Goal: Task Accomplishment & Management: Use online tool/utility

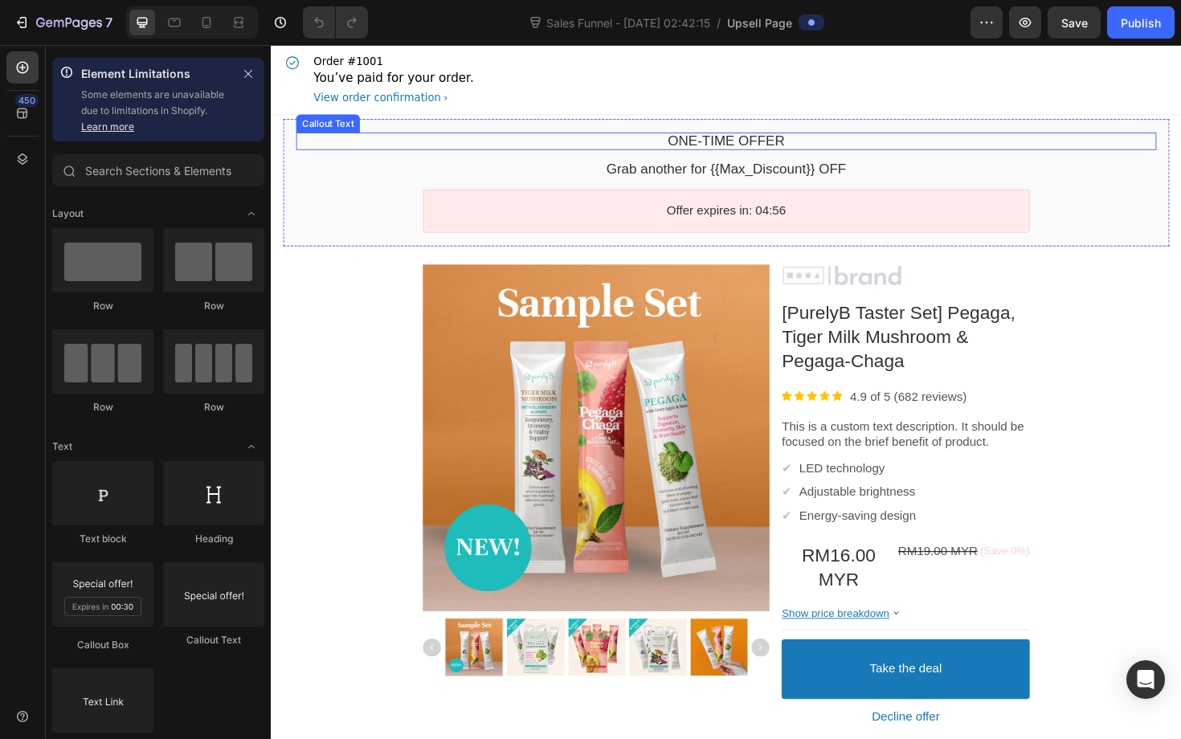
click at [750, 145] on bdo "One-time Offer" at bounding box center [753, 147] width 124 height 16
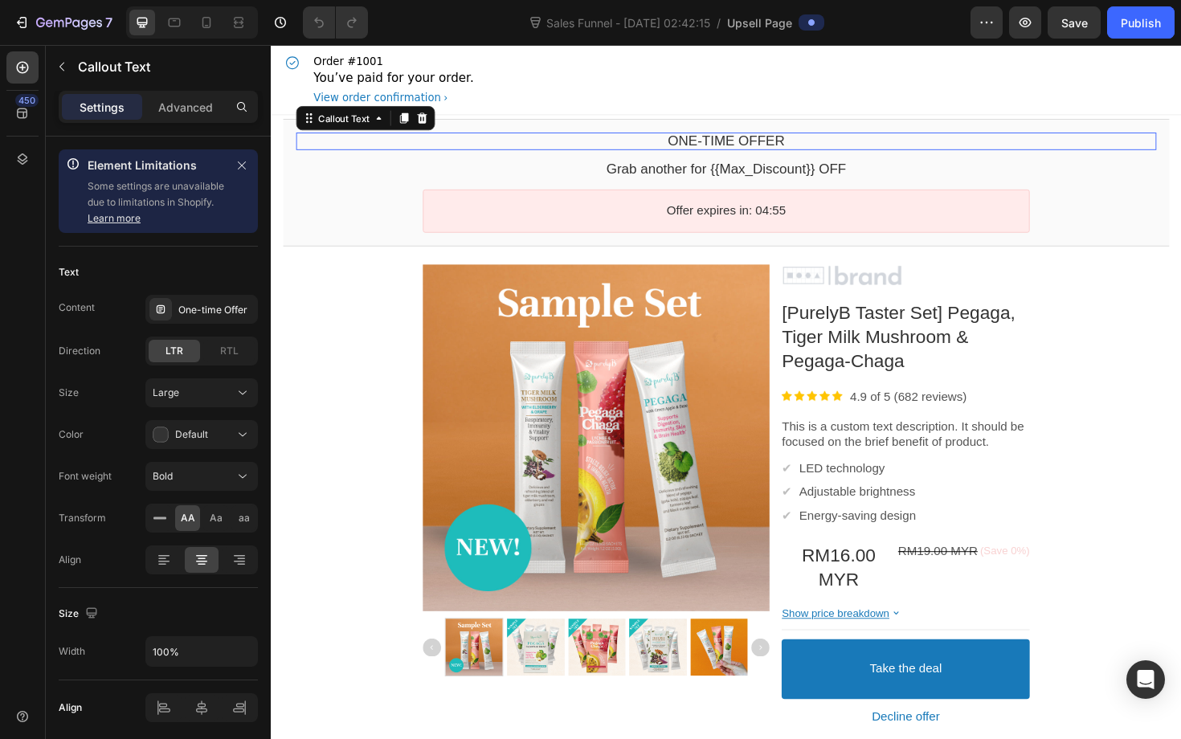
click at [750, 145] on bdo "One-time Offer" at bounding box center [753, 147] width 124 height 16
click at [810, 147] on bdo "One-time Offer" at bounding box center [753, 147] width 124 height 16
click at [204, 297] on div "One-time Offer" at bounding box center [201, 309] width 112 height 29
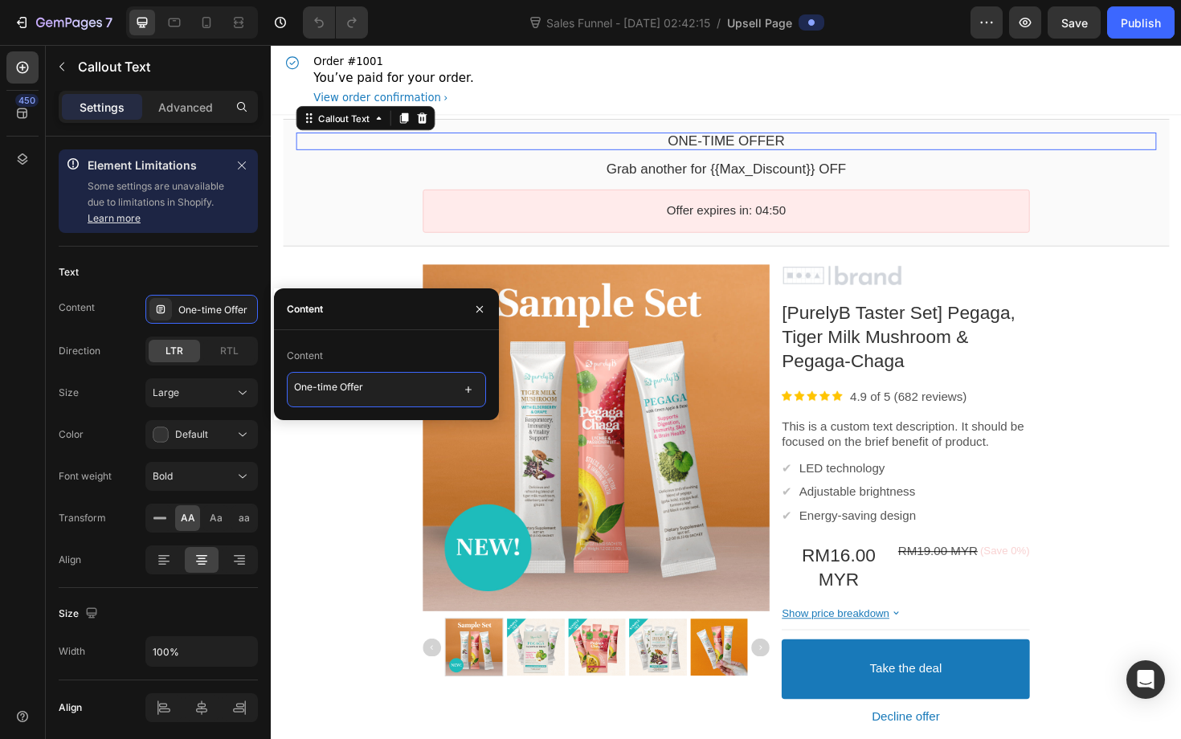
click at [343, 386] on textarea "One-time Offer" at bounding box center [386, 389] width 199 height 35
click at [374, 395] on textarea "One-time Offer" at bounding box center [386, 389] width 199 height 35
type textarea "W"
click at [689, 149] on div "da" at bounding box center [752, 147] width 911 height 18
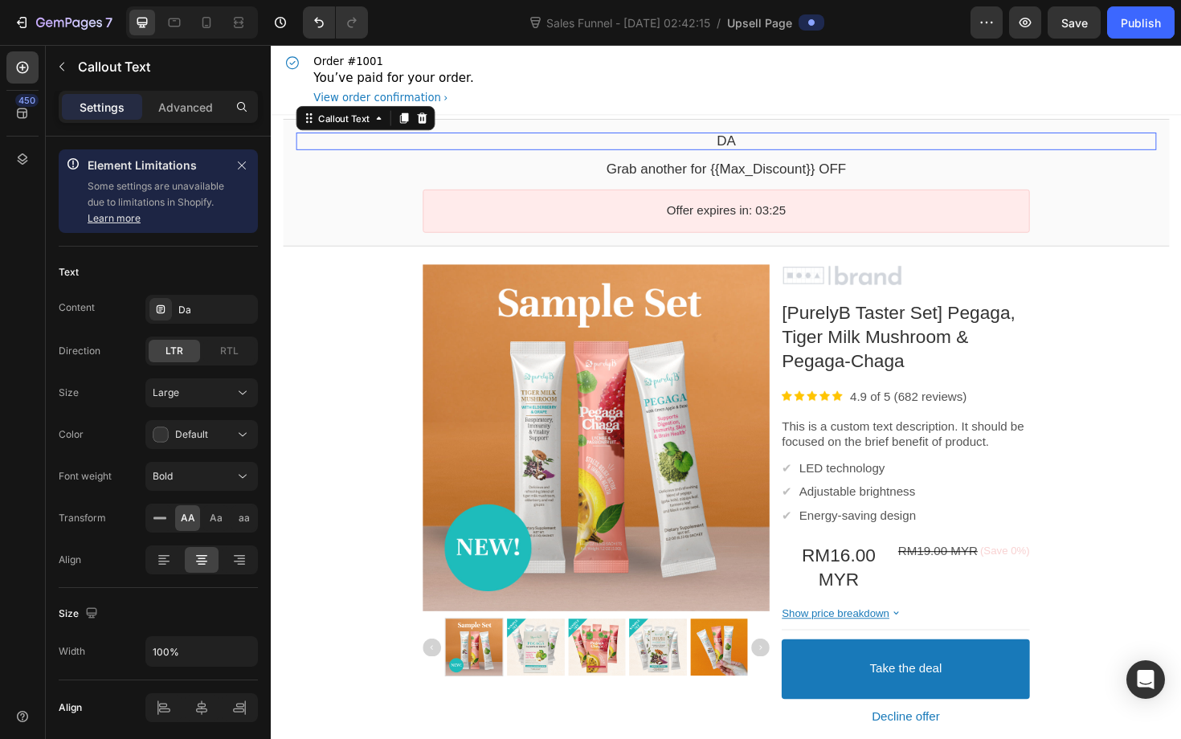
click at [689, 149] on div "da" at bounding box center [752, 147] width 911 height 18
click at [178, 307] on div "Da" at bounding box center [216, 310] width 76 height 14
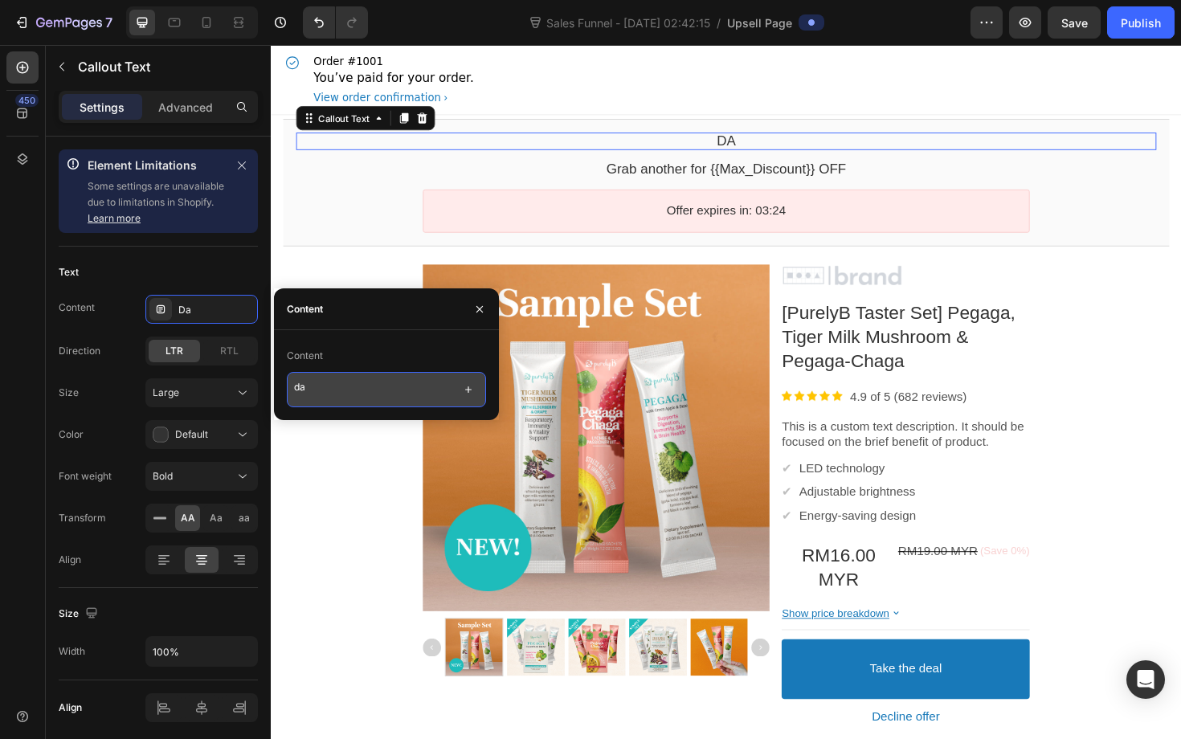
click at [329, 391] on textarea "da" at bounding box center [386, 389] width 199 height 35
paste textarea "✨ Add a Taster Set – experience all 3 PurelyB superfood blends in one box!"
type textarea "✨ Add a Taster Set – experience all 3 PurelyB superfood blends in one box!"
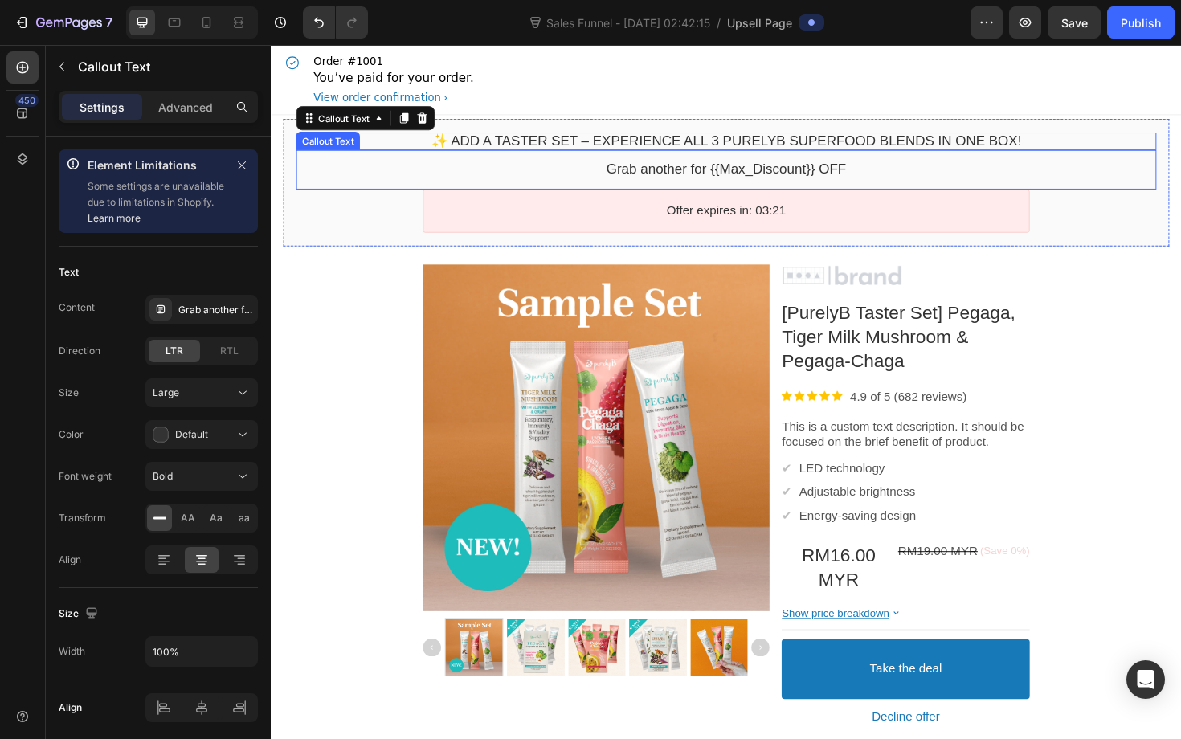
click at [653, 172] on bdo "Grab another for {{Max_Discount}} OFF" at bounding box center [753, 177] width 254 height 16
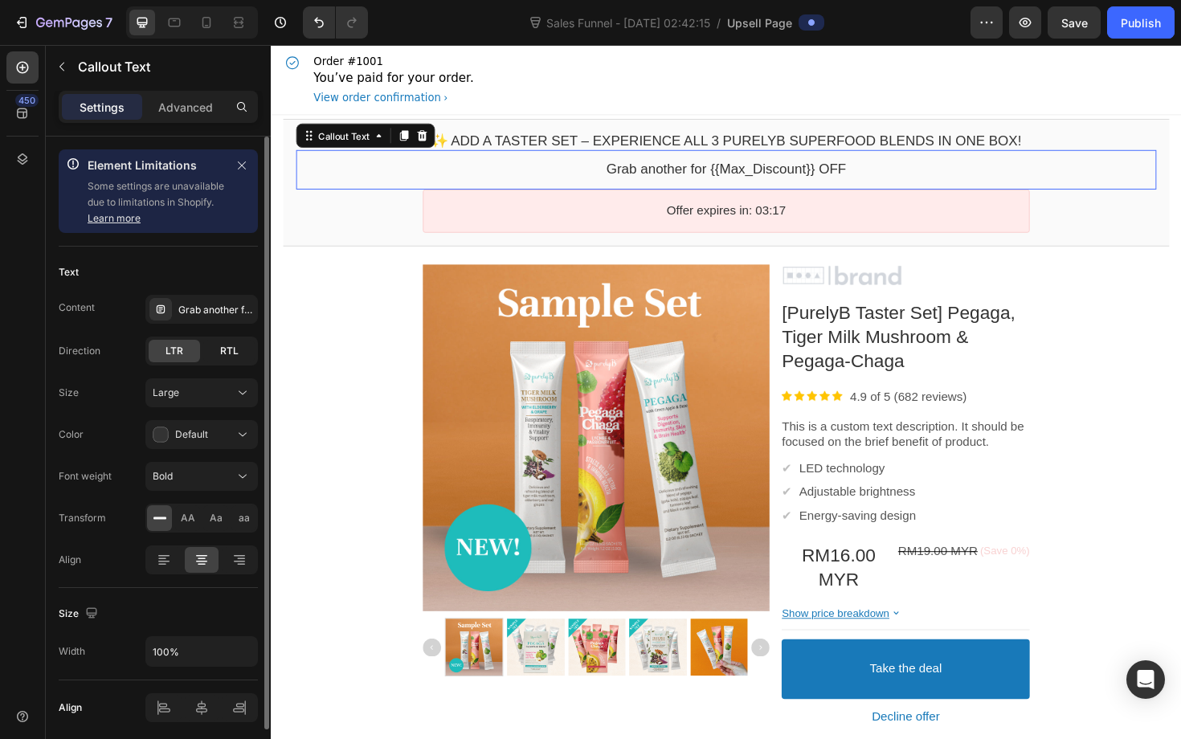
click at [224, 348] on span "RTL" at bounding box center [229, 351] width 18 height 14
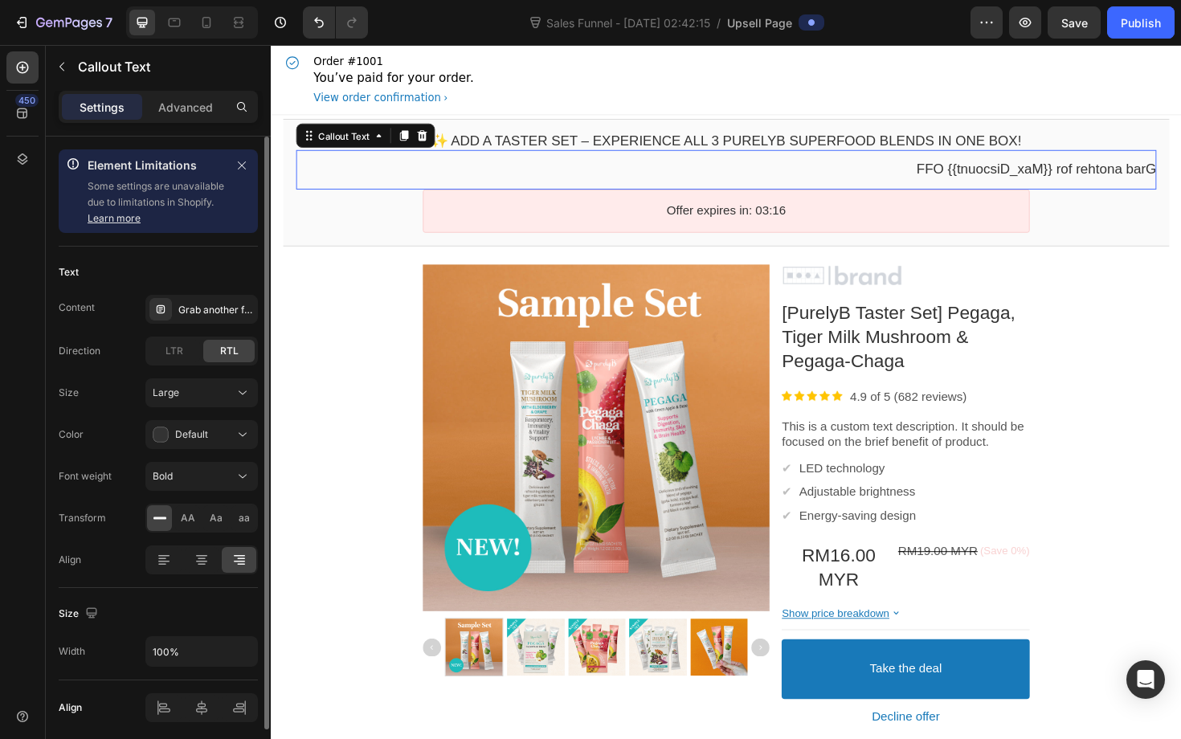
click at [168, 372] on div "Content Grab another for {{Max_Discount}} OFF Direction LTR RTL Size Large Colo…" at bounding box center [158, 435] width 199 height 280
click at [178, 356] on span "LTR" at bounding box center [175, 351] width 18 height 14
click at [178, 353] on span "LTR" at bounding box center [175, 351] width 18 height 14
click at [182, 350] on span "LTR" at bounding box center [175, 351] width 18 height 14
click at [225, 348] on span "RTL" at bounding box center [229, 351] width 18 height 14
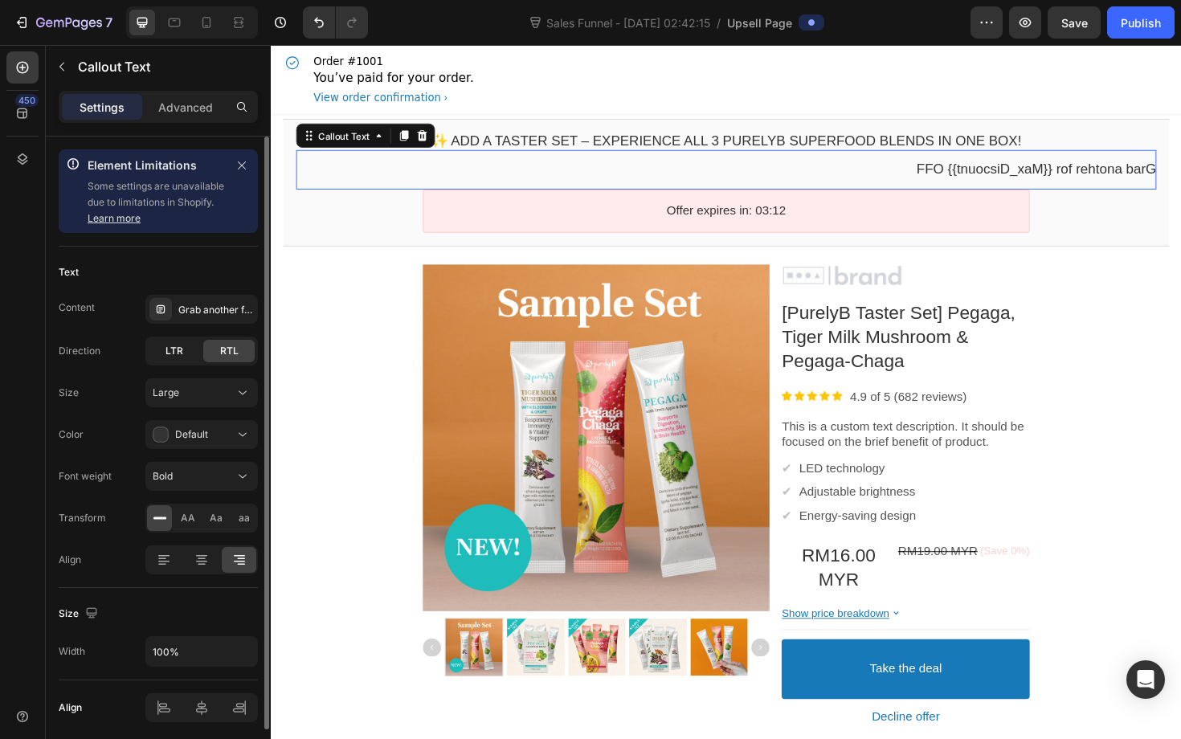
click at [174, 353] on span "LTR" at bounding box center [175, 351] width 18 height 14
click at [205, 354] on div "RTL" at bounding box center [228, 351] width 51 height 22
click at [160, 352] on div "LTR" at bounding box center [174, 351] width 51 height 22
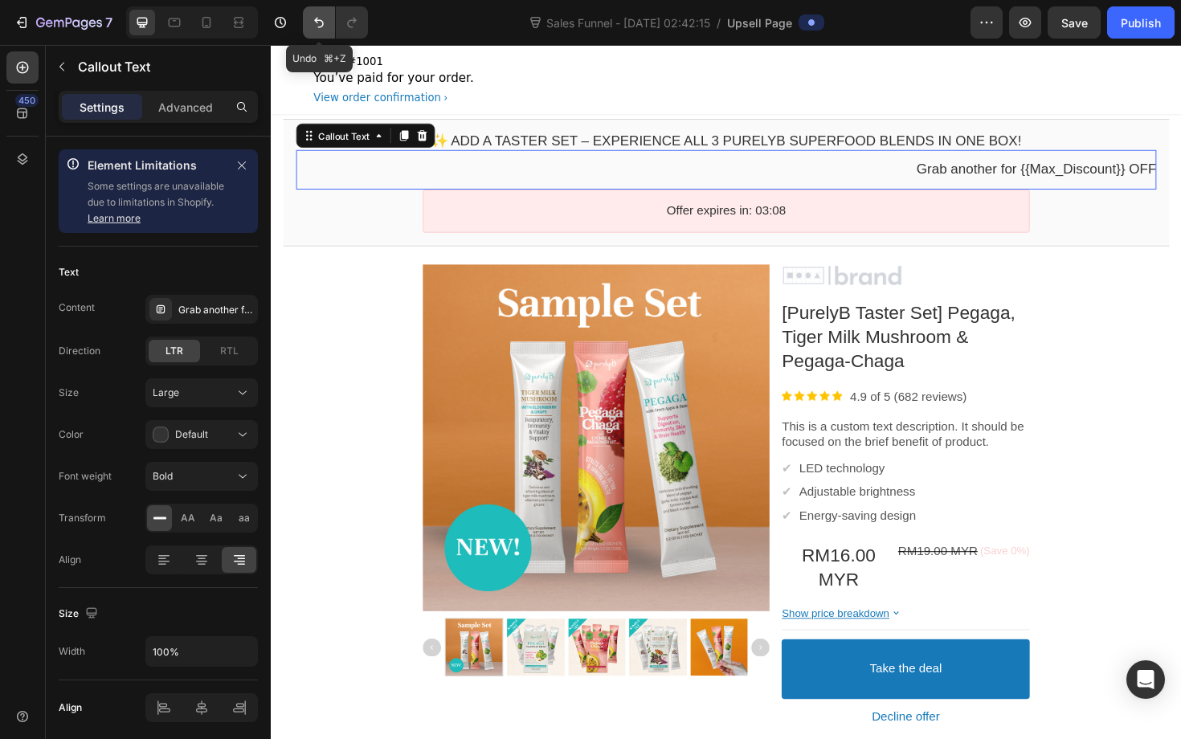
click at [317, 18] on icon "Undo/Redo" at bounding box center [319, 23] width 10 height 10
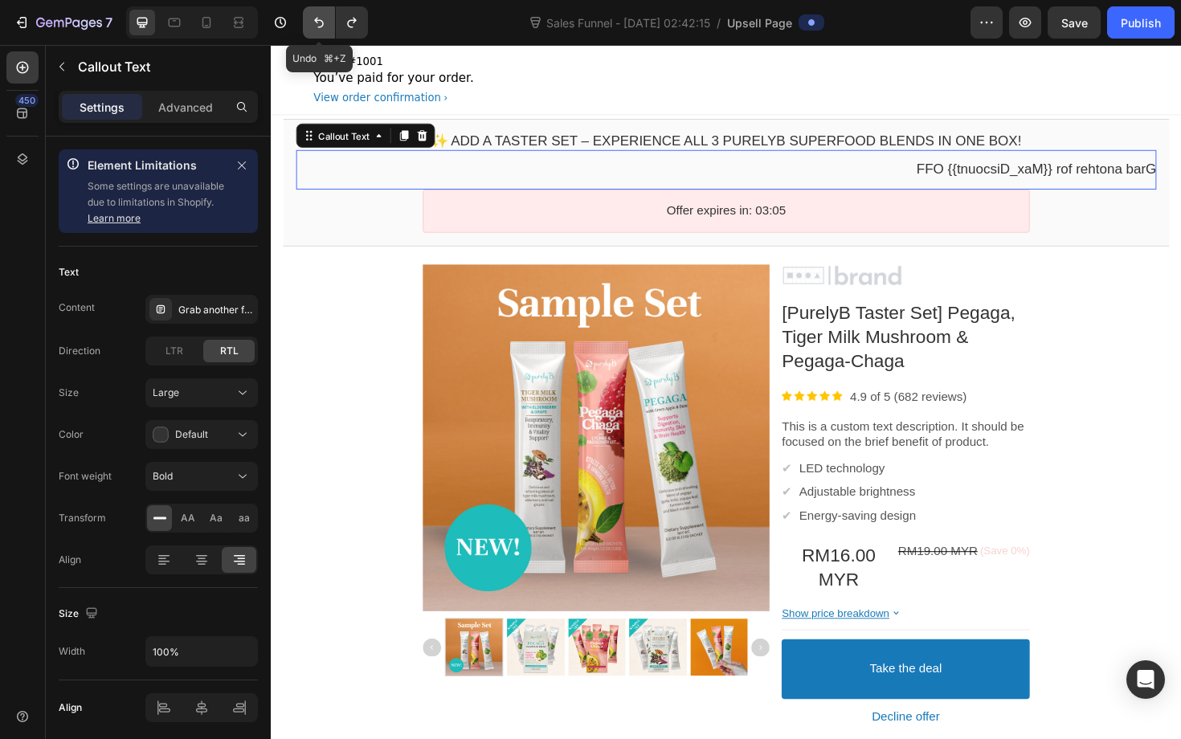
click at [317, 18] on icon "Undo/Redo" at bounding box center [319, 23] width 10 height 10
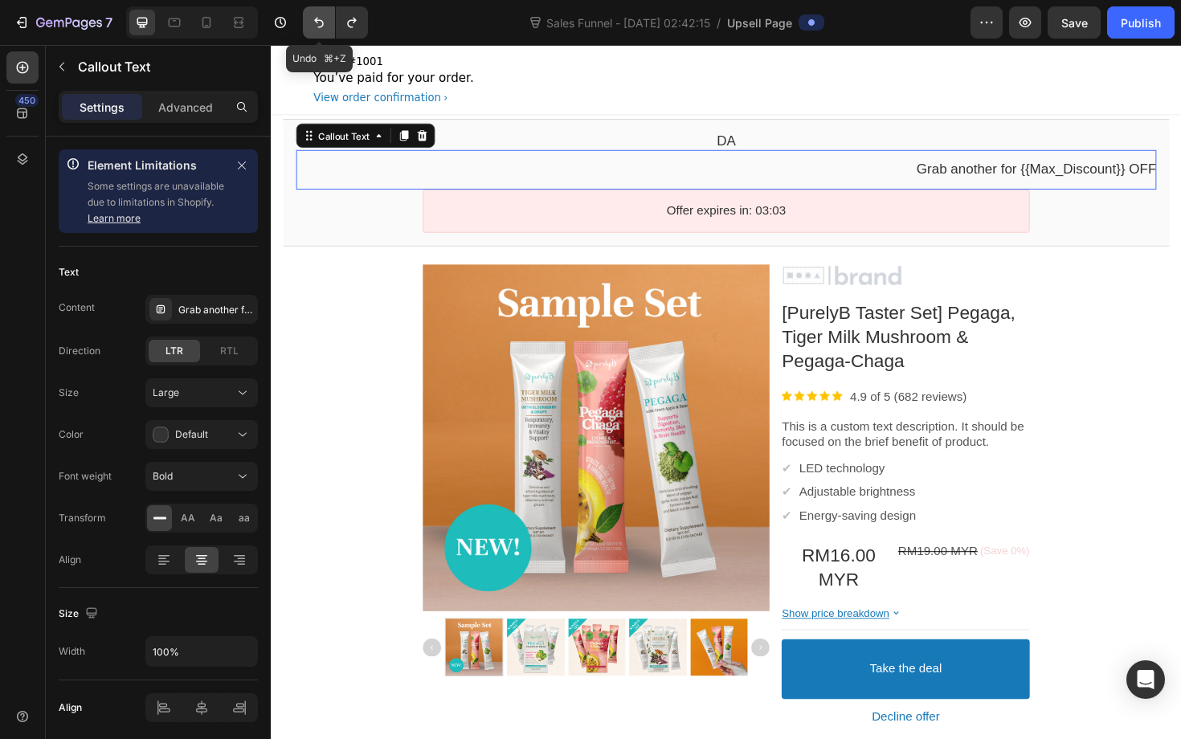
click at [317, 20] on icon "Undo/Redo" at bounding box center [319, 23] width 10 height 10
click at [340, 22] on button "Undo/Redo" at bounding box center [352, 22] width 32 height 32
click at [371, 170] on div "Grab another for {{Max_Discount}} OFF" at bounding box center [752, 177] width 911 height 18
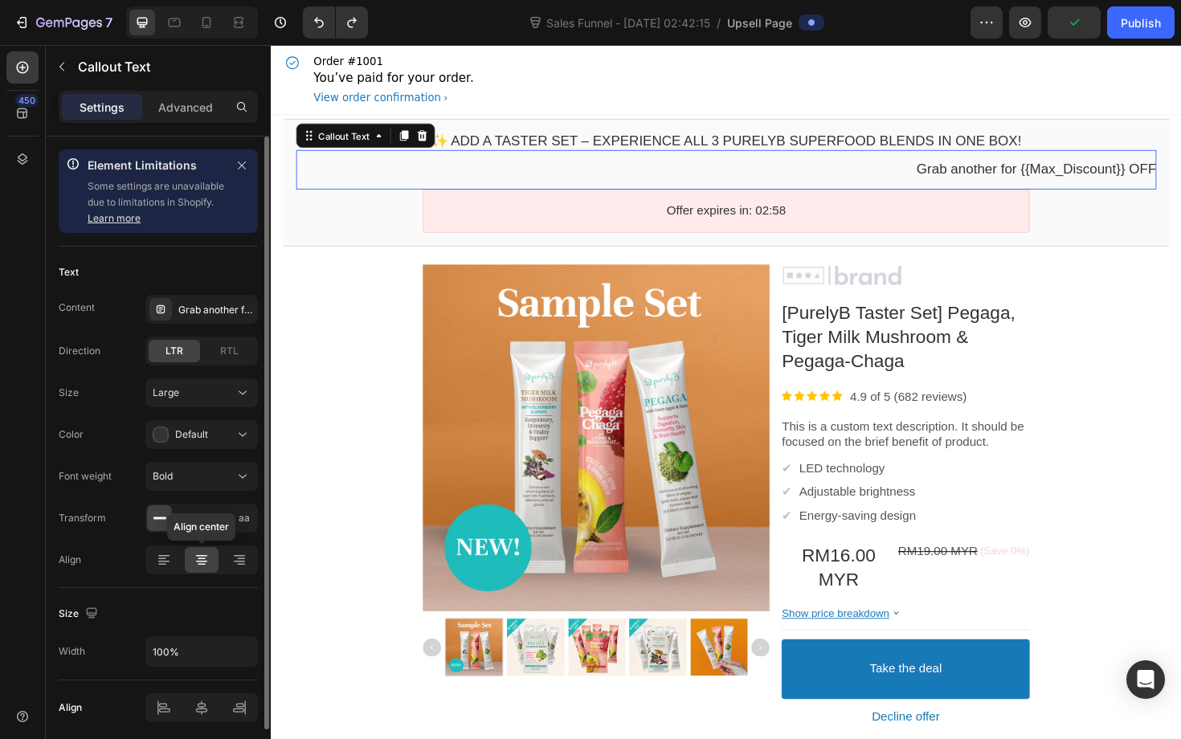
scroll to position [60, 0]
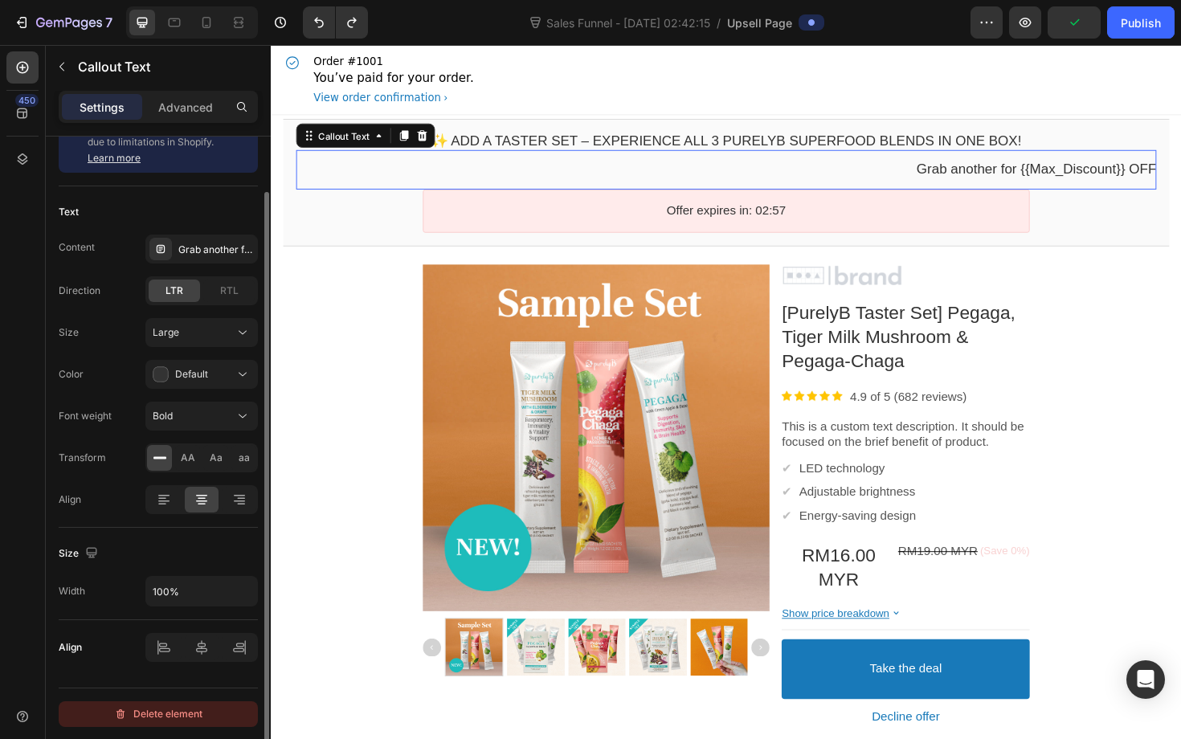
click at [191, 712] on div "Delete element" at bounding box center [158, 714] width 88 height 19
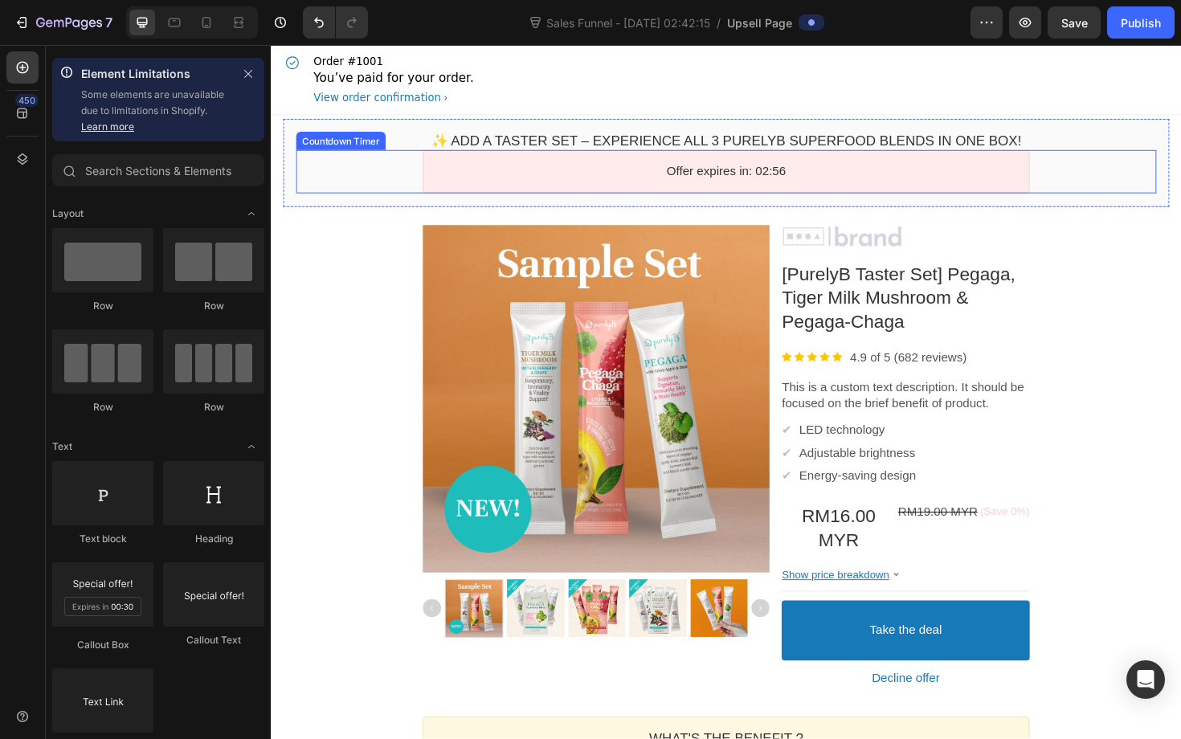
click at [613, 194] on div "Offer expires in: 02:56" at bounding box center [752, 180] width 643 height 46
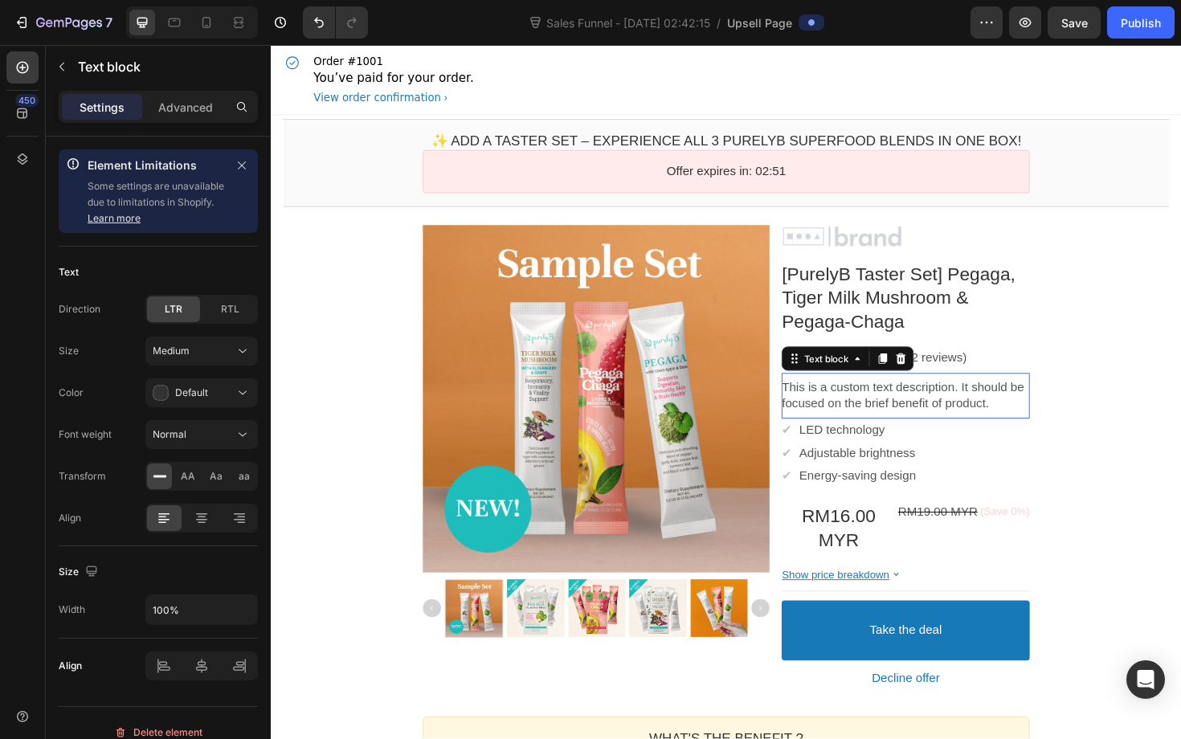
click at [838, 402] on p "This is a custom text description. It should be focused on the brief benefit of…" at bounding box center [943, 417] width 263 height 34
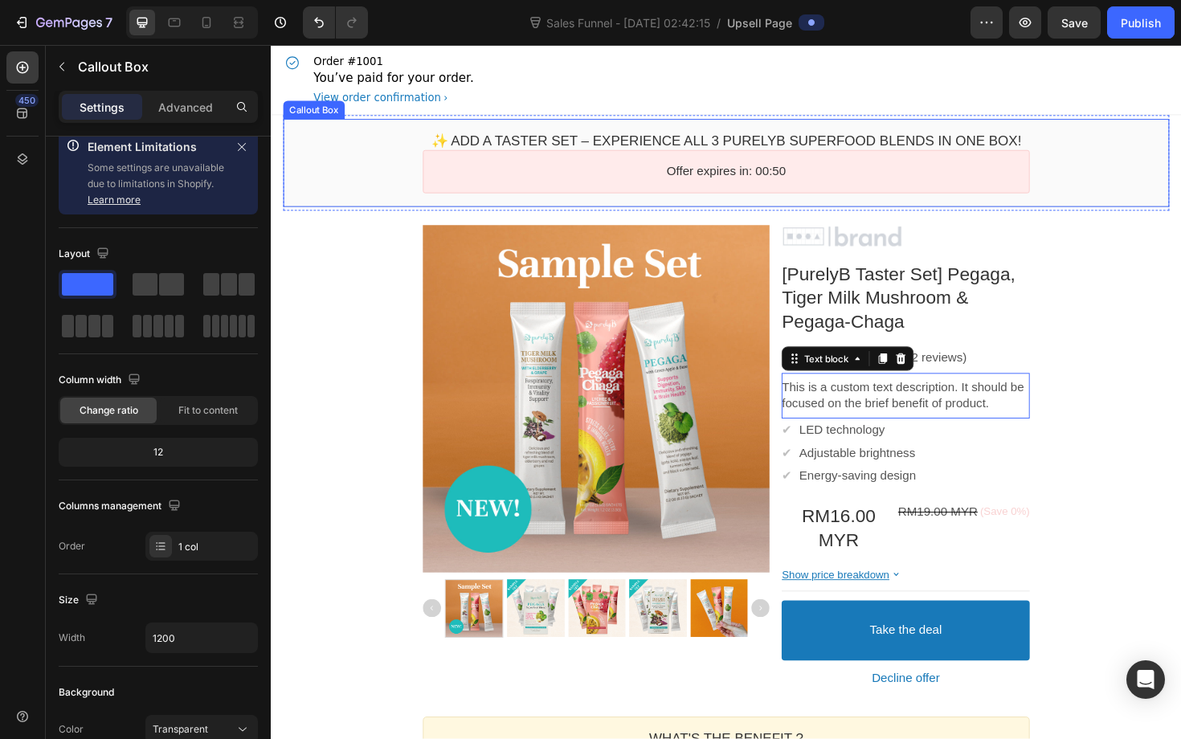
click at [841, 135] on div "✨ Add a Taster Set – experience all 3 PurelyB superfood blends in one box! Call…" at bounding box center [753, 170] width 938 height 93
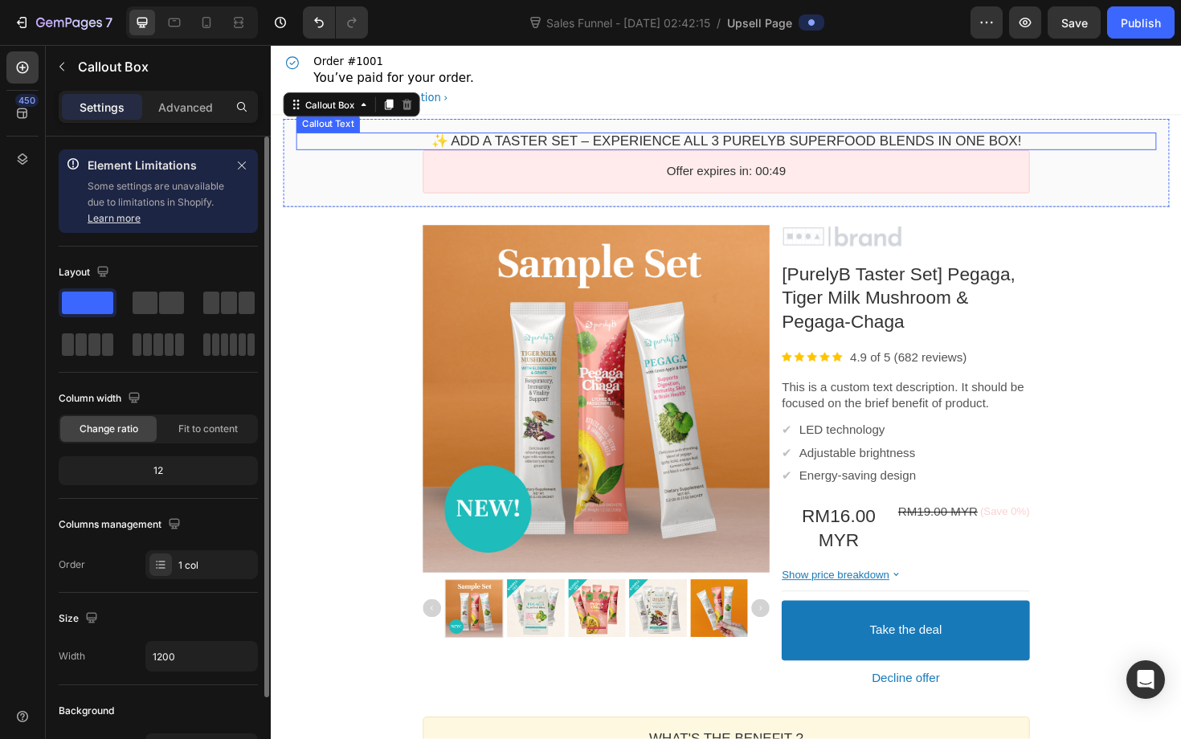
click at [841, 150] on bdo "✨ Add a Taster Set – experience all 3 PurelyB superfood blends in one box!" at bounding box center [752, 147] width 625 height 16
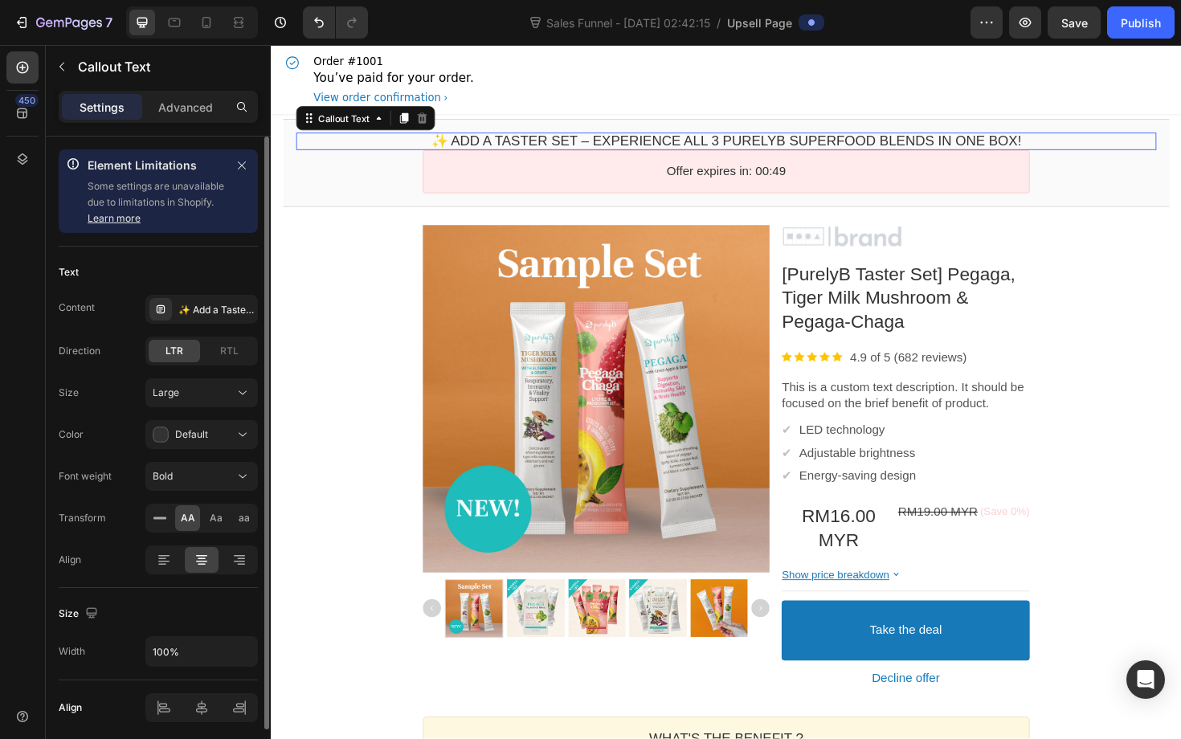
click at [841, 150] on bdo "✨ Add a Taster Set – experience all 3 PurelyB superfood blends in one box!" at bounding box center [752, 147] width 625 height 16
click at [411, 123] on icon at bounding box center [411, 122] width 9 height 11
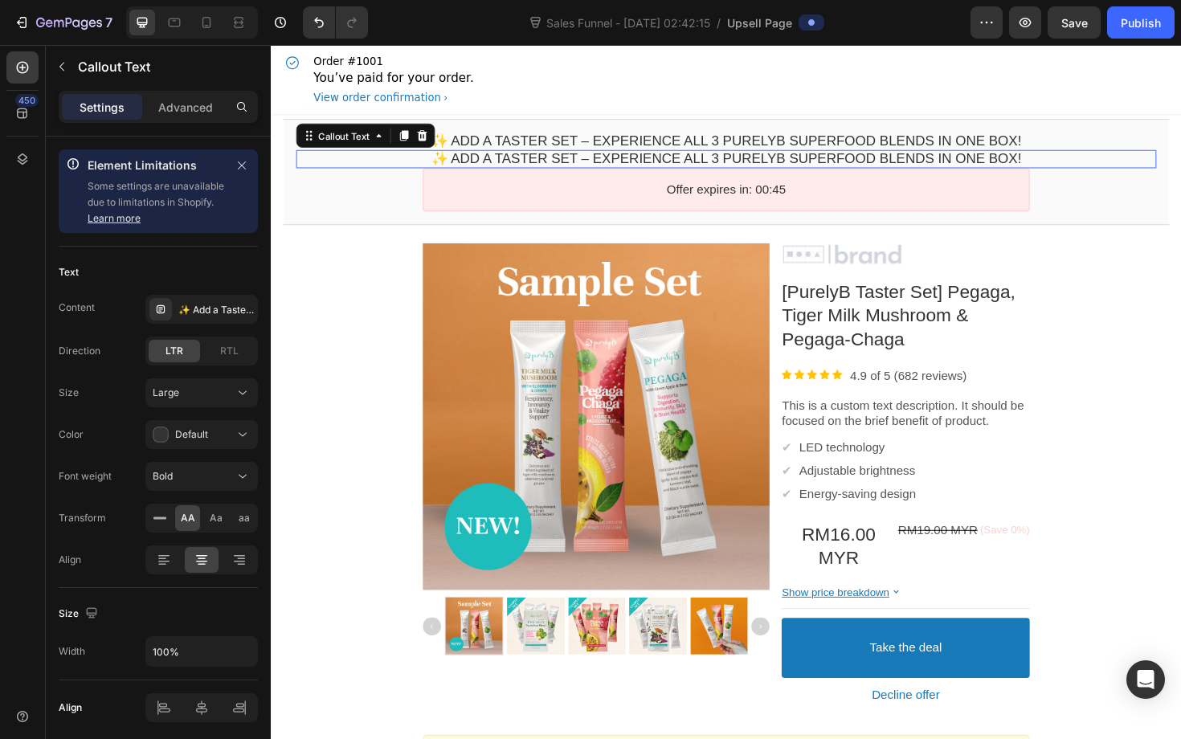
click at [569, 166] on bdo "✨ Add a Taster Set – experience all 3 PurelyB superfood blends in one box!" at bounding box center [752, 165] width 625 height 16
click at [162, 308] on icon at bounding box center [160, 309] width 13 height 13
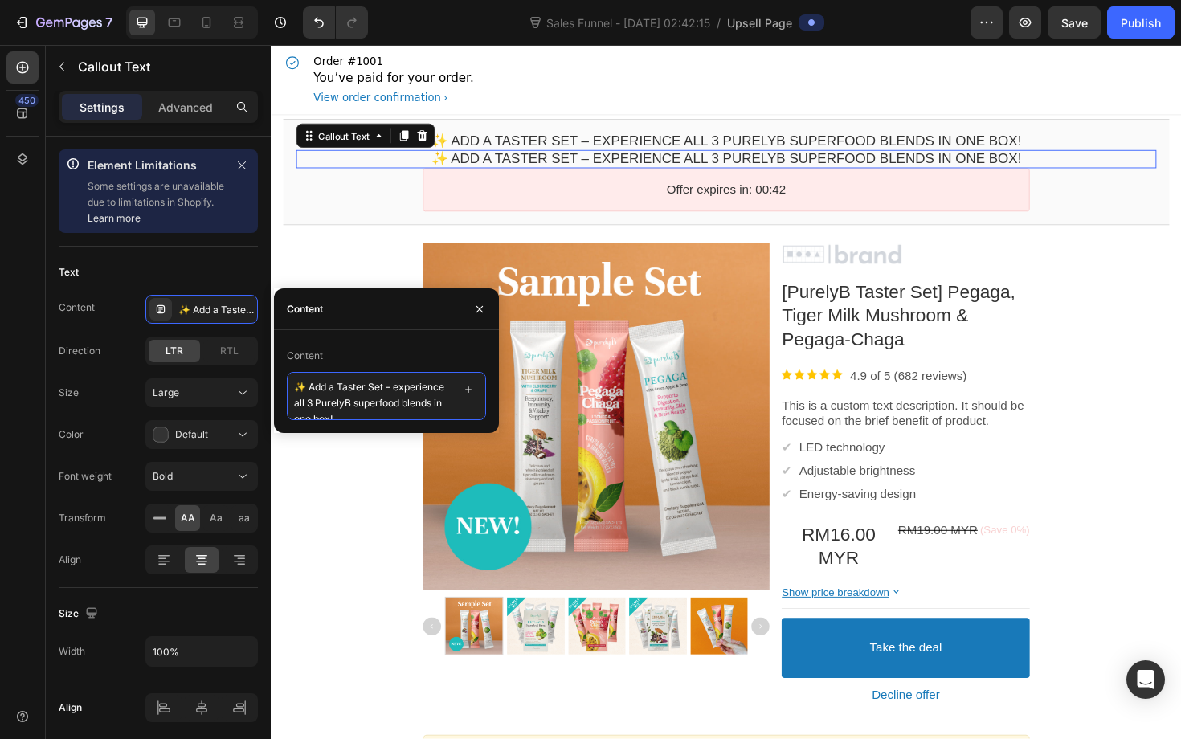
click at [339, 415] on textarea "✨ Add a Taster Set – experience all 3 PurelyB superfood blends in one box!" at bounding box center [386, 396] width 199 height 48
paste textarea "Experience All 3 Blends – Pegaga, Pegaga-Chaga & Tiger Milk Mushroom in one set…"
type textarea "Experience All 3 Blends – Pegaga, Pegaga-Chaga & Tiger Milk Mushroom in one set…"
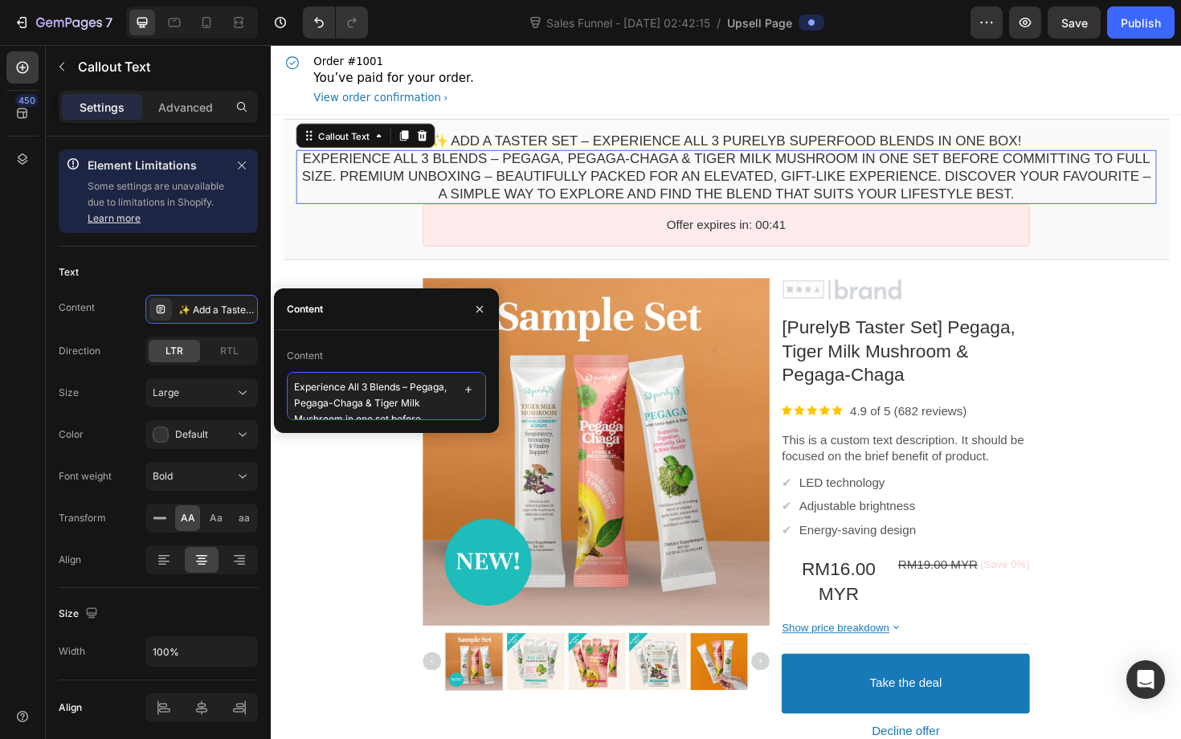
scroll to position [121, 0]
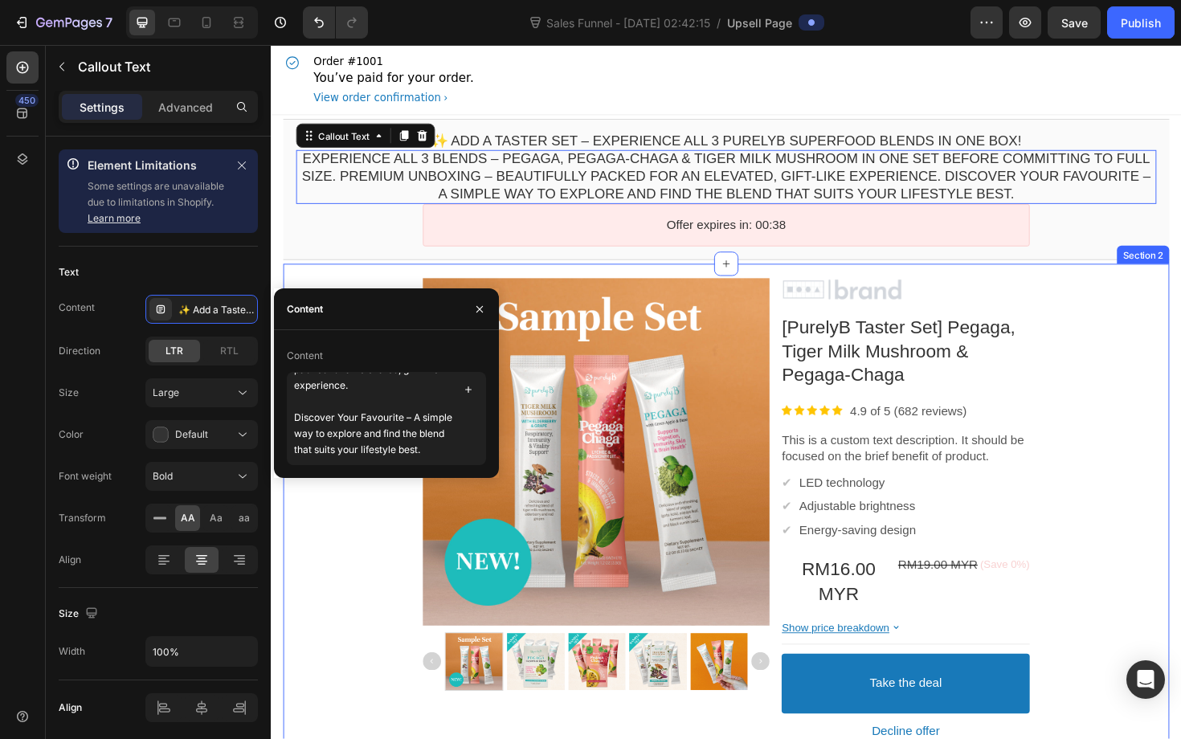
click at [661, 284] on div "Product Images Image [PurelyB Taster Set] Pegaga, Tiger Milk Mushroom & Pegaga-…" at bounding box center [753, 539] width 938 height 525
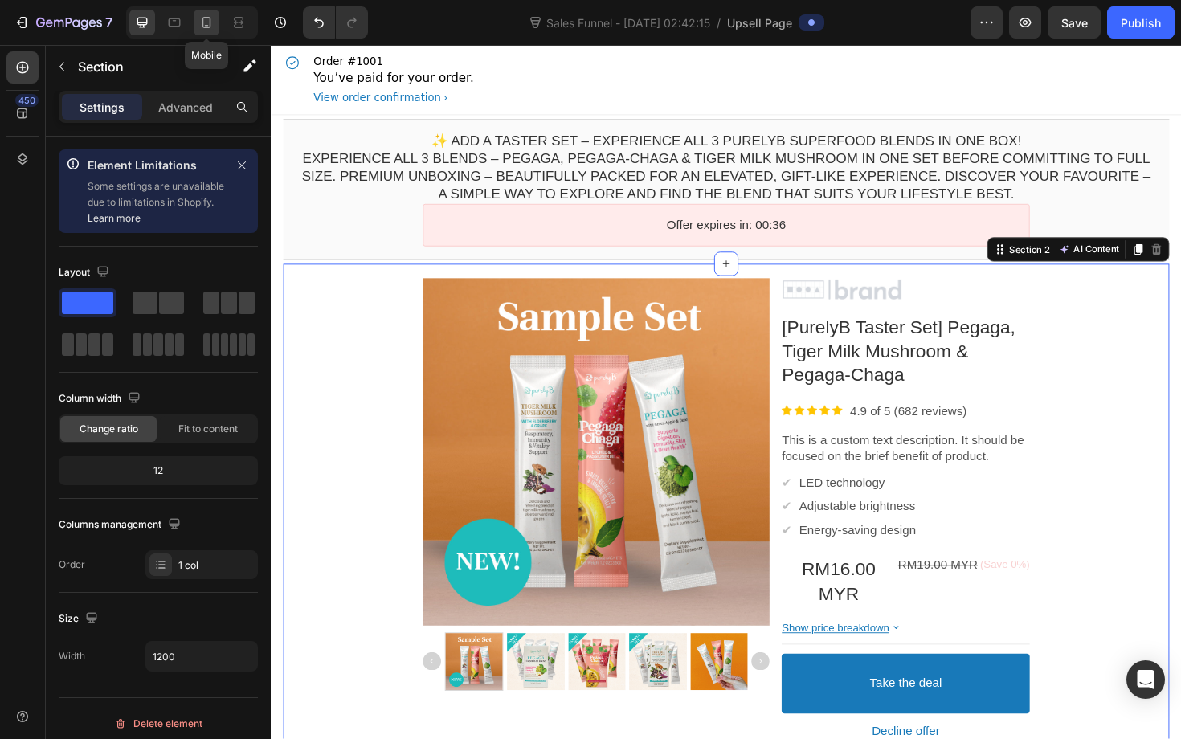
click at [211, 22] on icon at bounding box center [206, 22] width 16 height 16
type input "100%"
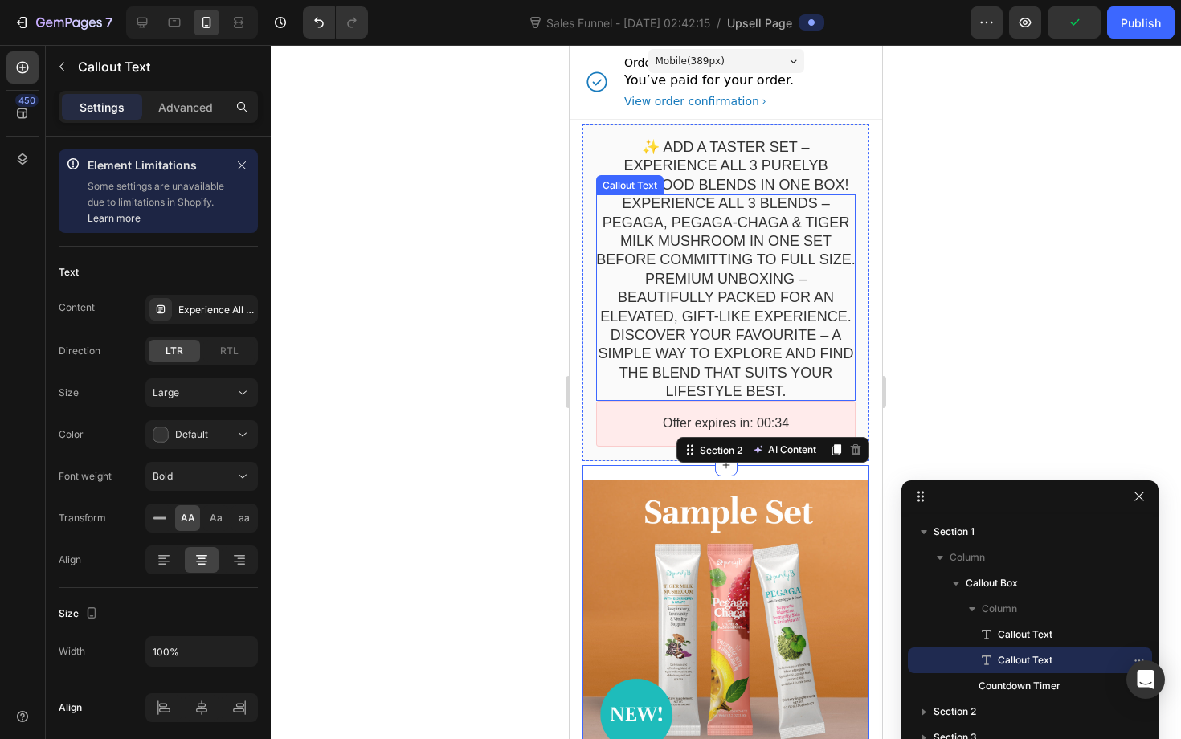
click at [732, 280] on bdo "Experience All 3 Blends – Pegaga, Pegaga-Chaga & Tiger Milk Mushroom in one set…" at bounding box center [726, 297] width 260 height 204
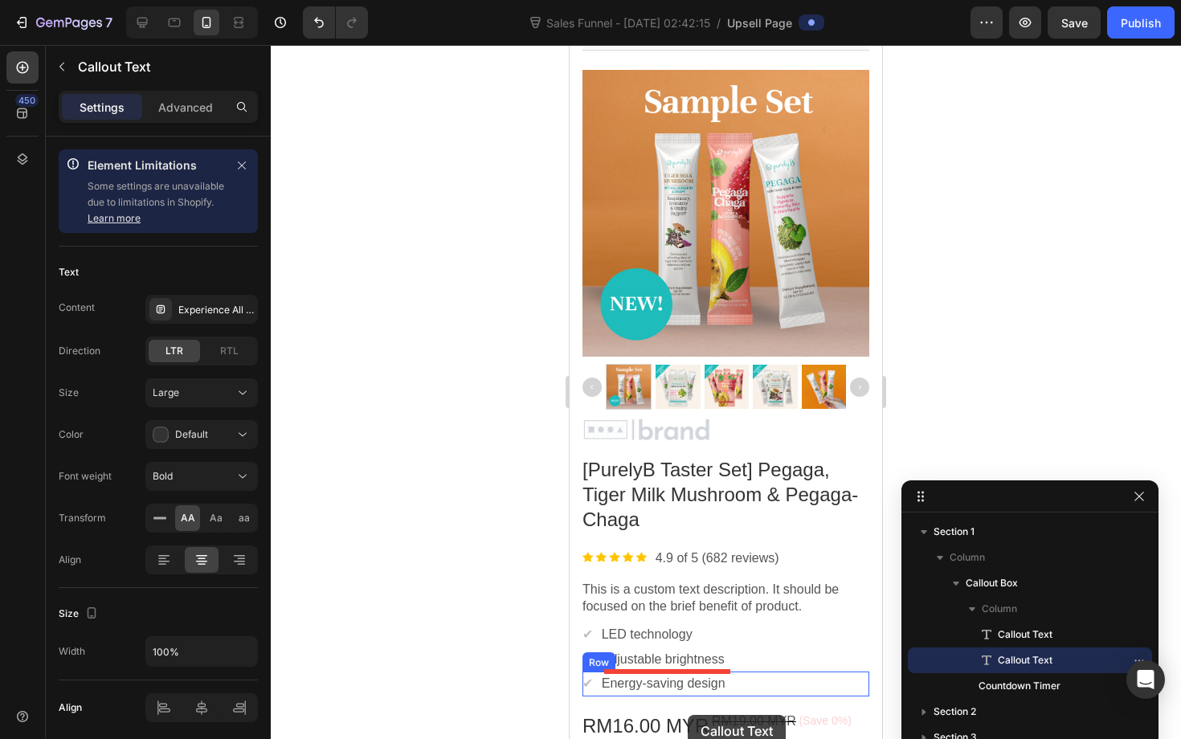
scroll to position [404, 0]
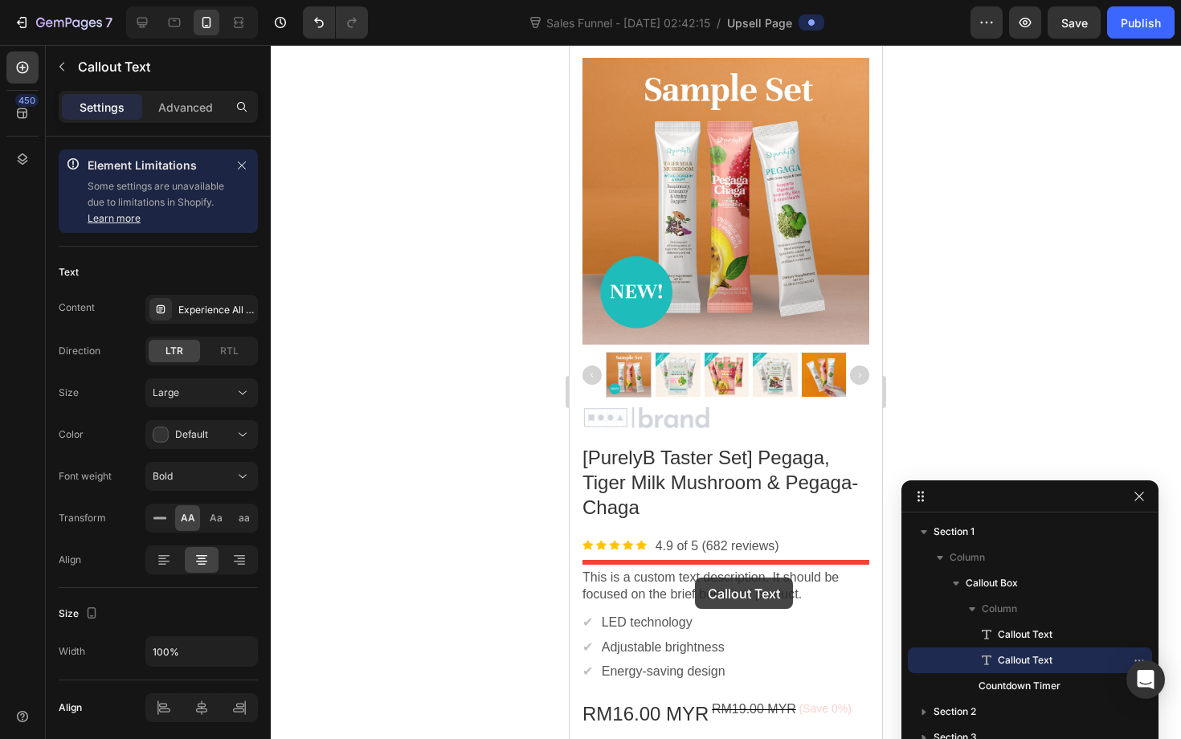
drag, startPoint x: 742, startPoint y: 190, endPoint x: 695, endPoint y: 578, distance: 390.1
click at [695, 578] on div "Mobile ( 389 px) iPhone 13 Mini iPhone 13 Pro iPhone 11 Pro Max iPhone 15 Pro M…" at bounding box center [726, 749] width 313 height 2217
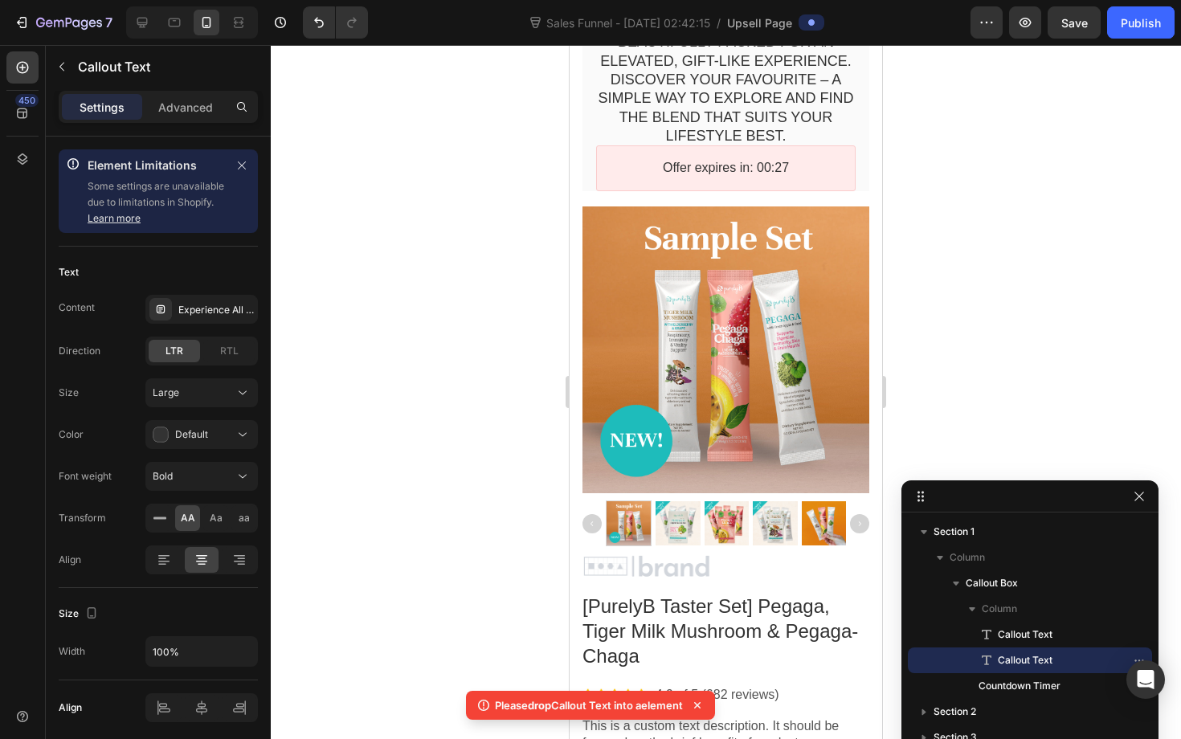
scroll to position [0, 0]
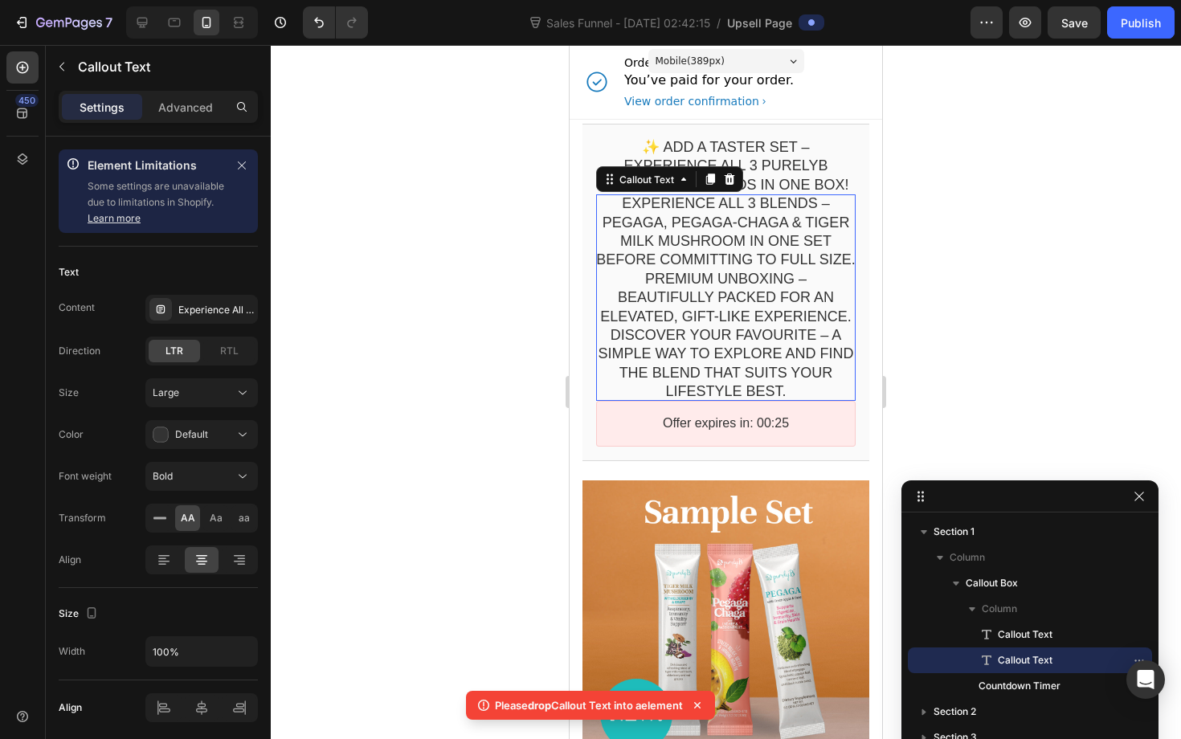
click at [692, 312] on bdo "Experience All 3 Blends – Pegaga, Pegaga-Chaga & Tiger Milk Mushroom in one set…" at bounding box center [726, 297] width 260 height 204
click at [734, 172] on div at bounding box center [729, 179] width 19 height 19
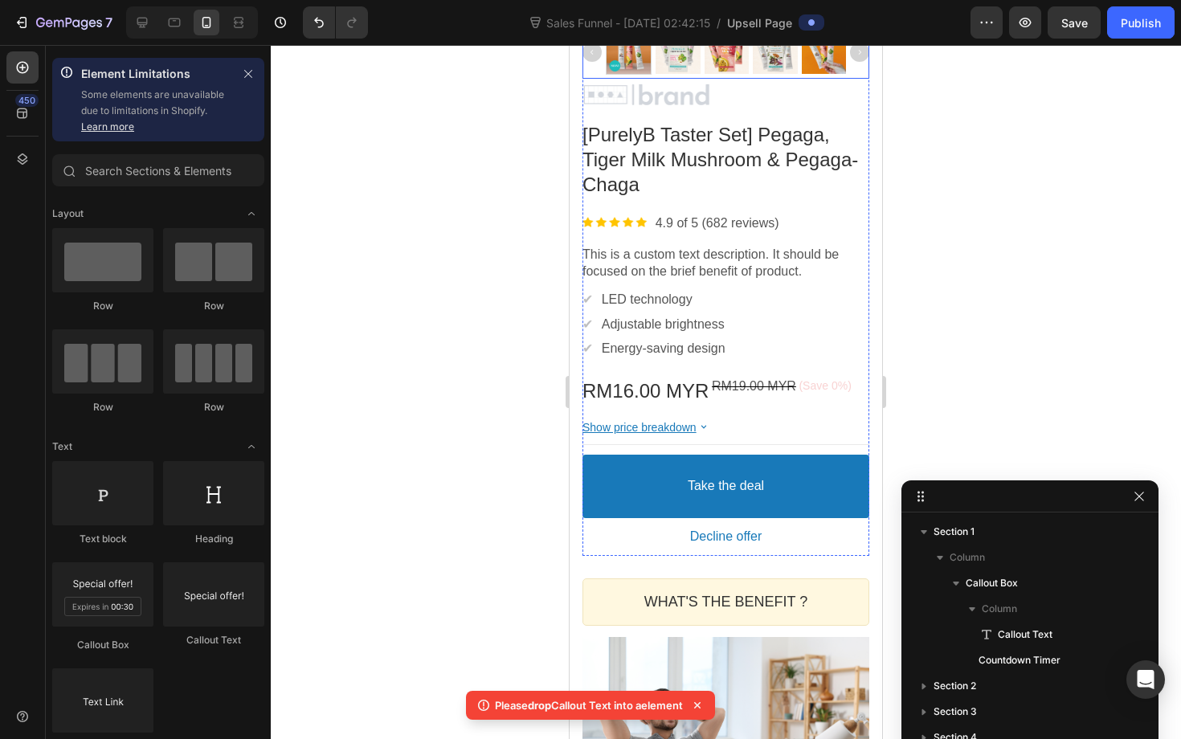
scroll to position [553, 0]
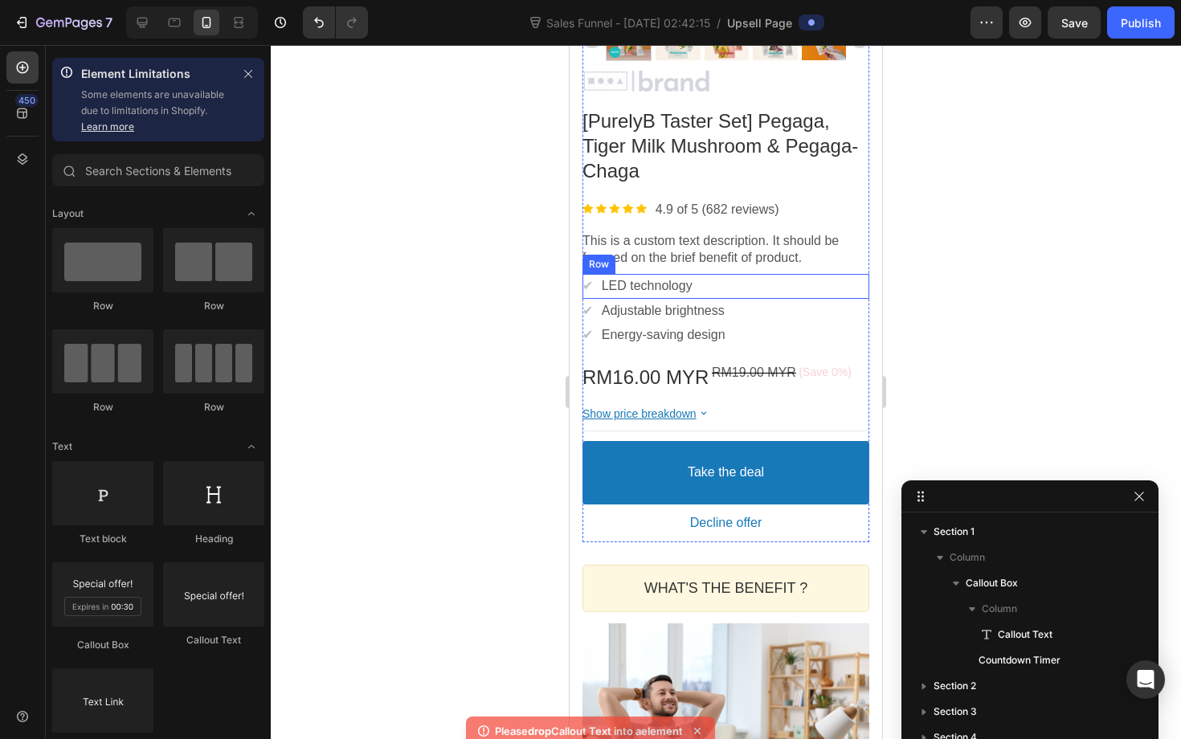
click at [682, 278] on p "LED technology" at bounding box center [647, 286] width 91 height 17
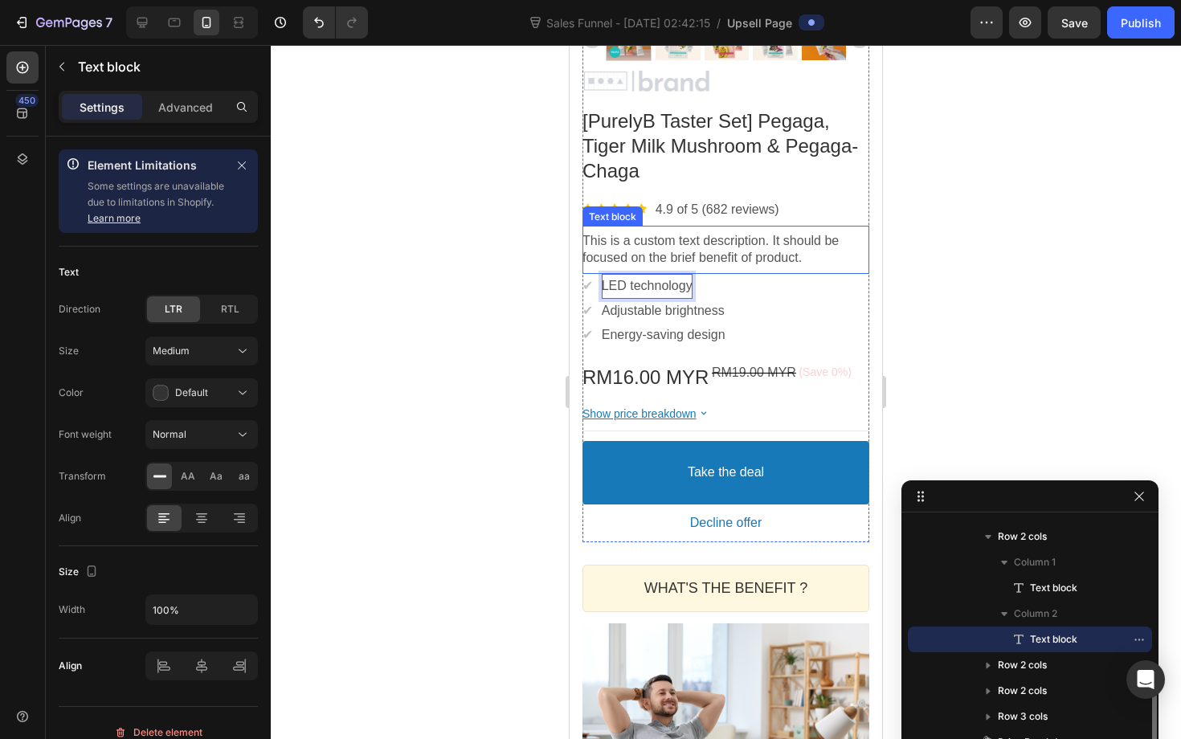
click at [722, 231] on div "This is a custom text description. It should be focused on the brief benefit of…" at bounding box center [726, 250] width 287 height 48
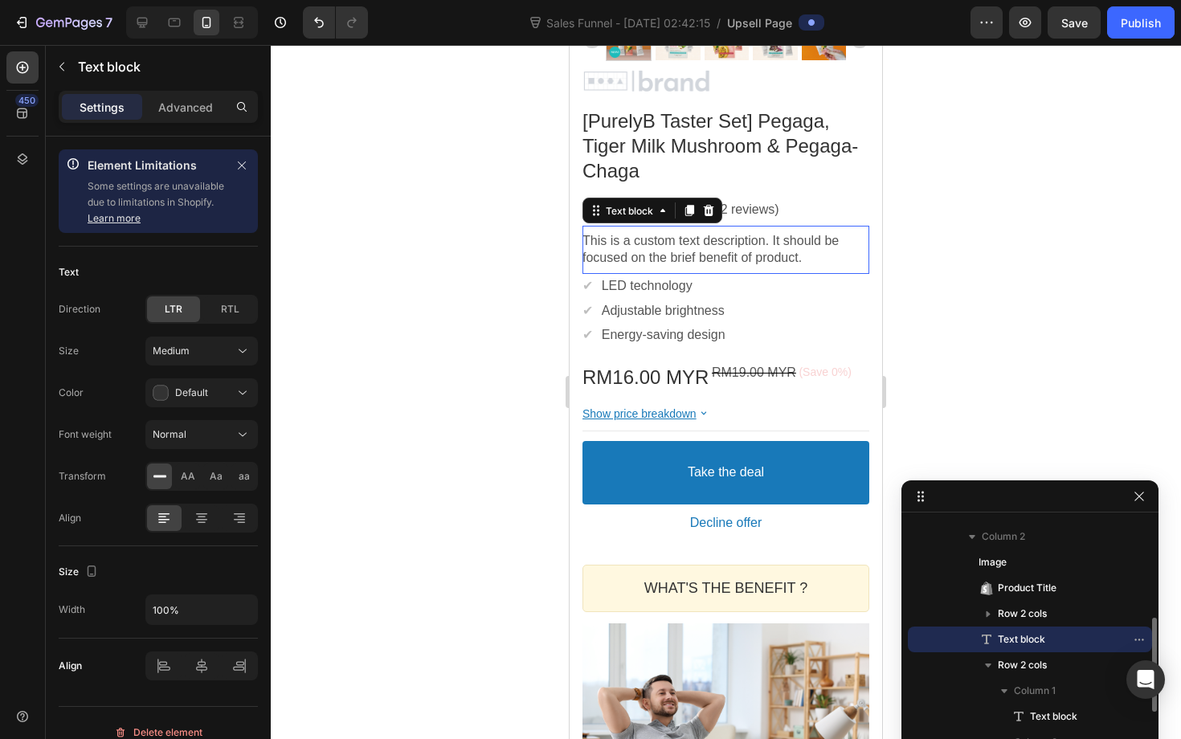
click at [722, 231] on div "This is a custom text description. It should be focused on the brief benefit of…" at bounding box center [726, 250] width 287 height 48
click at [722, 250] on p "This is a custom text description. It should be focused on the brief benefit of…" at bounding box center [726, 250] width 287 height 34
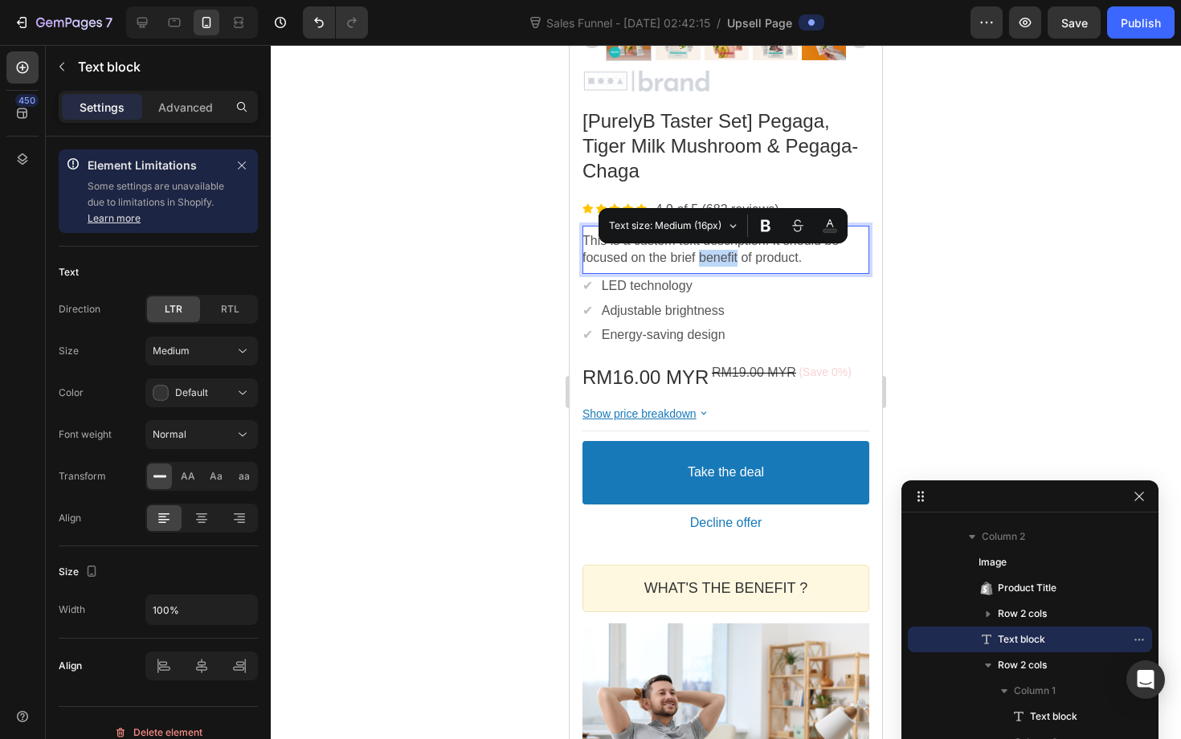
click at [726, 253] on p "This is a custom text description. It should be focused on the brief benefit of…" at bounding box center [726, 250] width 287 height 34
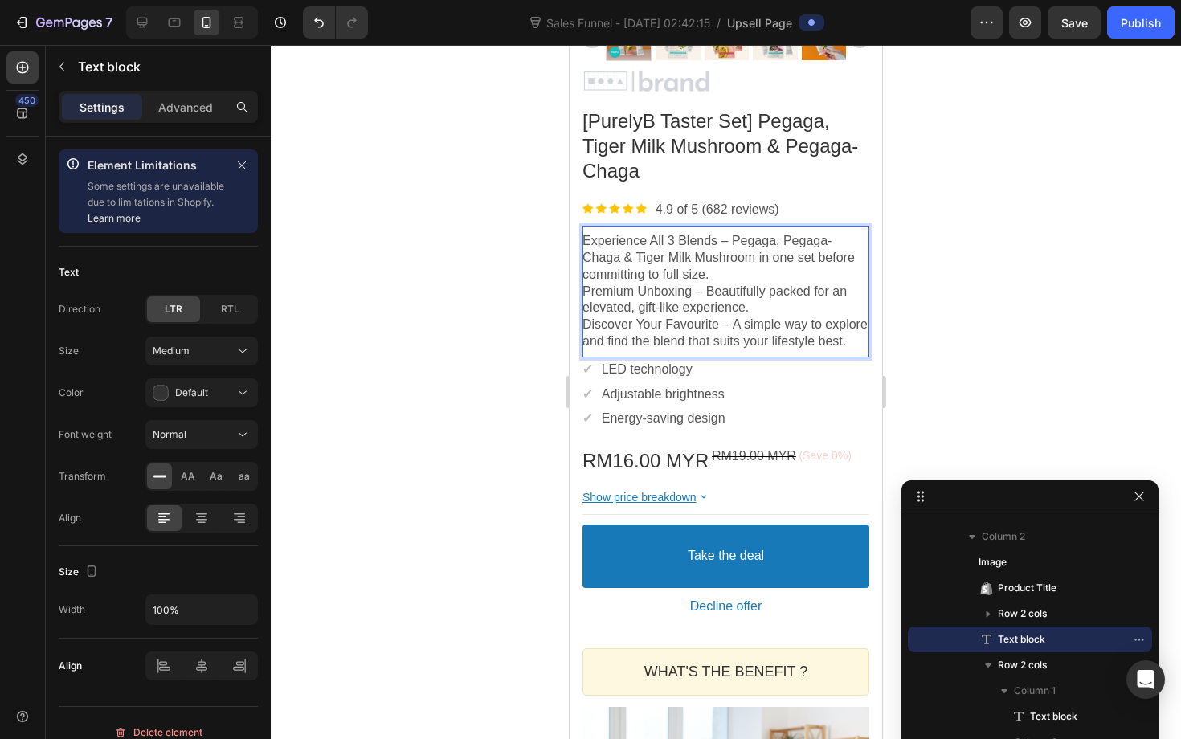
click at [715, 277] on p "Experience All 3 Blends – Pegaga, Pegaga-Chaga & Tiger Milk Mushroom in one set…" at bounding box center [726, 258] width 287 height 50
click at [705, 331] on p "Discover Your Favourite – A simple way to explore and find the blend that suits…" at bounding box center [726, 334] width 287 height 34
click at [693, 350] on p "Discover Your Favourite – A simple way to explore and find the blend that suits…" at bounding box center [726, 334] width 287 height 34
click at [671, 350] on p "Discover Your Favourite – A simple way to explore and find the blend that suits…" at bounding box center [726, 334] width 287 height 34
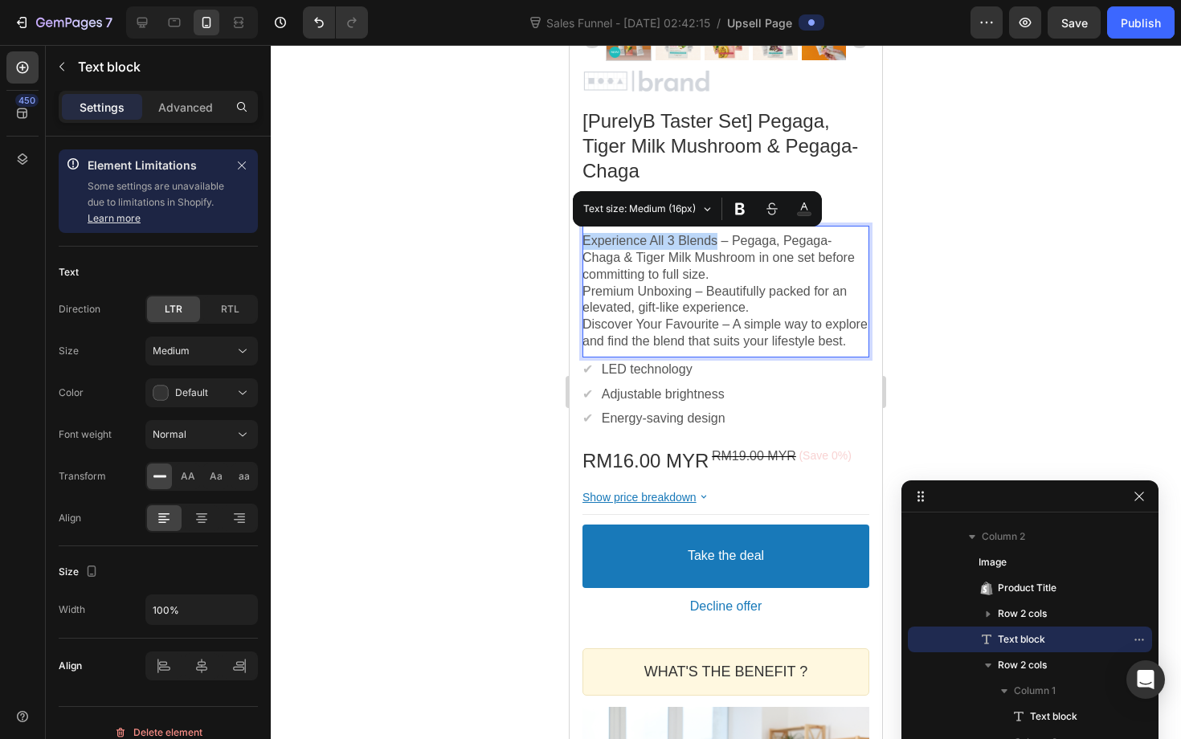
drag, startPoint x: 720, startPoint y: 243, endPoint x: 581, endPoint y: 239, distance: 139.1
click at [581, 239] on section "Product Images Image [PurelyB Taster Set] Pegaga, Tiger Milk Mushroom & Pegaga-…" at bounding box center [726, 171] width 313 height 931
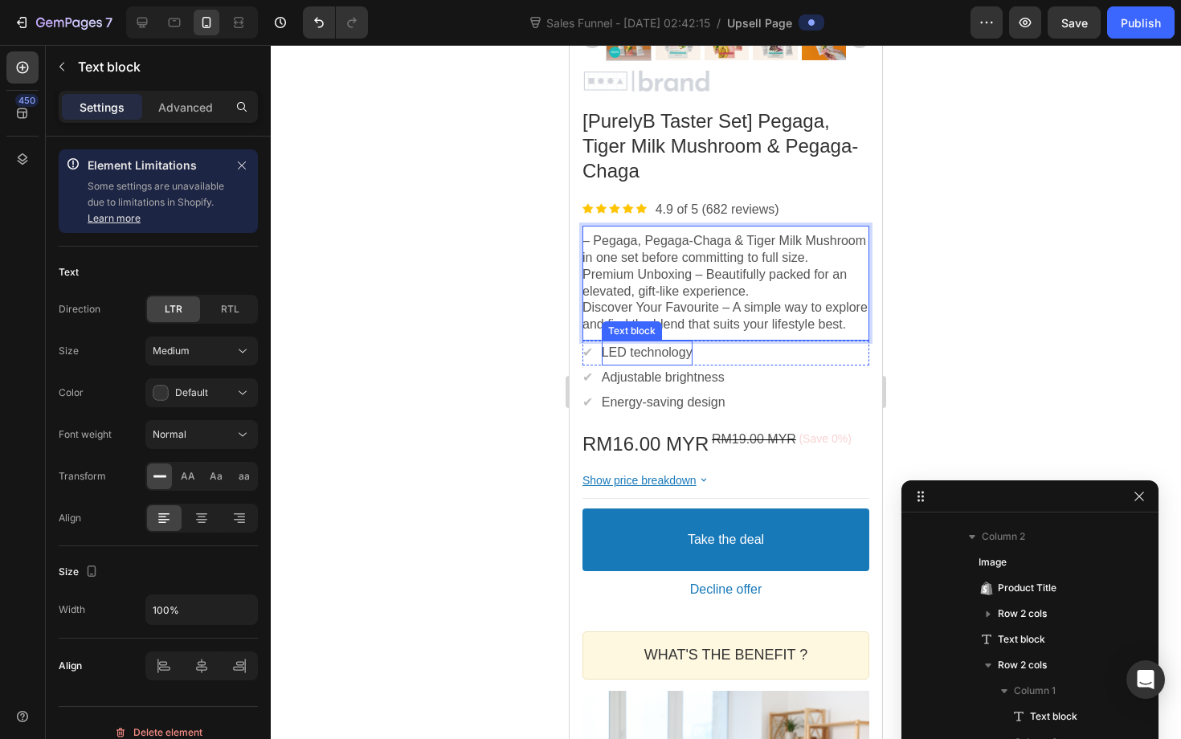
click at [667, 362] on p "LED technology" at bounding box center [647, 353] width 91 height 17
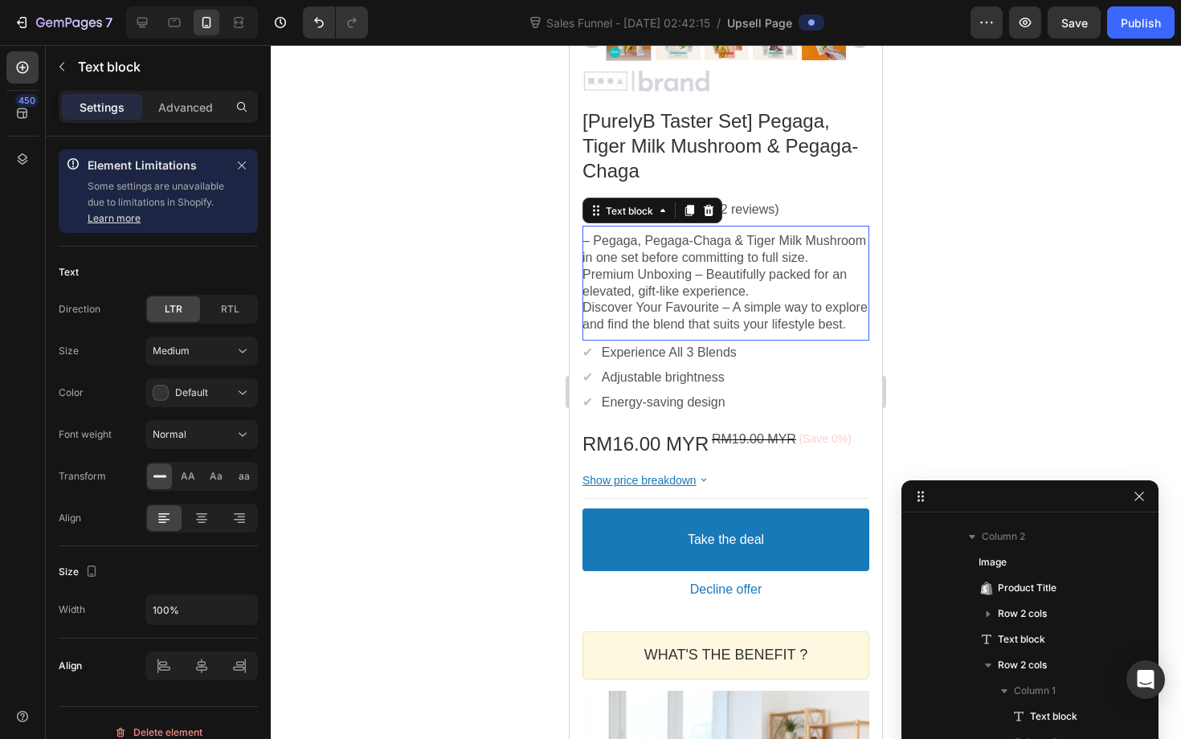
click at [619, 245] on p "– Pegaga, Pegaga-Chaga & Tiger Milk Mushroom in one set before committing to fu…" at bounding box center [726, 250] width 287 height 34
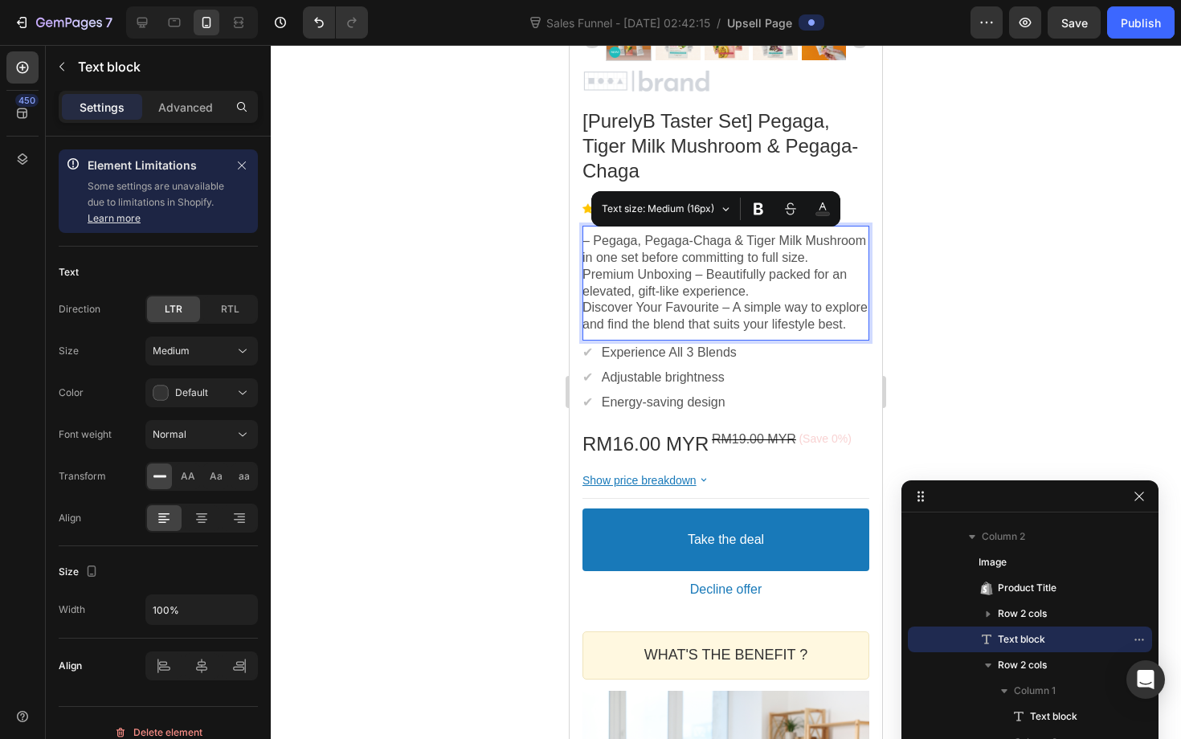
drag, startPoint x: 615, startPoint y: 271, endPoint x: 582, endPoint y: 243, distance: 43.9
click at [583, 243] on p "– Pegaga, Pegaga-Chaga & Tiger Milk Mushroom in one set before committing to fu…" at bounding box center [726, 250] width 287 height 34
copy p "– Pegaga, Pegaga-Chaga & Tiger Milk Mushroom in one set before committing to fu…"
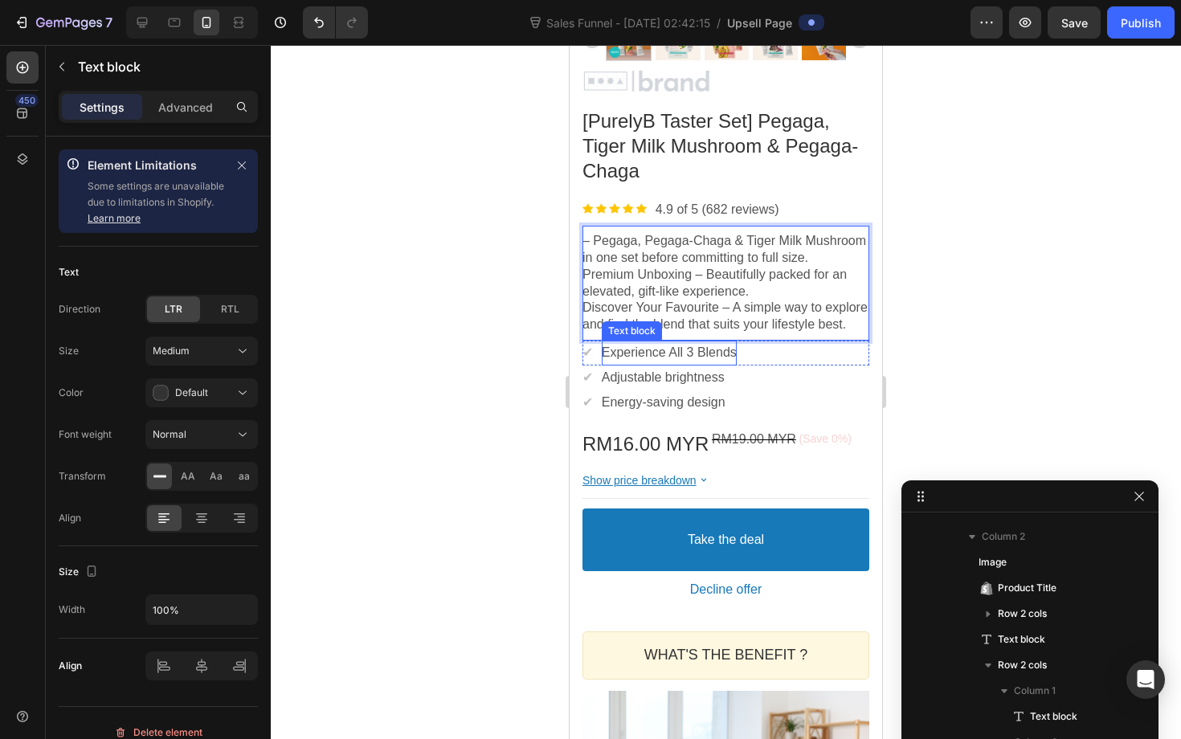
click at [709, 362] on p "Experience All 3 Blends" at bounding box center [669, 353] width 135 height 17
click at [734, 362] on p "Experience All 3 Blends" at bounding box center [669, 353] width 135 height 17
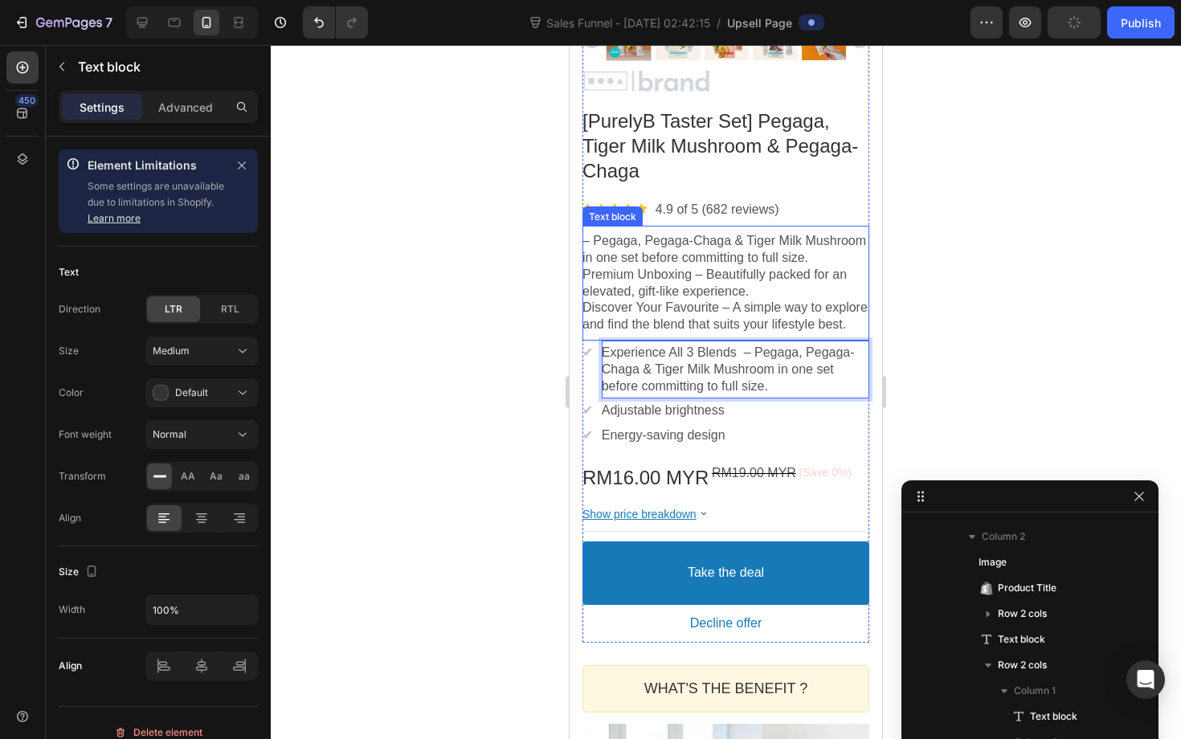
click at [676, 267] on p "– Pegaga, Pegaga-Chaga & Tiger Milk Mushroom in one set before committing to fu…" at bounding box center [726, 250] width 287 height 34
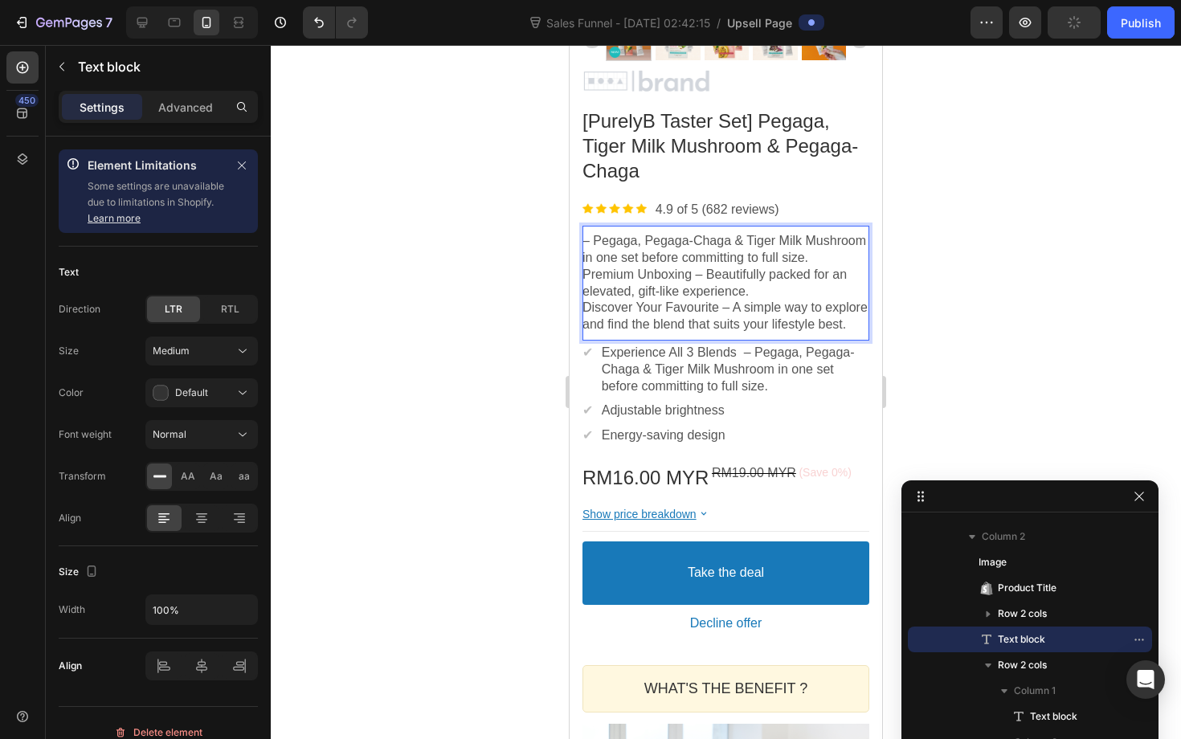
click at [636, 262] on p "– Pegaga, Pegaga-Chaga & Tiger Milk Mushroom in one set before committing to fu…" at bounding box center [726, 250] width 287 height 34
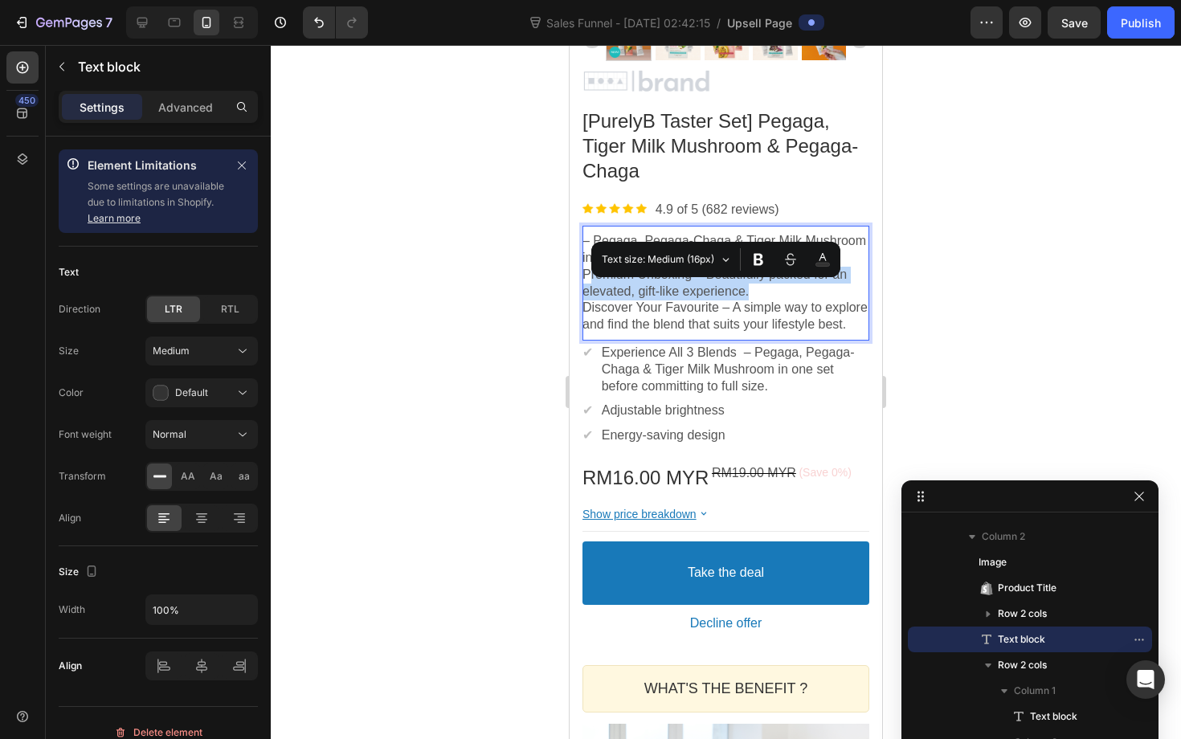
drag, startPoint x: 587, startPoint y: 290, endPoint x: 783, endPoint y: 305, distance: 196.6
click at [783, 301] on p "Premium Unboxing – Beautifully packed for an elevated, gift-like experience." at bounding box center [726, 284] width 287 height 34
drag, startPoint x: 783, startPoint y: 305, endPoint x: 579, endPoint y: 288, distance: 204.8
click at [579, 288] on section "Product Images Image [PurelyB Taster Set] Pegaga, Tiger Milk Mushroom & Pegaga-…" at bounding box center [726, 180] width 313 height 948
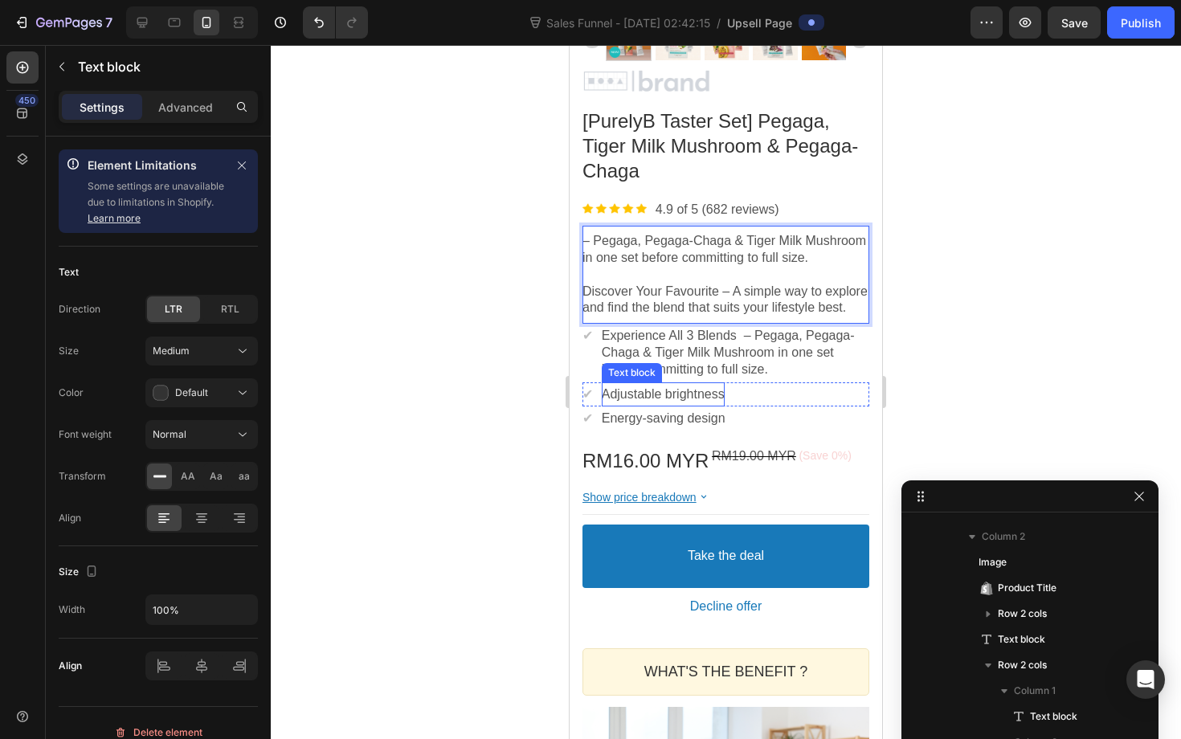
click at [655, 403] on p "Adjustable brightness" at bounding box center [663, 394] width 123 height 17
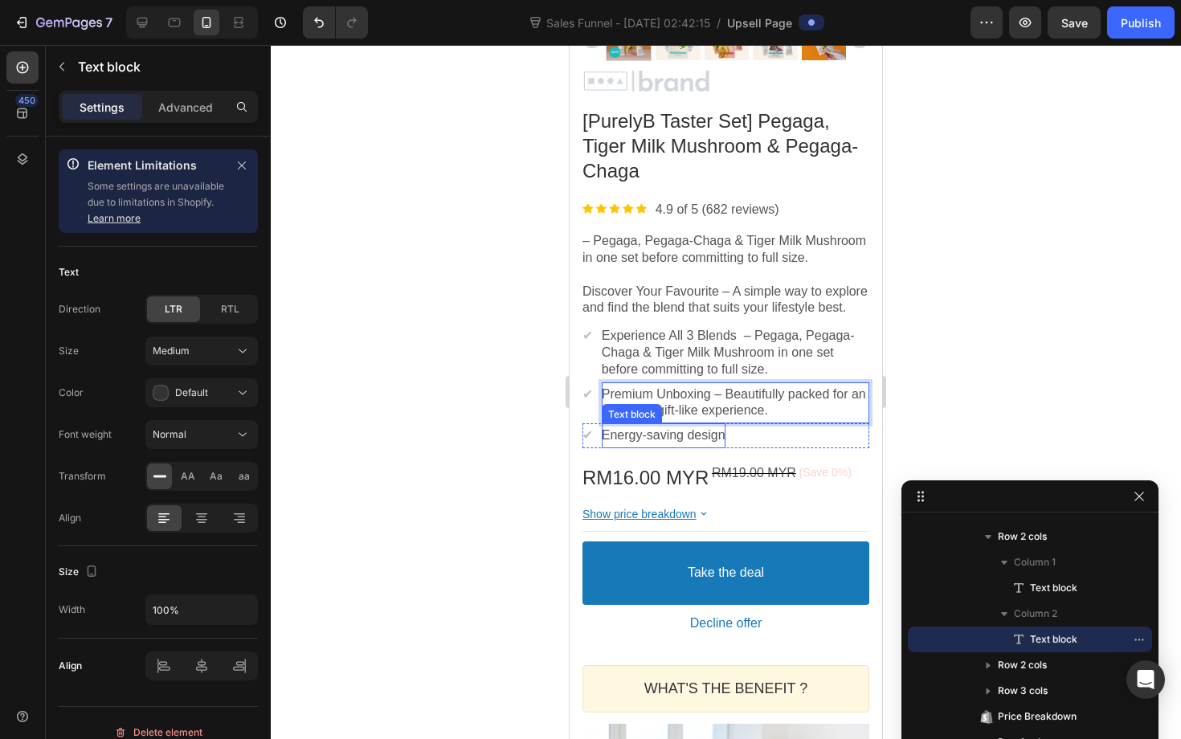
click at [628, 420] on div "Text block" at bounding box center [632, 414] width 54 height 12
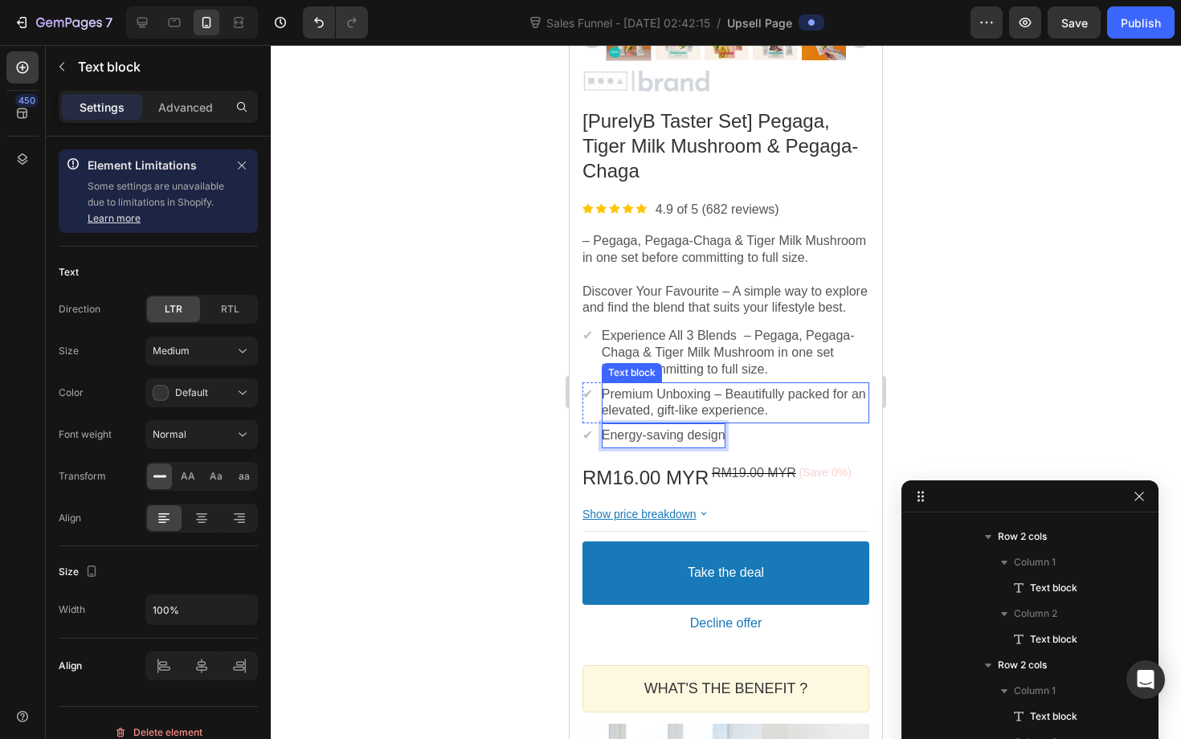
click at [740, 420] on p "Premium Unboxing – Beautifully packed for an elevated, gift-like experience." at bounding box center [736, 403] width 268 height 34
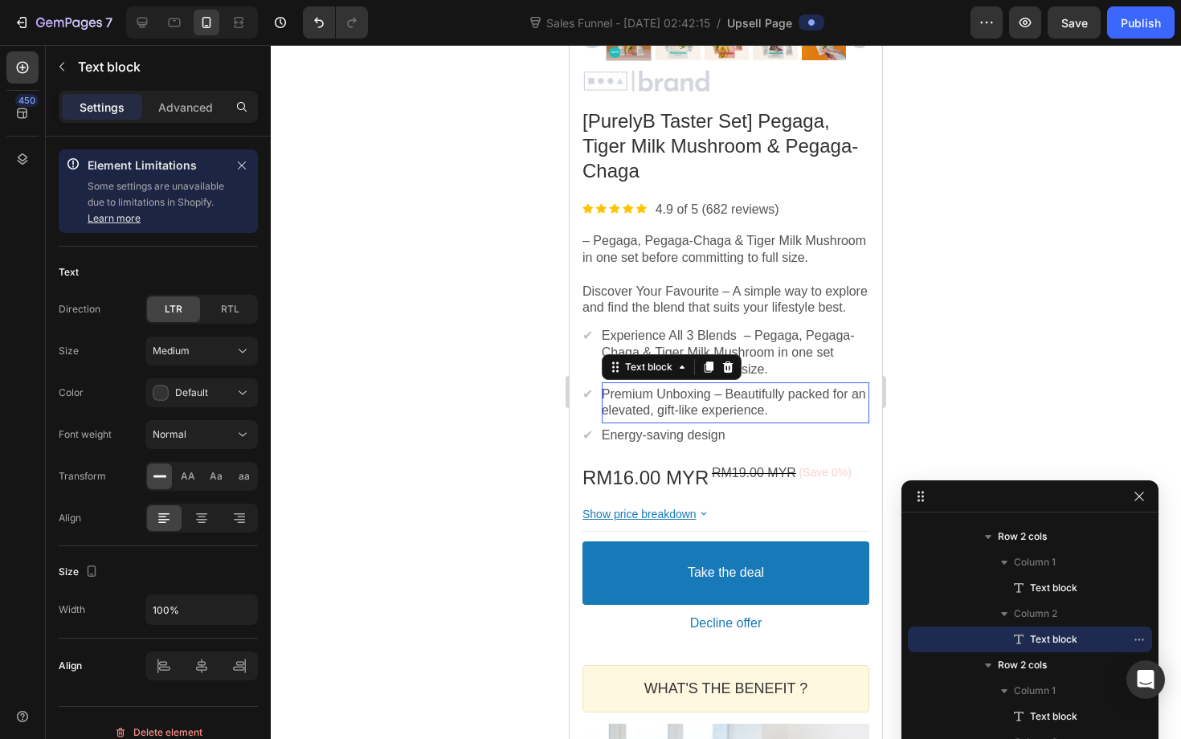
click at [740, 420] on p "Premium Unboxing – Beautifully packed for an elevated, gift-like experience." at bounding box center [736, 403] width 268 height 34
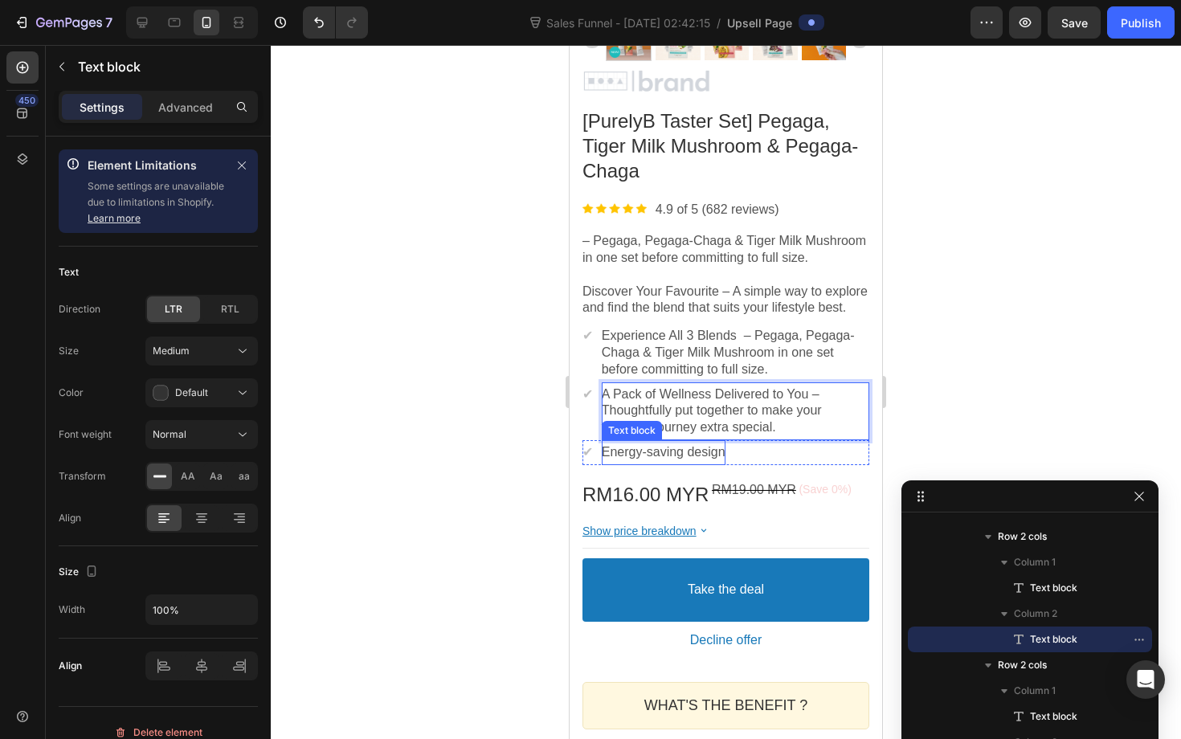
click at [619, 461] on p "Energy-saving design" at bounding box center [664, 452] width 124 height 17
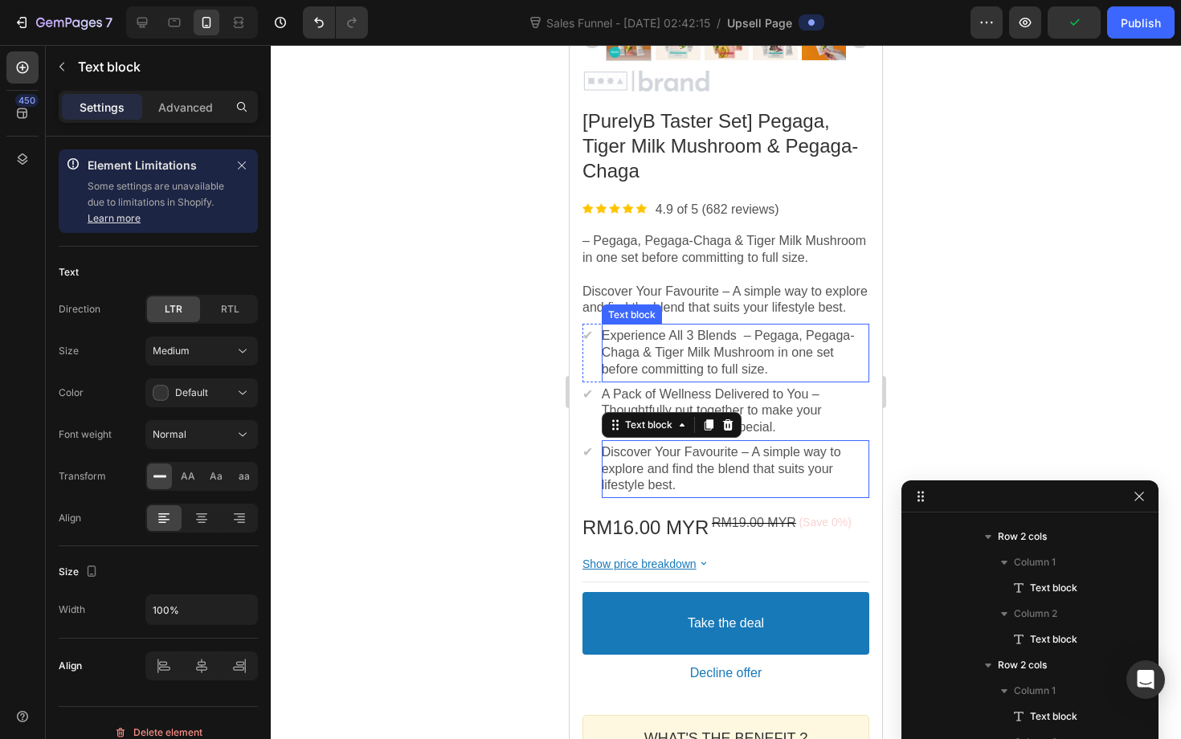
click at [624, 378] on p "Experience All 3 Blends – Pegaga, Pegaga-Chaga & Tiger Milk Mushroom in one set…" at bounding box center [736, 353] width 268 height 50
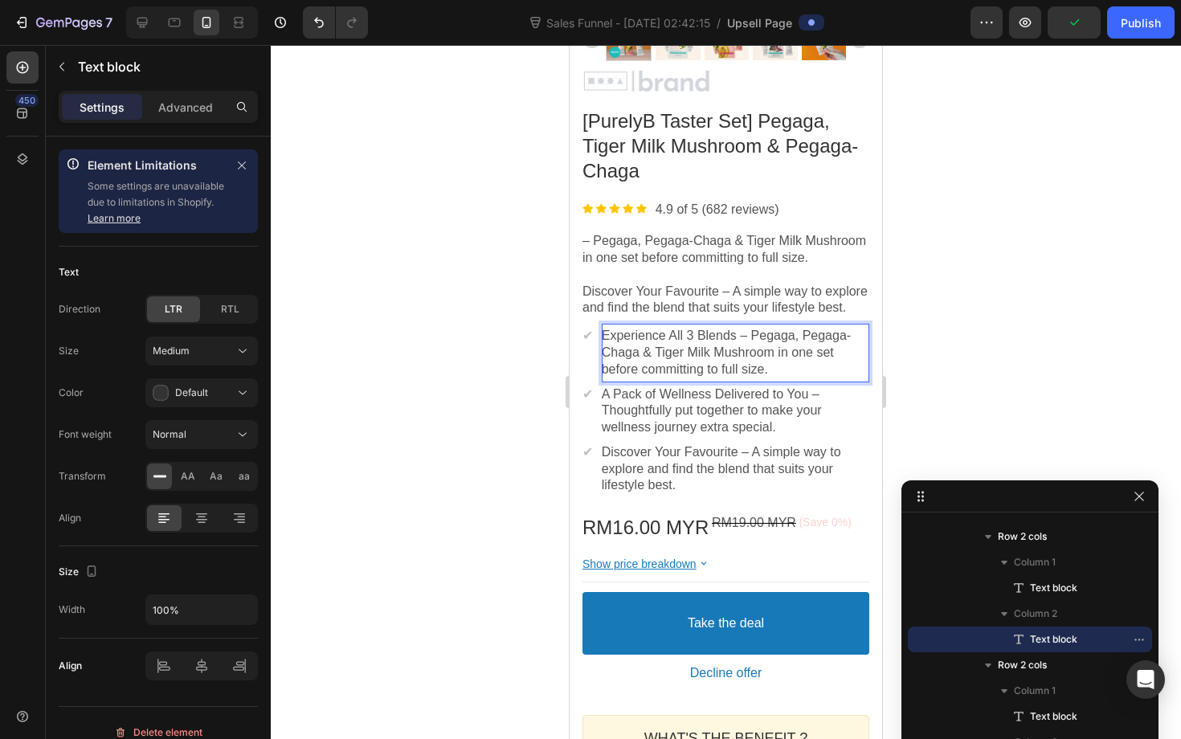
click at [505, 445] on div at bounding box center [726, 392] width 910 height 694
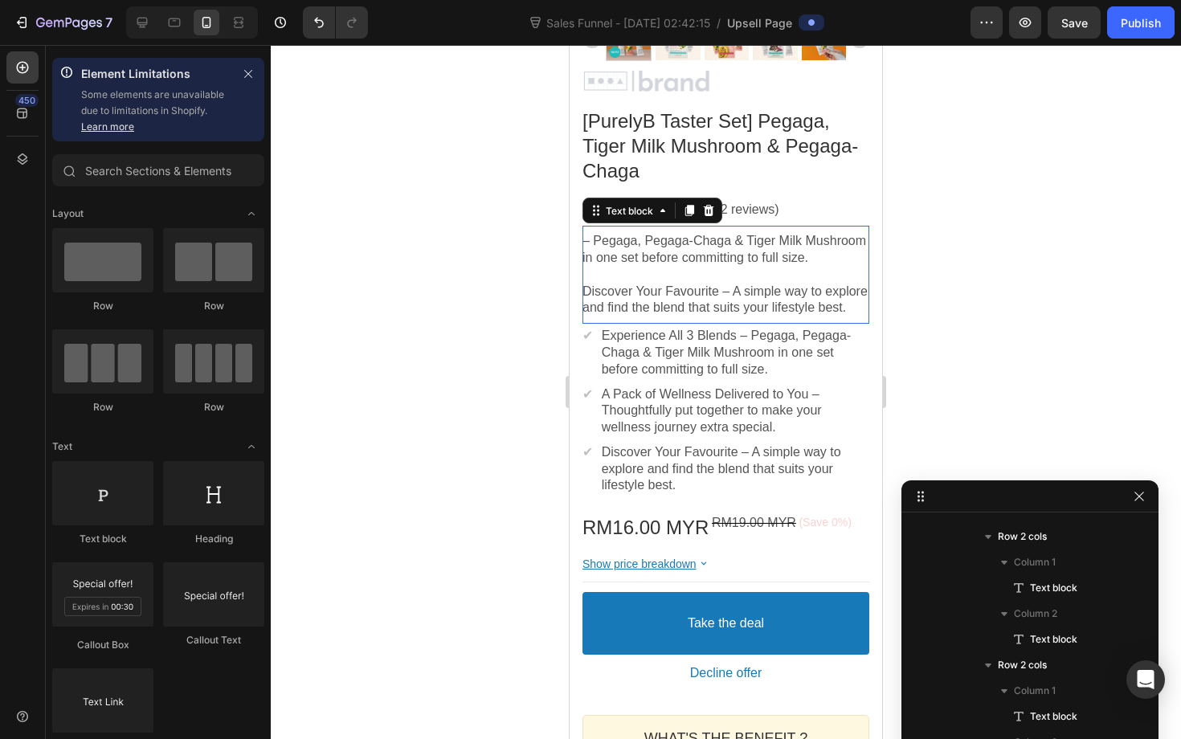
click at [705, 317] on p "Discover Your Favourite – A simple way to explore and find the blend that suits…" at bounding box center [726, 301] width 287 height 34
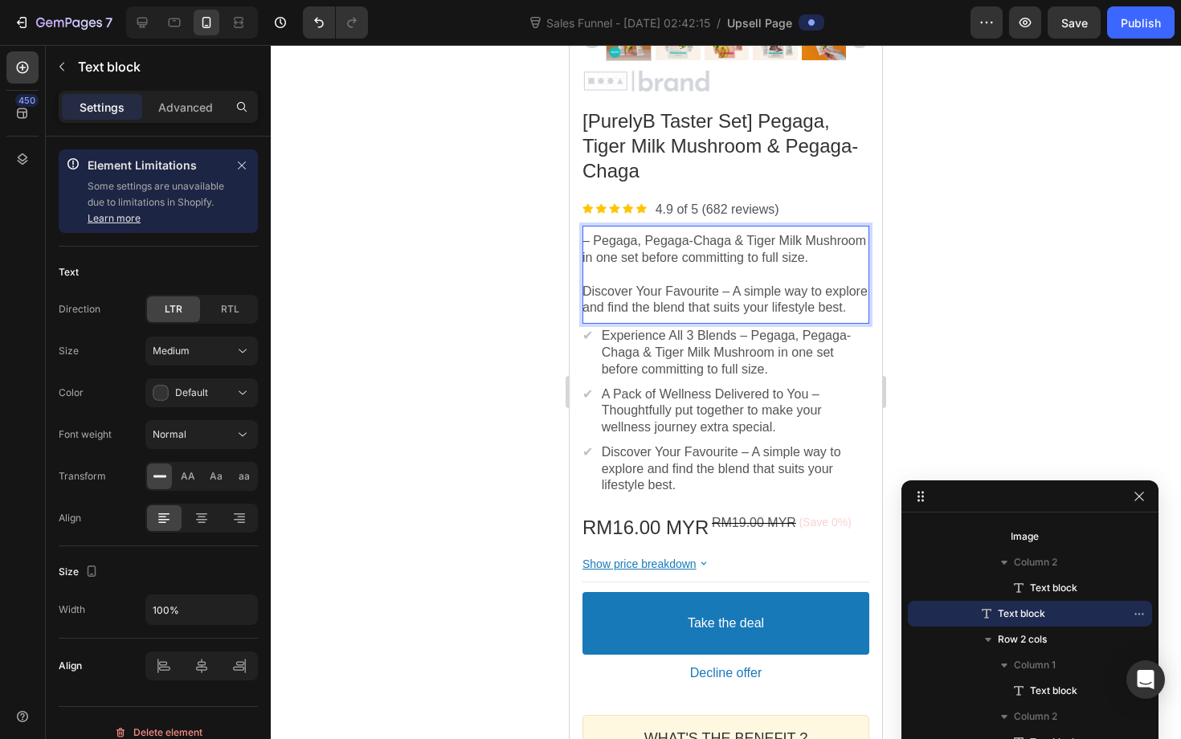
click at [509, 368] on div at bounding box center [726, 392] width 910 height 694
click at [645, 267] on p "– Pegaga, Pegaga-Chaga & Tiger Milk Mushroom in one set before committing to fu…" at bounding box center [726, 250] width 287 height 34
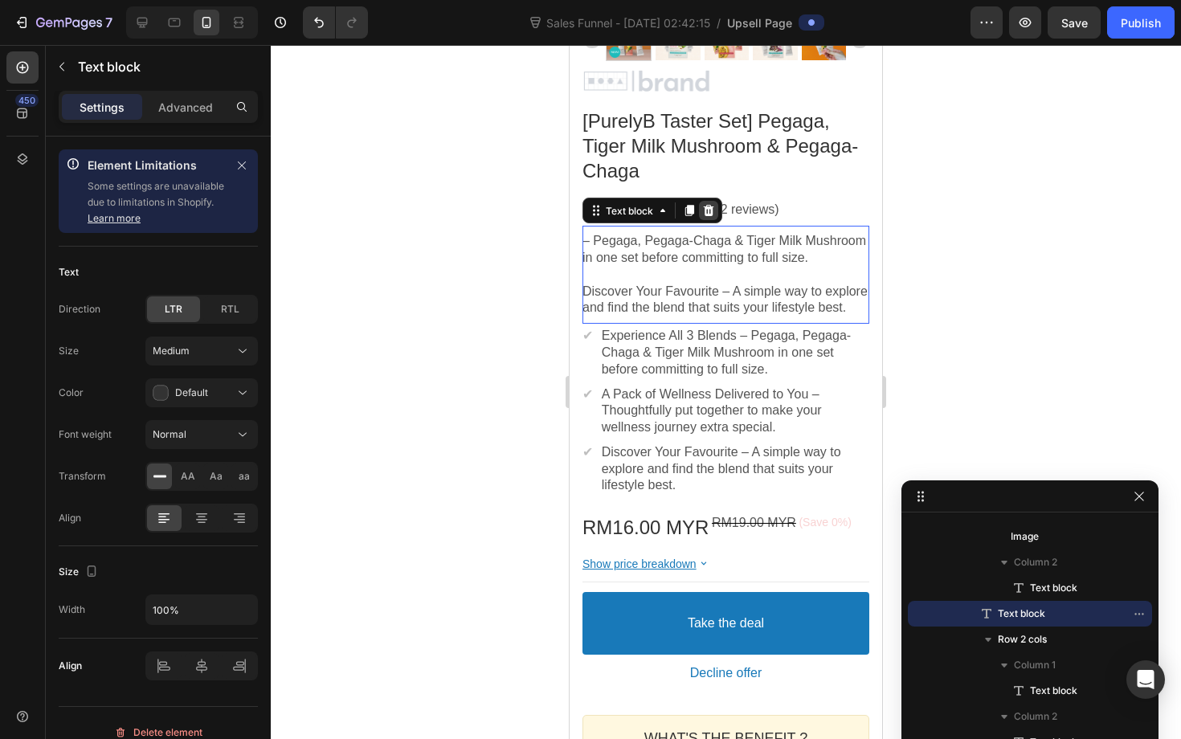
click at [706, 206] on icon at bounding box center [709, 210] width 10 height 11
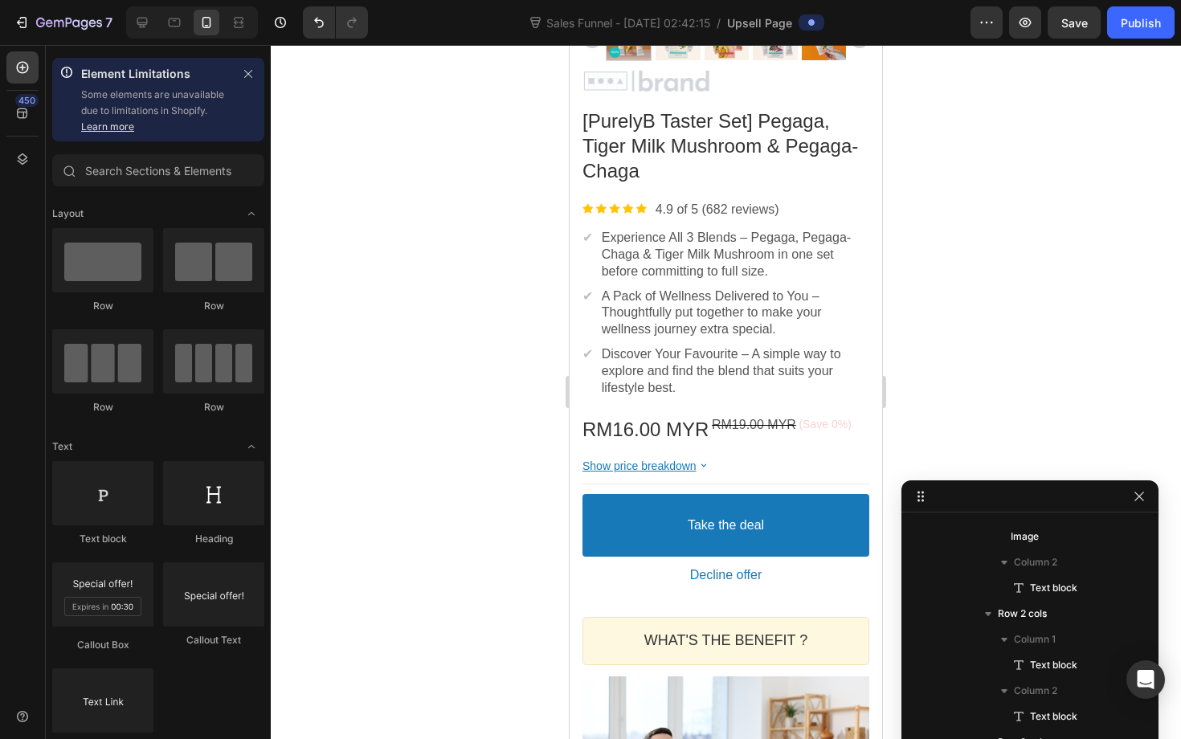
click at [470, 407] on div at bounding box center [726, 392] width 910 height 694
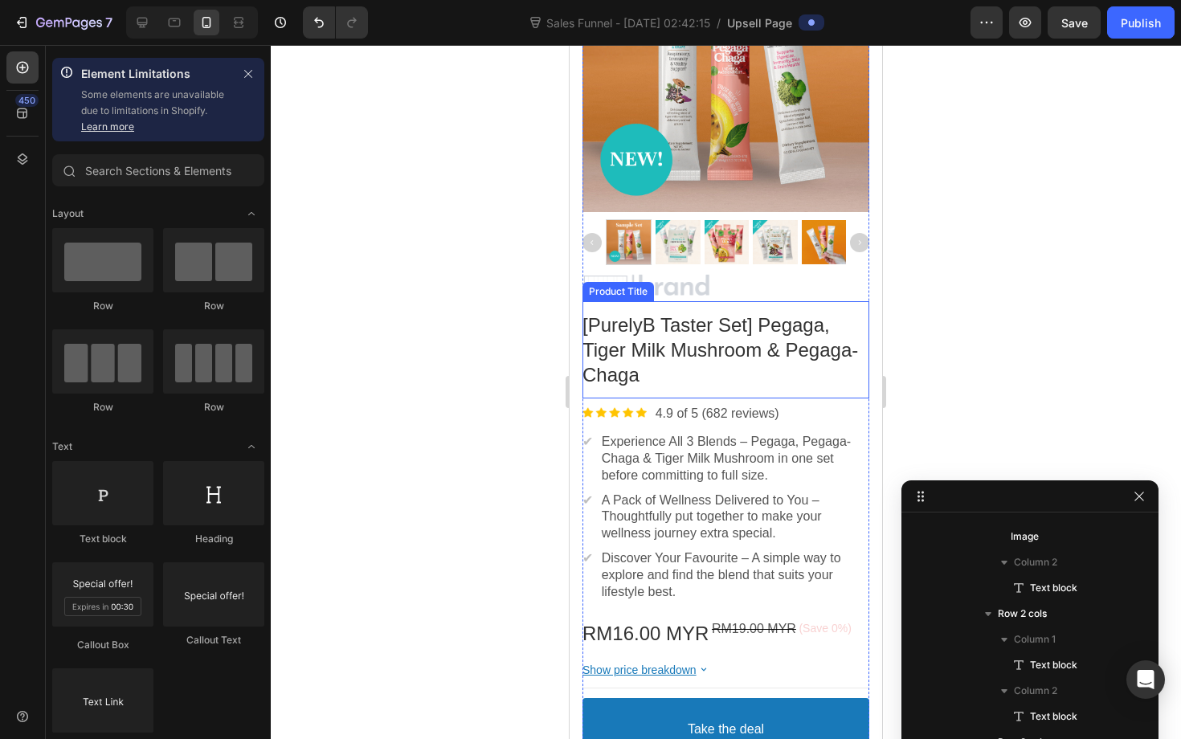
scroll to position [275, 0]
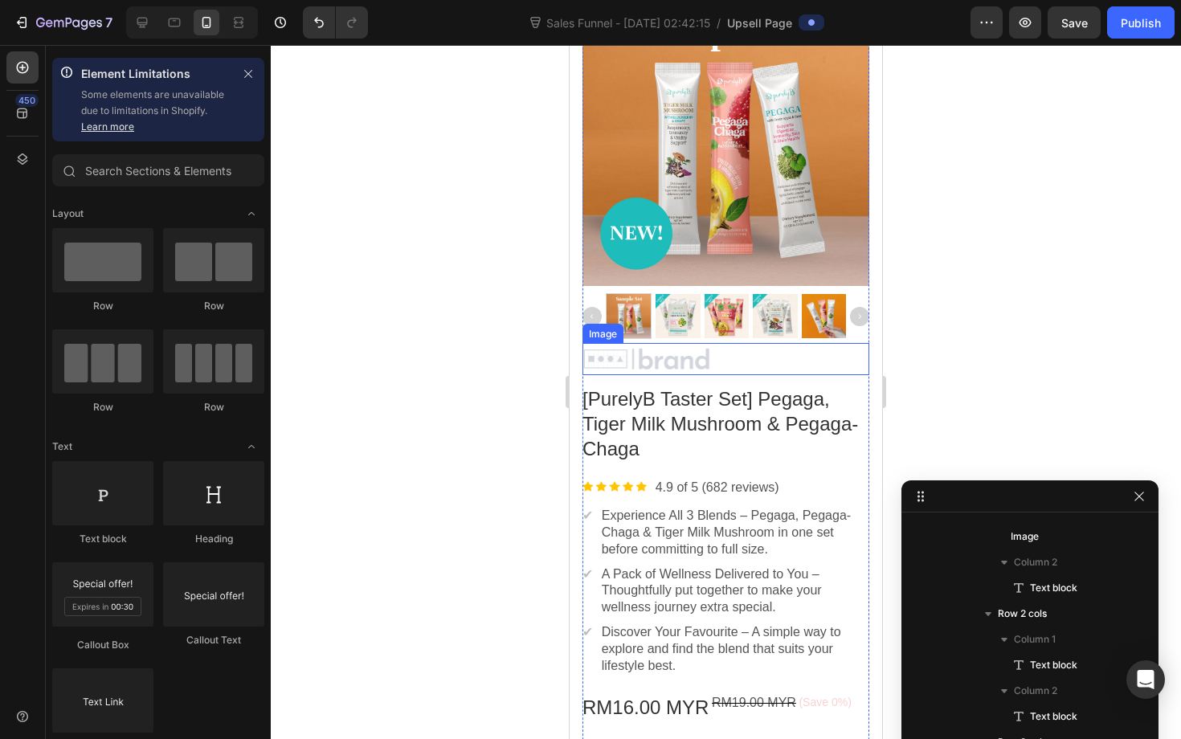
click at [691, 346] on div "Image" at bounding box center [726, 359] width 287 height 32
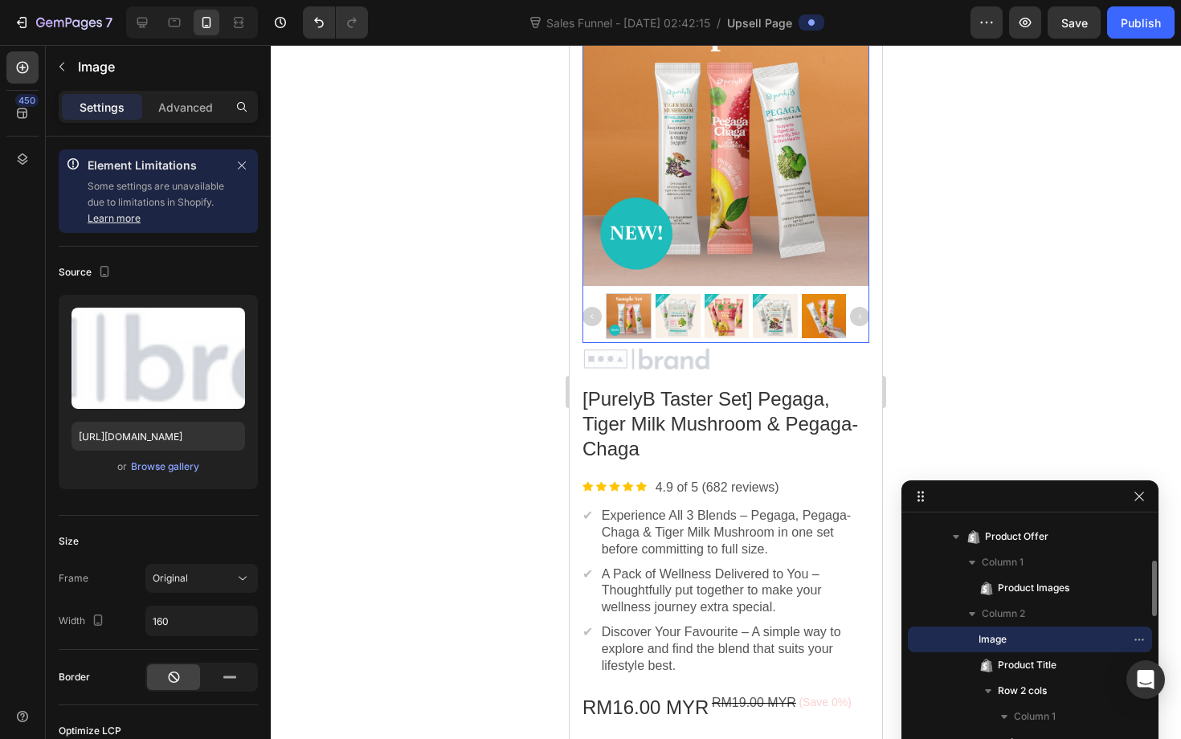
click at [705, 323] on div at bounding box center [727, 316] width 44 height 44
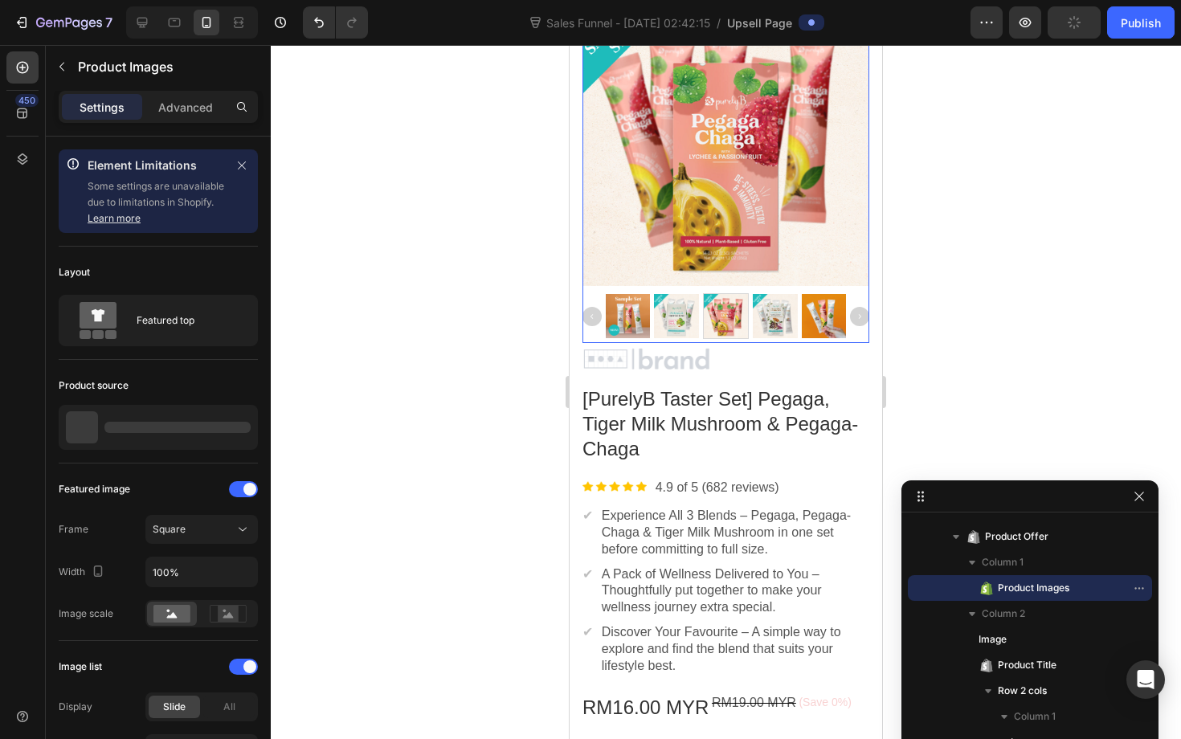
click at [765, 320] on div at bounding box center [775, 316] width 44 height 44
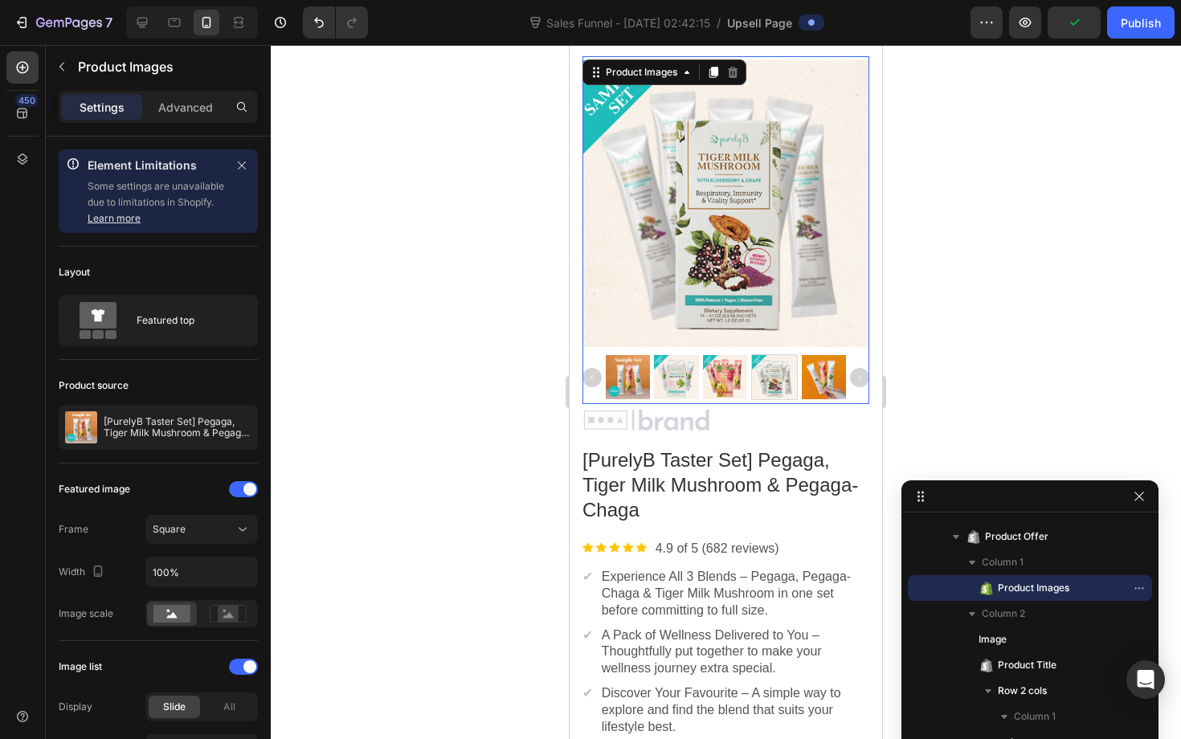
scroll to position [118, 0]
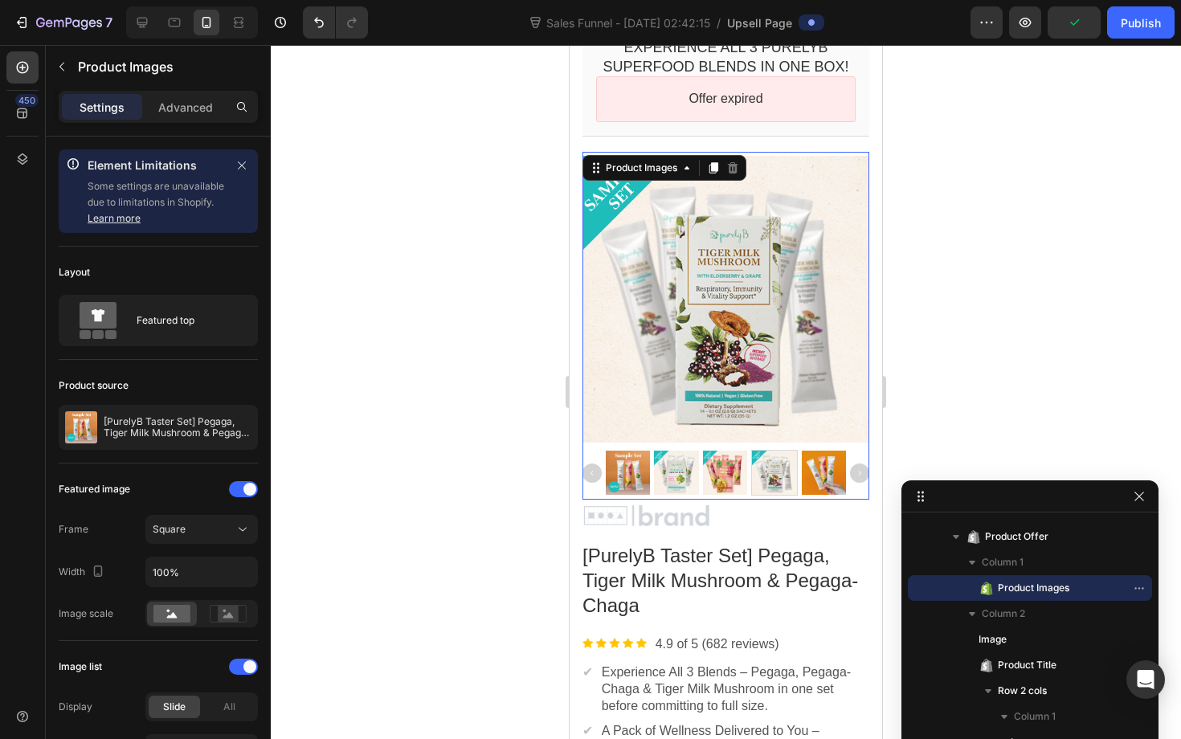
click at [791, 483] on div at bounding box center [774, 473] width 44 height 44
click at [810, 484] on div at bounding box center [824, 473] width 44 height 44
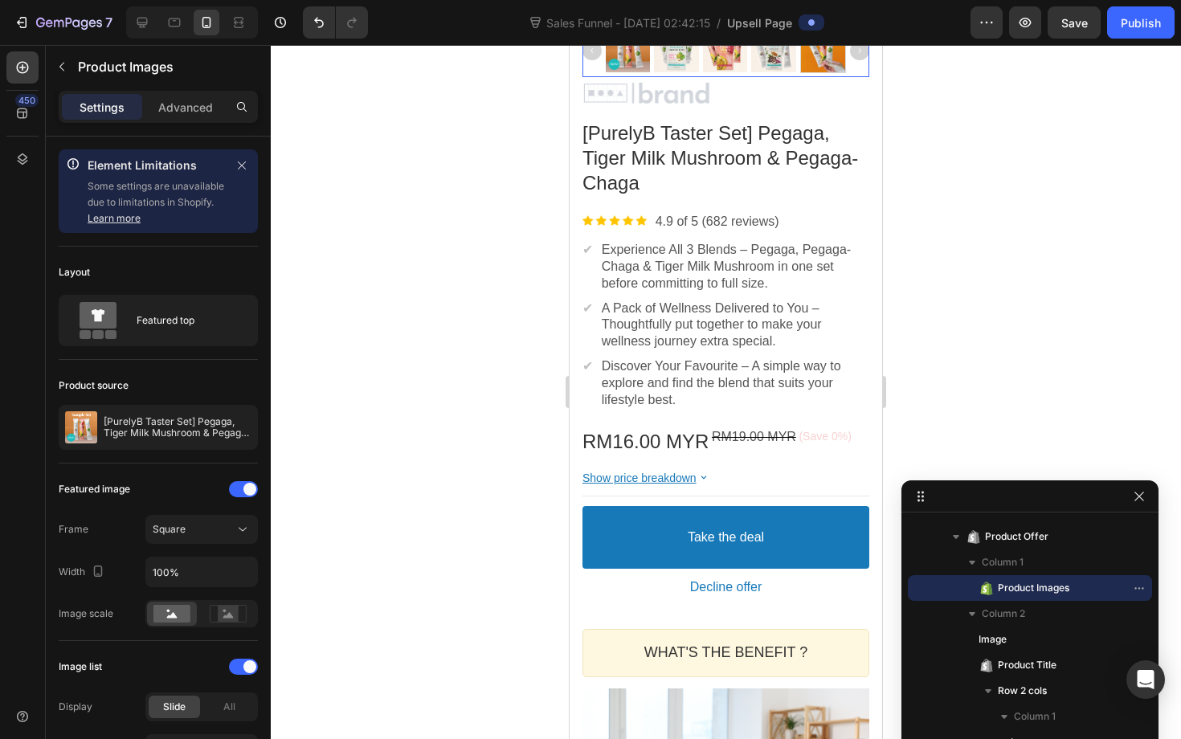
scroll to position [593, 0]
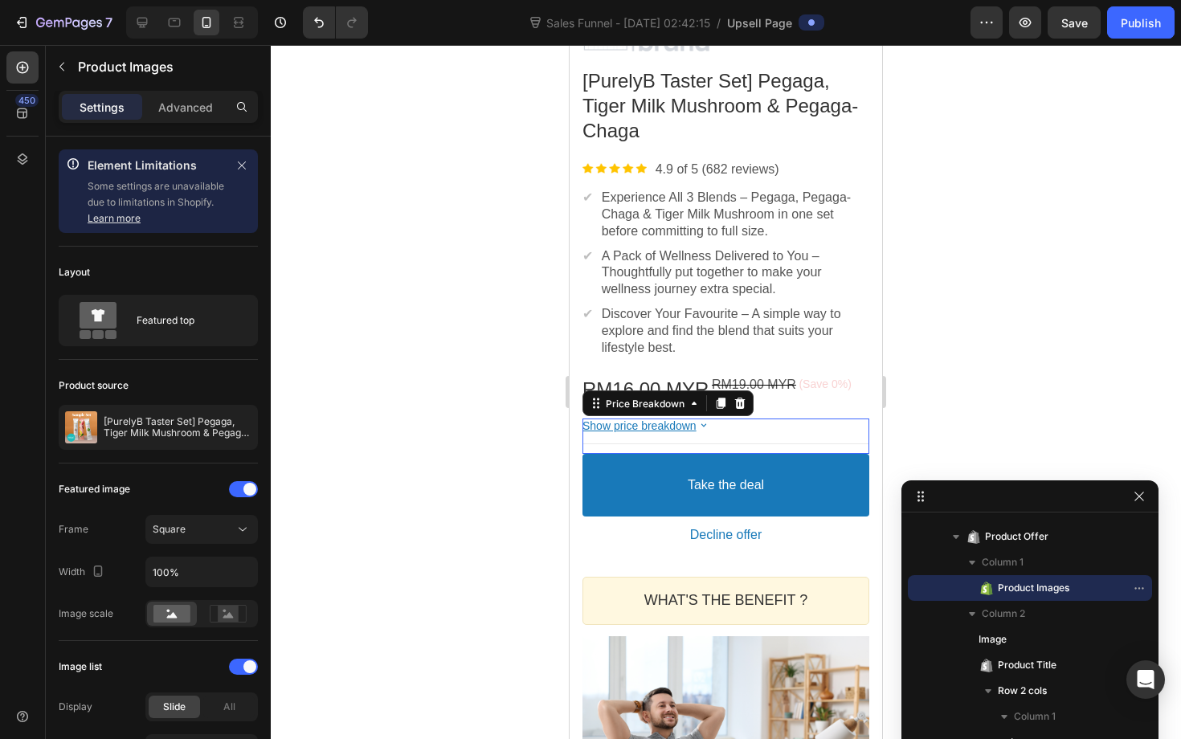
click at [763, 429] on div "Show price breakdown" at bounding box center [726, 426] width 287 height 14
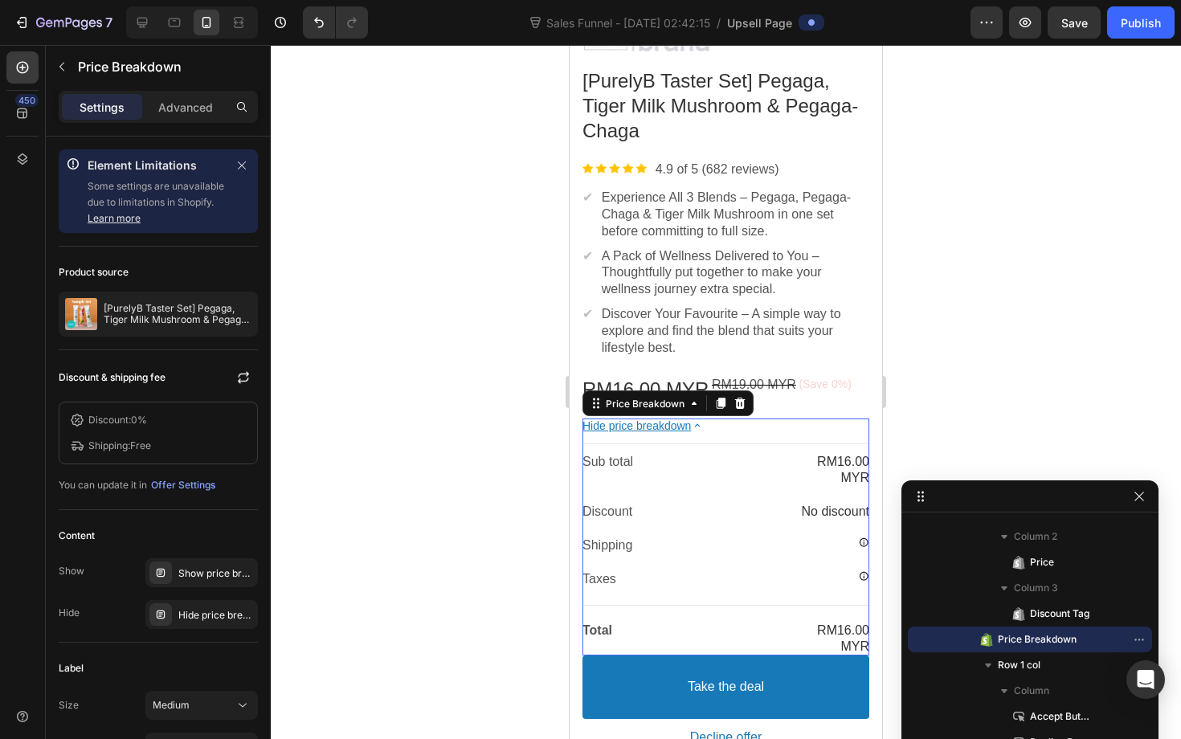
click at [705, 422] on icon at bounding box center [698, 426] width 14 height 14
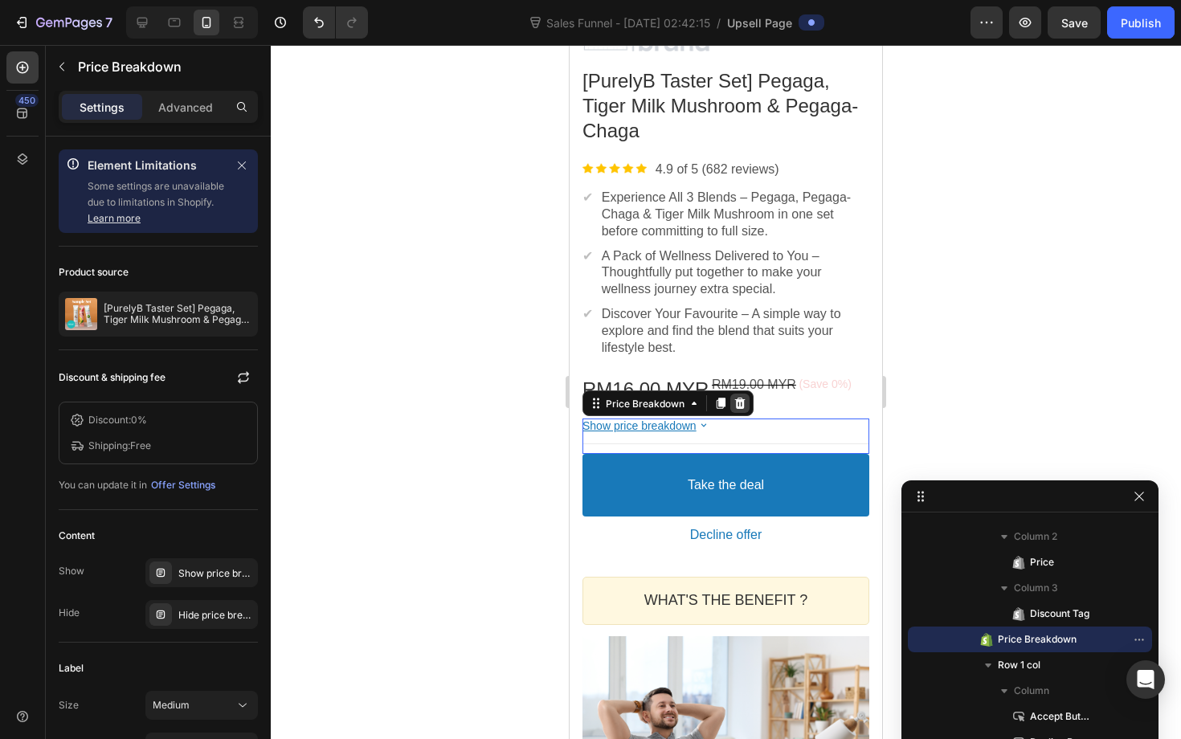
click at [739, 401] on icon at bounding box center [740, 403] width 10 height 11
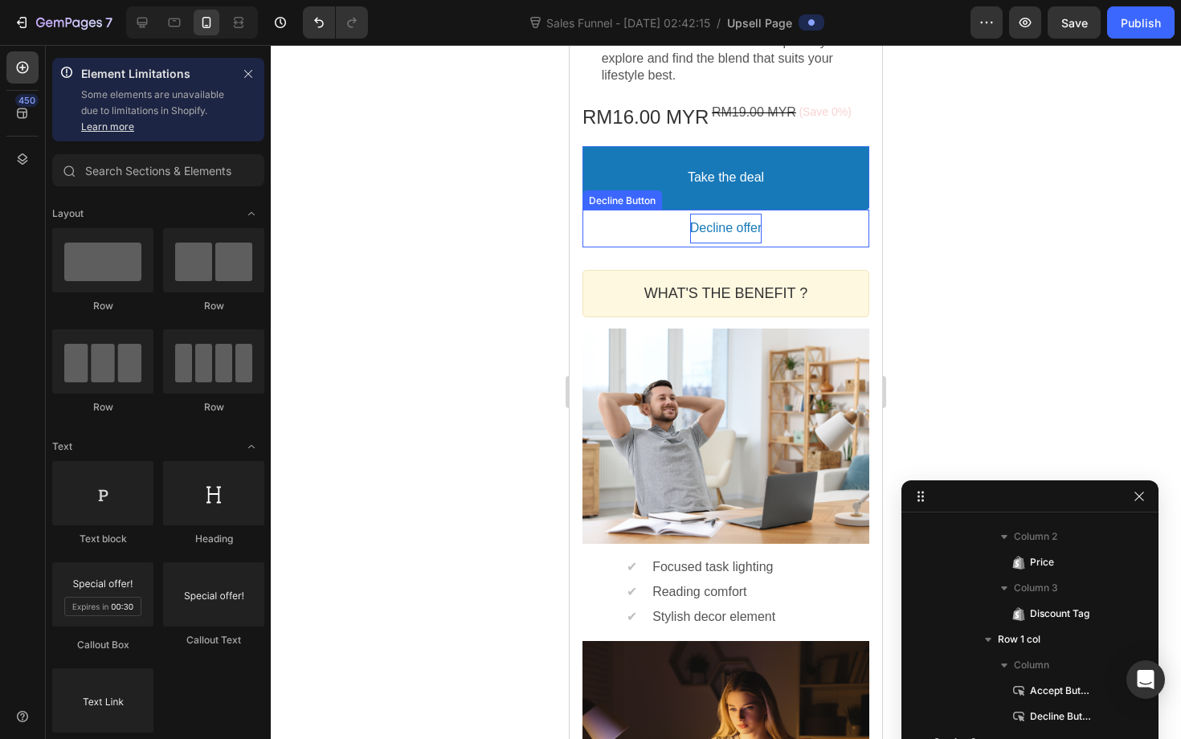
scroll to position [889, 0]
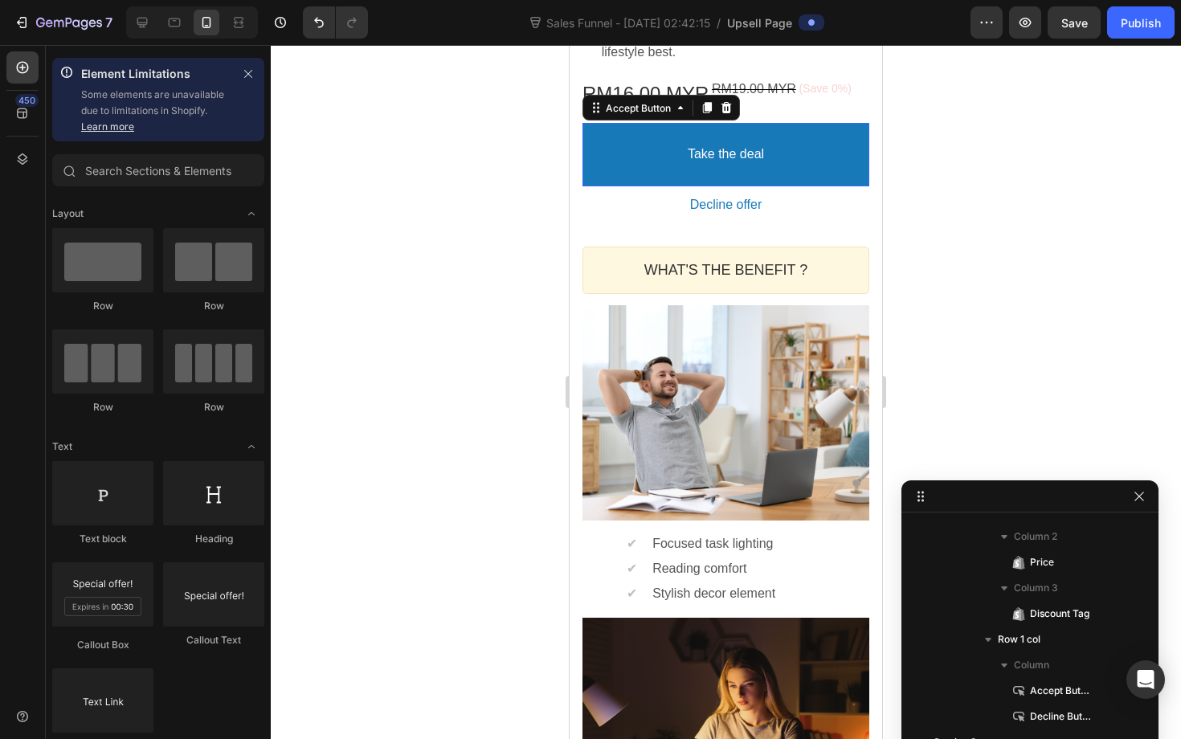
click at [783, 152] on button "Take the deal" at bounding box center [726, 154] width 287 height 63
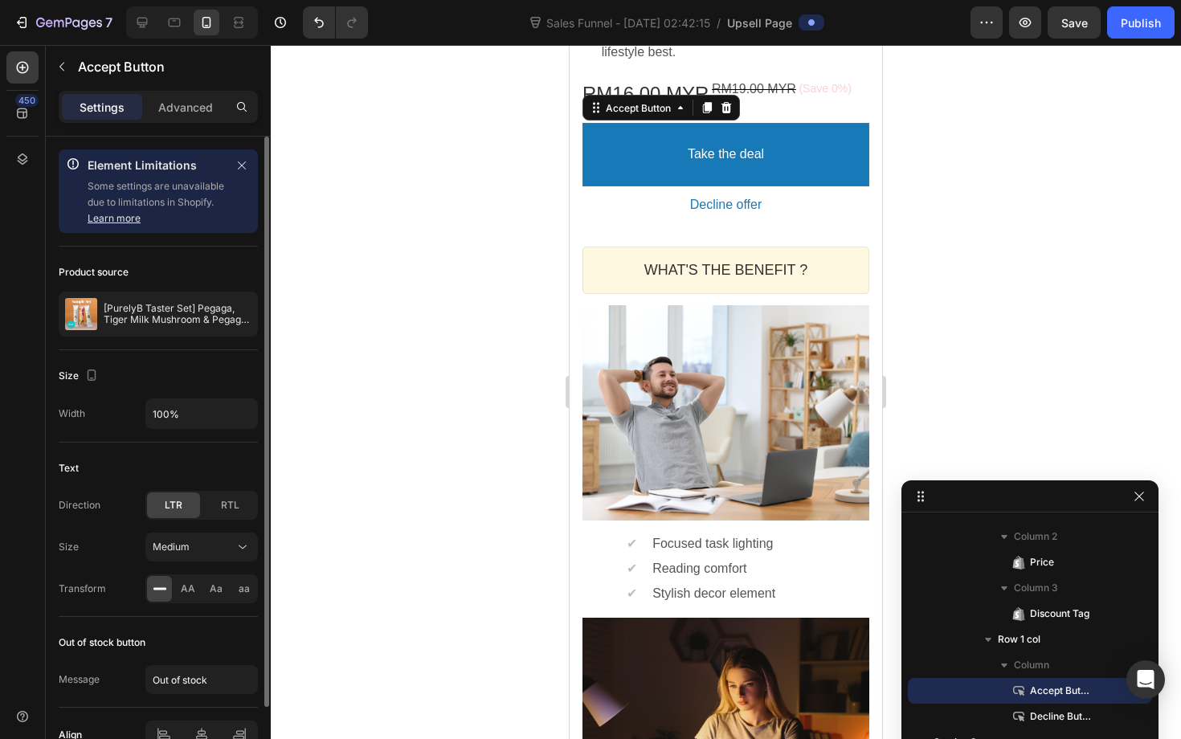
scroll to position [88, 0]
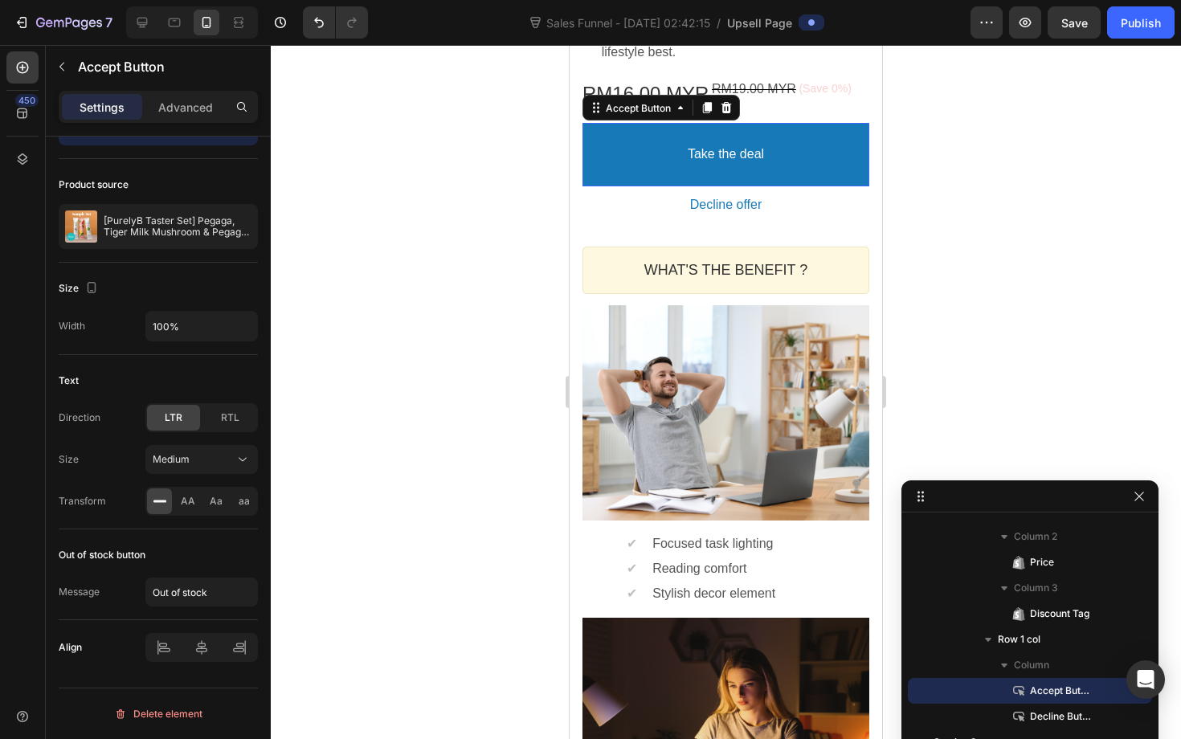
click at [648, 144] on button "Take the deal" at bounding box center [726, 154] width 287 height 63
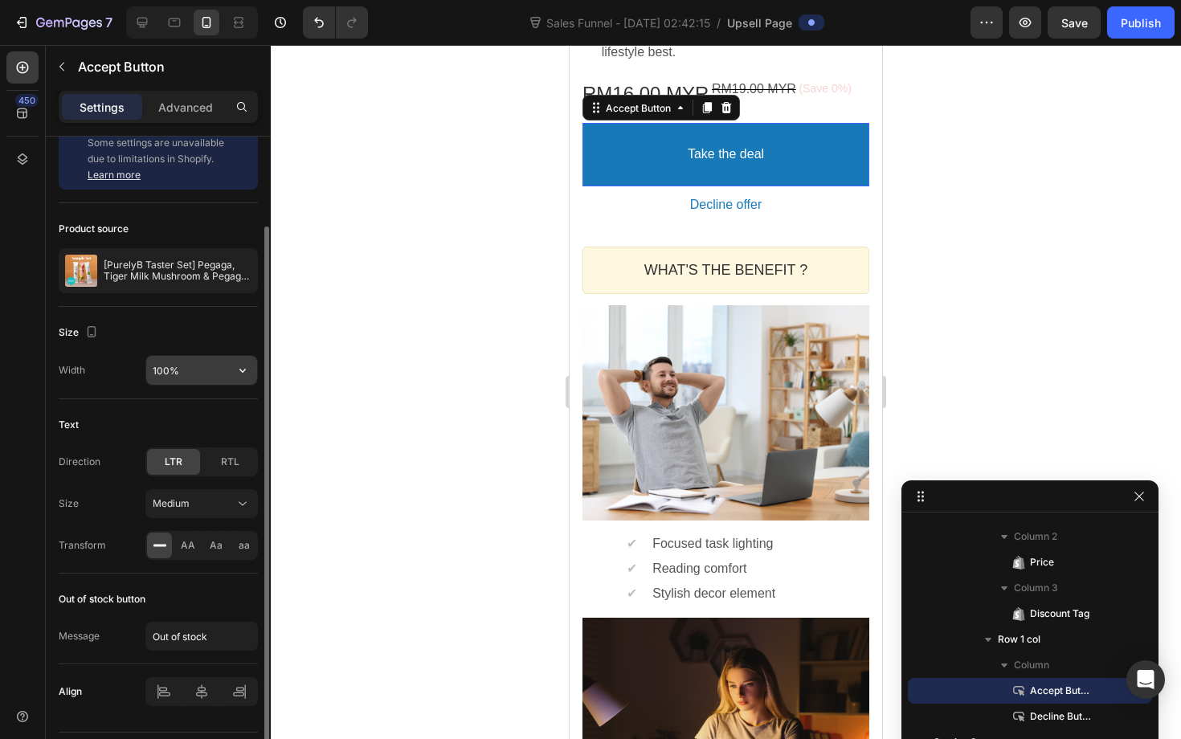
scroll to position [0, 0]
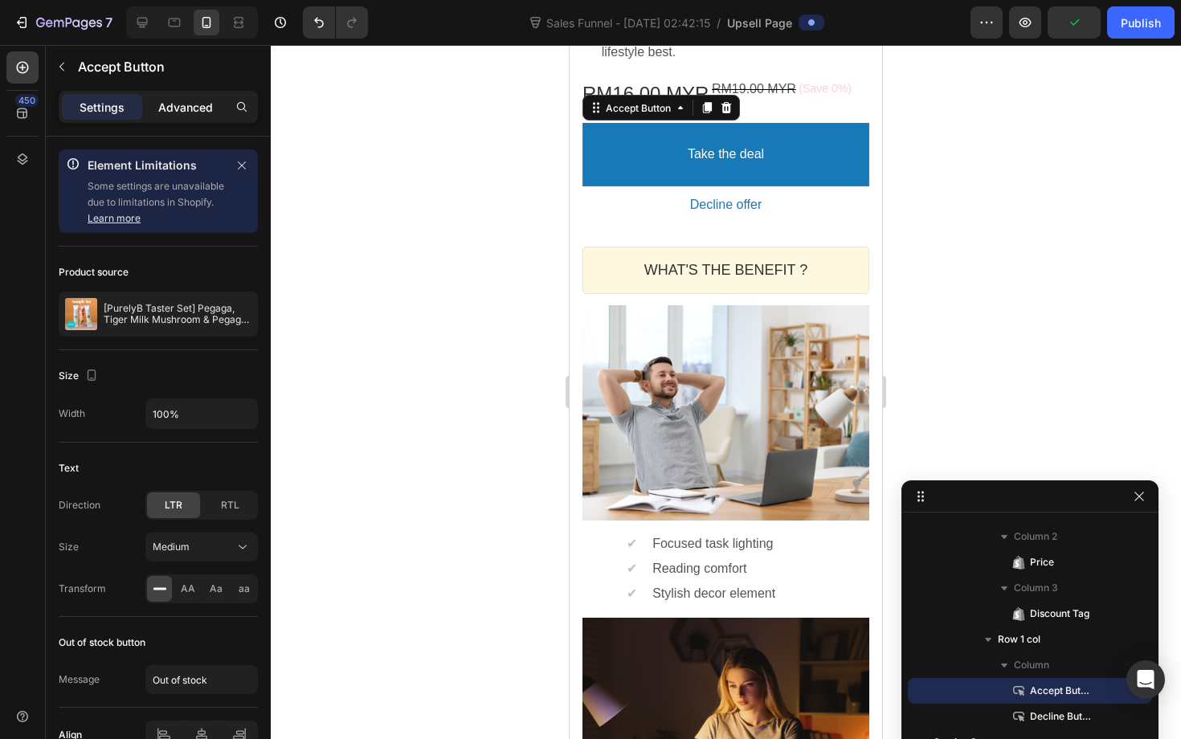
click at [181, 100] on p "Advanced" at bounding box center [185, 107] width 55 height 17
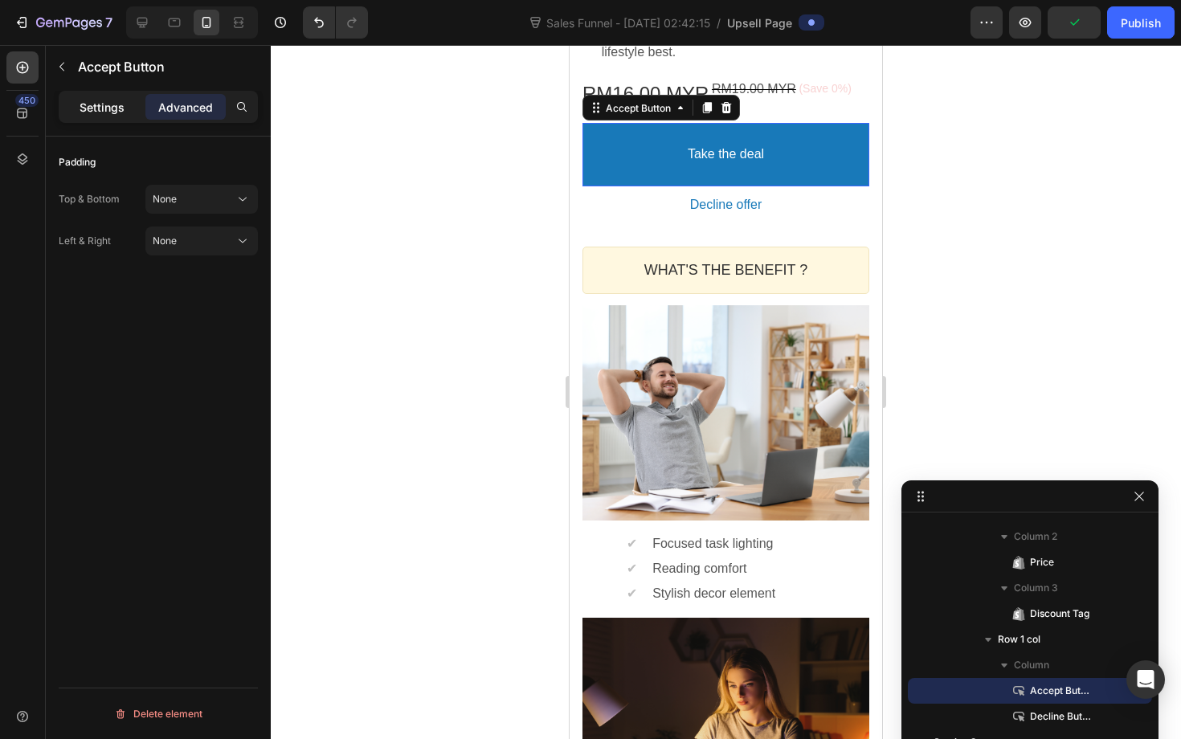
click at [99, 108] on p "Settings" at bounding box center [102, 107] width 45 height 17
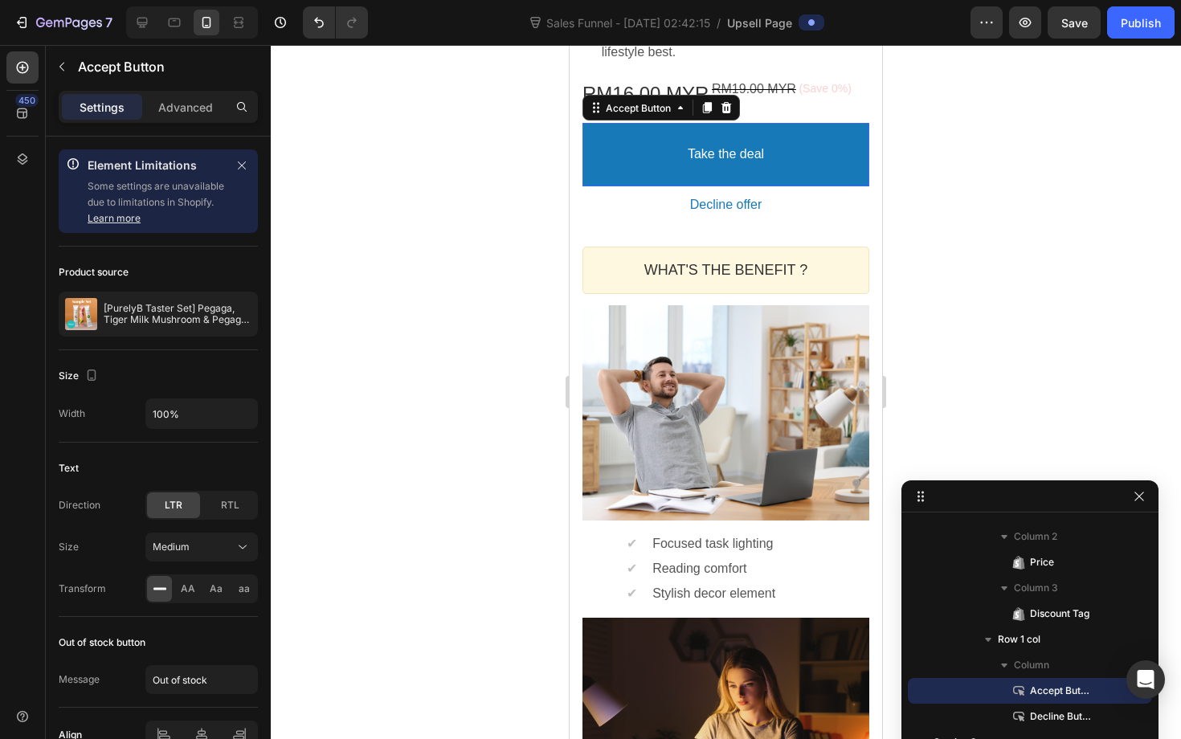
click at [630, 140] on button "Take the deal" at bounding box center [726, 154] width 287 height 63
click at [479, 179] on div at bounding box center [726, 392] width 910 height 694
click at [652, 175] on button "Take the deal" at bounding box center [726, 154] width 287 height 63
click at [1031, 668] on span "Column" at bounding box center [1031, 665] width 35 height 16
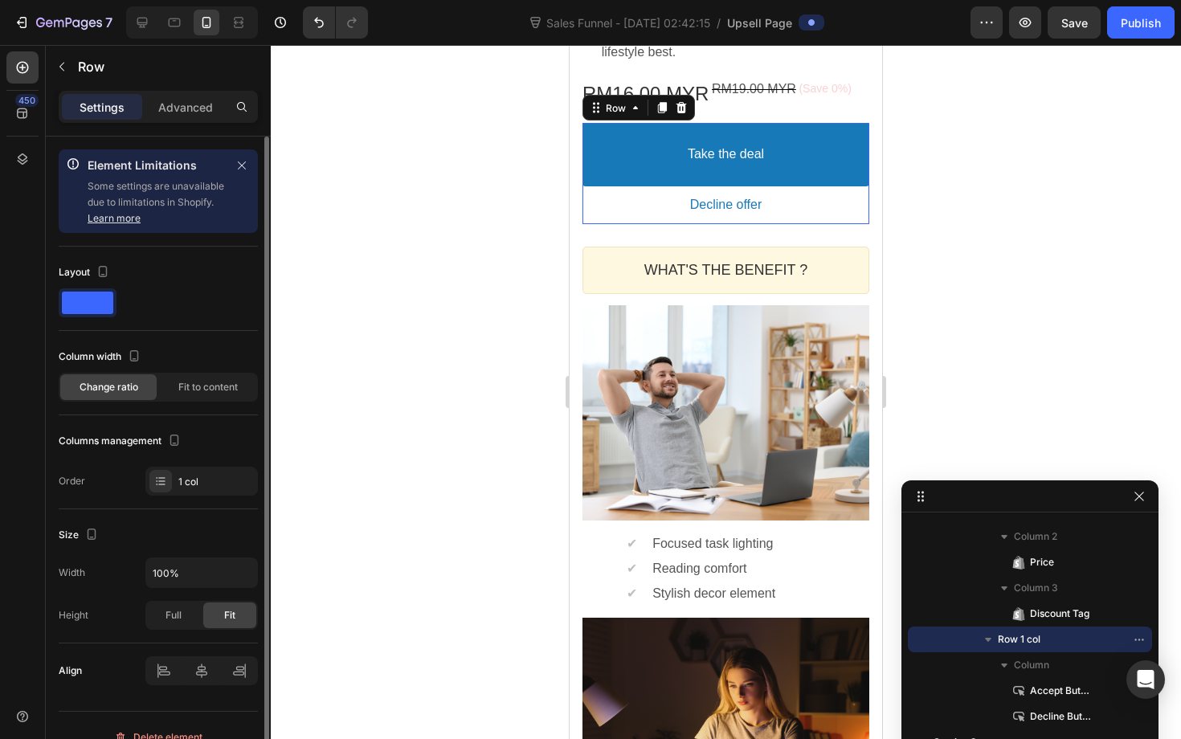
click at [71, 308] on span at bounding box center [87, 303] width 51 height 22
click at [85, 309] on span at bounding box center [87, 303] width 51 height 22
click at [1037, 643] on span "Row 1 col" at bounding box center [1019, 640] width 43 height 16
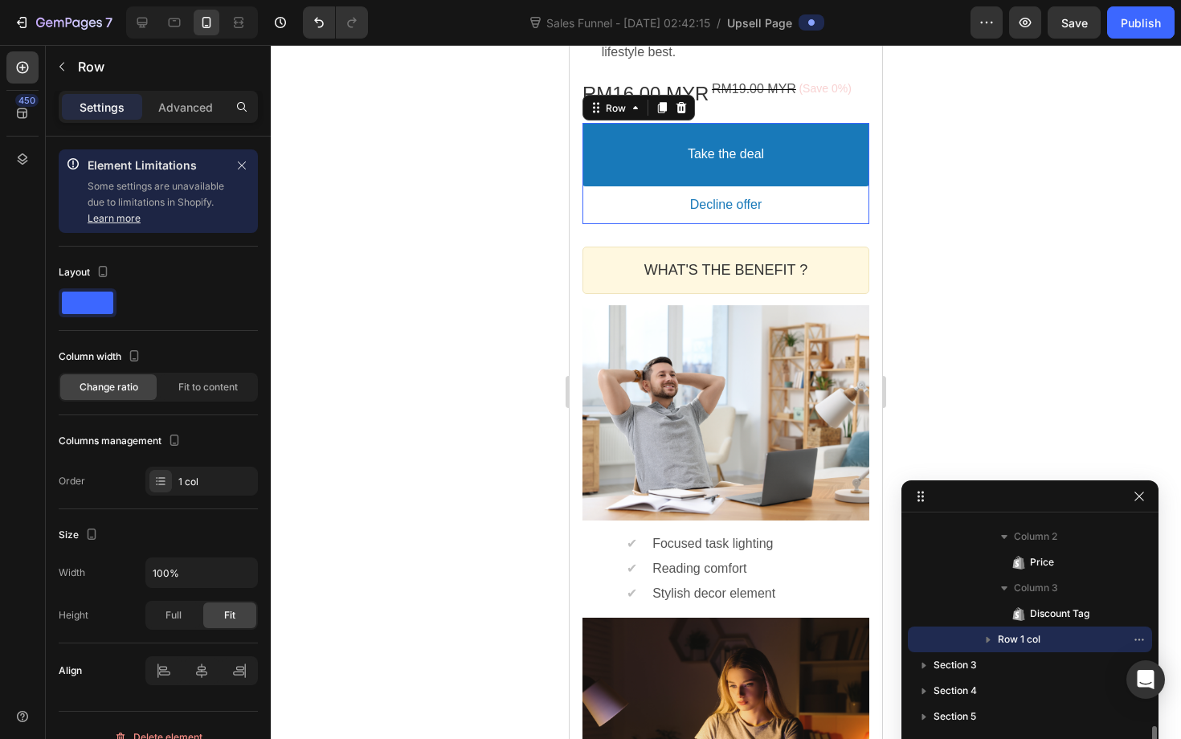
scroll to position [947, 0]
click at [190, 105] on p "Advanced" at bounding box center [185, 107] width 55 height 17
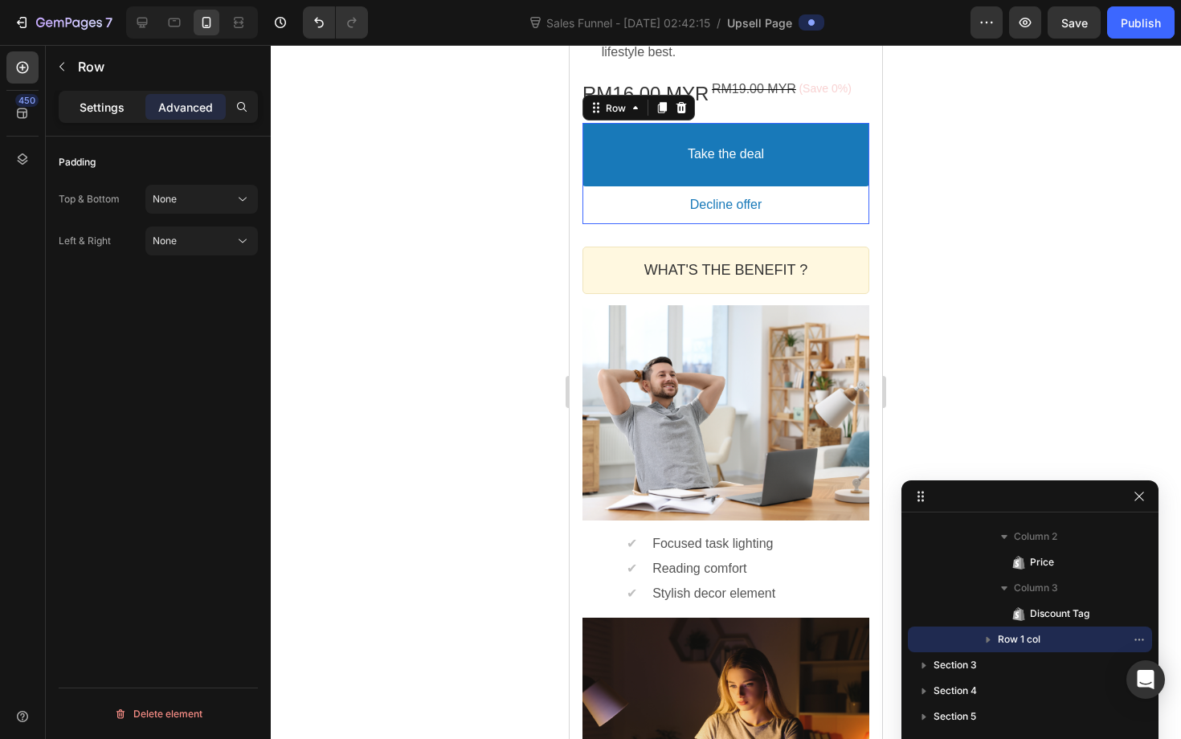
click at [109, 100] on p "Settings" at bounding box center [102, 107] width 45 height 17
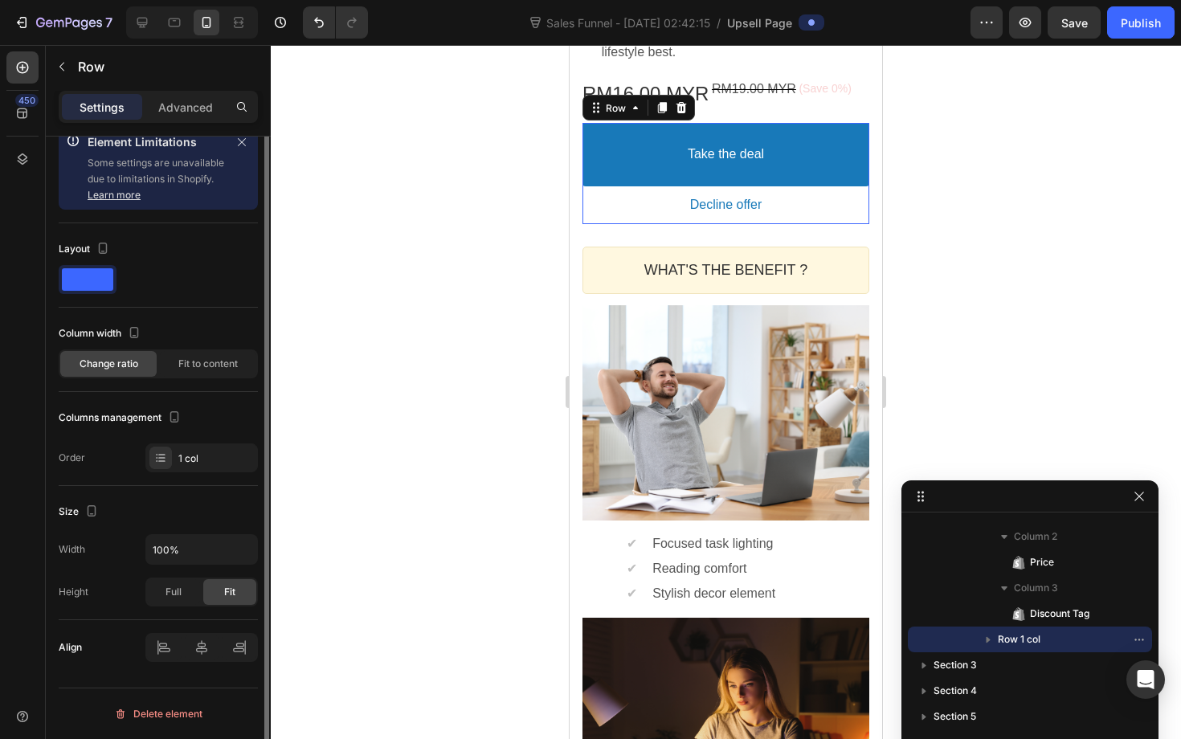
scroll to position [0, 0]
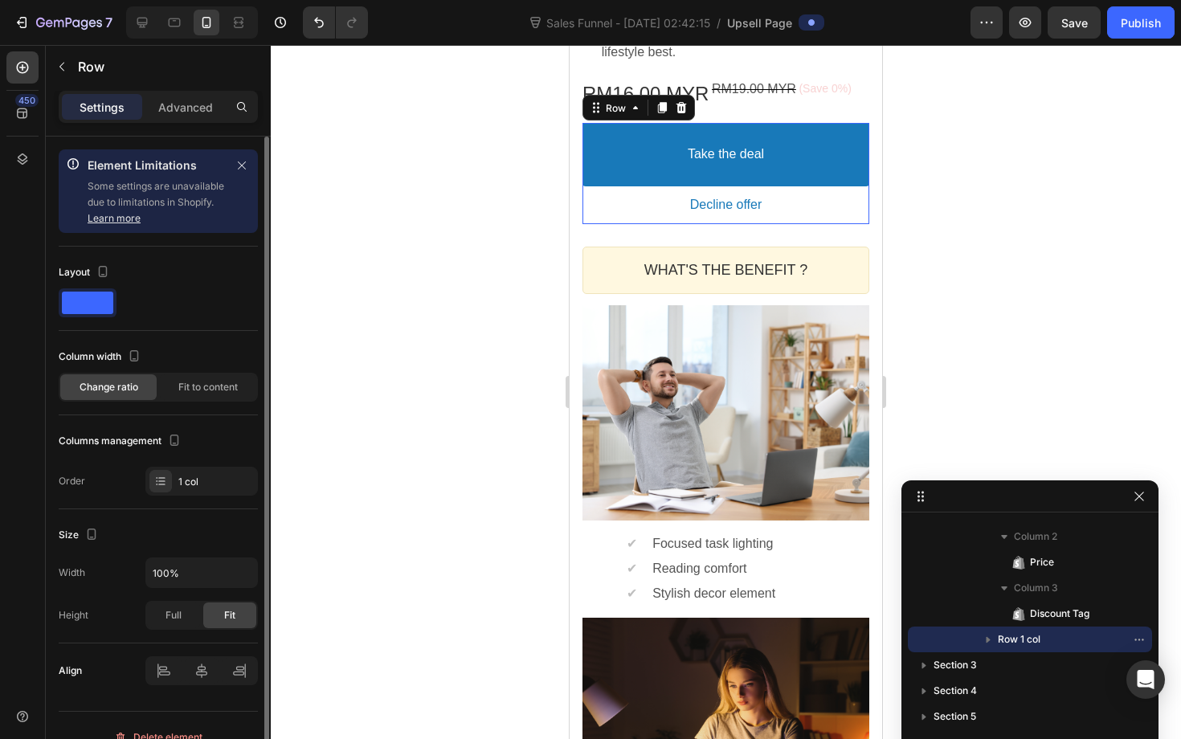
click at [84, 290] on div at bounding box center [88, 302] width 58 height 29
click at [86, 302] on span at bounding box center [87, 303] width 51 height 22
click at [104, 273] on icon "button" at bounding box center [103, 272] width 16 height 16
click at [107, 294] on icon "button" at bounding box center [106, 297] width 16 height 16
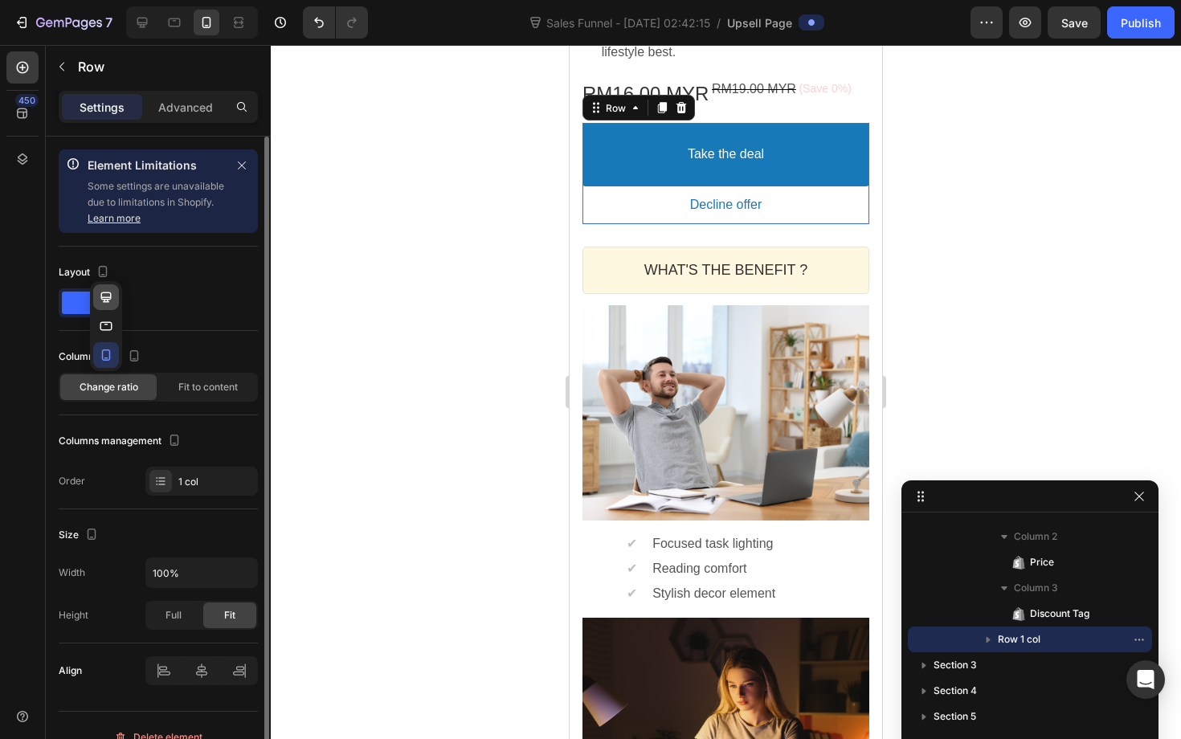
type input "1200"
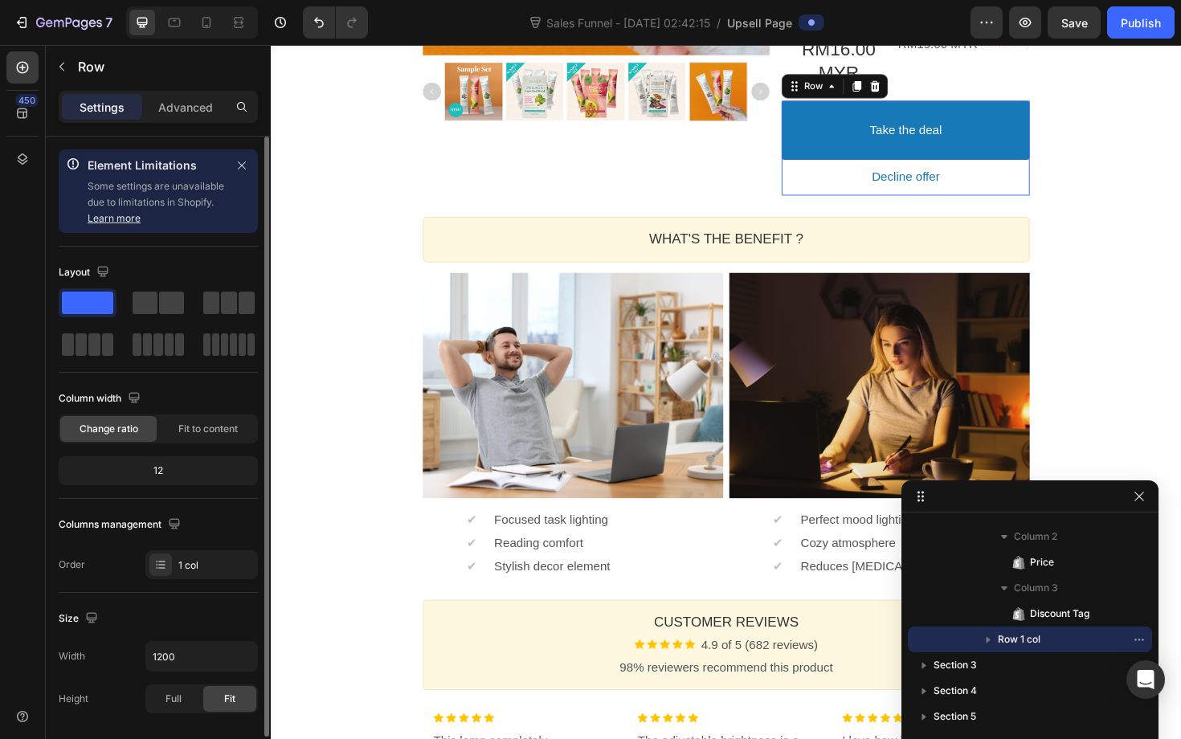
scroll to position [587, 0]
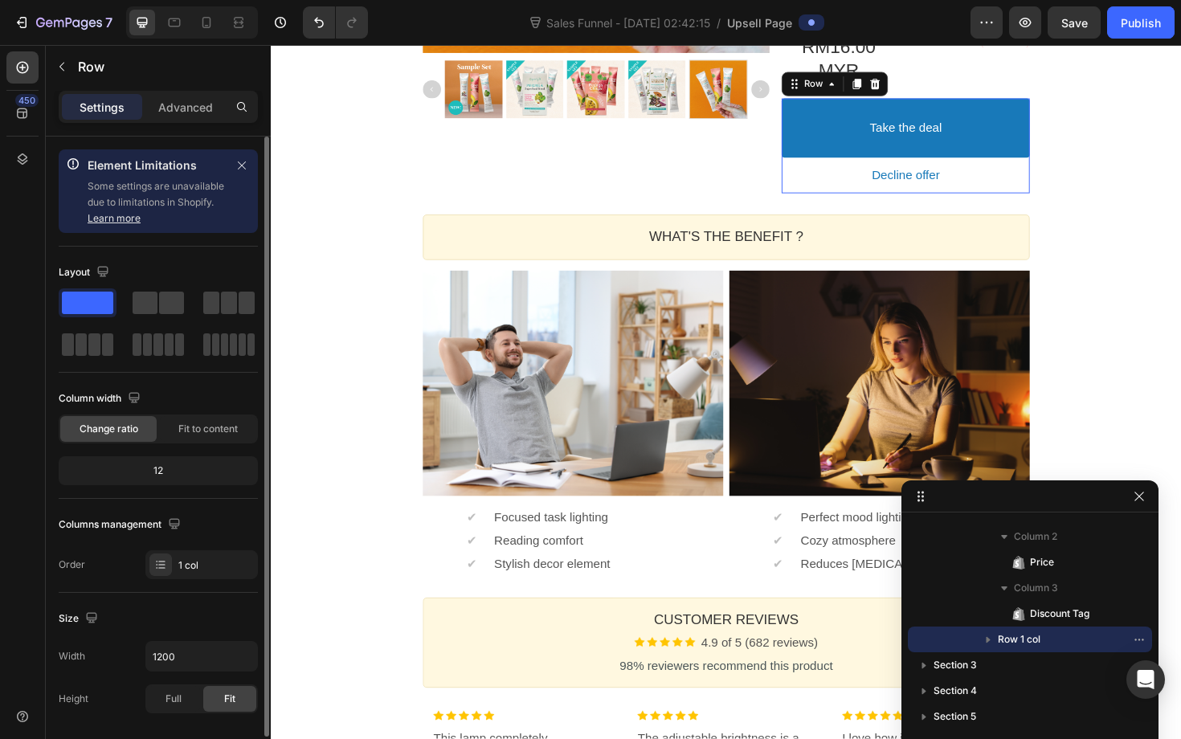
click at [98, 301] on span at bounding box center [87, 303] width 51 height 22
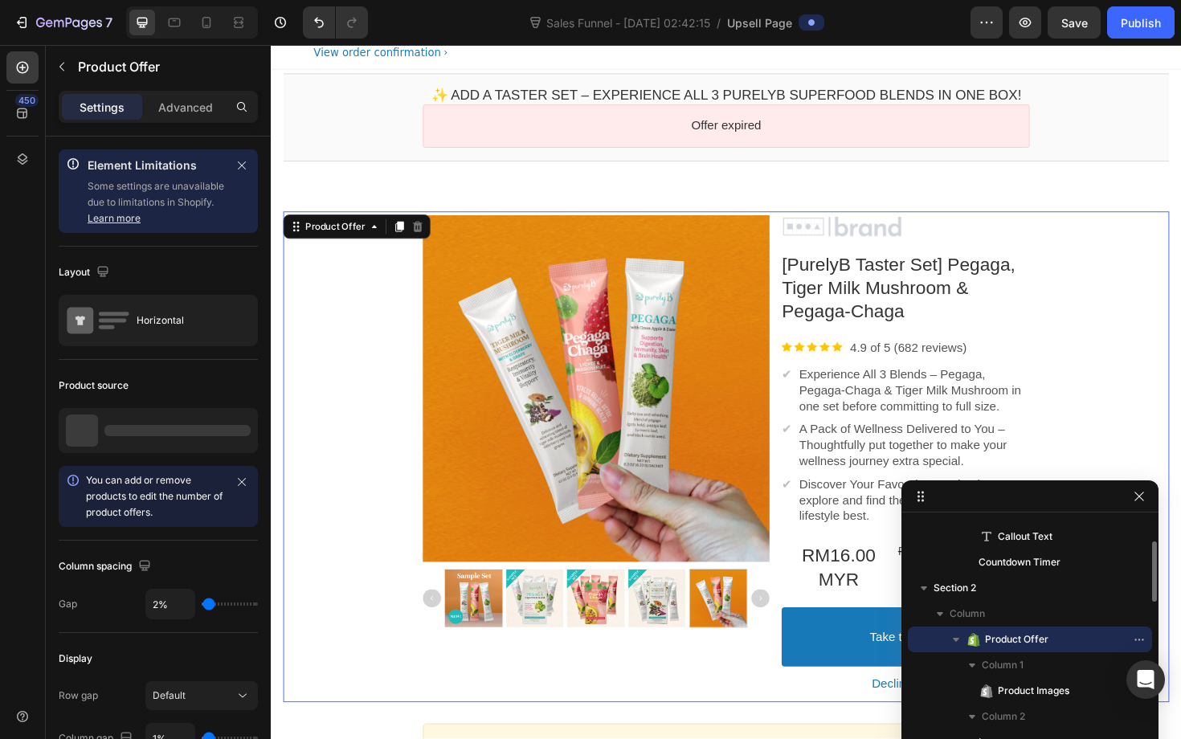
scroll to position [0, 0]
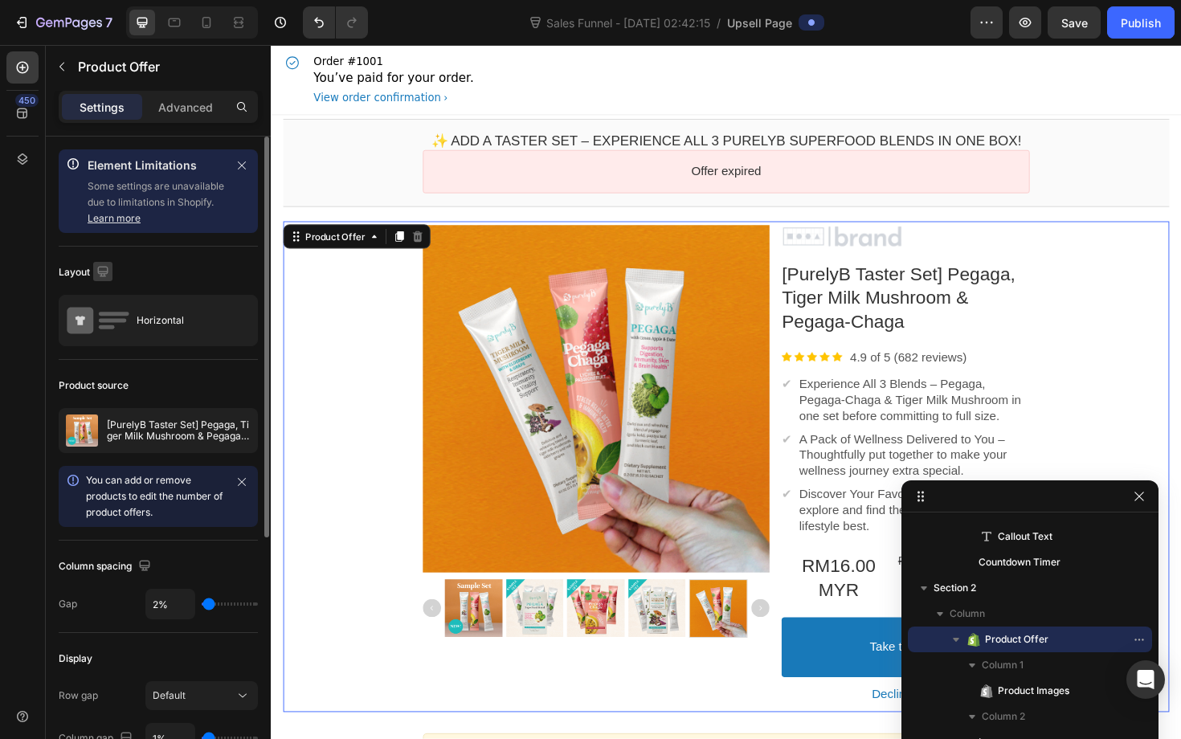
click at [103, 273] on icon "button" at bounding box center [102, 271] width 10 height 10
click at [107, 354] on icon "button" at bounding box center [106, 355] width 16 height 16
type input "100%"
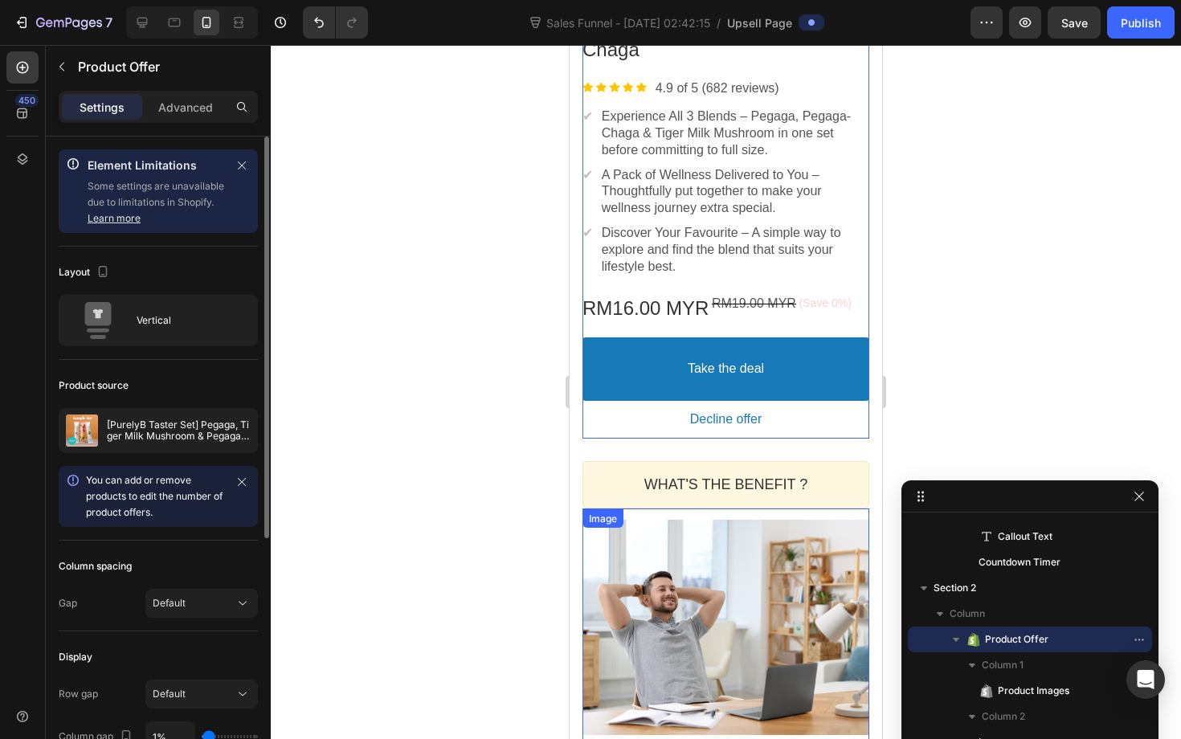
scroll to position [659, 0]
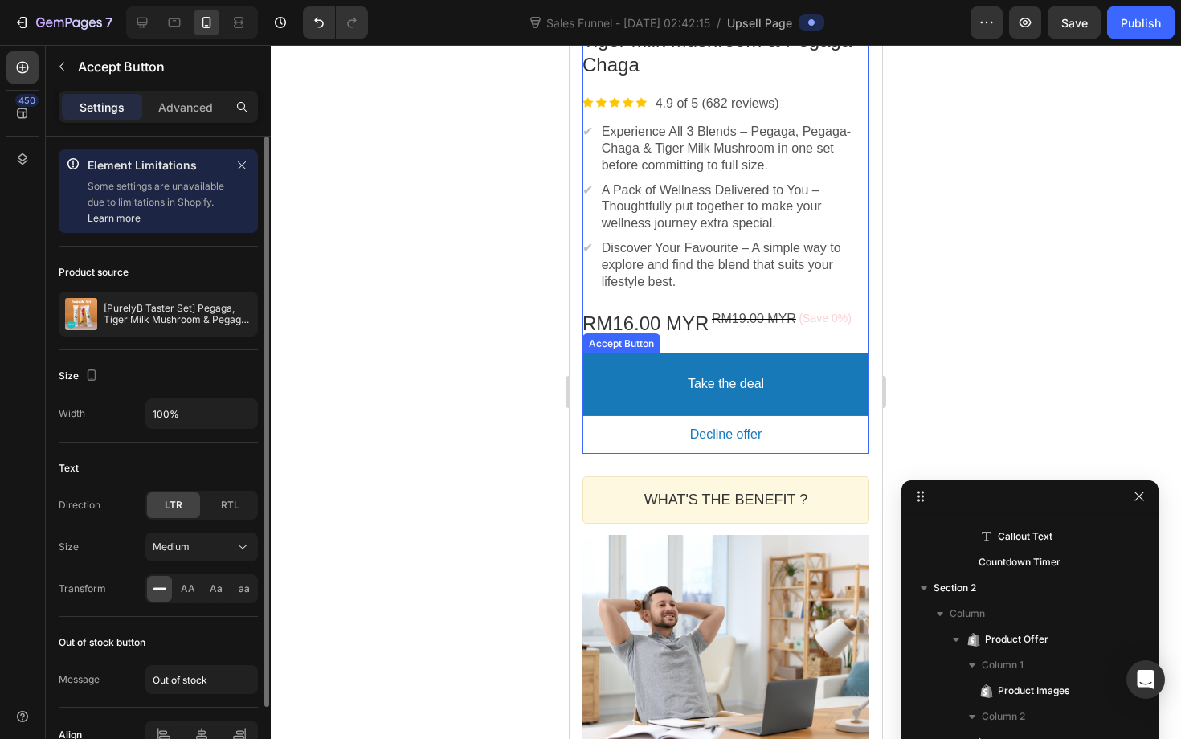
click at [788, 382] on button "Take the deal" at bounding box center [726, 384] width 287 height 63
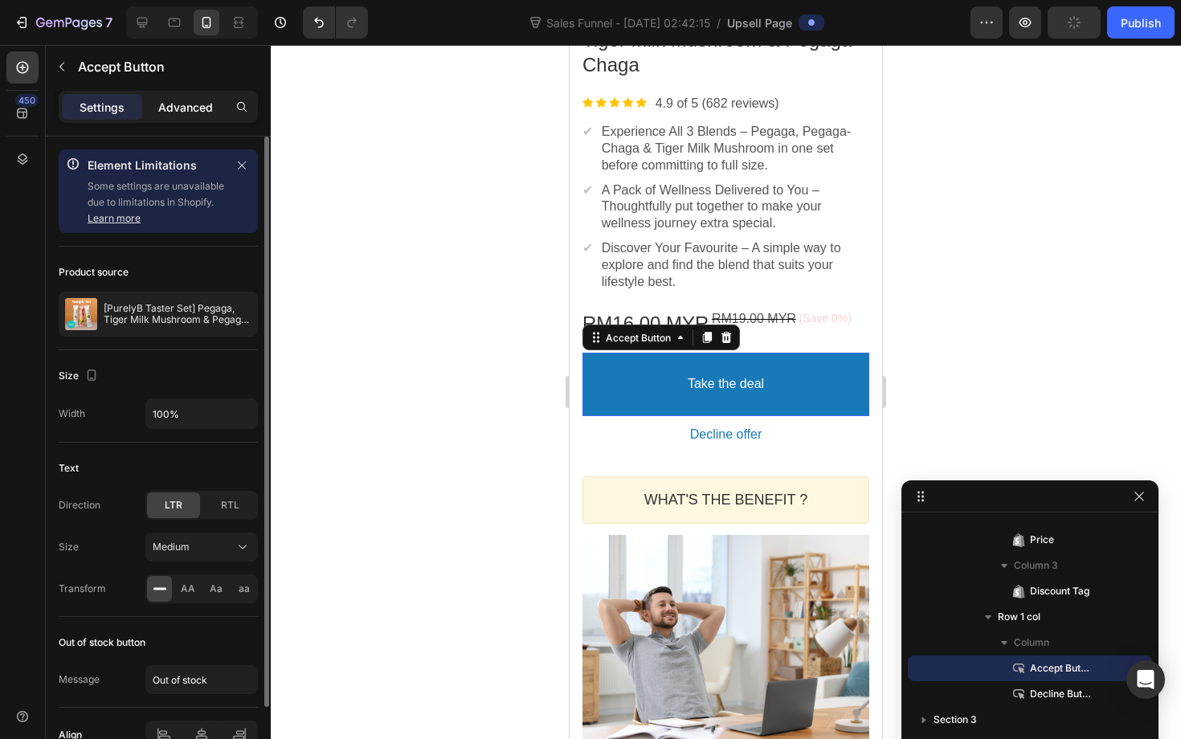
click at [177, 114] on p "Advanced" at bounding box center [185, 107] width 55 height 17
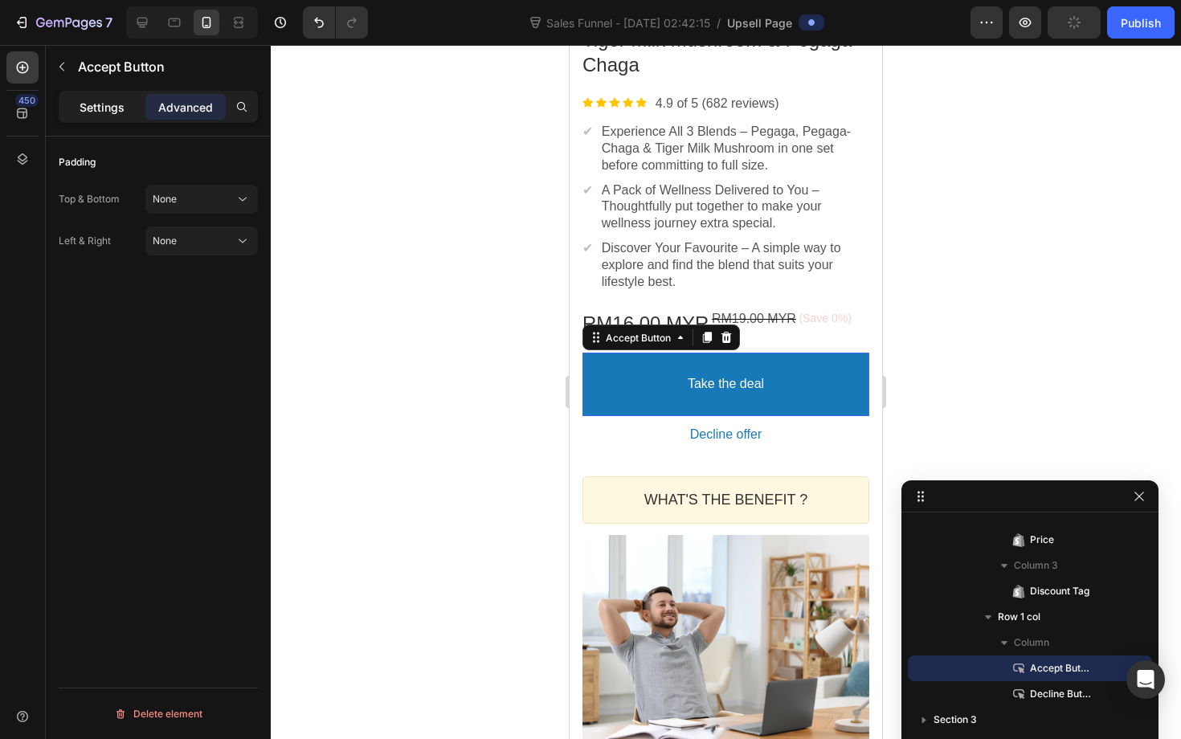
click at [110, 100] on p "Settings" at bounding box center [102, 107] width 45 height 17
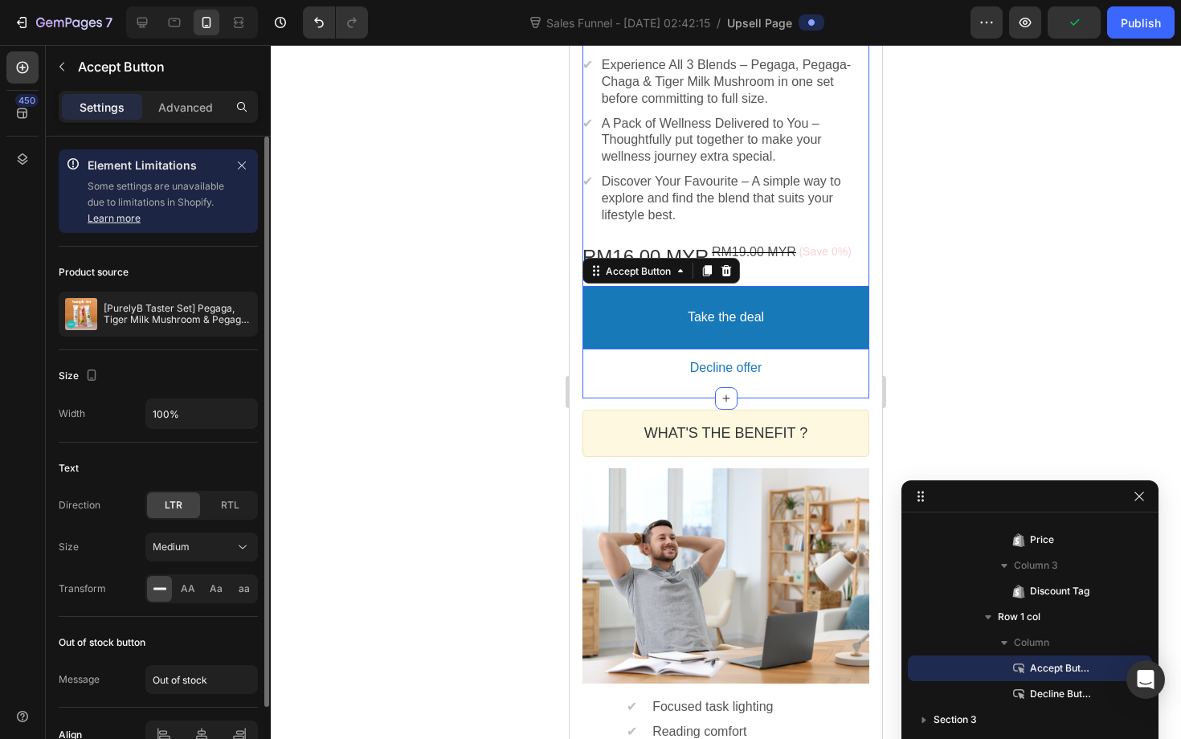
scroll to position [803, 0]
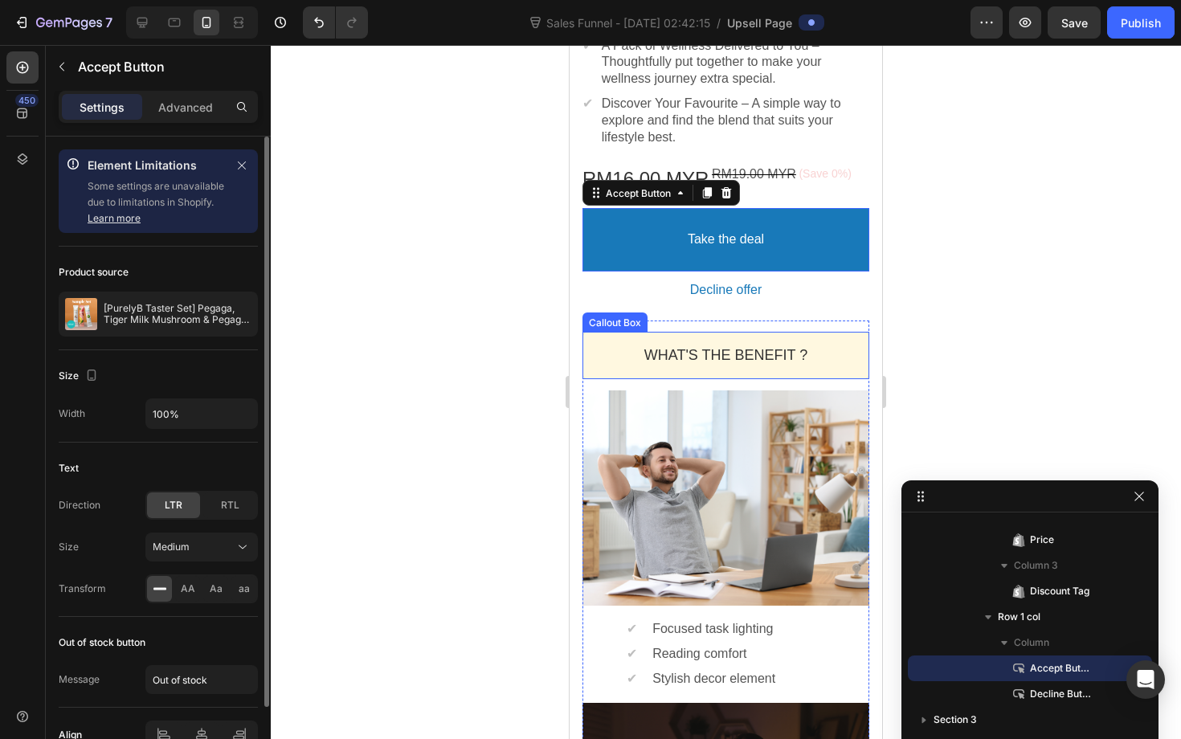
click at [660, 338] on div "WHAT'S THE BENEFIT ? Heading" at bounding box center [726, 355] width 287 height 47
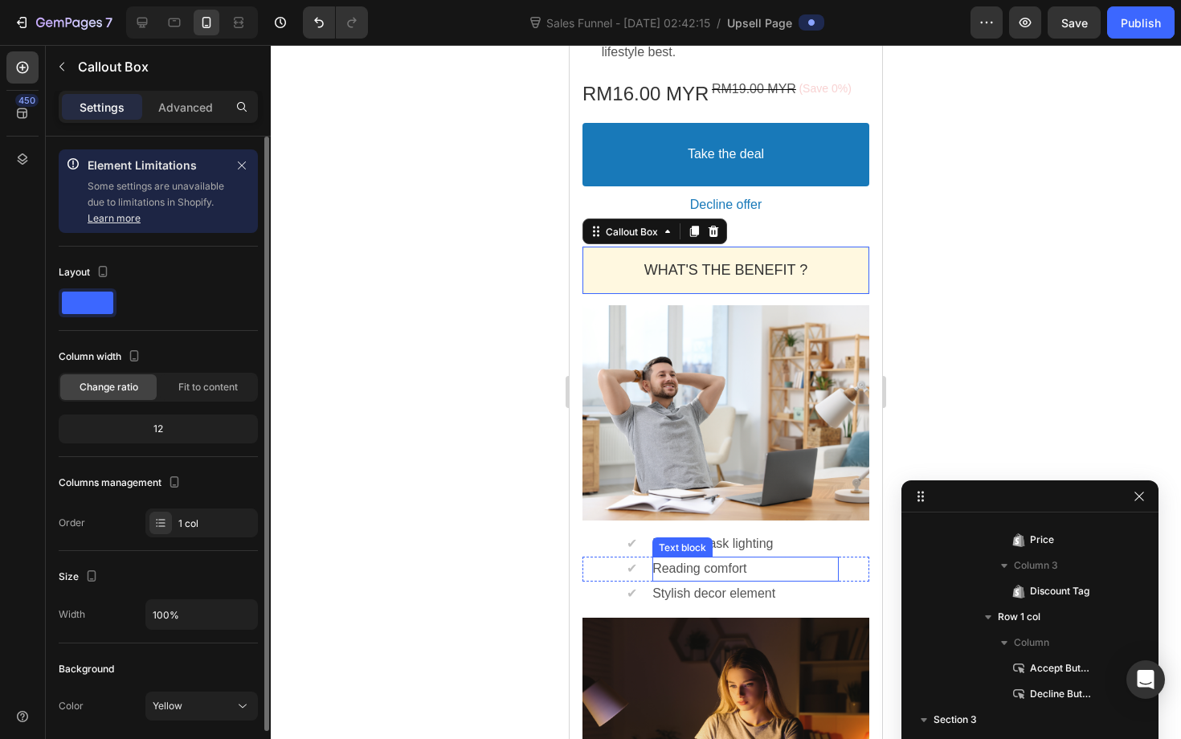
scroll to position [885, 0]
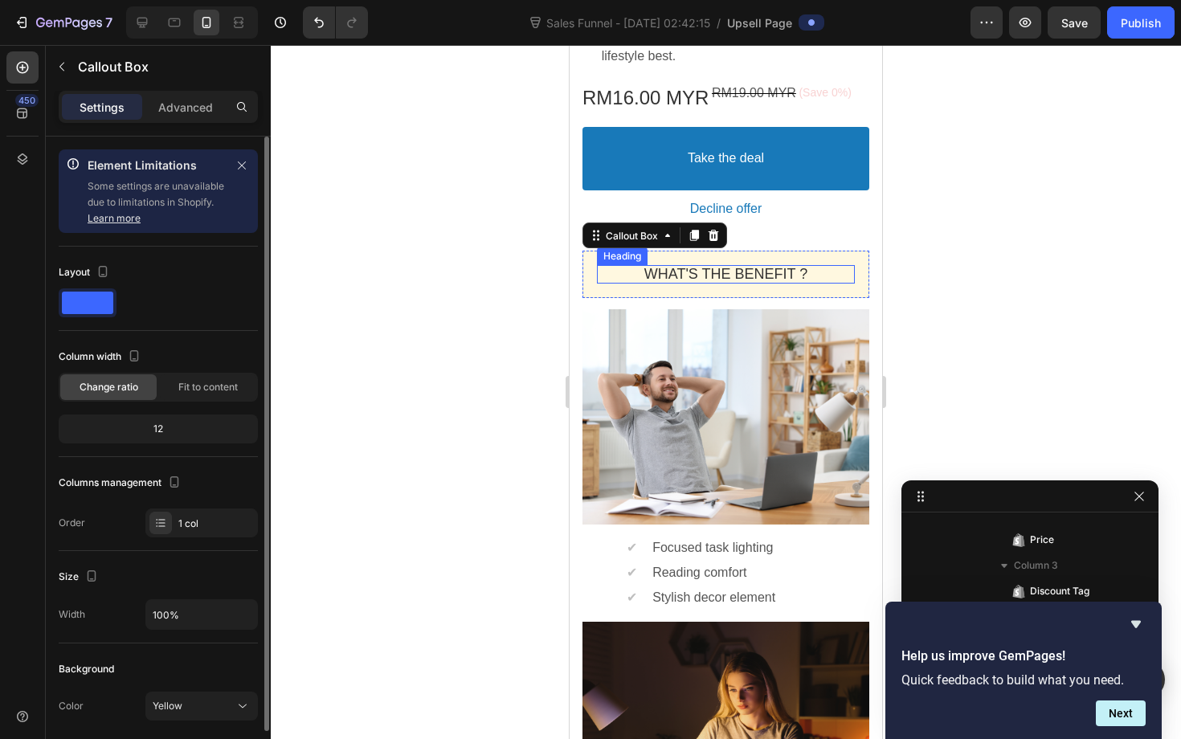
click at [665, 280] on p "WHAT'S THE BENEFIT ?" at bounding box center [726, 274] width 258 height 18
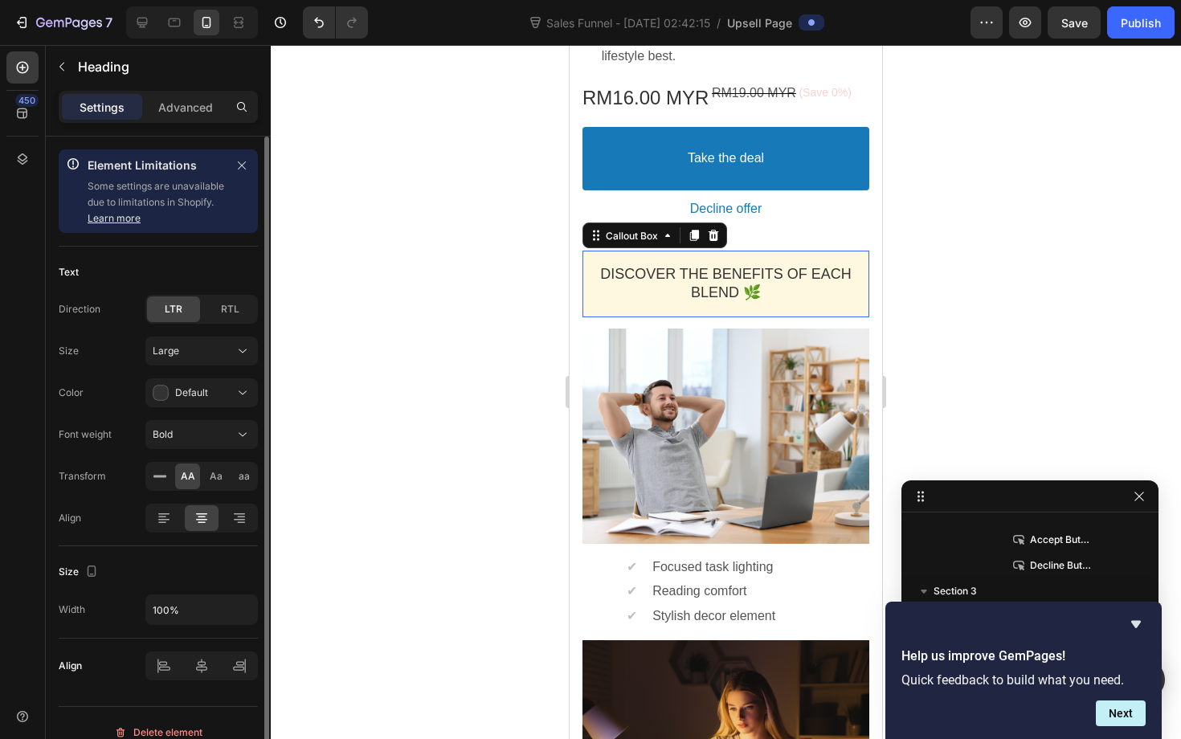
click at [589, 284] on div "Discover the Benefits of Each Blend 🌿 Heading" at bounding box center [726, 284] width 287 height 67
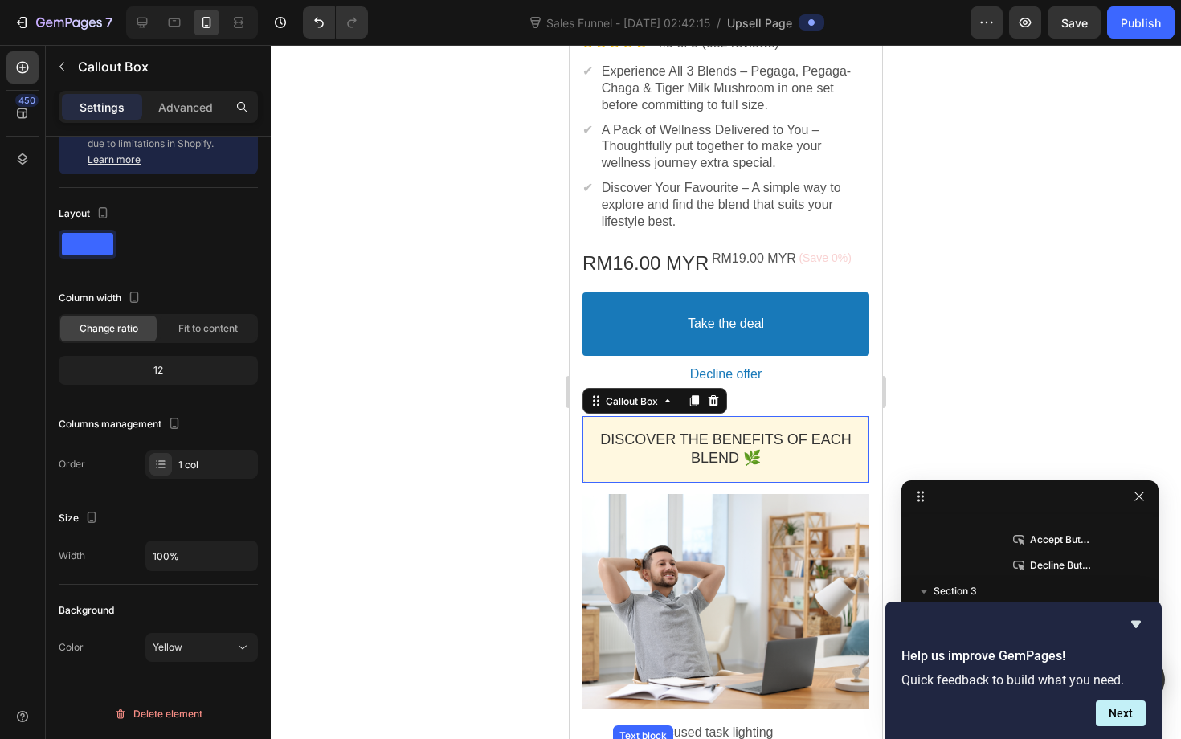
scroll to position [689, 0]
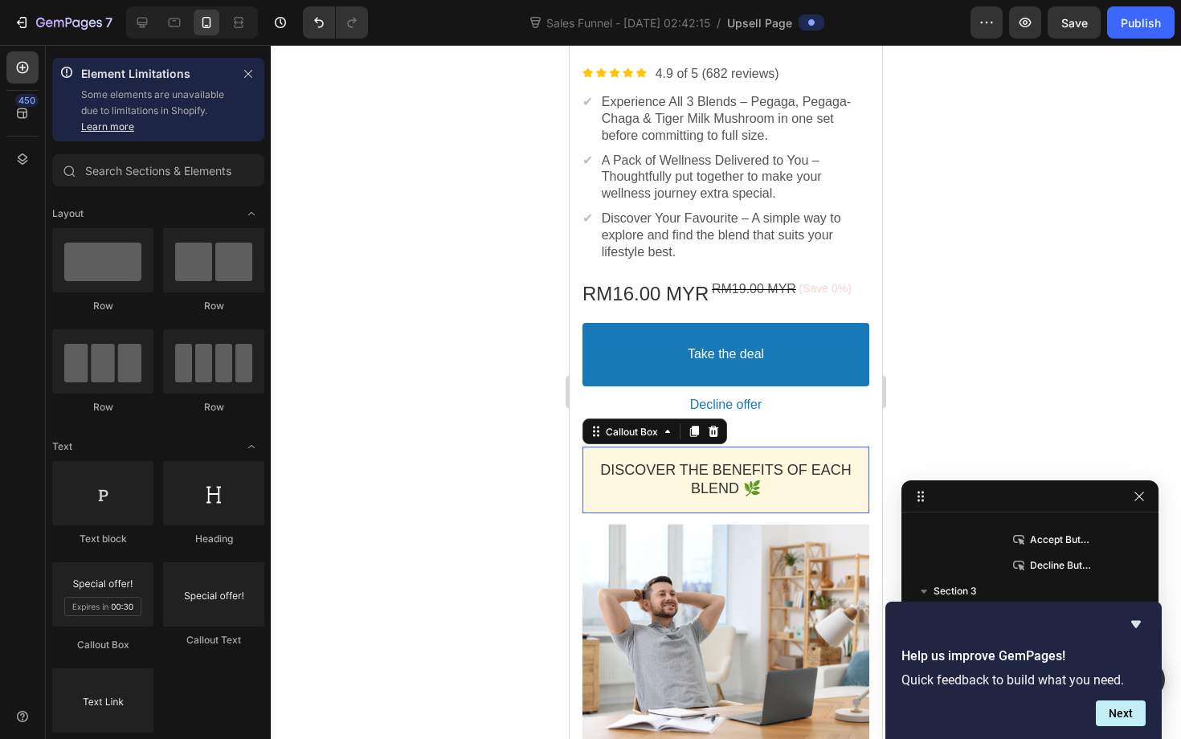
click at [615, 456] on div "Discover the Benefits of Each Blend 🌿 Heading" at bounding box center [726, 480] width 287 height 67
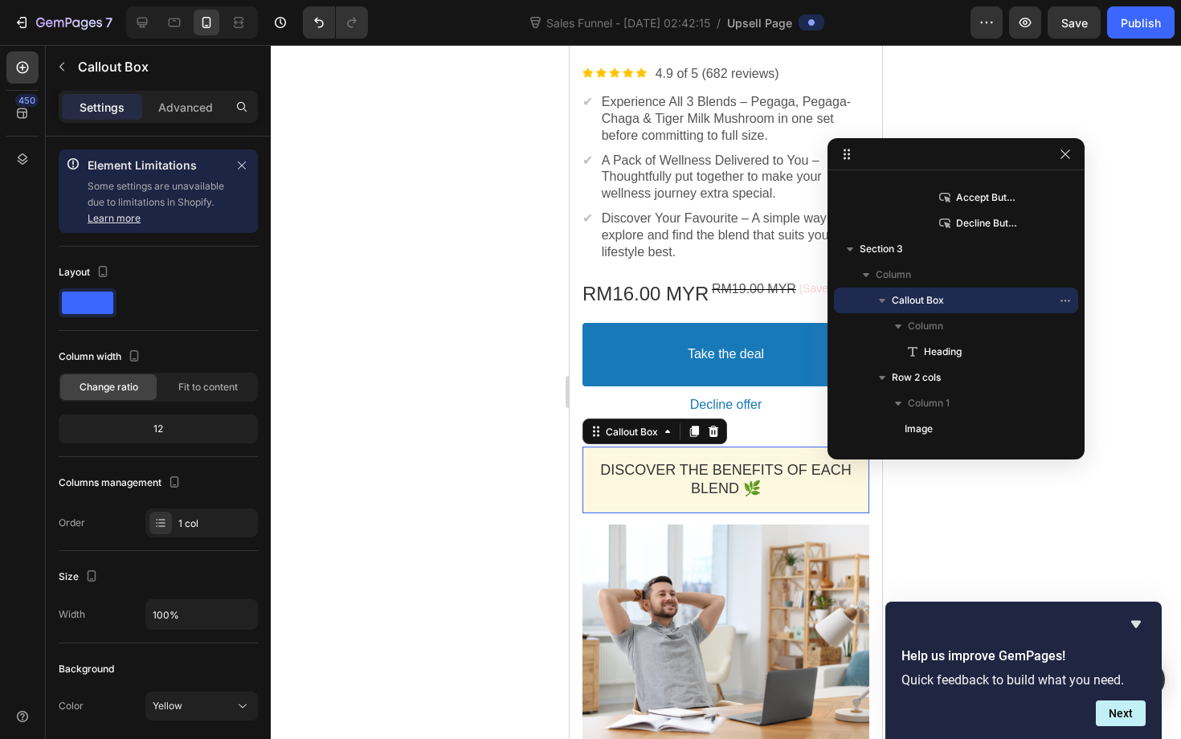
drag, startPoint x: 994, startPoint y: 505, endPoint x: 919, endPoint y: 162, distance: 351.1
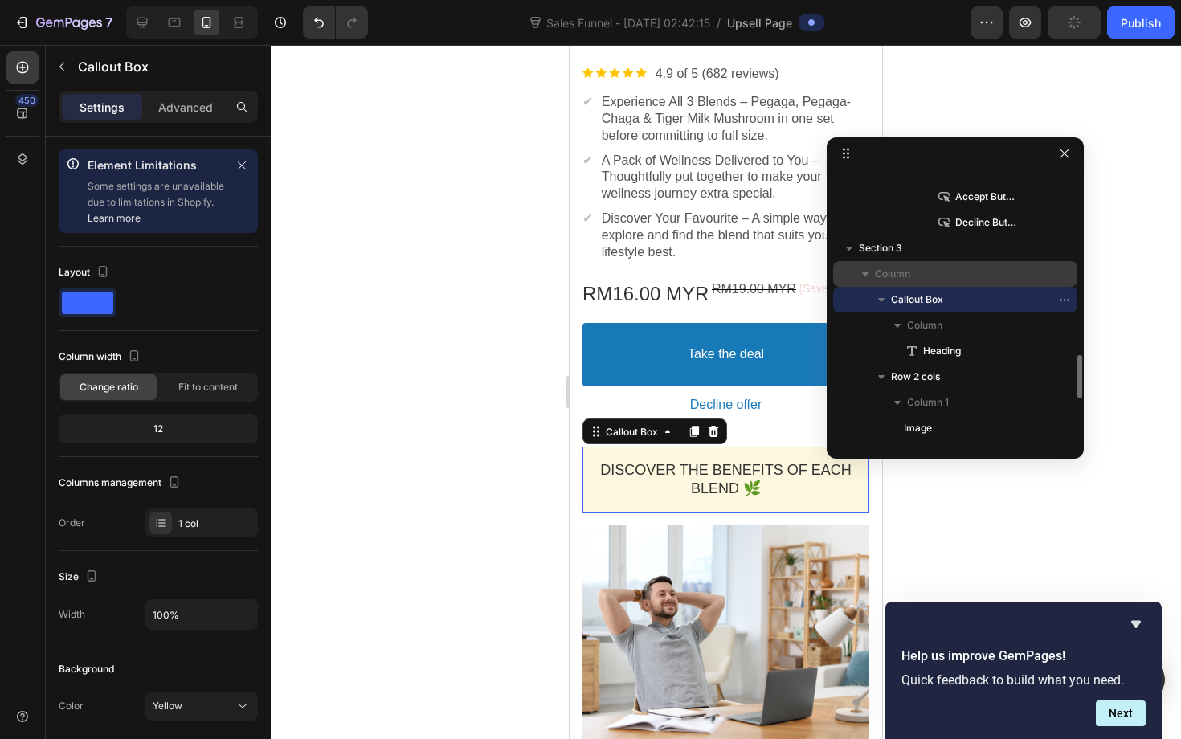
click at [902, 282] on div "Column" at bounding box center [955, 274] width 231 height 26
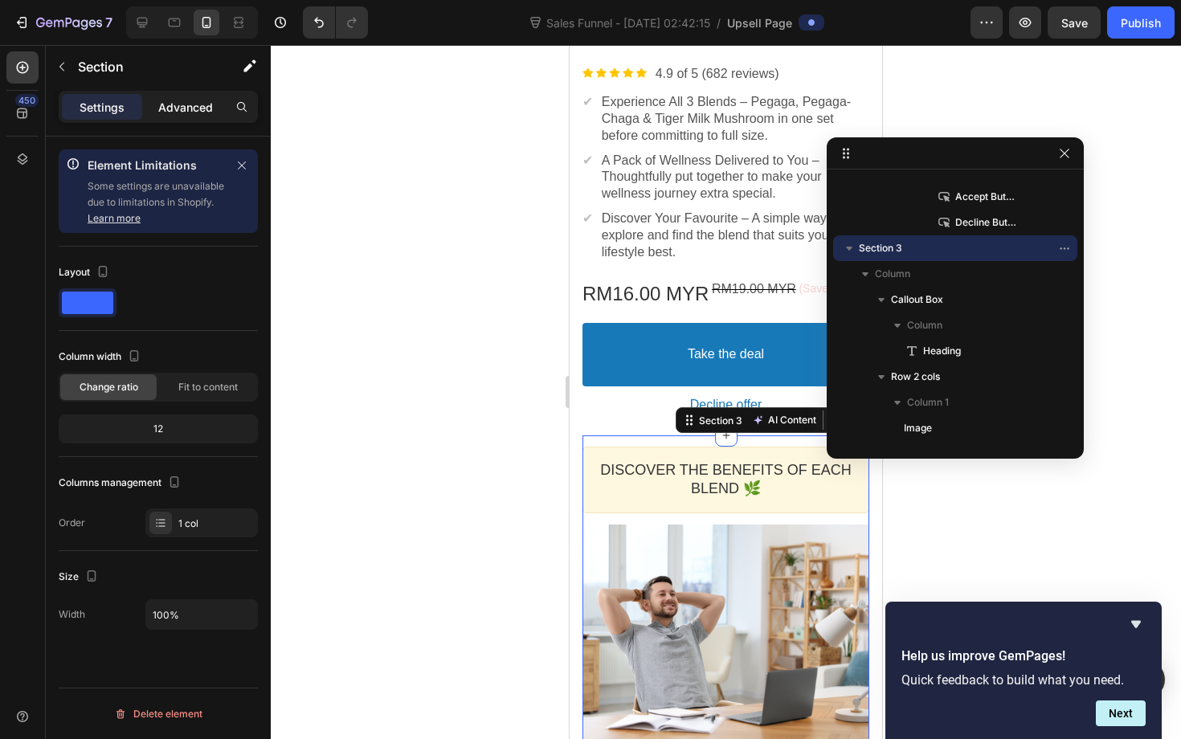
click at [166, 110] on p "Advanced" at bounding box center [185, 107] width 55 height 17
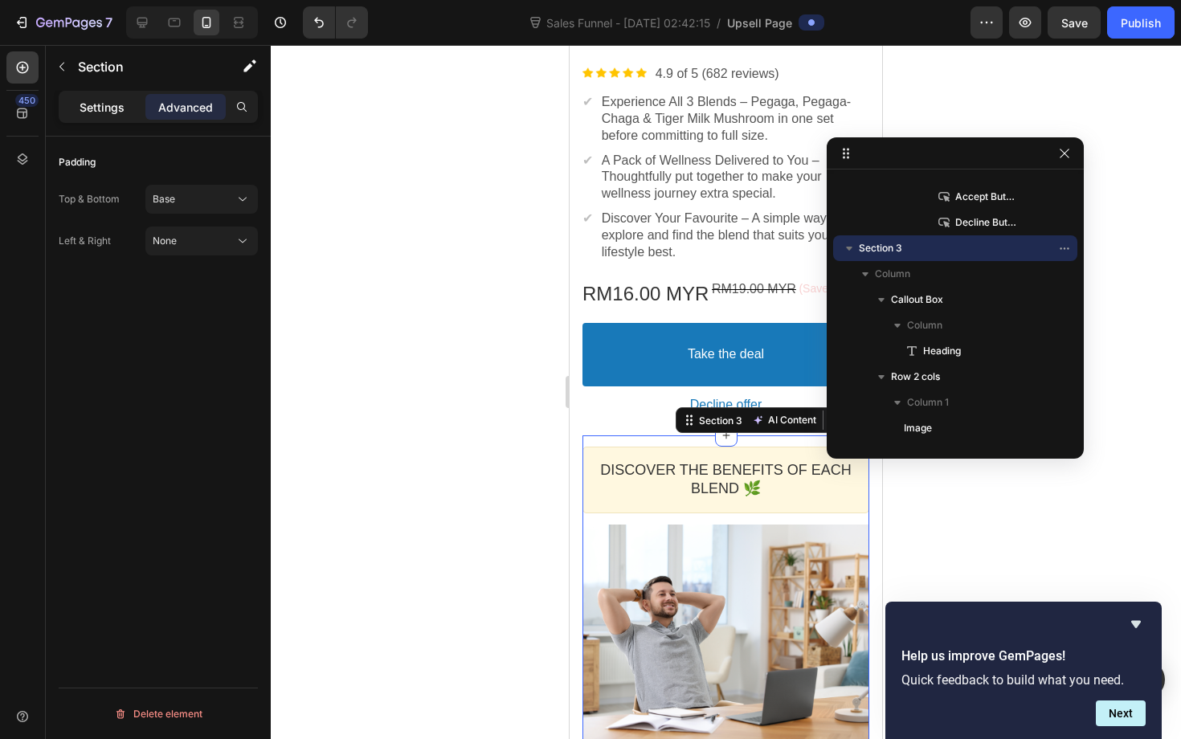
click at [111, 117] on div "Settings" at bounding box center [102, 107] width 80 height 26
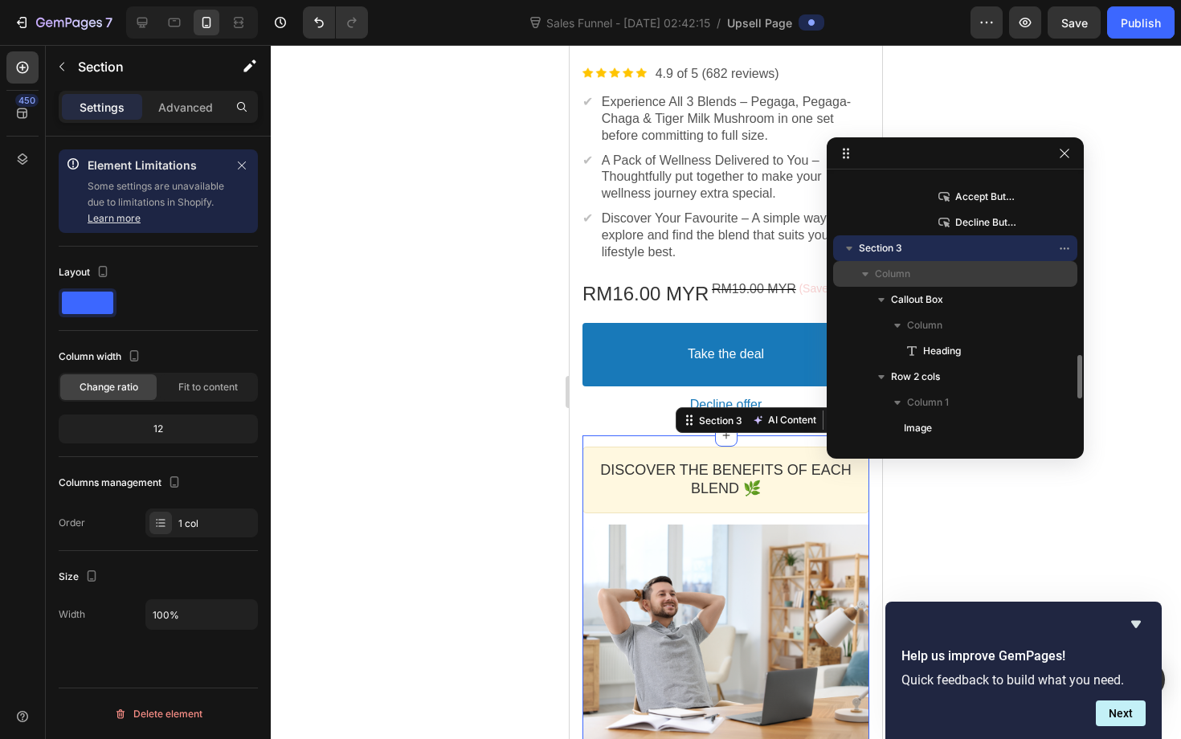
click at [884, 268] on span "Column" at bounding box center [892, 274] width 35 height 16
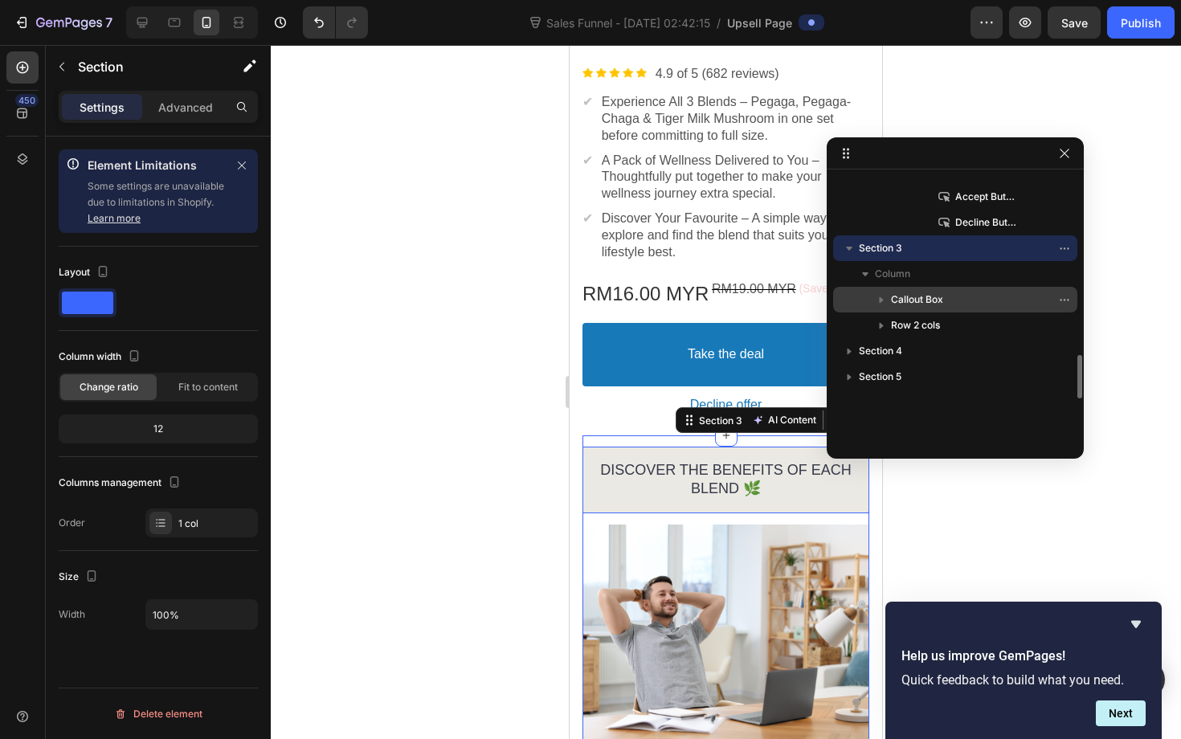
click at [891, 297] on span "Callout Box" at bounding box center [917, 300] width 52 height 16
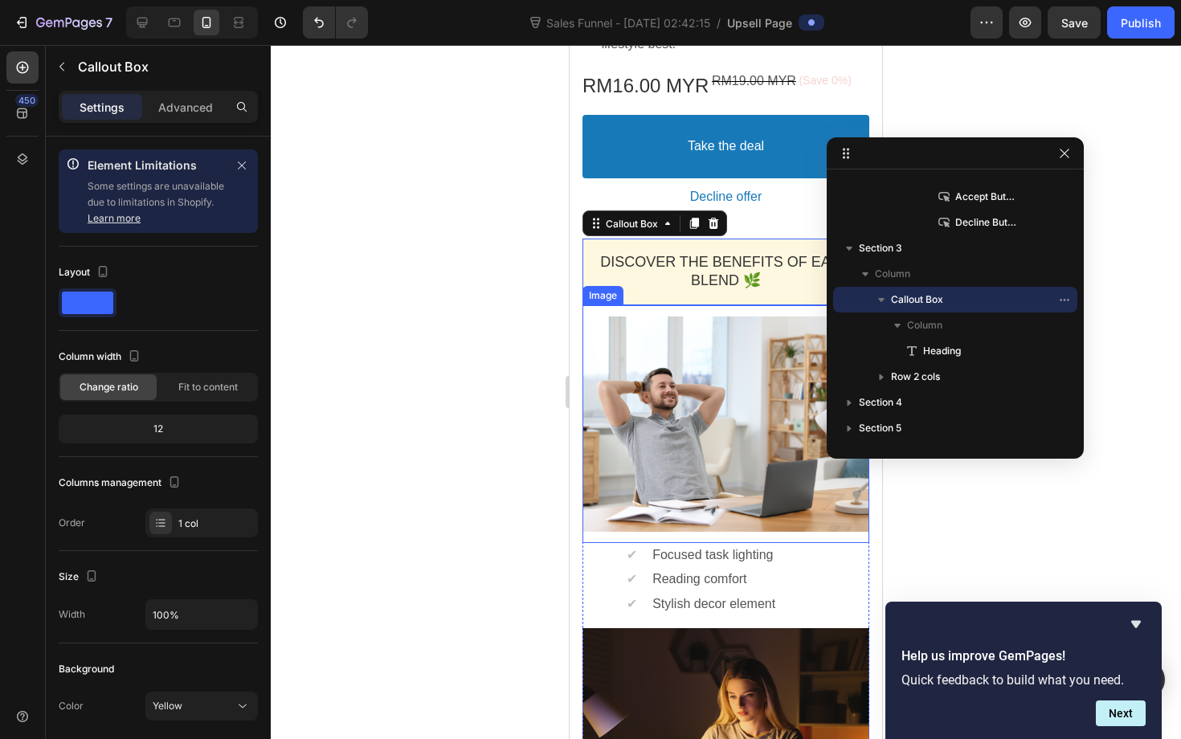
scroll to position [909, 0]
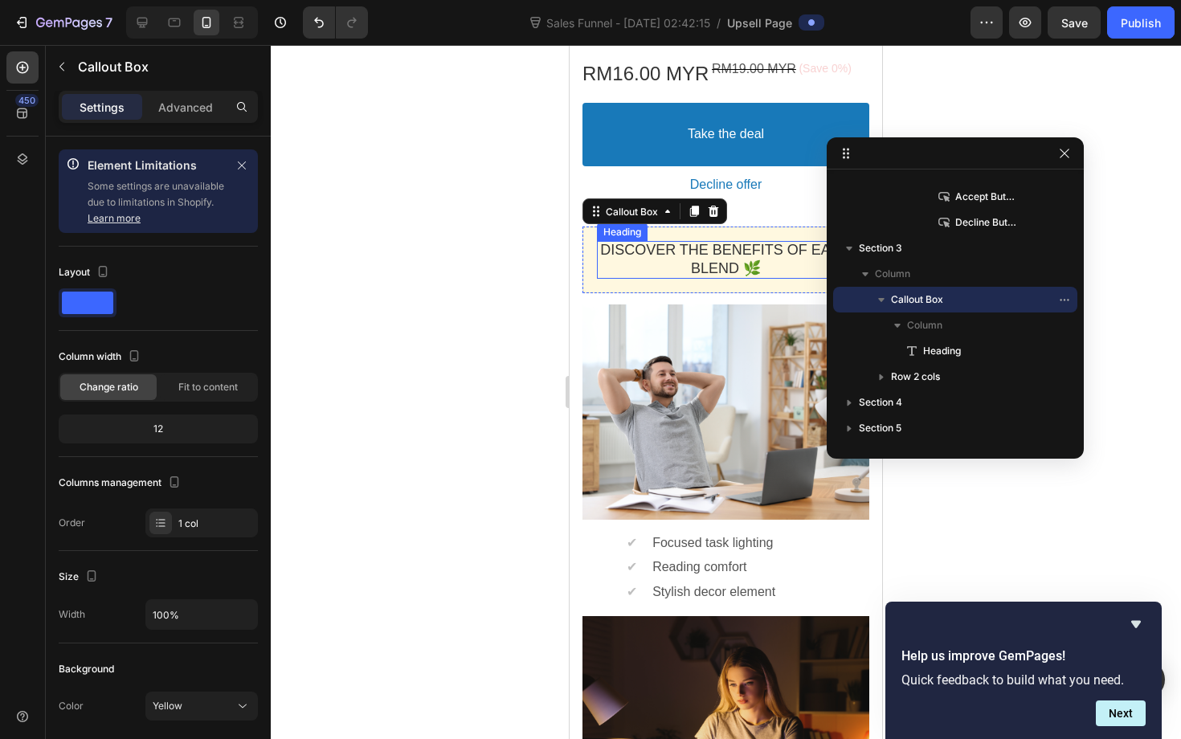
click at [774, 268] on p "Discover the Benefits of Each Blend 🌿" at bounding box center [726, 260] width 258 height 38
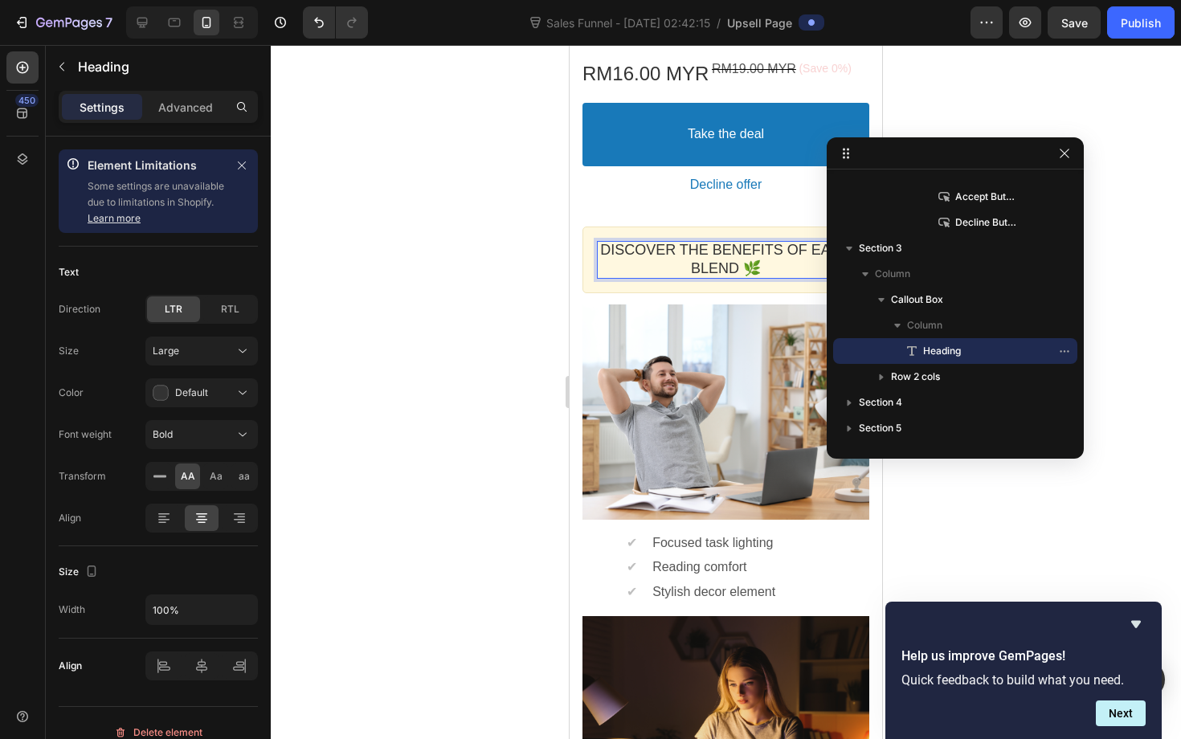
click at [949, 554] on div at bounding box center [726, 392] width 910 height 694
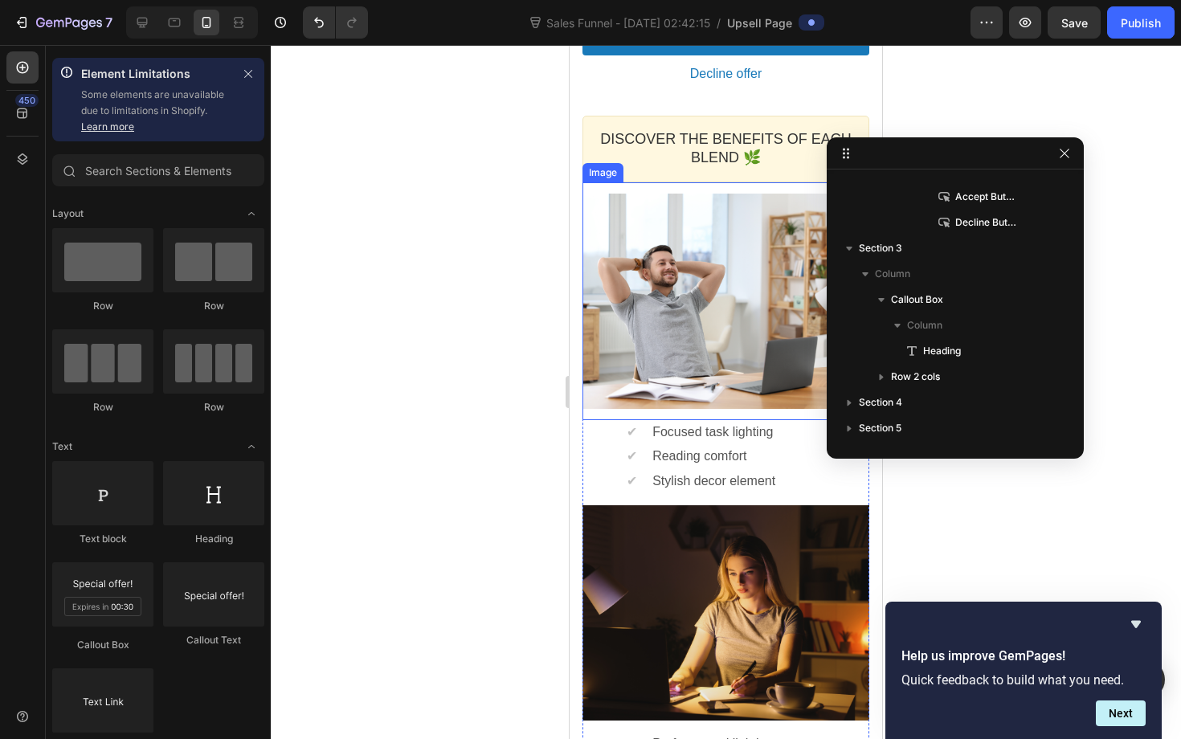
scroll to position [1180, 0]
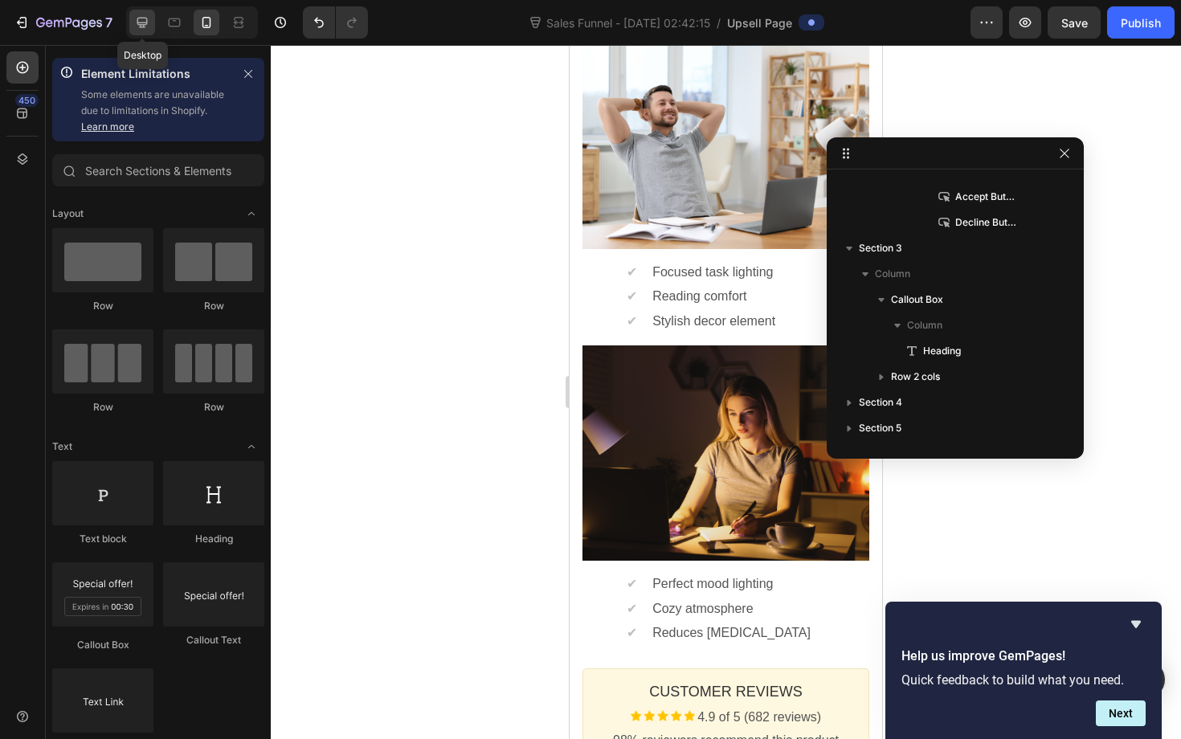
click at [152, 18] on div at bounding box center [142, 23] width 26 height 26
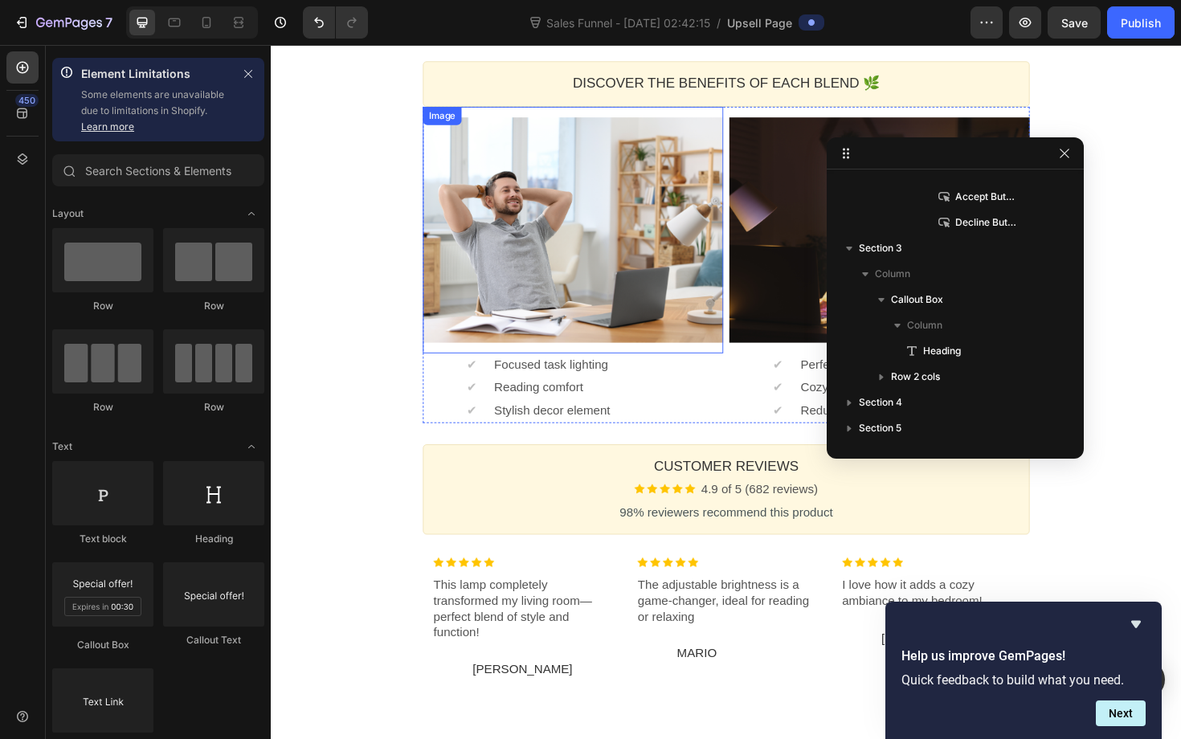
scroll to position [560, 0]
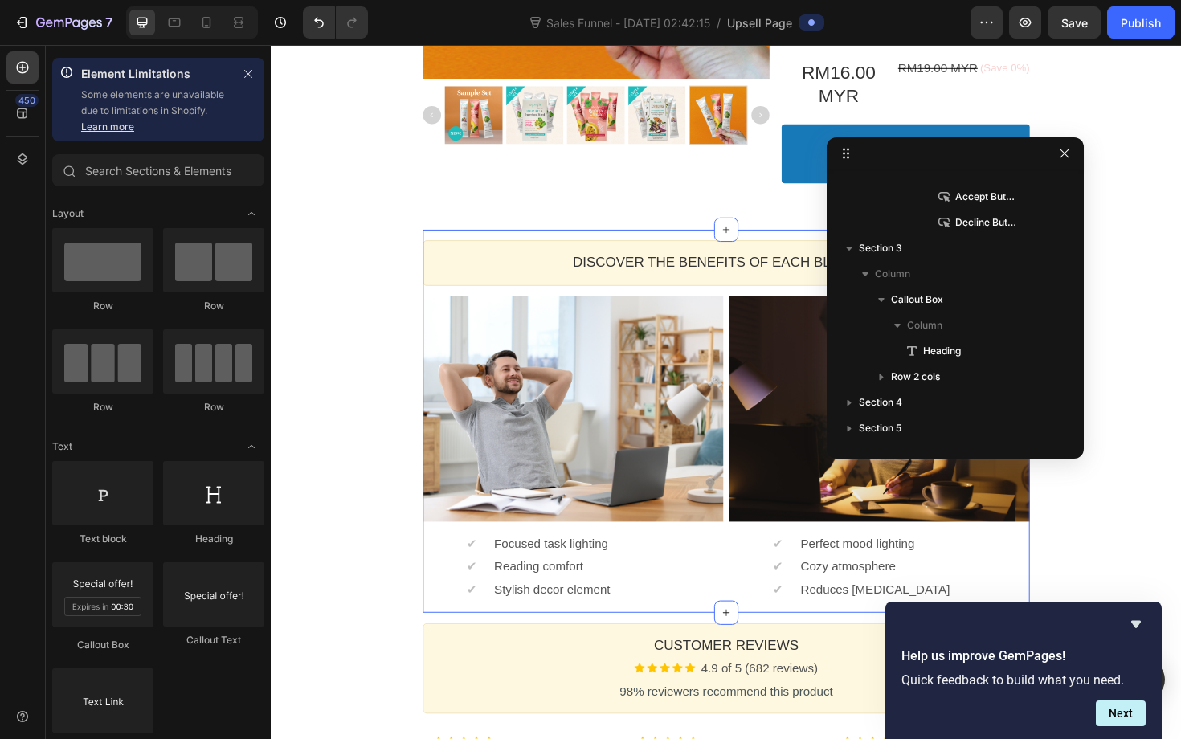
click at [553, 248] on div "Discover the Benefits of Each Blend 🌿 Heading Callout Box Image ✔ Text block Fo…" at bounding box center [752, 444] width 643 height 406
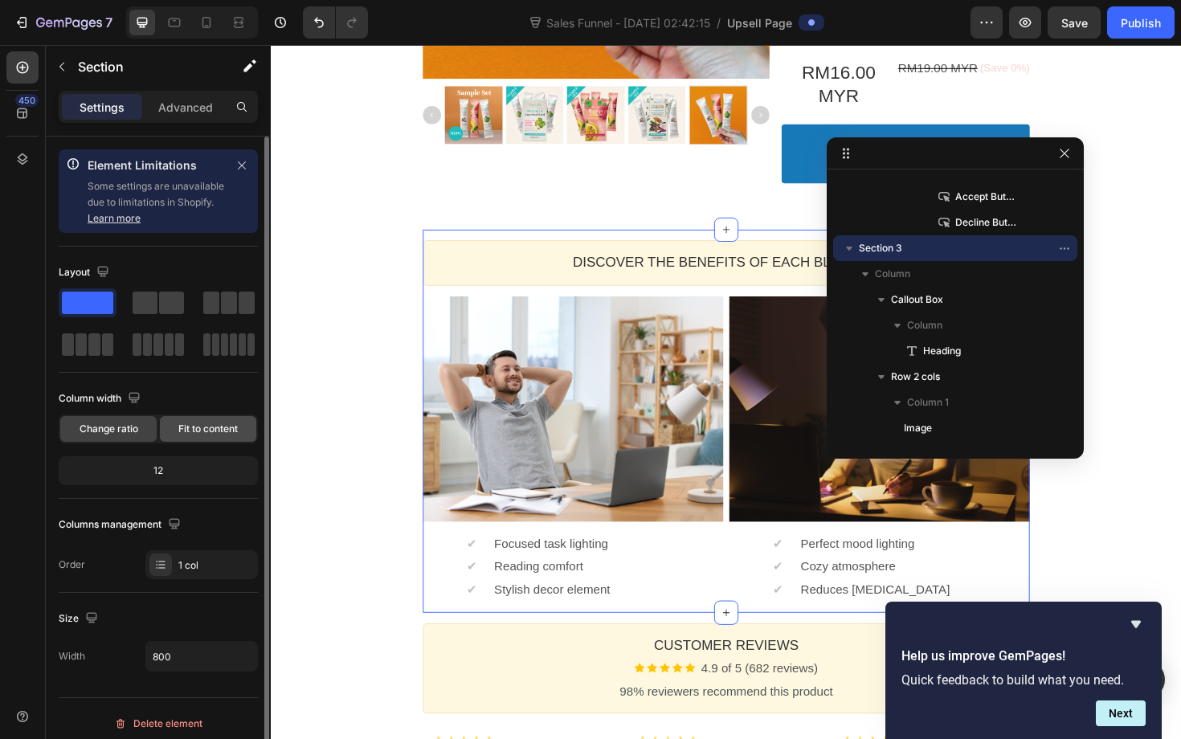
scroll to position [10, 0]
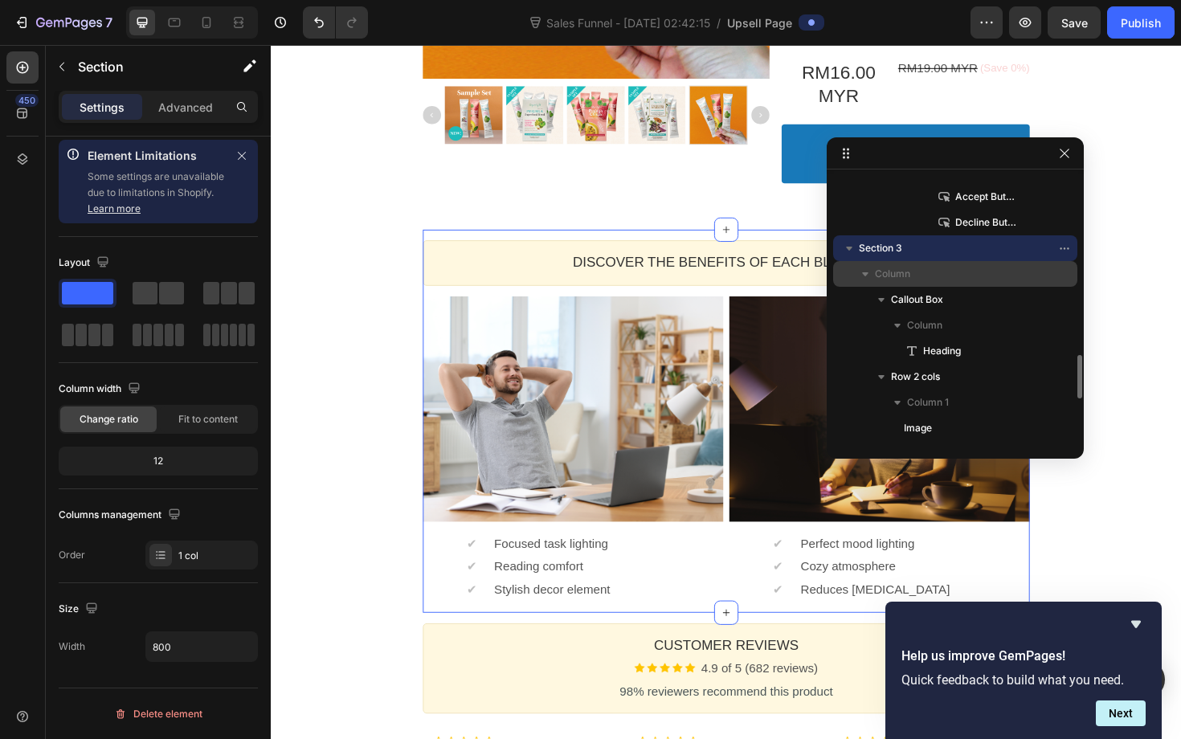
click at [908, 280] on span "Column" at bounding box center [892, 274] width 35 height 16
click at [890, 281] on span "Column" at bounding box center [892, 274] width 35 height 16
click at [893, 278] on span "Column" at bounding box center [892, 274] width 35 height 16
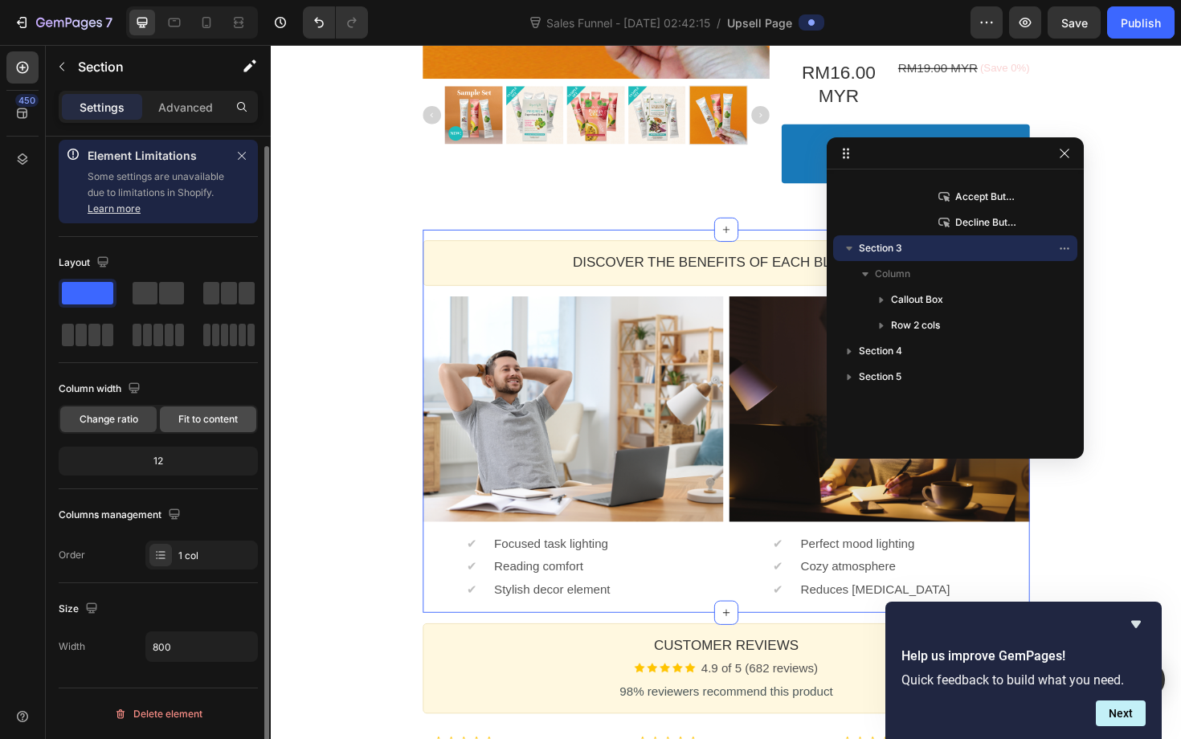
click at [202, 426] on span "Fit to content" at bounding box center [207, 419] width 59 height 14
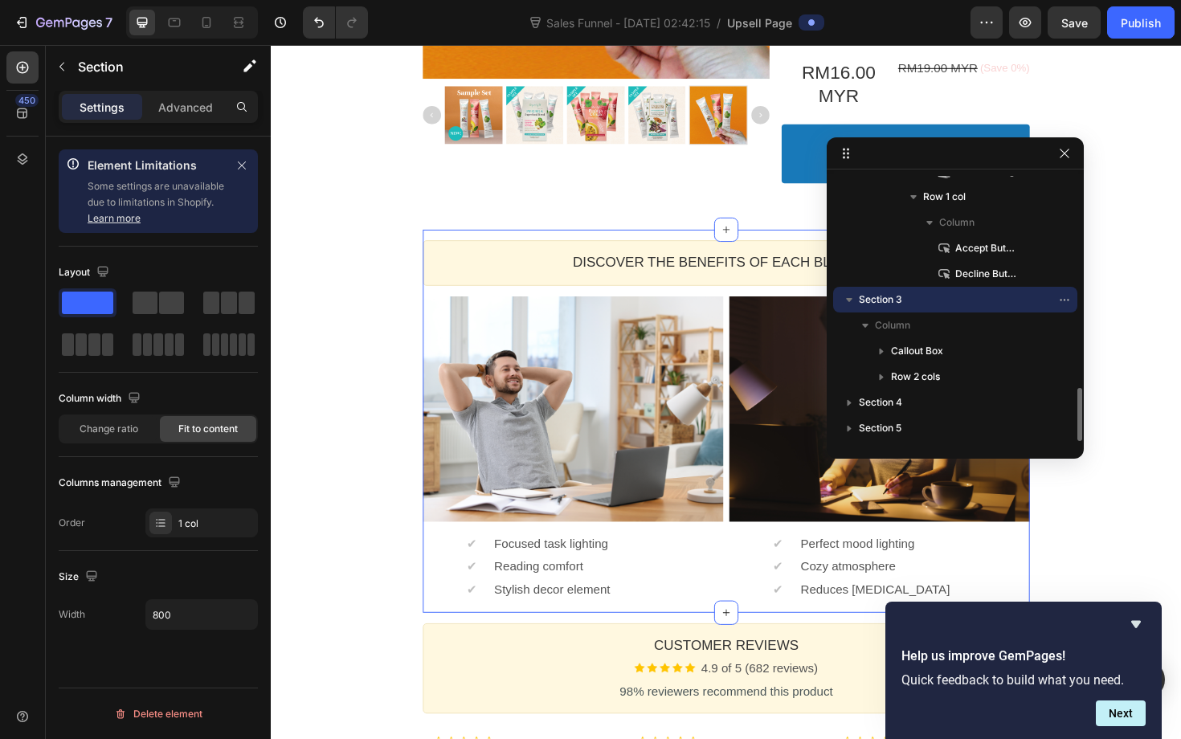
scroll to position [0, 0]
click at [119, 431] on span "Change ratio" at bounding box center [109, 429] width 59 height 14
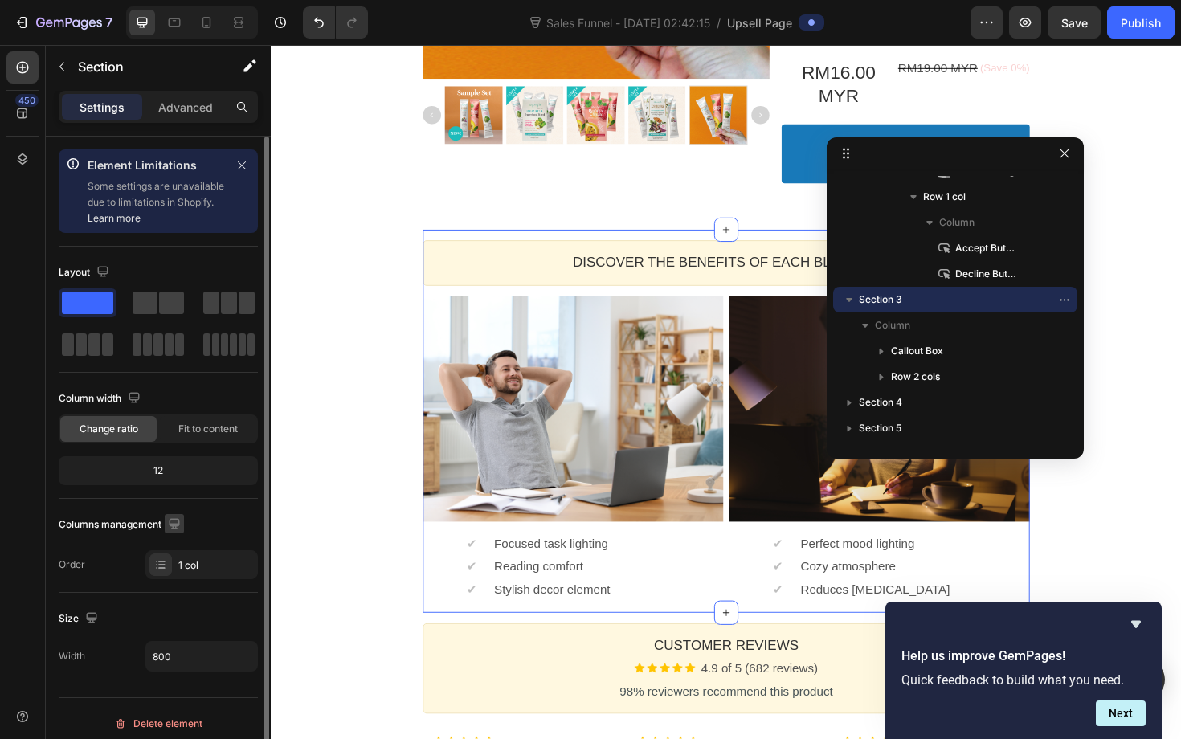
scroll to position [10, 0]
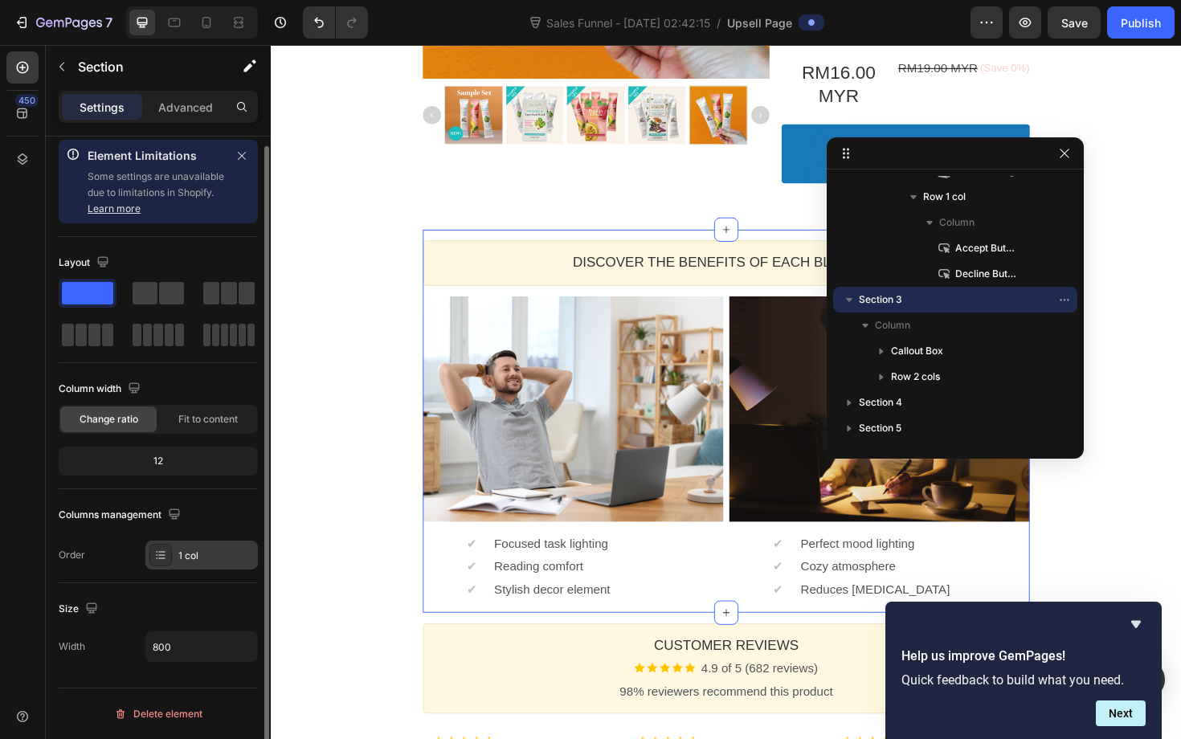
click at [163, 564] on div at bounding box center [160, 555] width 22 height 22
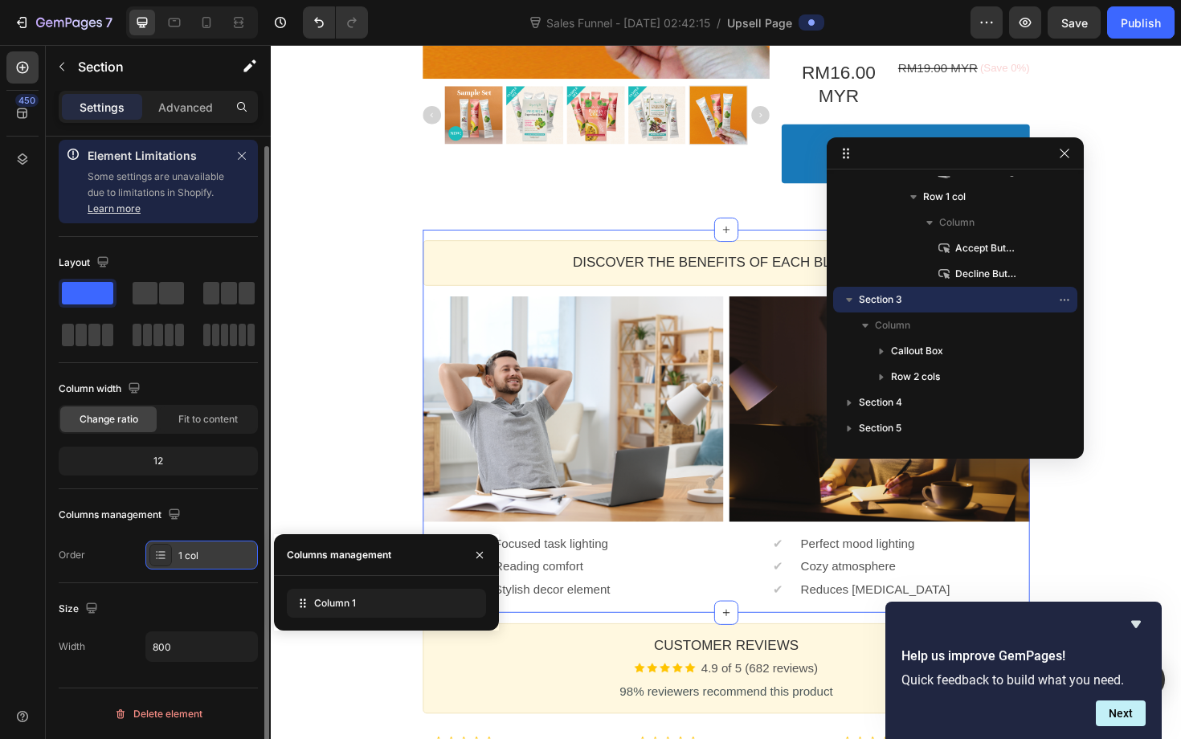
click at [163, 564] on div at bounding box center [160, 555] width 22 height 22
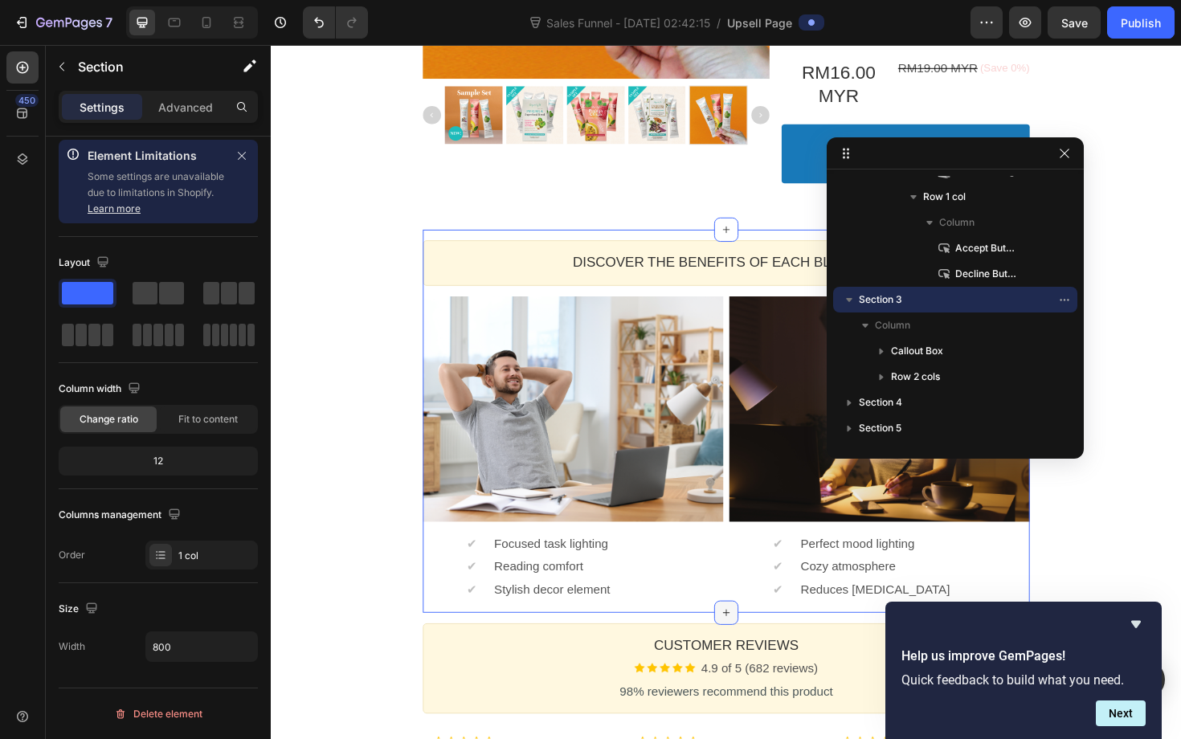
click at [753, 646] on icon at bounding box center [753, 646] width 7 height 7
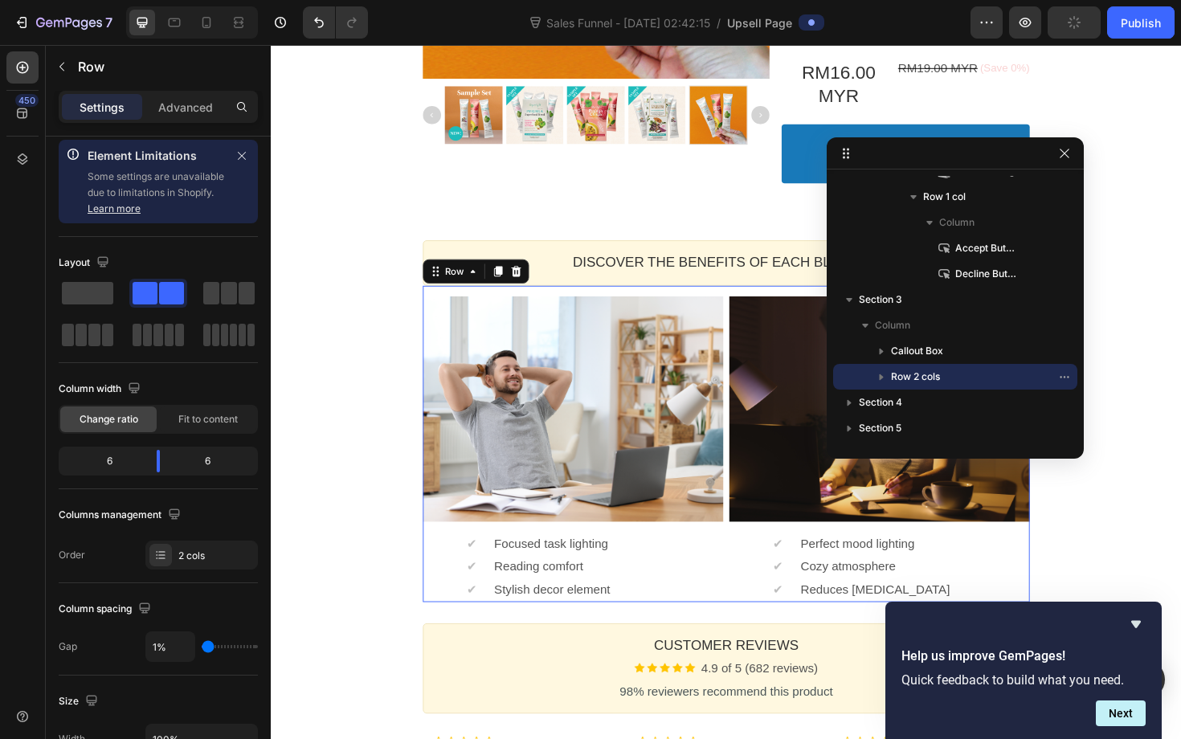
click at [750, 316] on div "Image ✔ Text block Focused task lighting Text block Row ✔ Text block Reading co…" at bounding box center [752, 468] width 643 height 335
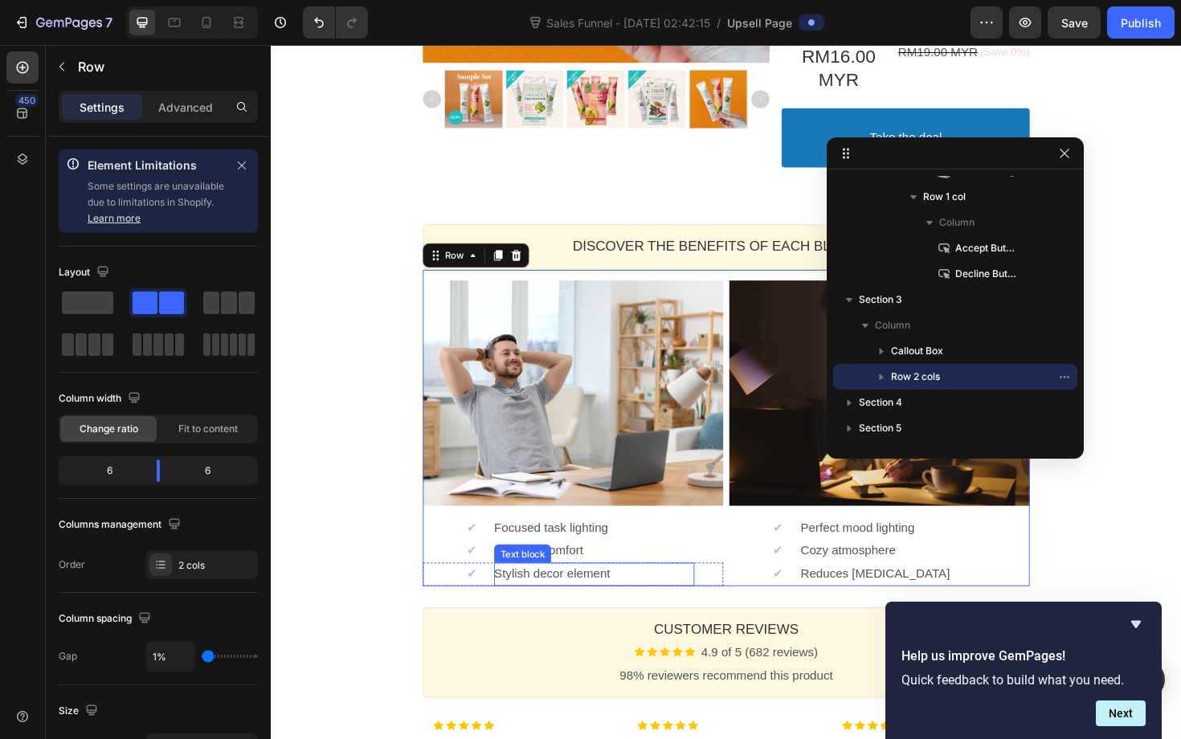
scroll to position [579, 0]
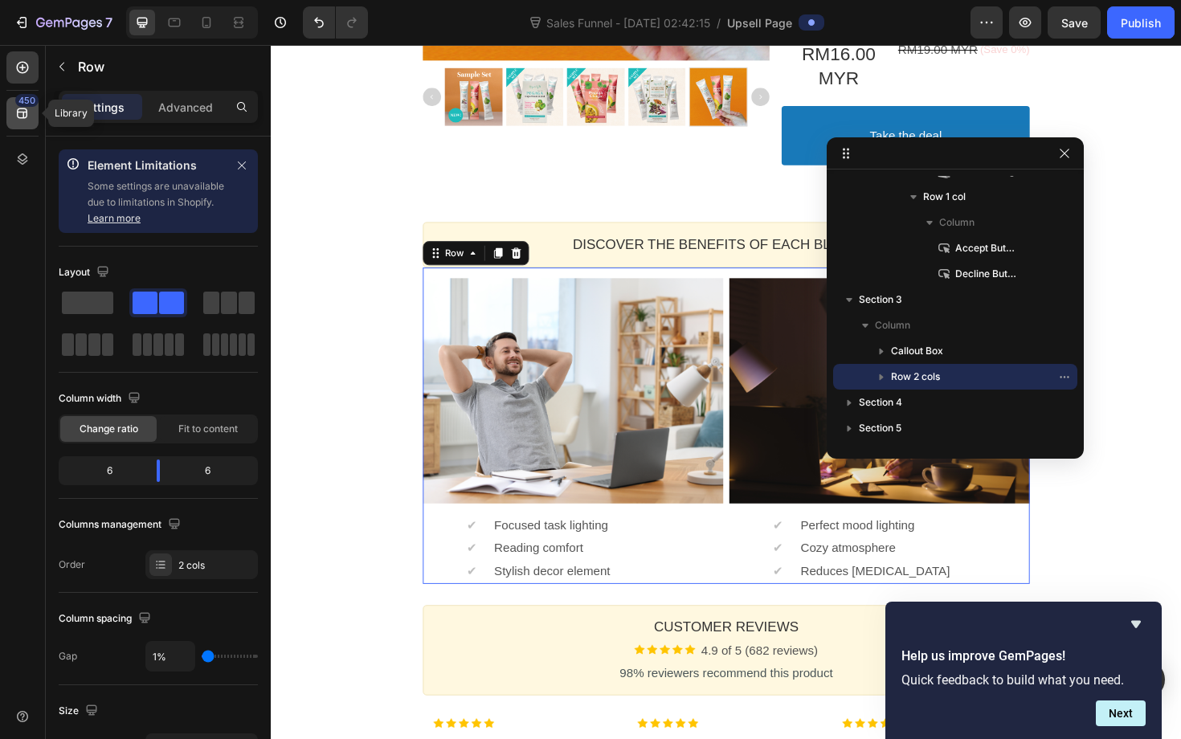
click at [28, 111] on icon at bounding box center [22, 113] width 16 height 16
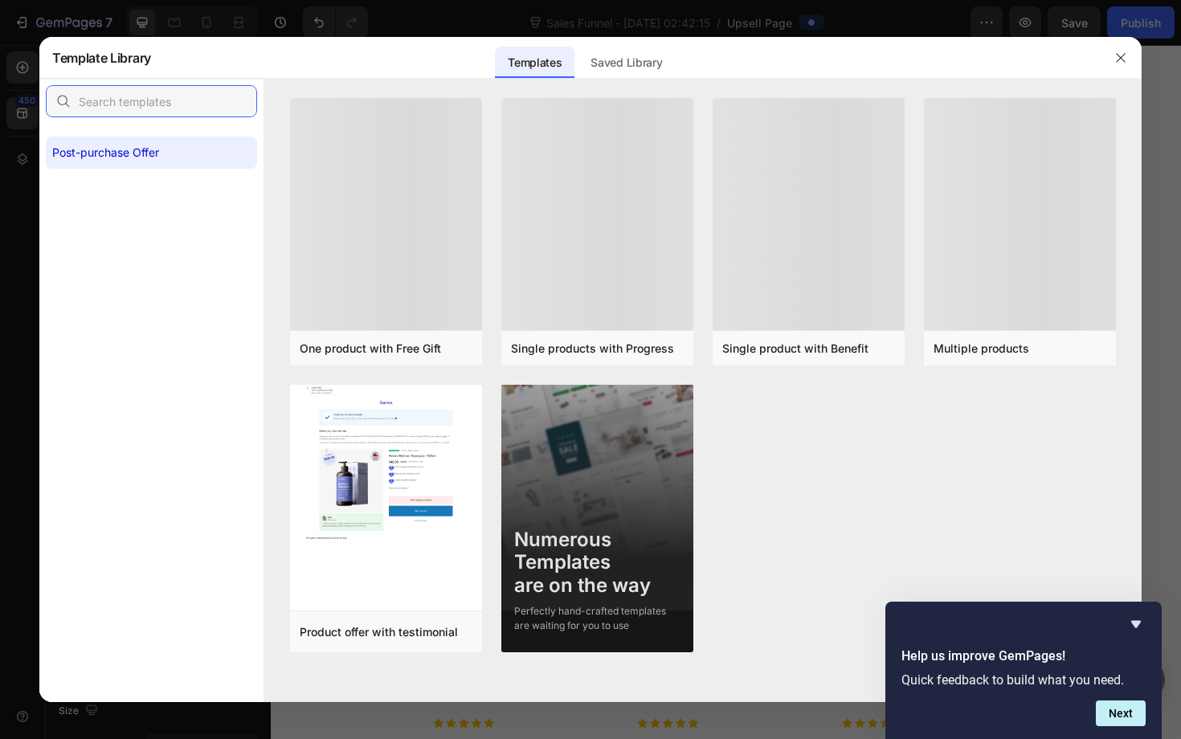
click at [116, 106] on input "text" at bounding box center [151, 101] width 211 height 32
type input "benefit"
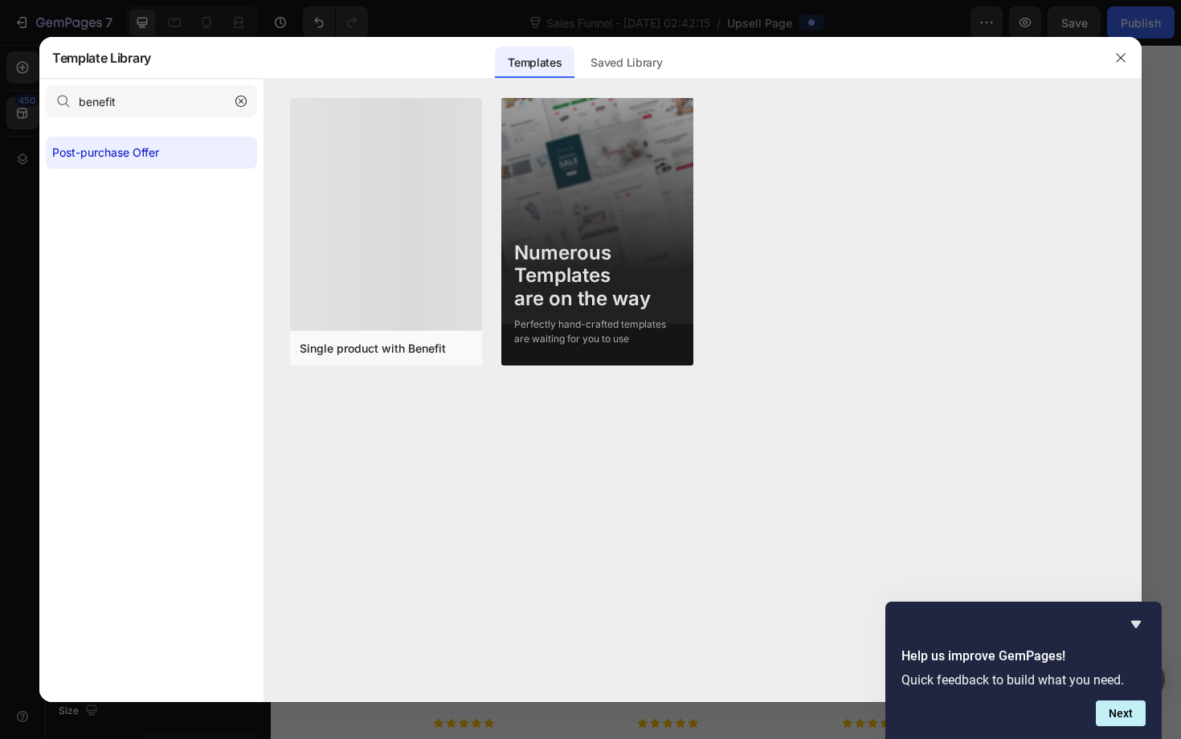
click at [243, 101] on icon "button" at bounding box center [240, 101] width 11 height 11
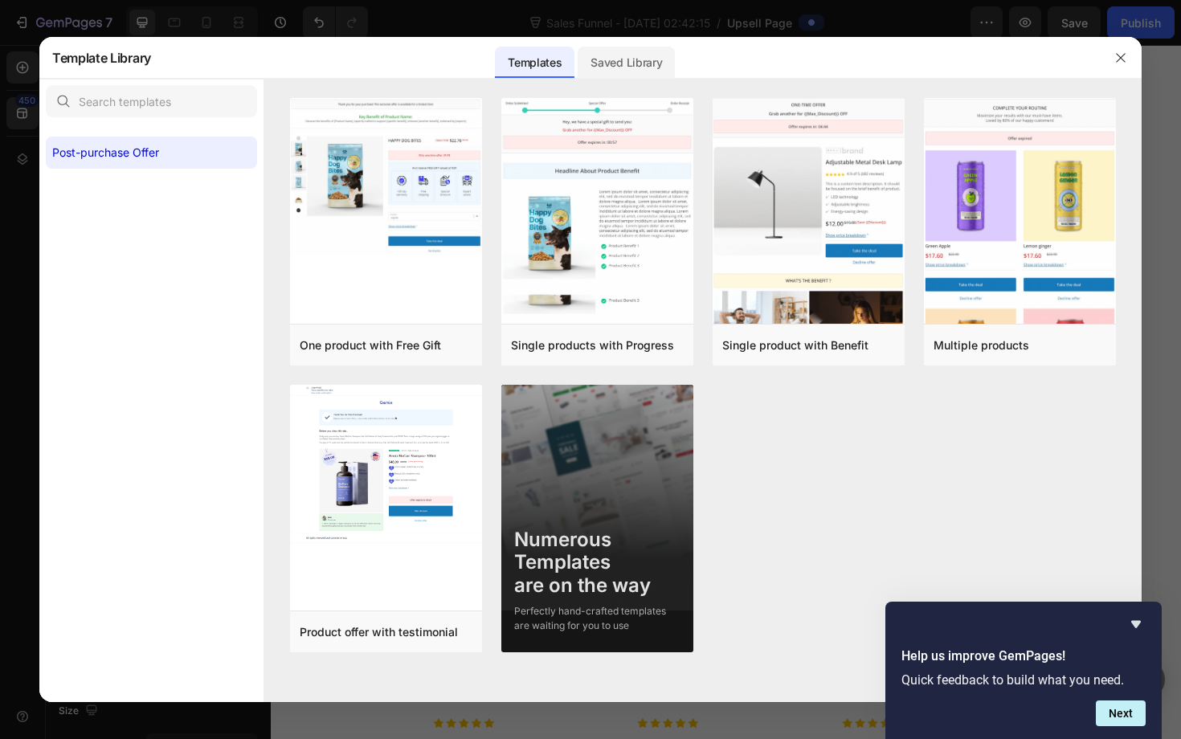
click at [604, 75] on div "Saved Library" at bounding box center [626, 63] width 97 height 32
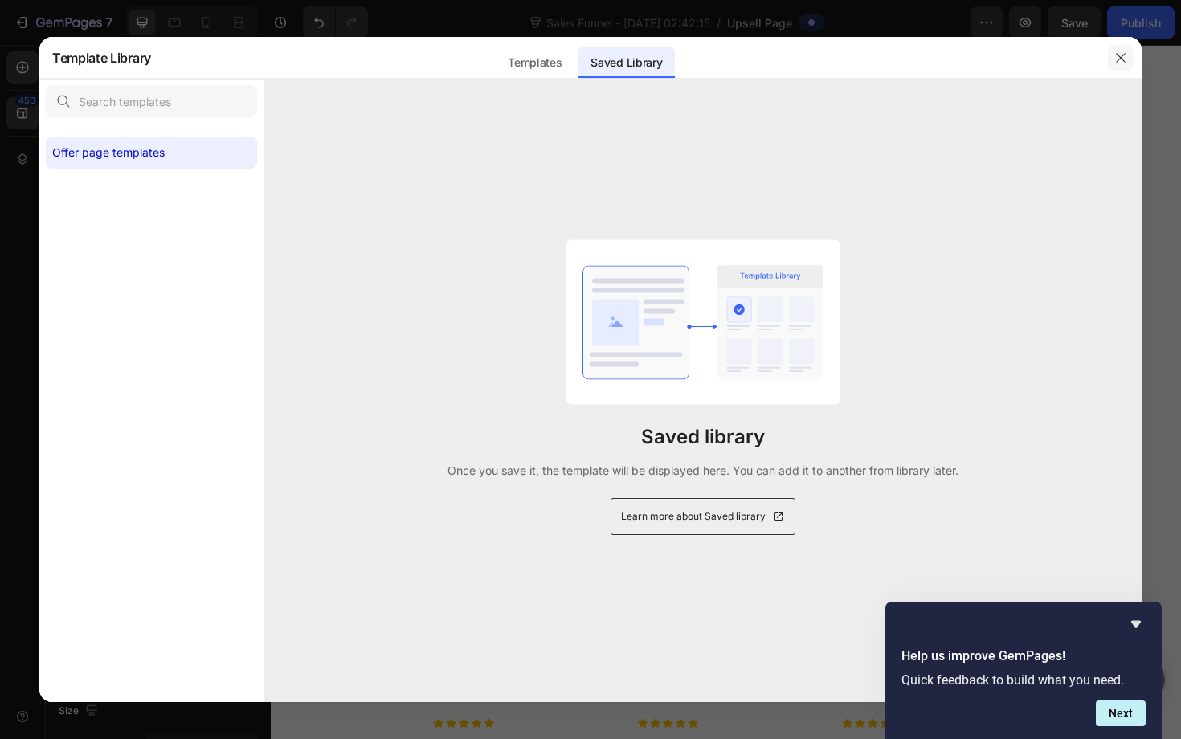
click at [1122, 53] on icon "button" at bounding box center [1120, 57] width 13 height 13
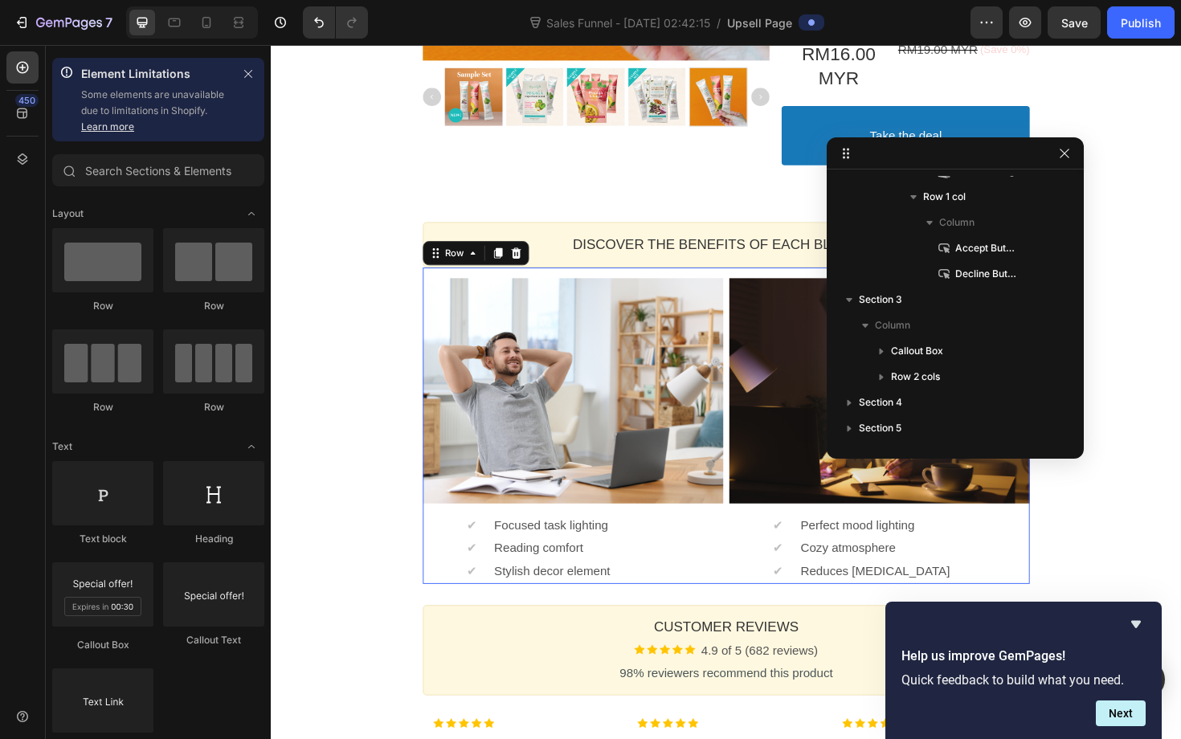
click at [1171, 221] on div "✨ Add a Taster Set – experience all 3 PurelyB superfood blends in one box! Call…" at bounding box center [753, 253] width 964 height 1427
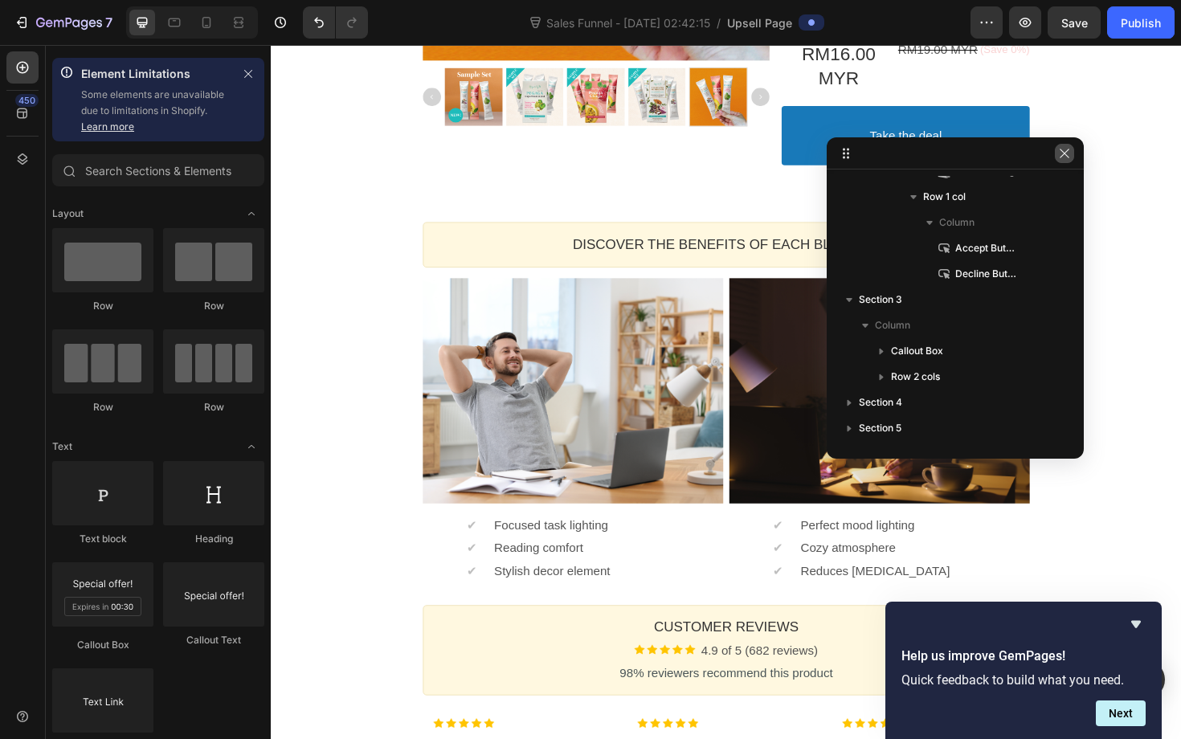
click at [1066, 156] on icon "button" at bounding box center [1064, 153] width 13 height 13
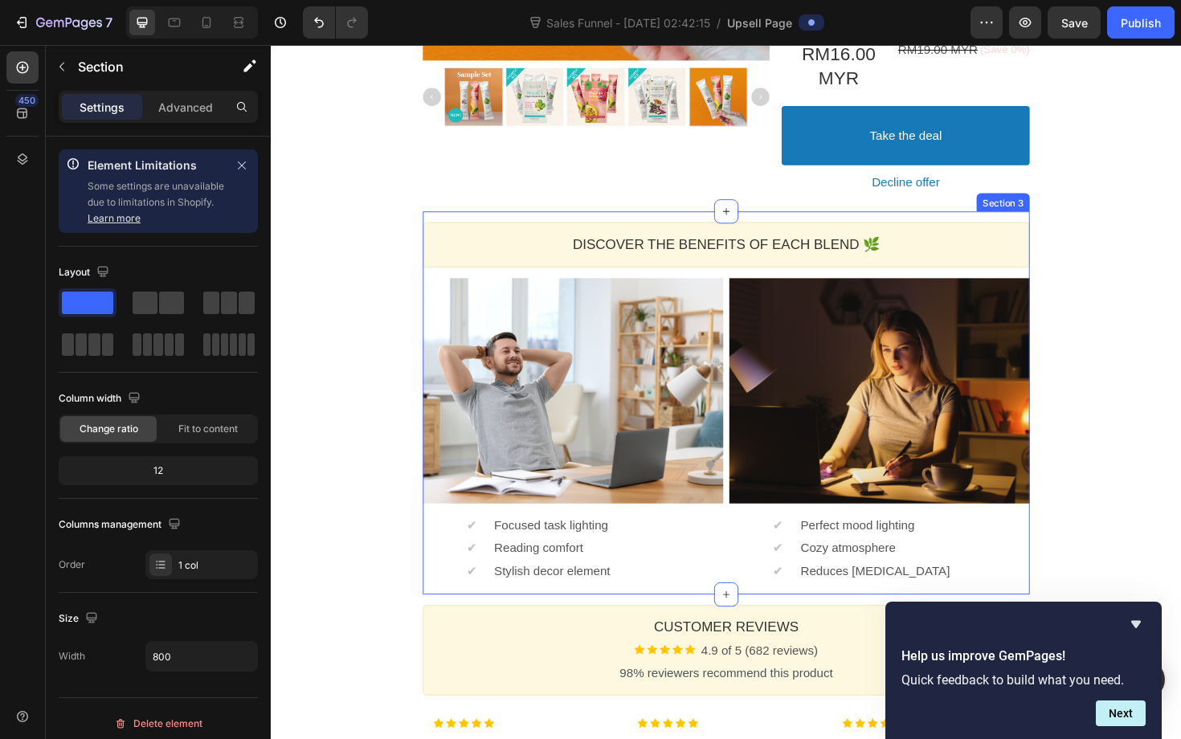
click at [1049, 228] on div "Discover the Benefits of Each Blend 🌿 Heading Callout Box Image ✔ Text block Fo…" at bounding box center [752, 425] width 643 height 406
click at [1065, 202] on icon at bounding box center [1060, 206] width 13 height 13
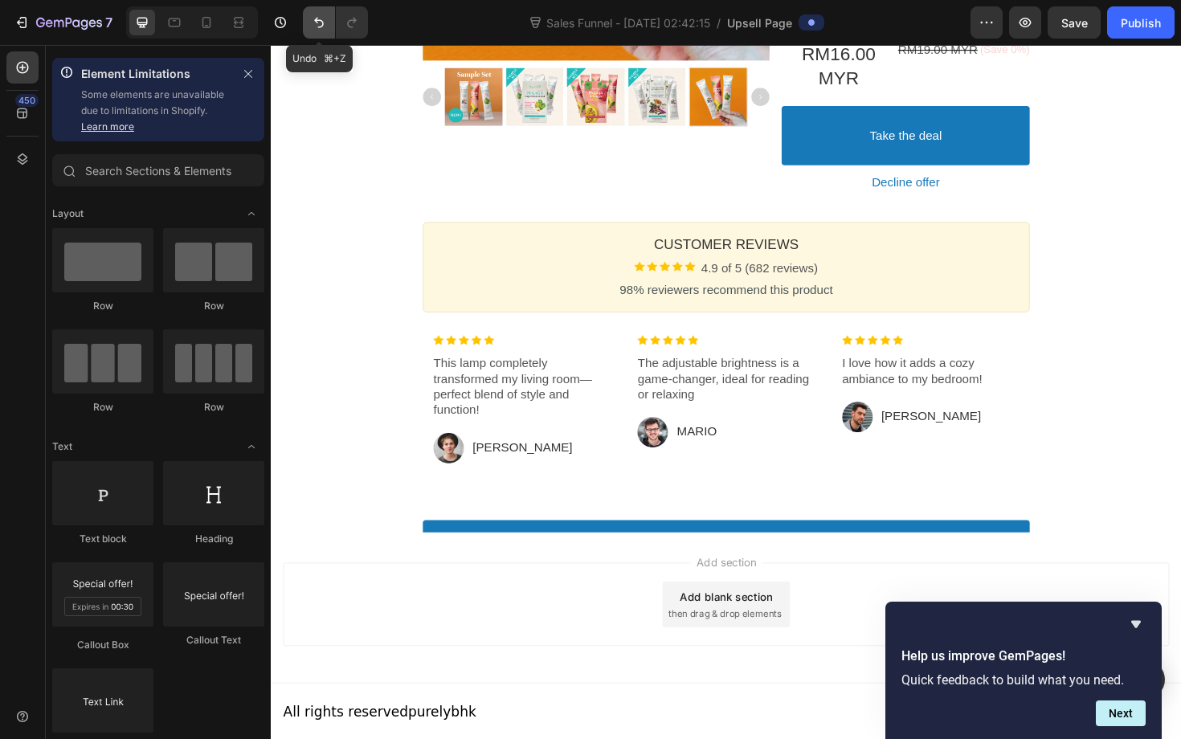
click at [314, 21] on icon "Undo/Redo" at bounding box center [319, 22] width 16 height 16
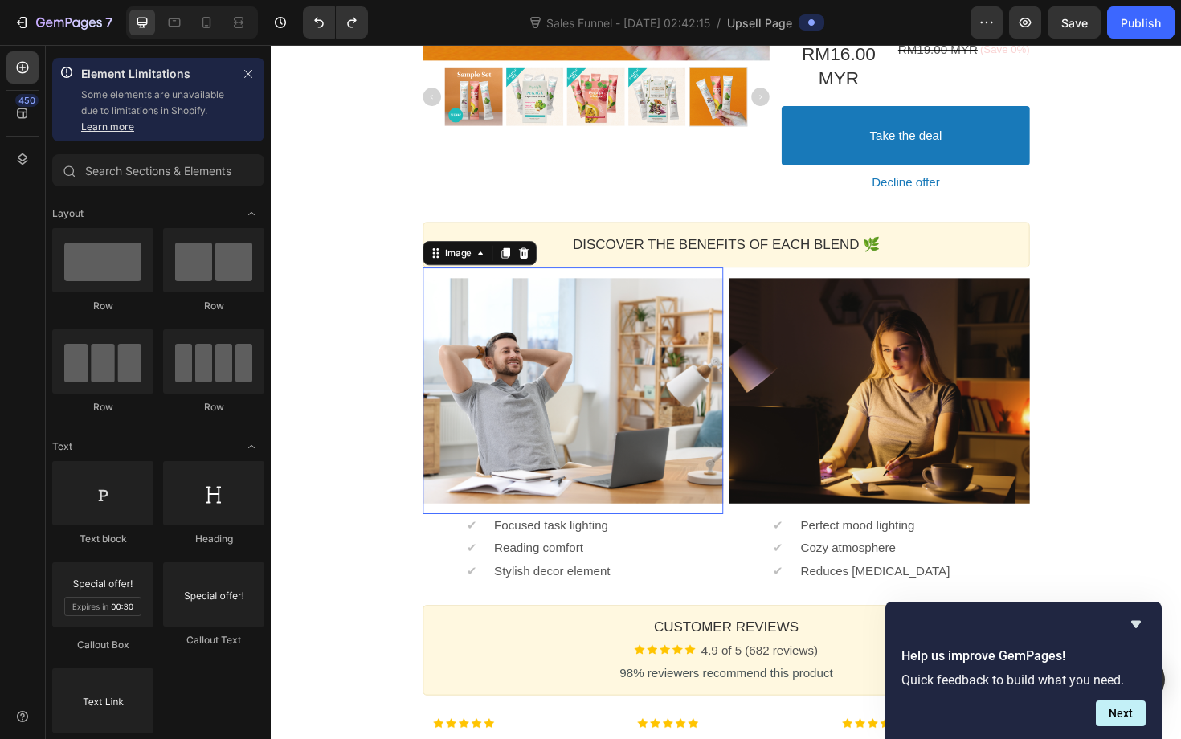
click at [600, 335] on div at bounding box center [590, 411] width 318 height 239
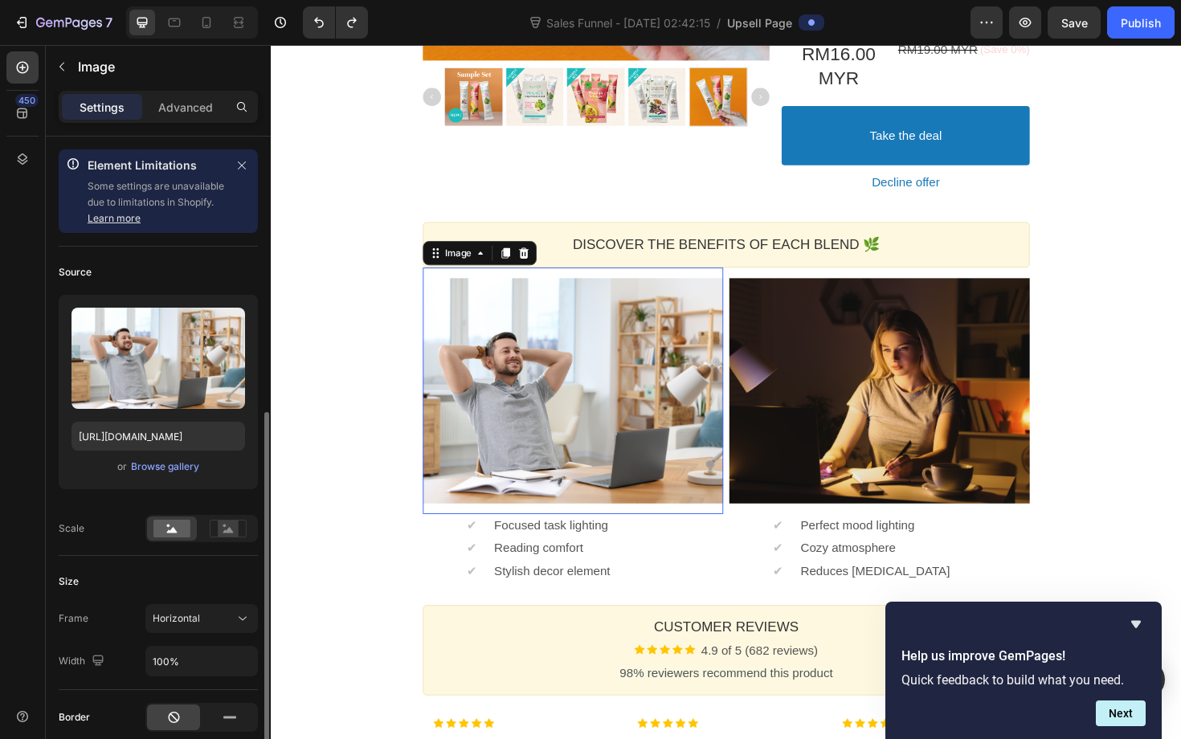
scroll to position [216, 0]
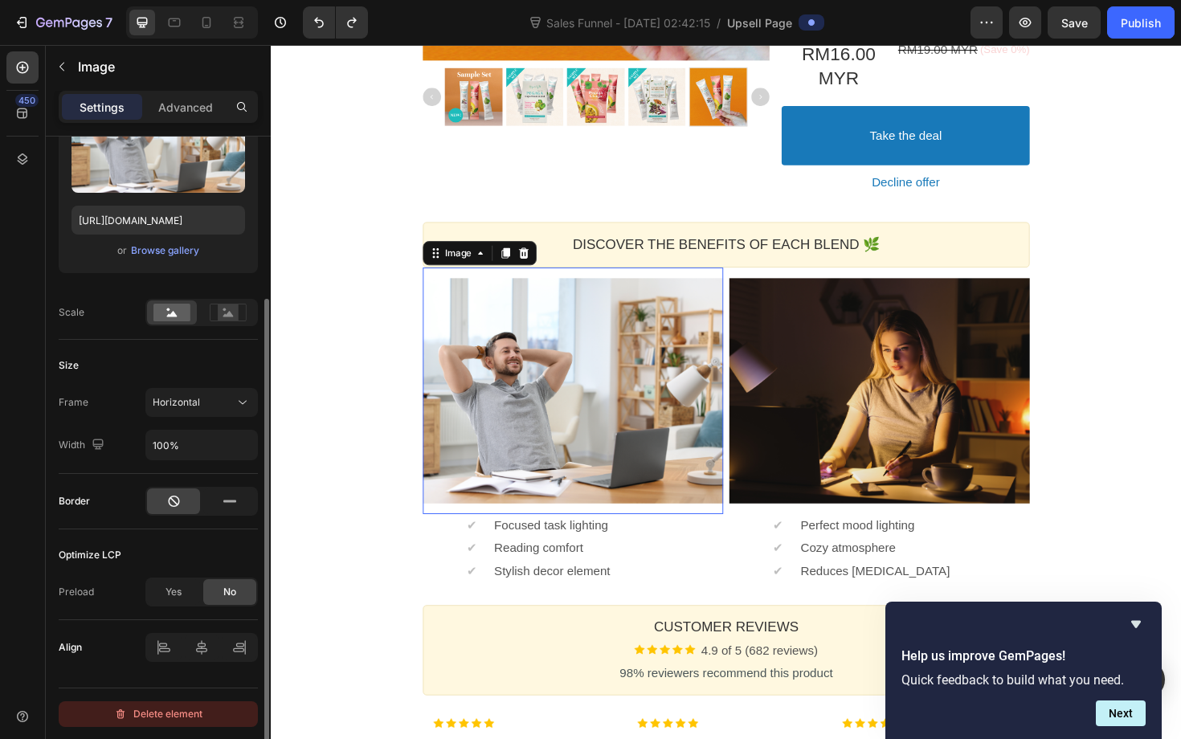
click at [191, 718] on div "Delete element" at bounding box center [158, 714] width 88 height 19
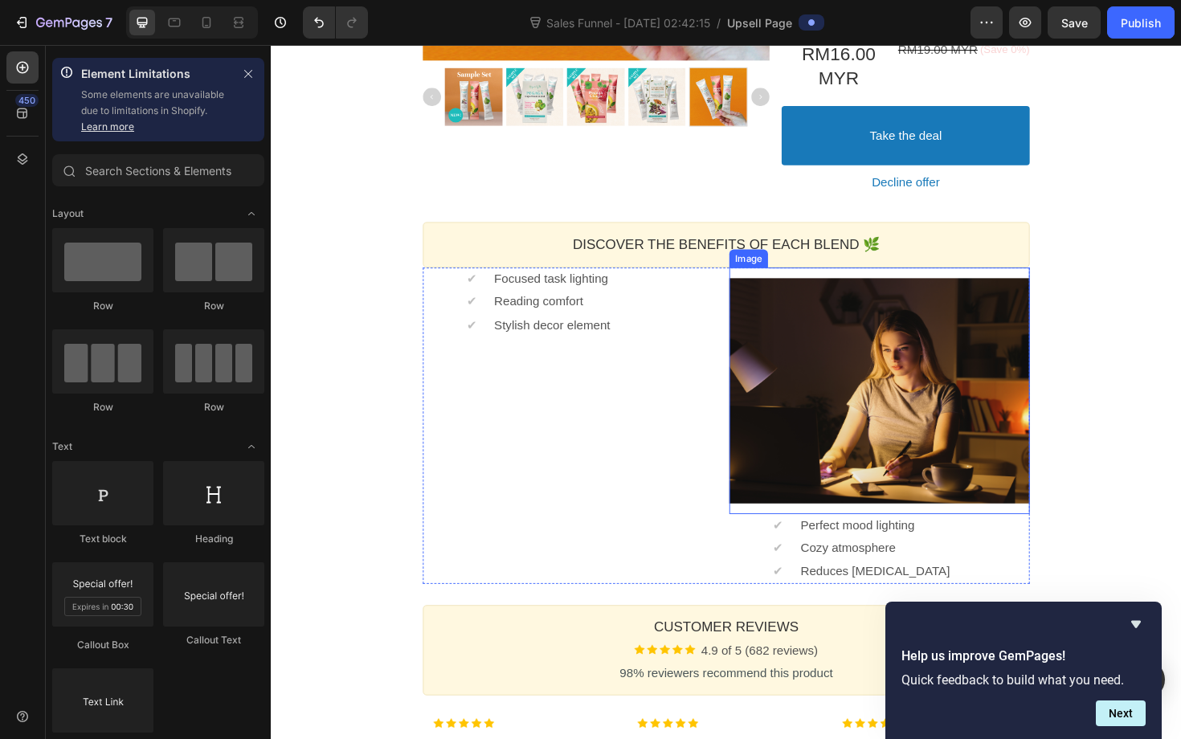
click at [860, 358] on div at bounding box center [915, 411] width 318 height 239
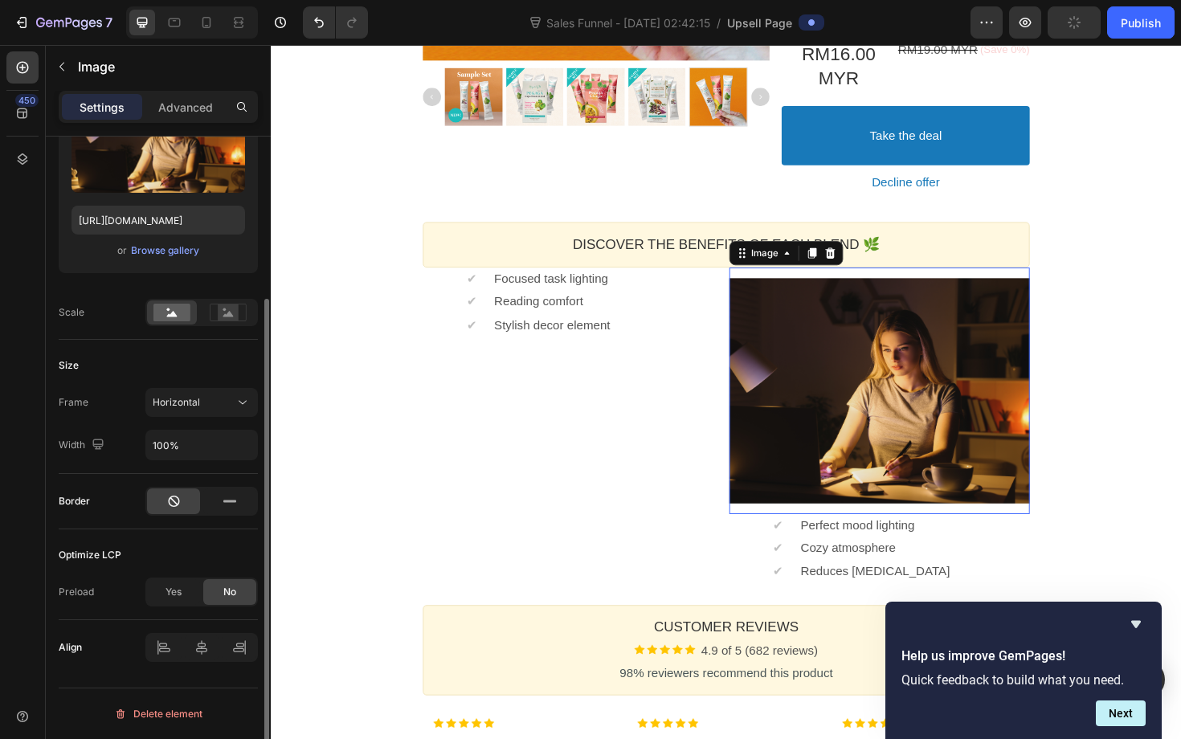
click at [167, 722] on div "Delete element" at bounding box center [158, 714] width 88 height 19
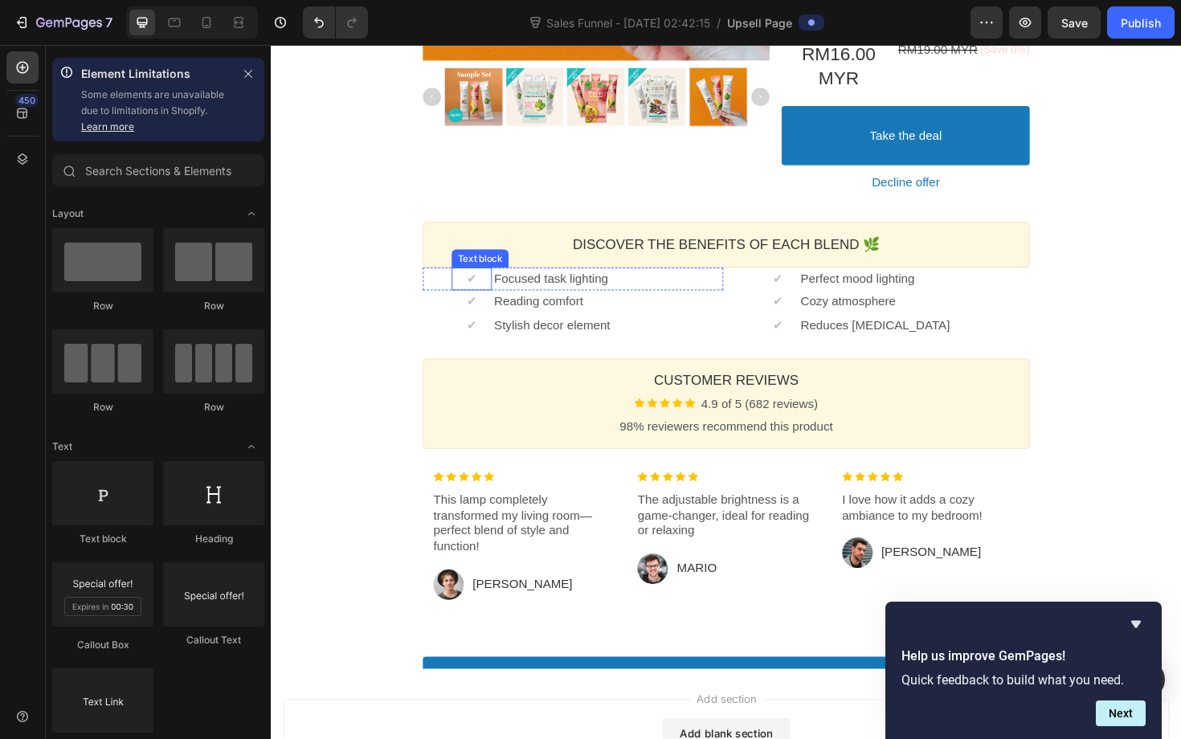
click at [496, 283] on div "✔ Text block" at bounding box center [483, 293] width 43 height 25
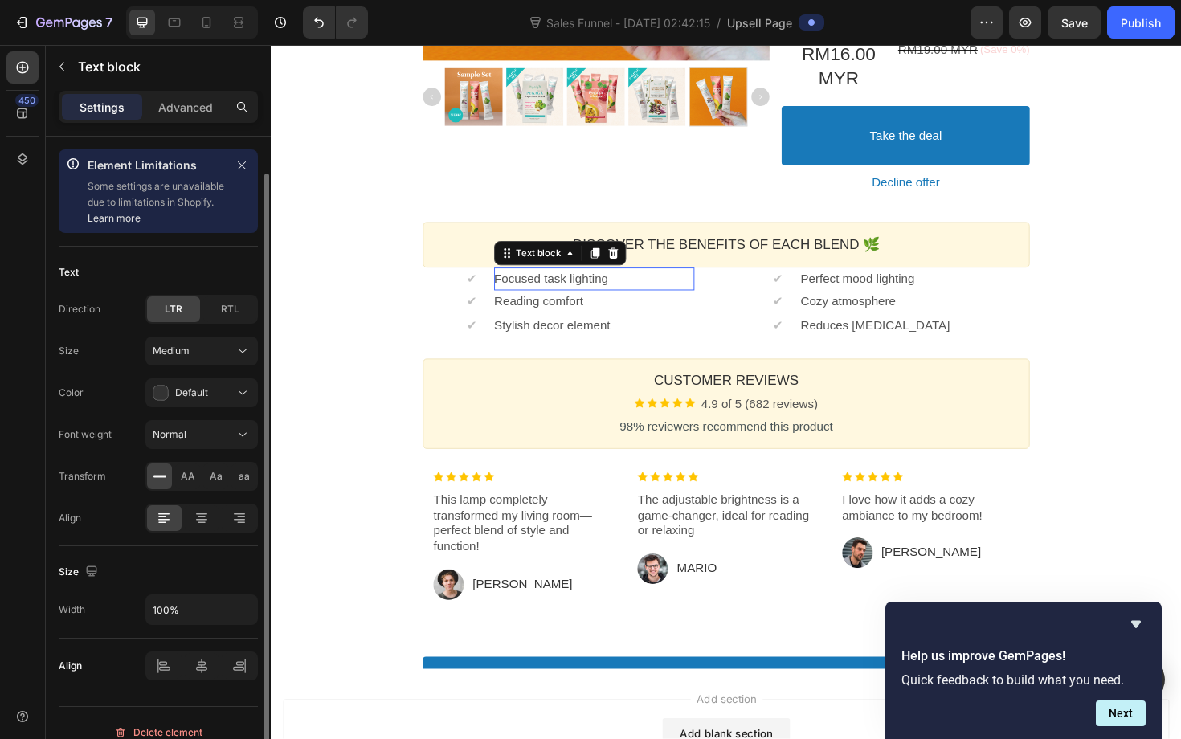
click at [538, 292] on p "Focused task lighting" at bounding box center [613, 293] width 212 height 17
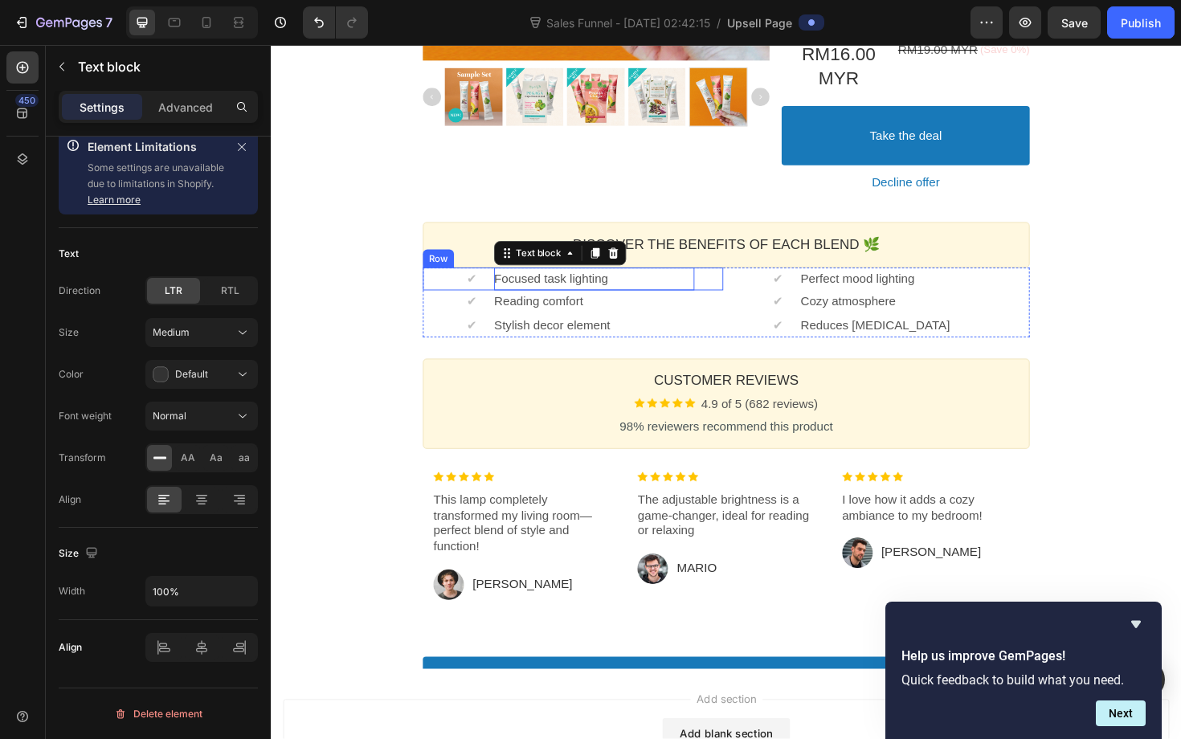
click at [437, 288] on div "✔ Text block Focused task lighting Text block Row" at bounding box center [590, 293] width 318 height 25
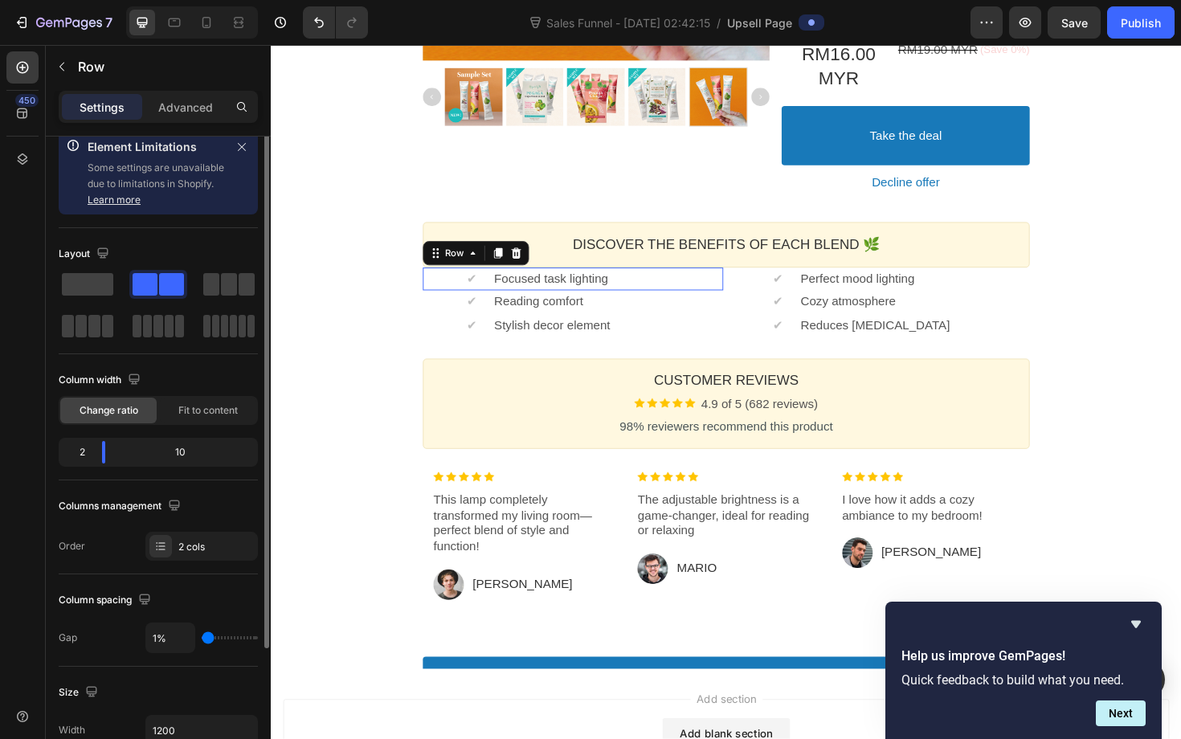
scroll to position [0, 0]
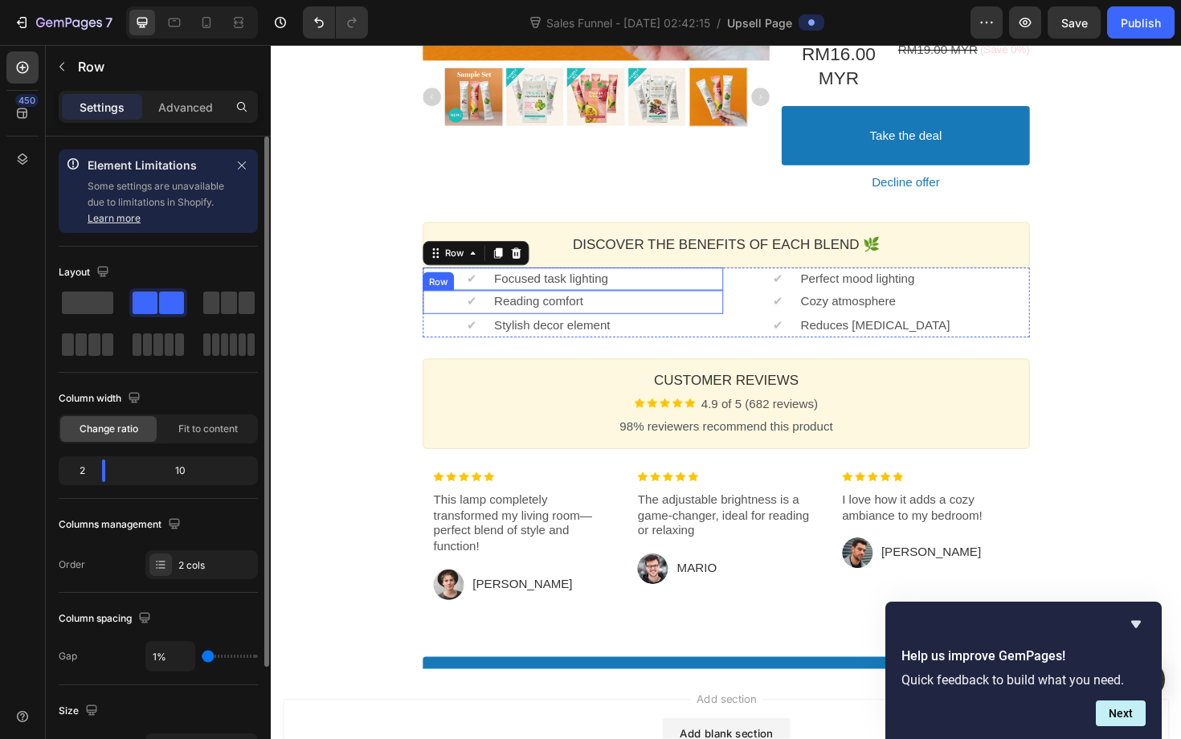
click at [432, 317] on div "✔ Text block Reading comfort Text block Row" at bounding box center [590, 317] width 318 height 25
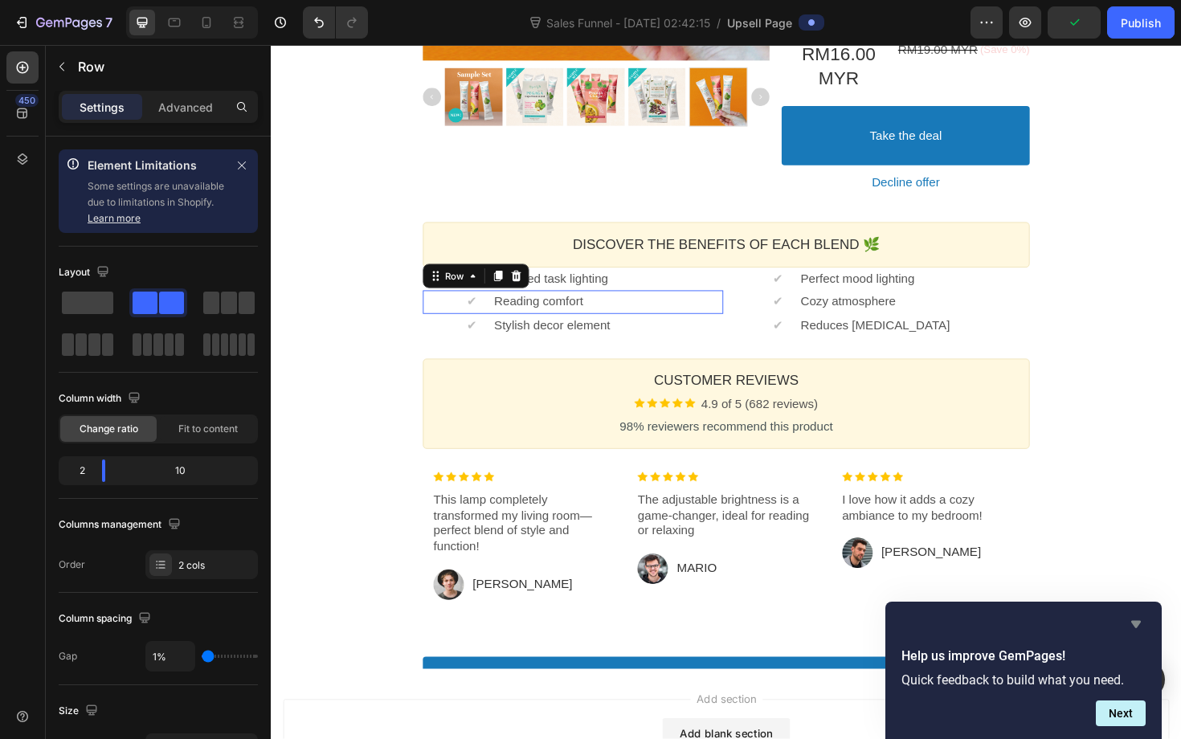
click at [1138, 624] on icon "Hide survey" at bounding box center [1136, 624] width 10 height 7
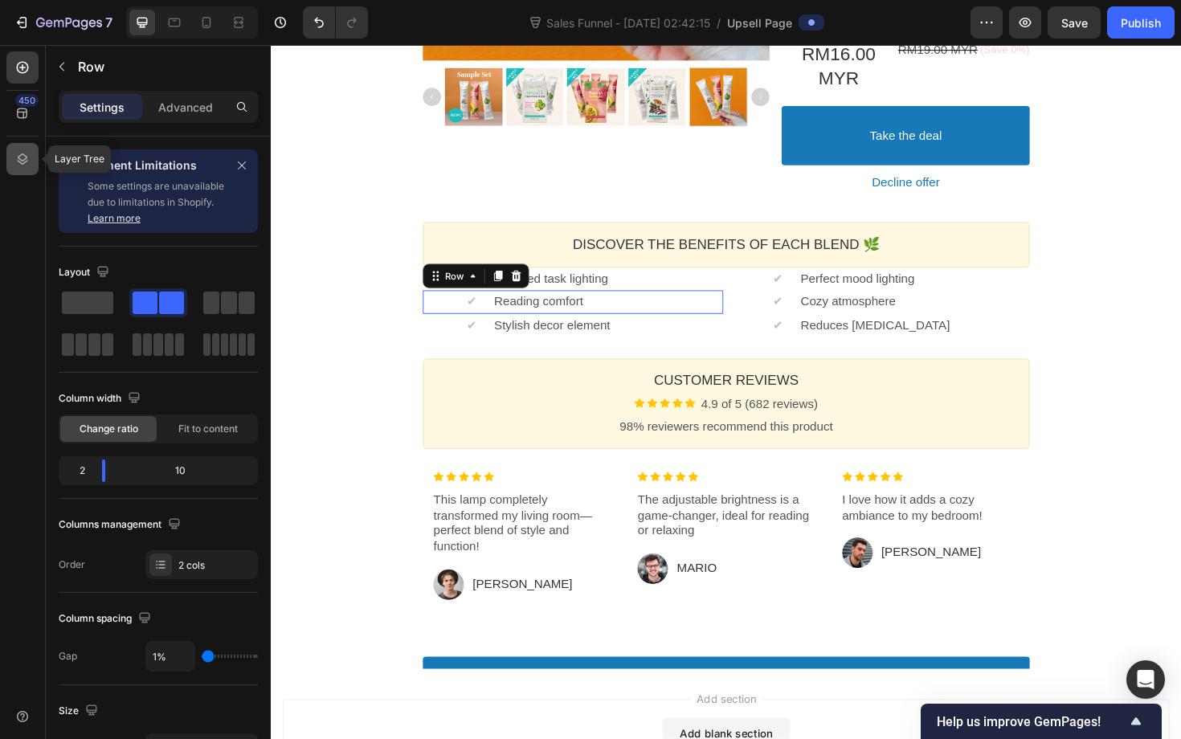
click at [27, 153] on icon at bounding box center [22, 159] width 16 height 16
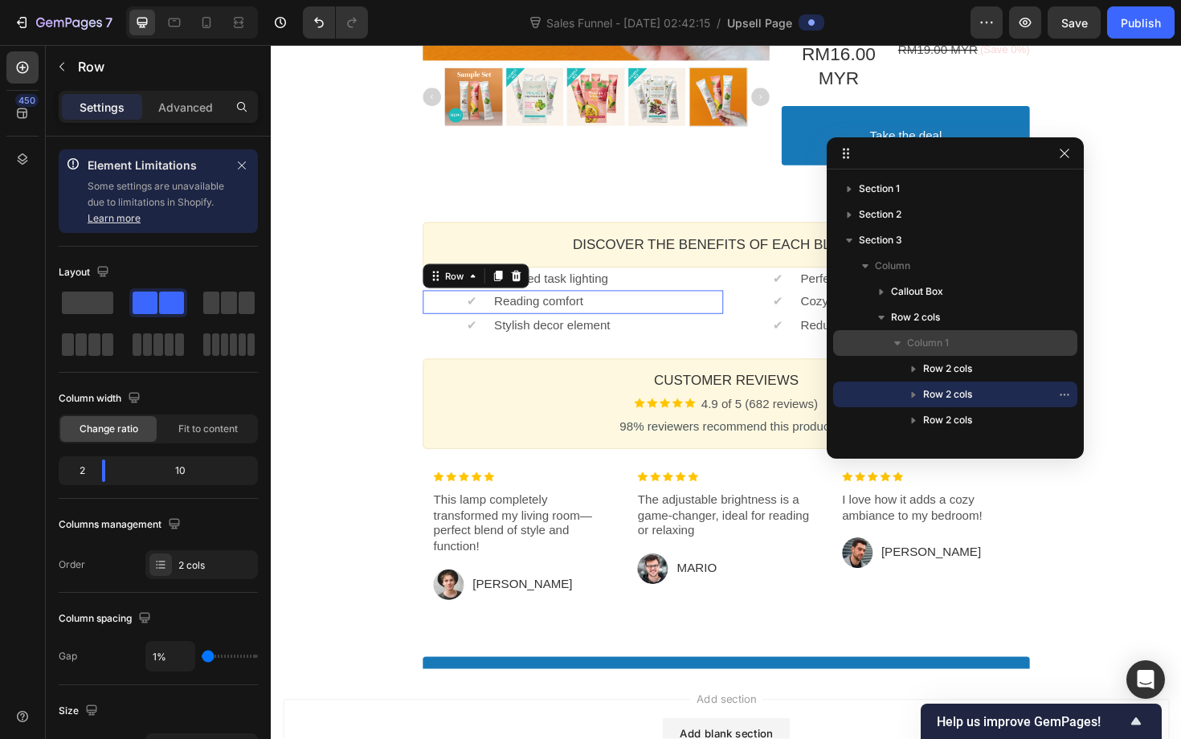
click at [930, 344] on span "Column 1" at bounding box center [928, 343] width 42 height 16
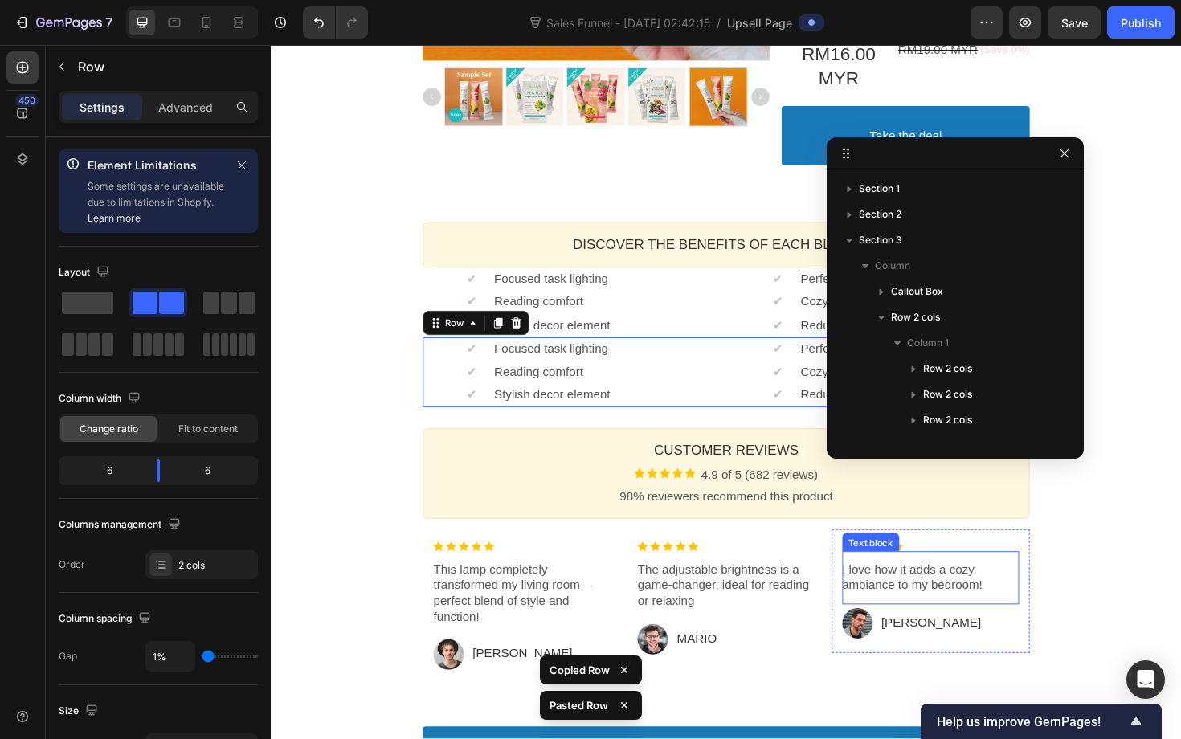
click at [1049, 583] on div "I love how it adds a cozy ambiance to my bedroom! Text block" at bounding box center [969, 610] width 187 height 56
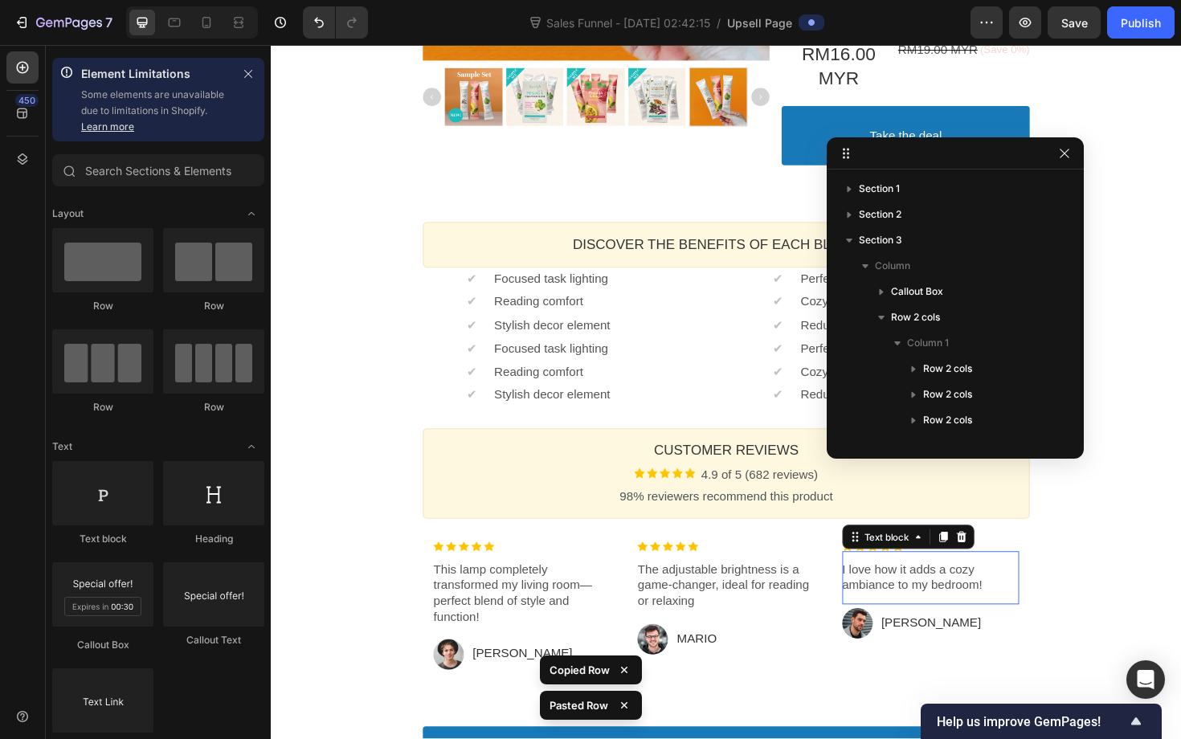
click at [1108, 559] on div "✨ Add a Taster Set – experience all 3 PurelyB superfood blends in one box! Call…" at bounding box center [753, 160] width 964 height 1240
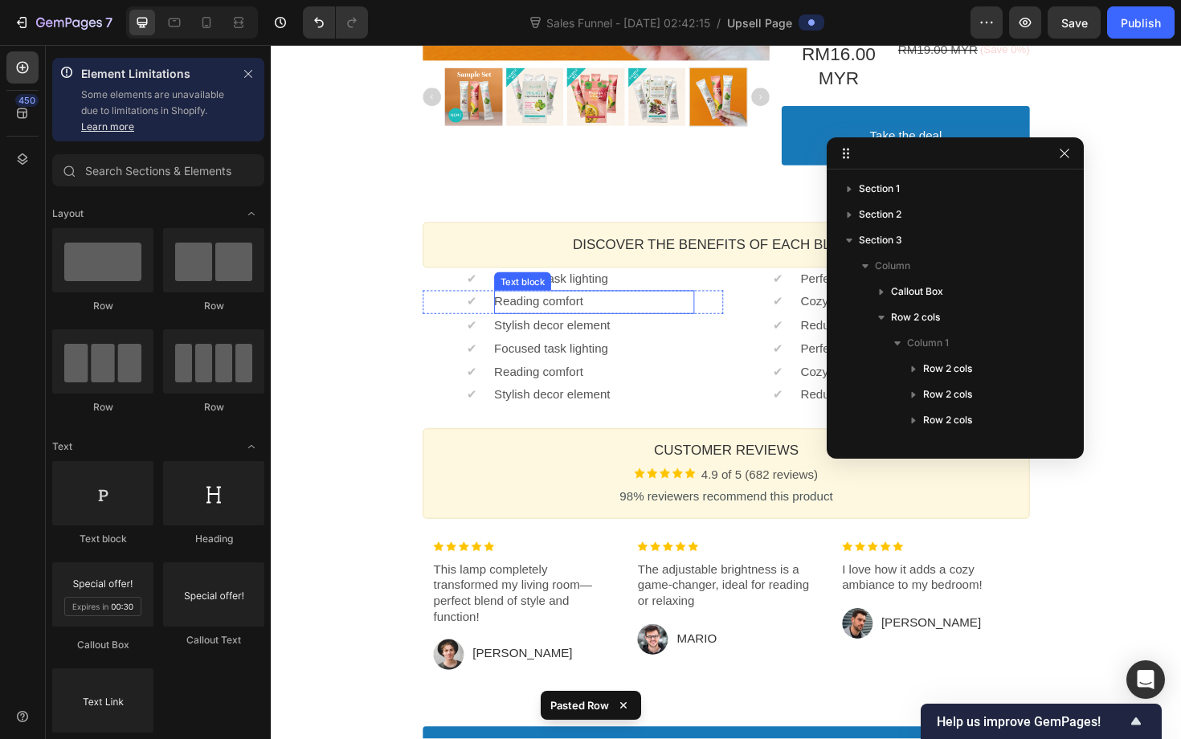
click at [548, 301] on div "Text block" at bounding box center [537, 295] width 60 height 19
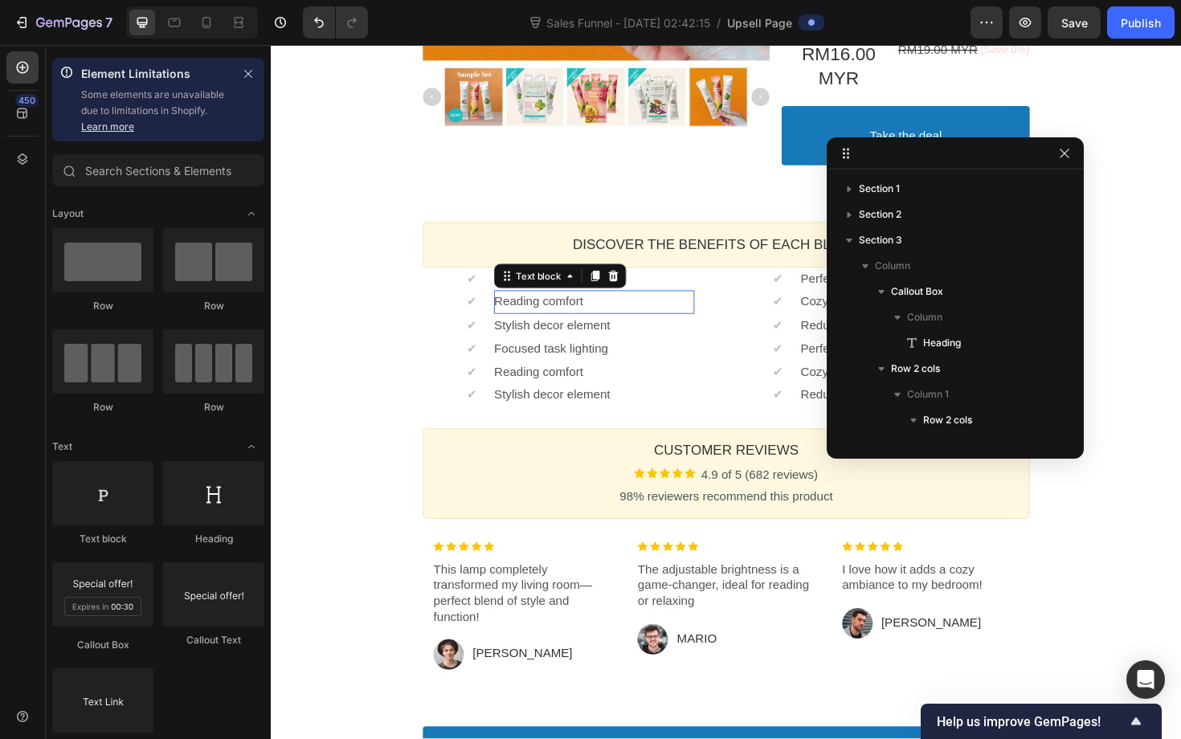
click at [395, 308] on div "✨ Add a Taster Set – experience all 3 PurelyB superfood blends in one box! Call…" at bounding box center [753, 160] width 964 height 1240
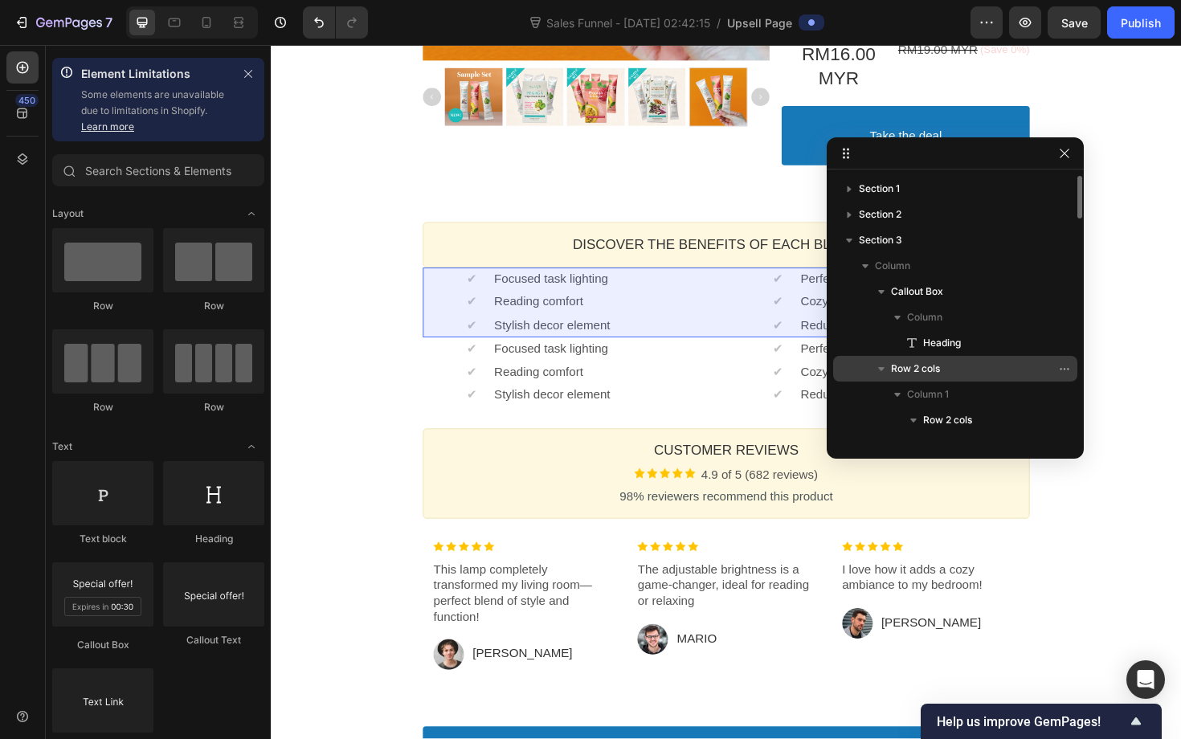
click at [907, 365] on span "Row 2 cols" at bounding box center [915, 369] width 49 height 16
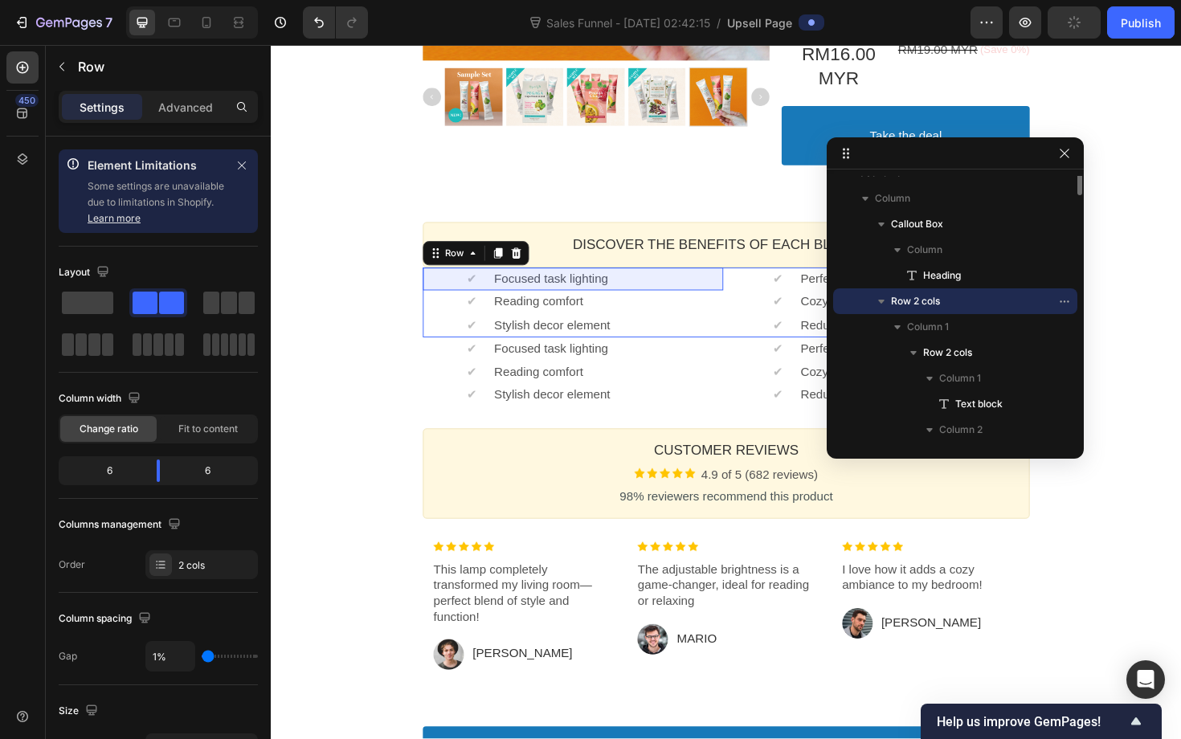
scroll to position [79, 0]
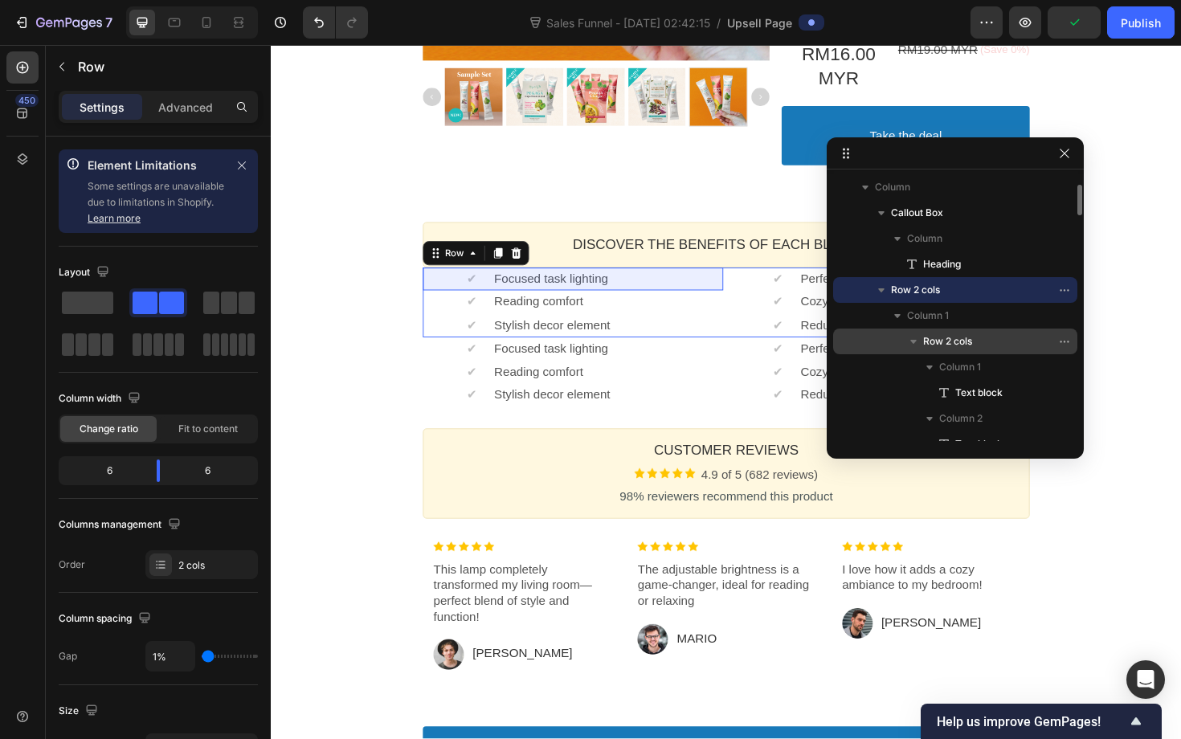
click at [921, 339] on icon "button" at bounding box center [914, 341] width 16 height 16
click at [930, 349] on span "Row 2 cols" at bounding box center [947, 341] width 49 height 16
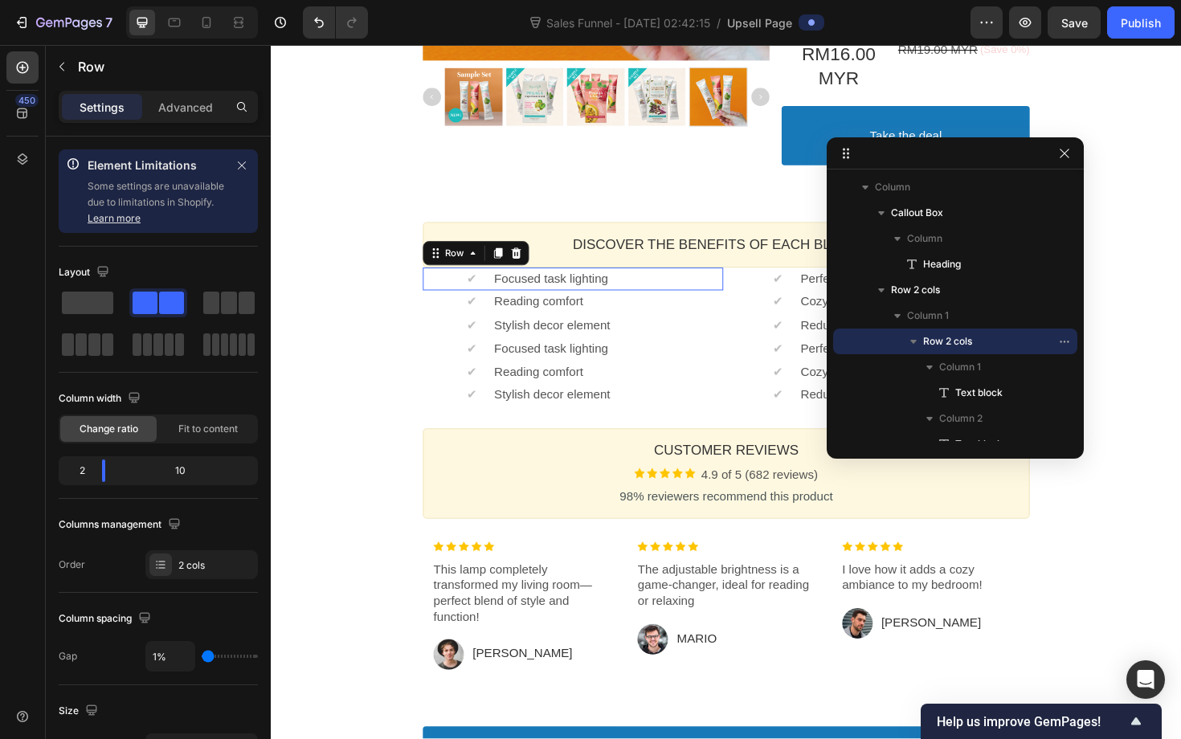
click at [14, 129] on div "450" at bounding box center [22, 375] width 32 height 649
click at [15, 118] on icon at bounding box center [22, 113] width 16 height 16
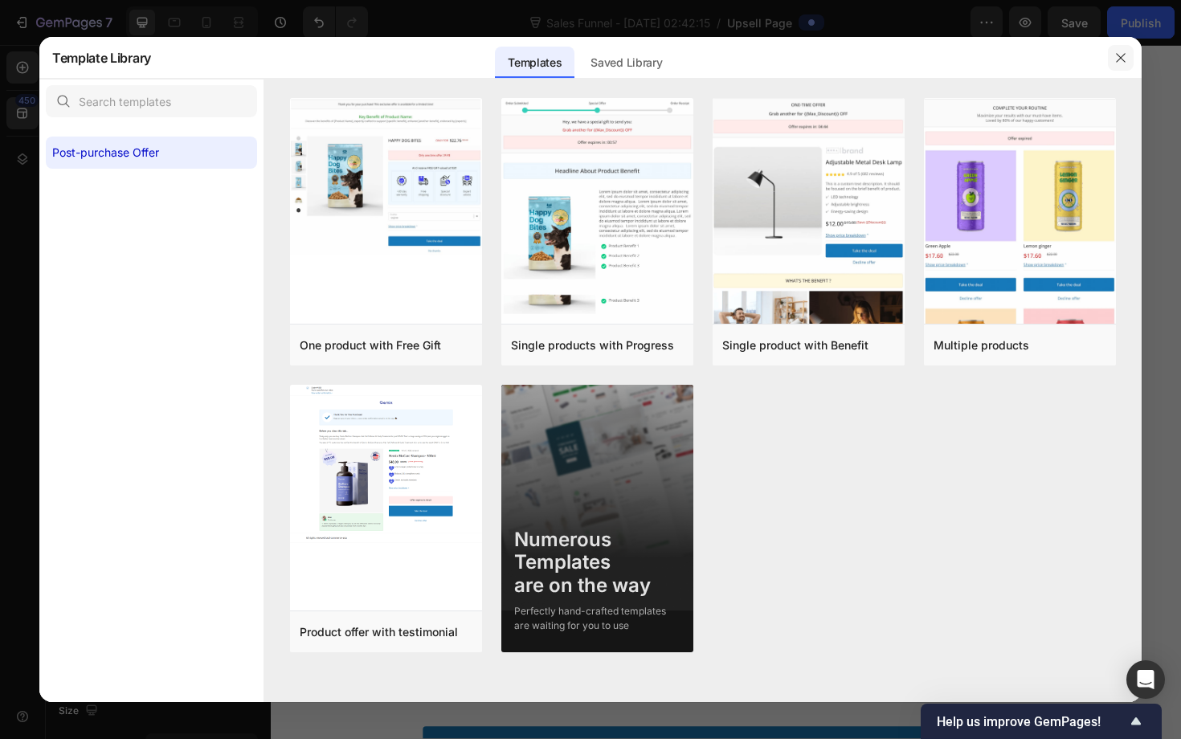
click at [1121, 60] on icon "button" at bounding box center [1120, 57] width 13 height 13
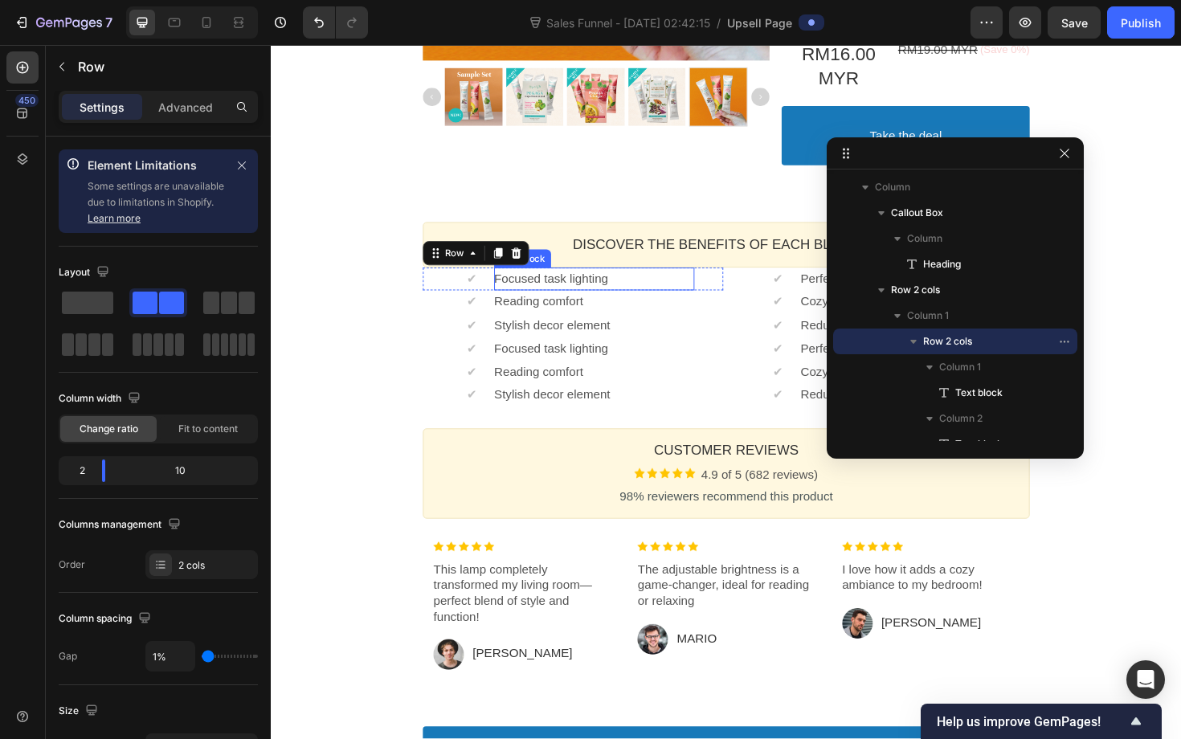
click at [649, 292] on p "Focused task lighting" at bounding box center [613, 293] width 212 height 17
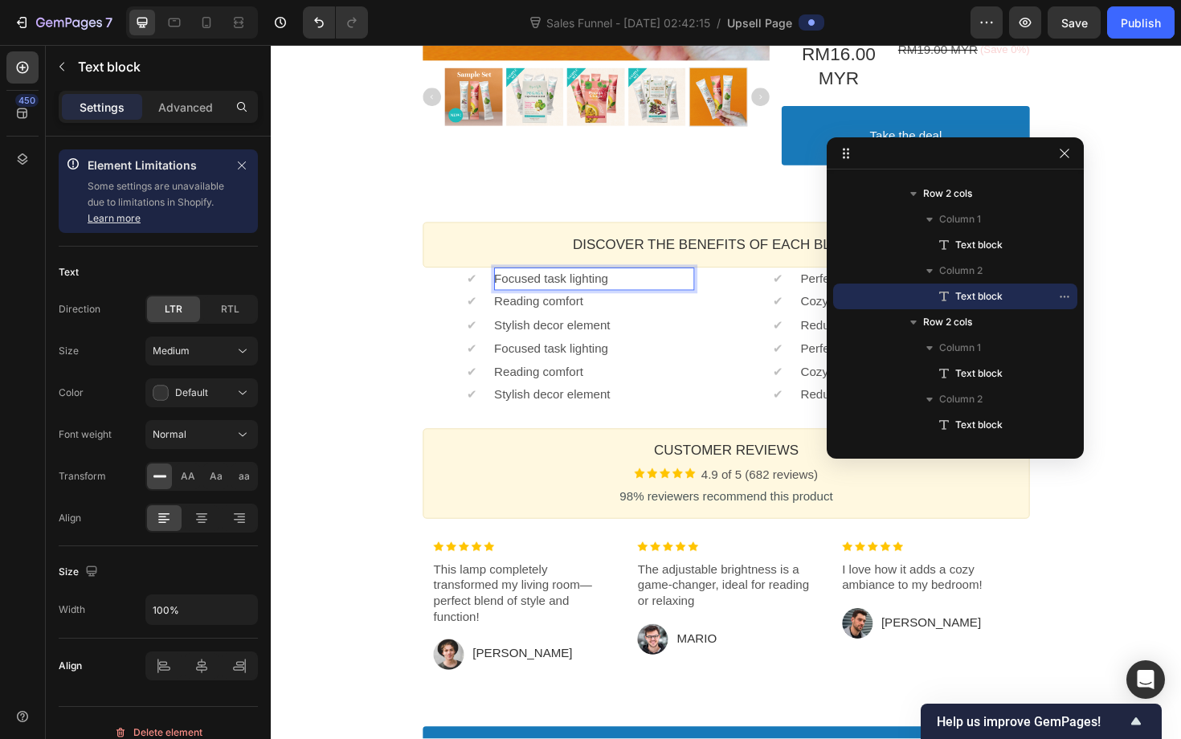
click at [647, 292] on p "Focused task lighting" at bounding box center [613, 293] width 212 height 17
click at [581, 313] on p "Reading comfort" at bounding box center [613, 317] width 212 height 17
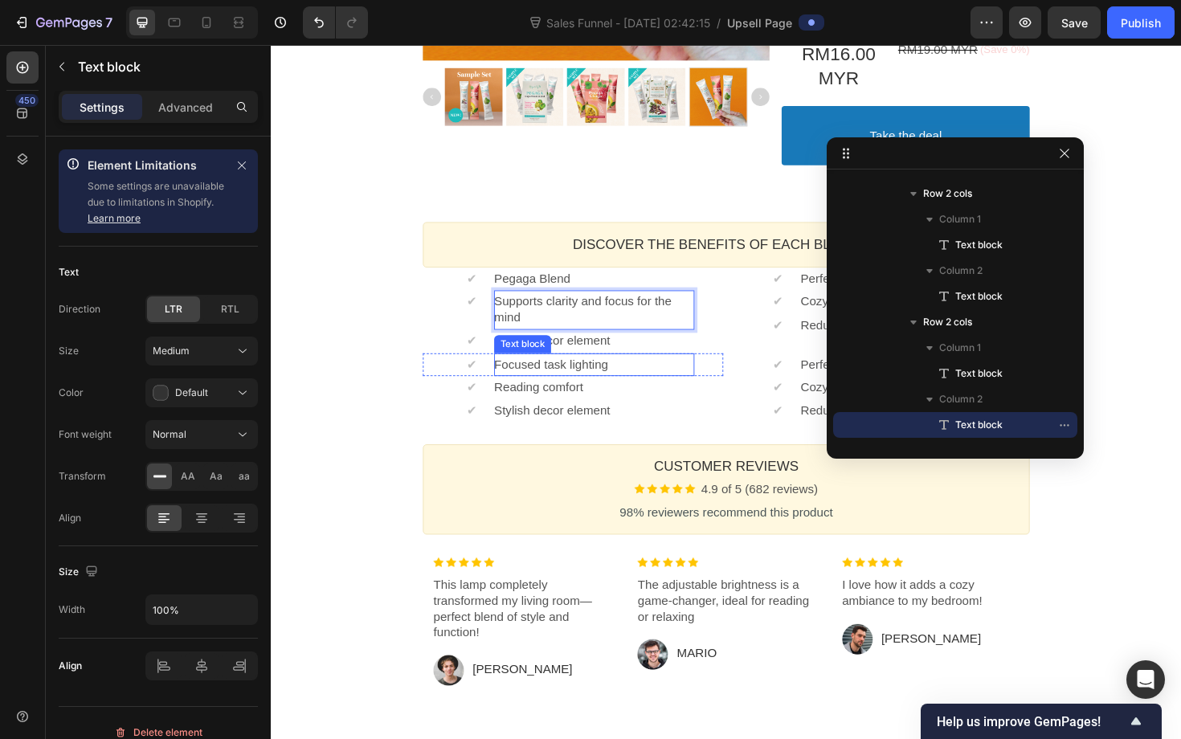
click at [550, 367] on div "Text block" at bounding box center [537, 362] width 60 height 19
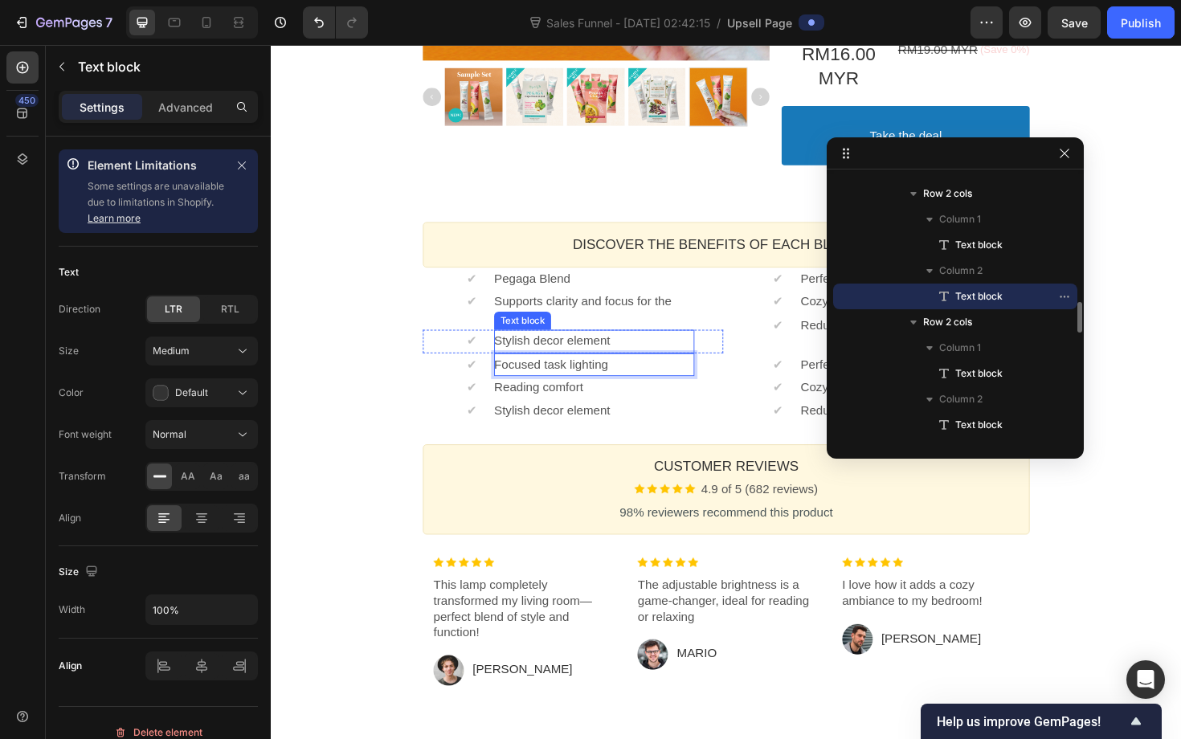
click at [572, 362] on p "Stylish decor element" at bounding box center [613, 359] width 212 height 17
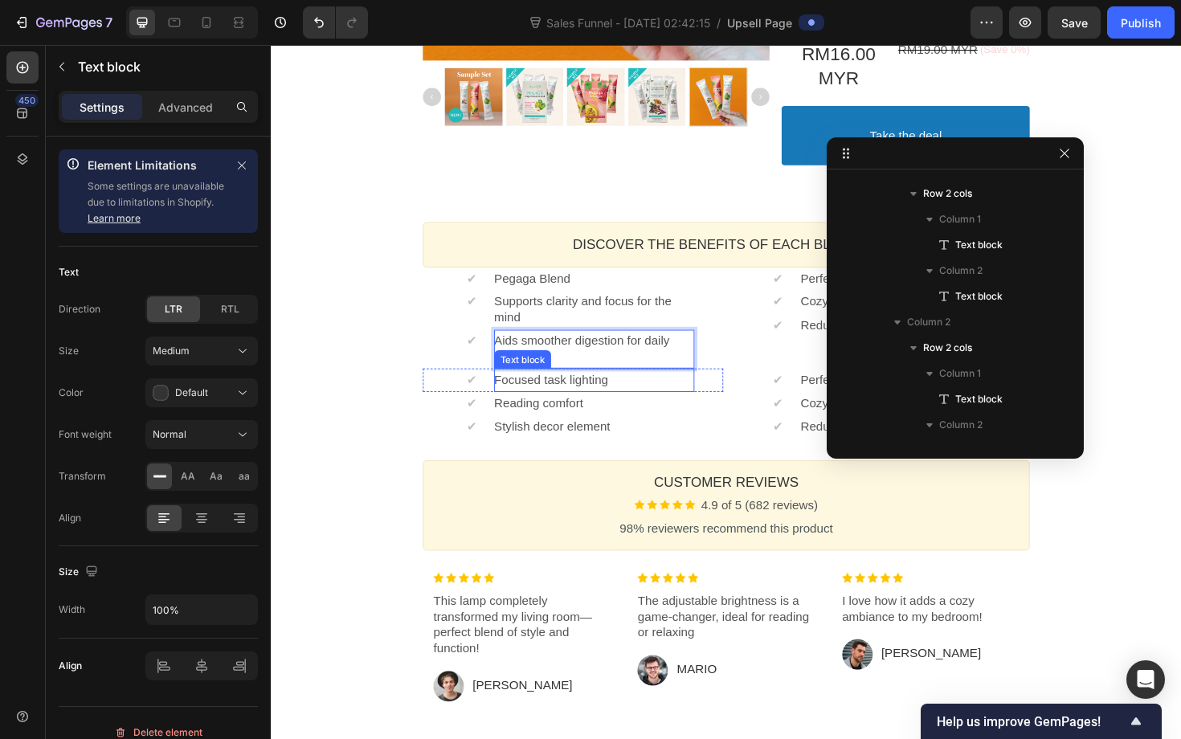
click at [599, 400] on p "Focused task lighting" at bounding box center [613, 400] width 212 height 17
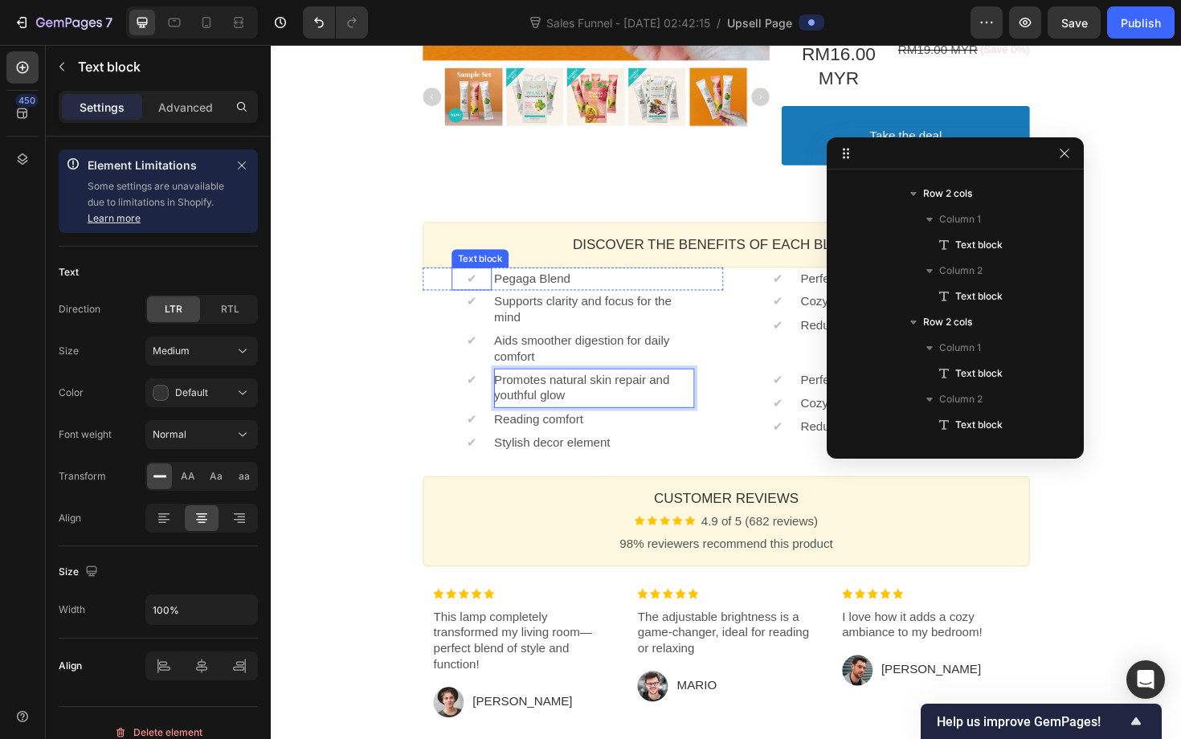
click at [482, 290] on span "✔" at bounding box center [483, 293] width 10 height 14
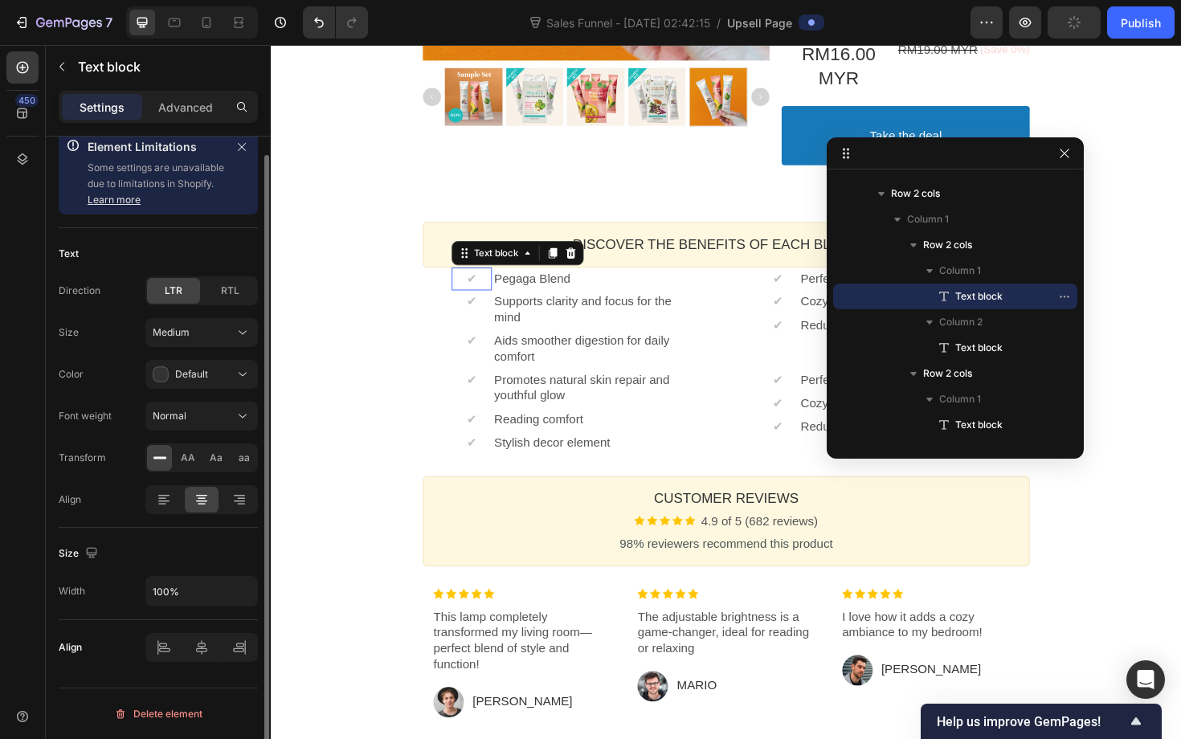
scroll to position [0, 0]
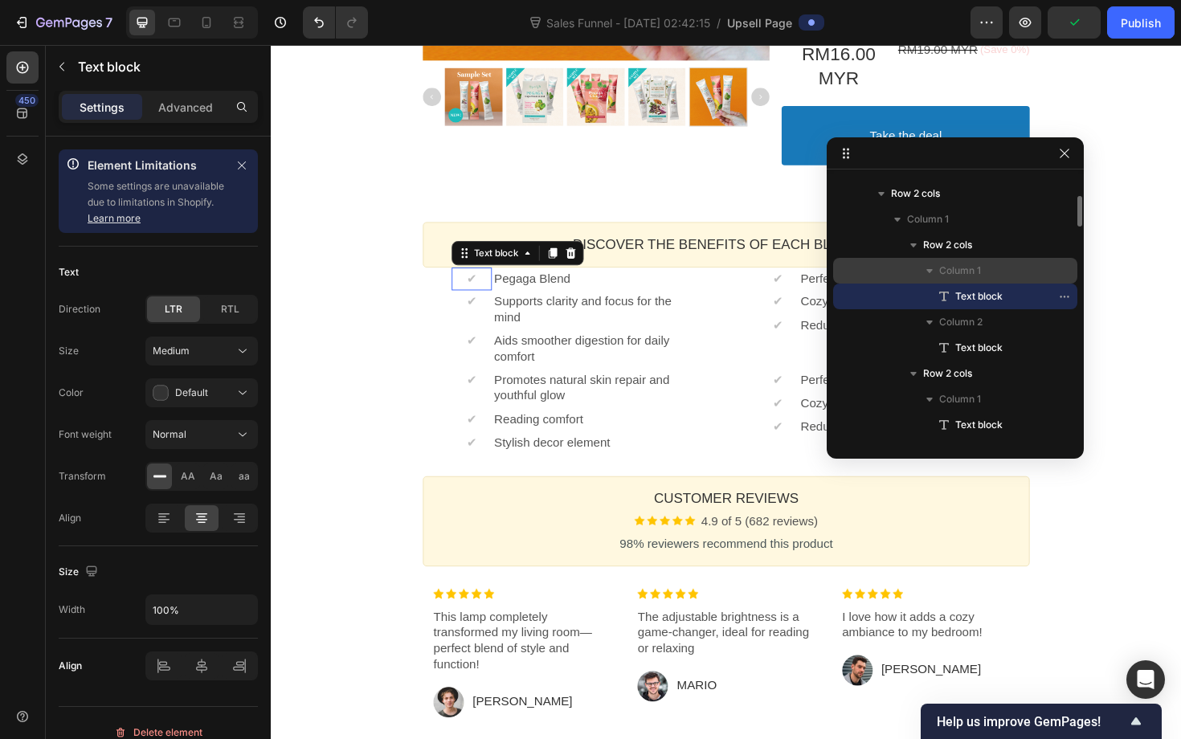
click at [943, 276] on span "Column 1" at bounding box center [960, 271] width 42 height 16
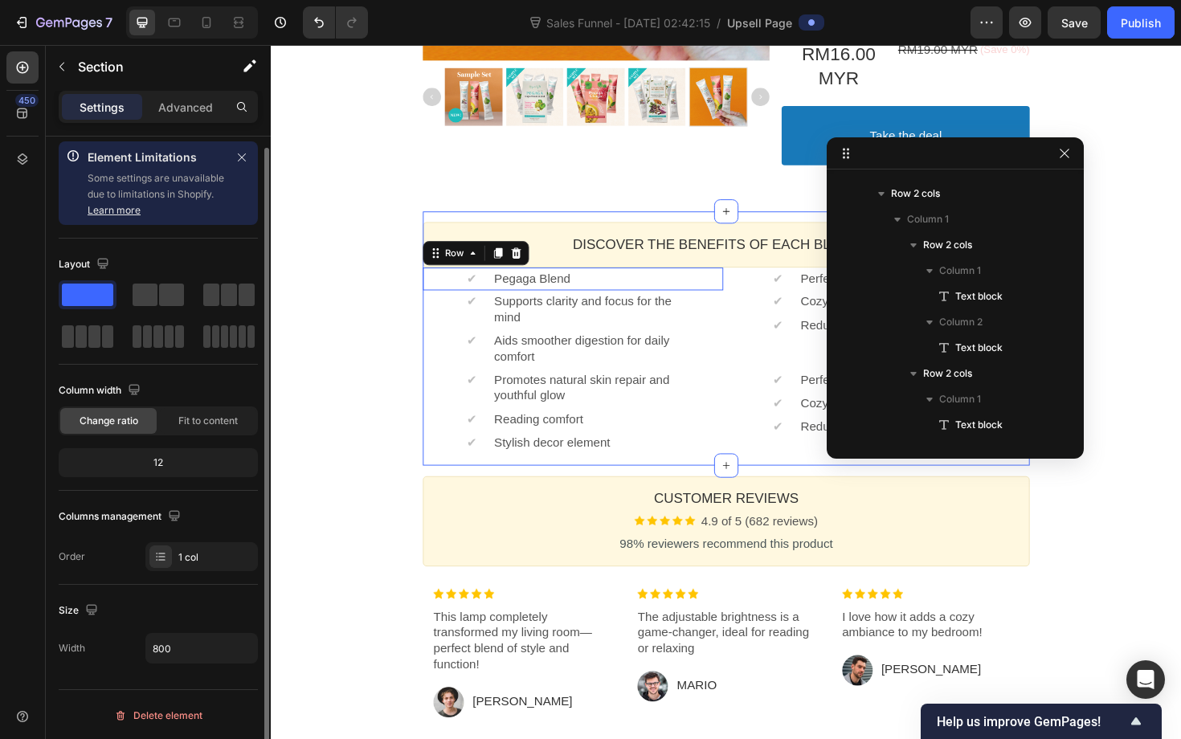
click at [778, 227] on div "Discover the Benefits of Each Blend 🌿 Heading Callout Box ✔ Text block Pegaga B…" at bounding box center [752, 356] width 643 height 269
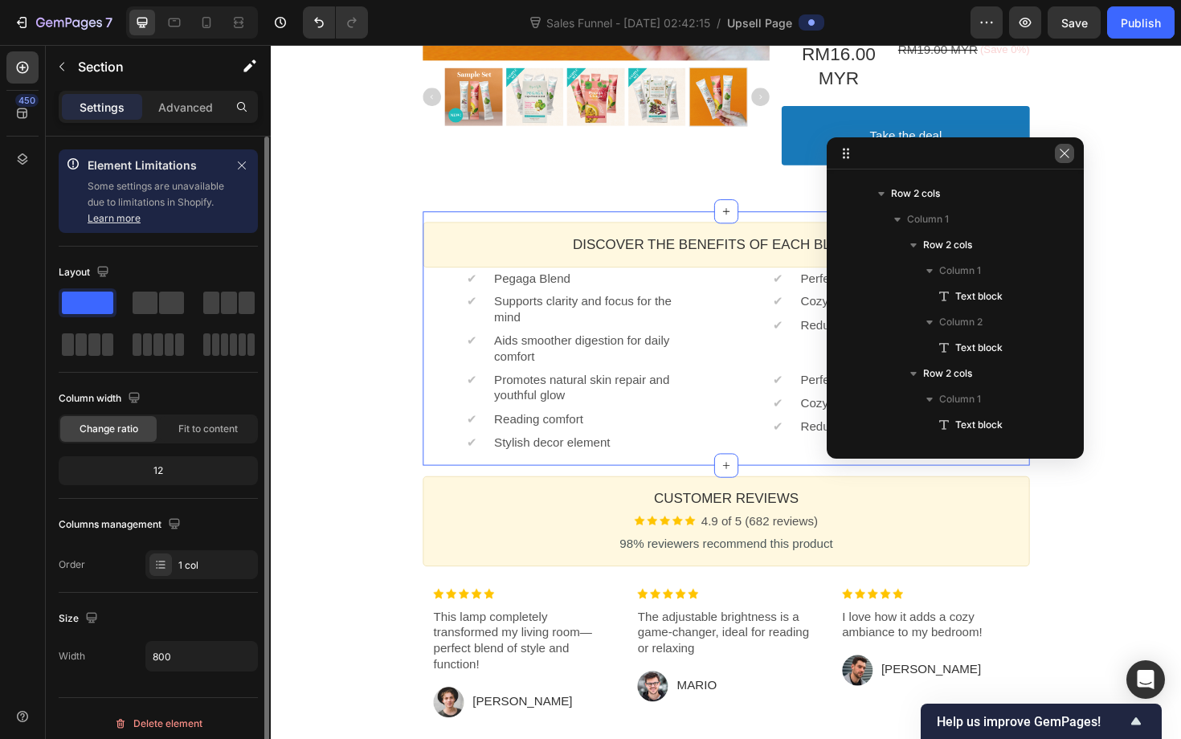
click at [1065, 156] on icon "button" at bounding box center [1064, 153] width 13 height 13
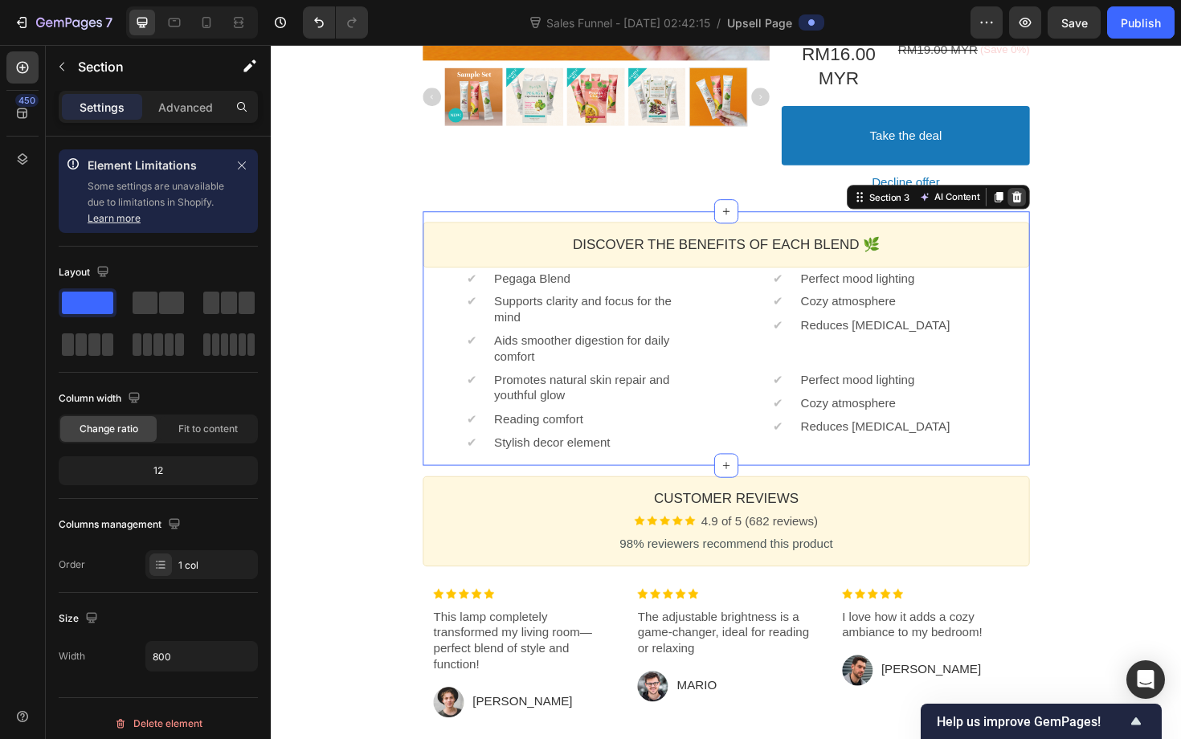
click at [1060, 215] on div at bounding box center [1060, 206] width 19 height 19
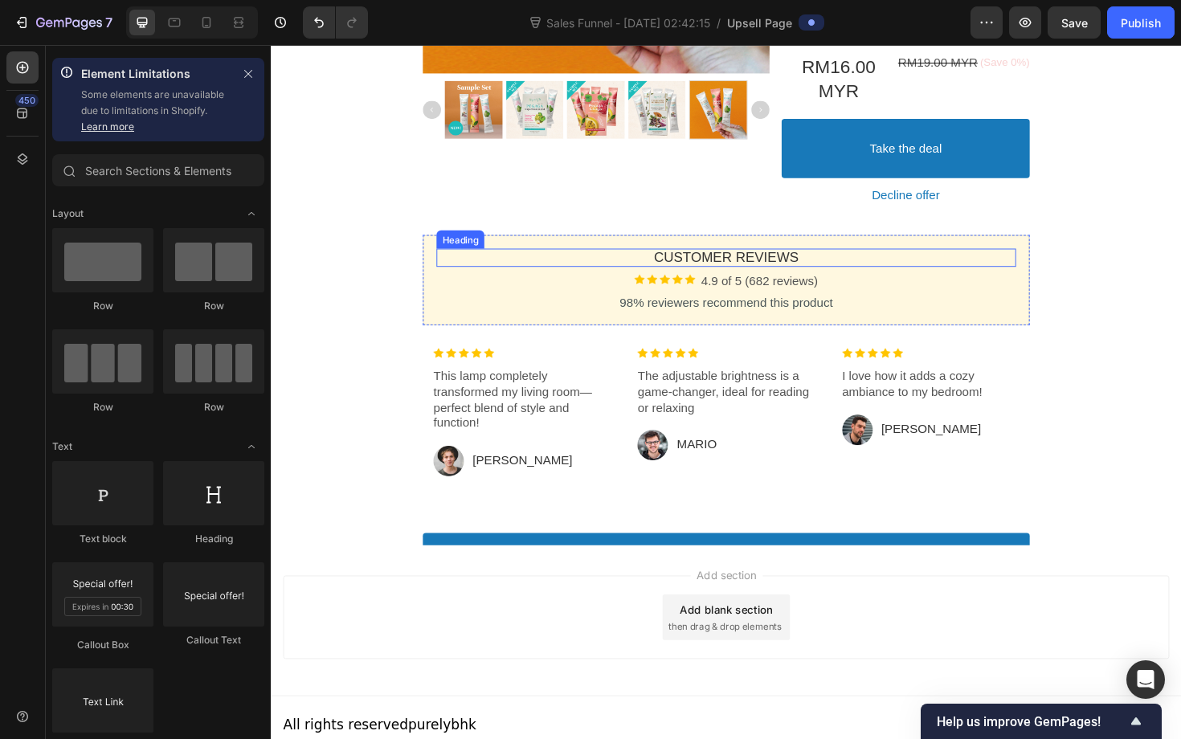
scroll to position [583, 0]
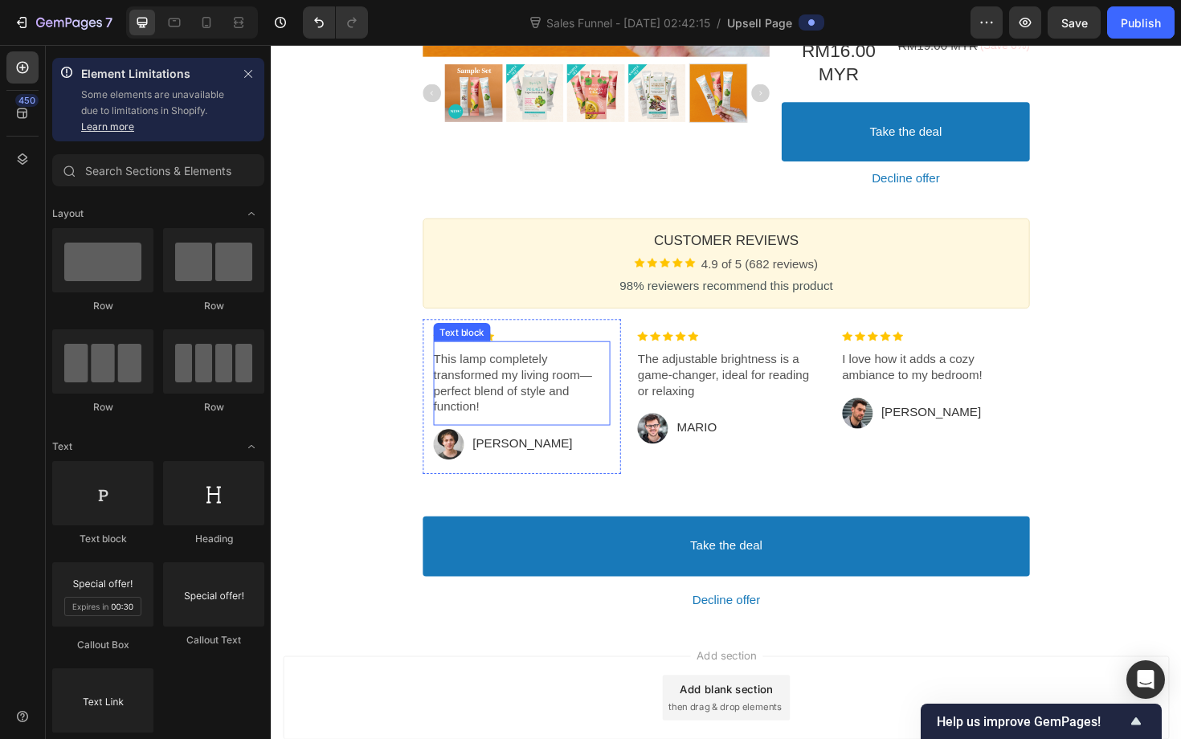
click at [522, 385] on p "This lamp completely transformed my living room—perfect blend of style and func…" at bounding box center [536, 403] width 187 height 67
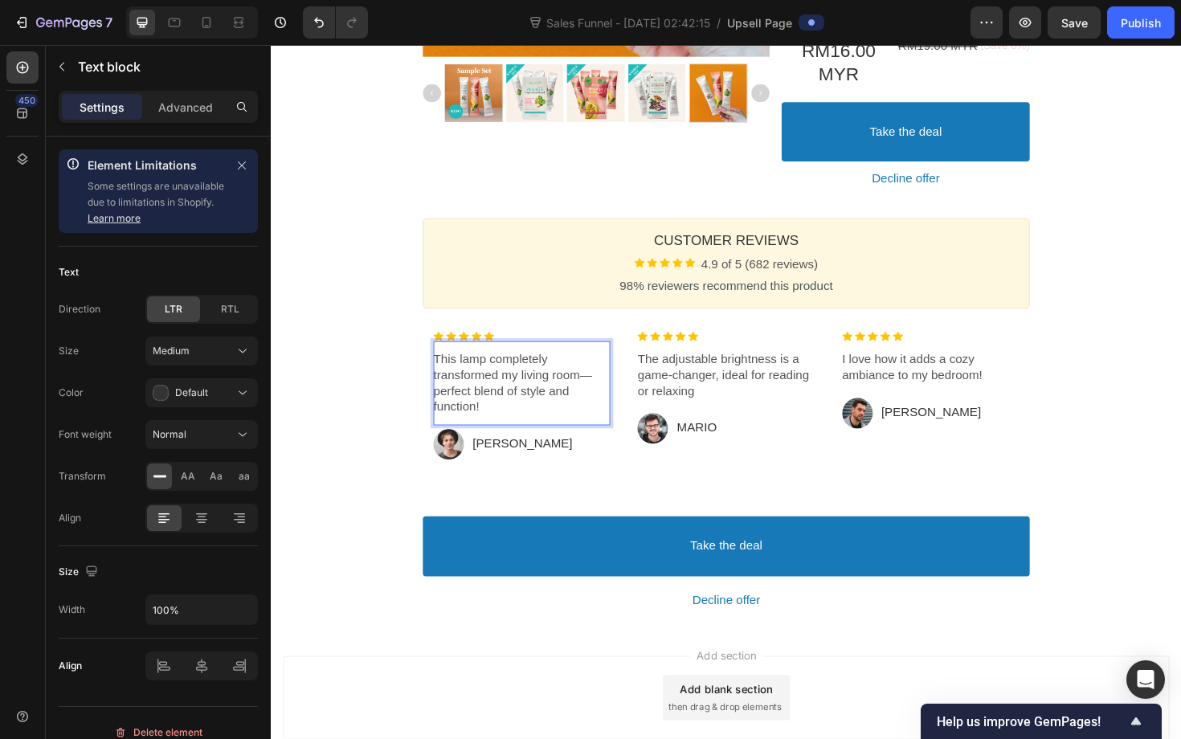
click at [523, 410] on p "This lamp completely transformed my living room—perfect blend of style and func…" at bounding box center [536, 403] width 187 height 67
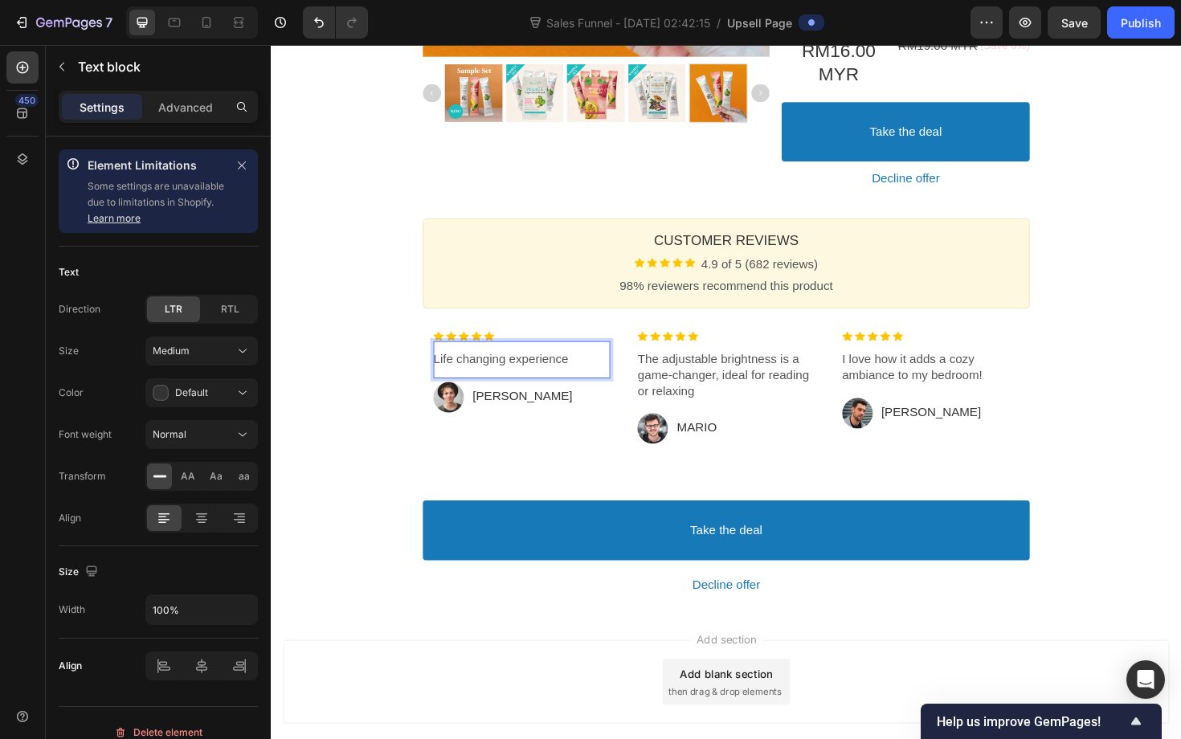
click at [588, 376] on p "Life changing experience" at bounding box center [536, 378] width 187 height 17
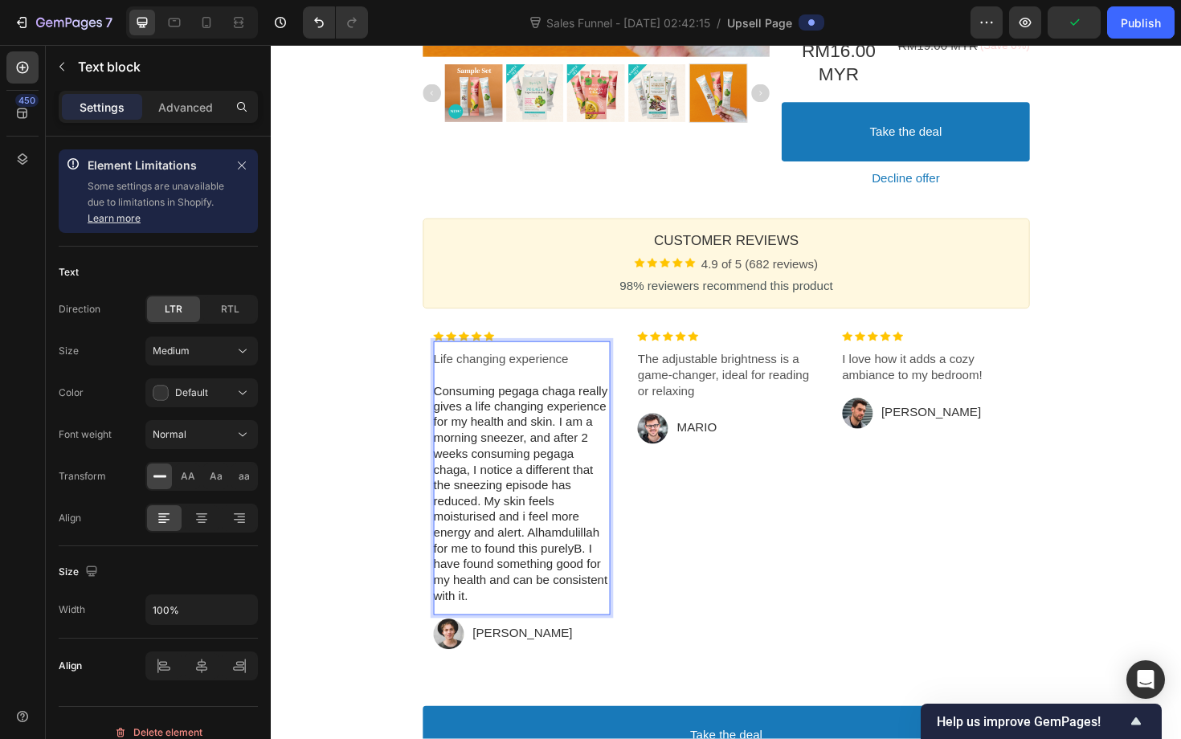
click at [208, 36] on div at bounding box center [192, 22] width 132 height 32
click at [205, 29] on icon at bounding box center [206, 22] width 16 height 16
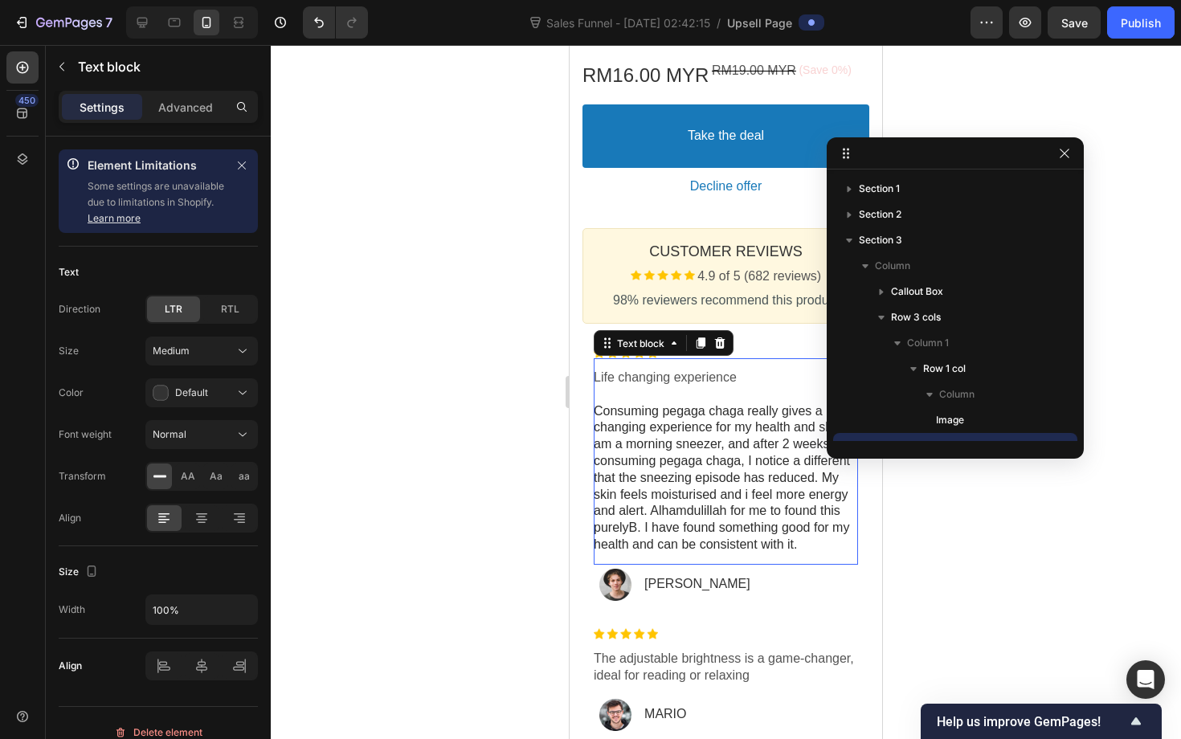
scroll to position [918, 0]
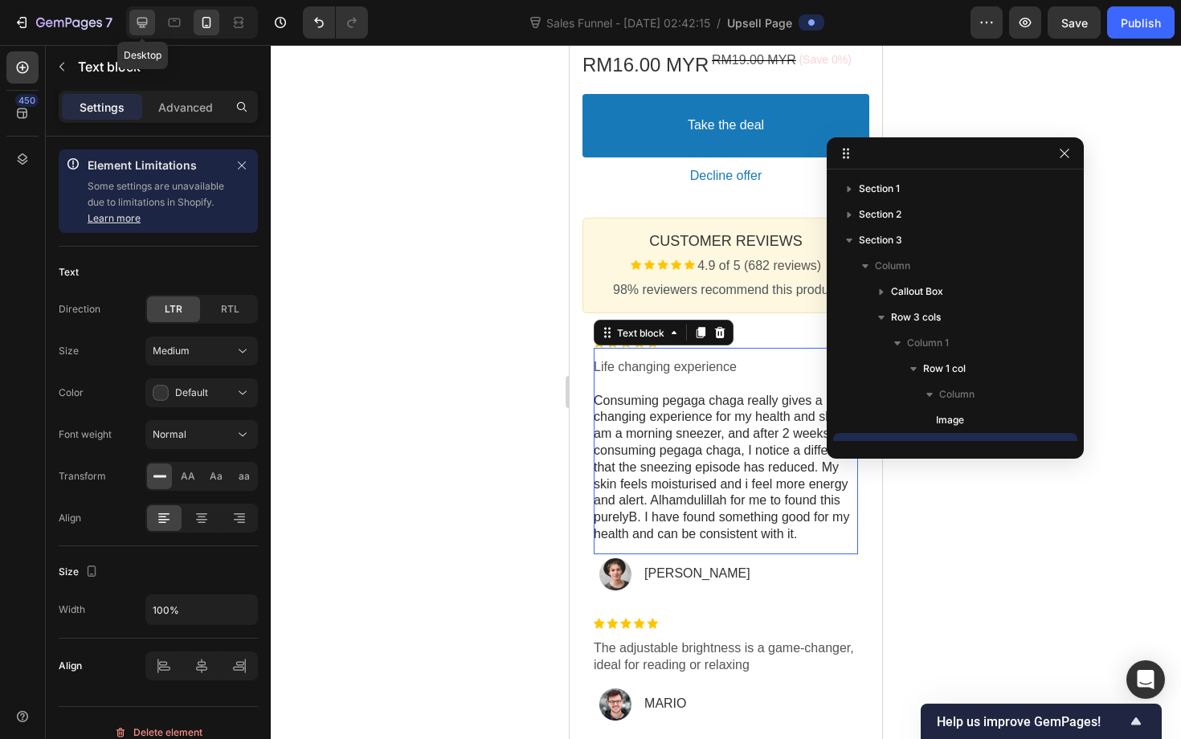
click at [144, 33] on div at bounding box center [142, 23] width 26 height 26
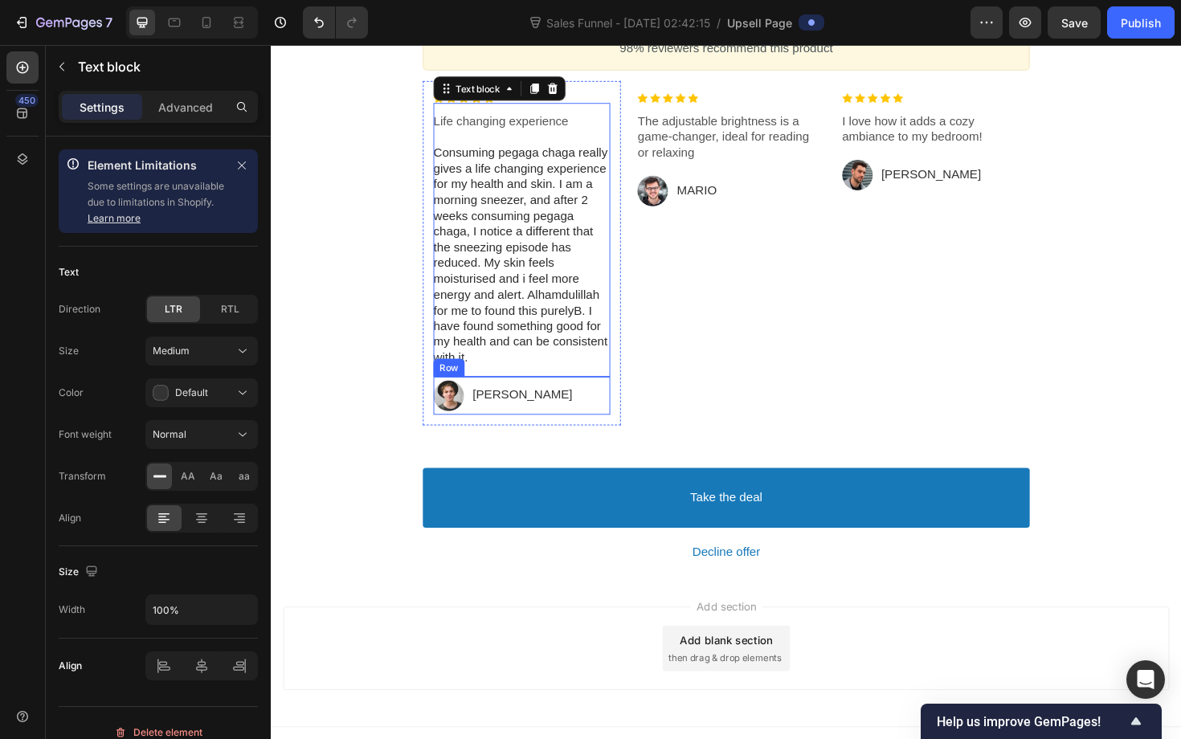
scroll to position [841, 0]
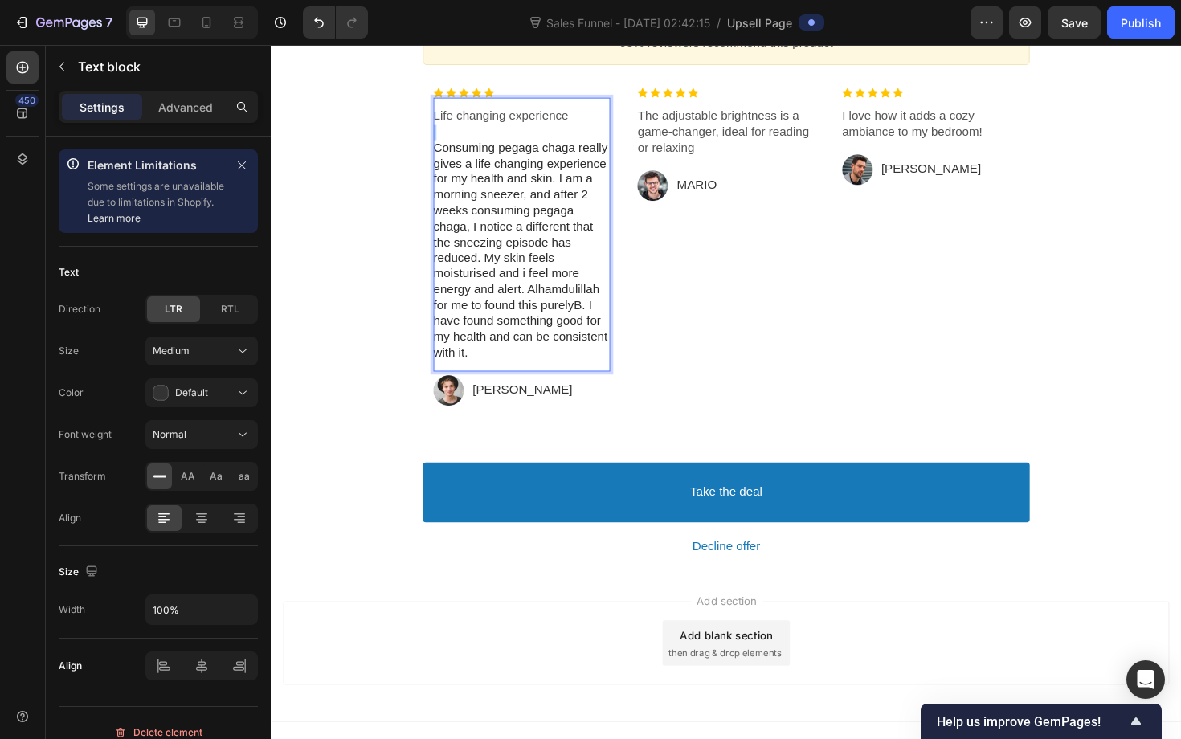
click at [579, 136] on p "Rich Text Editor. Editing area: main" at bounding box center [536, 137] width 187 height 17
click at [598, 132] on p "Rich Text Editor. Editing area: main" at bounding box center [536, 137] width 187 height 17
click at [599, 121] on p "Life changing experience" at bounding box center [536, 120] width 187 height 17
click at [740, 142] on p "The adjustable brightness is a game-changer, ideal for reading or relaxing" at bounding box center [752, 137] width 187 height 50
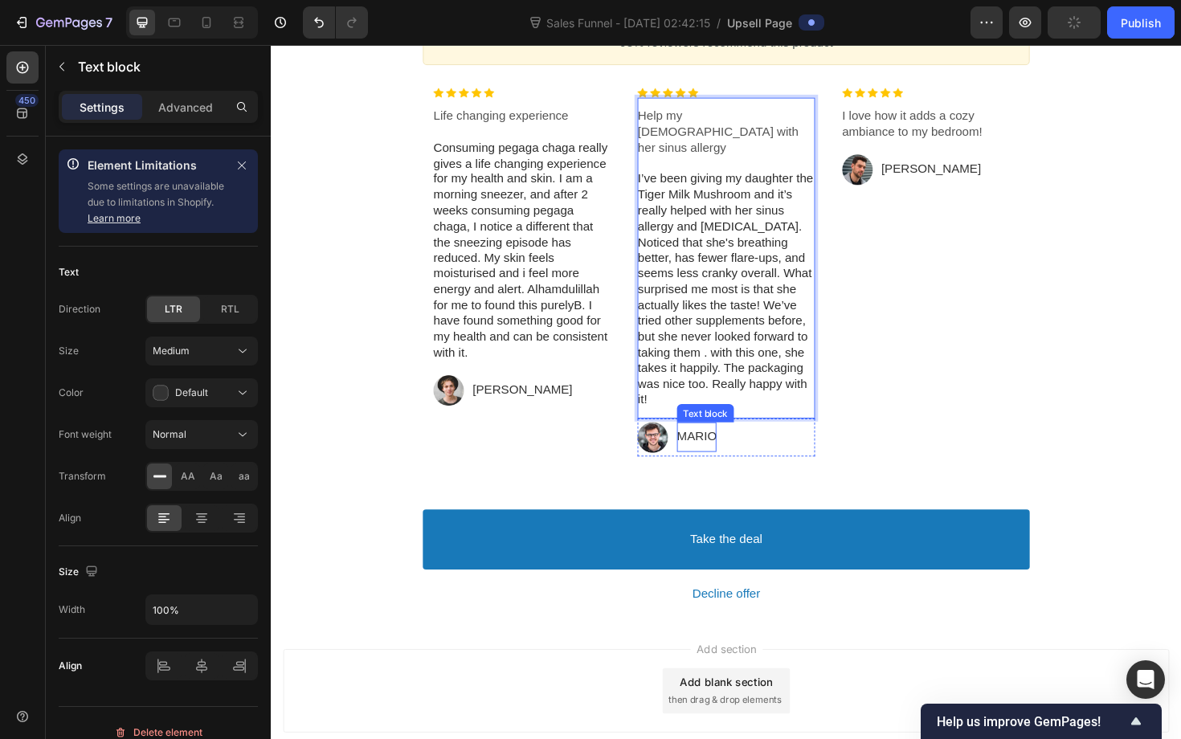
click at [712, 452] on p "MARIO" at bounding box center [722, 460] width 42 height 17
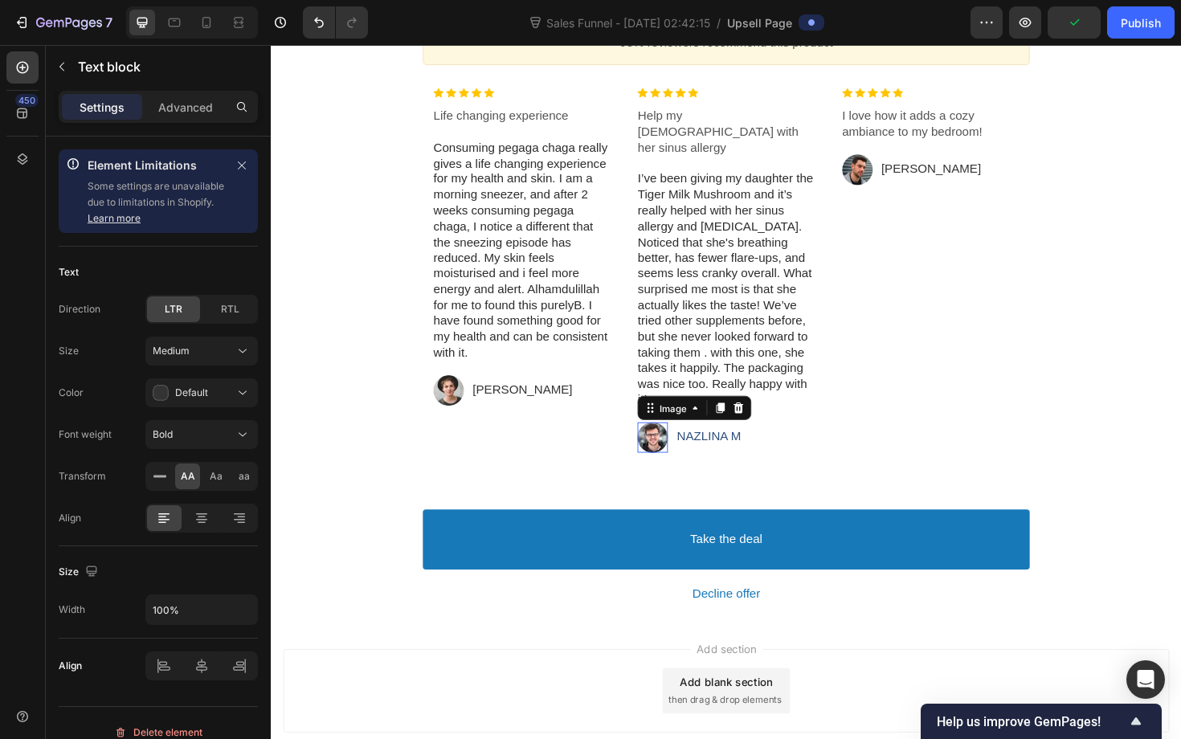
click at [675, 445] on div at bounding box center [675, 461] width 32 height 32
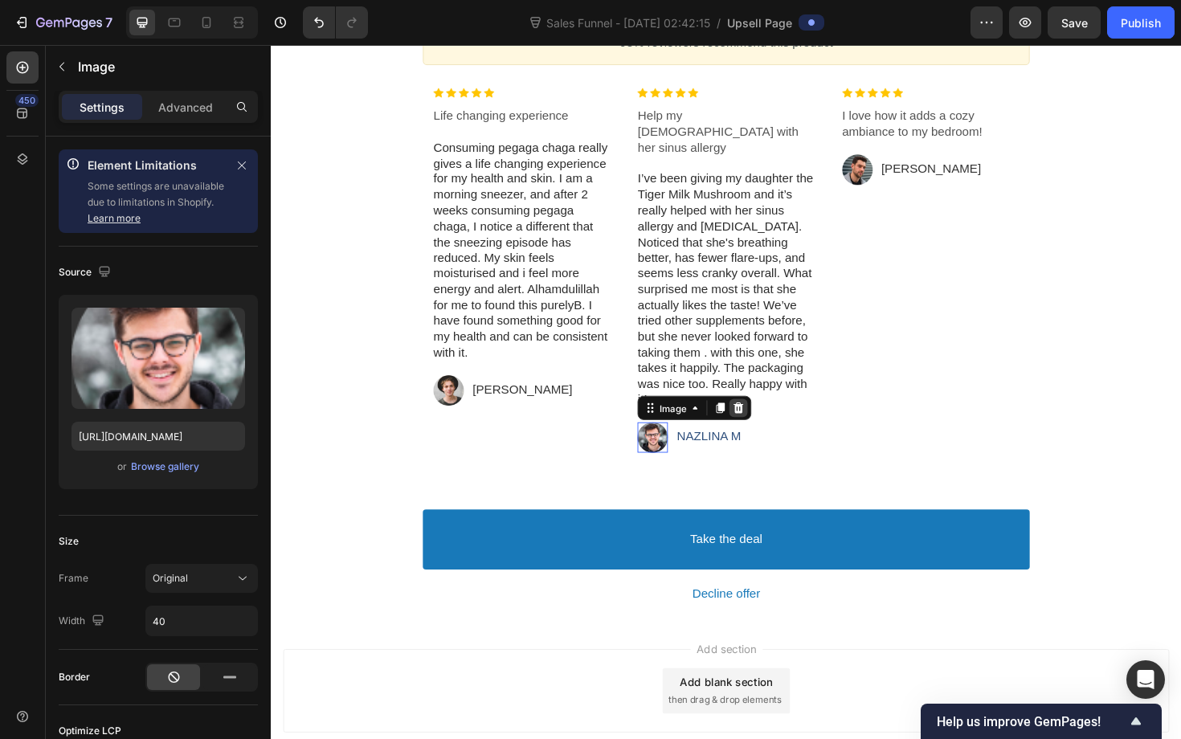
click at [763, 424] on icon at bounding box center [766, 429] width 10 height 11
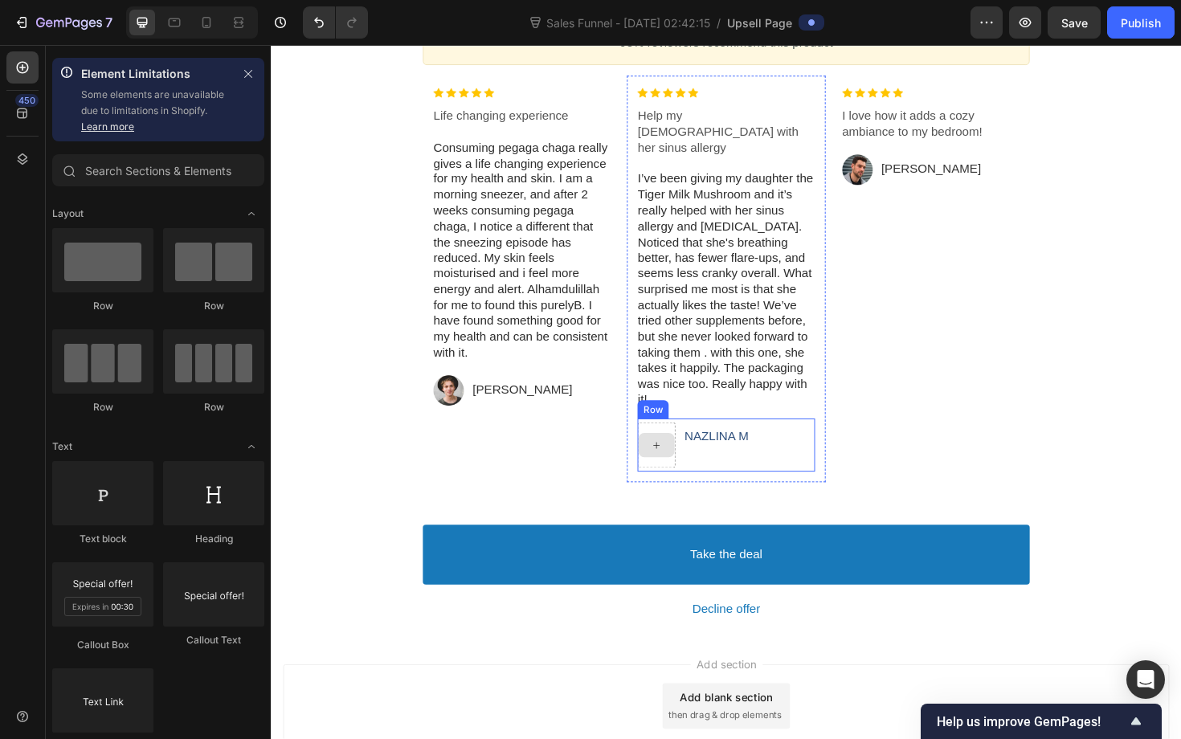
click at [693, 456] on div at bounding box center [679, 469] width 39 height 26
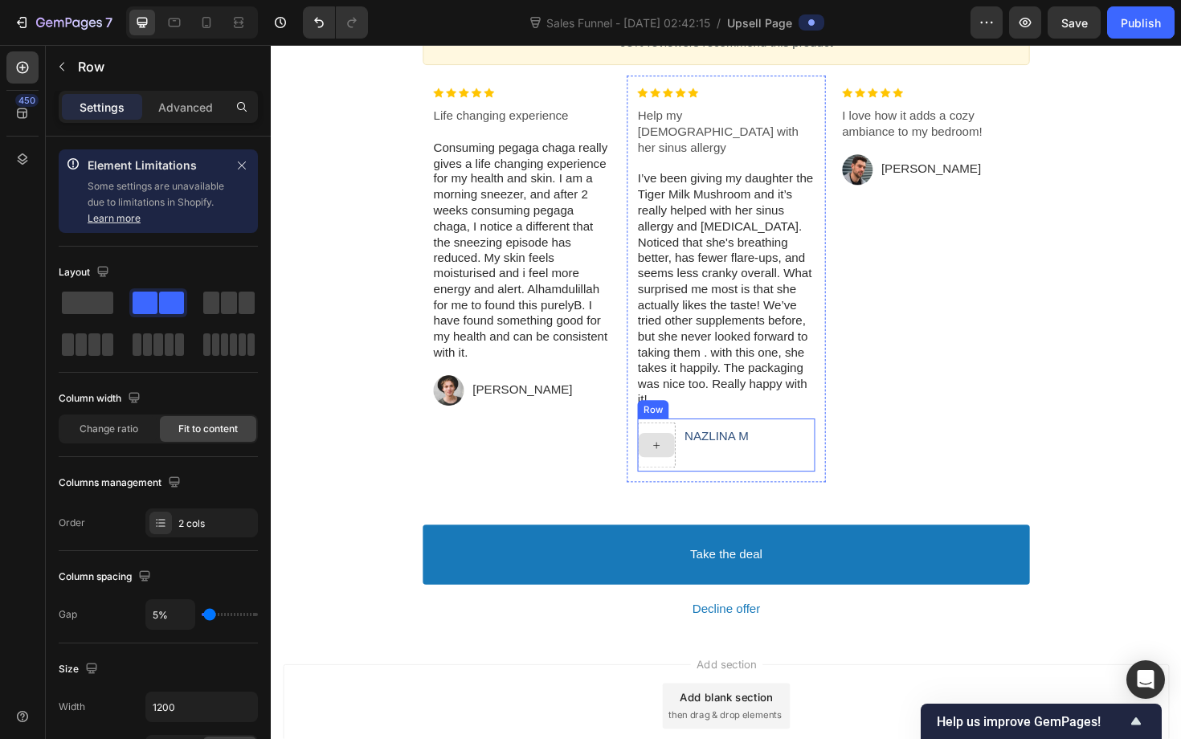
click at [689, 445] on div at bounding box center [679, 469] width 40 height 48
click at [705, 441] on div "Nazlina M Text block Row" at bounding box center [752, 469] width 187 height 56
click at [204, 546] on div "Layout Column width Change ratio Fit to content Columns management Order 2 cols" at bounding box center [158, 399] width 199 height 305
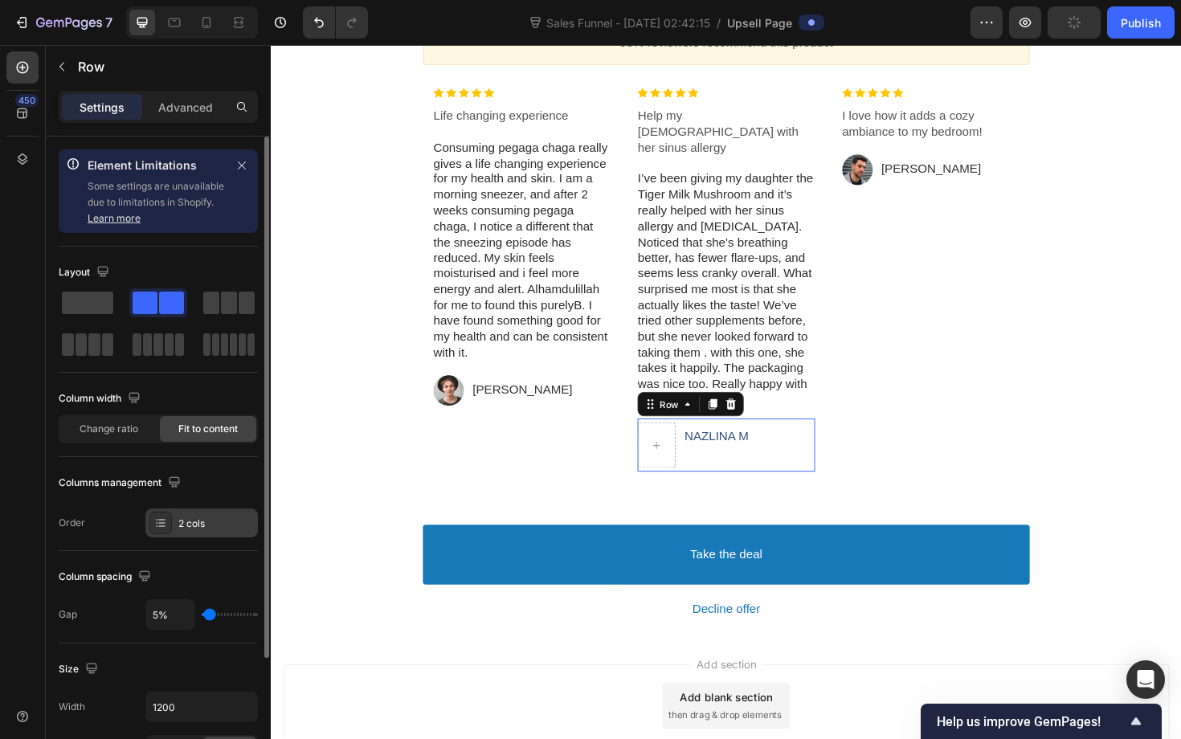
click at [206, 535] on div "2 cols" at bounding box center [201, 523] width 112 height 29
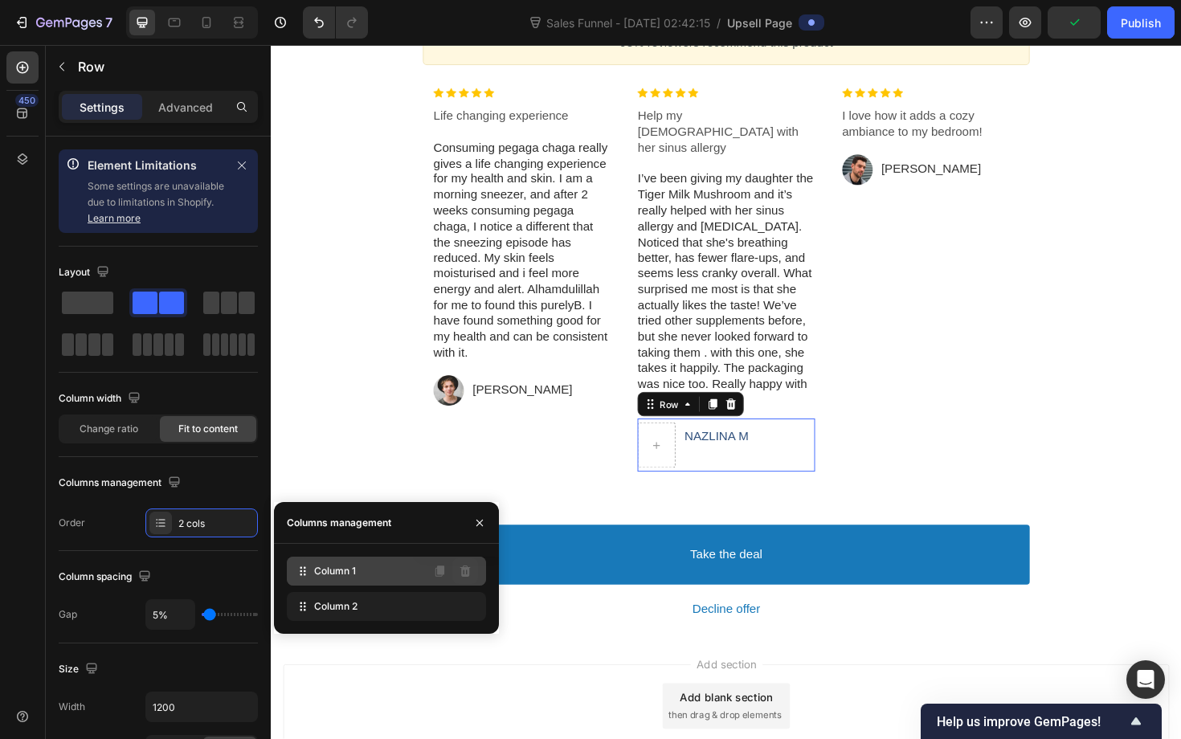
click at [462, 572] on icon at bounding box center [465, 571] width 10 height 11
click at [466, 571] on icon at bounding box center [465, 571] width 13 height 13
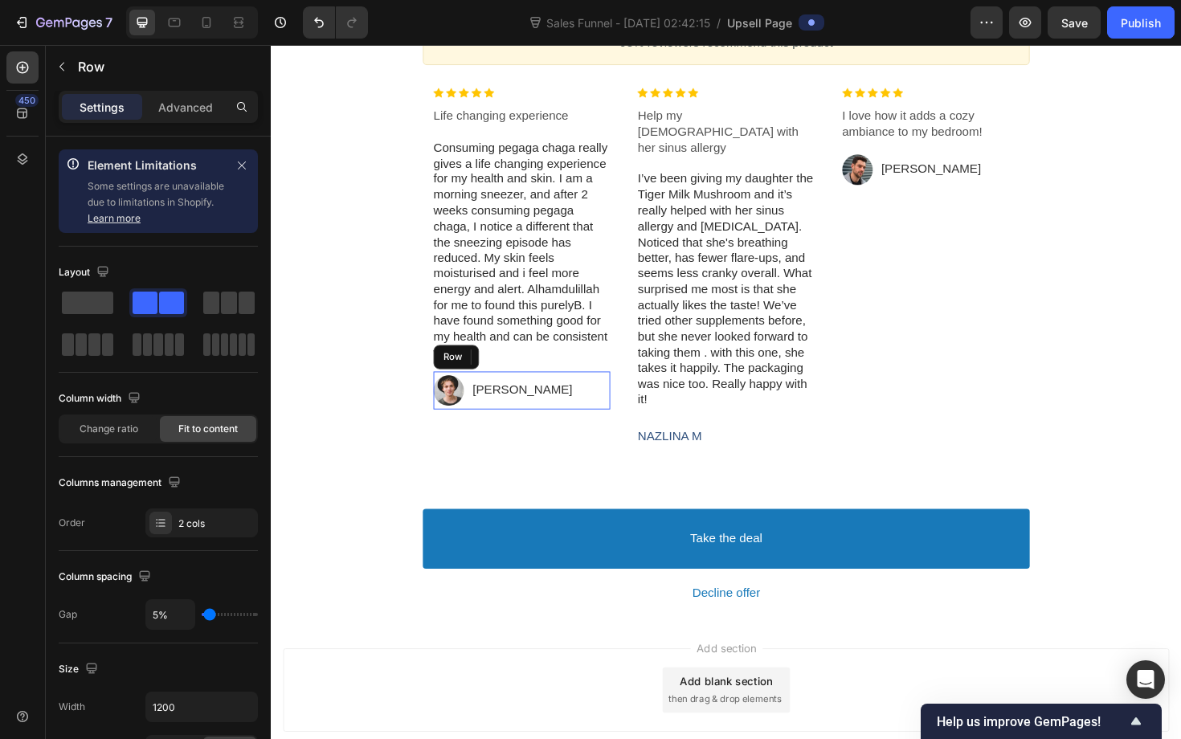
click at [548, 408] on div "Image Jonh Text block Row" at bounding box center [536, 411] width 187 height 40
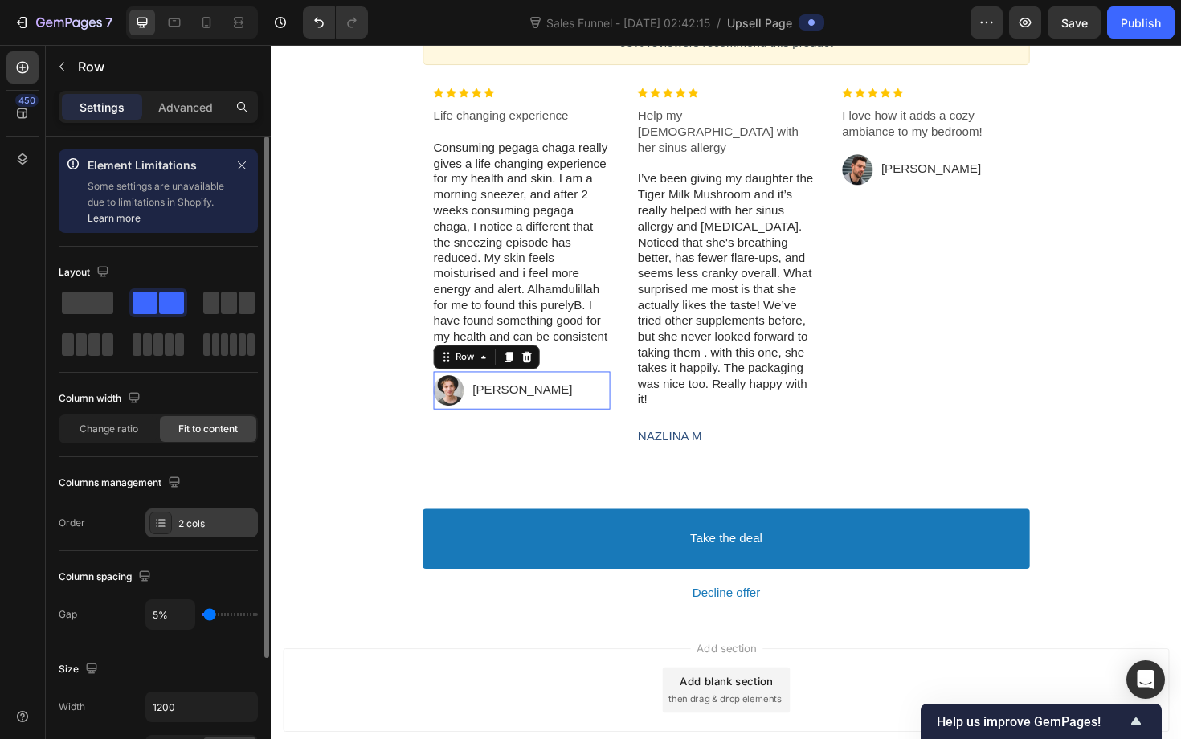
click at [214, 525] on div "2 cols" at bounding box center [216, 524] width 76 height 14
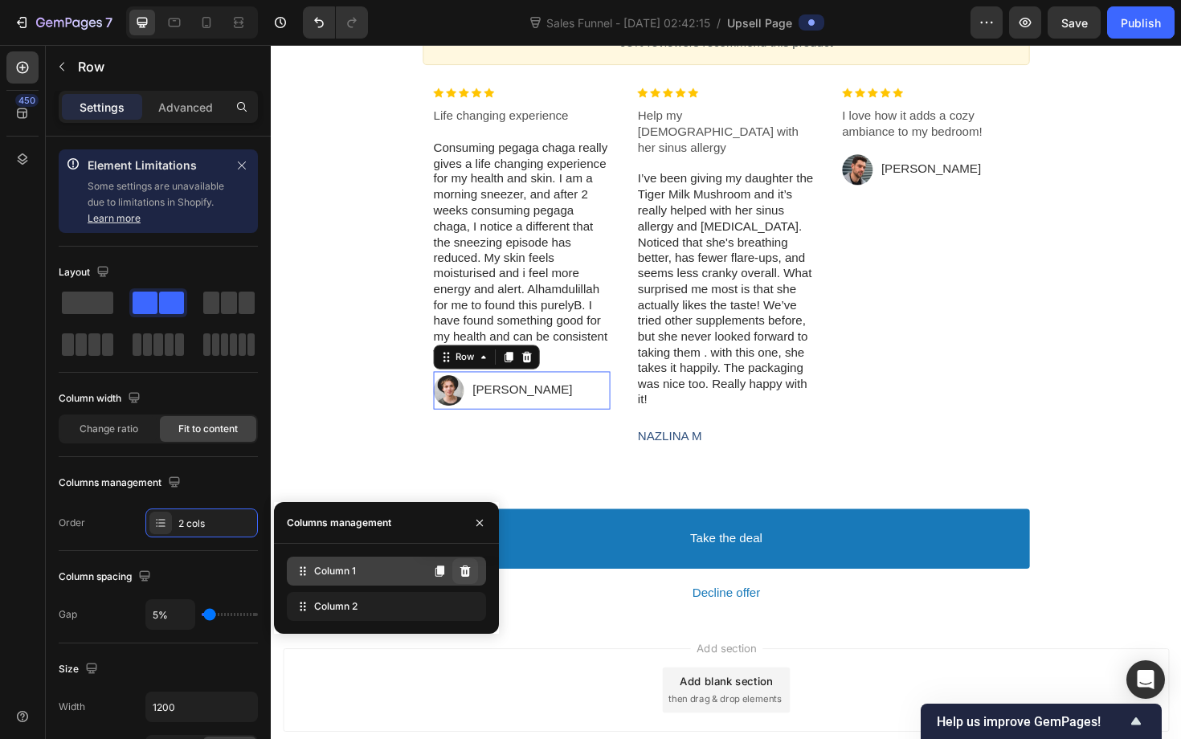
click at [464, 570] on icon at bounding box center [465, 571] width 13 height 13
click at [464, 570] on icon at bounding box center [465, 571] width 10 height 11
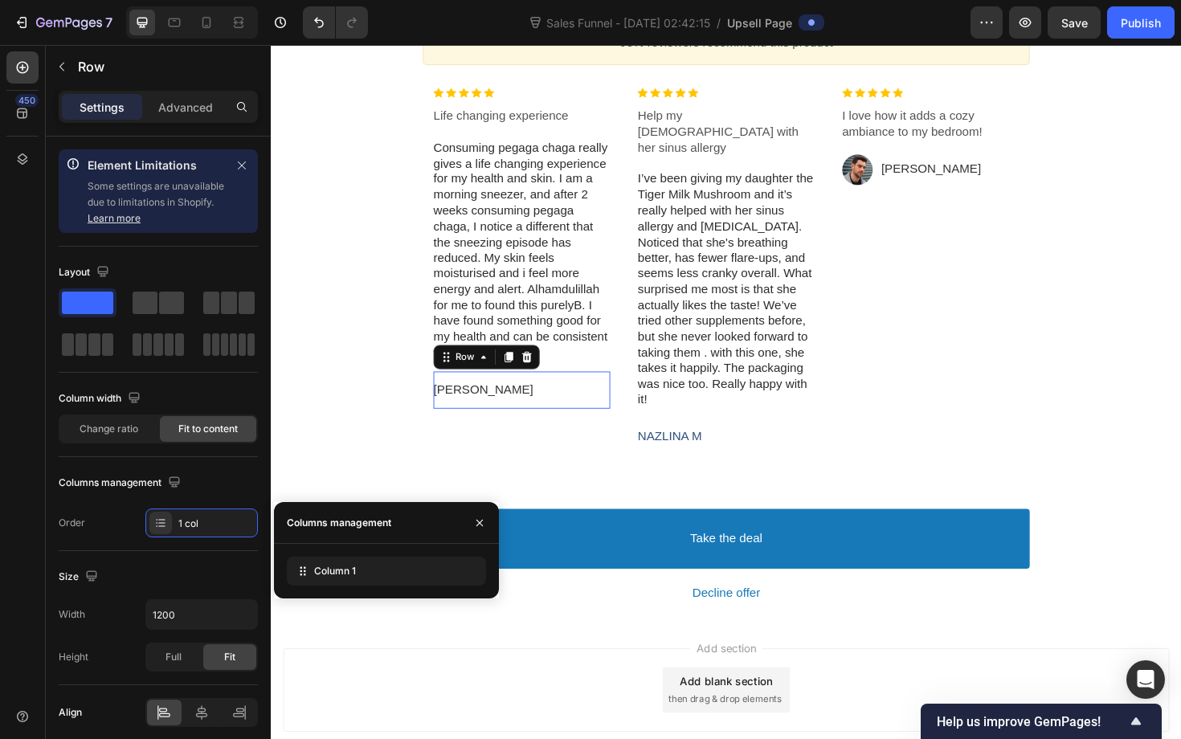
click at [525, 409] on div "Jonh Text block Row" at bounding box center [536, 410] width 187 height 39
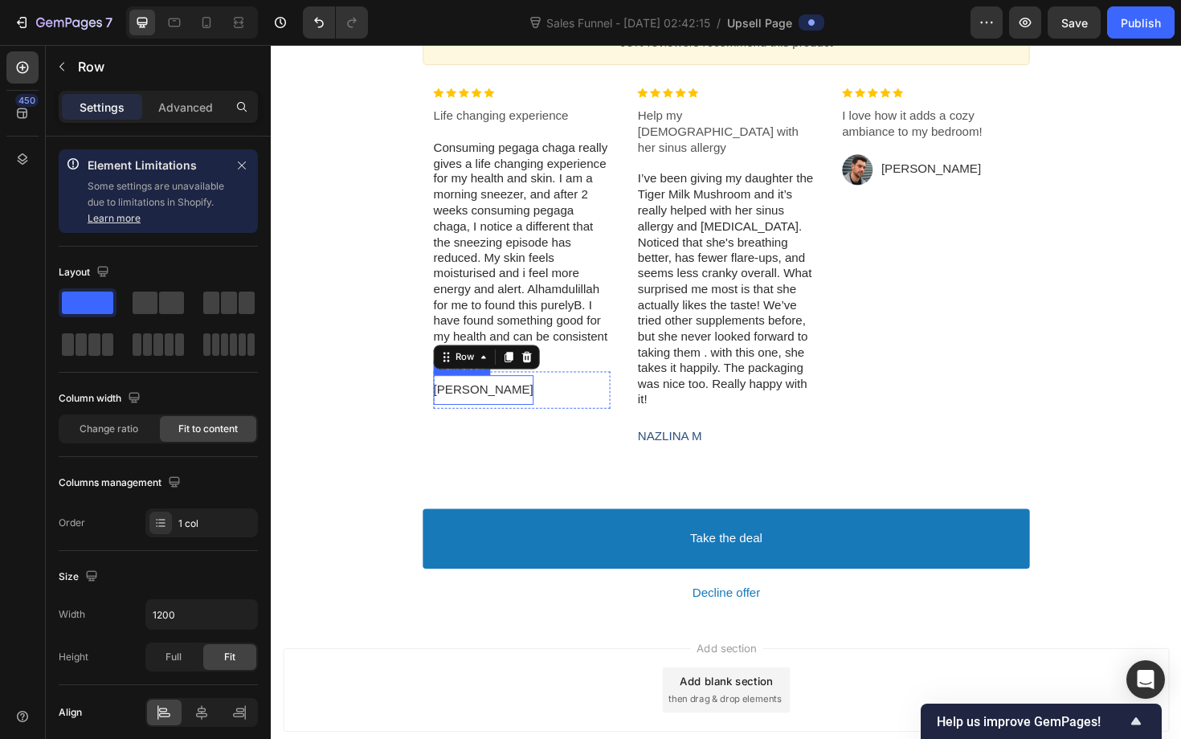
click at [468, 407] on p "[PERSON_NAME]" at bounding box center [496, 411] width 106 height 17
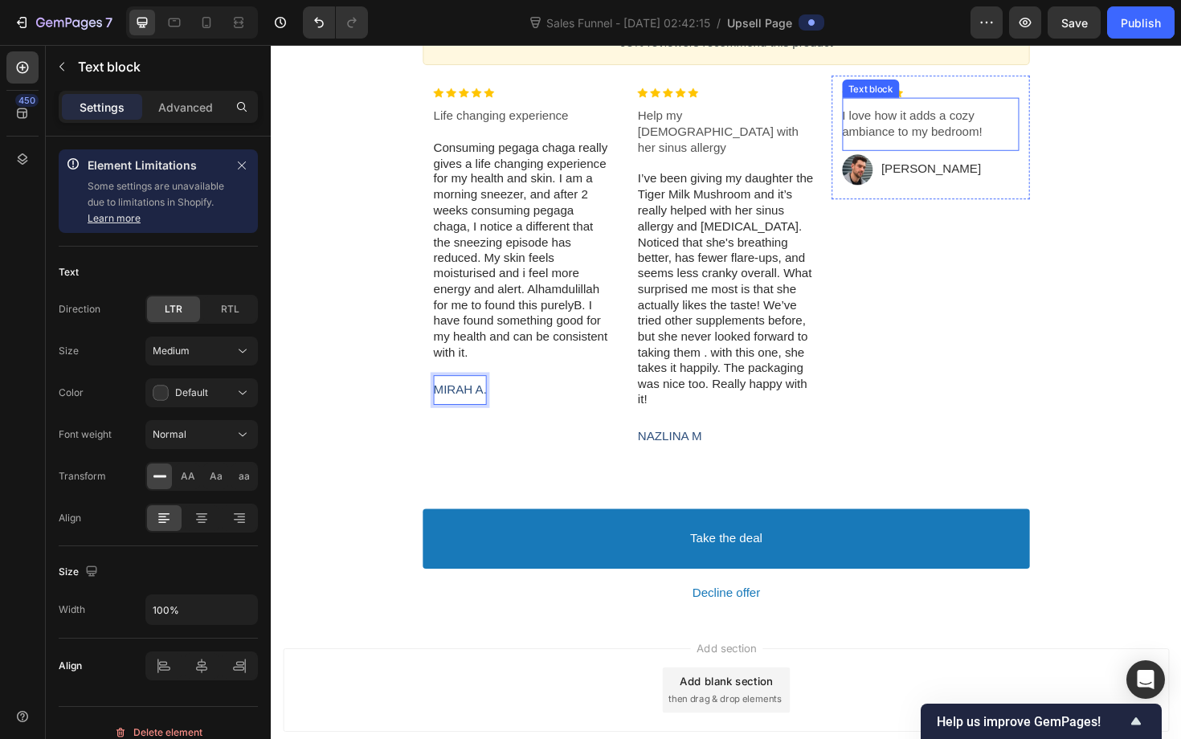
click at [996, 106] on div "I love how it adds a cozy ambiance to my bedroom! Text block" at bounding box center [969, 129] width 187 height 56
click at [1036, 88] on div "Image I love how it adds a cozy ambiance to my bedroom! Text block Image CARLOS…" at bounding box center [970, 143] width 210 height 131
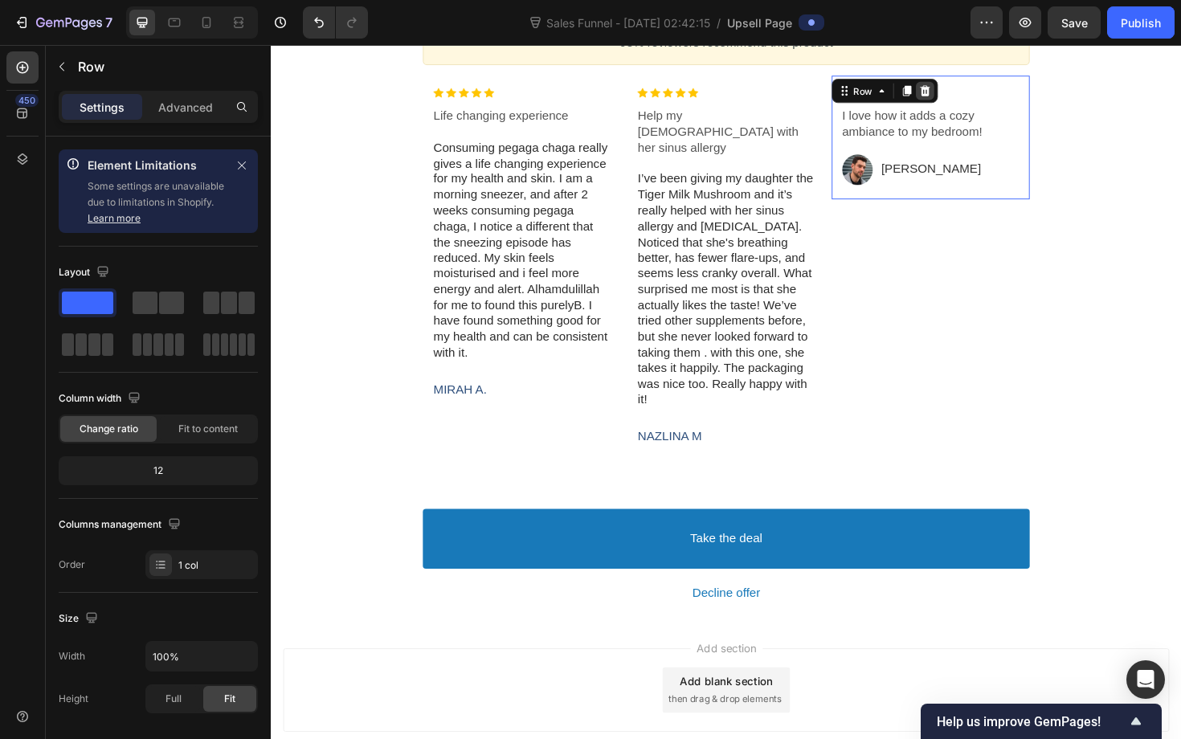
click at [963, 92] on icon at bounding box center [963, 93] width 10 height 11
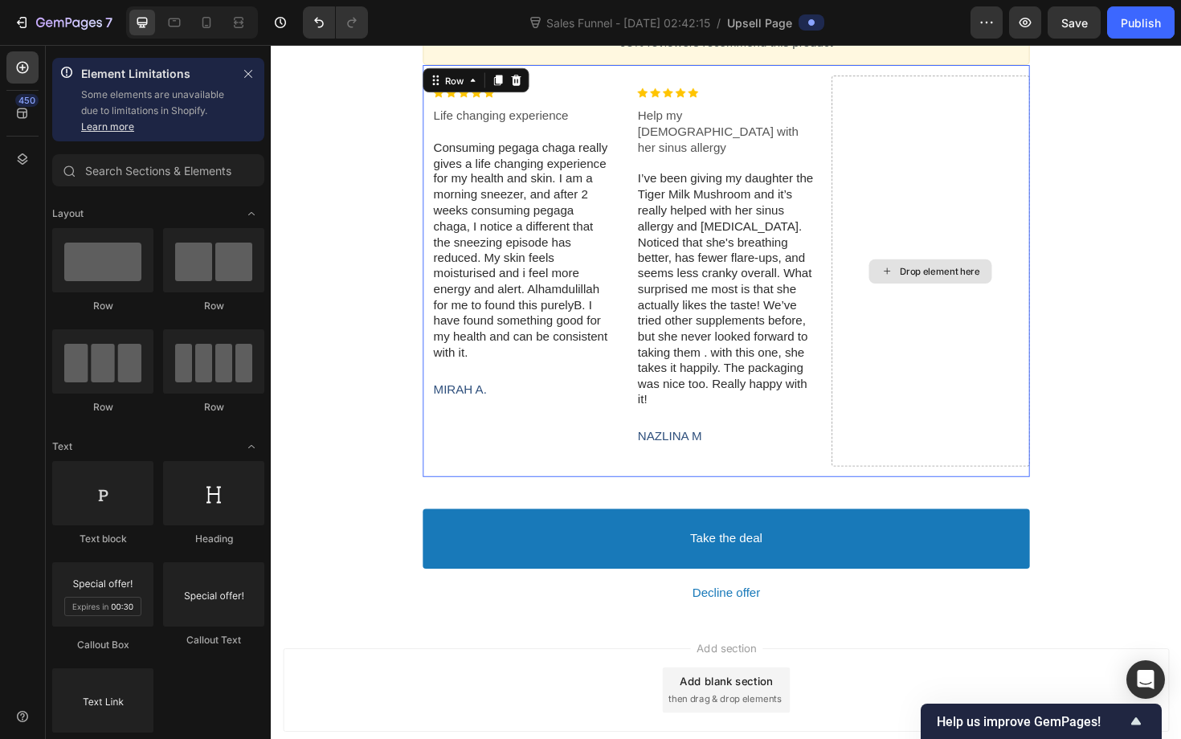
click at [971, 166] on div "Drop element here" at bounding box center [970, 285] width 210 height 414
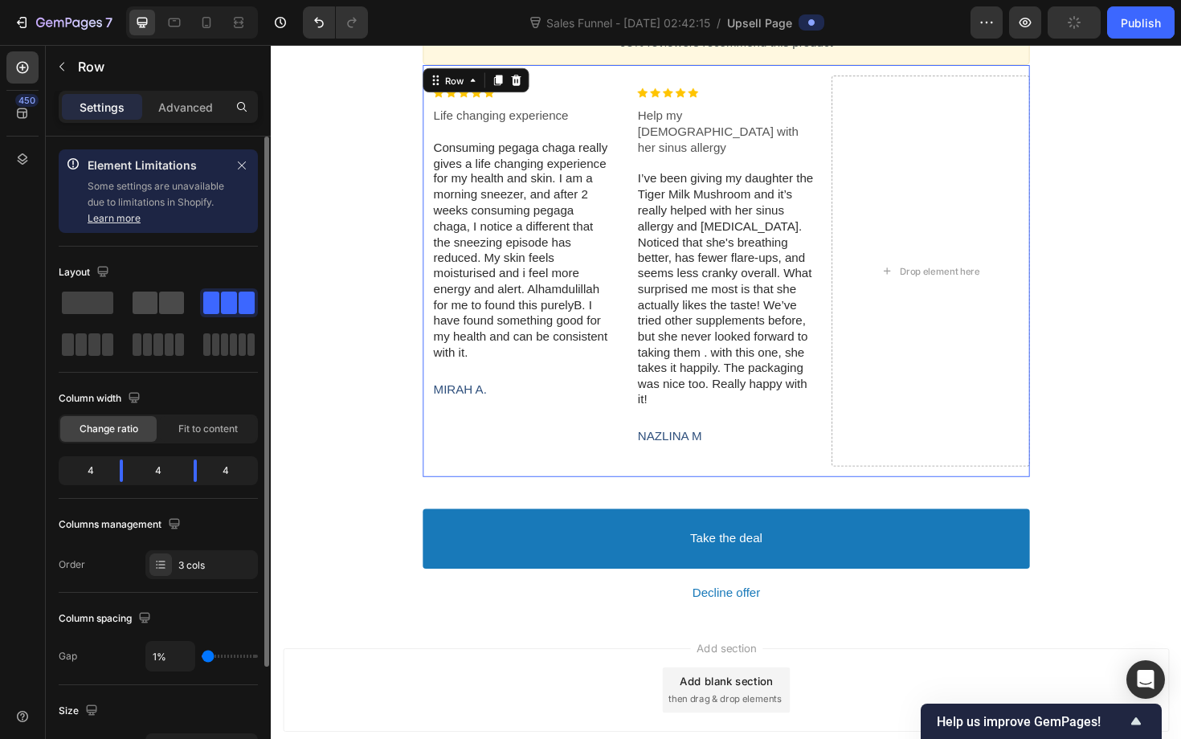
click at [149, 311] on span at bounding box center [145, 303] width 25 height 22
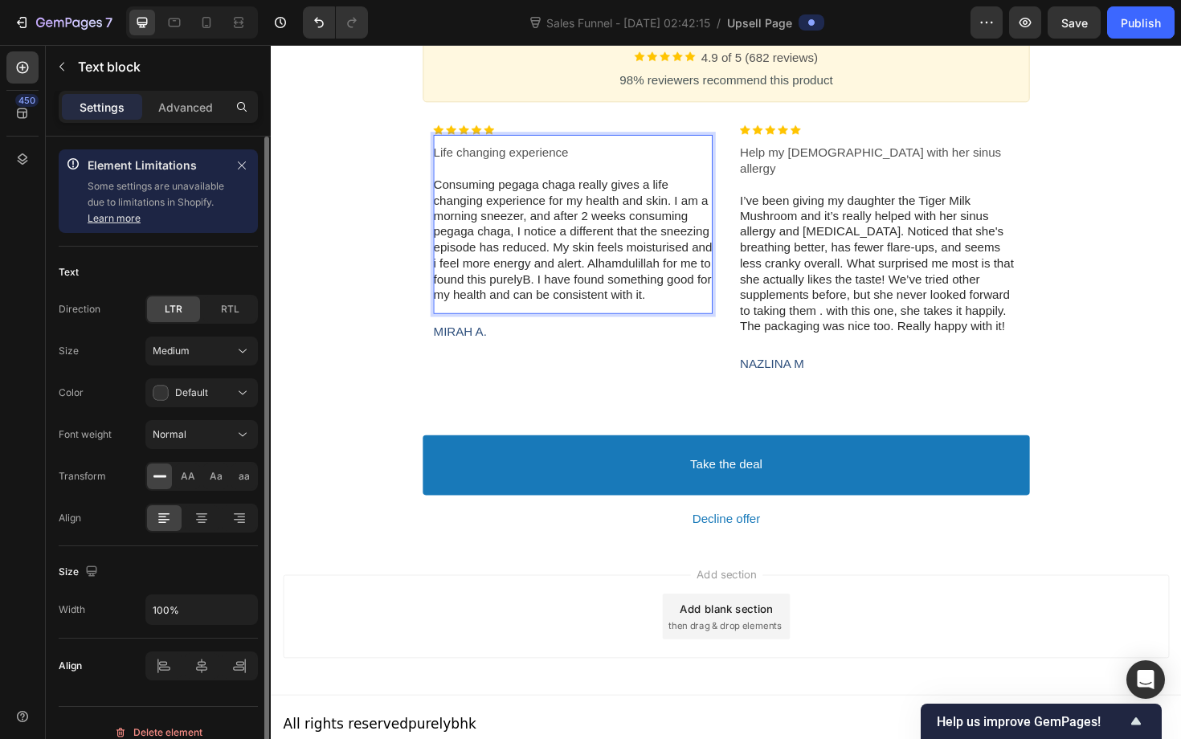
click at [521, 182] on p "Rich Text Editor. Editing area: main" at bounding box center [591, 177] width 296 height 17
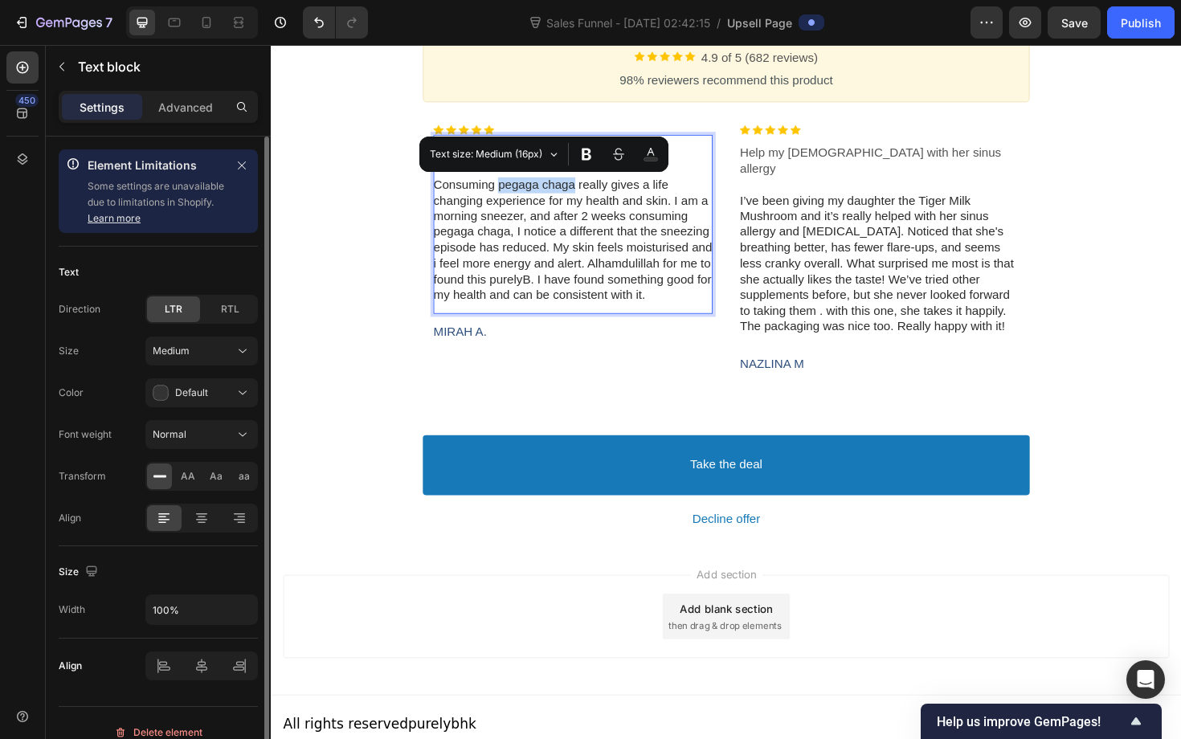
drag, startPoint x: 511, startPoint y: 189, endPoint x: 593, endPoint y: 189, distance: 82.0
click at [593, 189] on span "Consuming pegaga chaga really gives a life changing experience for my health an…" at bounding box center [590, 251] width 295 height 131
click at [593, 161] on icon "Editor contextual toolbar" at bounding box center [587, 154] width 16 height 16
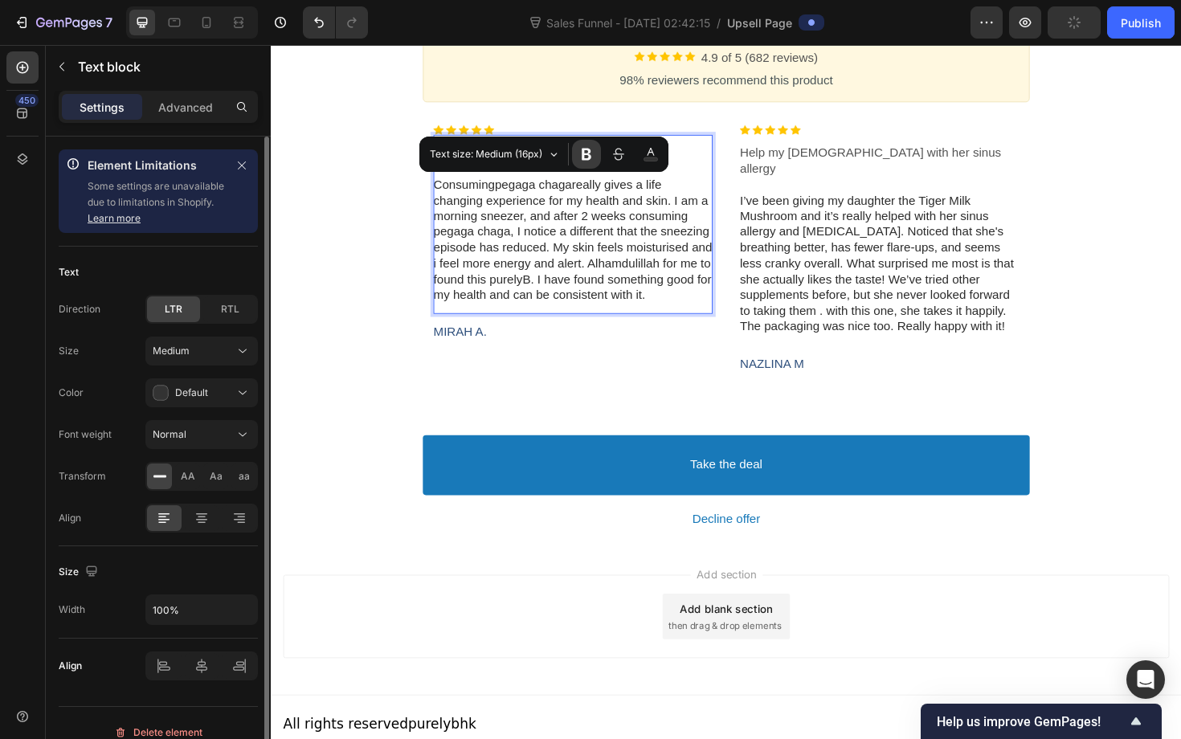
click at [593, 162] on icon "Editor contextual toolbar" at bounding box center [587, 154] width 16 height 16
click at [529, 154] on span "Text size: Medium (16px)" at bounding box center [487, 154] width 114 height 18
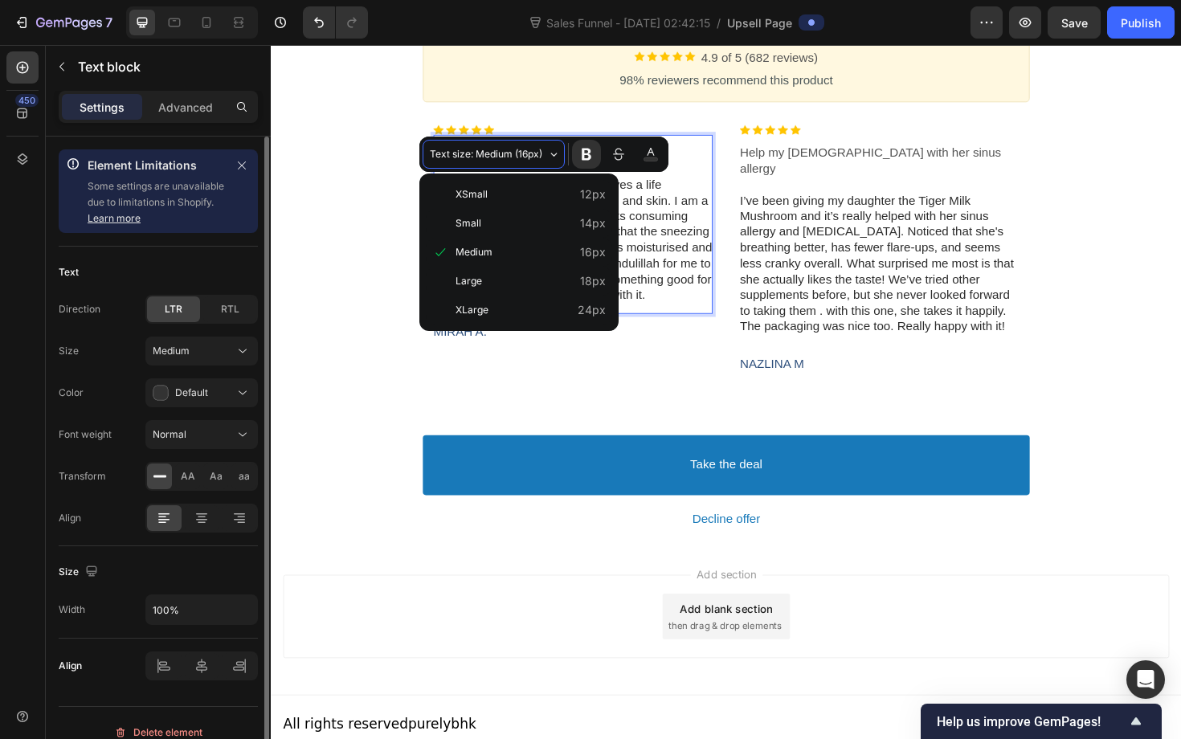
click at [529, 155] on span "Text size: Medium (16px)" at bounding box center [487, 154] width 114 height 18
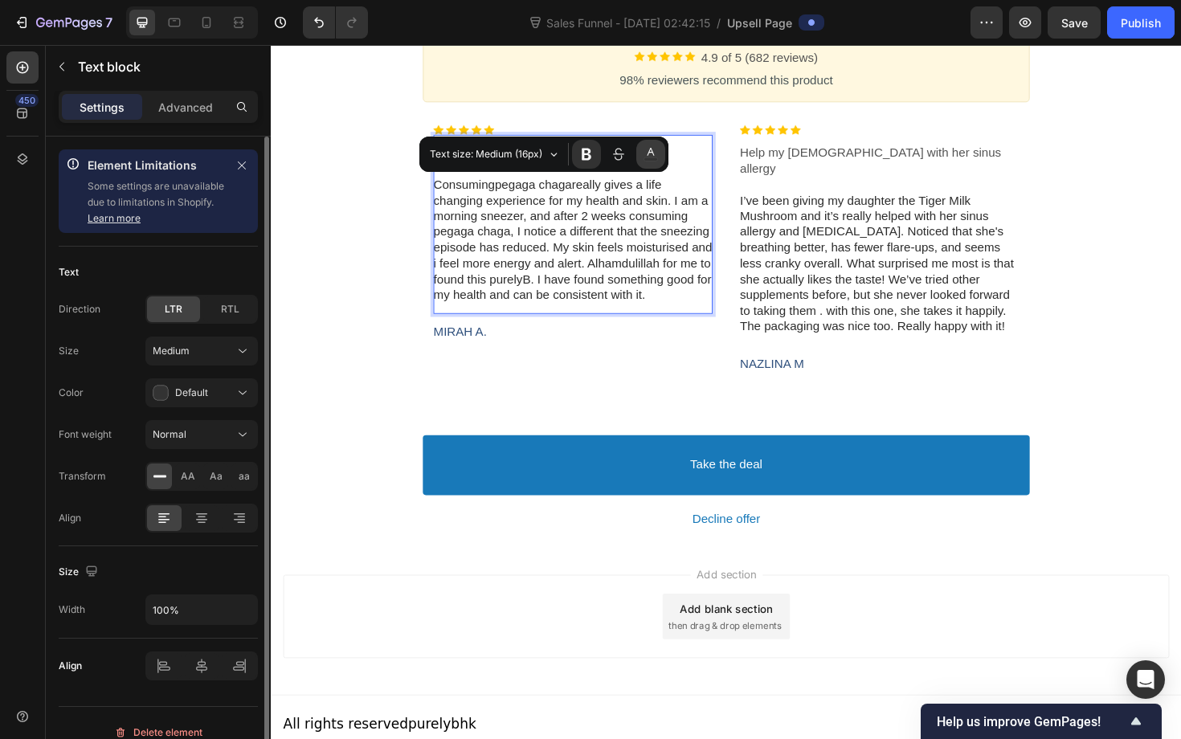
click at [651, 151] on icon "Editor contextual toolbar" at bounding box center [651, 154] width 14 height 16
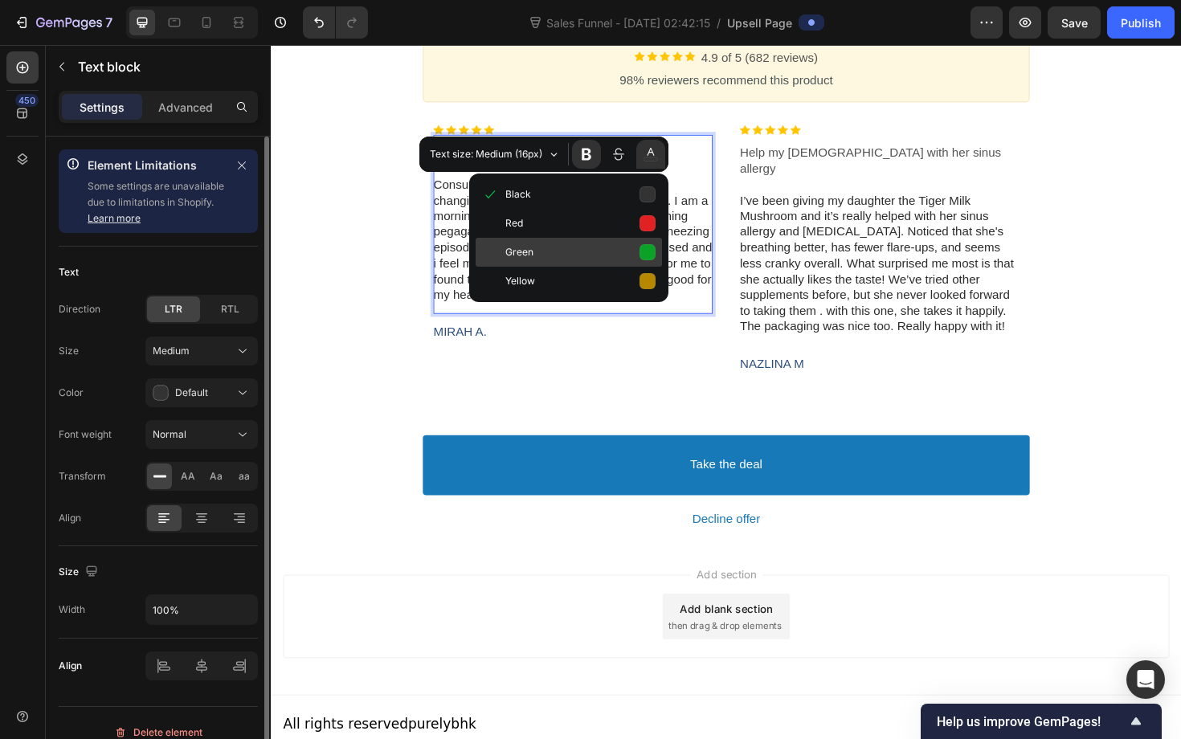
click at [611, 256] on span "Green" at bounding box center [580, 253] width 150 height 22
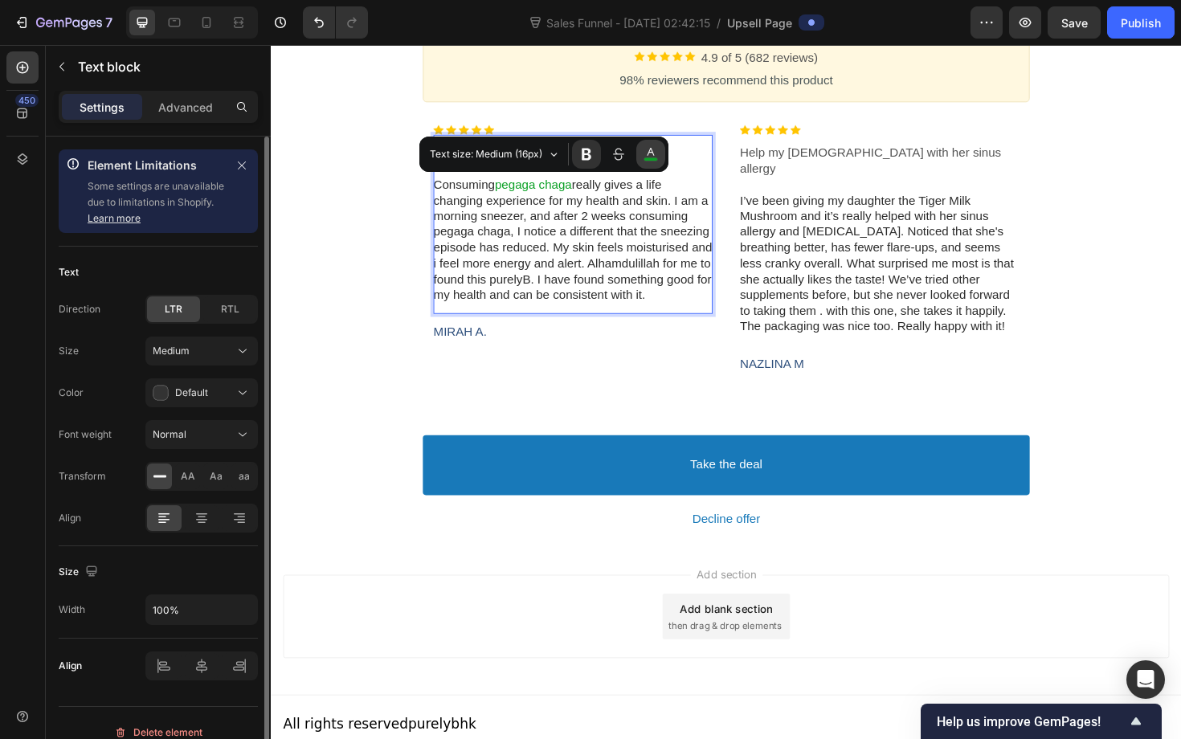
click at [648, 158] on rect "Editor contextual toolbar" at bounding box center [651, 159] width 14 height 4
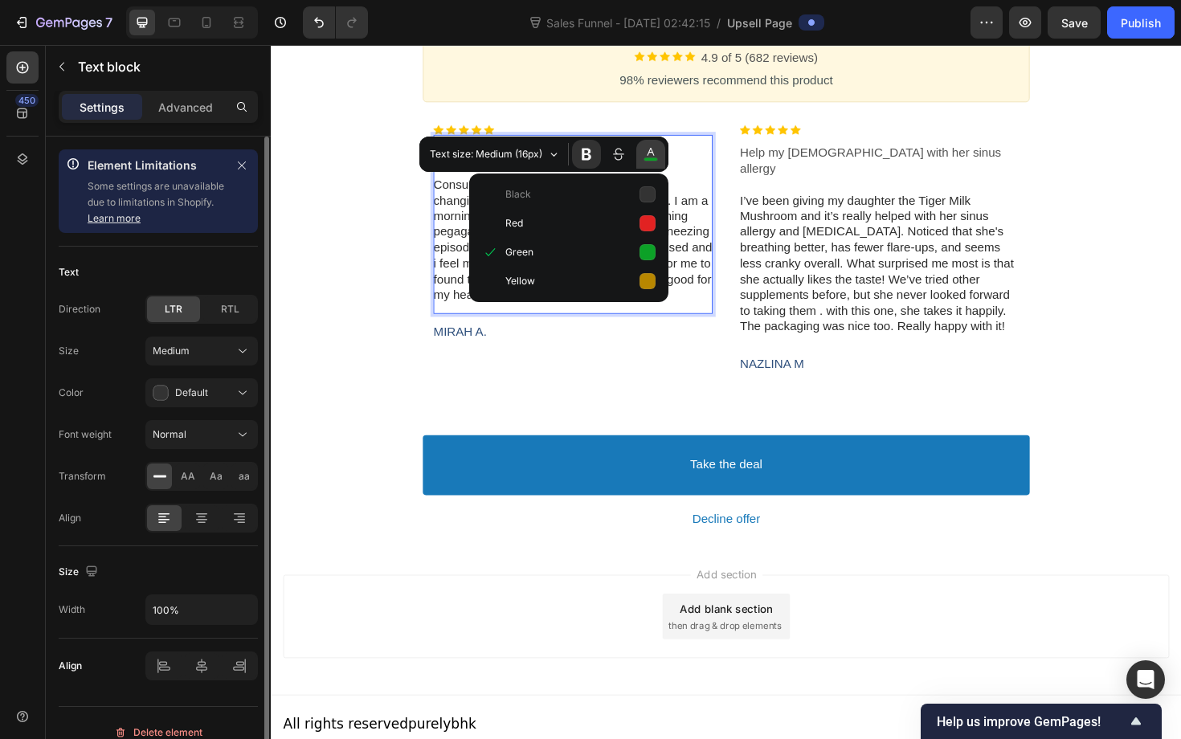
click at [652, 159] on rect "Editor contextual toolbar" at bounding box center [651, 159] width 14 height 4
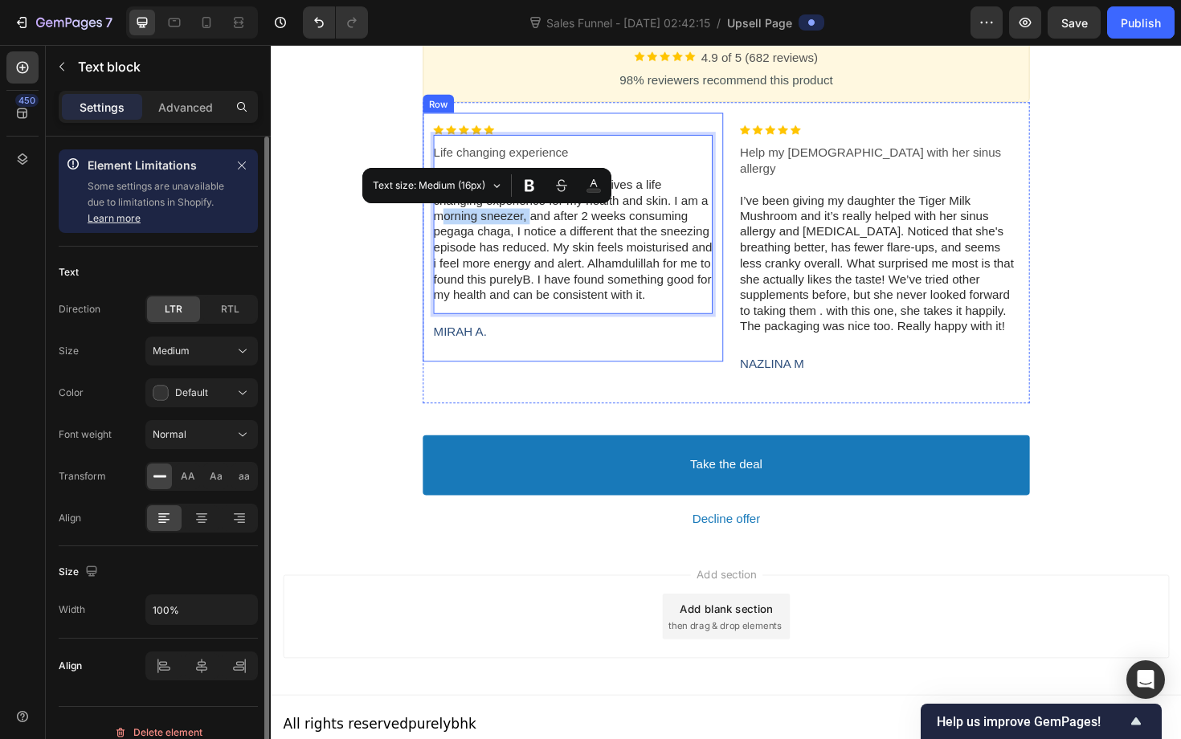
drag, startPoint x: 542, startPoint y: 232, endPoint x: 433, endPoint y: 231, distance: 108.5
click at [433, 231] on div "Image Life changing experience Consuming pegaga chaga really gives a life chang…" at bounding box center [590, 249] width 318 height 264
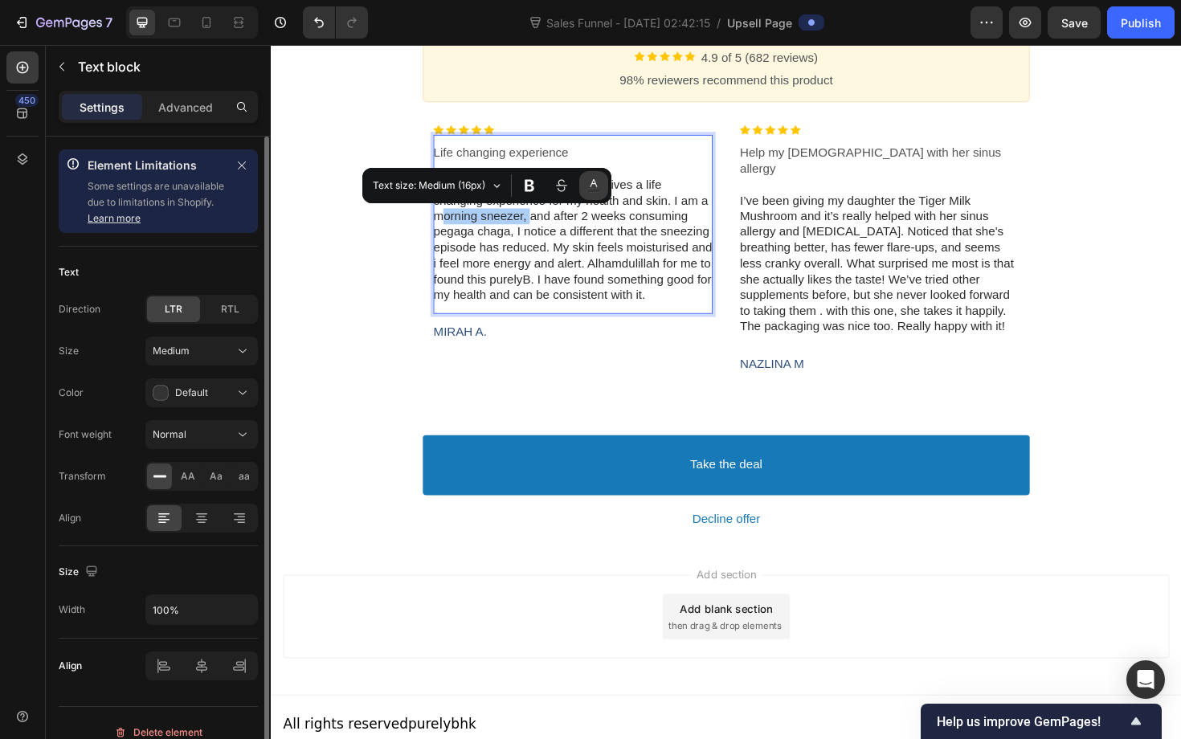
click at [589, 184] on icon "Editor contextual toolbar" at bounding box center [594, 186] width 14 height 16
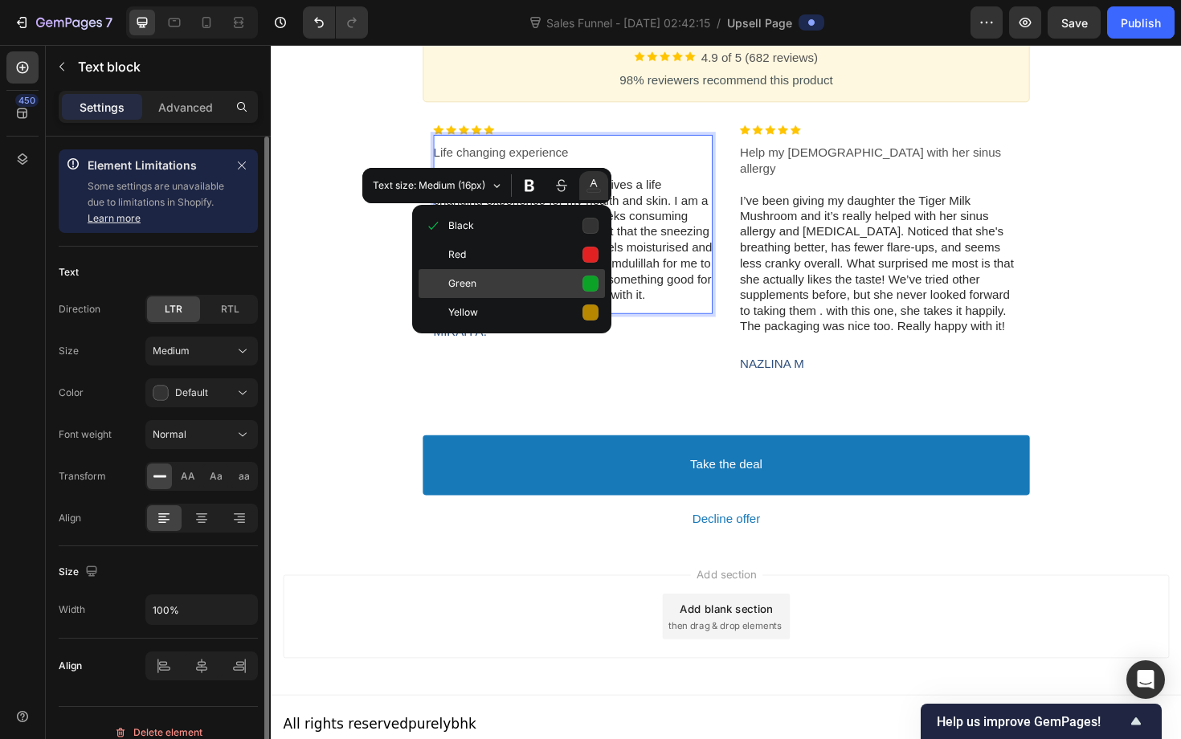
click at [587, 288] on button "Green" at bounding box center [512, 283] width 186 height 29
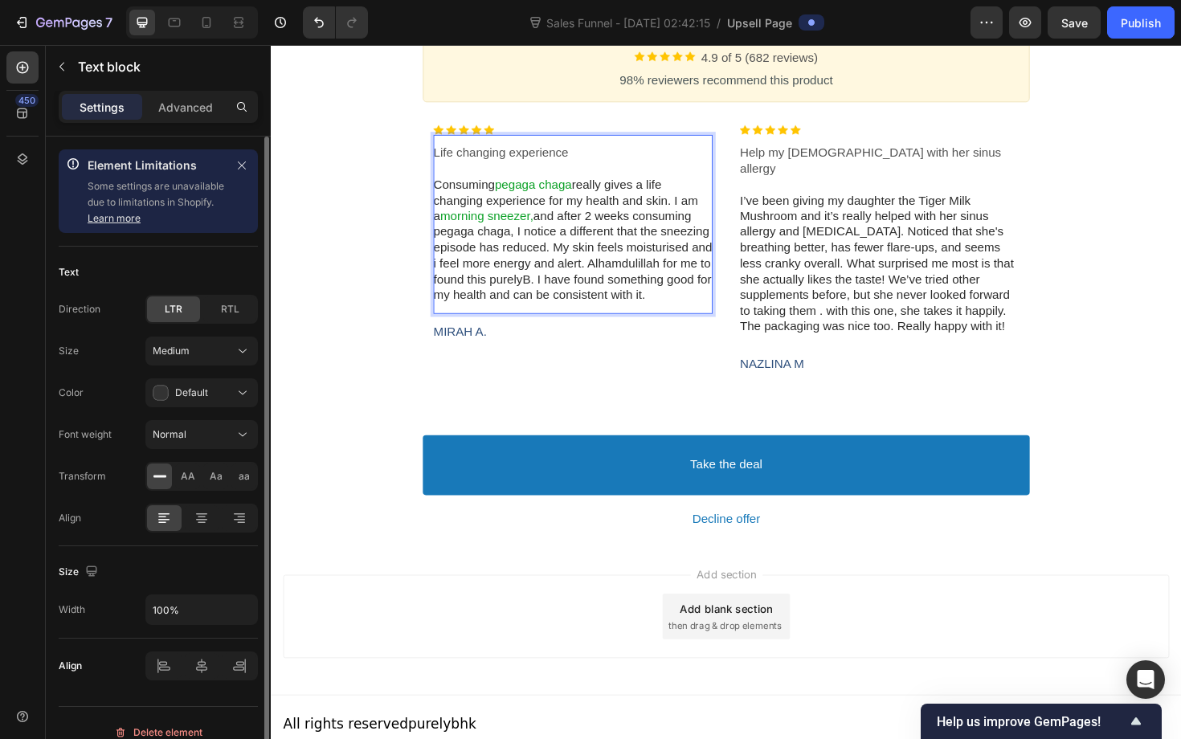
click at [621, 295] on span "and after 2 weeks consuming pegaga chaga, I notice a different that the sneezin…" at bounding box center [590, 267] width 295 height 97
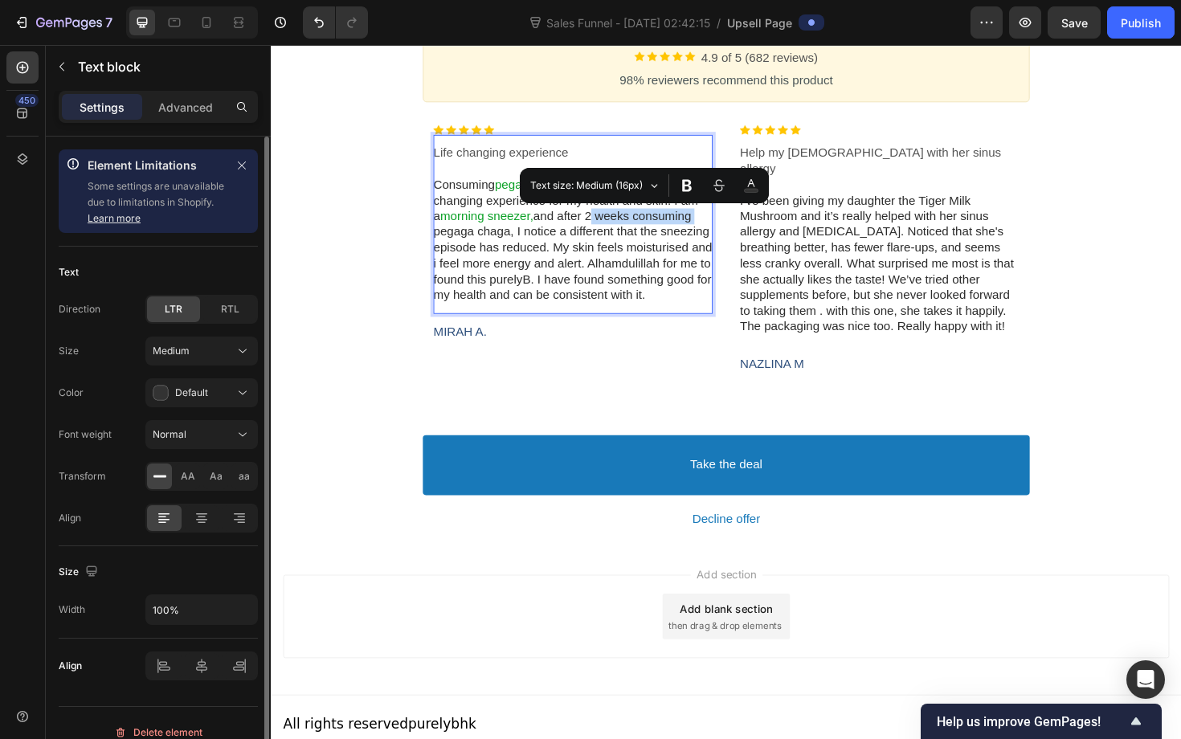
drag, startPoint x: 603, startPoint y: 231, endPoint x: 723, endPoint y: 231, distance: 119.7
click at [723, 231] on p "Consuming pegaga chaga really gives a life changing experience for my health an…" at bounding box center [591, 252] width 296 height 133
click at [714, 189] on icon "Editor contextual toolbar" at bounding box center [719, 186] width 16 height 16
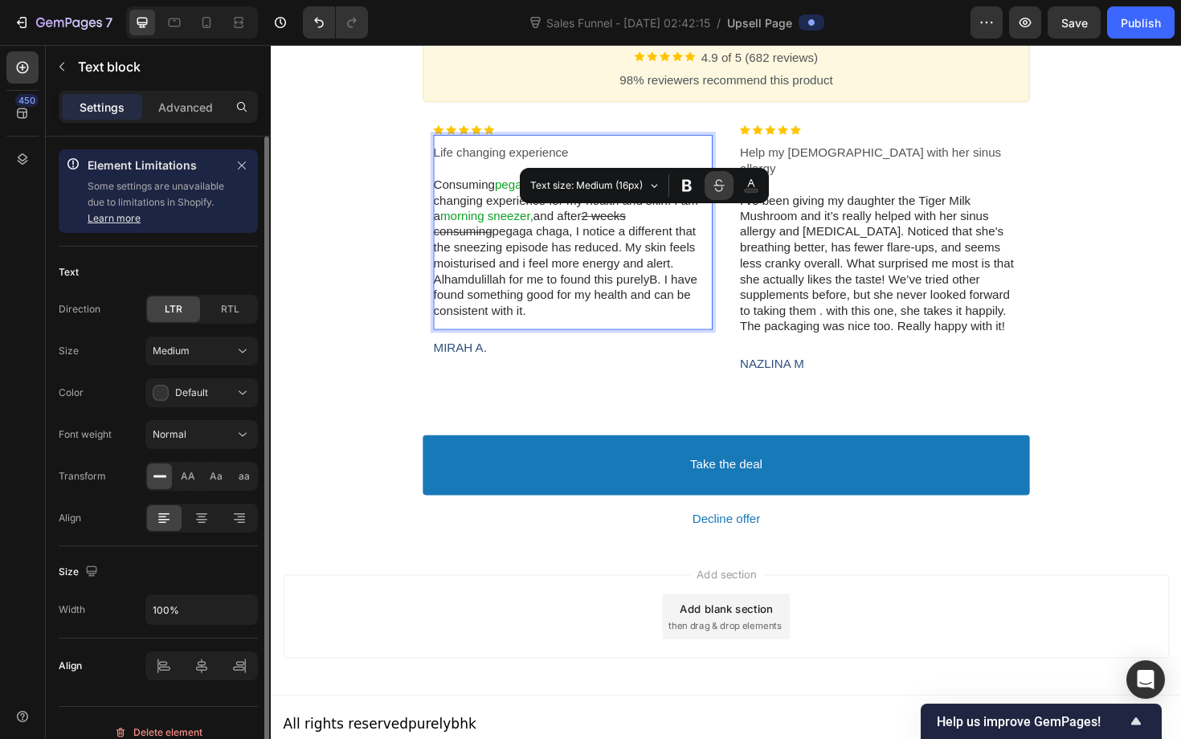
click at [714, 189] on icon "Editor contextual toolbar" at bounding box center [719, 186] width 16 height 16
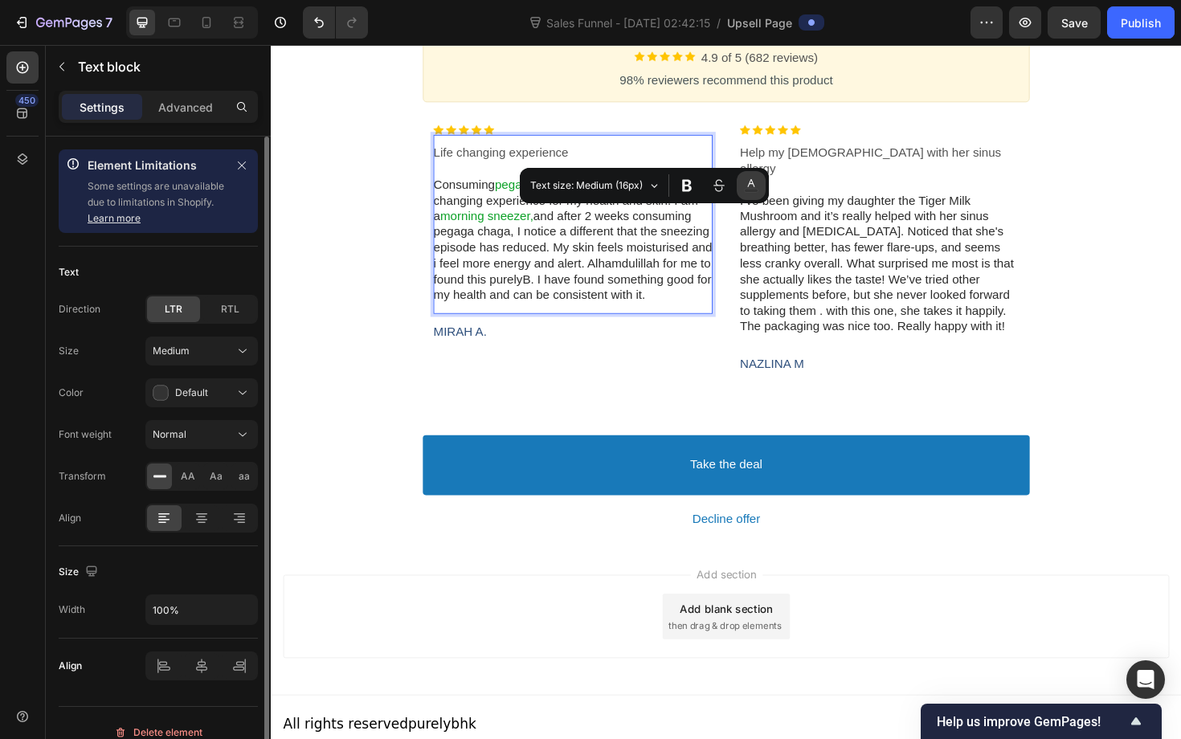
click at [744, 189] on icon "Editor contextual toolbar" at bounding box center [751, 186] width 14 height 16
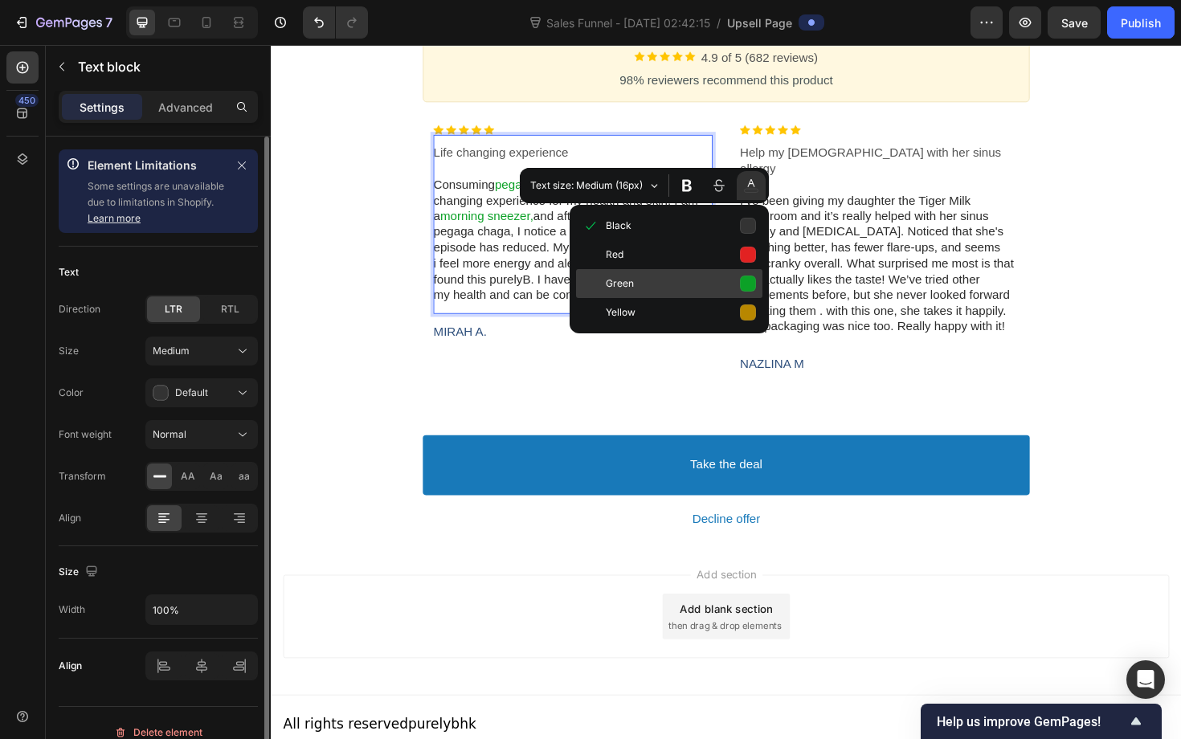
click at [747, 276] on button "Green" at bounding box center [669, 283] width 186 height 29
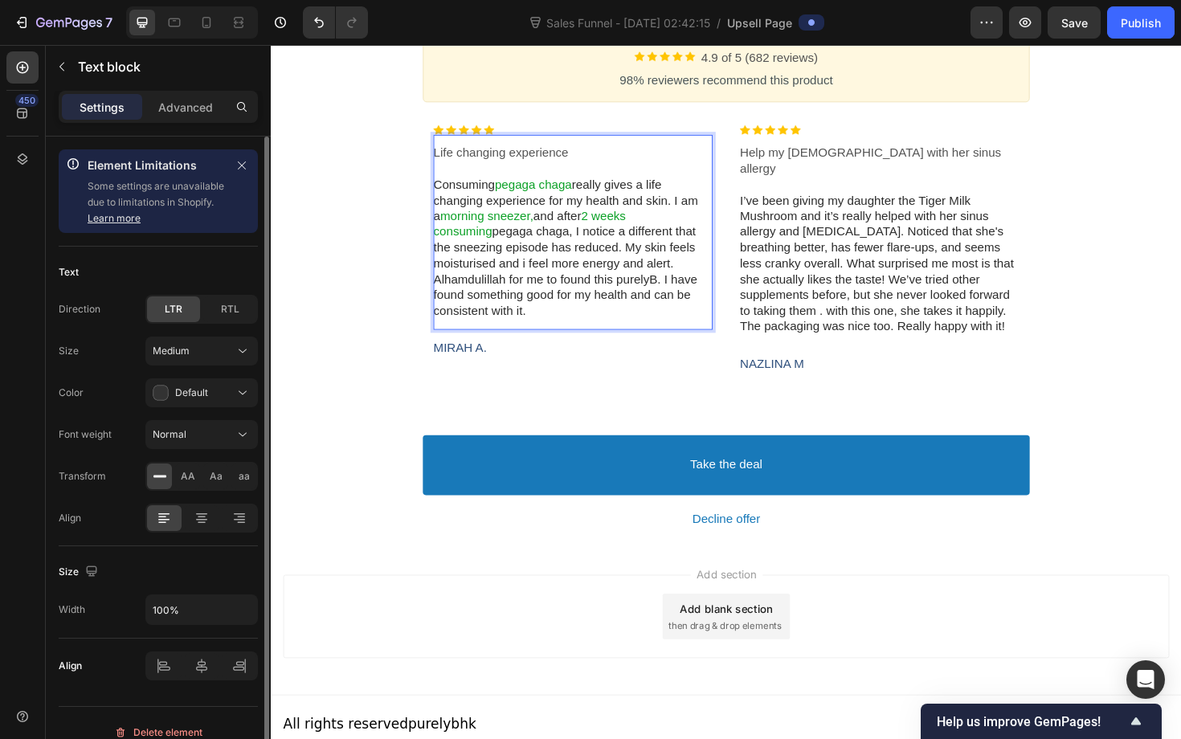
click at [625, 292] on span "pegaga chaga, I notice a different that the sneezing episode has reduced. My sk…" at bounding box center [583, 284] width 280 height 97
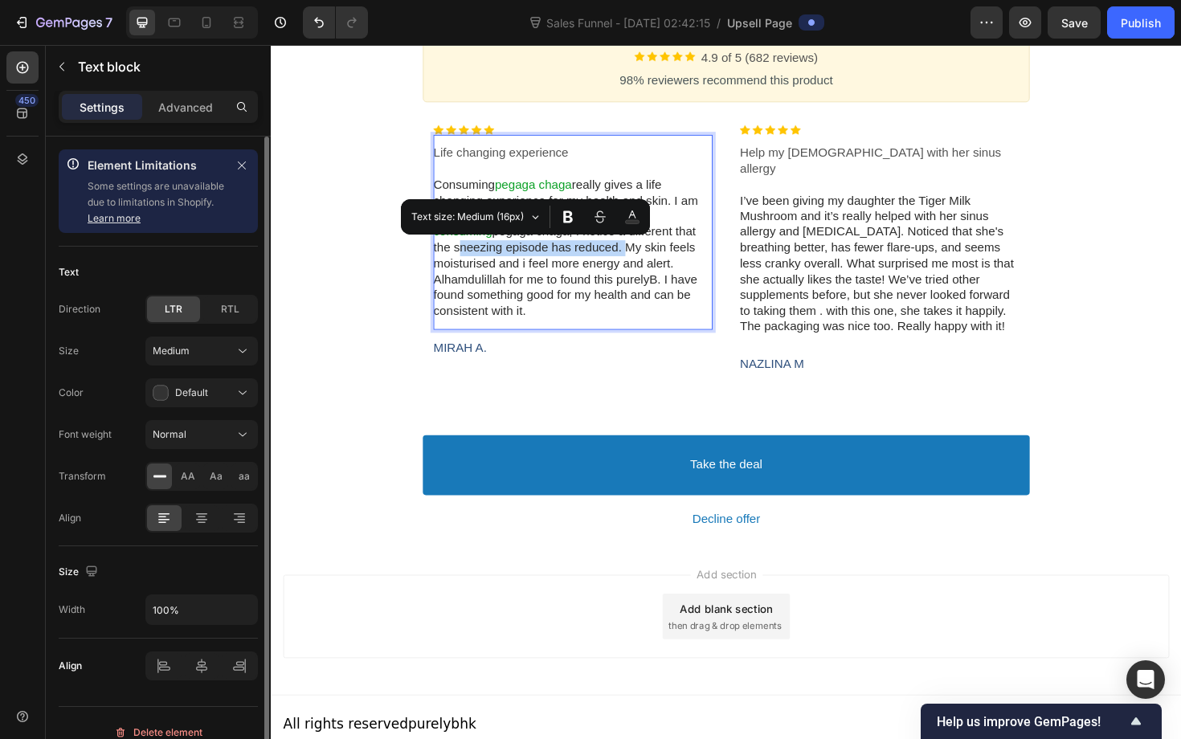
drag, startPoint x: 622, startPoint y: 264, endPoint x: 444, endPoint y: 261, distance: 178.4
click at [444, 261] on span "pegaga chaga, I notice a different that the sneezing episode has reduced. My sk…" at bounding box center [583, 284] width 280 height 97
click at [629, 217] on icon "Editor contextual toolbar" at bounding box center [632, 217] width 14 height 16
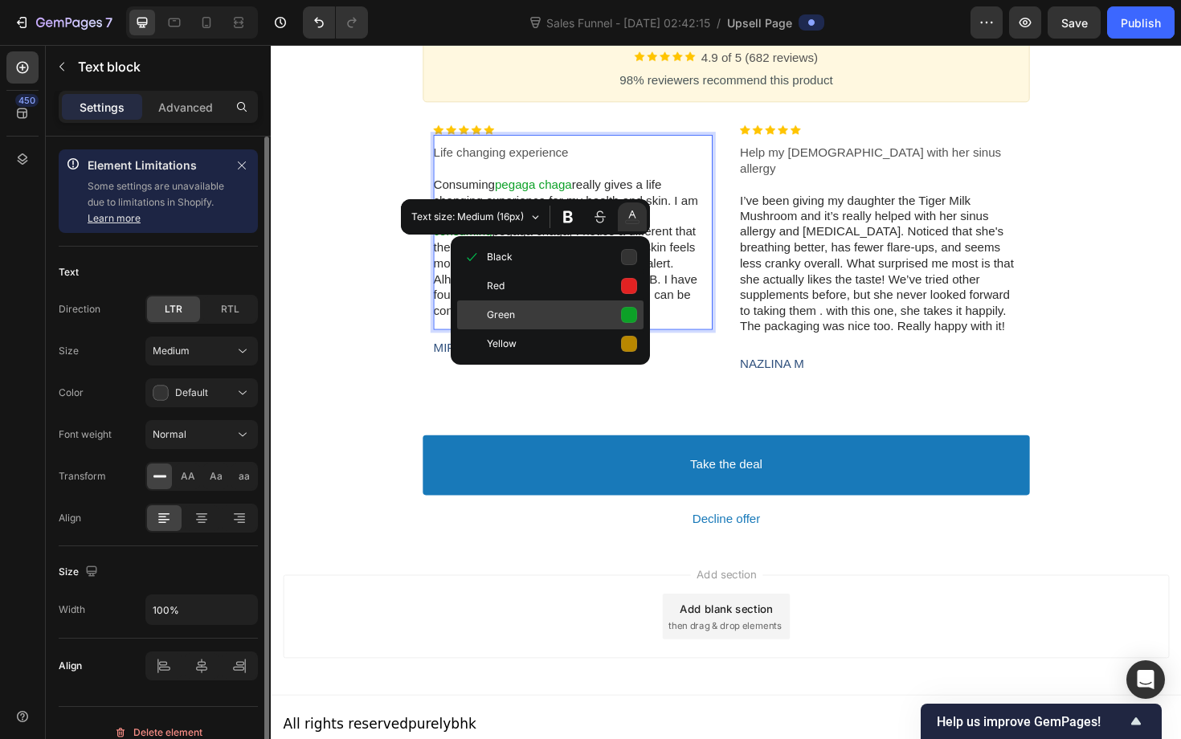
click at [617, 318] on span "Green" at bounding box center [562, 316] width 150 height 22
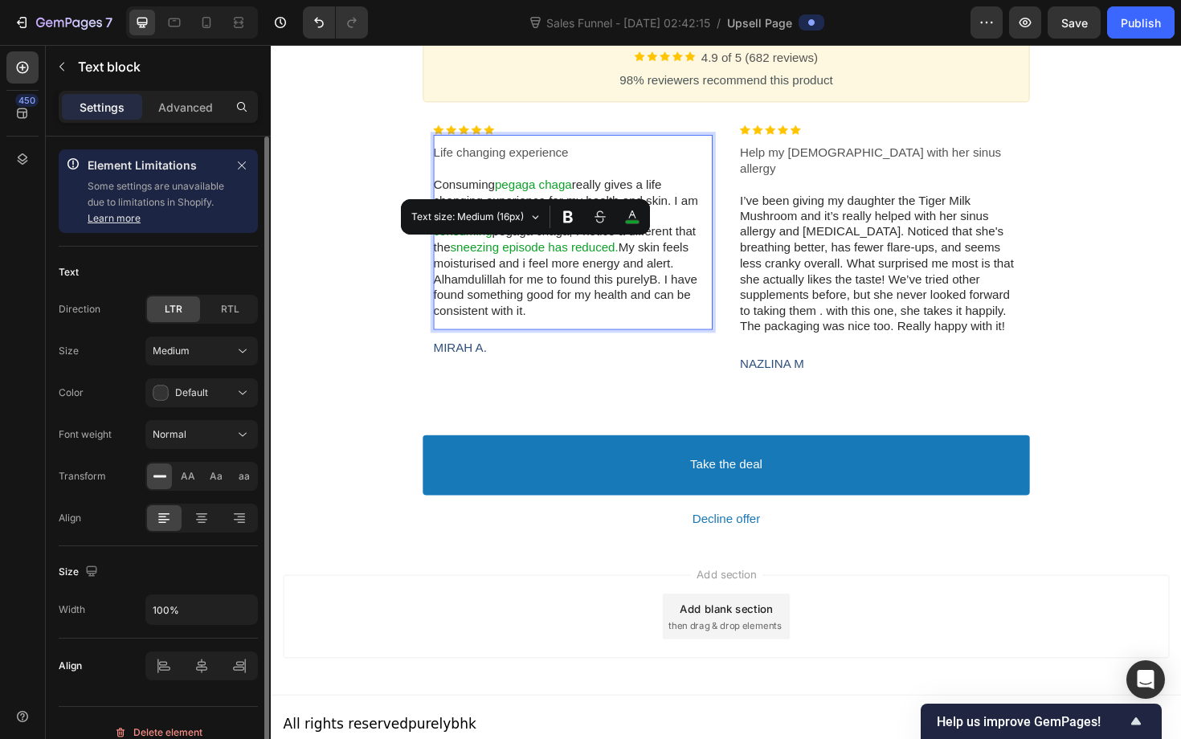
click at [635, 301] on p "Consuming pegaga chaga really gives a life changing experience for my health an…" at bounding box center [591, 261] width 296 height 150
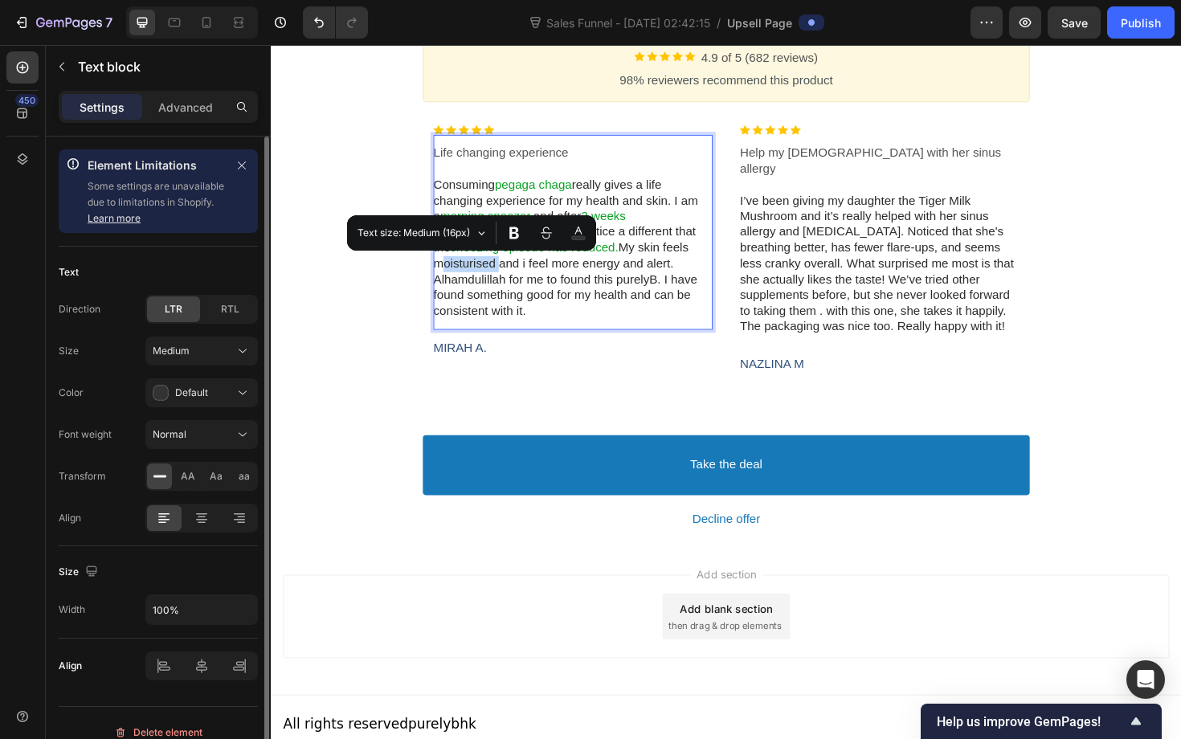
drag, startPoint x: 512, startPoint y: 279, endPoint x: 444, endPoint y: 277, distance: 68.3
click at [444, 277] on span "My skin feels moisturised and i feel more energy and alert. Alhamdulillah for m…" at bounding box center [583, 293] width 280 height 80
click at [574, 229] on icon "Editor contextual toolbar" at bounding box center [578, 233] width 14 height 16
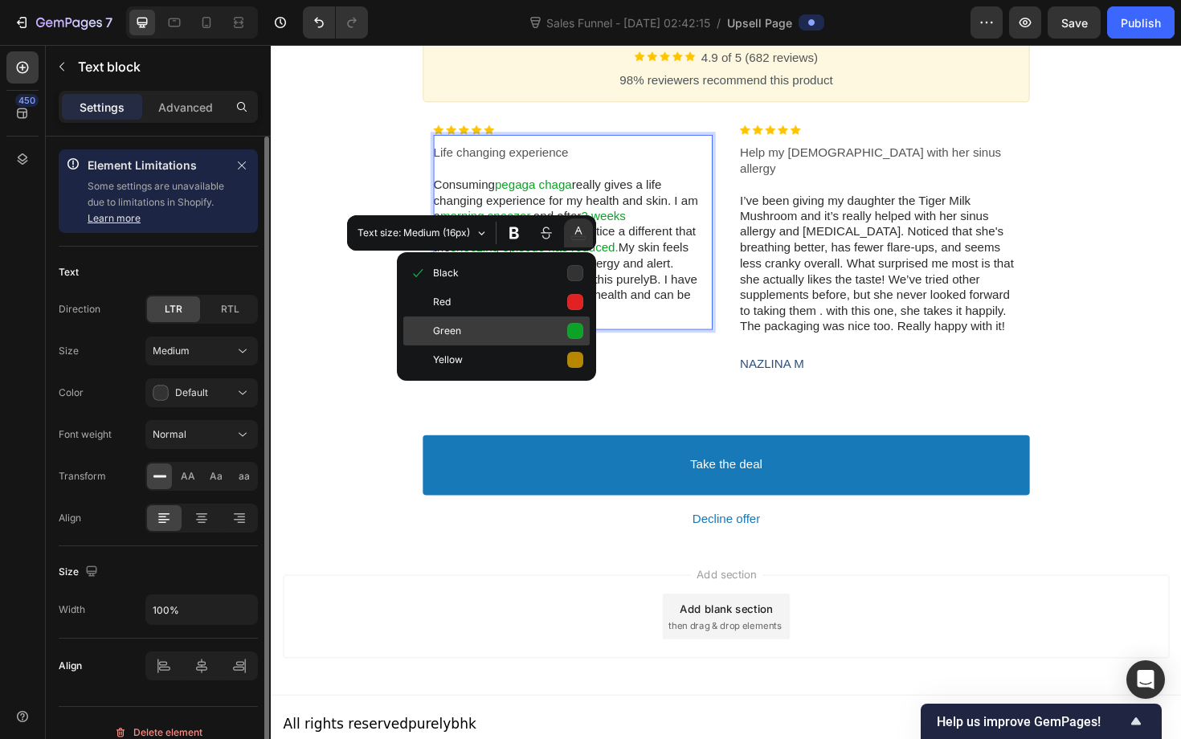
click at [575, 336] on button "Green" at bounding box center [496, 331] width 186 height 29
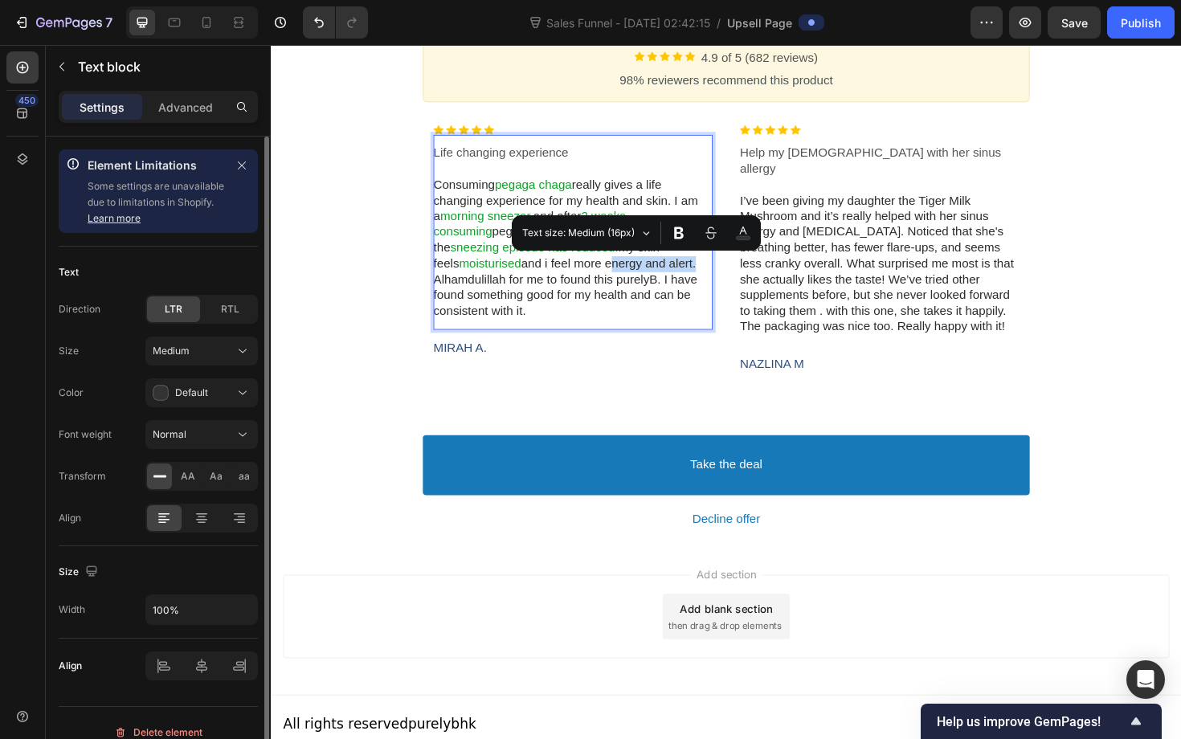
drag, startPoint x: 603, startPoint y: 276, endPoint x: 698, endPoint y: 271, distance: 94.9
click at [698, 271] on span "and i feel more energy and alert. Alhamdulillah for me to found this purelyB. I…" at bounding box center [583, 301] width 280 height 63
click at [743, 243] on button "Black" at bounding box center [743, 233] width 29 height 29
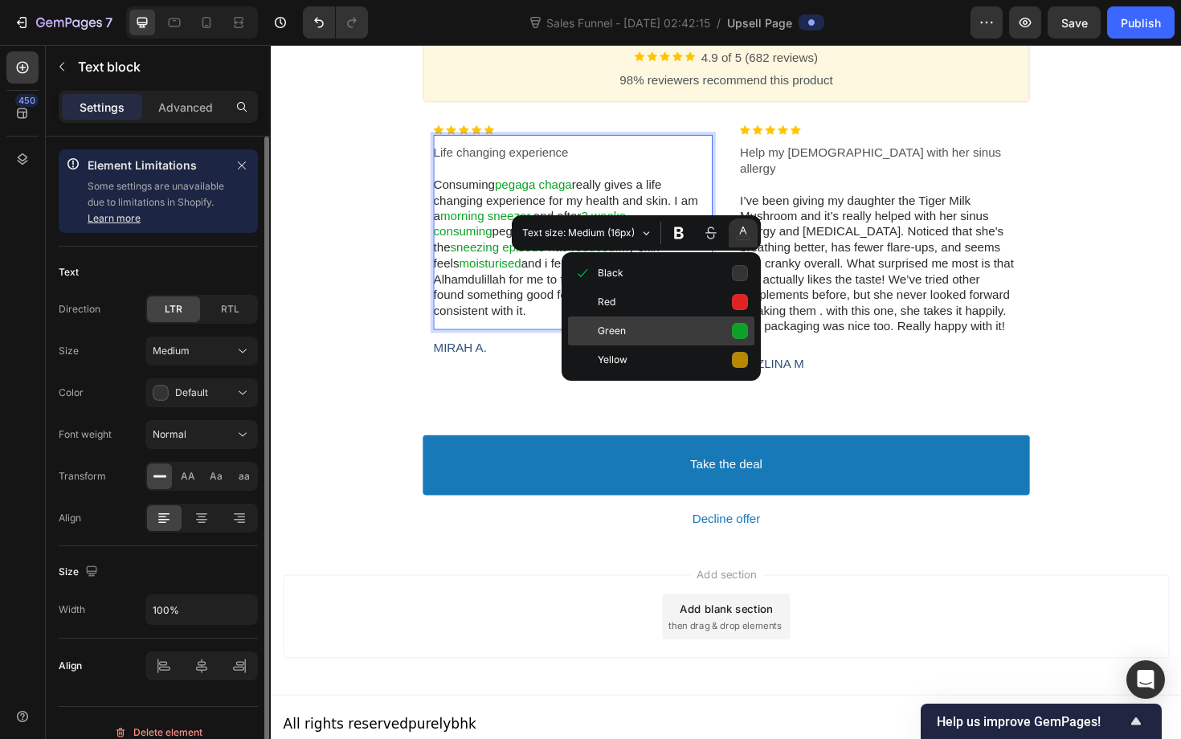
click at [733, 327] on button "Green" at bounding box center [661, 331] width 186 height 29
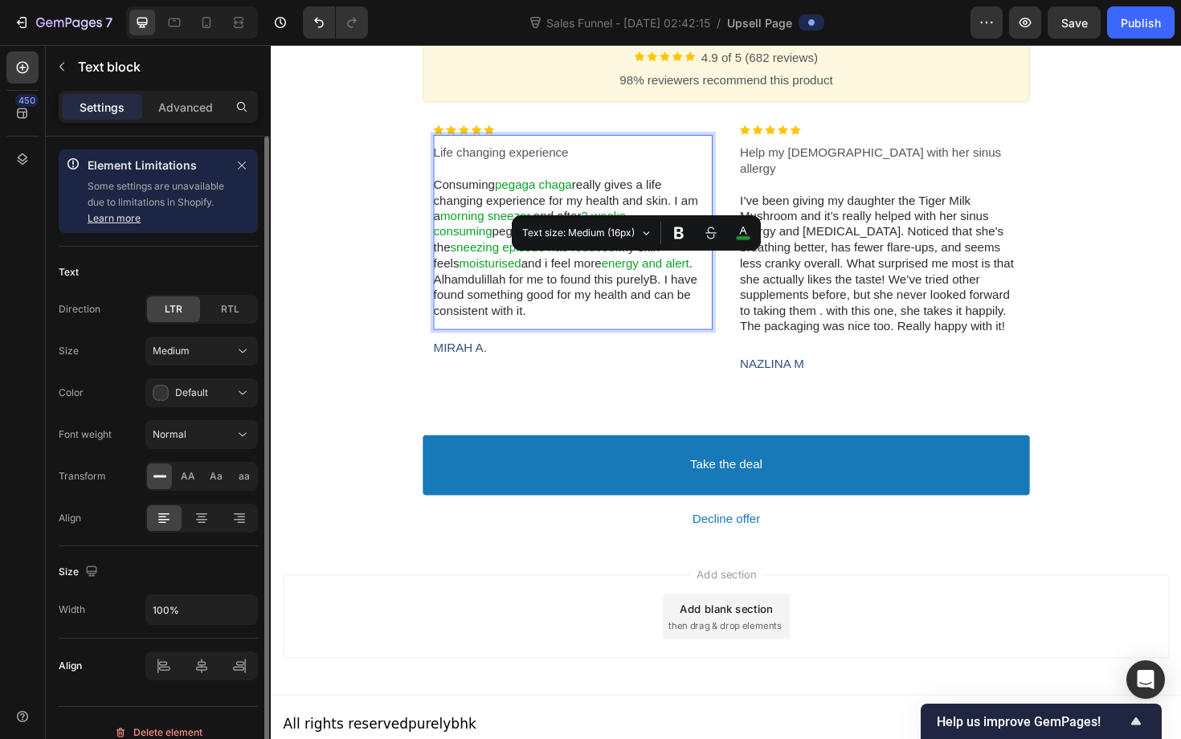
click at [650, 317] on span ". Alhamdulillah for me to found this purelyB. I have found something good for m…" at bounding box center [583, 301] width 280 height 63
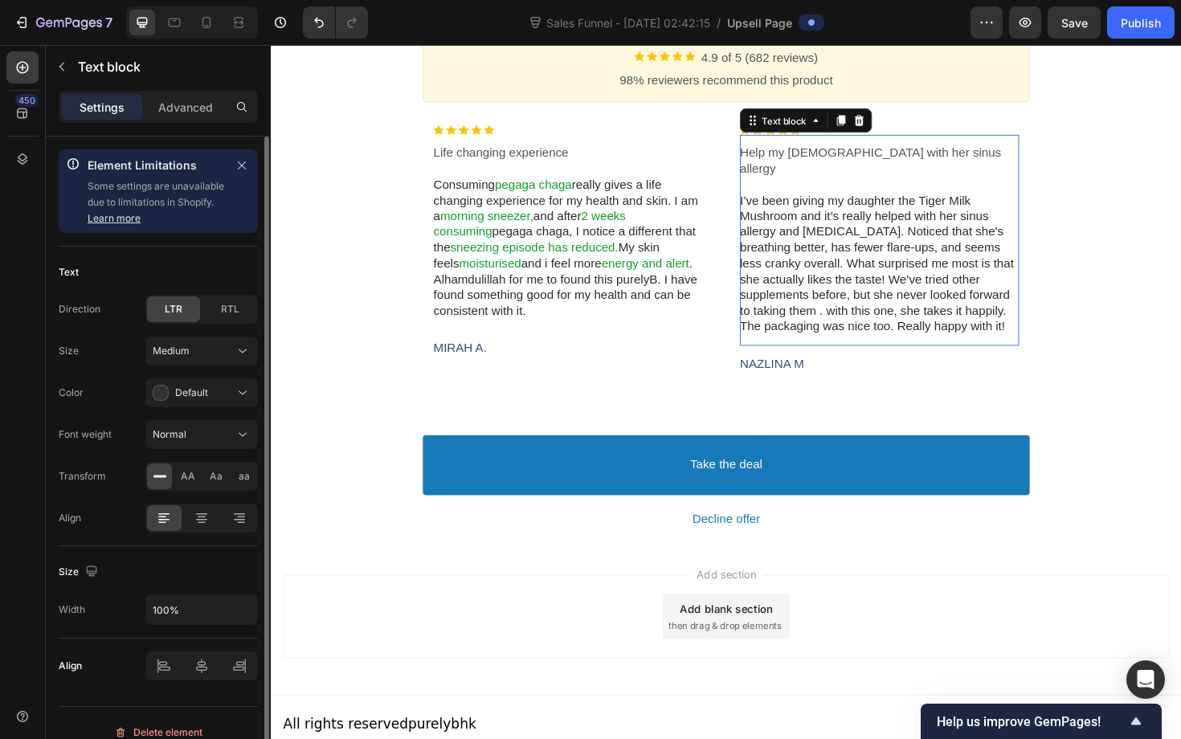
click at [882, 272] on span "I’ve been giving my daughter the Tiger Milk Mushroom and it’s really helped wit…" at bounding box center [912, 276] width 290 height 147
click at [902, 202] on p "I’ve been giving my daughter the Tiger Milk Mushroom and it’s really helped wit…" at bounding box center [915, 277] width 296 height 150
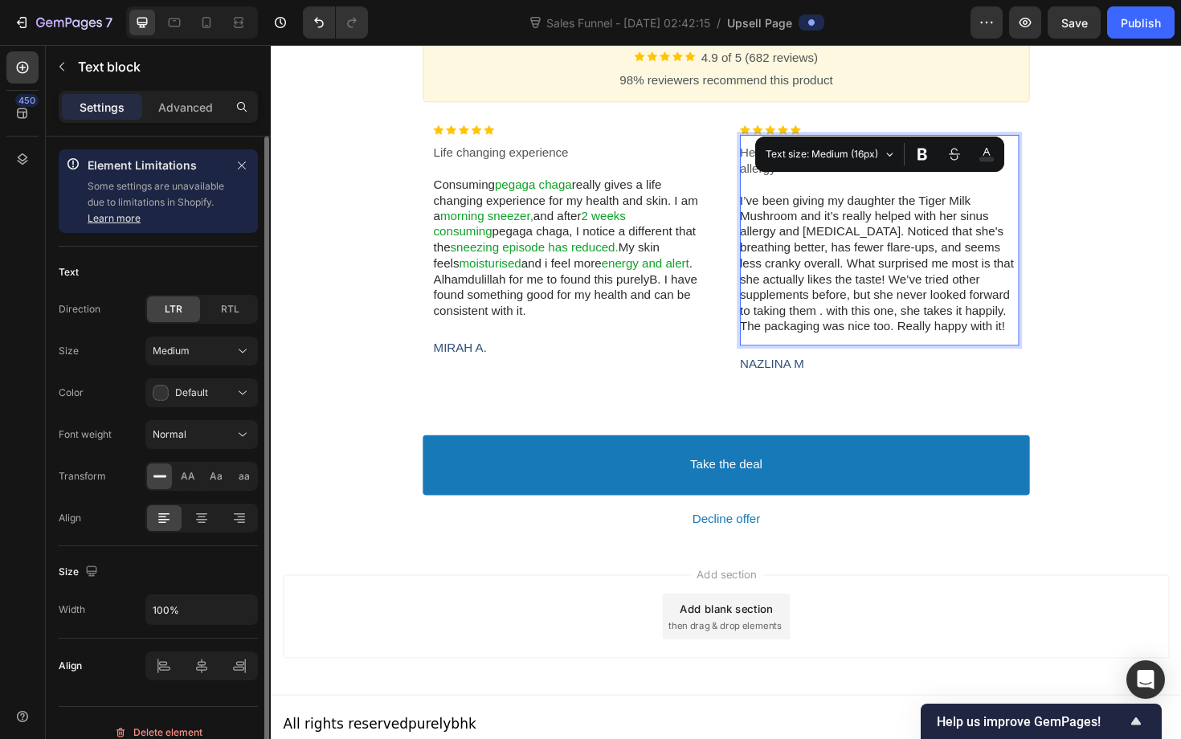
click at [941, 203] on span "I’ve been giving my daughter the Tiger Milk Mushroom and it’s really helped wit…" at bounding box center [912, 276] width 290 height 147
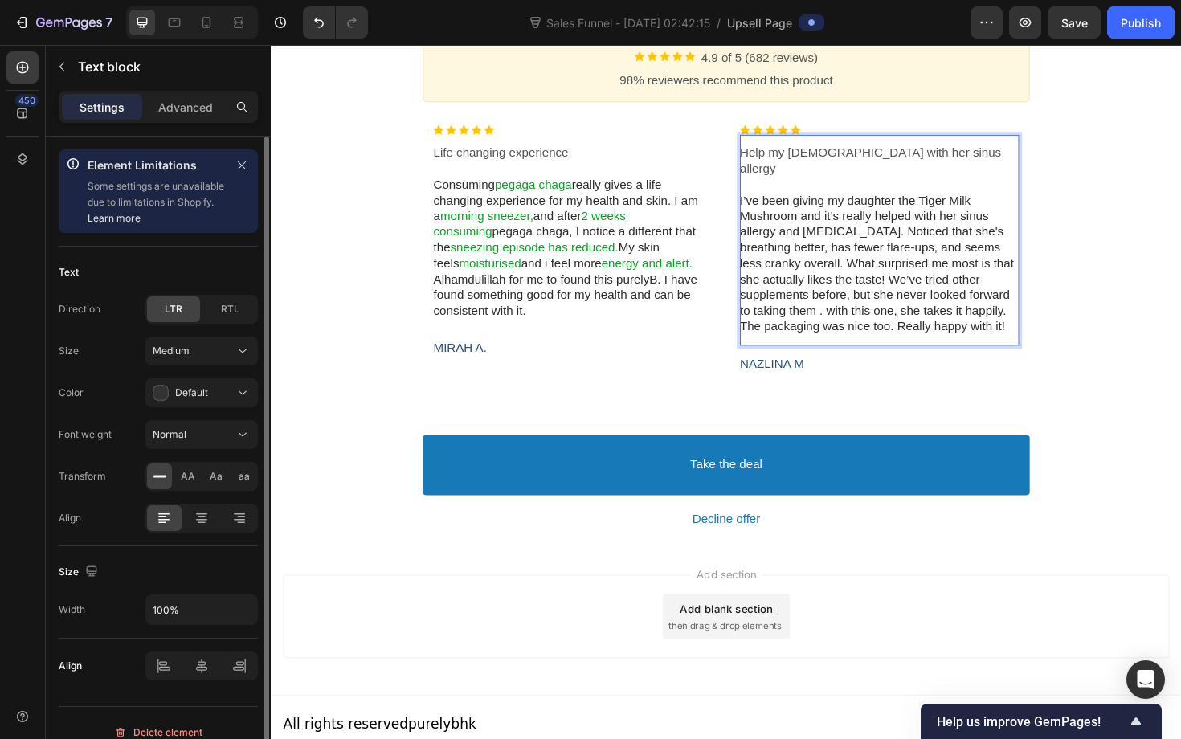
click at [963, 203] on span "I’ve been giving my daughter the Tiger Milk Mushroom and it’s really helped wit…" at bounding box center [912, 276] width 290 height 147
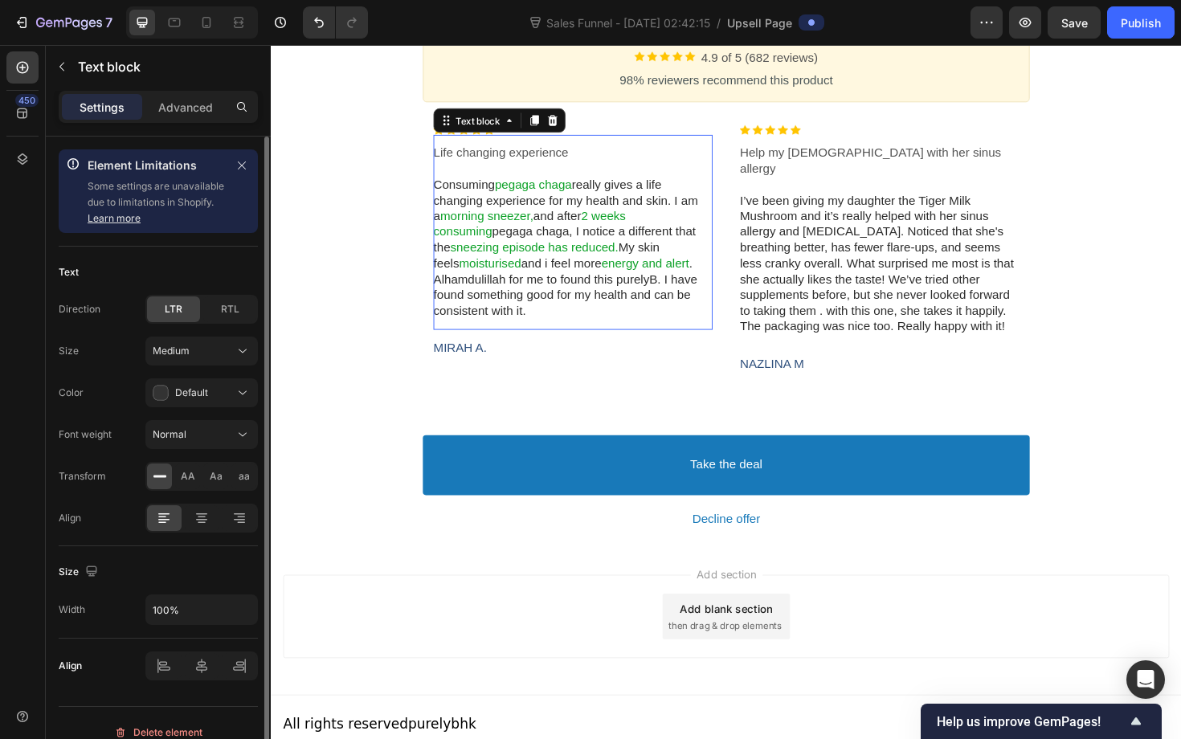
click at [597, 158] on p "Life changing experience" at bounding box center [591, 160] width 296 height 17
drag, startPoint x: 595, startPoint y: 165, endPoint x: 445, endPoint y: 166, distance: 150.3
click at [445, 166] on p "Life changing experience" at bounding box center [591, 160] width 296 height 17
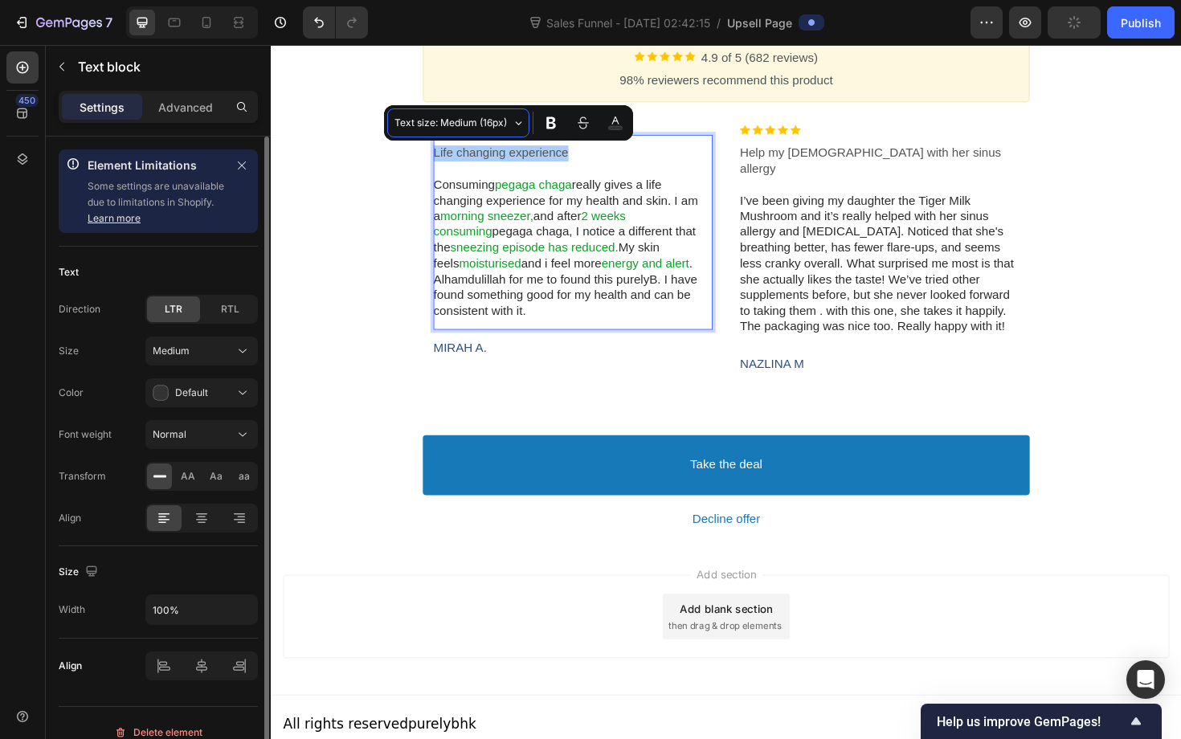
click at [514, 122] on button "Text size: Medium (16px)" at bounding box center [458, 122] width 142 height 29
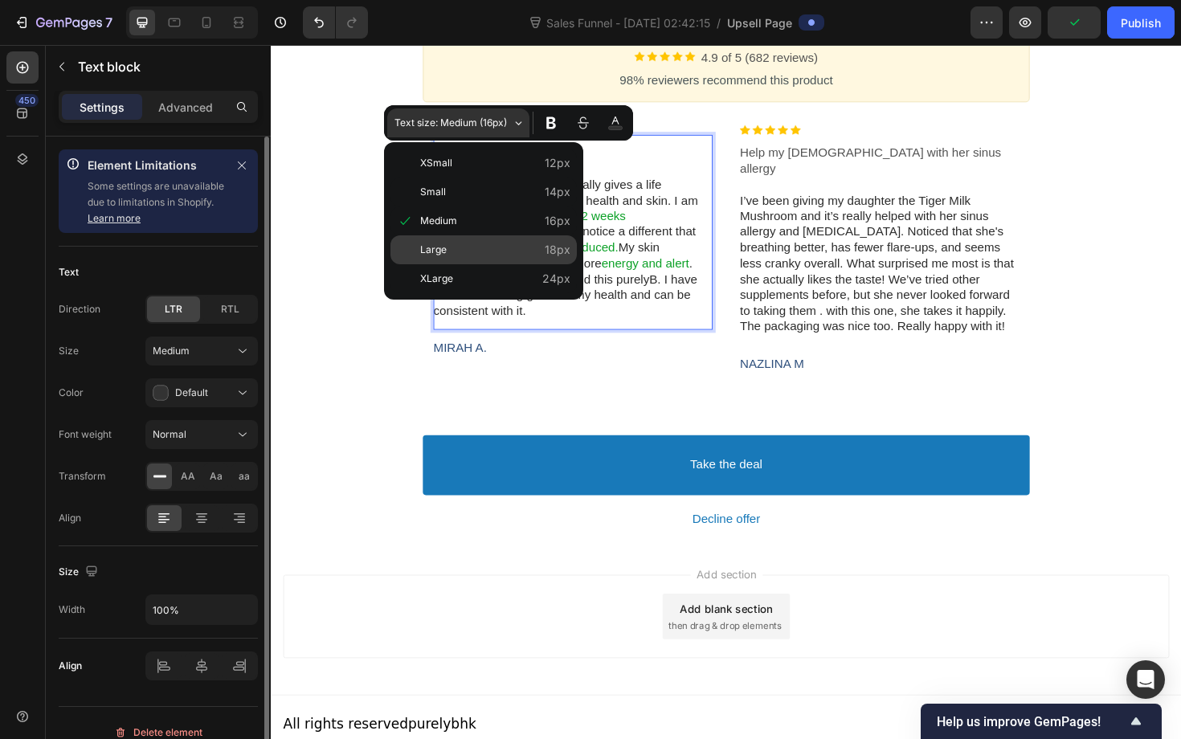
click at [484, 252] on span "Large" at bounding box center [495, 250] width 150 height 22
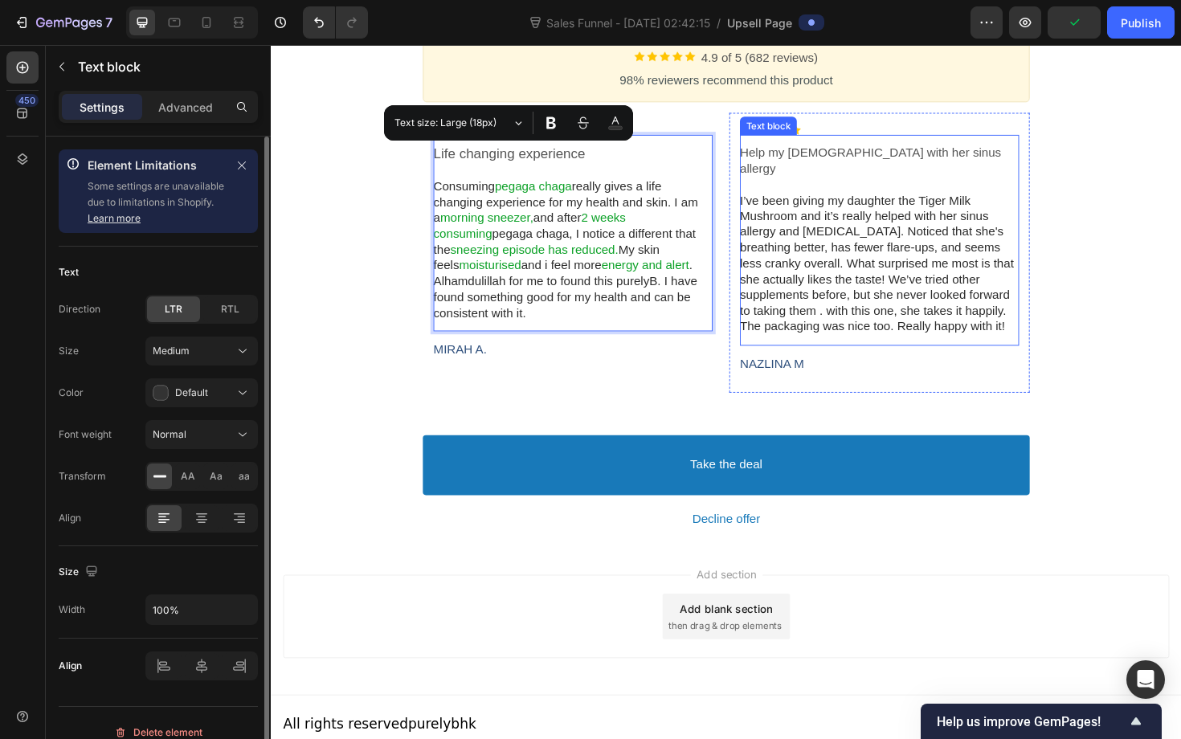
click at [933, 166] on p "Help my 12 yo with her sinus allergy" at bounding box center [915, 169] width 296 height 34
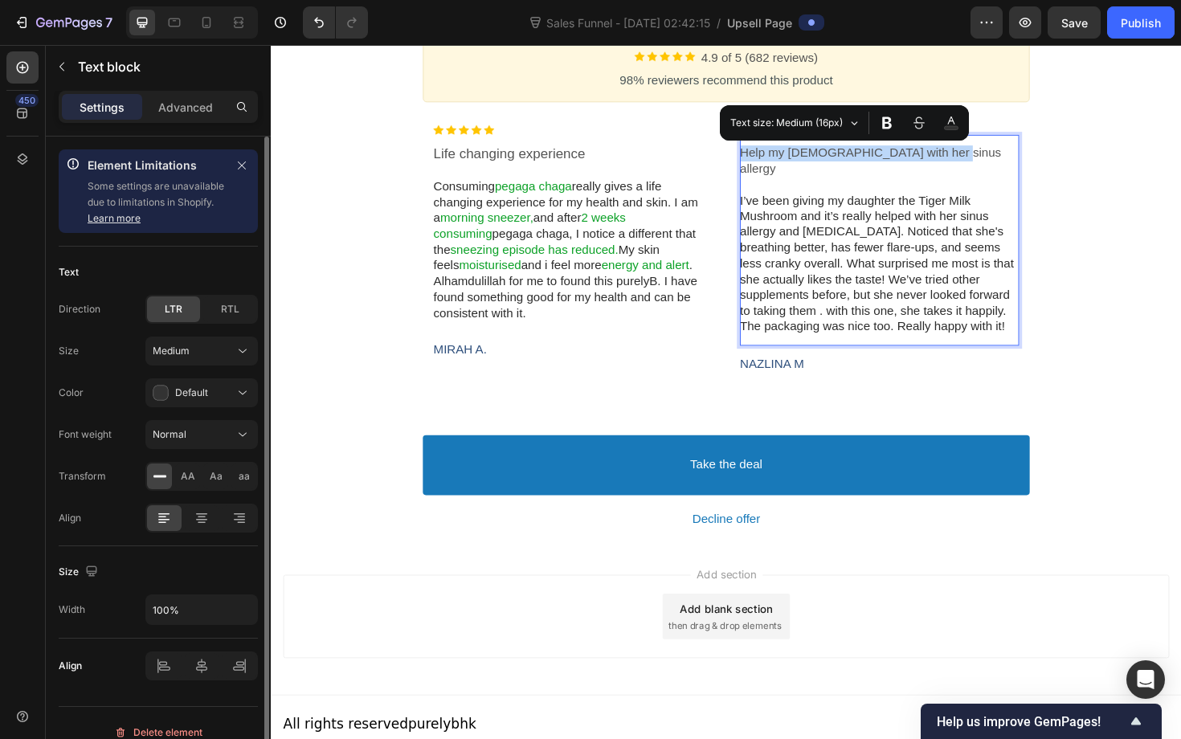
drag, startPoint x: 987, startPoint y: 159, endPoint x: 771, endPoint y: 162, distance: 216.2
click at [771, 162] on p "Help my 12 yo with her sinus allergy" at bounding box center [915, 169] width 296 height 34
click at [769, 127] on span "Text size: Medium (16px)" at bounding box center [787, 123] width 114 height 18
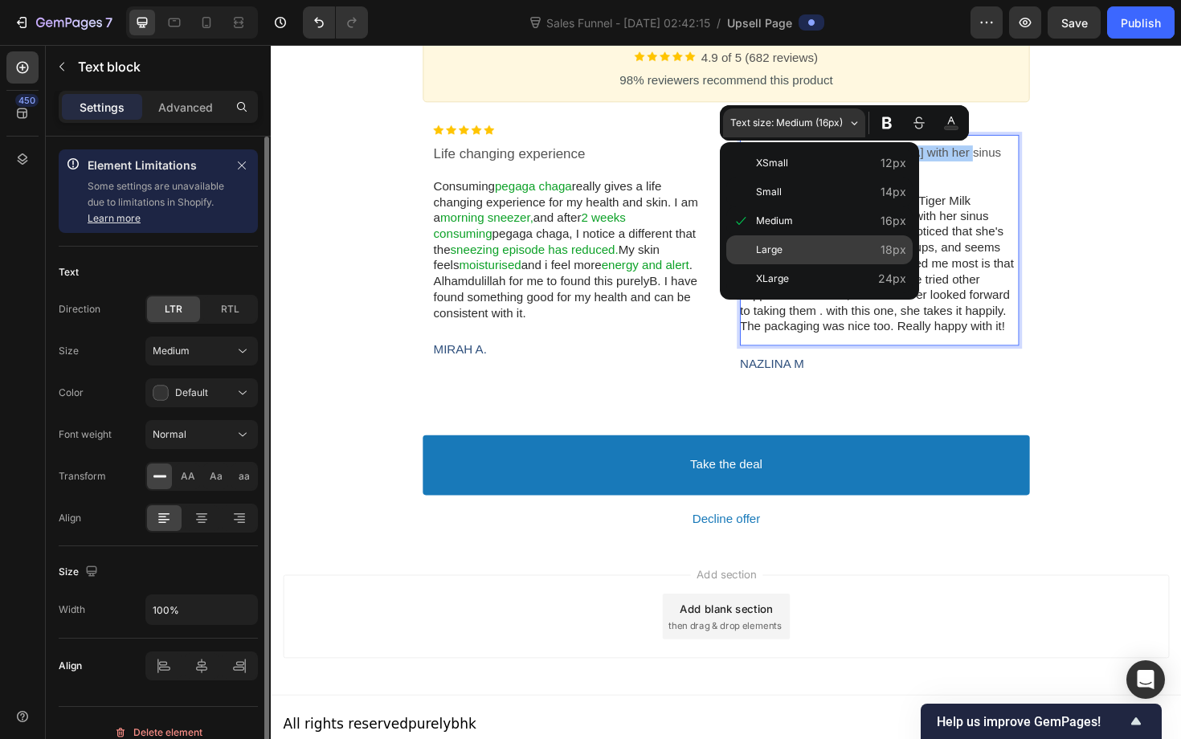
click at [765, 247] on span "Large" at bounding box center [831, 250] width 150 height 22
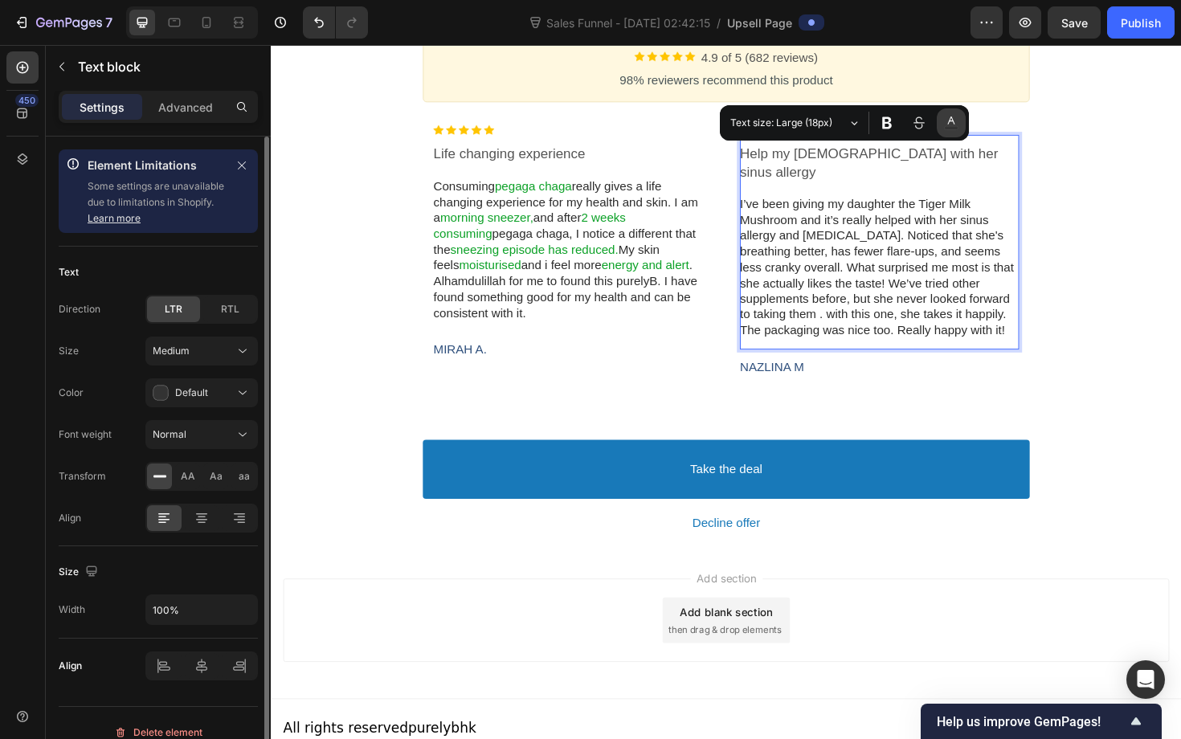
click at [951, 119] on icon "Editor contextual toolbar" at bounding box center [951, 121] width 7 height 8
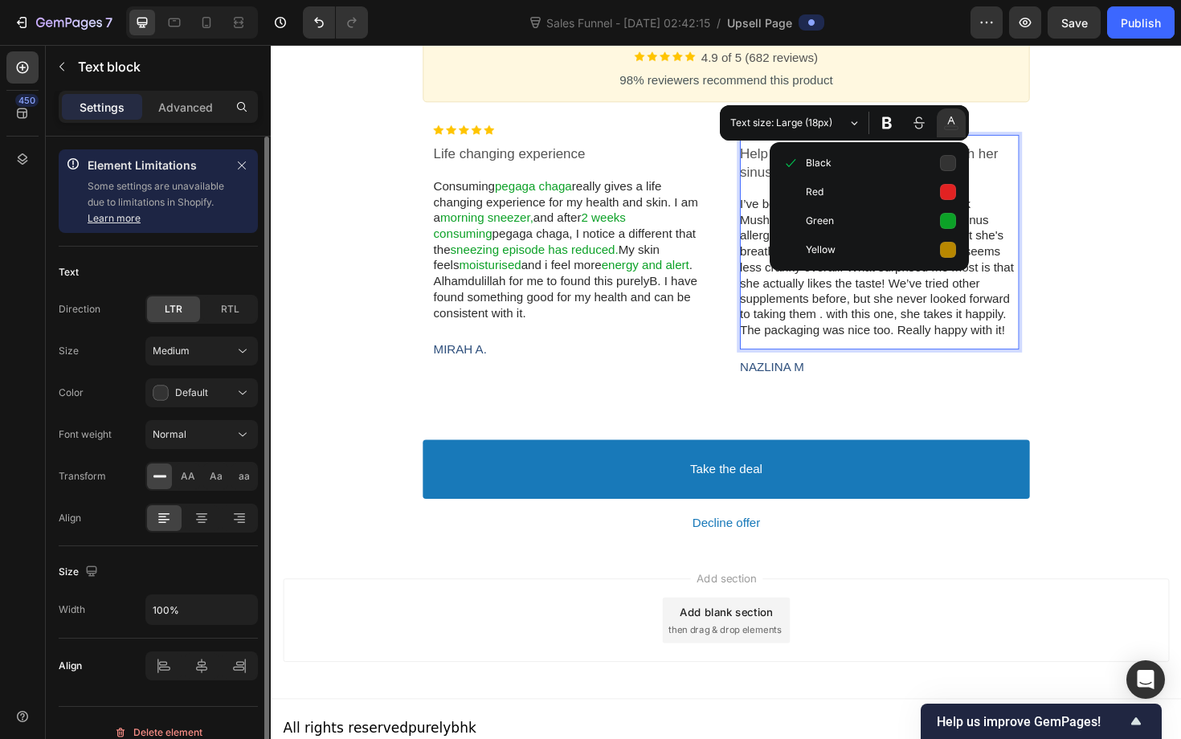
click at [1053, 206] on p "I’ve been giving my daughter the Tiger Milk Mushroom and it’s really helped wit…" at bounding box center [915, 281] width 296 height 150
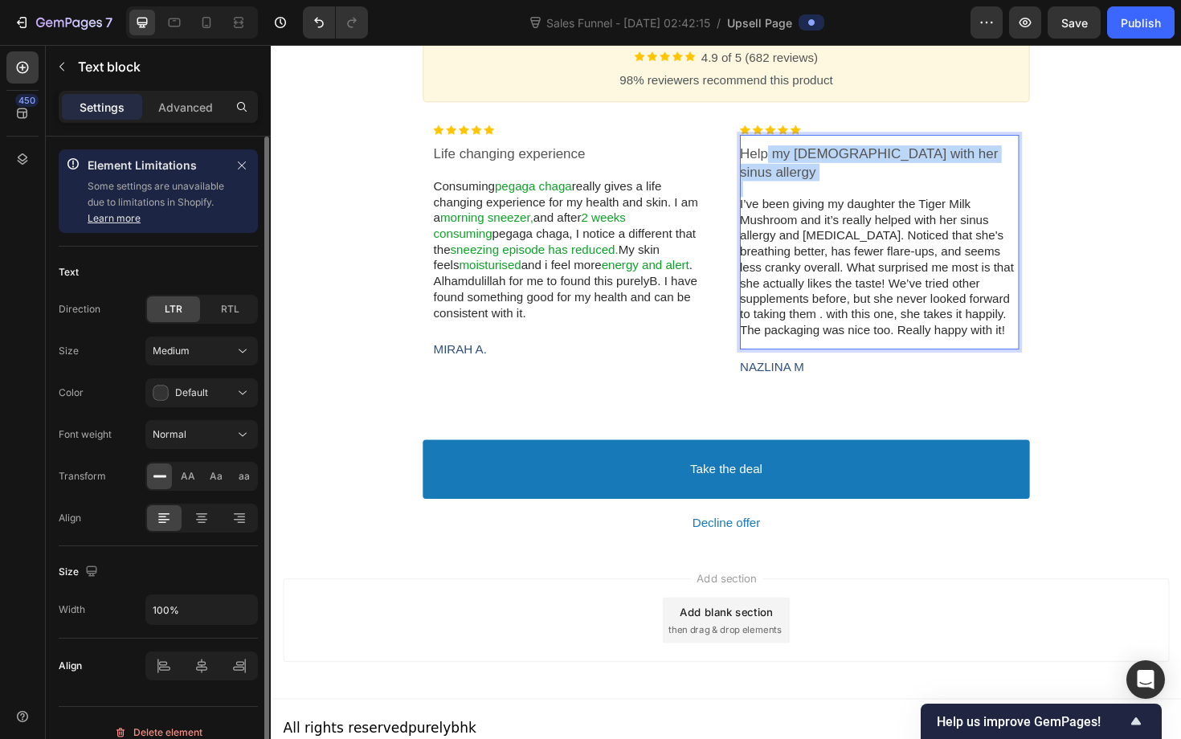
drag, startPoint x: 1015, startPoint y: 171, endPoint x: 795, endPoint y: 169, distance: 220.2
click at [795, 170] on div "Help my 12 yo with her sinus allergy I’ve been giving my daughter the Tiger Mil…" at bounding box center [915, 254] width 296 height 205
click at [794, 169] on span "Help my 12 yo with her sinus allergy" at bounding box center [903, 170] width 273 height 35
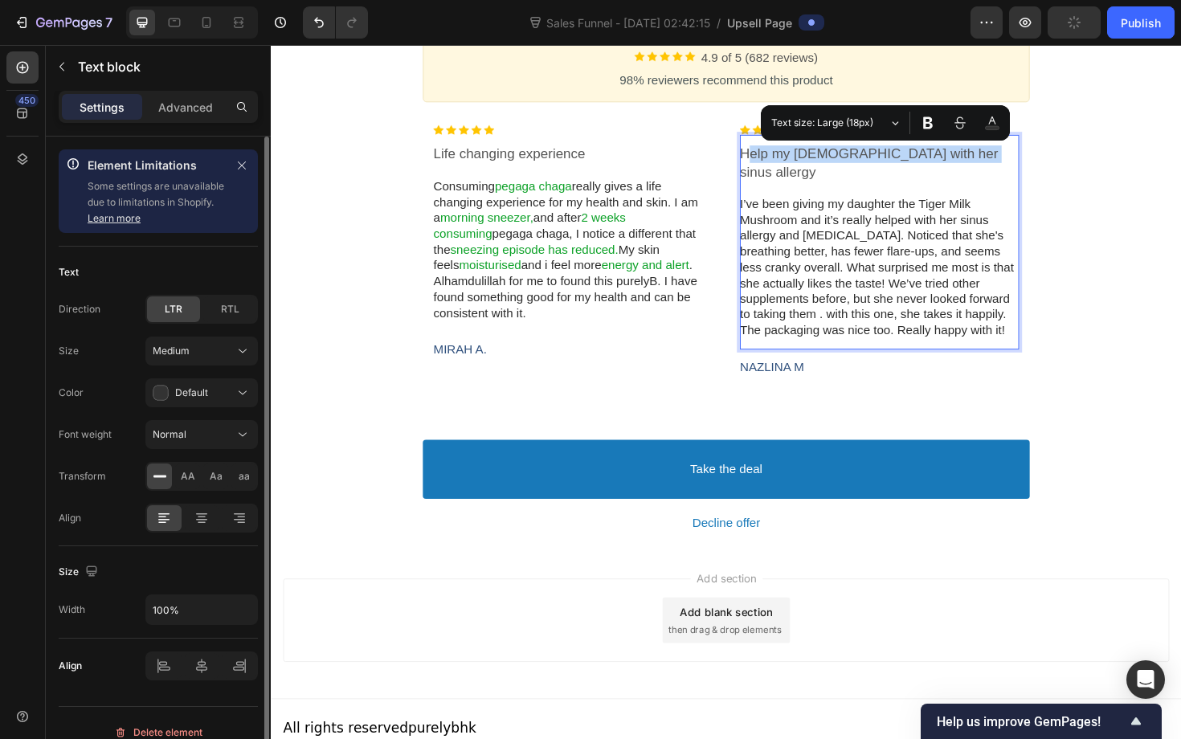
drag, startPoint x: 772, startPoint y: 166, endPoint x: 1008, endPoint y: 148, distance: 236.9
click at [1010, 153] on p "Help my 12 yo with her sinus allergy" at bounding box center [915, 171] width 296 height 38
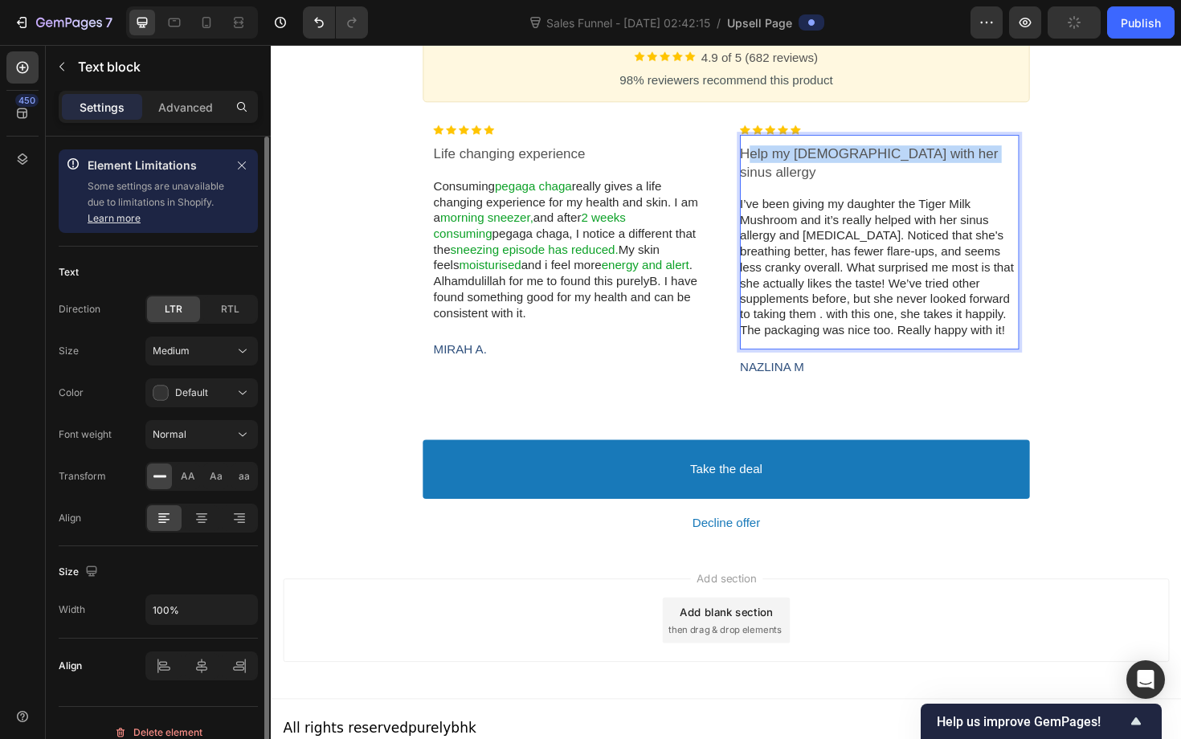
click at [1008, 148] on div "Help my 12 yo with her sinus allergy I’ve been giving my daughter the Tiger Mil…" at bounding box center [915, 254] width 296 height 227
click at [1009, 163] on p "Help my 12 yo with her sinus allergy" at bounding box center [915, 171] width 296 height 38
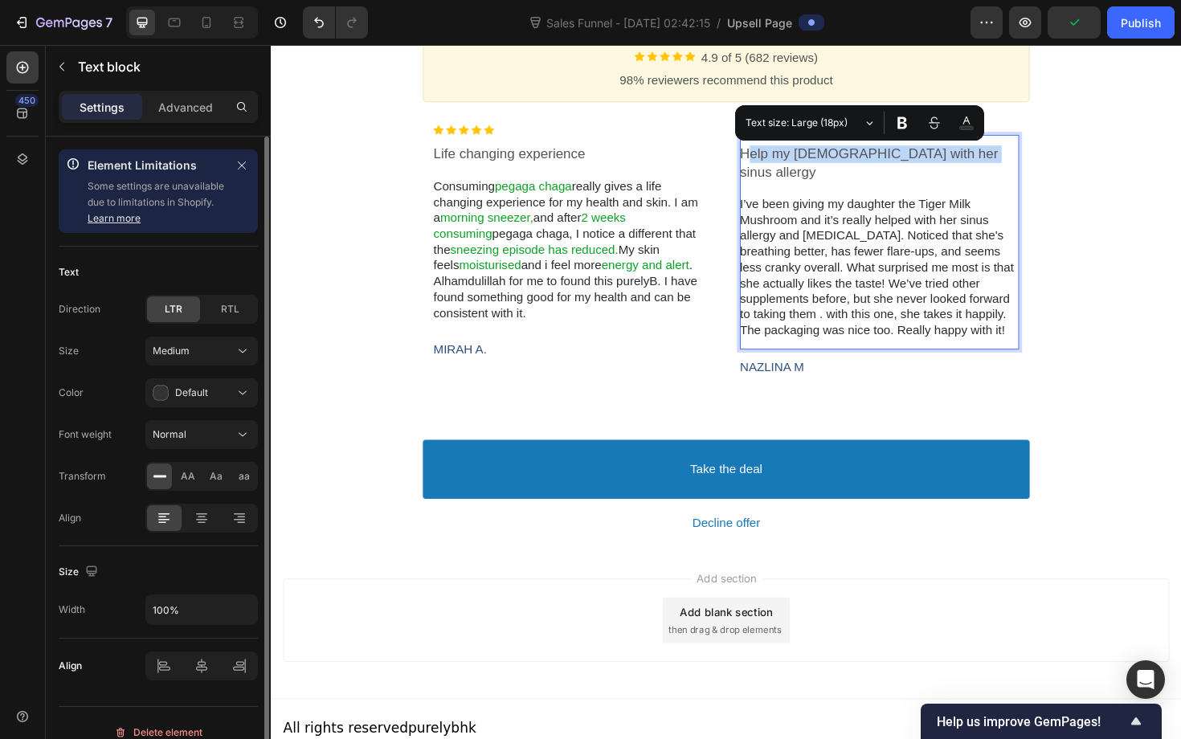
click at [1010, 163] on p "Help my 12 yo with her sinus allergy" at bounding box center [915, 171] width 296 height 38
click at [1016, 168] on p "Help my 12 yo with her sinus allergy" at bounding box center [915, 171] width 296 height 38
click at [978, 190] on p "Rich Text Editor. Editing area: main" at bounding box center [915, 198] width 296 height 17
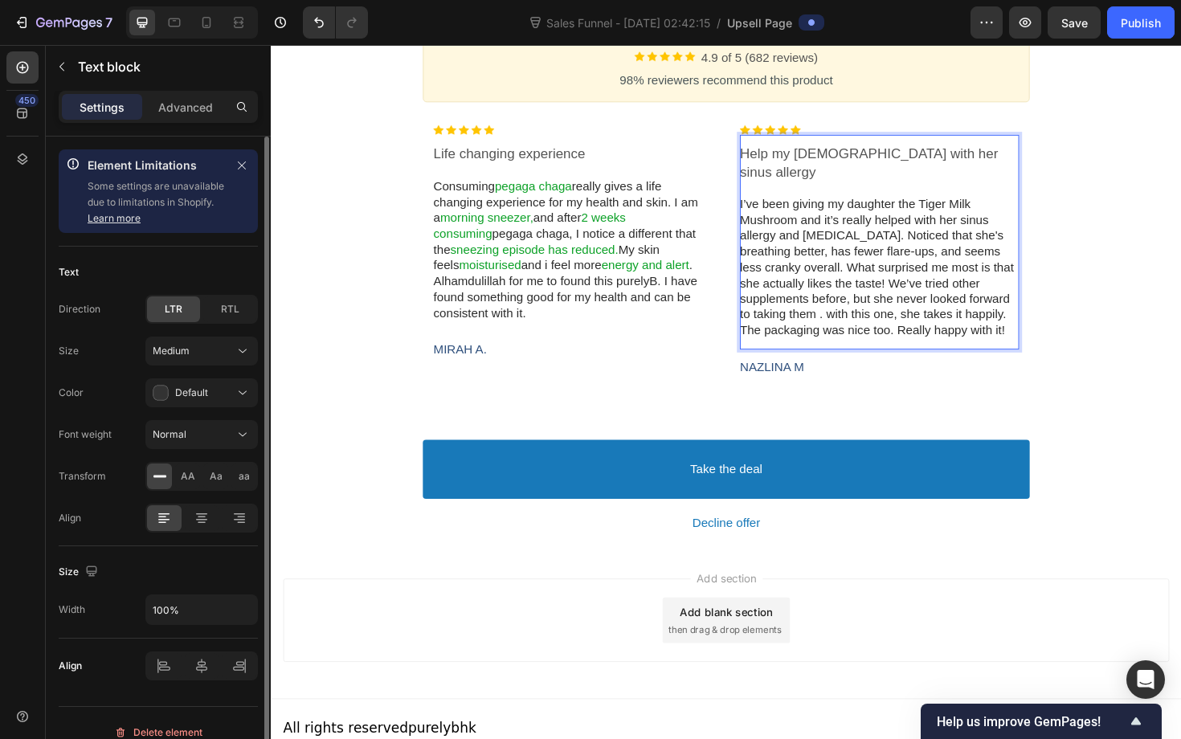
click at [996, 190] on p "Rich Text Editor. Editing area: main" at bounding box center [915, 198] width 296 height 17
click at [998, 163] on p "Help my 12 yo with her sinus allergy" at bounding box center [915, 171] width 296 height 38
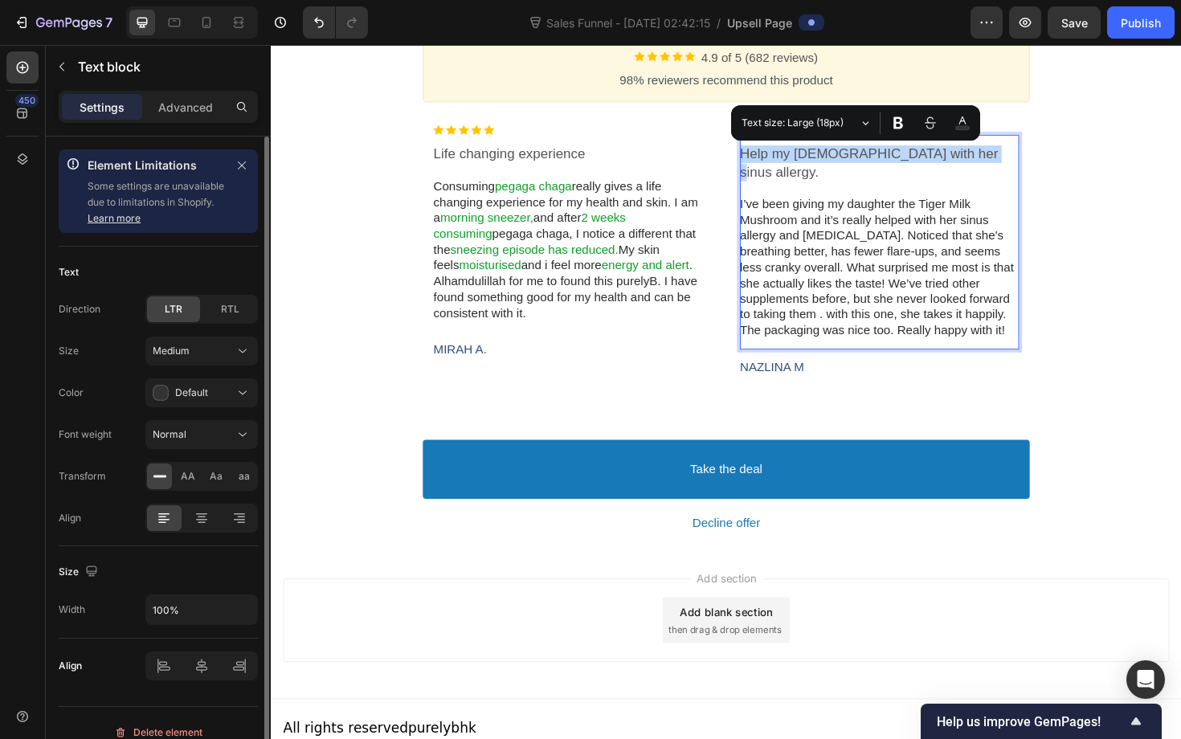
drag, startPoint x: 1027, startPoint y: 170, endPoint x: 771, endPoint y: 157, distance: 256.6
click at [771, 157] on p "Help my 12 yo with her sinus allergy." at bounding box center [915, 171] width 296 height 38
click at [955, 125] on icon "Editor contextual toolbar" at bounding box center [962, 123] width 14 height 16
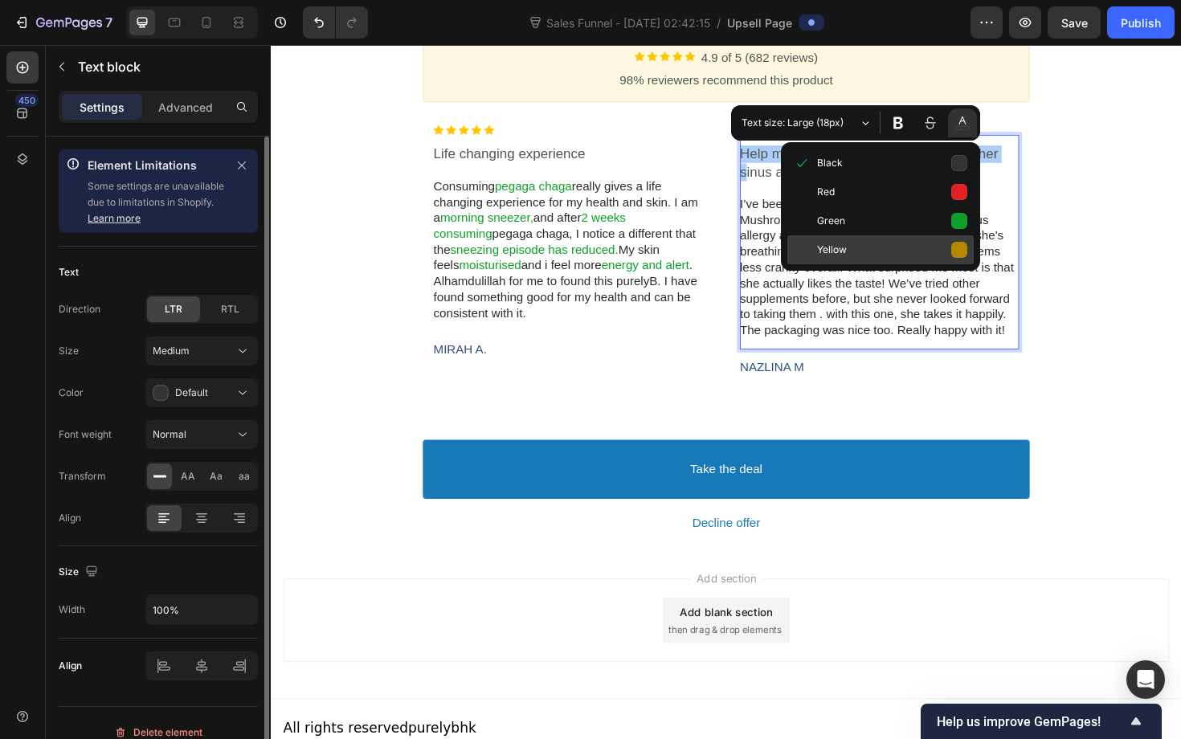
click at [948, 245] on span "Yellow" at bounding box center [892, 250] width 150 height 22
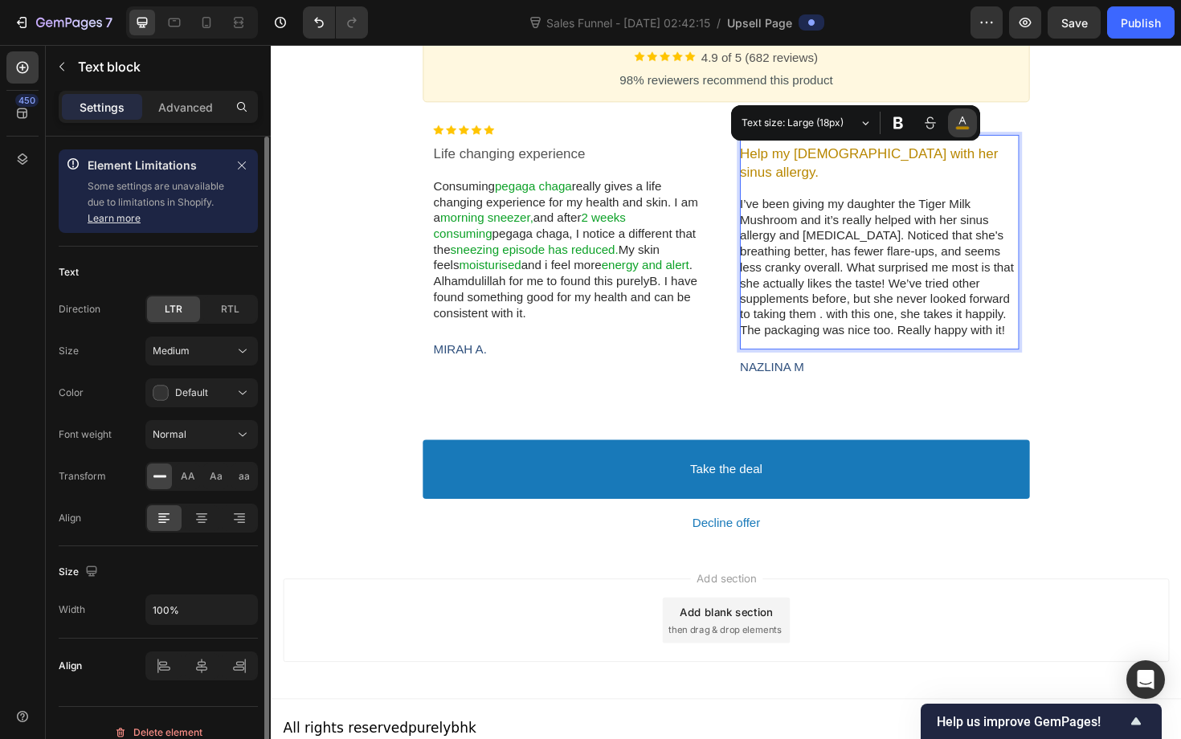
click at [959, 118] on icon "Editor contextual toolbar" at bounding box center [962, 123] width 14 height 16
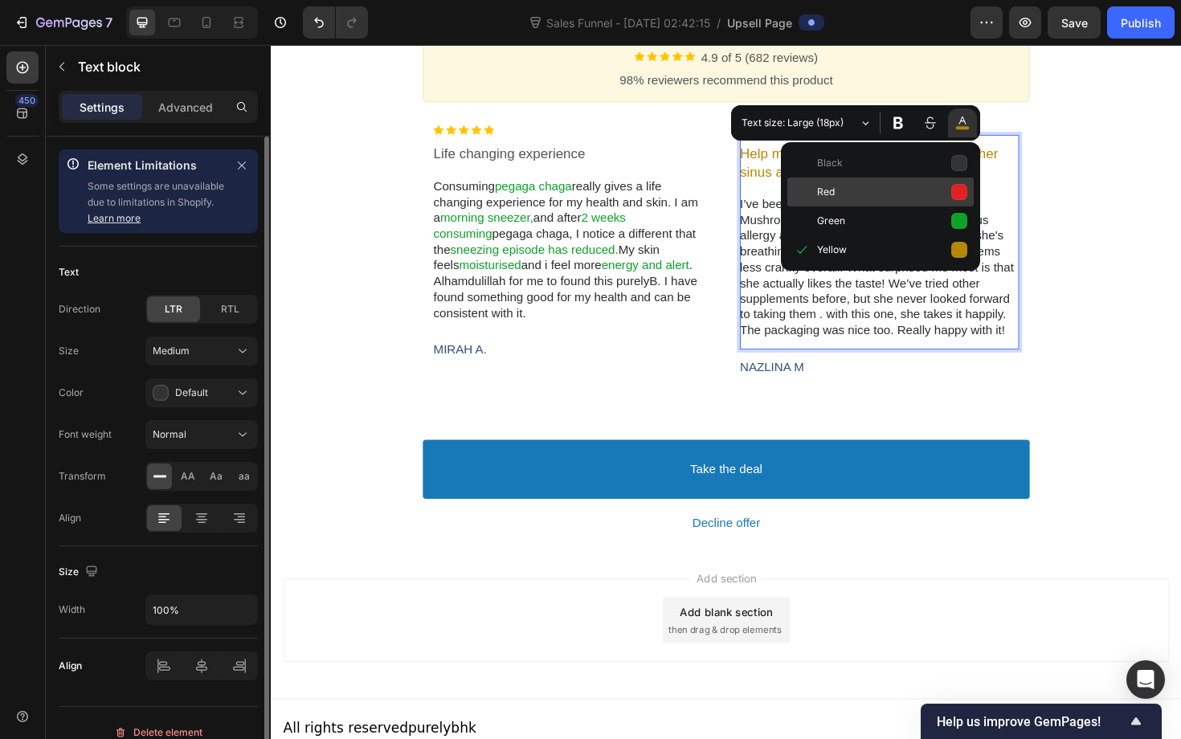
click at [917, 196] on span "Red" at bounding box center [892, 193] width 150 height 22
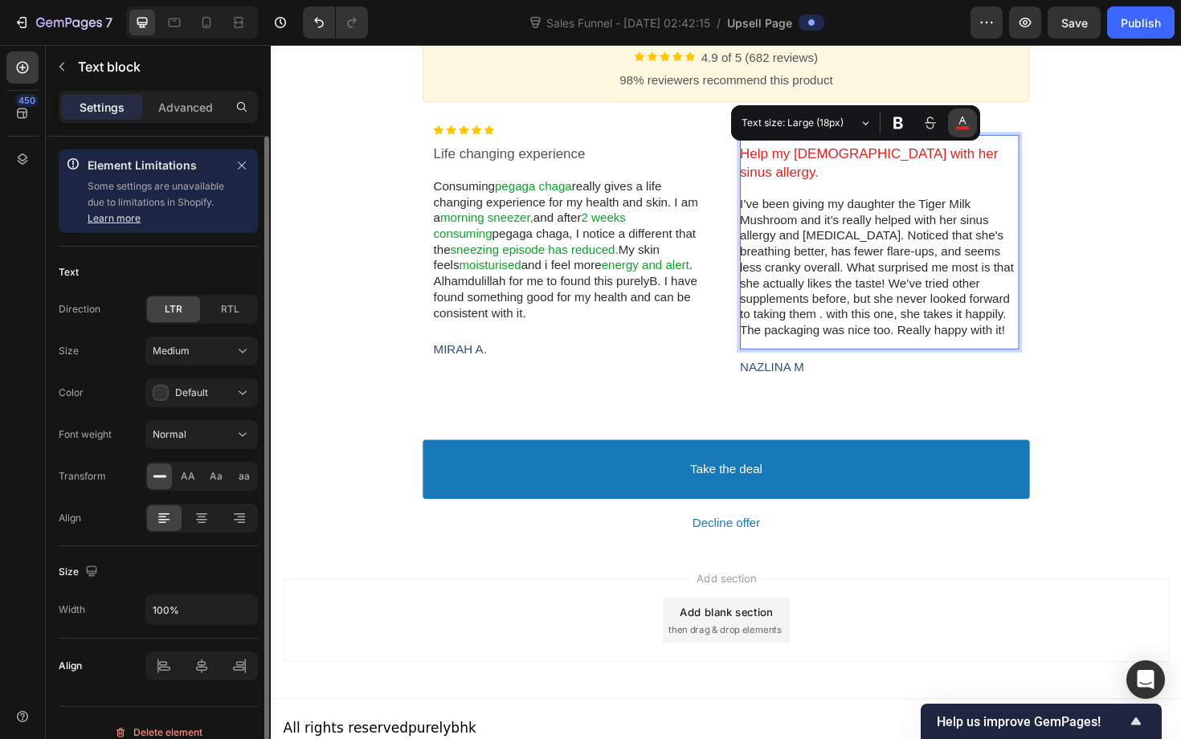
click at [966, 127] on rect "Editor contextual toolbar" at bounding box center [962, 128] width 14 height 4
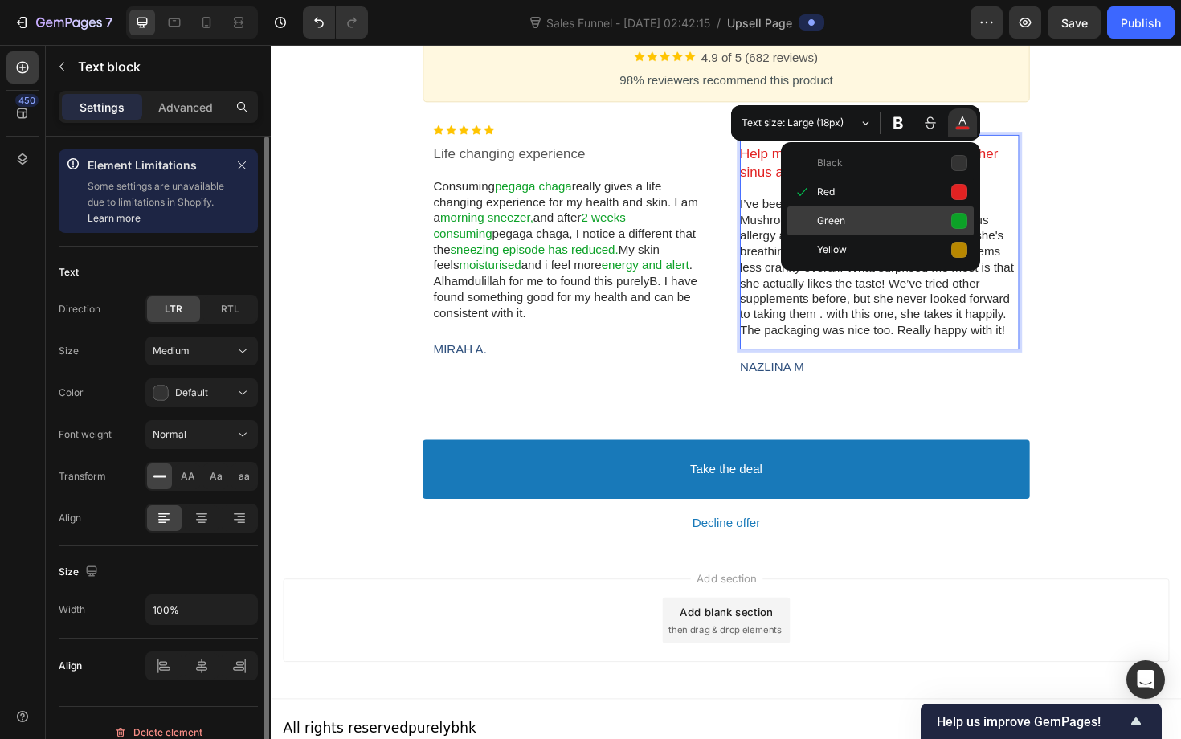
click at [932, 228] on span "Green" at bounding box center [892, 222] width 150 height 22
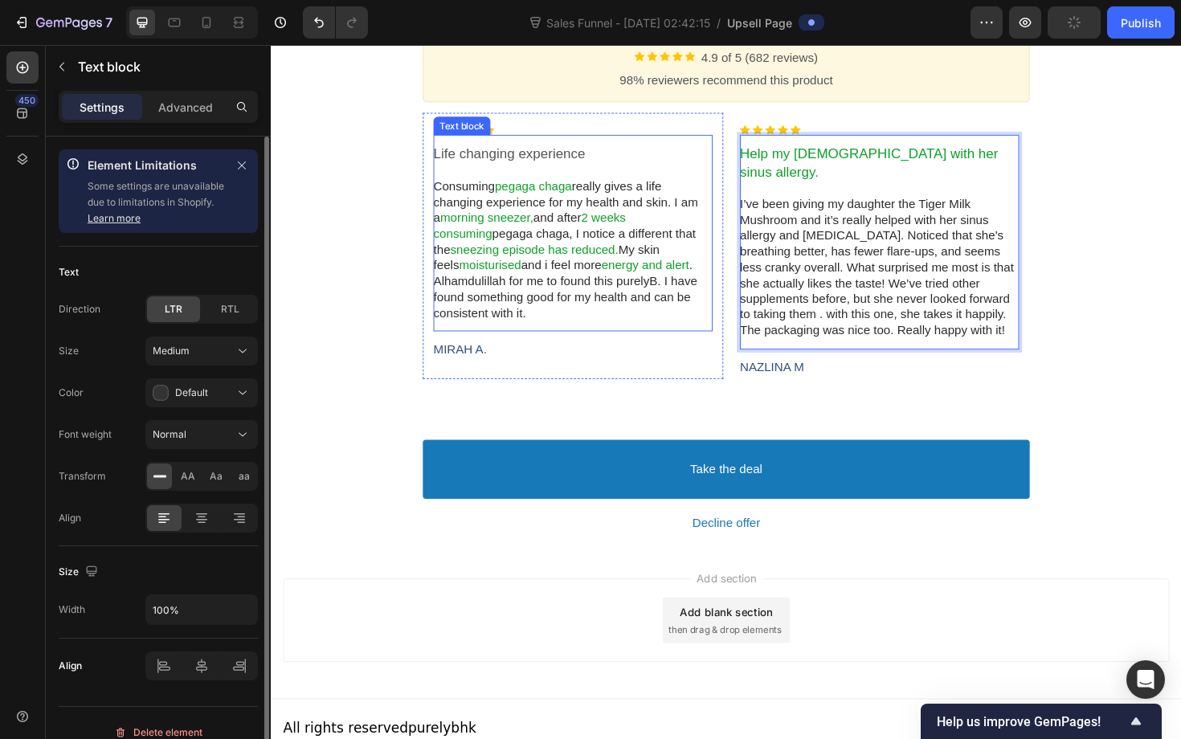
click at [611, 169] on p "Life changing experience" at bounding box center [591, 161] width 296 height 18
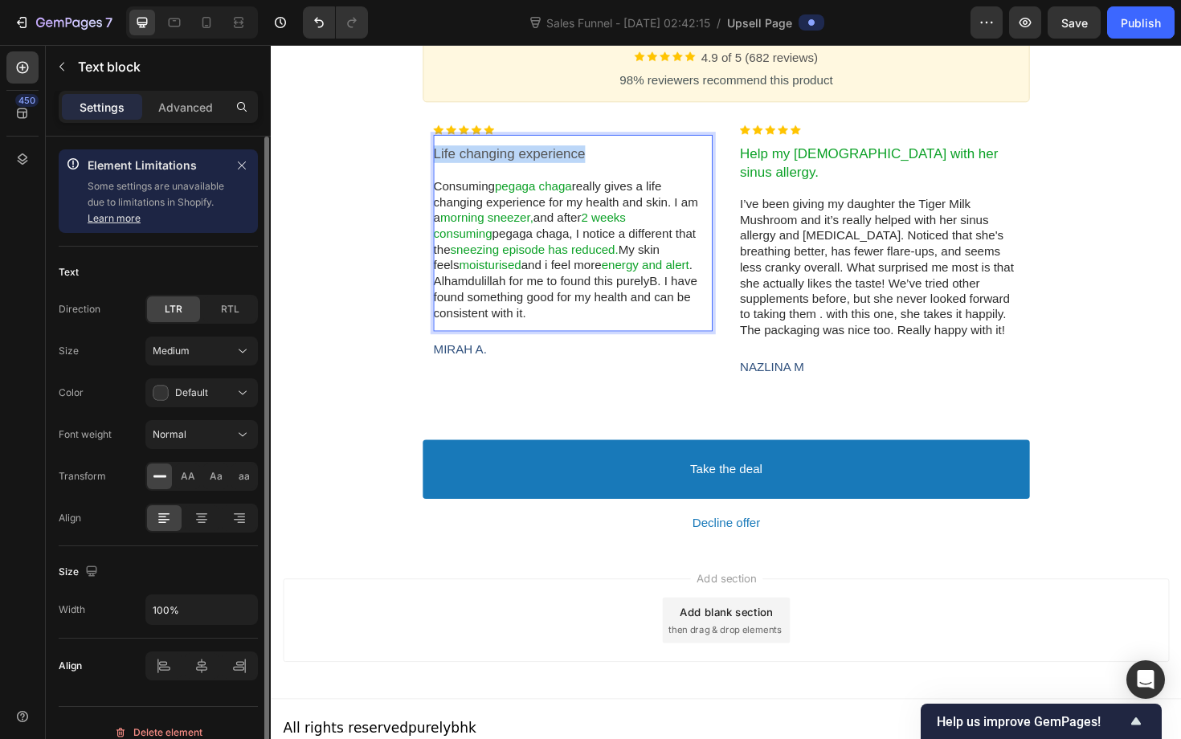
drag, startPoint x: 444, startPoint y: 161, endPoint x: 622, endPoint y: 170, distance: 178.6
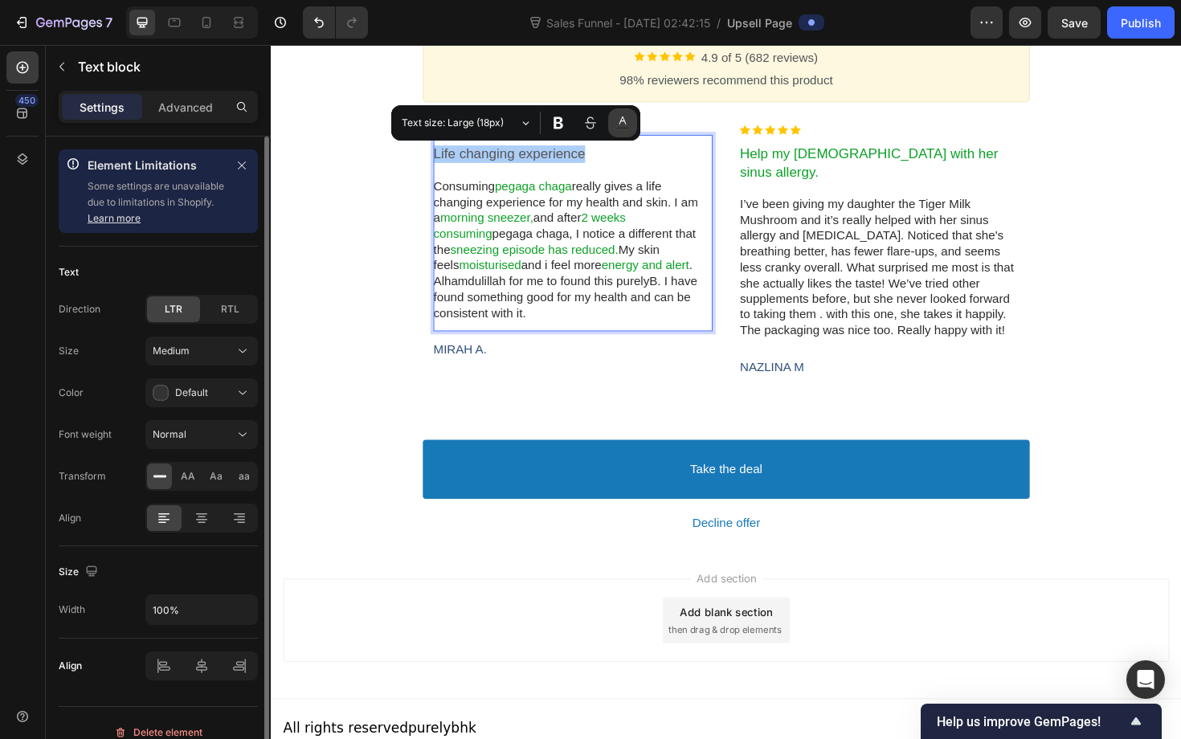
click at [624, 127] on rect "Editor contextual toolbar" at bounding box center [622, 128] width 14 height 4
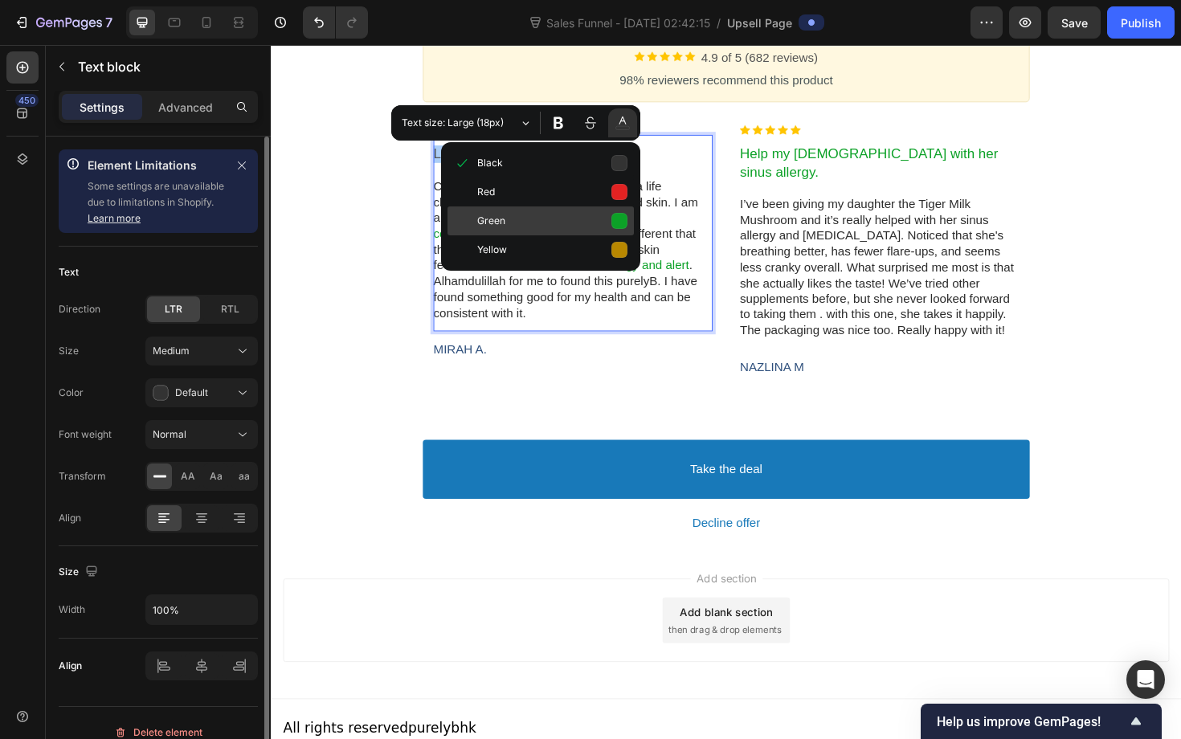
click at [621, 223] on button "Green" at bounding box center [541, 220] width 186 height 29
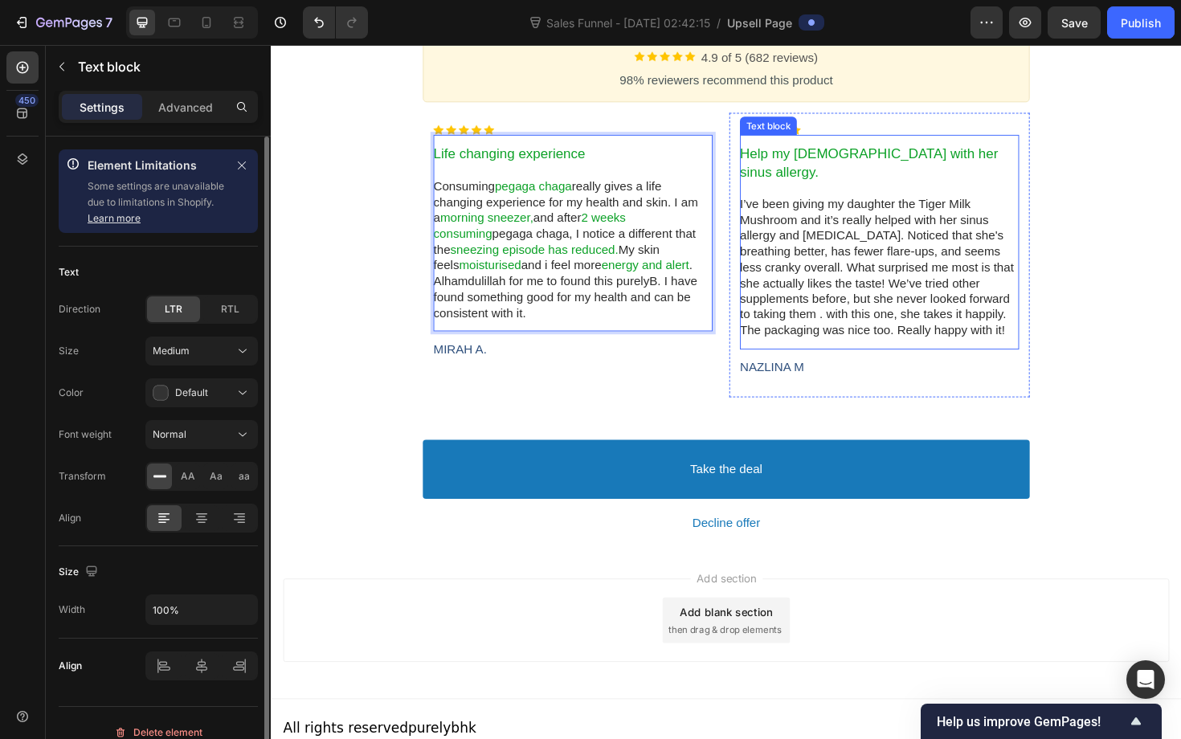
click at [912, 207] on span "I’ve been giving my daughter the Tiger Milk Mushroom and it’s really helped wit…" at bounding box center [912, 280] width 290 height 147
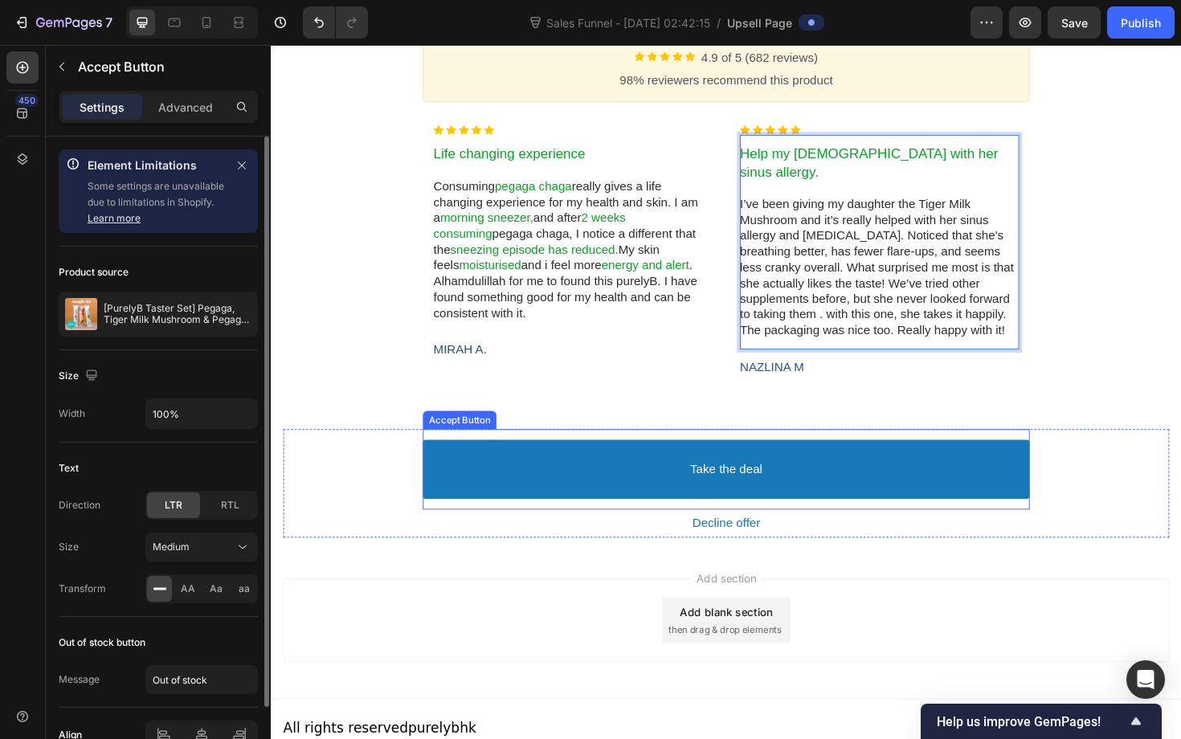
click at [916, 452] on div "Take the deal Accept Button" at bounding box center [752, 495] width 643 height 86
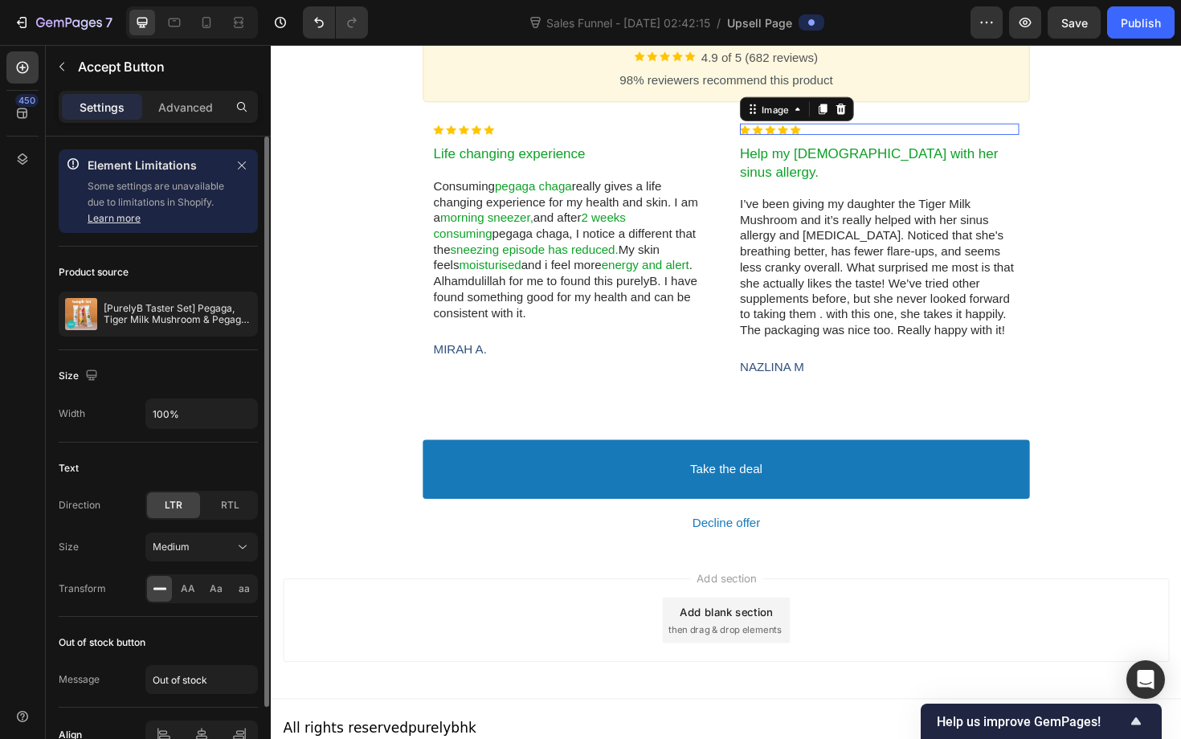
click at [828, 137] on div at bounding box center [915, 135] width 296 height 12
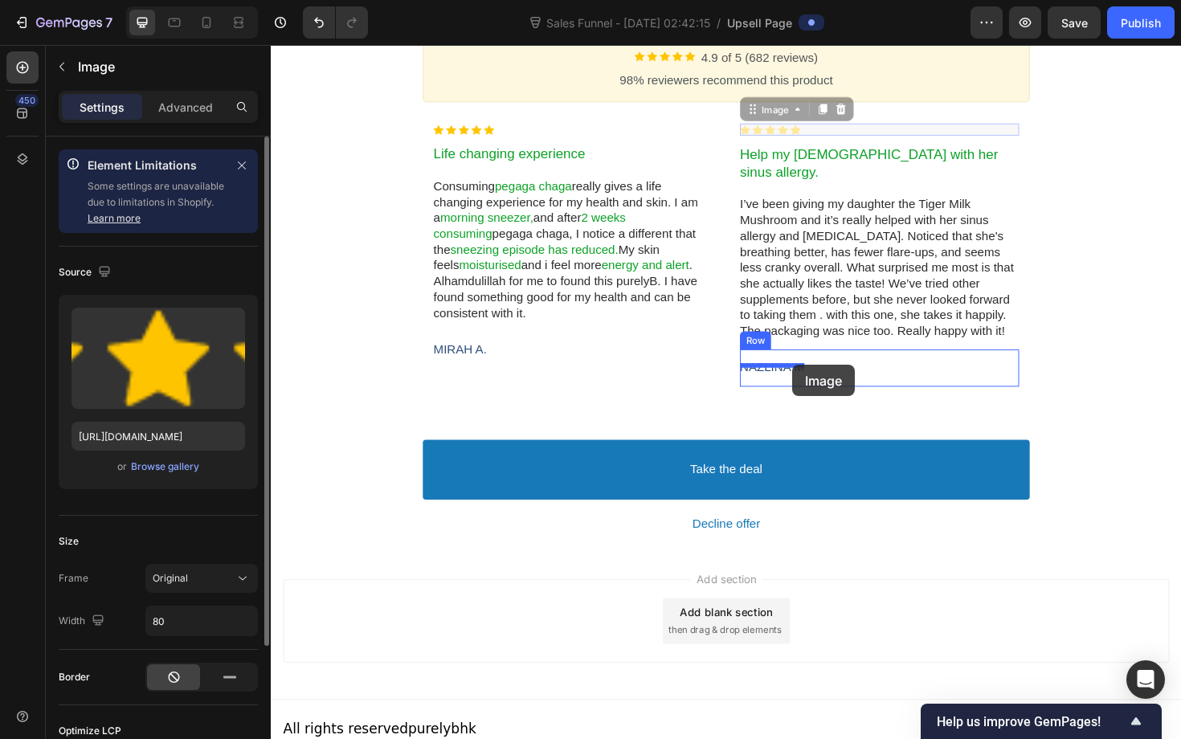
drag, startPoint x: 840, startPoint y: 136, endPoint x: 823, endPoint y: 384, distance: 248.9
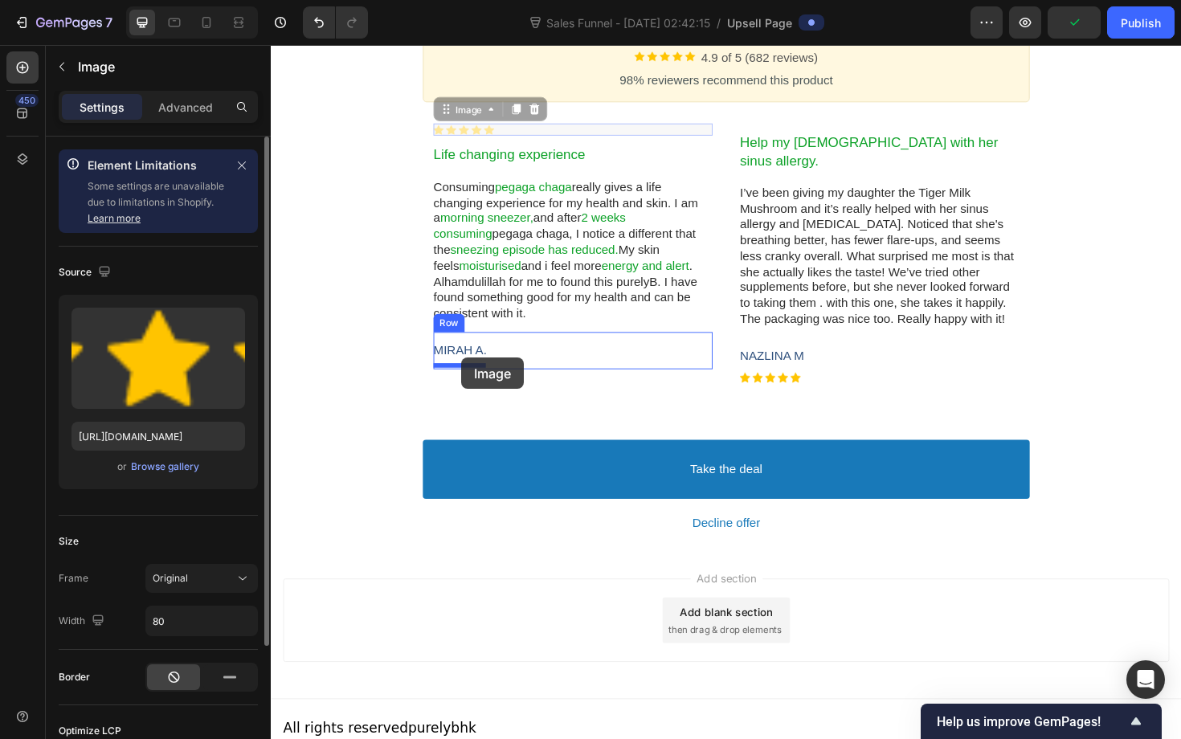
drag, startPoint x: 513, startPoint y: 135, endPoint x: 472, endPoint y: 376, distance: 244.5
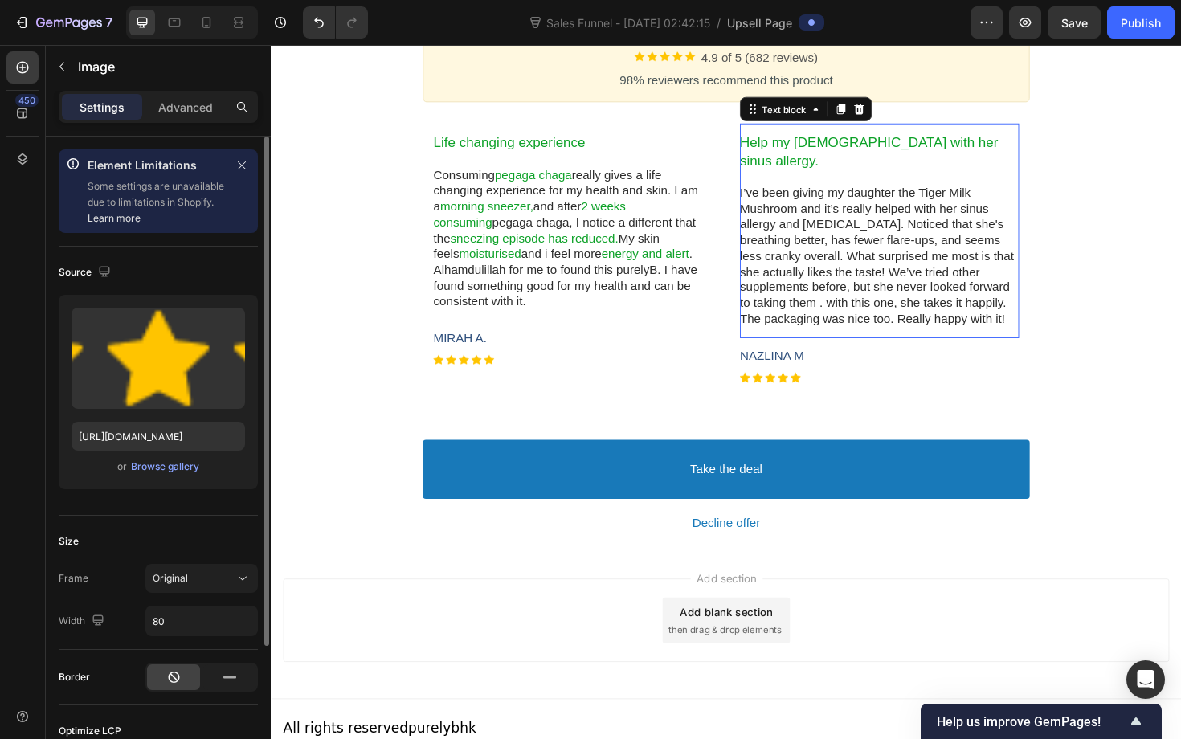
click at [795, 178] on p "Rich Text Editor. Editing area: main" at bounding box center [915, 186] width 296 height 17
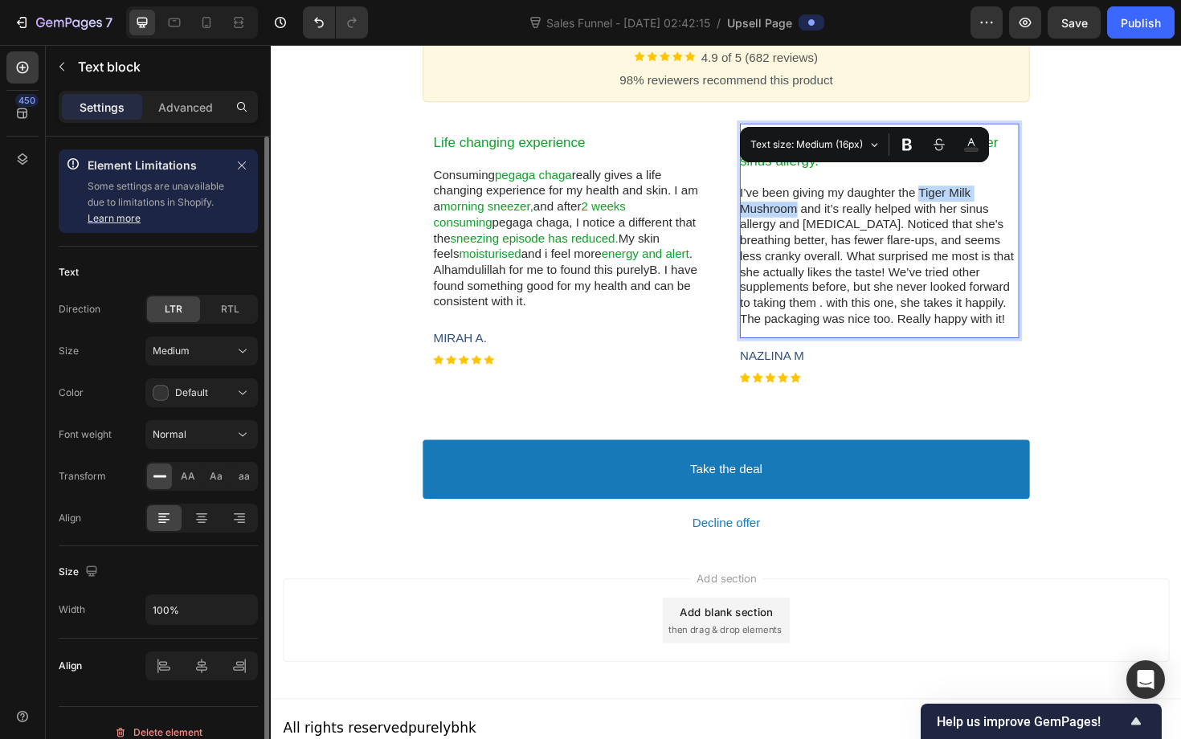
drag, startPoint x: 962, startPoint y: 186, endPoint x: 829, endPoint y: 199, distance: 133.3
click at [829, 199] on span "I’ve been giving my daughter the Tiger Milk Mushroom and it’s really helped wit…" at bounding box center [912, 268] width 290 height 147
click at [961, 141] on button "Black" at bounding box center [971, 144] width 29 height 29
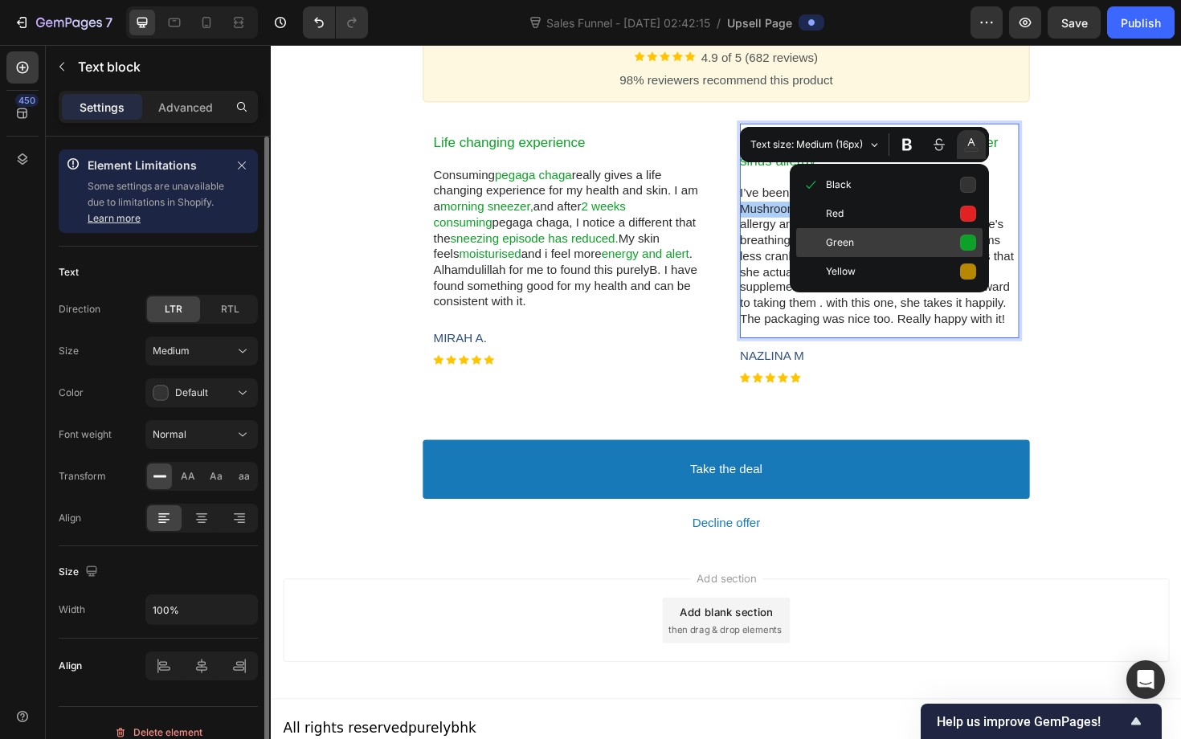
click at [952, 239] on span "Green" at bounding box center [901, 243] width 150 height 22
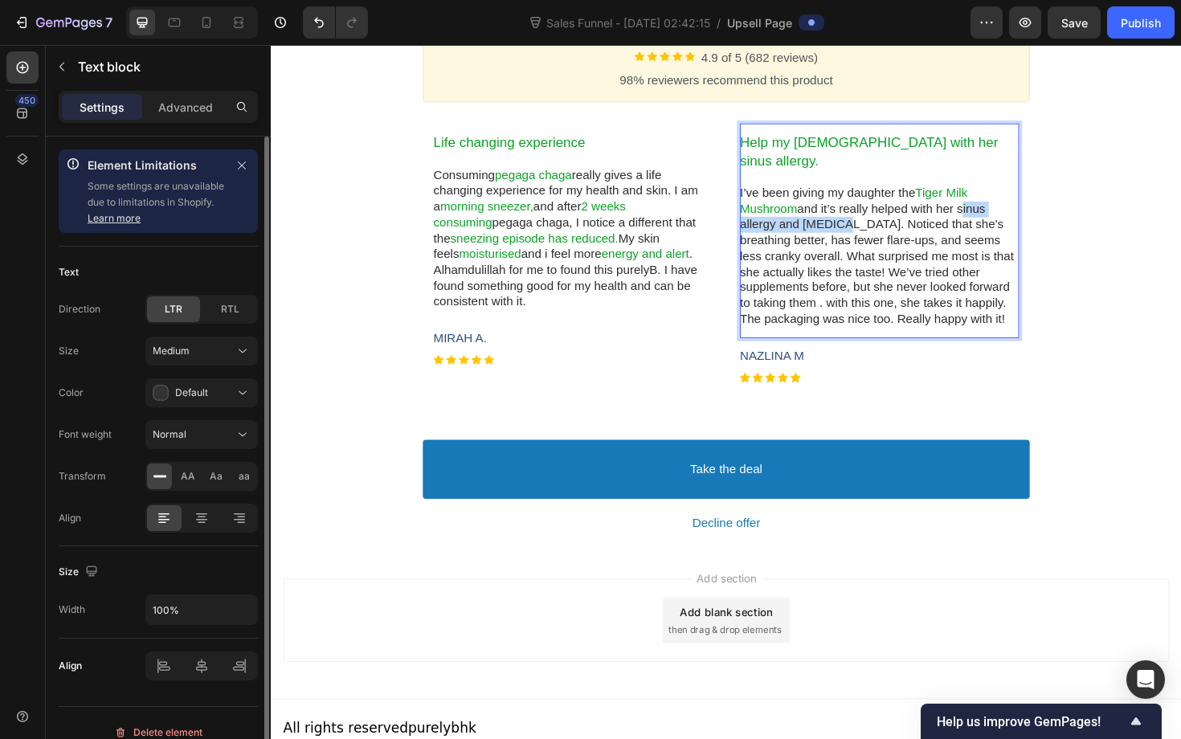
drag, startPoint x: 877, startPoint y: 219, endPoint x: 1004, endPoint y: 199, distance: 128.4
click at [1004, 212] on span "and it’s really helped with her sinus allergy and asthma. Noticed that she's br…" at bounding box center [912, 277] width 290 height 131
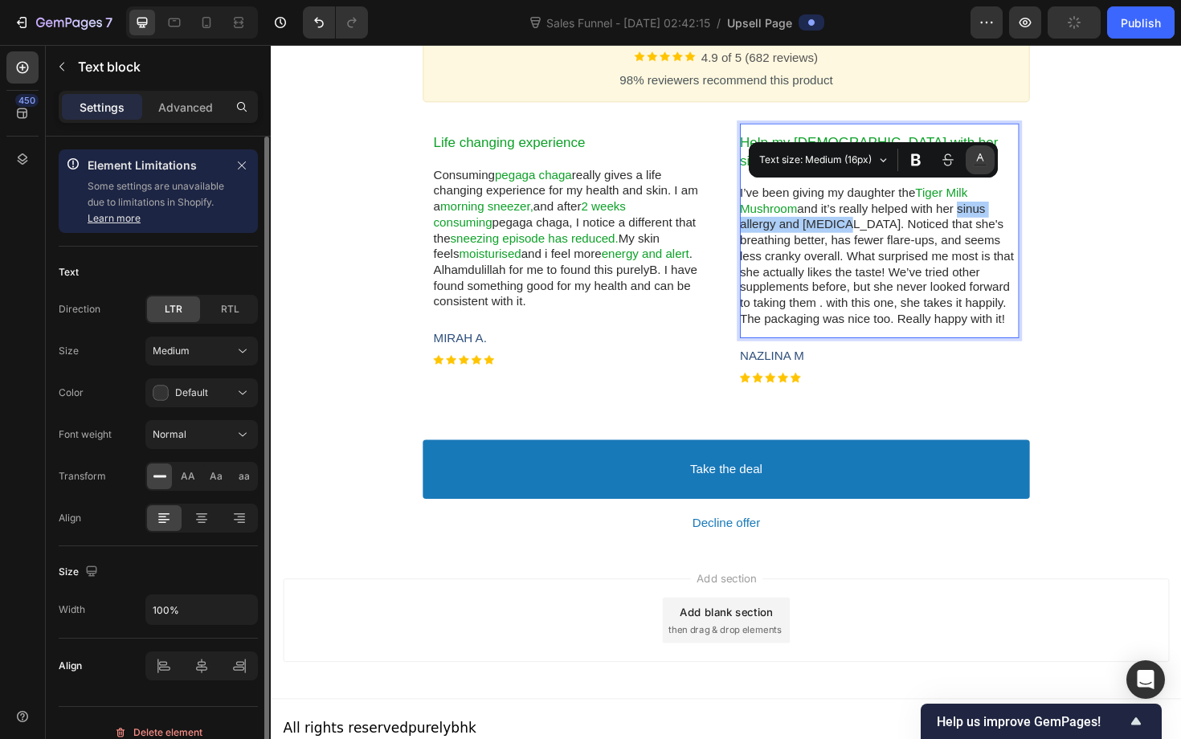
click at [979, 166] on rect "Editor contextual toolbar" at bounding box center [980, 165] width 14 height 4
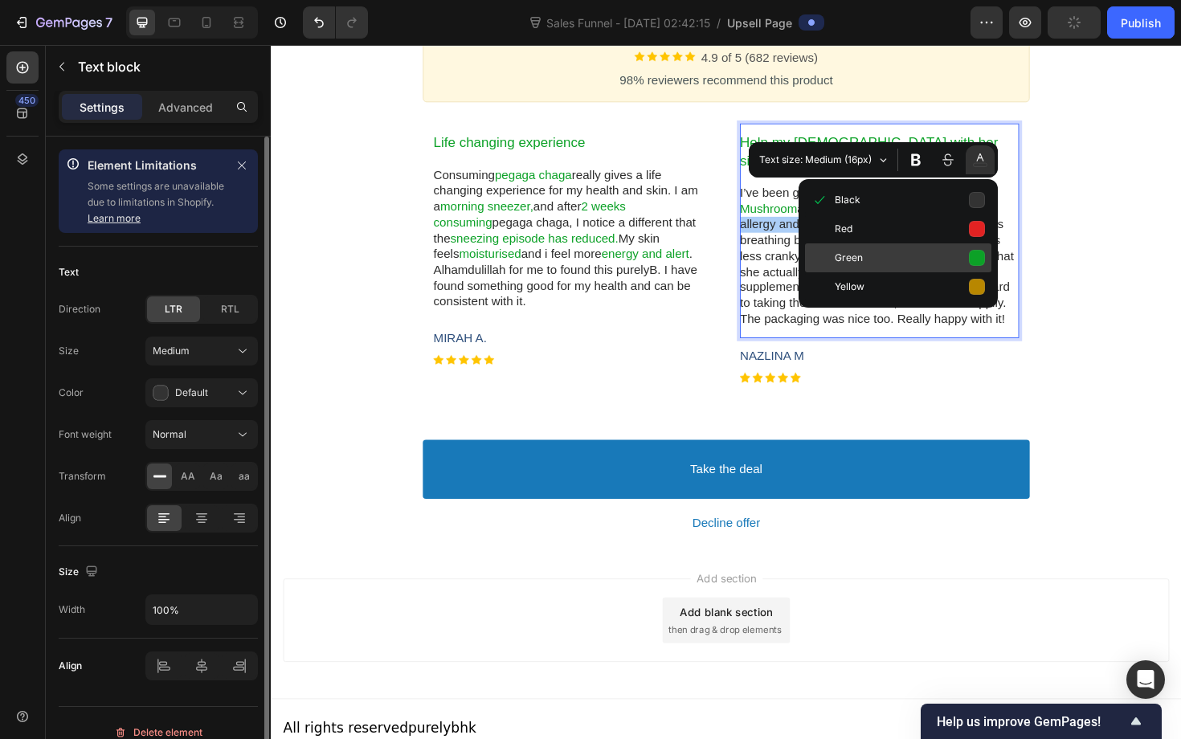
click at [967, 253] on span "Green" at bounding box center [910, 258] width 150 height 22
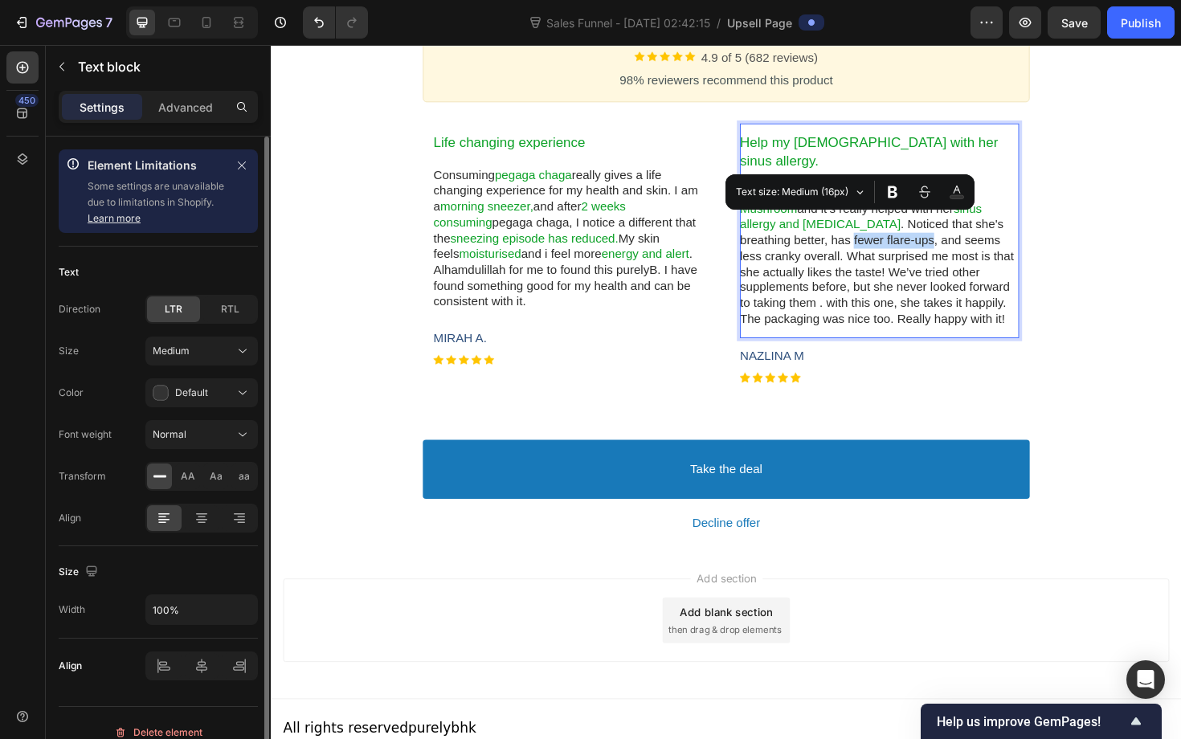
drag, startPoint x: 831, startPoint y: 238, endPoint x: 922, endPoint y: 233, distance: 90.9
click at [922, 233] on span ". Noticed that she's breathing better, has fewer flare-ups, and seems less cran…" at bounding box center [912, 285] width 290 height 114
click at [967, 188] on button "Black" at bounding box center [956, 192] width 29 height 29
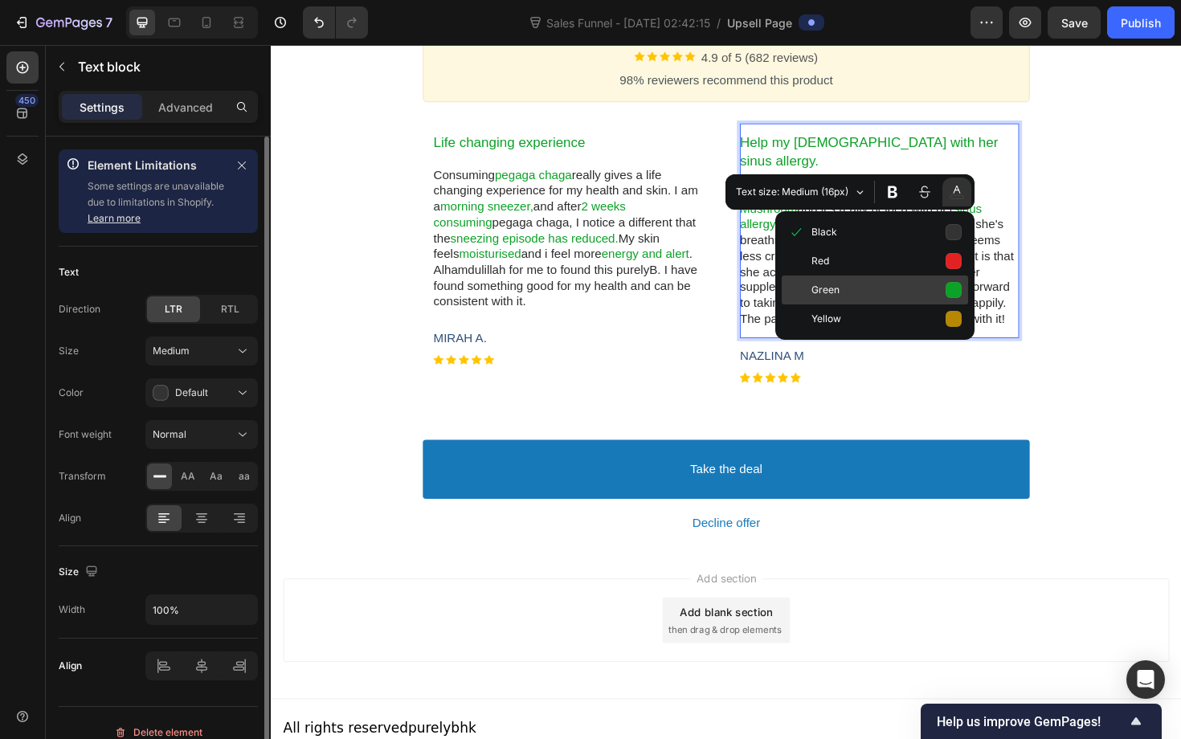
click at [951, 292] on button "Green" at bounding box center [875, 290] width 186 height 29
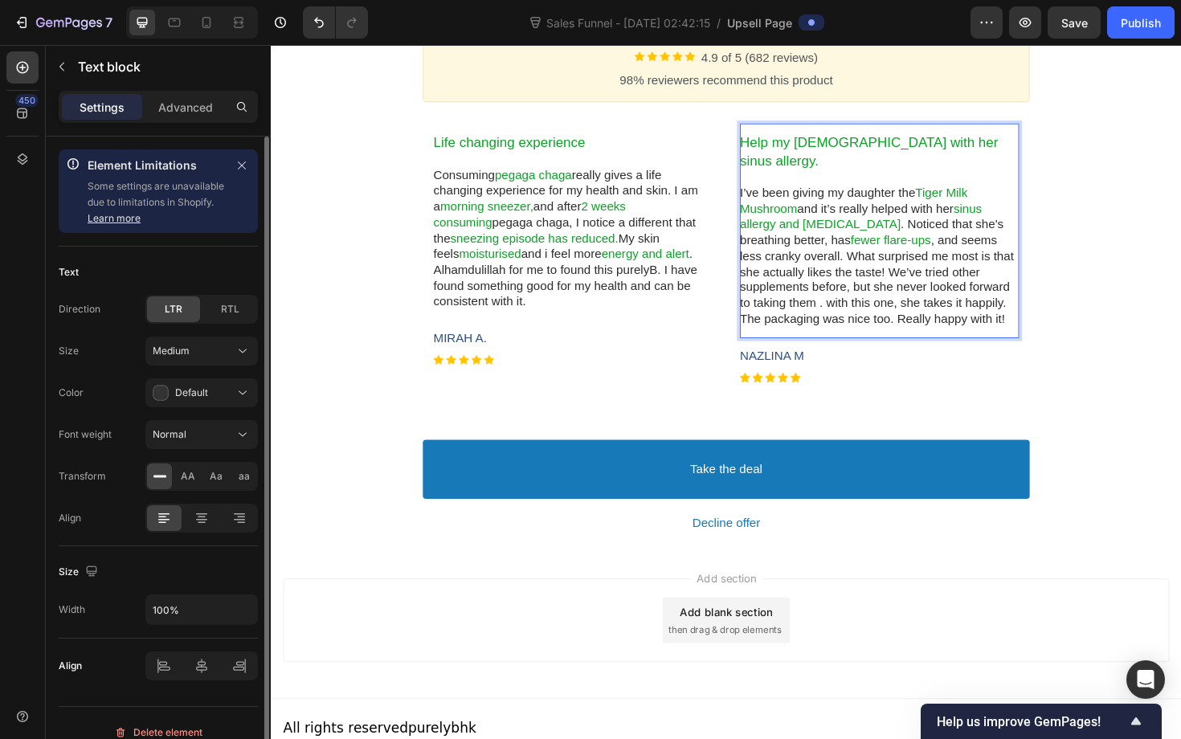
click at [992, 245] on span ", and seems less cranky overall. What surprised me most is that she actually li…" at bounding box center [912, 293] width 290 height 97
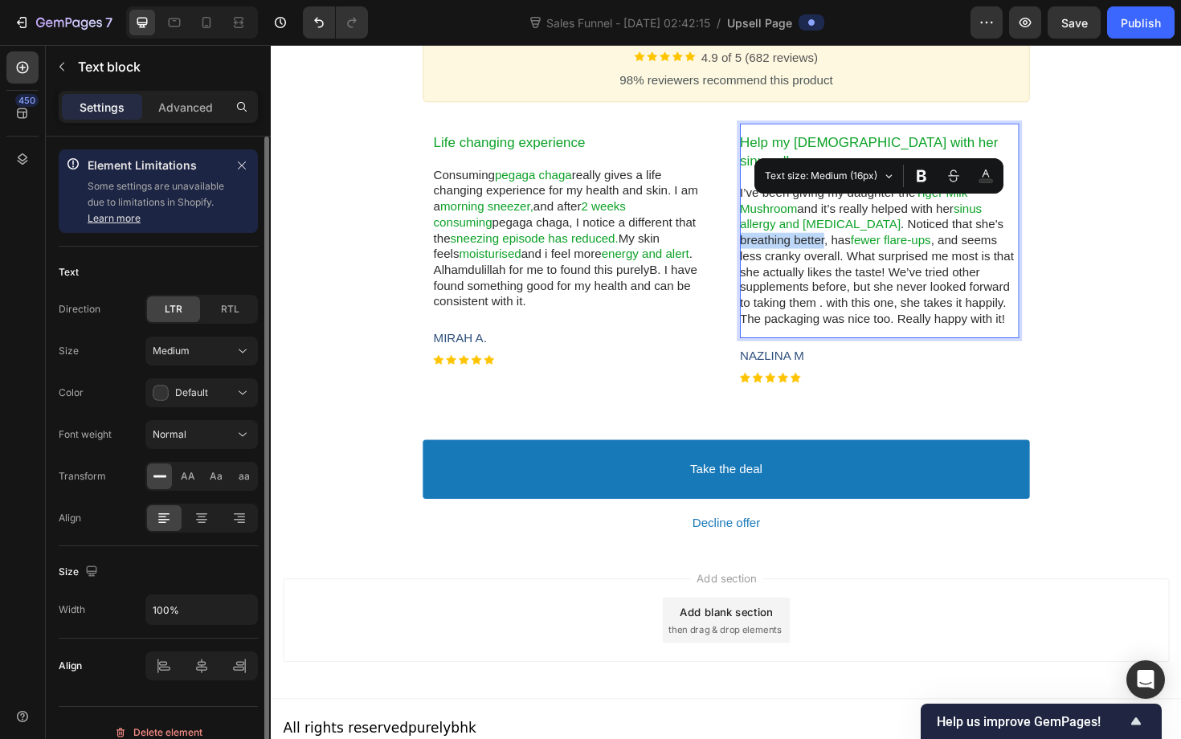
drag, startPoint x: 993, startPoint y: 221, endPoint x: 801, endPoint y: 231, distance: 192.3
click at [801, 231] on span ". Noticed that she's breathing better, has" at bounding box center [907, 243] width 280 height 31
click at [992, 178] on icon "Editor contextual toolbar" at bounding box center [986, 176] width 14 height 16
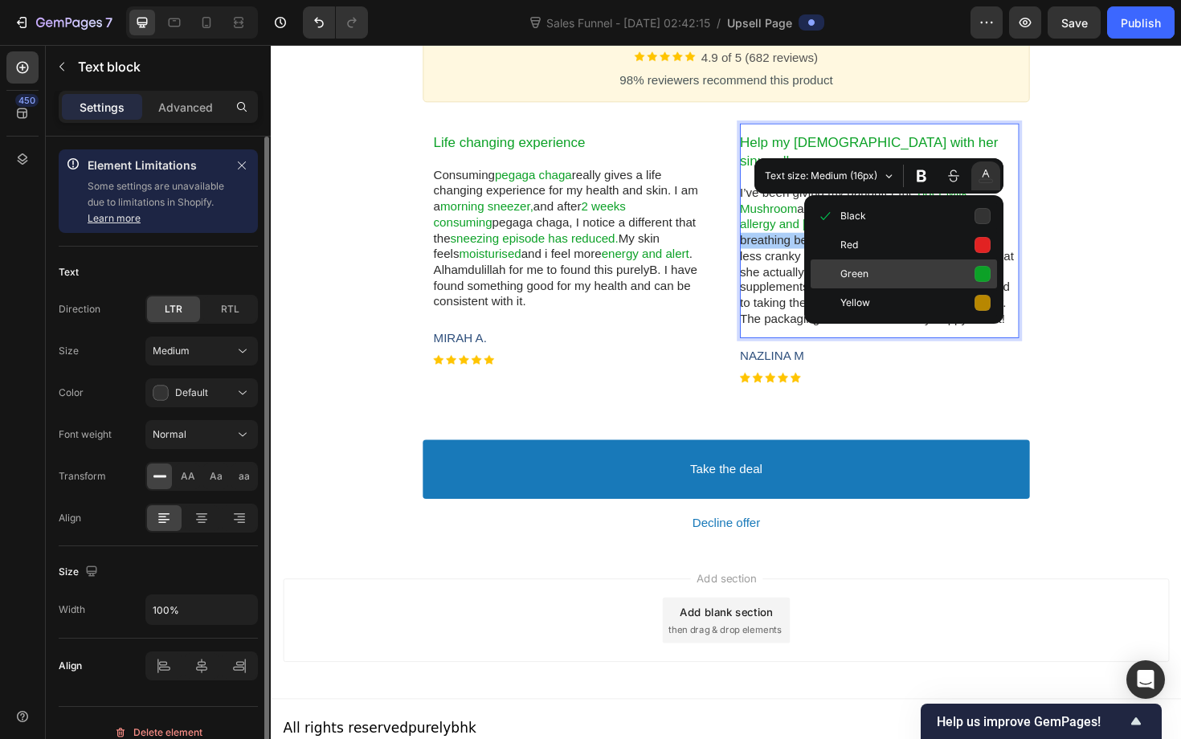
click at [986, 271] on button "Green" at bounding box center [904, 274] width 186 height 29
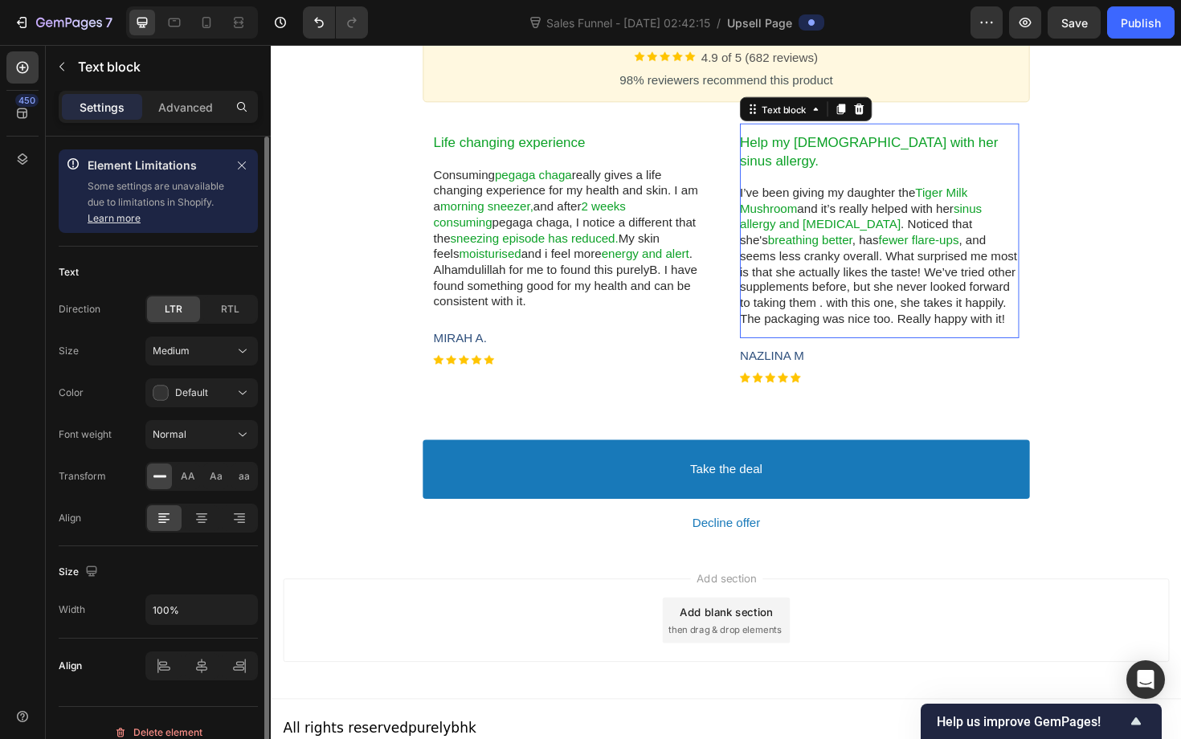
click at [962, 295] on span ", and seems less cranky overall. What surprised me most is that she actually li…" at bounding box center [913, 293] width 293 height 97
drag, startPoint x: 814, startPoint y: 270, endPoint x: 902, endPoint y: 270, distance: 88.4
click at [902, 270] on span ", and seems less cranky overall. What surprised me most is that she actually li…" at bounding box center [913, 293] width 293 height 97
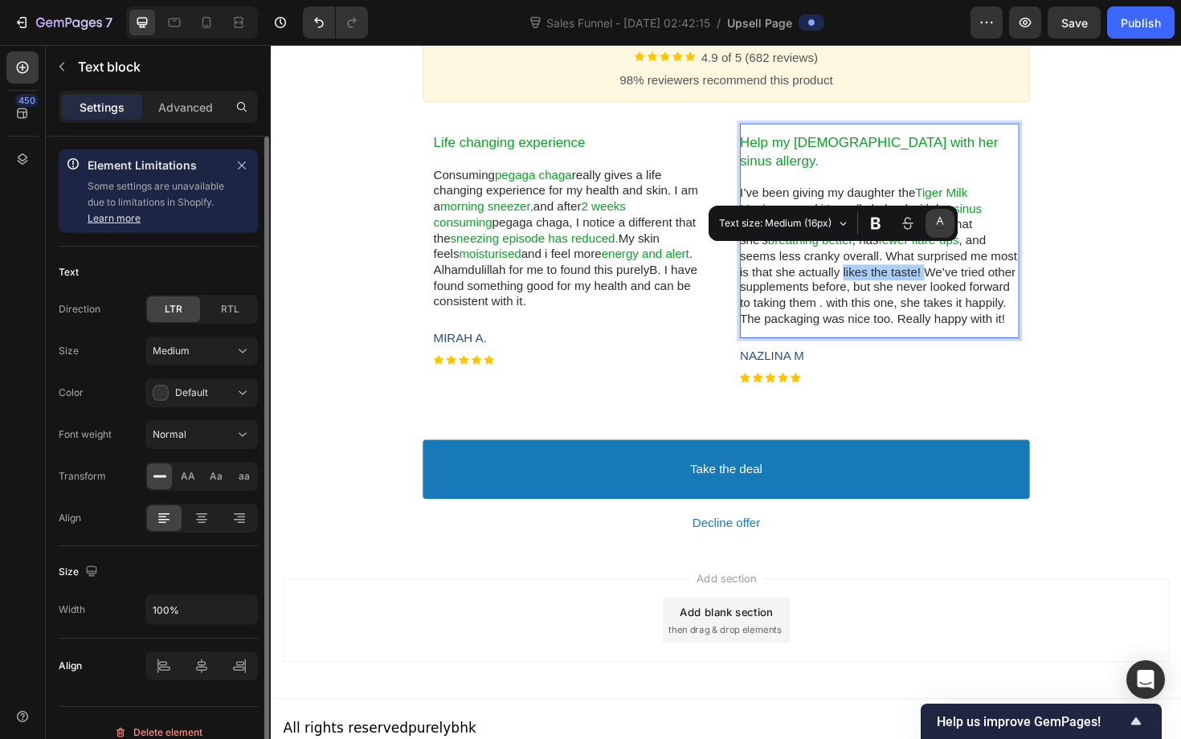
click at [947, 222] on button "Black" at bounding box center [940, 223] width 29 height 29
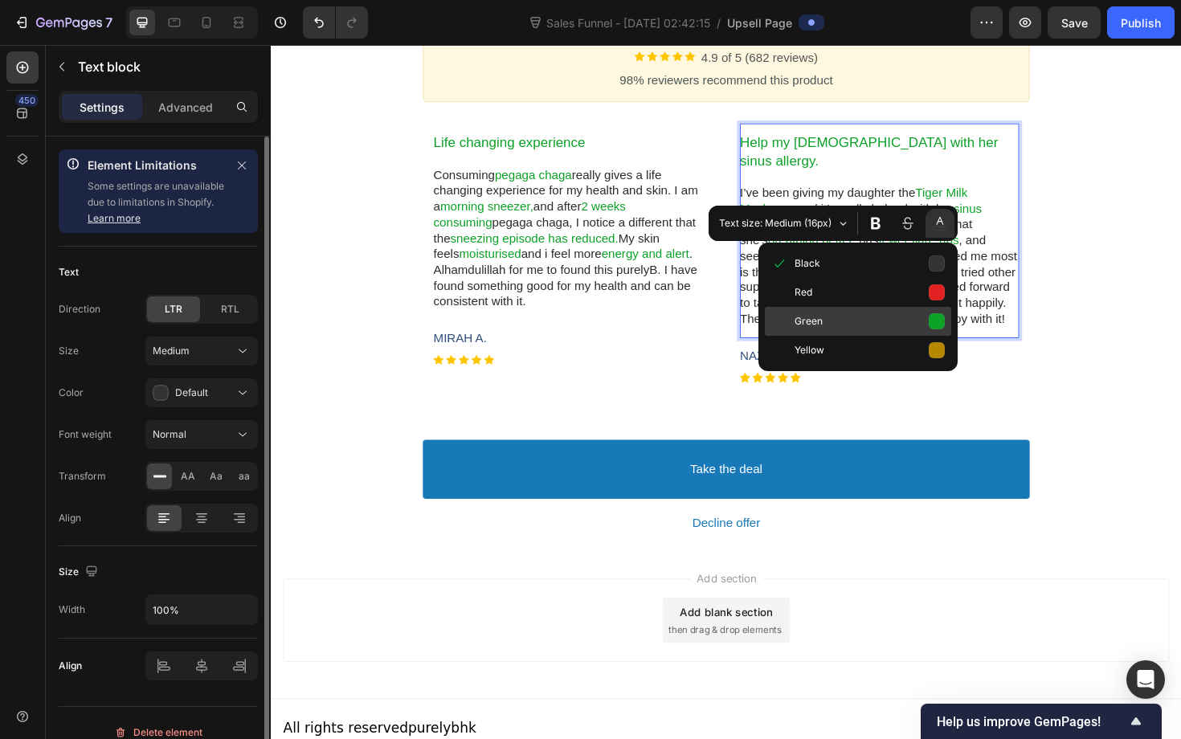
drag, startPoint x: 934, startPoint y: 339, endPoint x: 933, endPoint y: 329, distance: 10.5
click at [933, 329] on ul "Black Red Green Yellow" at bounding box center [857, 307] width 199 height 129
click at [933, 329] on button "Green" at bounding box center [858, 321] width 186 height 29
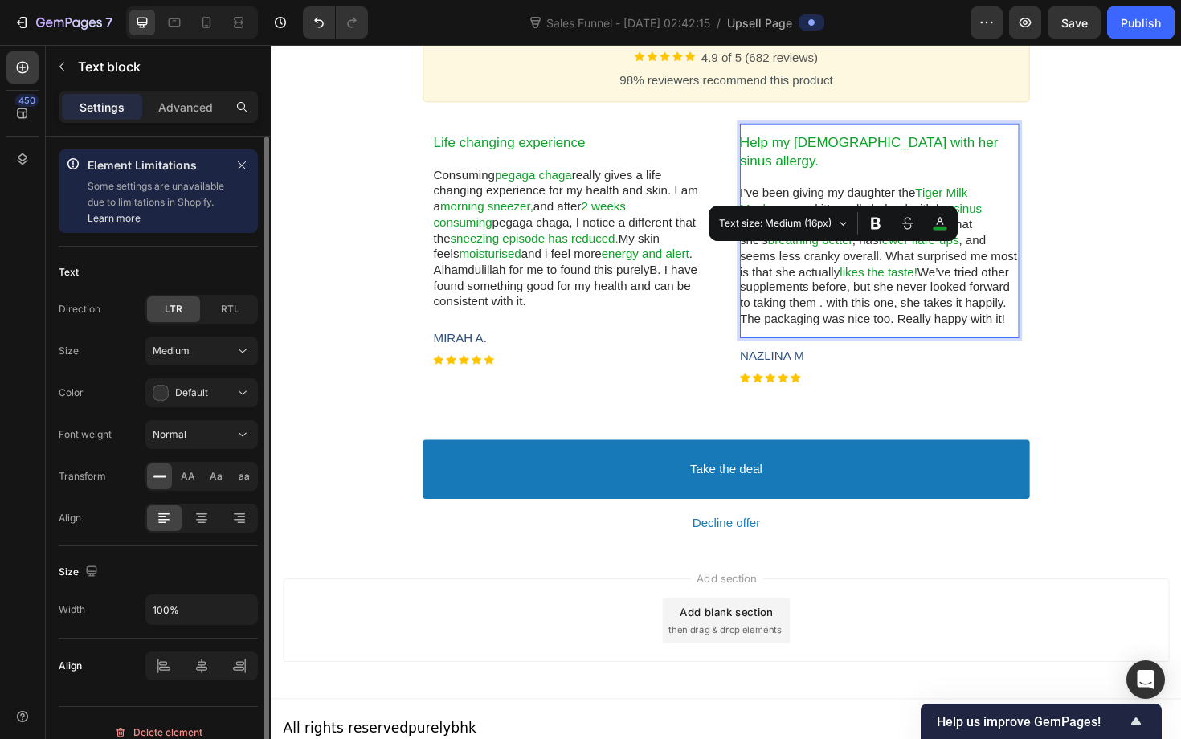
click at [947, 295] on span "We’ve tried other supplements before, but she never looked forward to taking th…" at bounding box center [910, 310] width 286 height 63
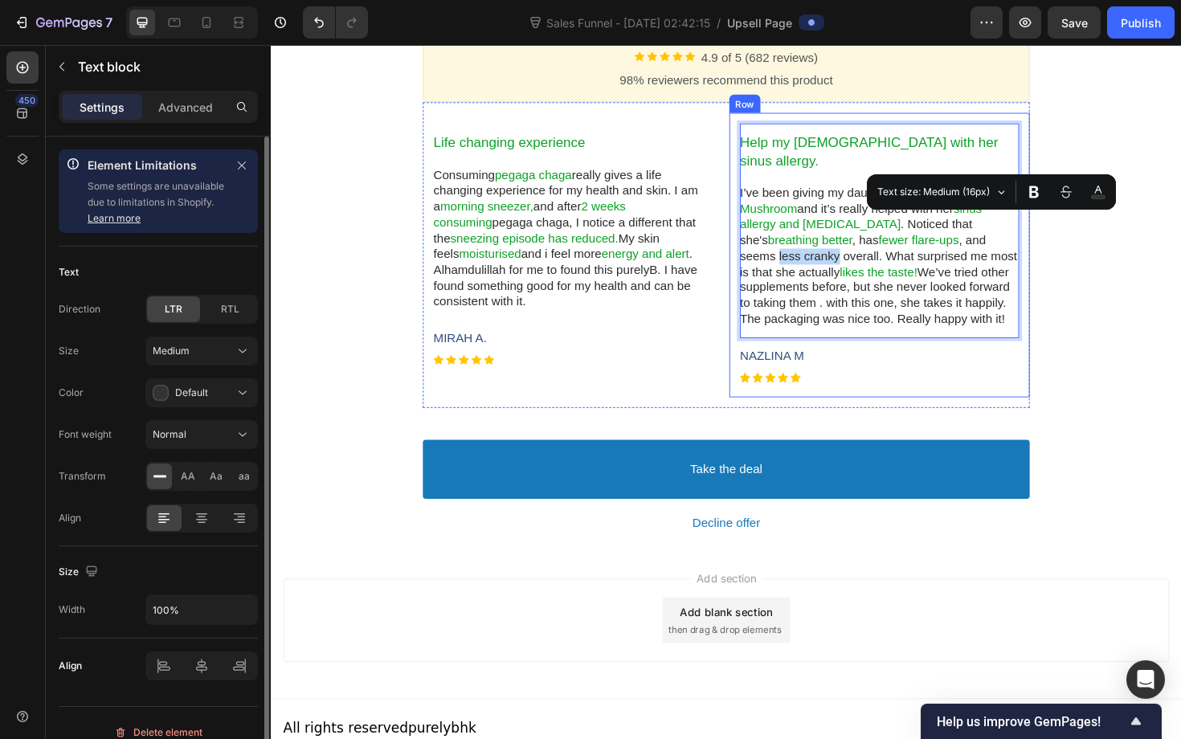
drag, startPoint x: 994, startPoint y: 231, endPoint x: 1064, endPoint y: 236, distance: 70.1
click at [1064, 236] on div "Help my 12 yo with her sinus allergy. I’ve been giving my daughter the Tiger Mi…" at bounding box center [915, 267] width 318 height 301
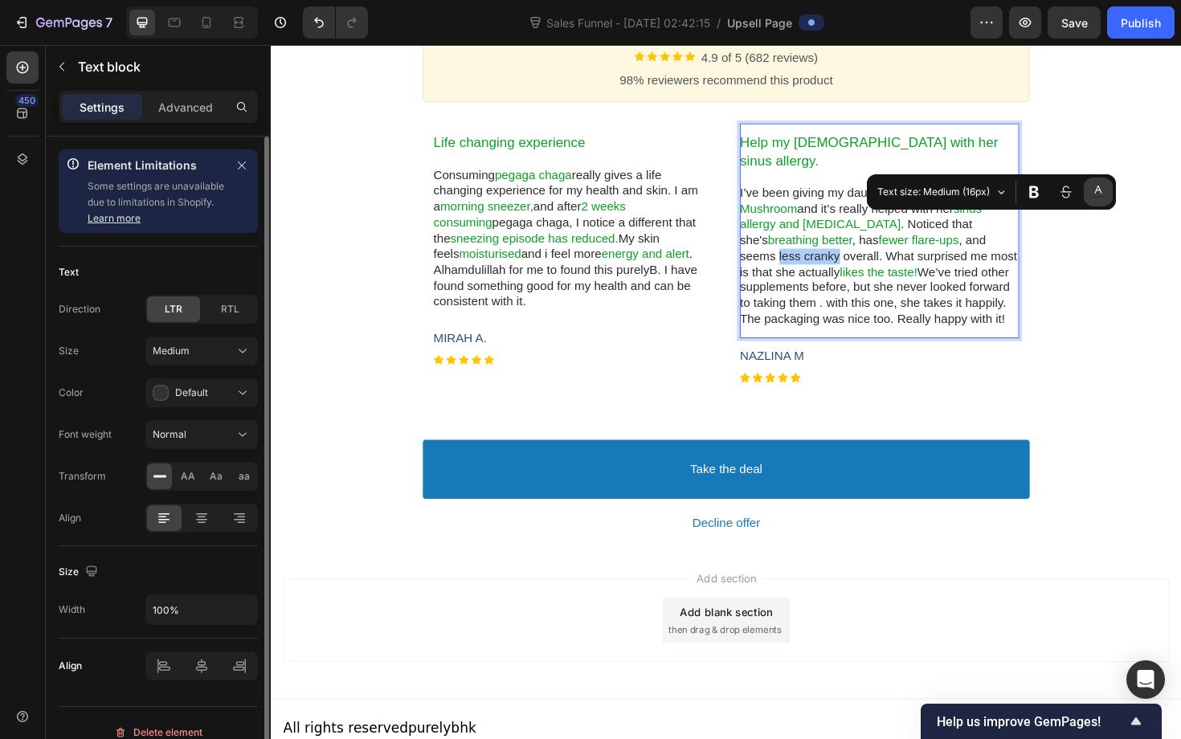
click at [1092, 197] on rect "Editor contextual toolbar" at bounding box center [1098, 197] width 14 height 4
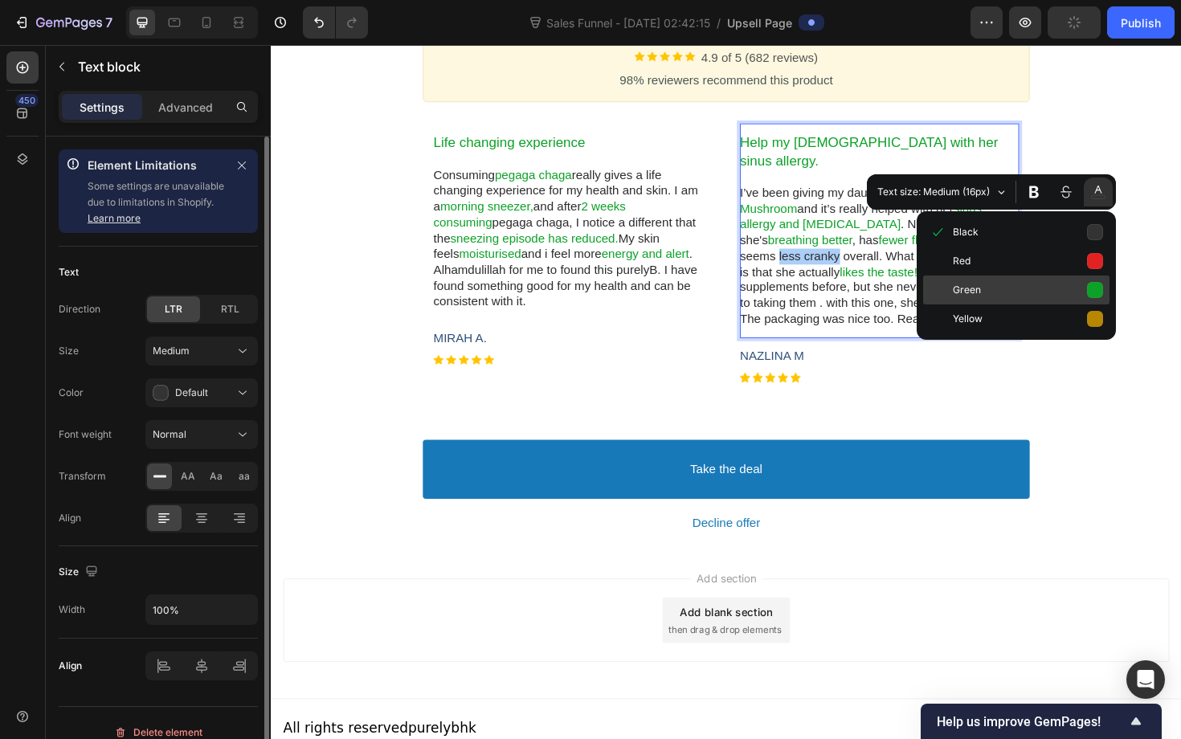
click at [1079, 295] on span "Green" at bounding box center [1028, 291] width 150 height 22
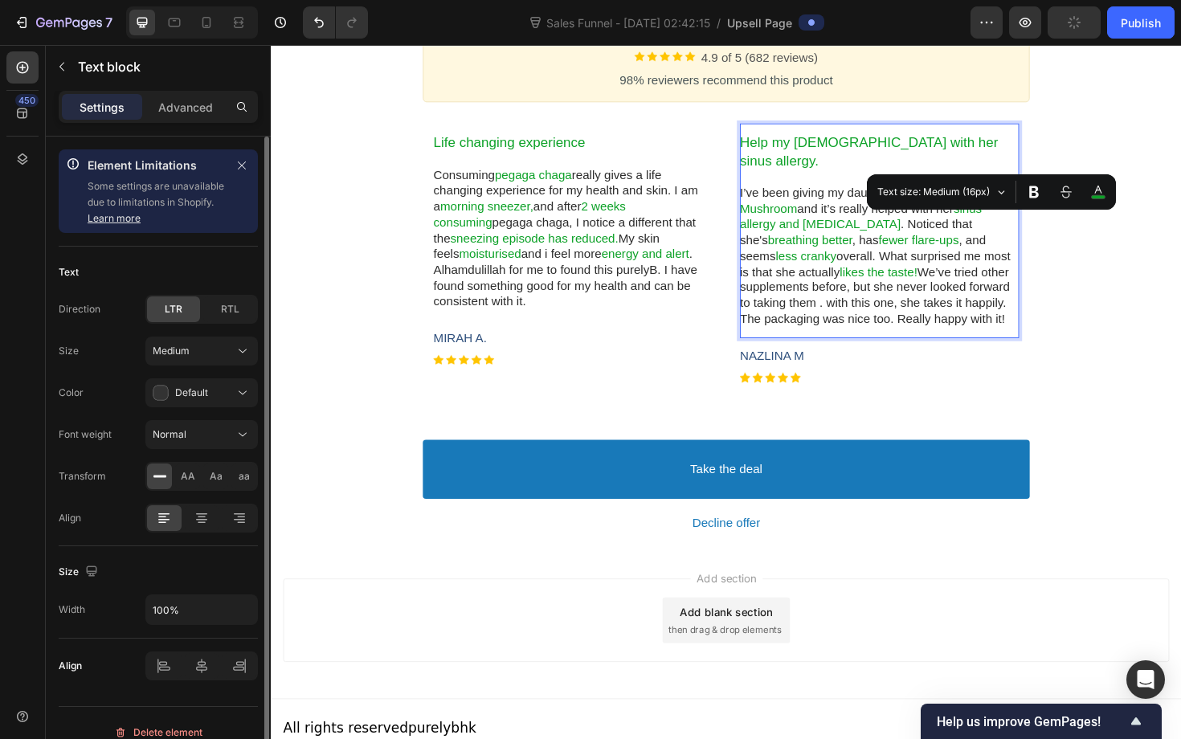
click at [983, 292] on p "I’ve been giving my daughter the Tiger Milk Mushroom and it’s really helped wit…" at bounding box center [915, 269] width 296 height 150
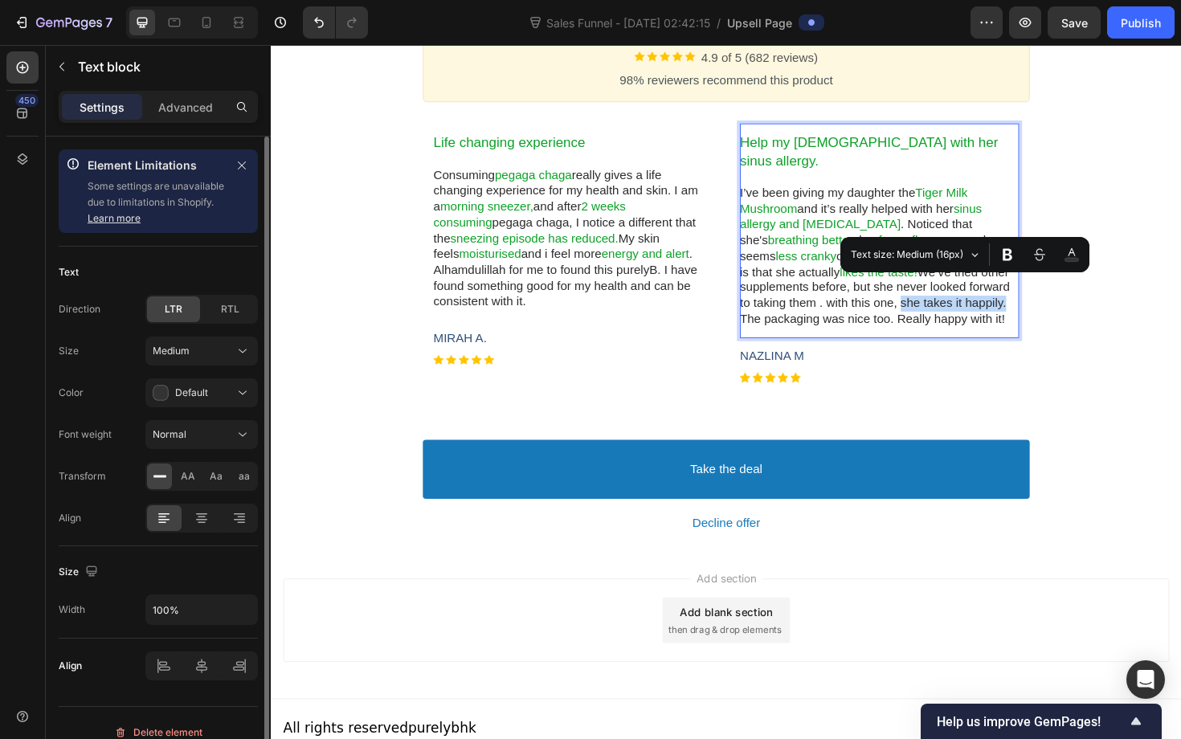
drag, startPoint x: 943, startPoint y: 302, endPoint x: 1062, endPoint y: 301, distance: 118.9
click at [1062, 301] on p "I’ve been giving my daughter the Tiger Milk Mushroom and it’s really helped wit…" at bounding box center [915, 269] width 296 height 150
click at [1068, 260] on rect "Editor contextual toolbar" at bounding box center [1072, 260] width 14 height 4
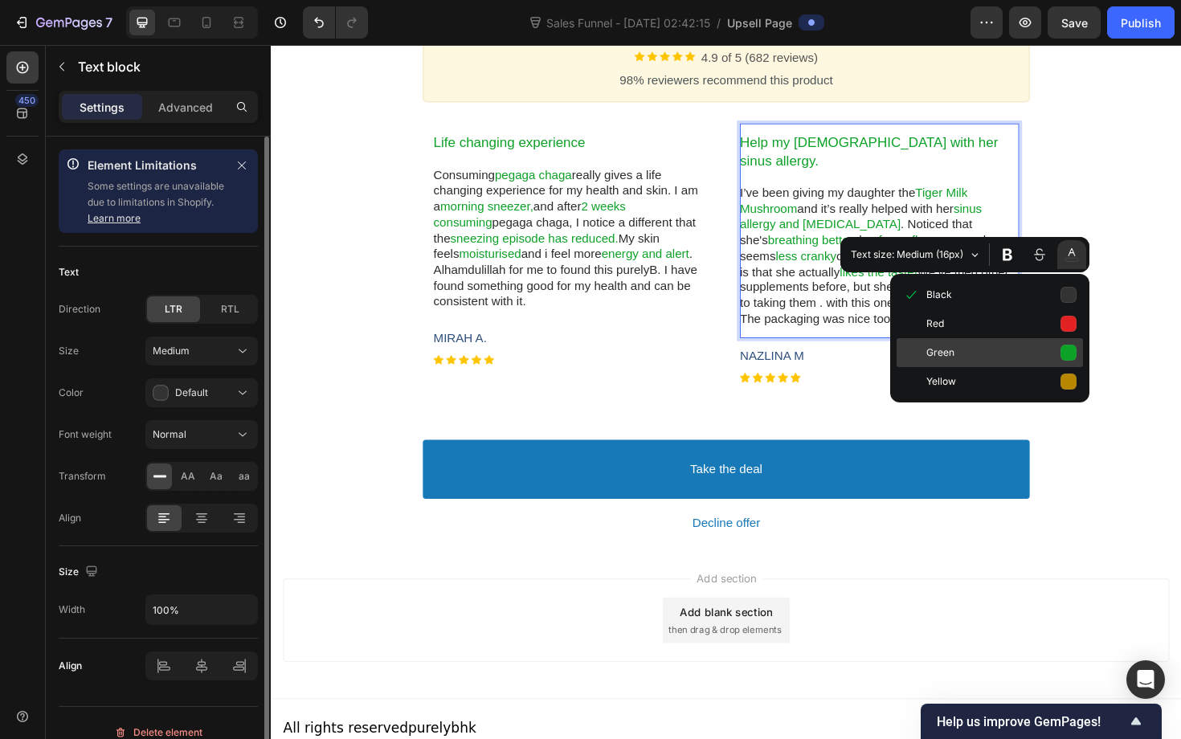
click at [1046, 354] on span "Green" at bounding box center [1001, 353] width 150 height 22
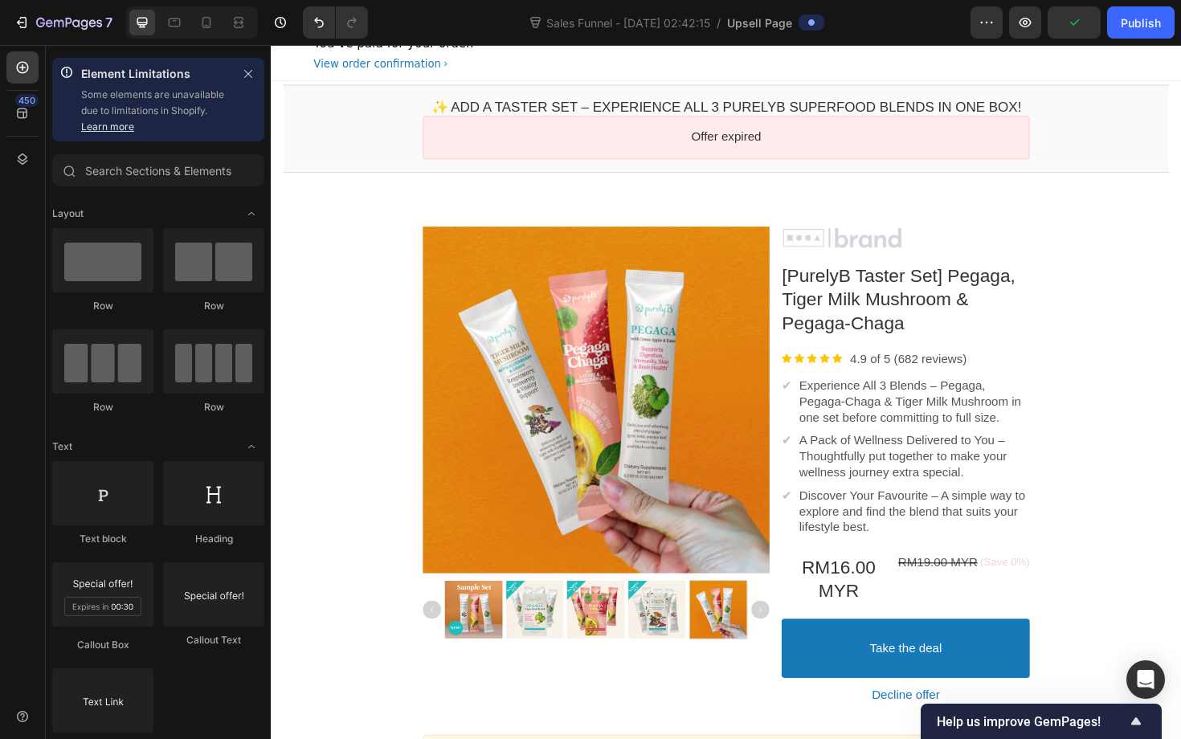
scroll to position [0, 0]
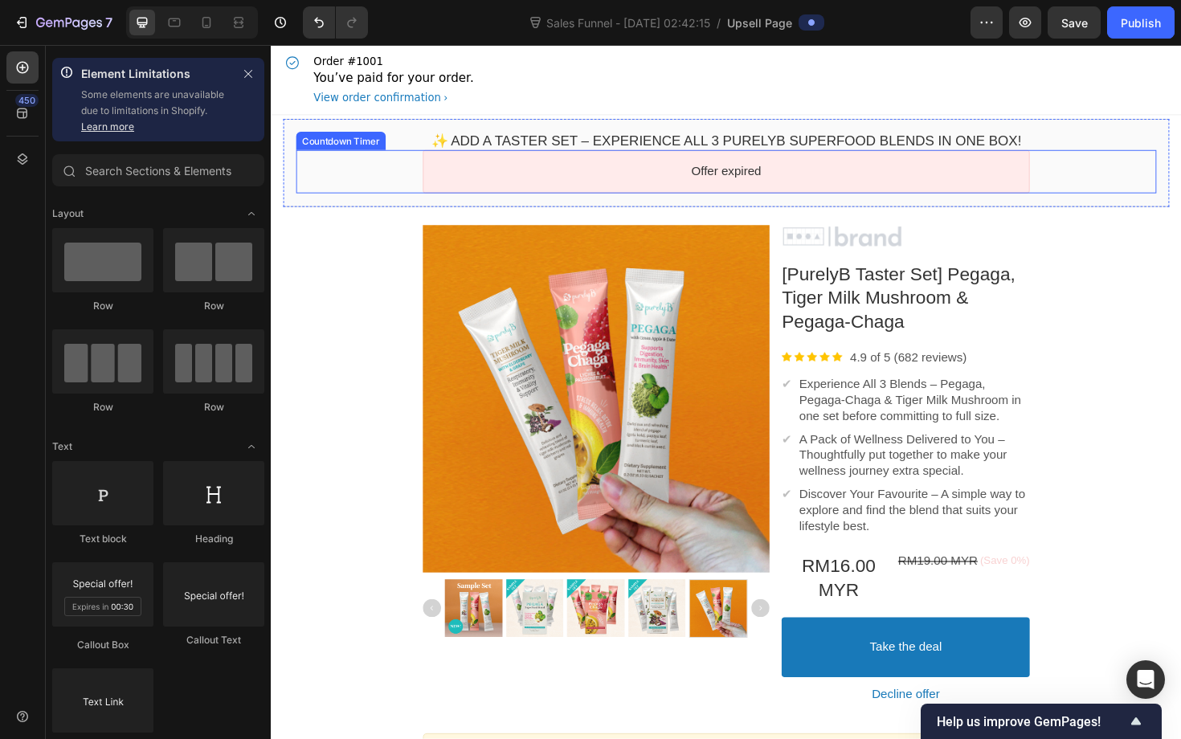
click at [1045, 170] on div "Offer expired" at bounding box center [752, 180] width 643 height 46
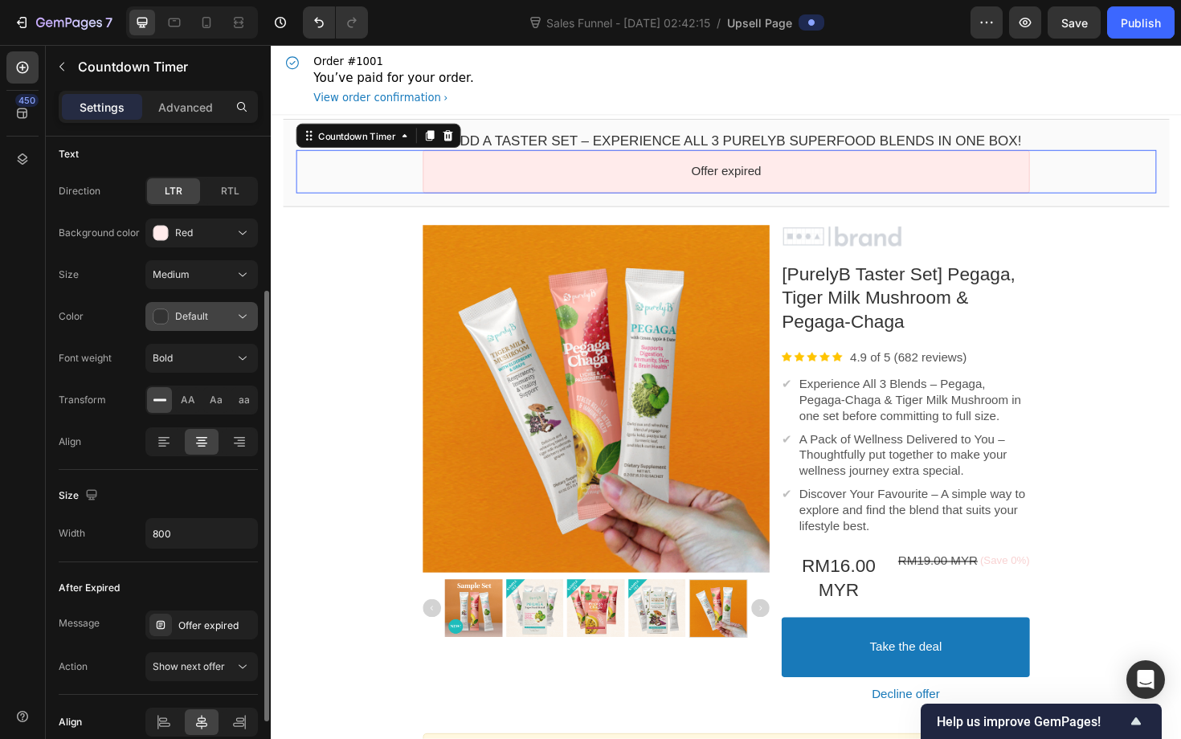
scroll to position [327, 0]
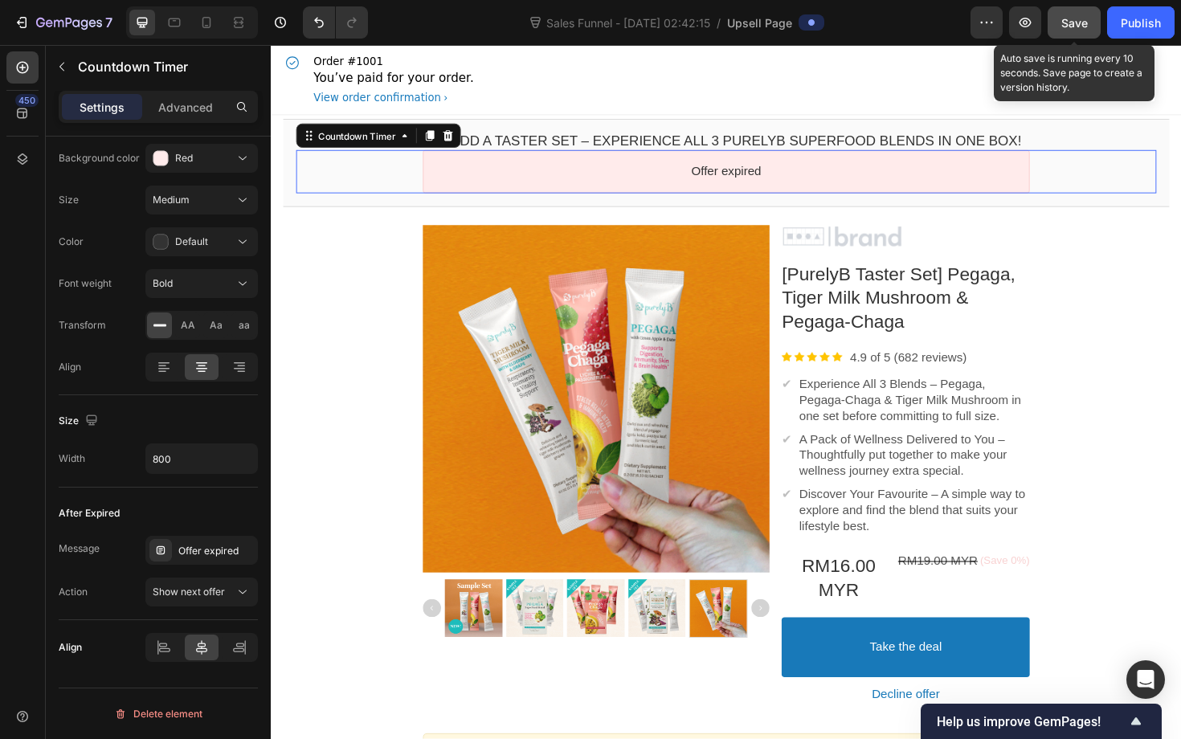
click at [1087, 18] on span "Save" at bounding box center [1074, 23] width 27 height 14
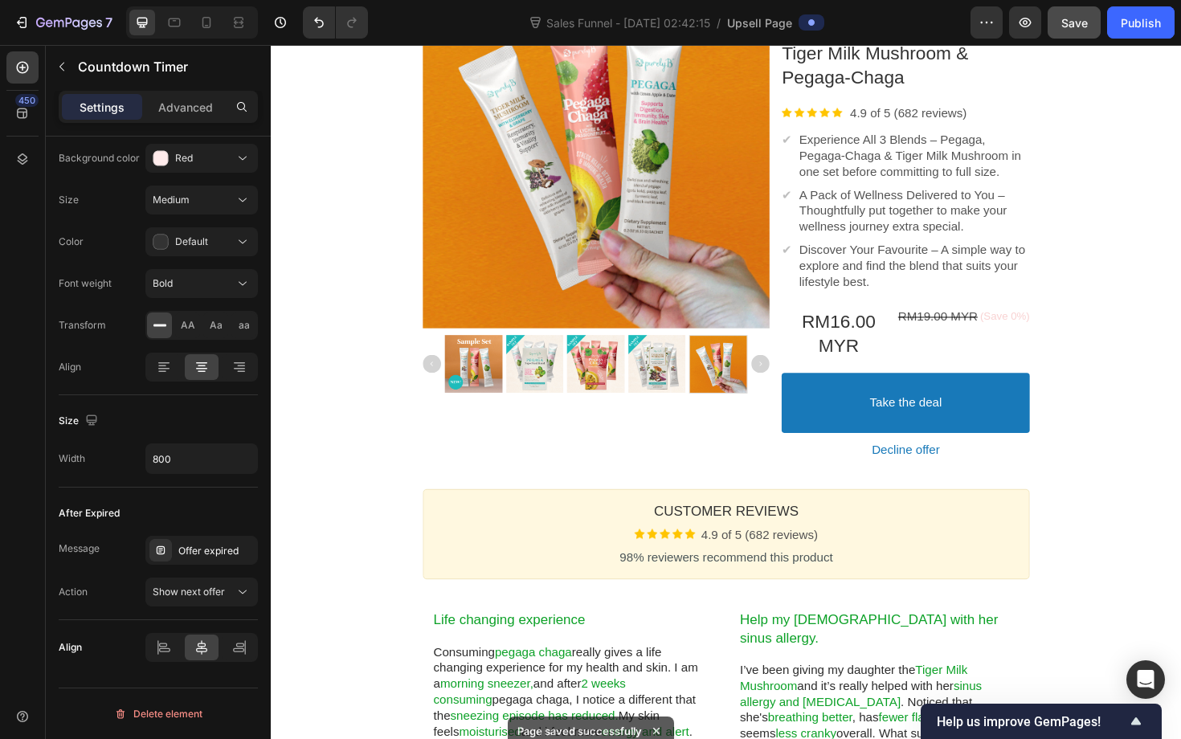
scroll to position [183, 0]
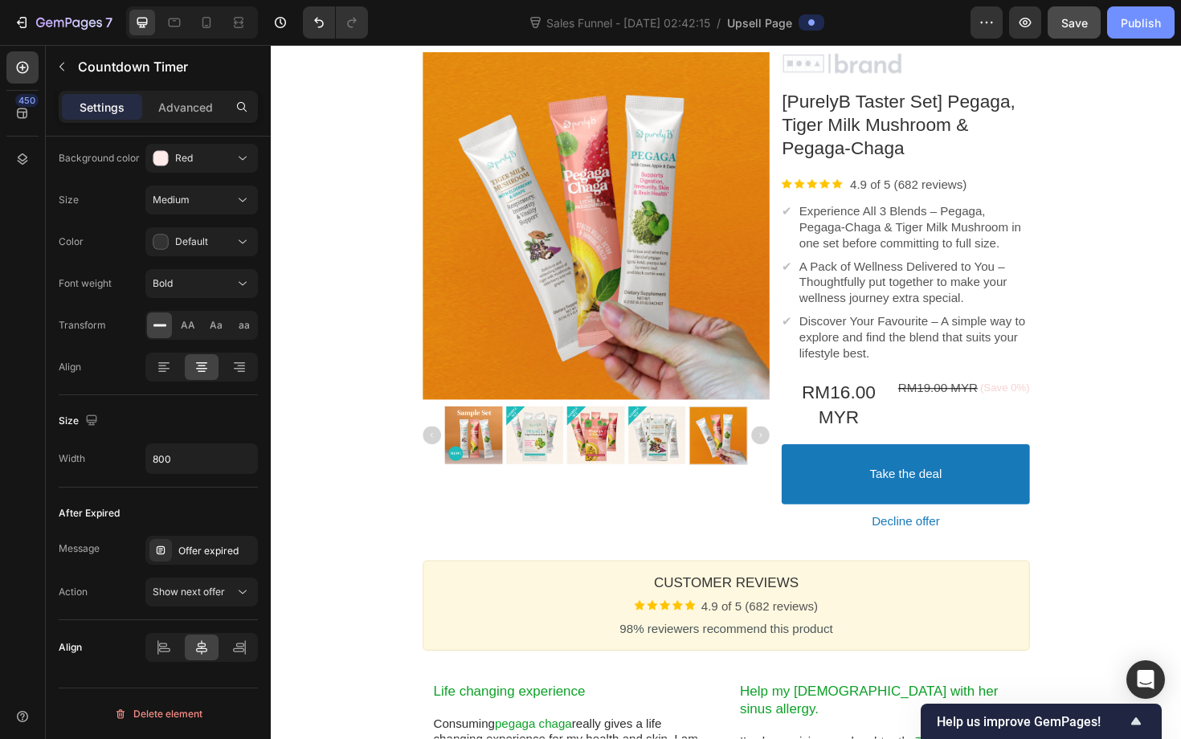
click at [1149, 27] on div "Publish" at bounding box center [1141, 22] width 40 height 17
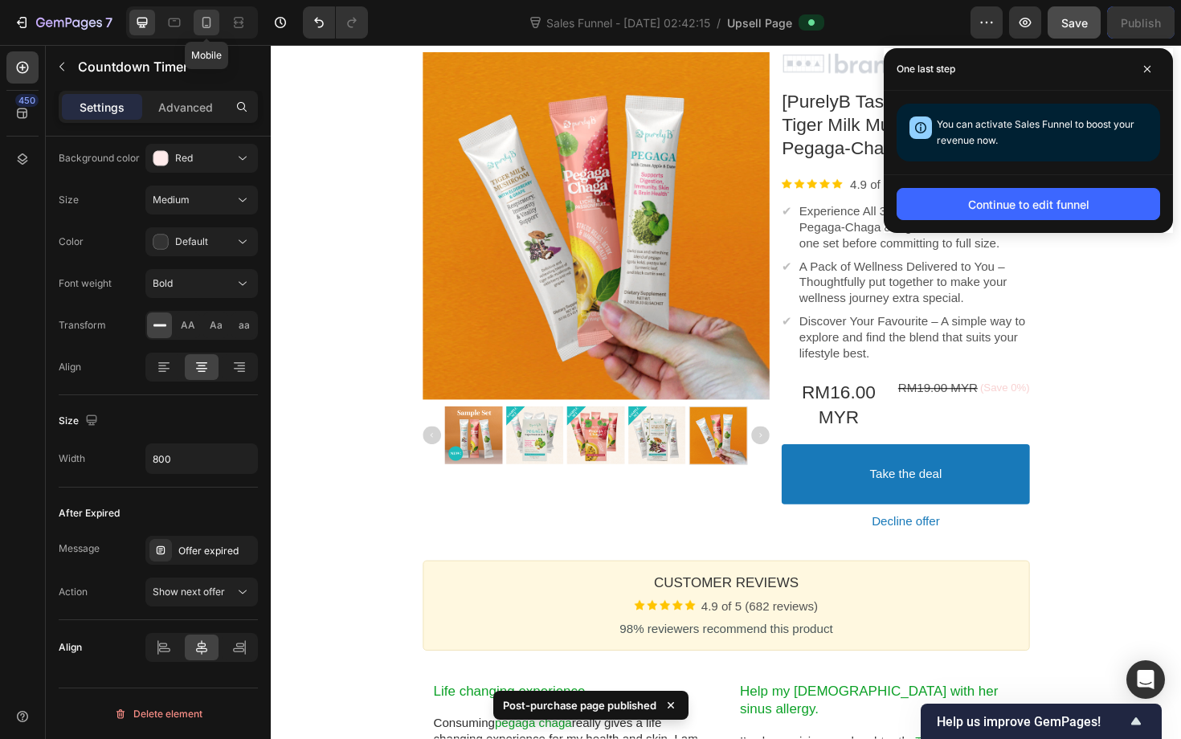
click at [203, 25] on icon at bounding box center [206, 22] width 9 height 11
type input "100%"
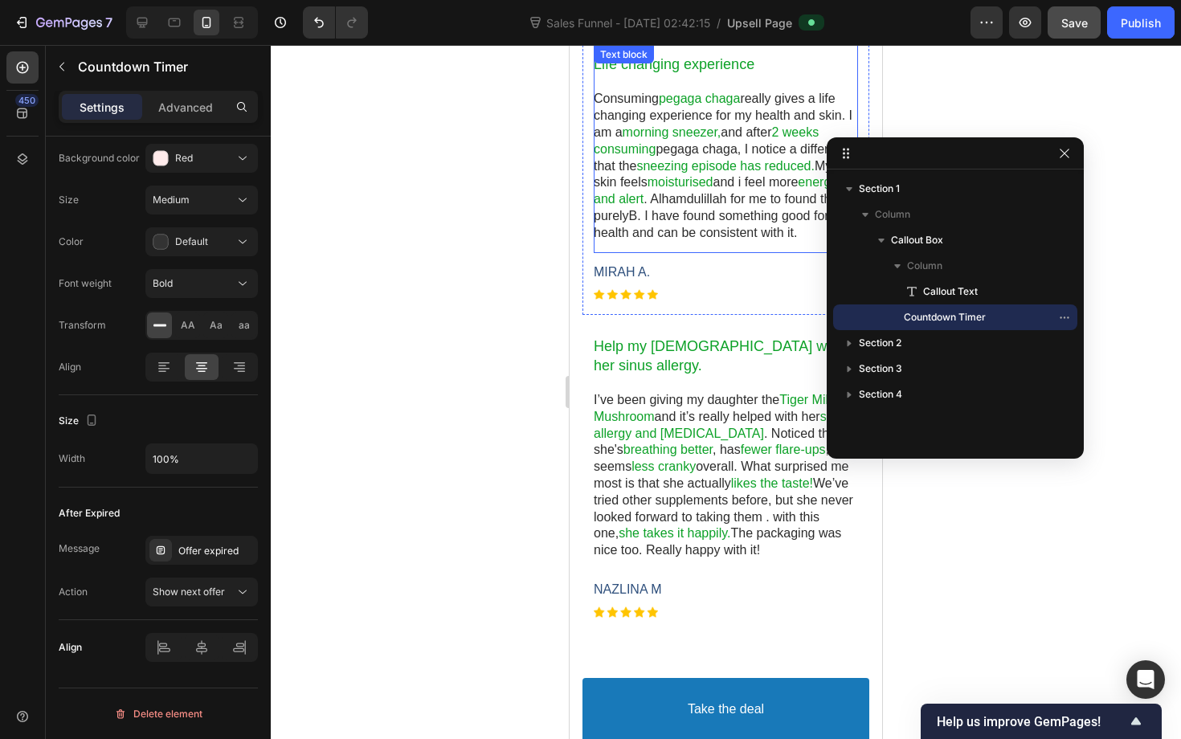
scroll to position [1429, 0]
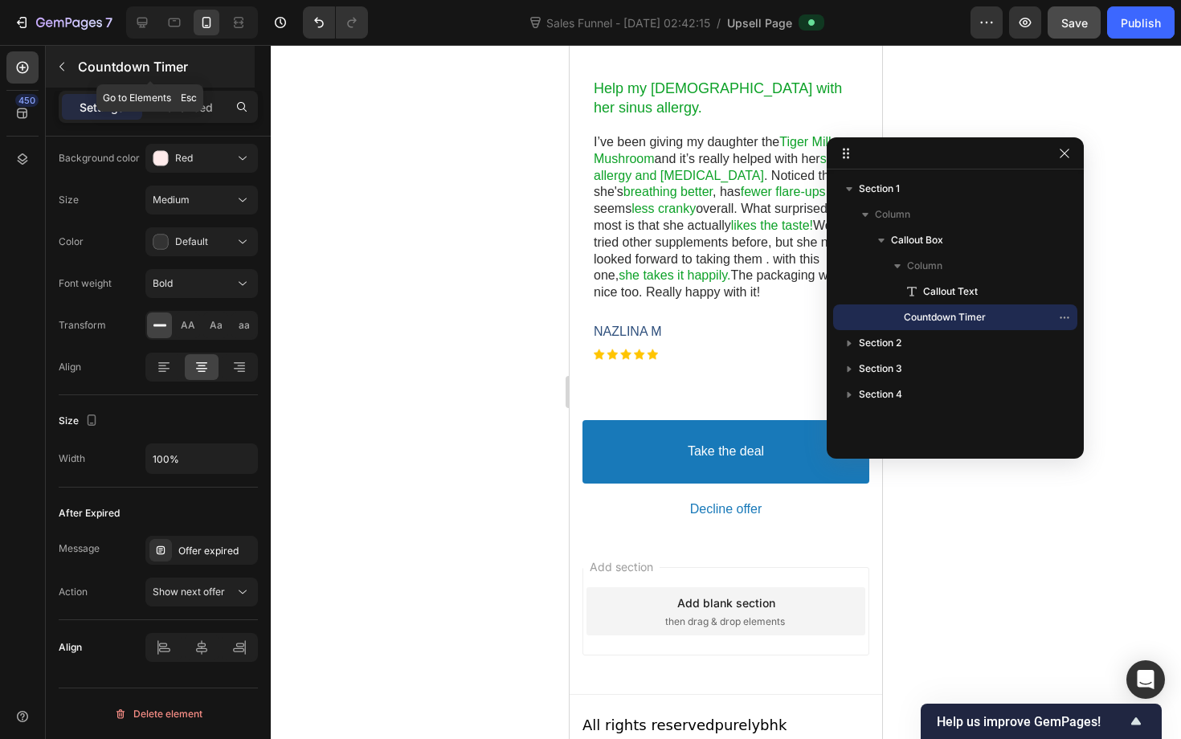
click at [67, 68] on icon "button" at bounding box center [61, 66] width 13 height 13
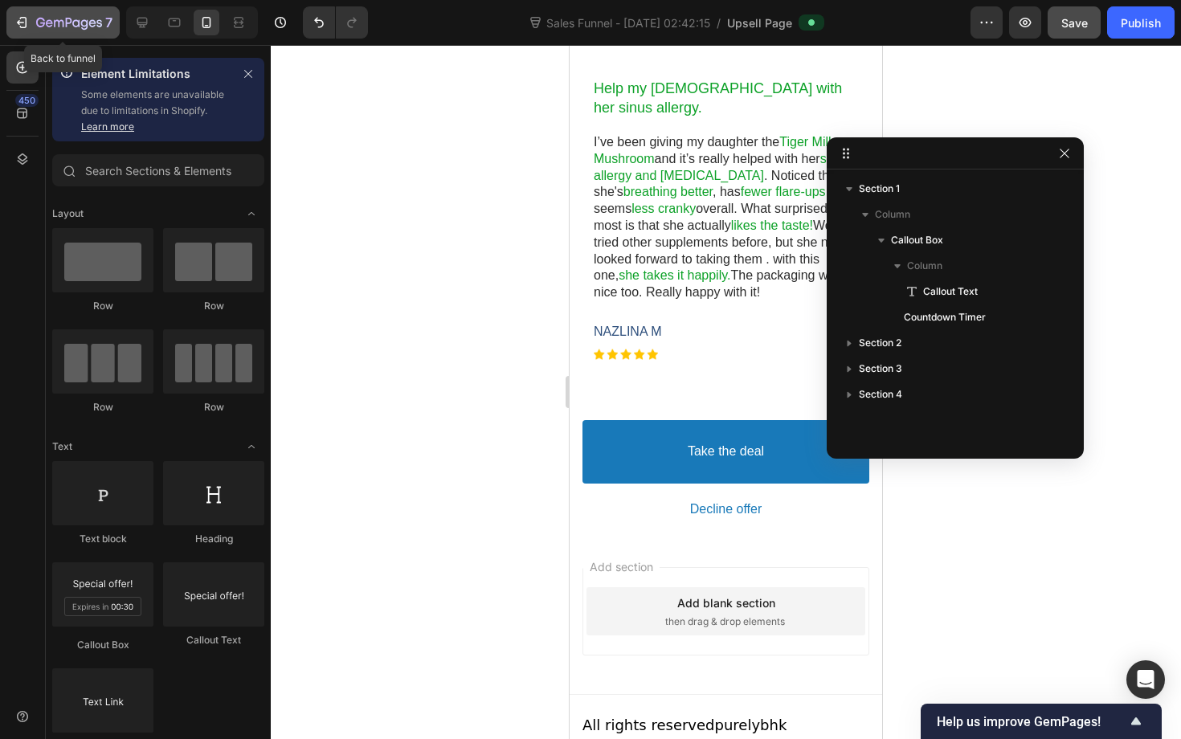
click at [13, 27] on button "7" at bounding box center [62, 22] width 113 height 32
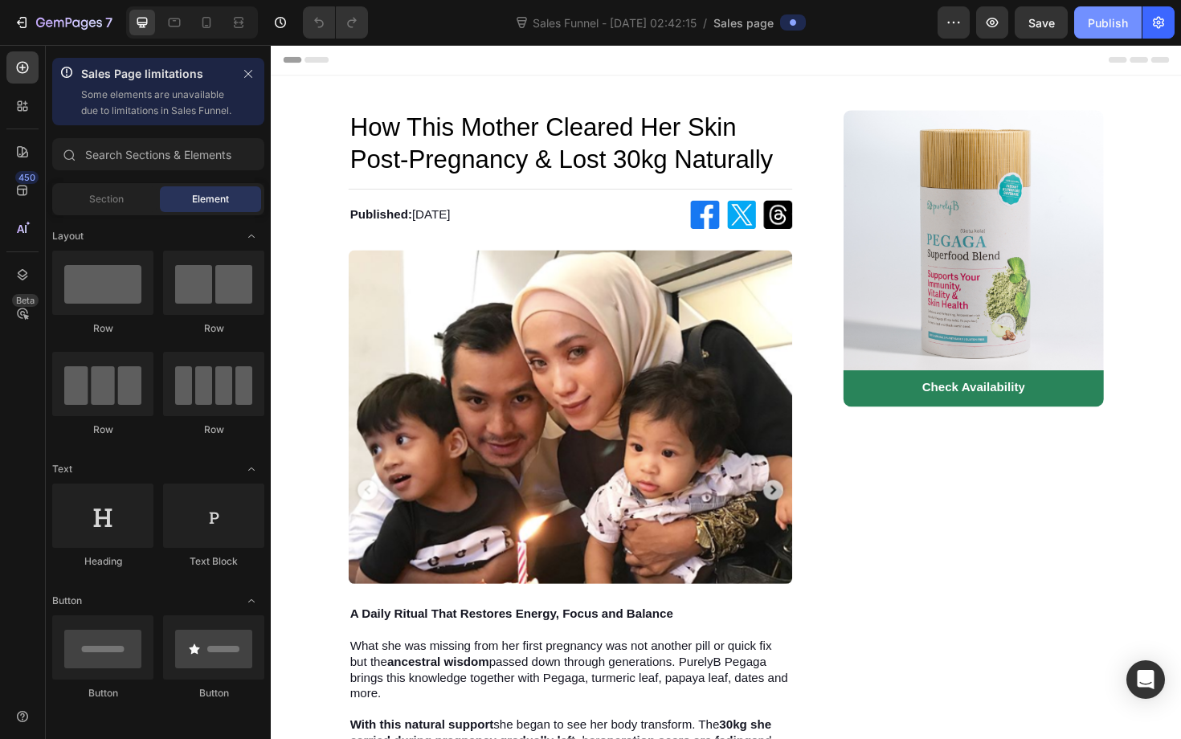
click at [1118, 22] on div "Publish" at bounding box center [1108, 22] width 40 height 17
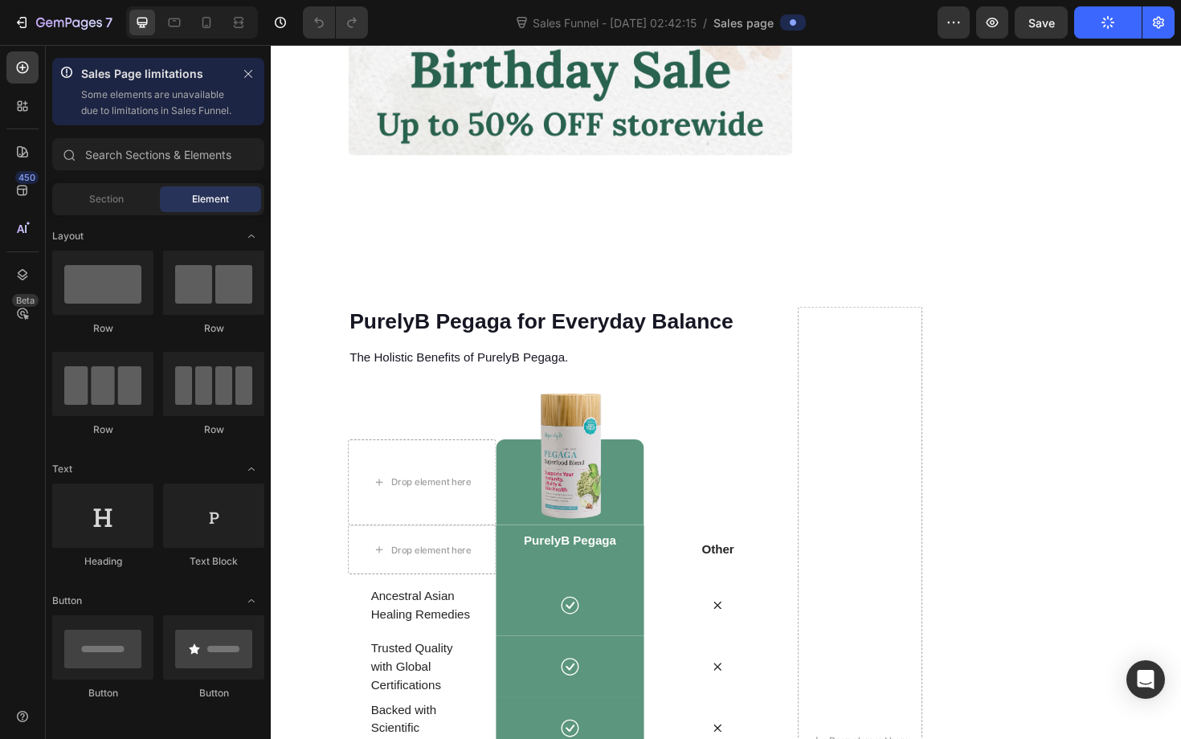
scroll to position [2824, 0]
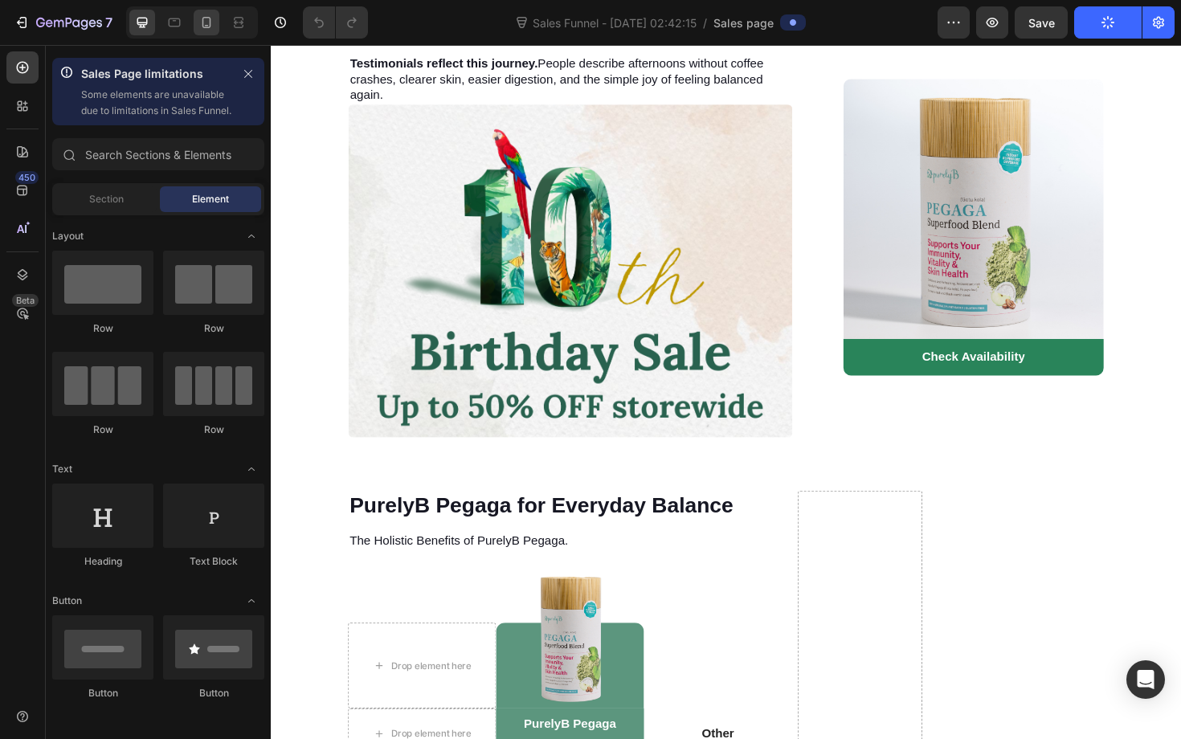
click at [195, 29] on div at bounding box center [207, 23] width 26 height 26
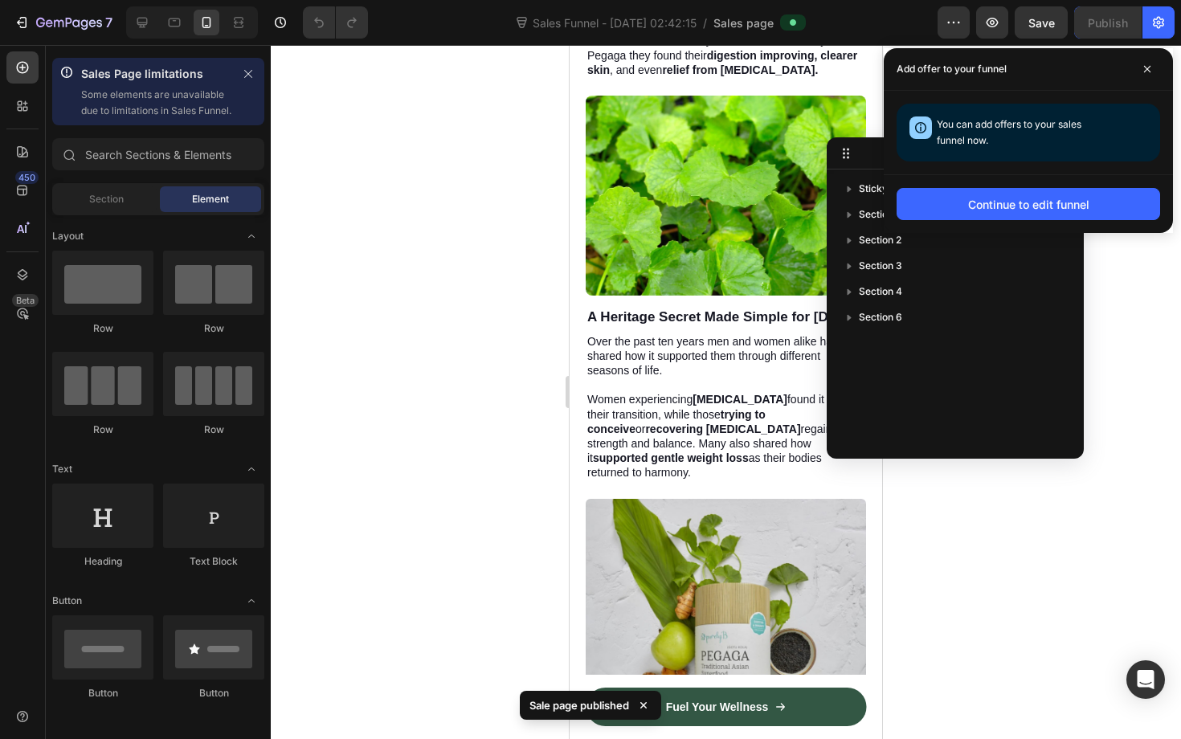
scroll to position [1158, 0]
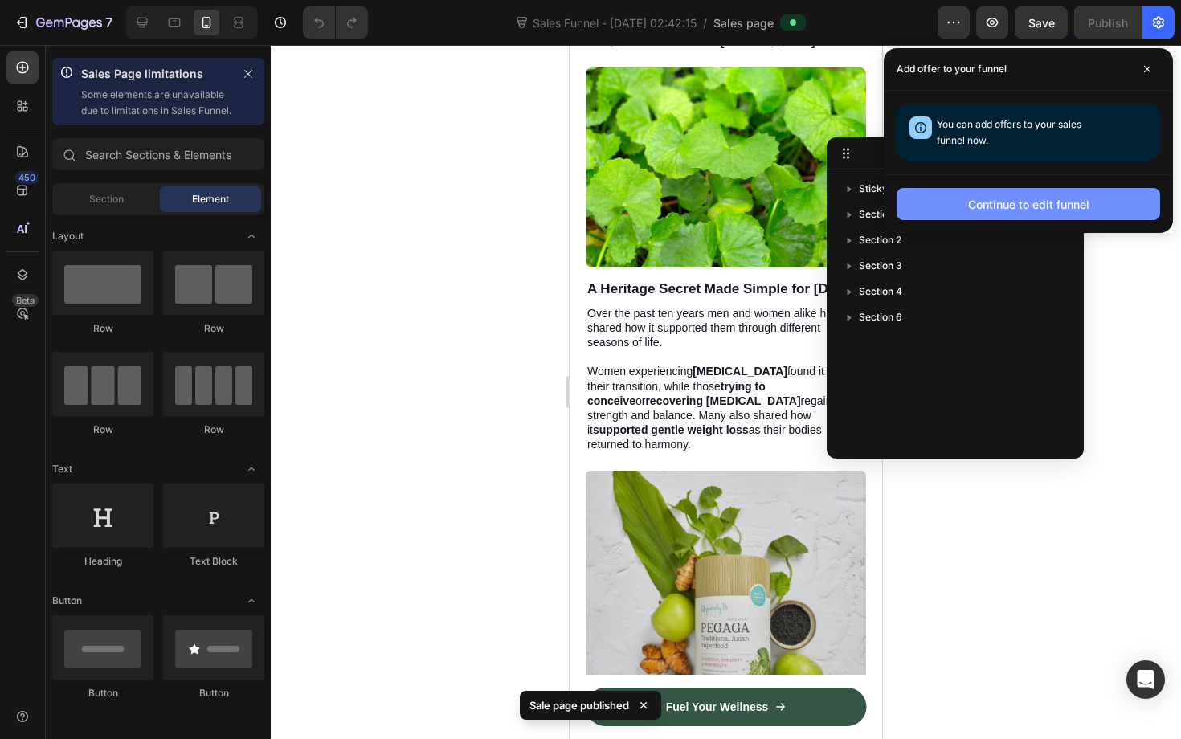
click at [1089, 214] on button "Continue to edit funnel" at bounding box center [1029, 204] width 264 height 32
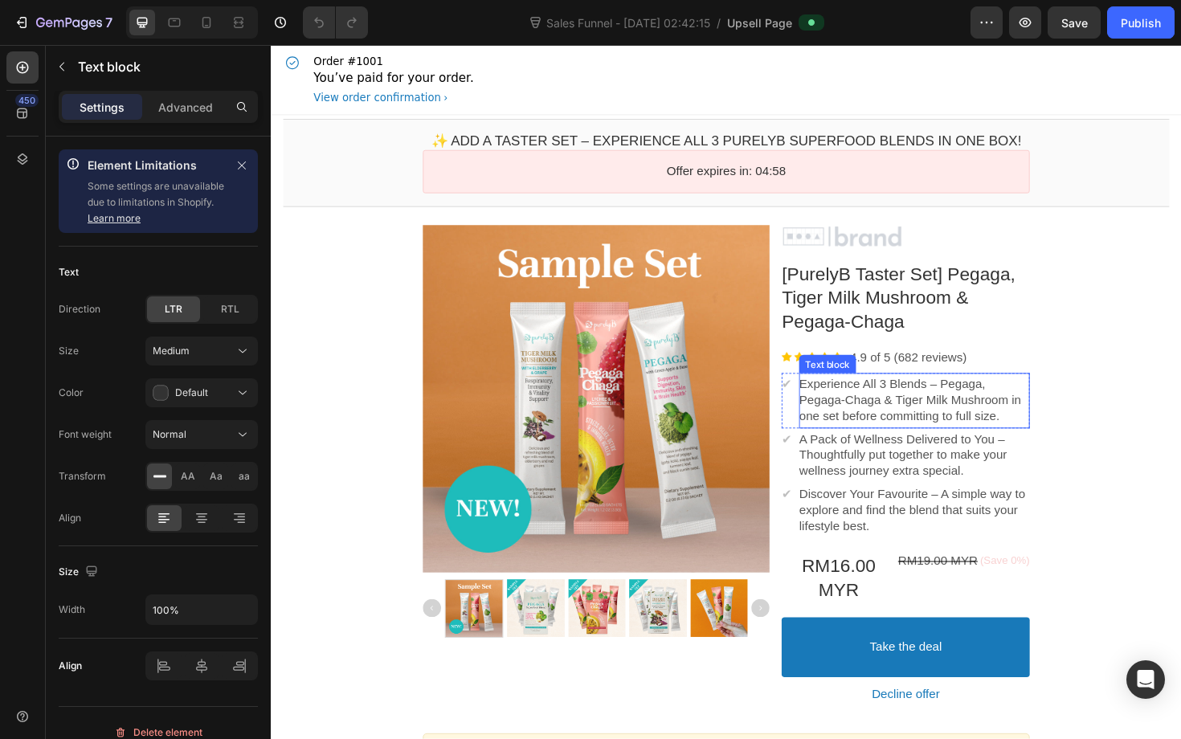
click at [836, 405] on p "Experience All 3 Blends – Pegaga, Pegaga-Chaga & Tiger Milk Mushroom in one set…" at bounding box center [952, 422] width 244 height 50
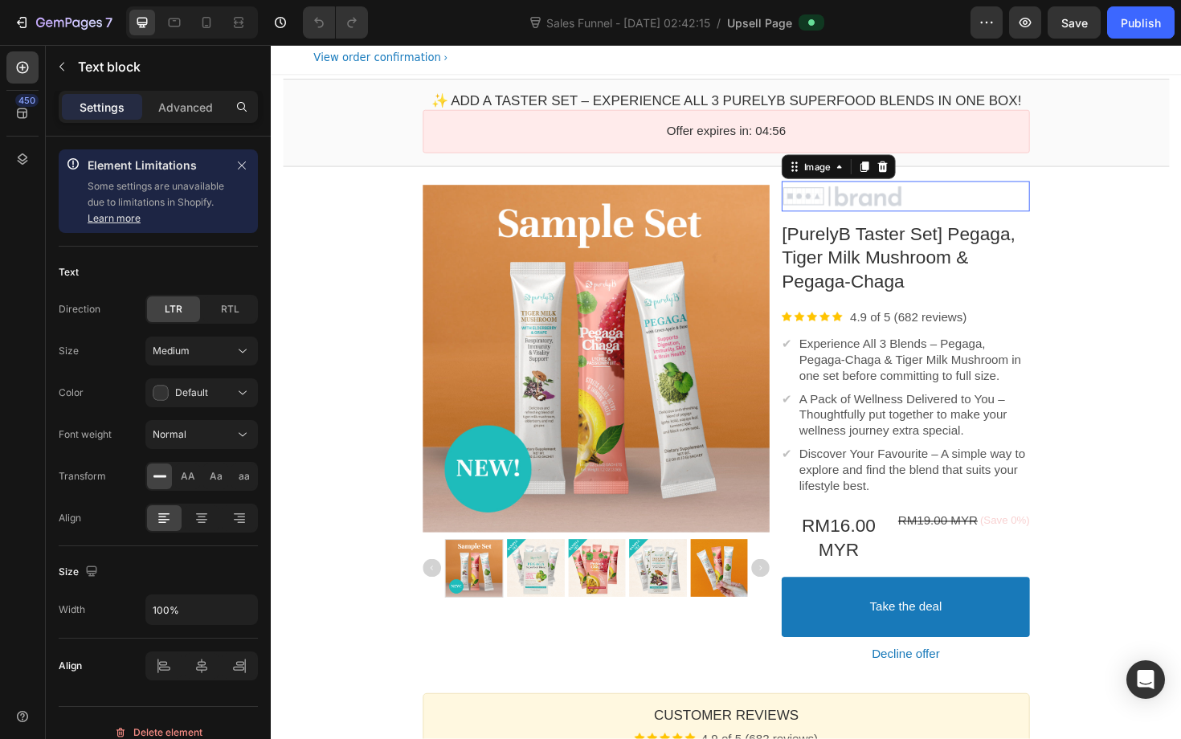
click at [943, 194] on div at bounding box center [943, 206] width 263 height 24
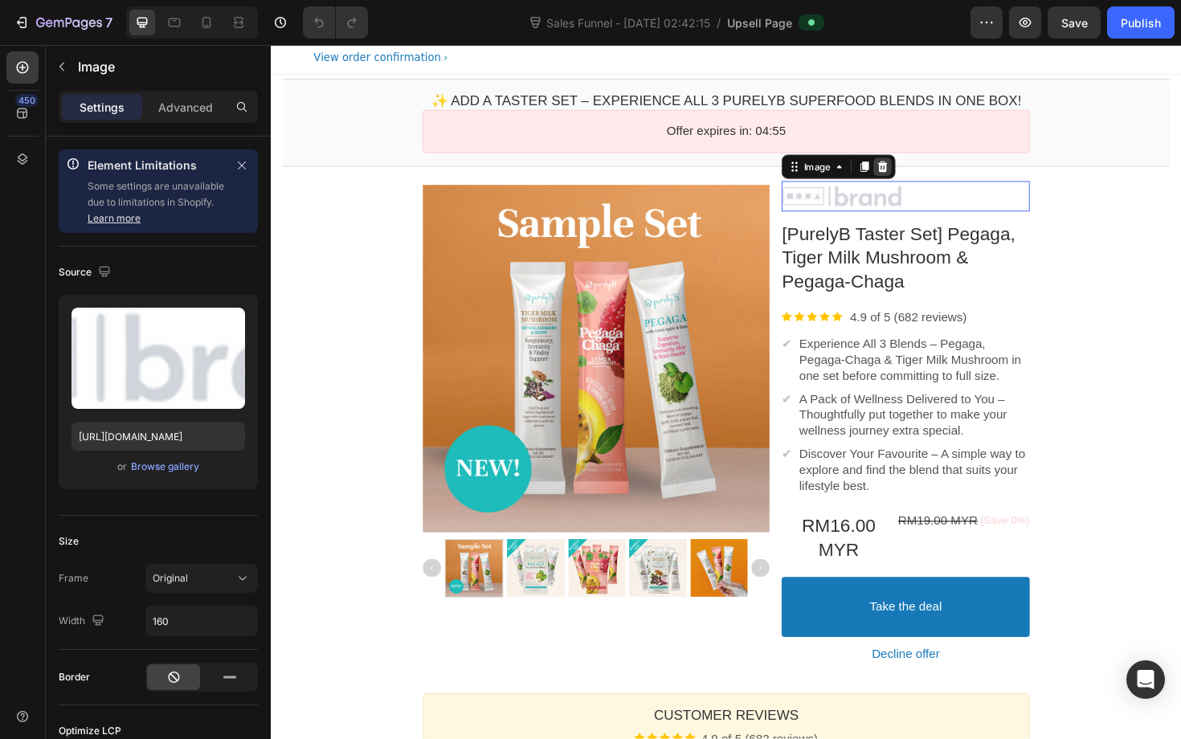
click at [920, 177] on icon at bounding box center [918, 174] width 13 height 13
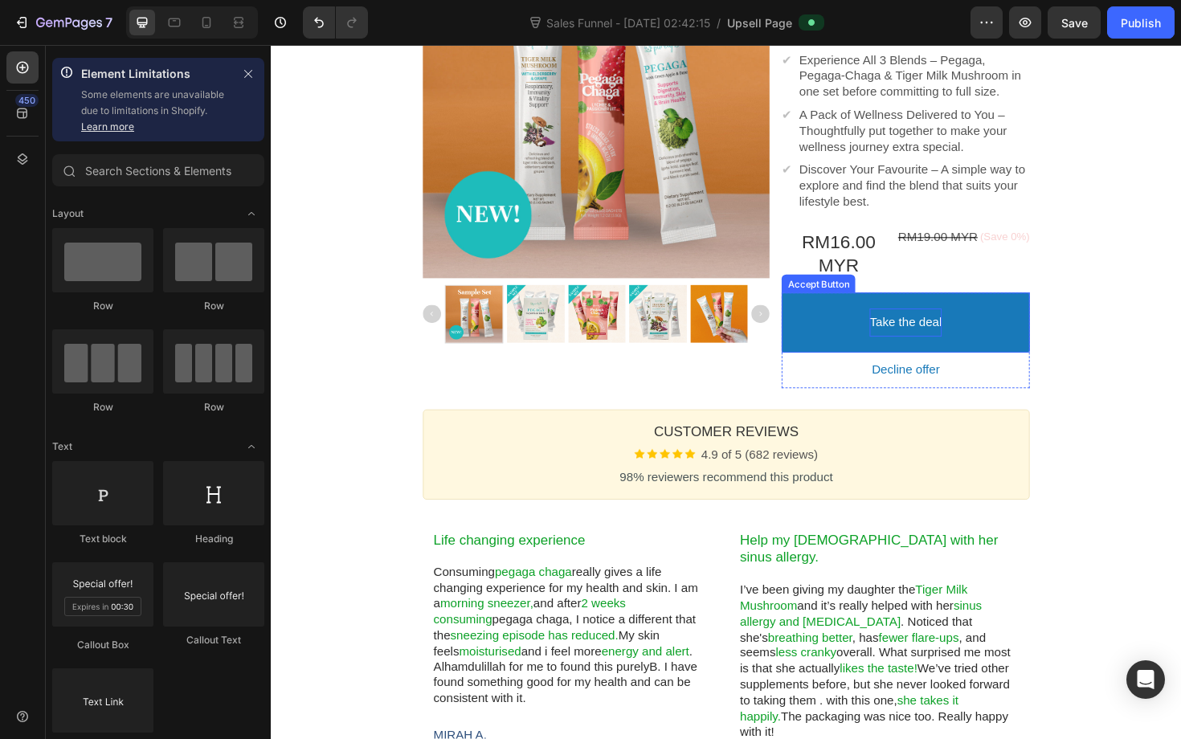
scroll to position [734, 0]
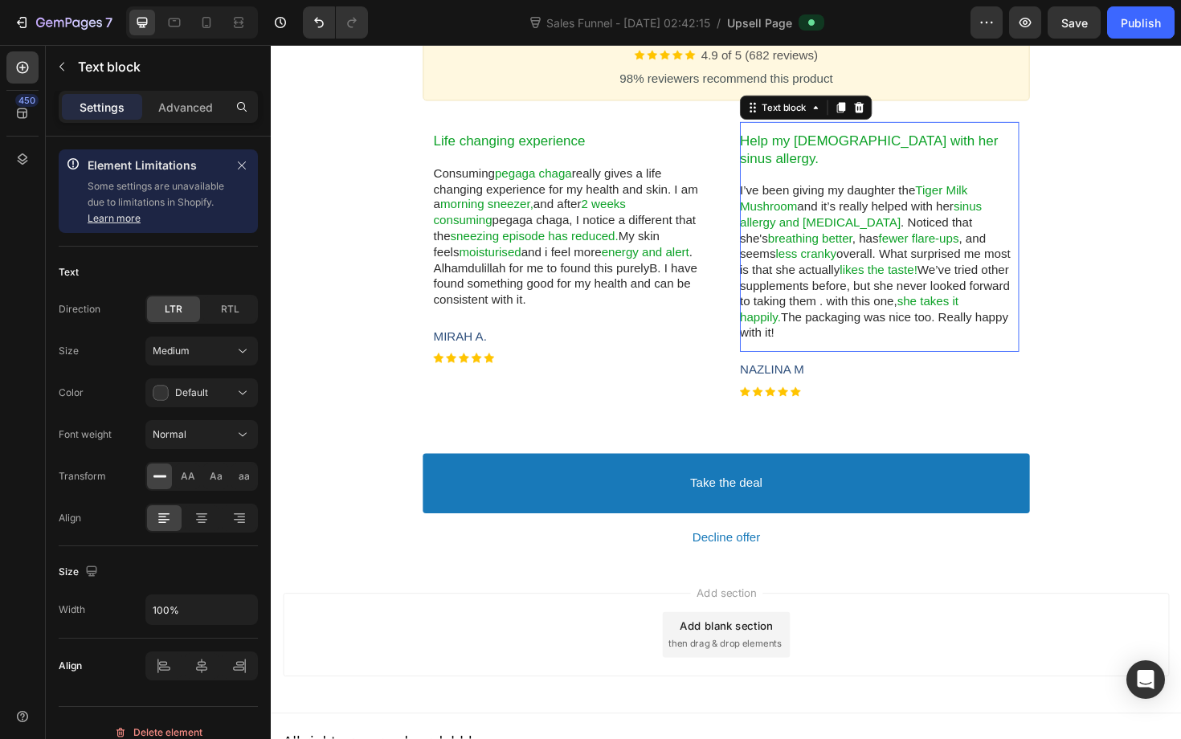
click at [867, 140] on span "Help my 12 yo with her sinus allergy." at bounding box center [903, 156] width 273 height 35
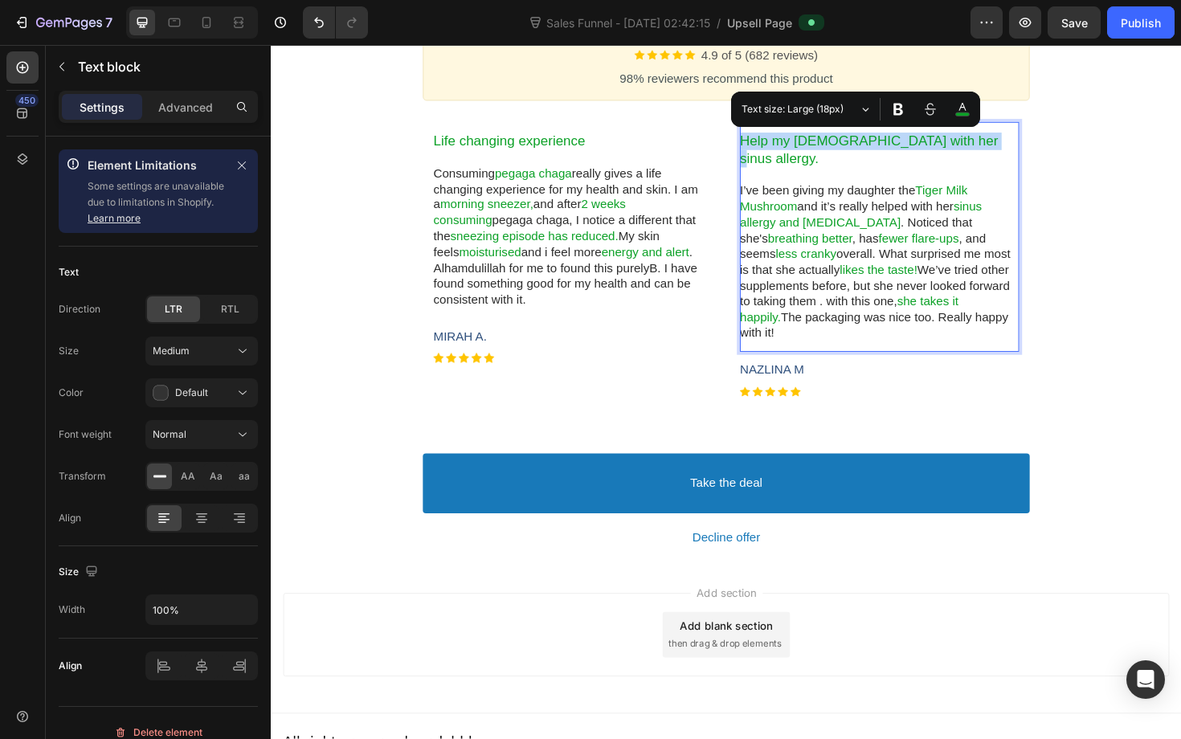
drag, startPoint x: 1006, startPoint y: 147, endPoint x: 767, endPoint y: 151, distance: 238.7
click at [767, 151] on p "Help my 12 yo with her sinus allergy." at bounding box center [915, 157] width 296 height 38
click at [892, 110] on icon "Editor contextual toolbar" at bounding box center [898, 109] width 16 height 16
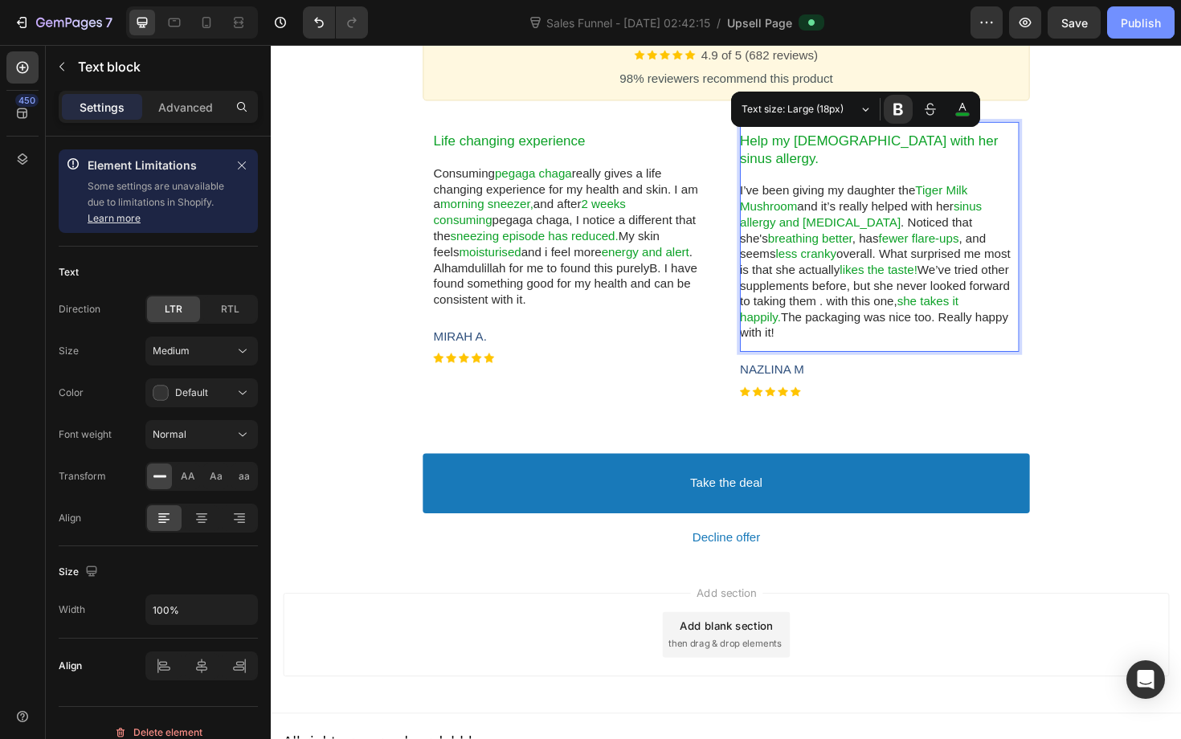
click at [1130, 22] on div "Publish" at bounding box center [1141, 22] width 40 height 17
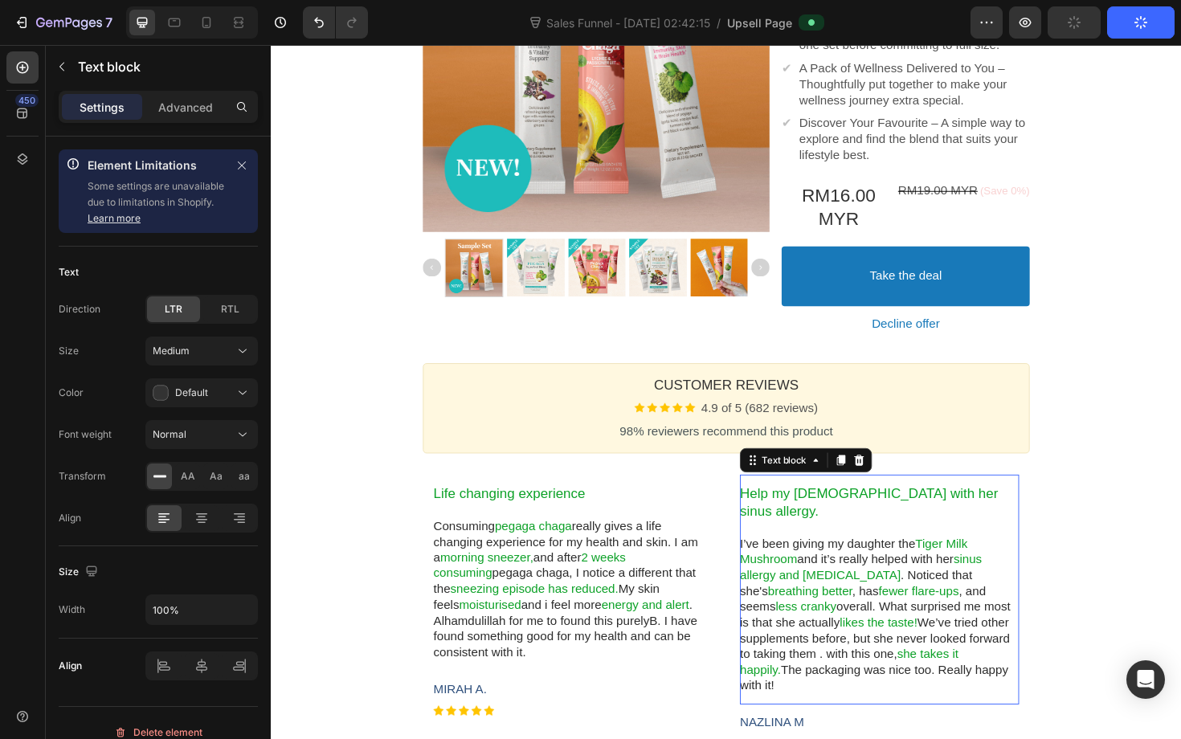
scroll to position [0, 0]
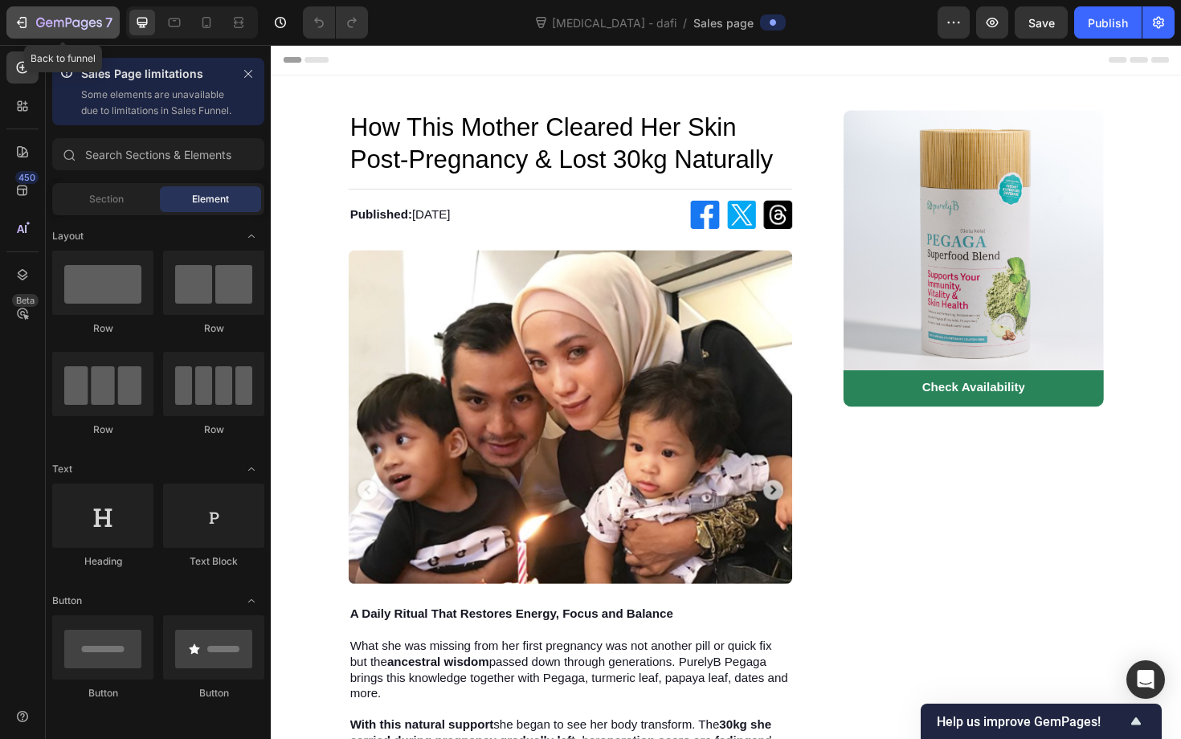
click at [27, 19] on icon "button" at bounding box center [22, 22] width 16 height 16
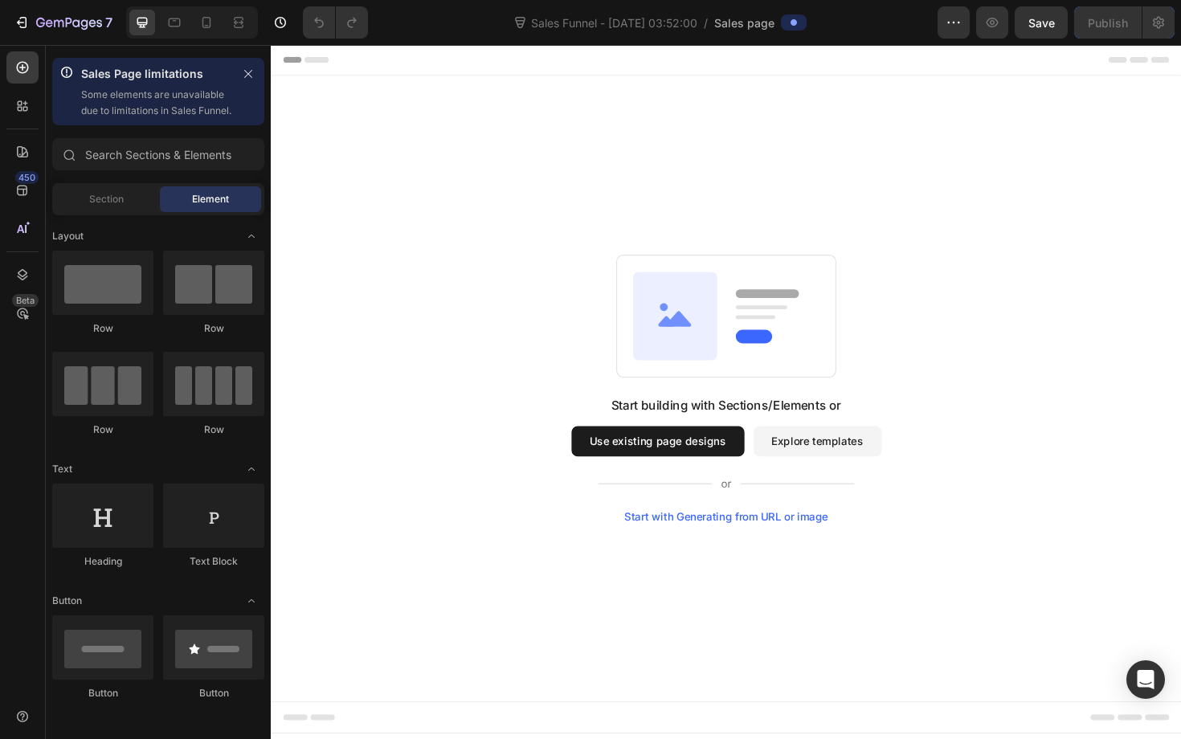
click at [646, 471] on button "Use existing page designs" at bounding box center [680, 465] width 183 height 32
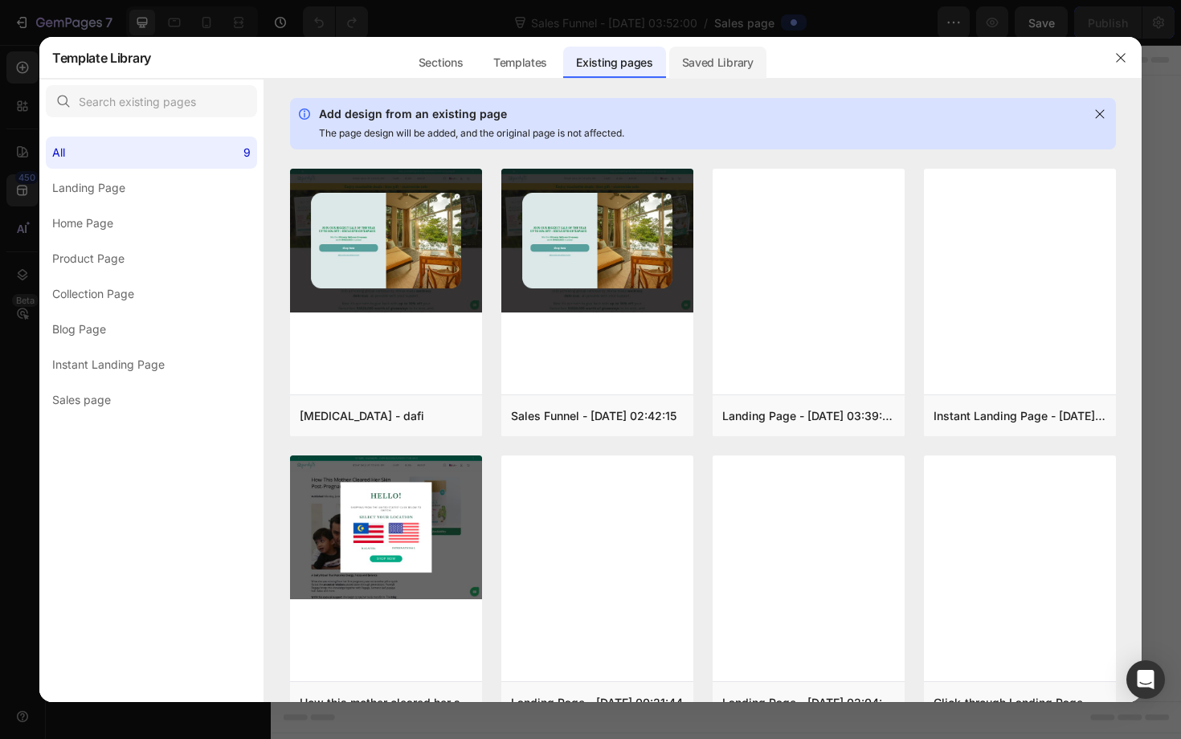
click at [718, 71] on div "Saved Library" at bounding box center [717, 63] width 97 height 32
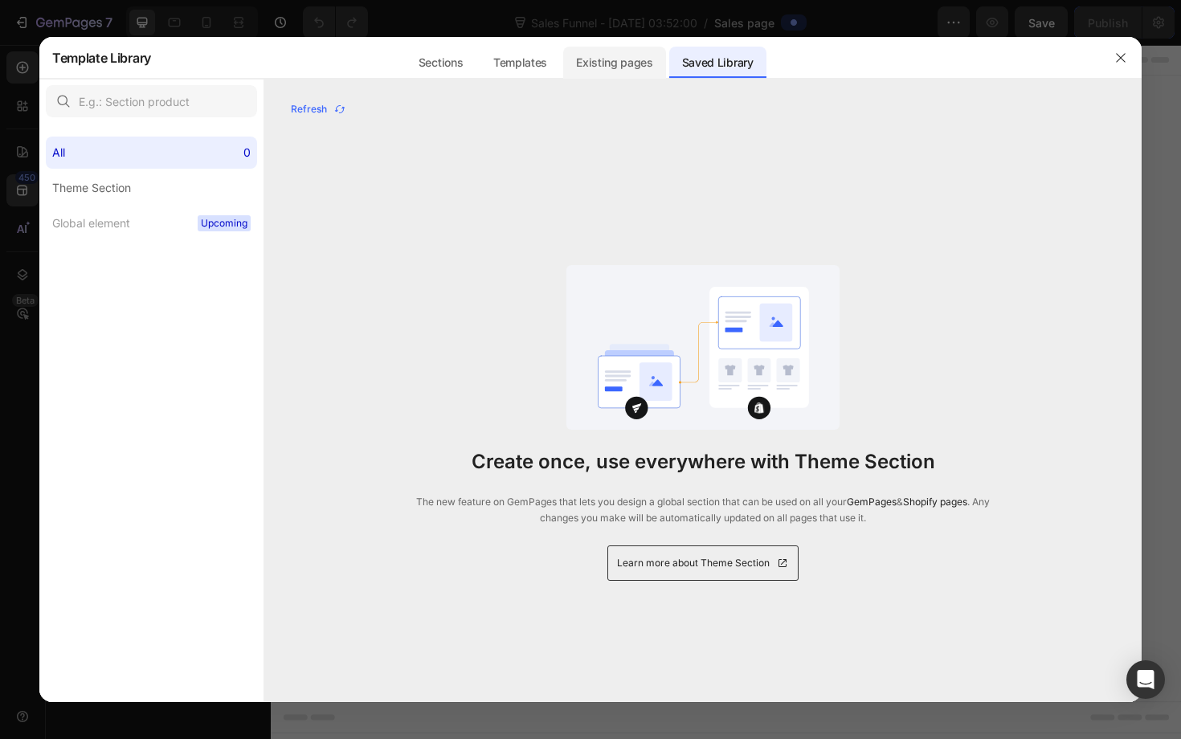
click at [656, 71] on div "Existing pages" at bounding box center [614, 63] width 103 height 32
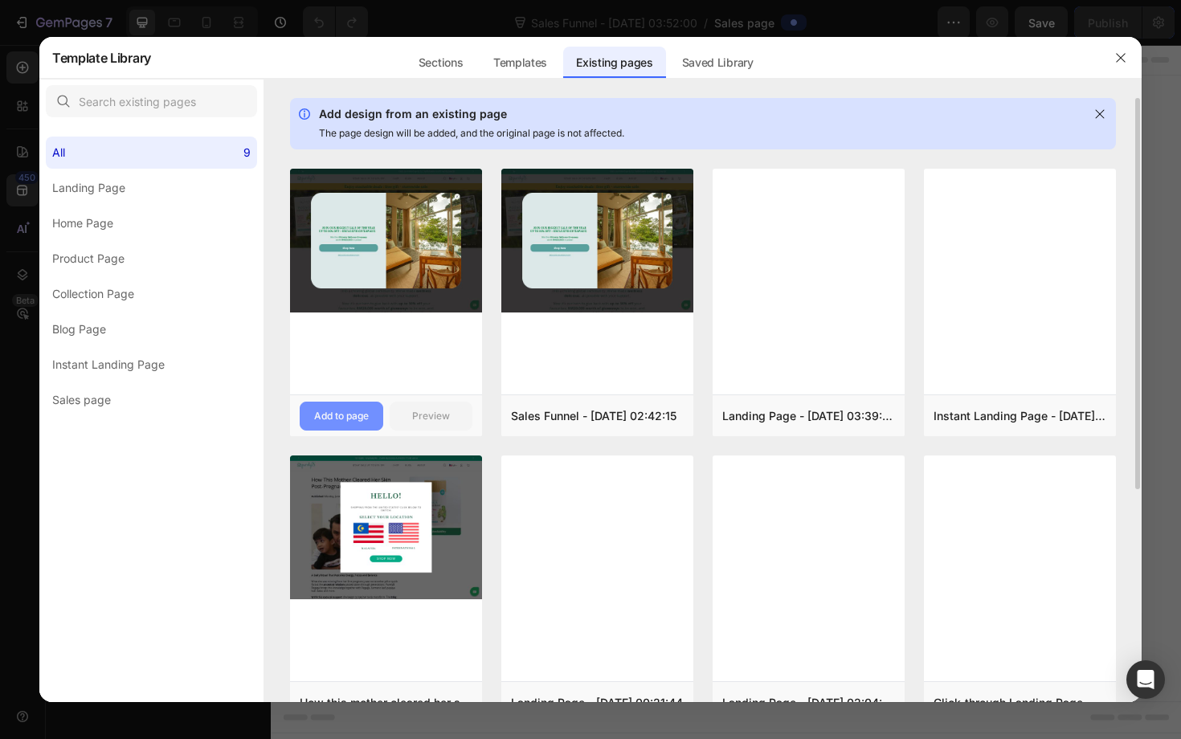
click at [337, 411] on div "Add to page" at bounding box center [341, 416] width 55 height 14
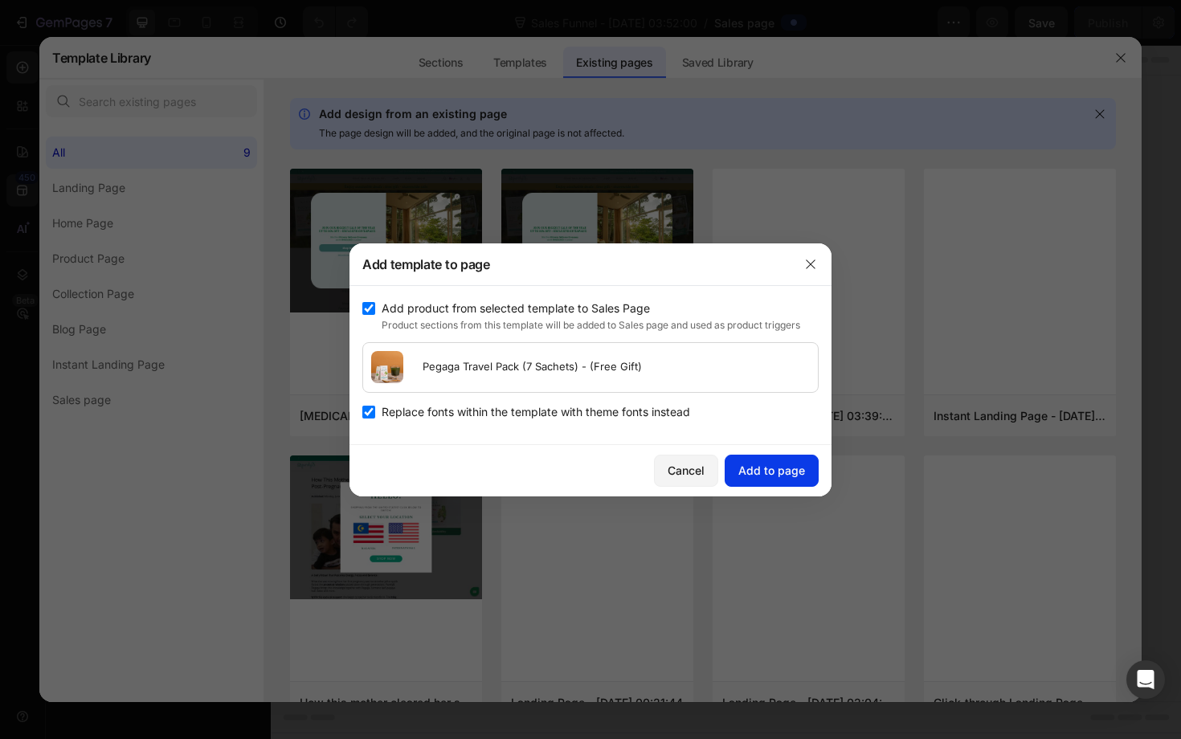
click at [756, 465] on div "Add to page" at bounding box center [771, 470] width 67 height 17
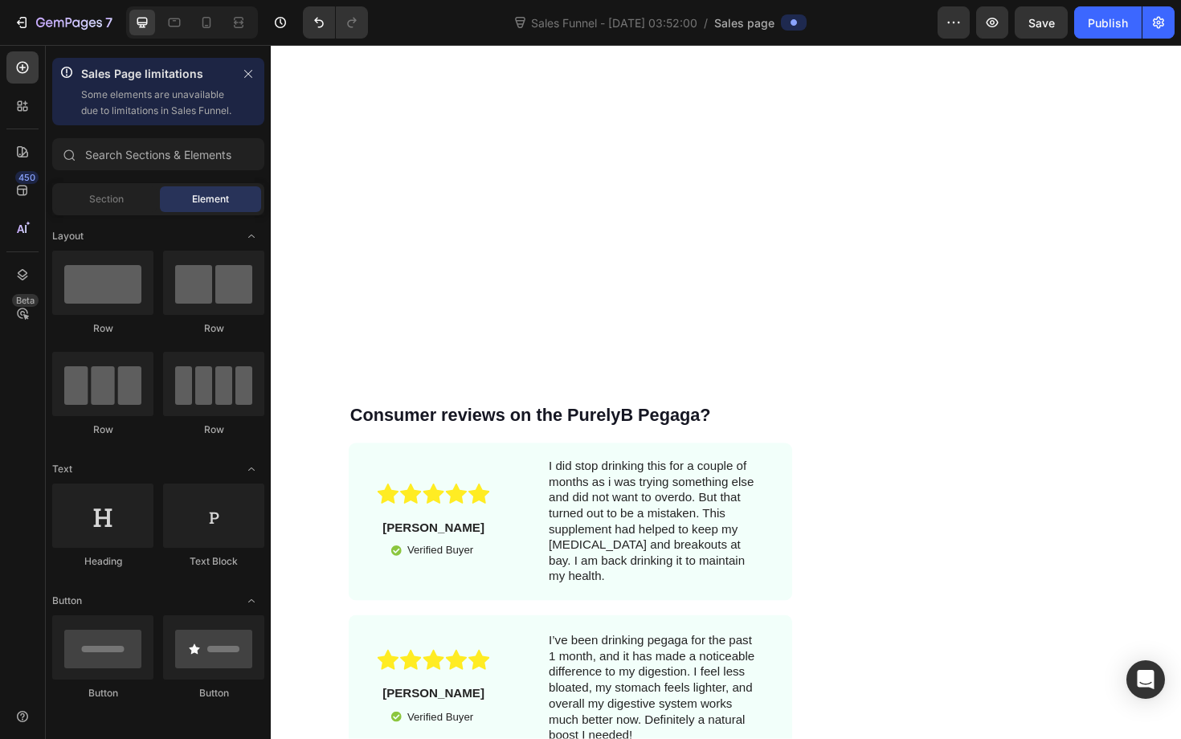
scroll to position [4522, 0]
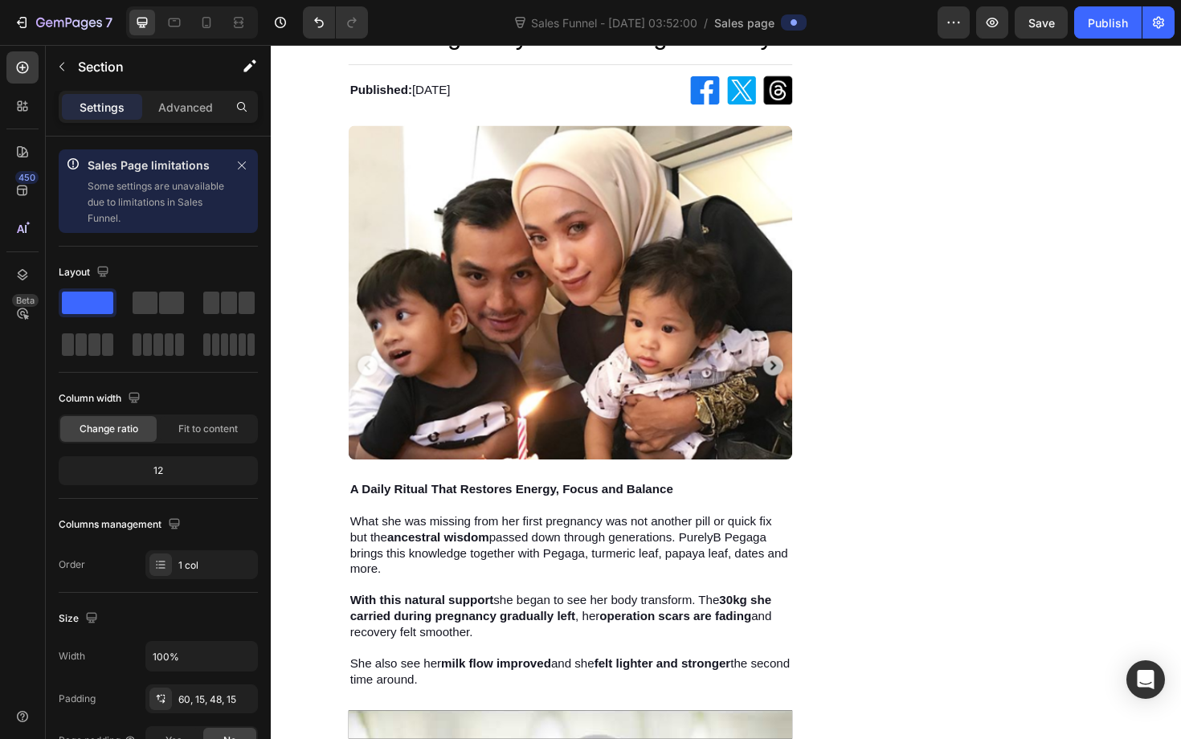
scroll to position [0, 0]
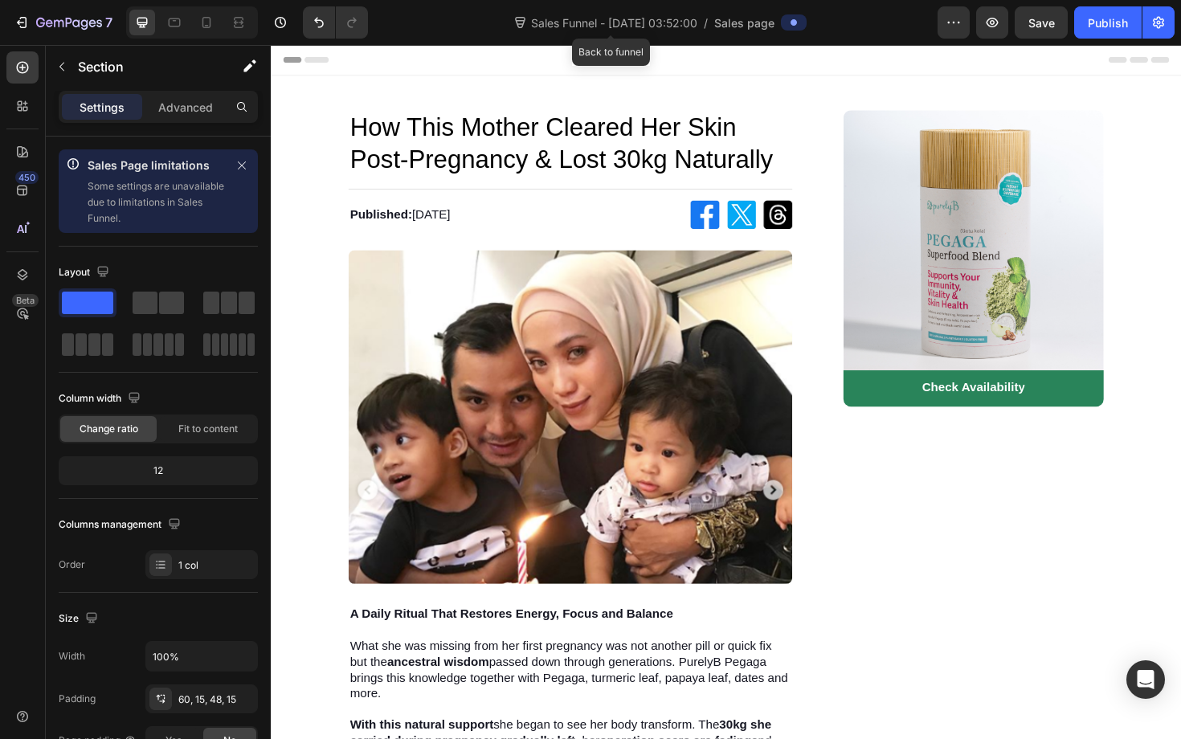
click at [695, 24] on span "Sales Funnel - Sep 27, 03:52:00" at bounding box center [614, 22] width 173 height 17
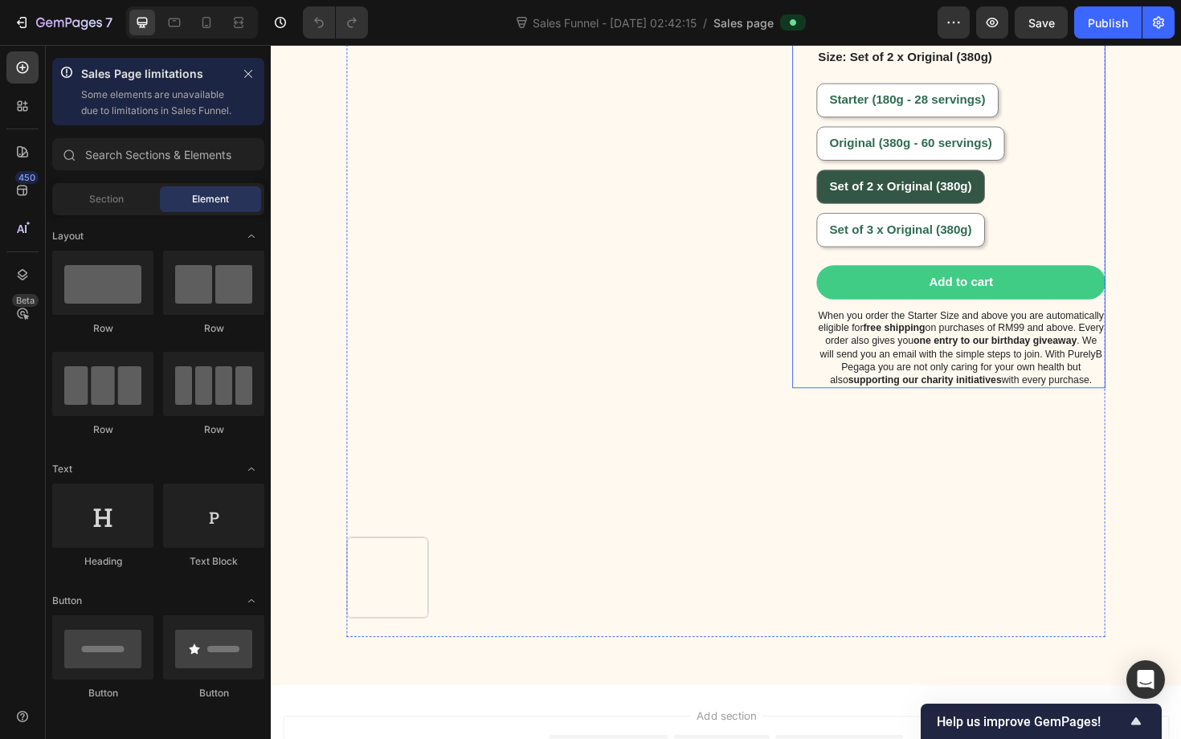
scroll to position [4851, 0]
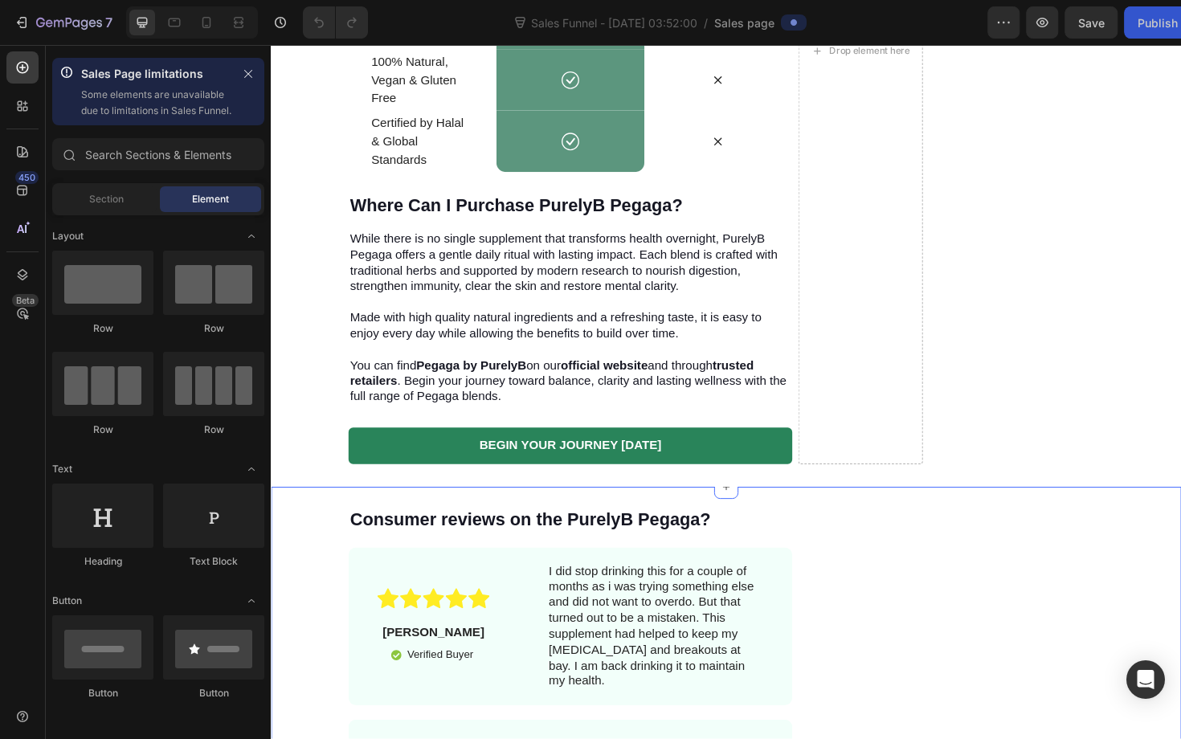
scroll to position [4522, 0]
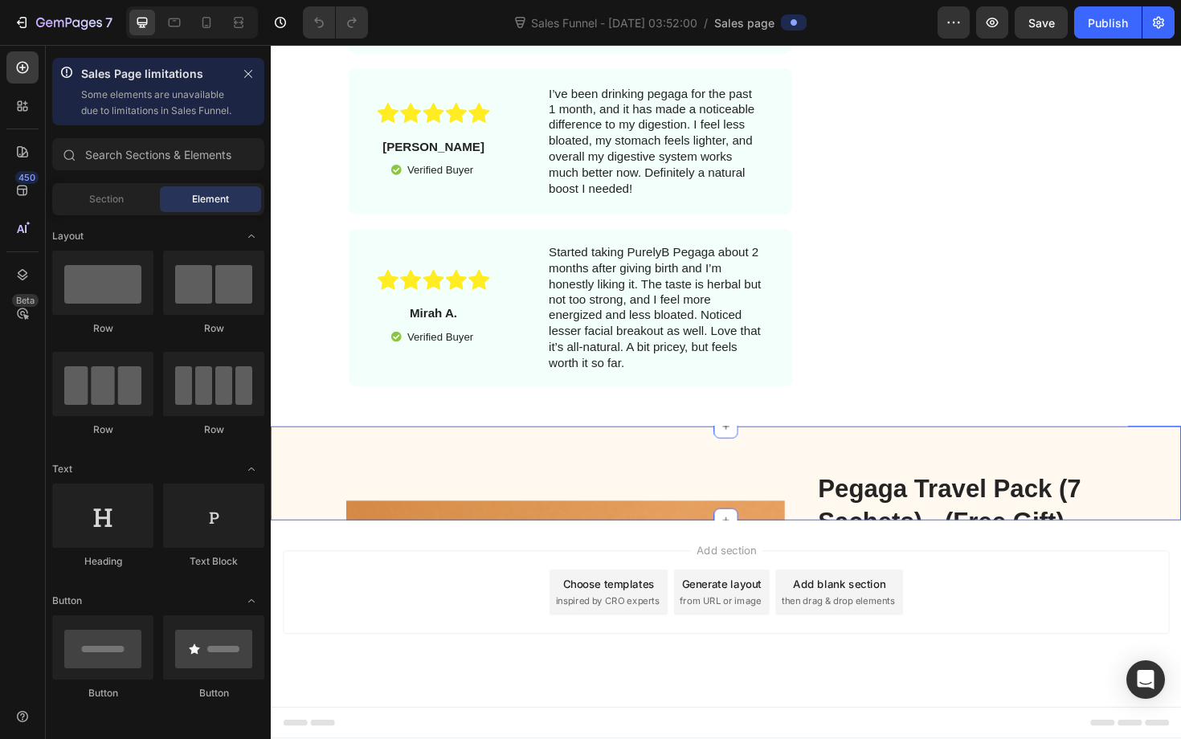
click at [729, 485] on div "Product Images Product Images Pegaga Travel Pack (7 Sachets) - (Free Gift) Prod…" at bounding box center [753, 499] width 964 height 100
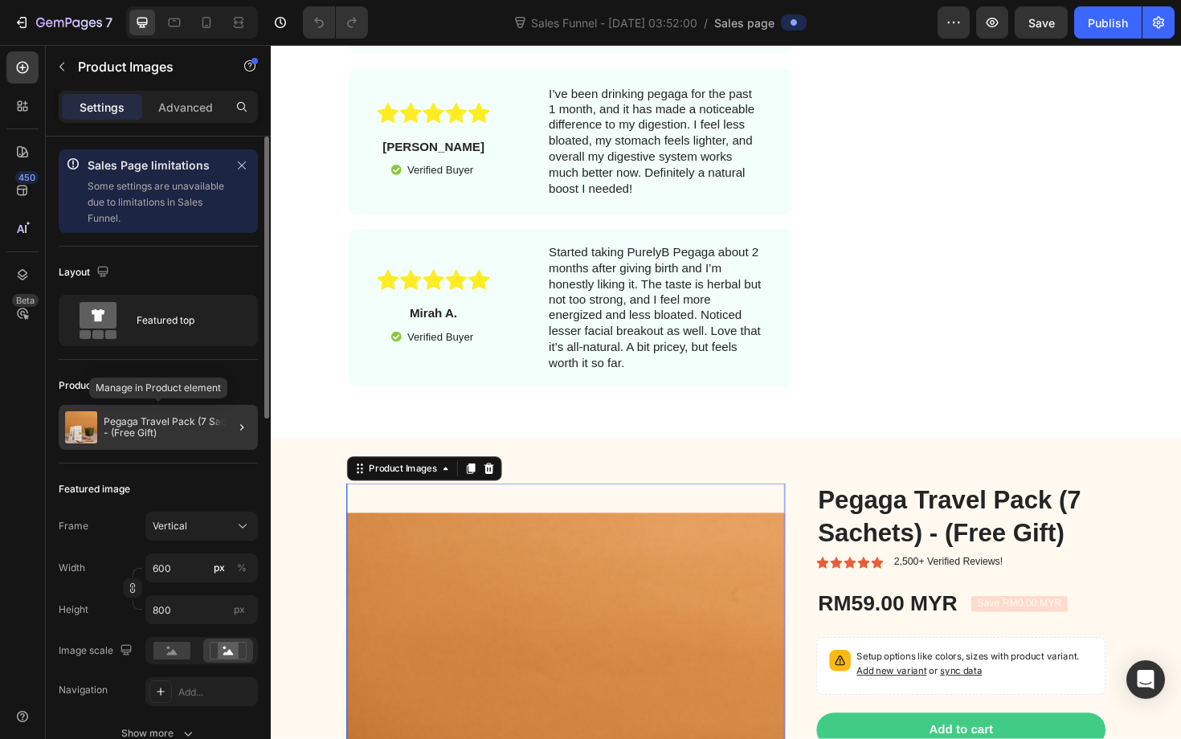
click at [170, 431] on p "Pegaga Travel Pack (7 Sachets) - (Free Gift)" at bounding box center [178, 427] width 148 height 22
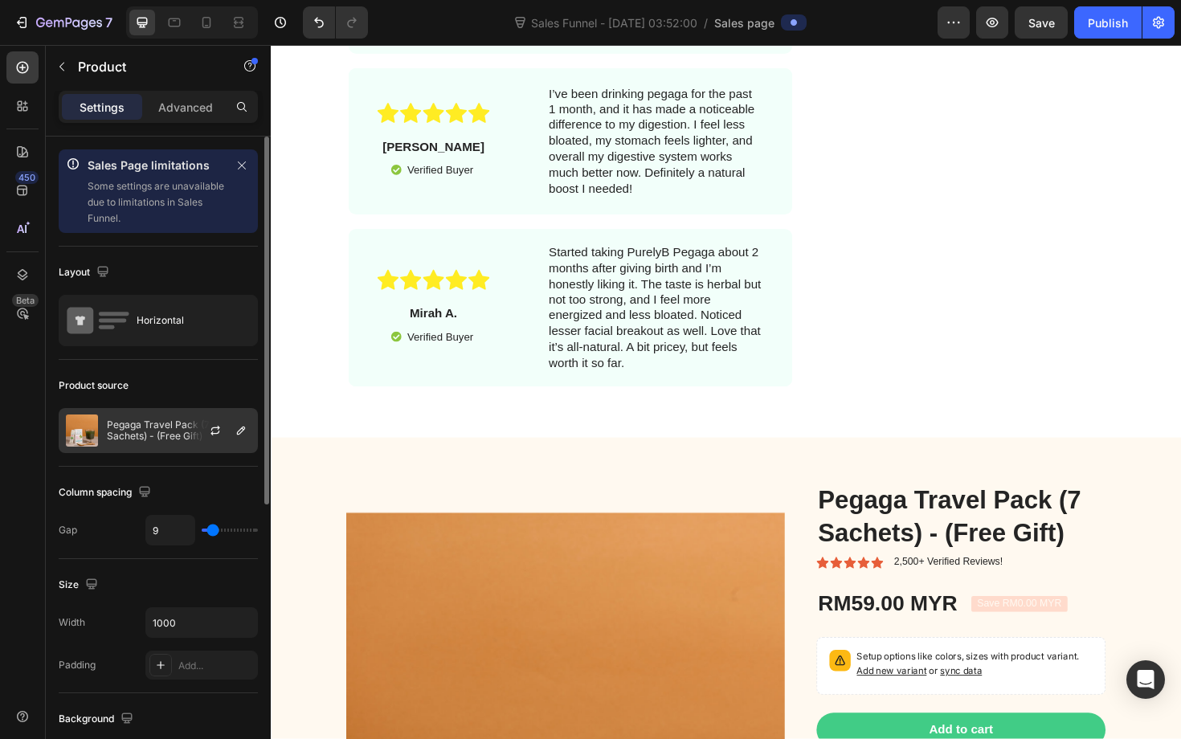
click at [177, 431] on p "Pegaga Travel Pack (7 Sachets) - (Free Gift)" at bounding box center [179, 430] width 144 height 22
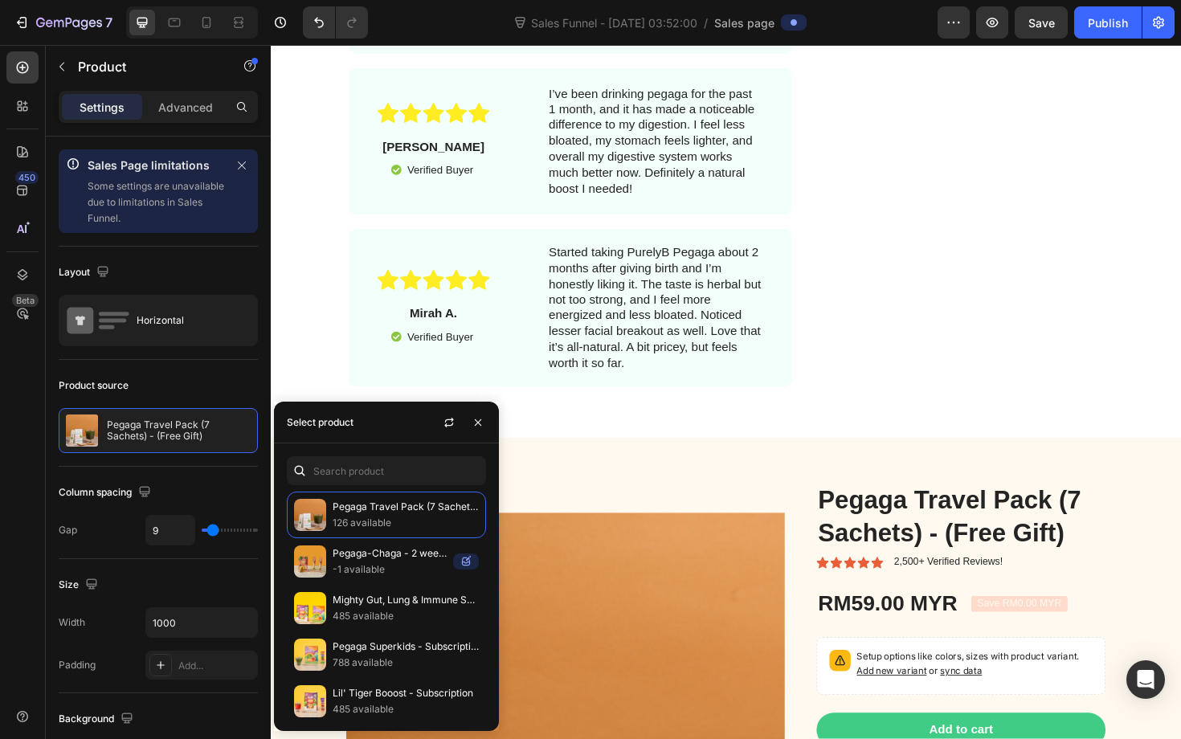
click at [353, 422] on div "Select product" at bounding box center [320, 422] width 67 height 14
click at [359, 444] on div "Pegaga Travel Pack (7 Sachets) - (Free Gift) 126 available Pegaga-Chaga - 2 wee…" at bounding box center [386, 588] width 225 height 288
click at [368, 466] on input "text" at bounding box center [386, 470] width 199 height 29
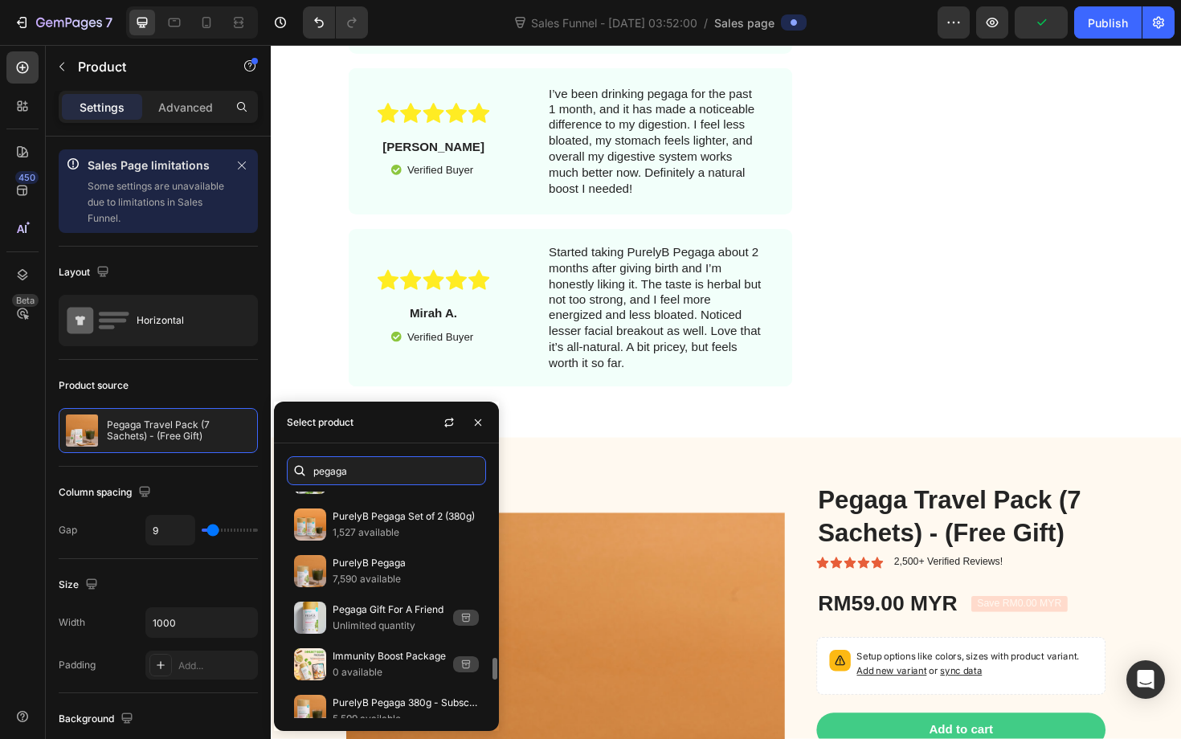
scroll to position [1909, 0]
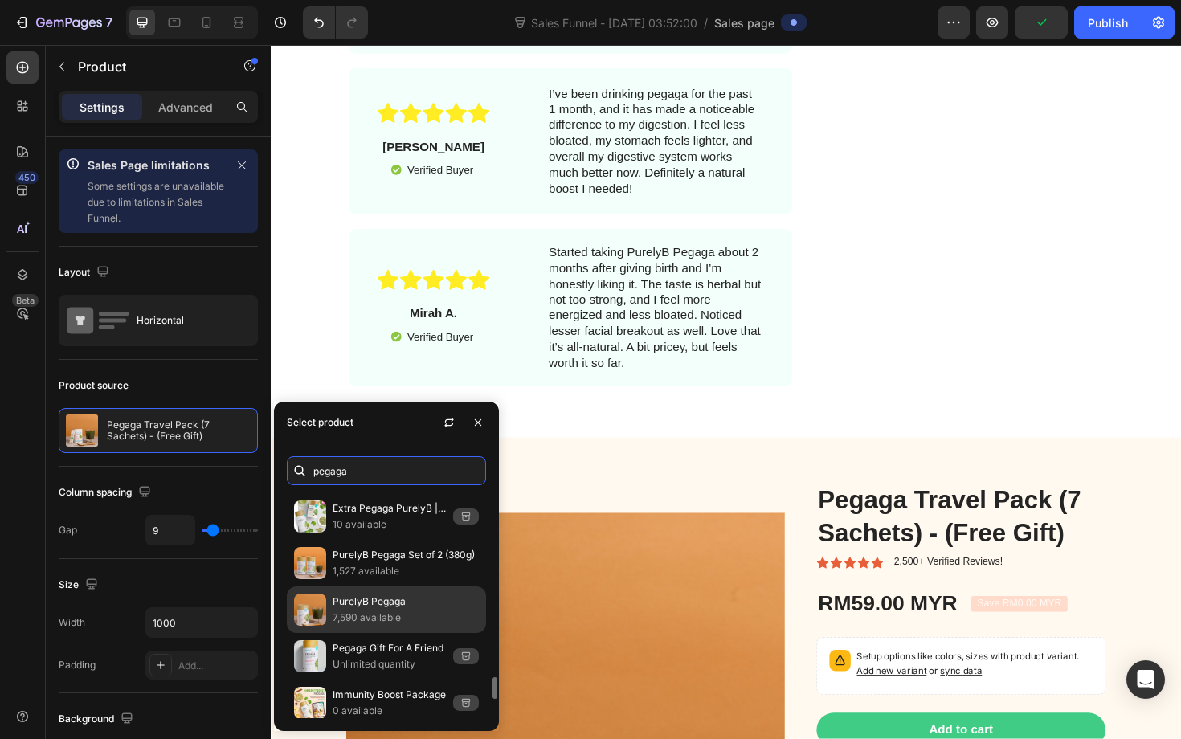
type input "pegaga"
click at [390, 631] on div "PurelyB Pegaga 7,590 available" at bounding box center [386, 610] width 199 height 47
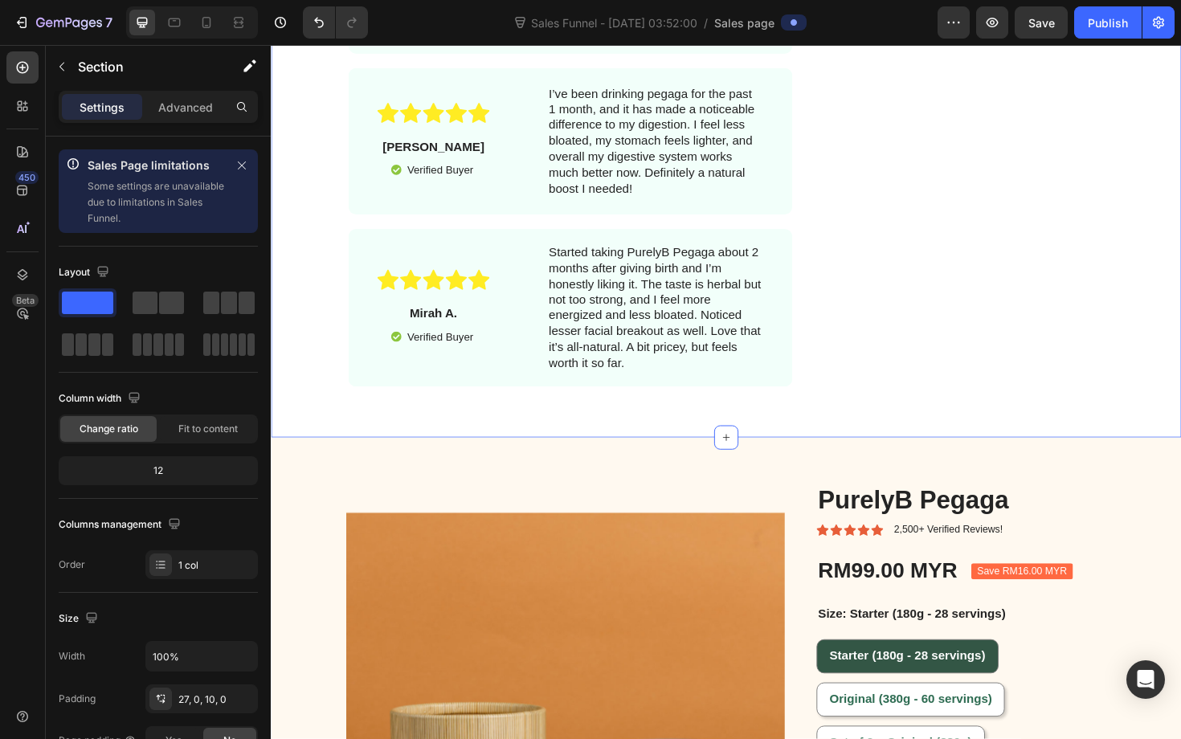
click at [327, 388] on div "Consumer reviews on the PurelyB Pegaga? Heading Icon Icon Icon Icon Icon Icon L…" at bounding box center [753, 149] width 964 height 608
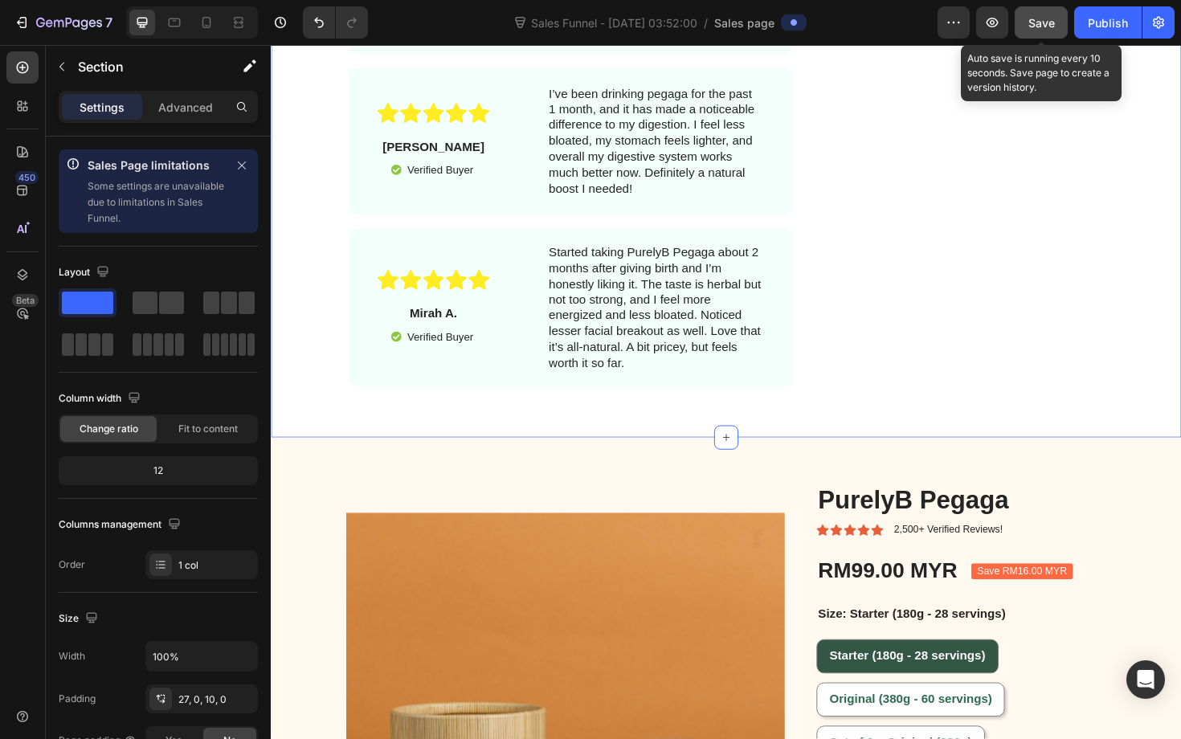
click at [1033, 27] on span "Save" at bounding box center [1041, 23] width 27 height 14
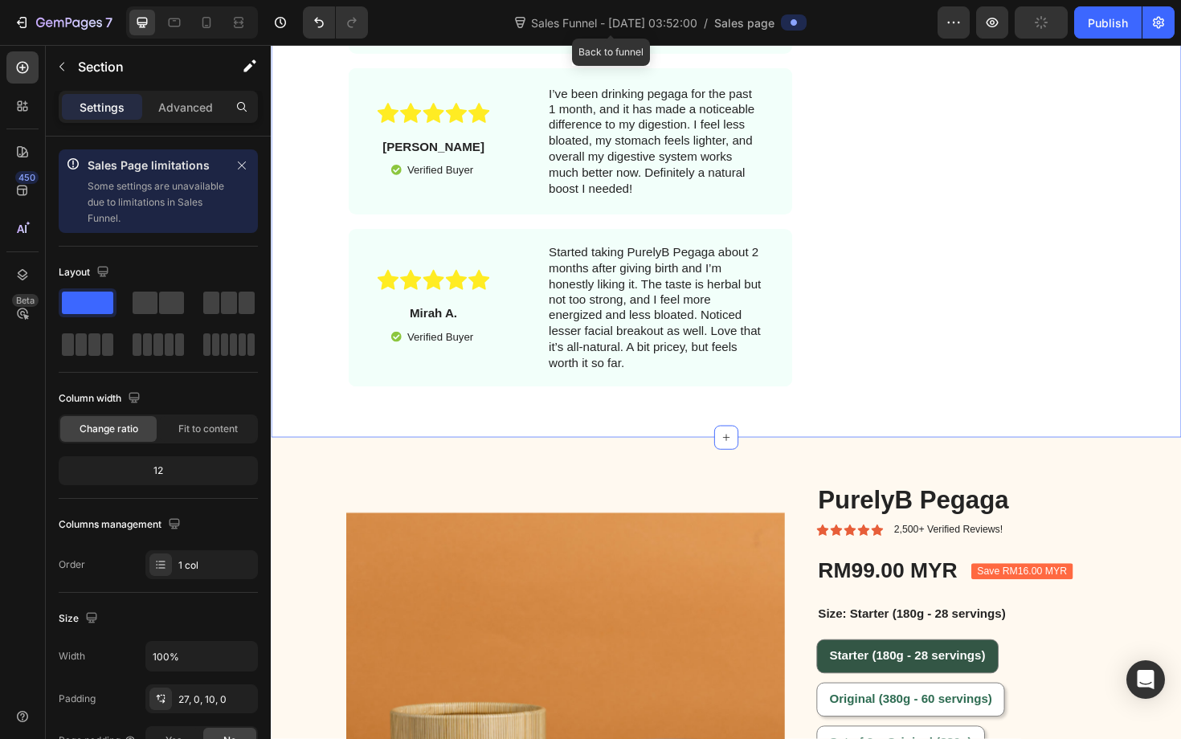
click at [622, 23] on span "Sales Funnel - Sep 27, 03:52:00" at bounding box center [614, 22] width 173 height 17
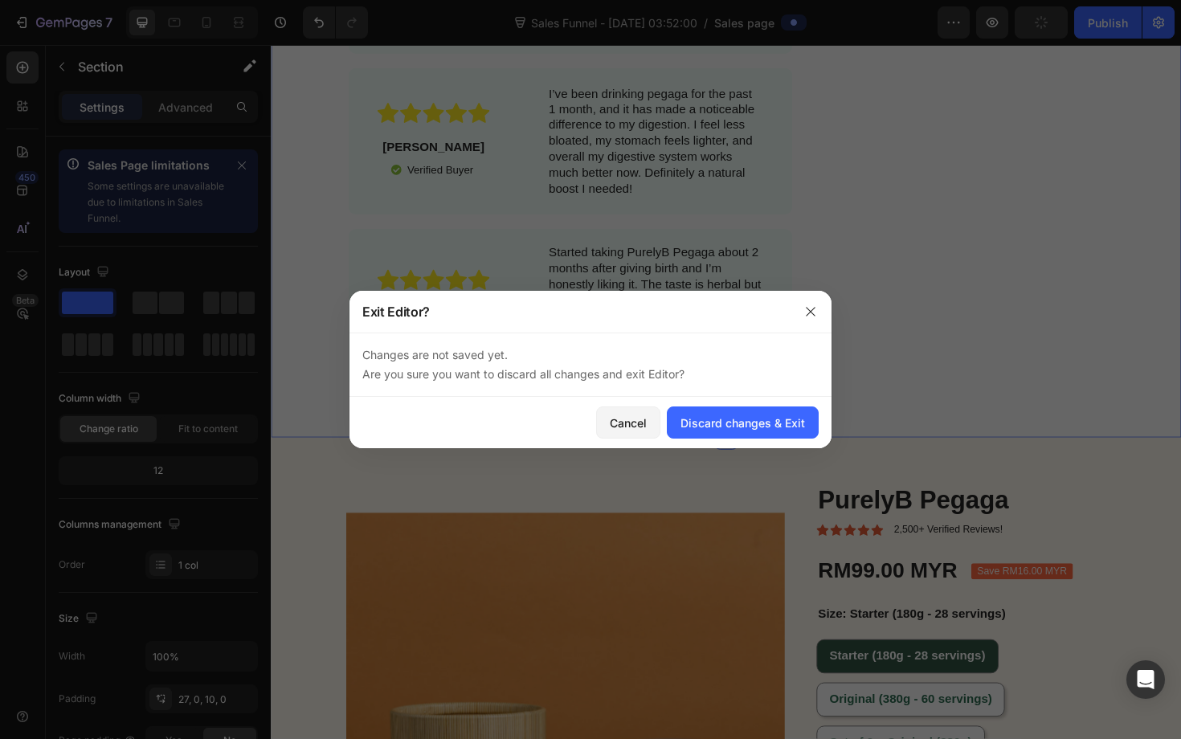
click at [622, 23] on div at bounding box center [590, 369] width 1181 height 739
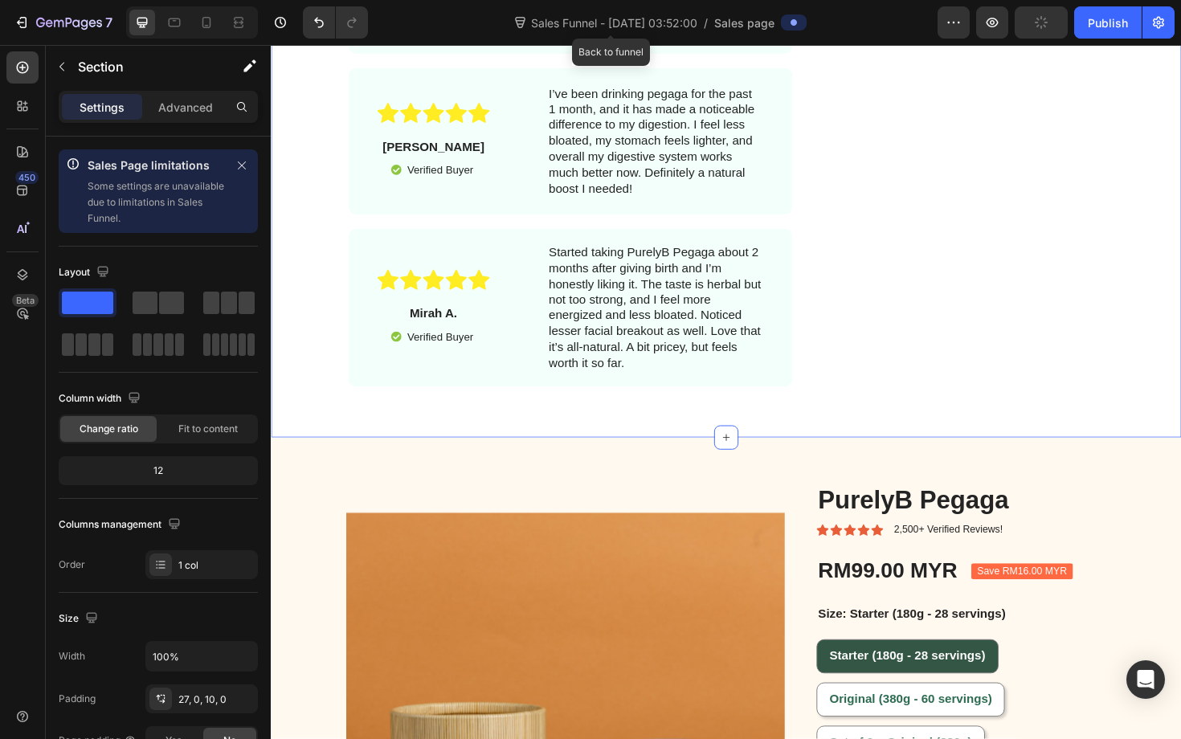
click at [622, 23] on span "Sales Funnel - Sep 27, 03:52:00" at bounding box center [614, 22] width 173 height 17
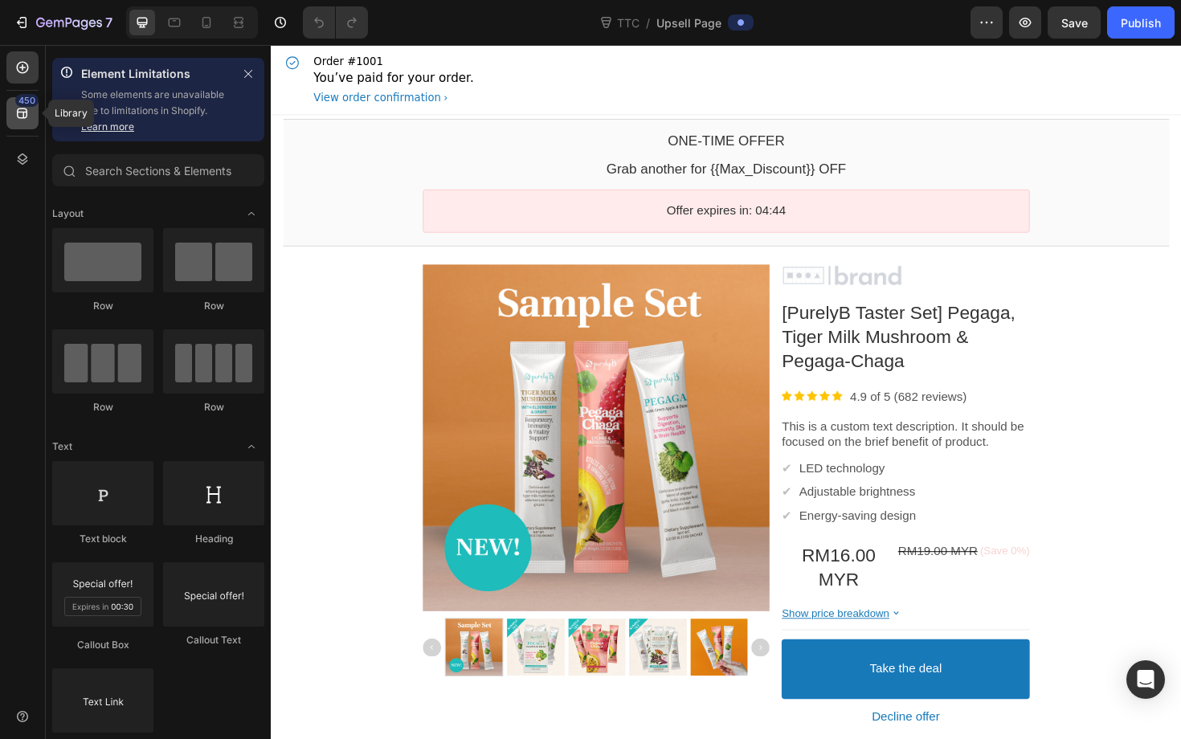
click at [17, 127] on div "450" at bounding box center [22, 113] width 32 height 32
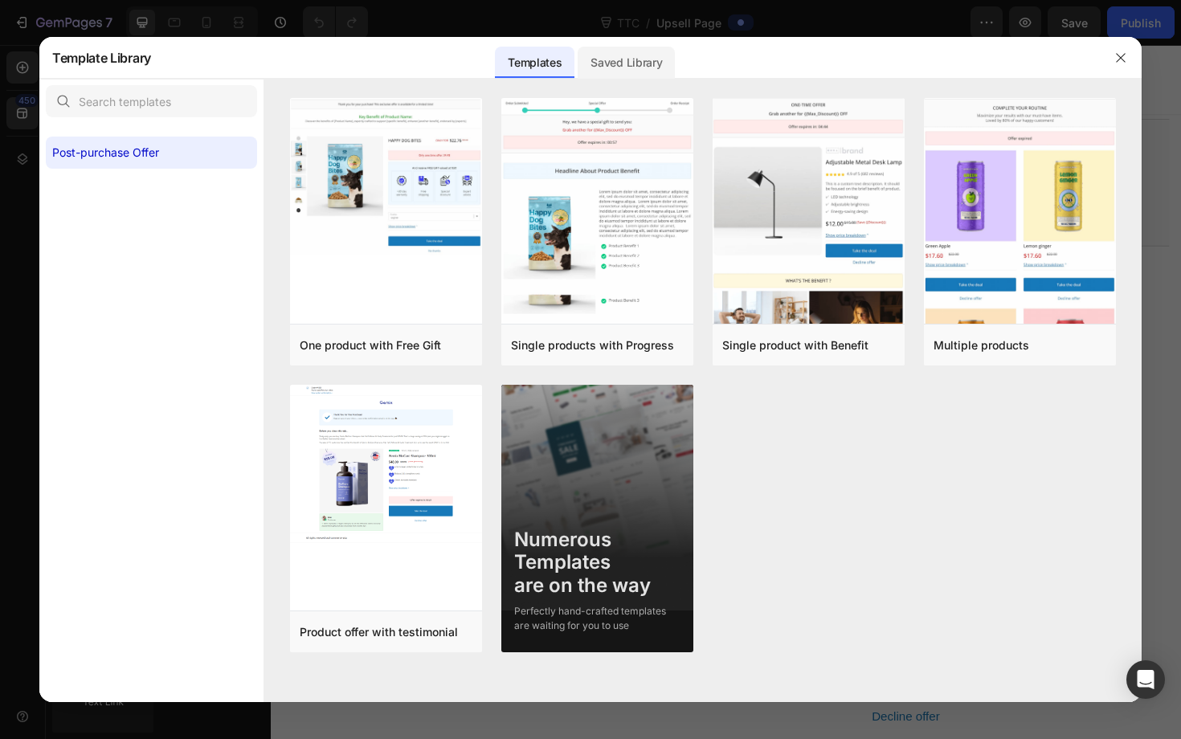
click at [598, 52] on div "Saved Library" at bounding box center [626, 63] width 97 height 32
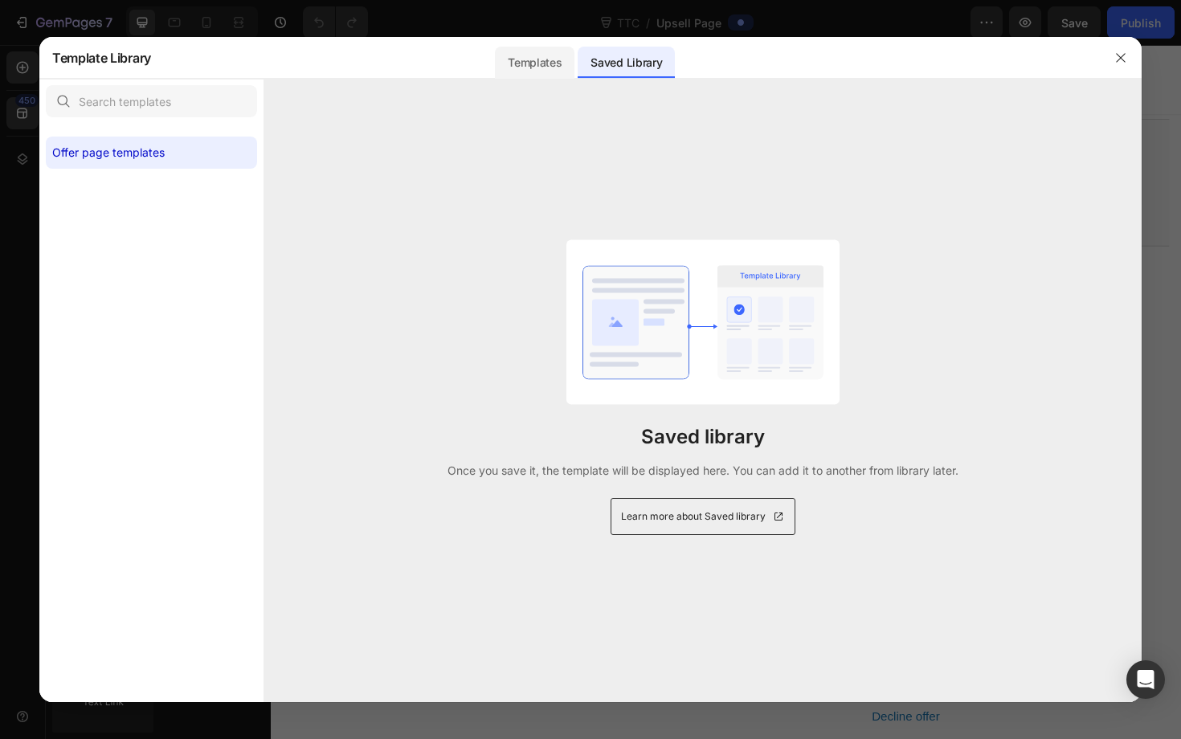
click at [534, 67] on div "Templates" at bounding box center [535, 63] width 80 height 32
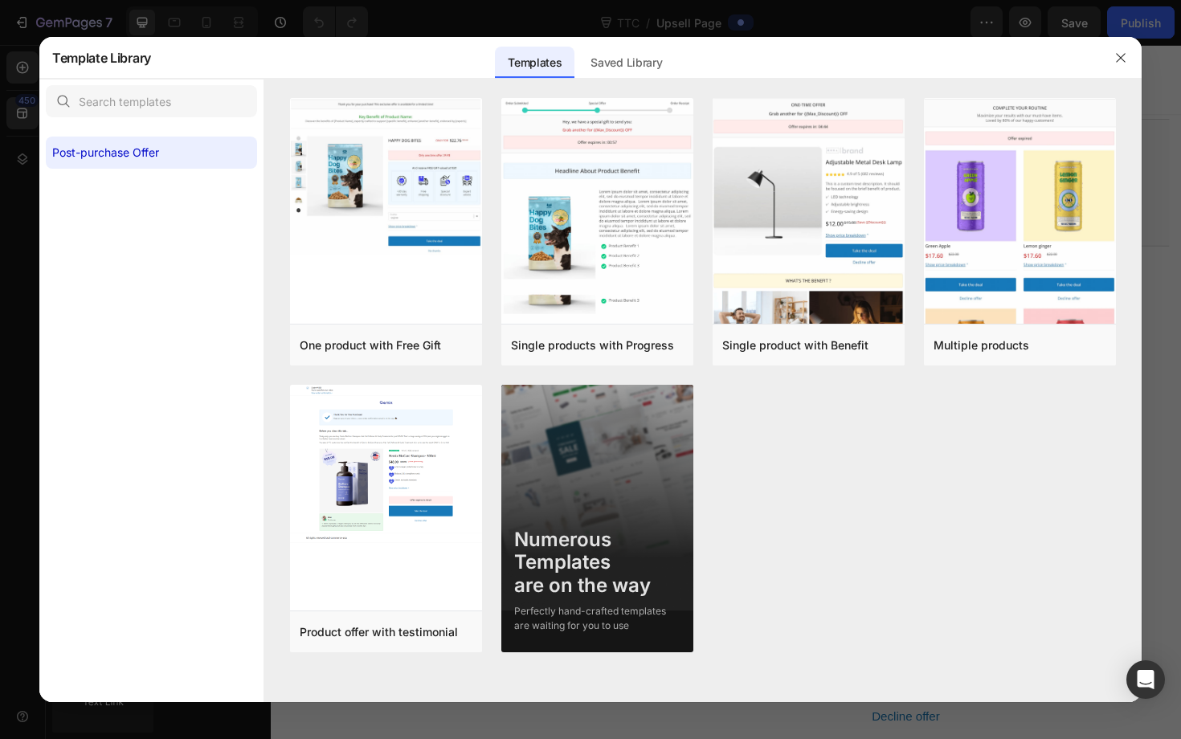
click at [1133, 68] on div at bounding box center [1121, 58] width 42 height 42
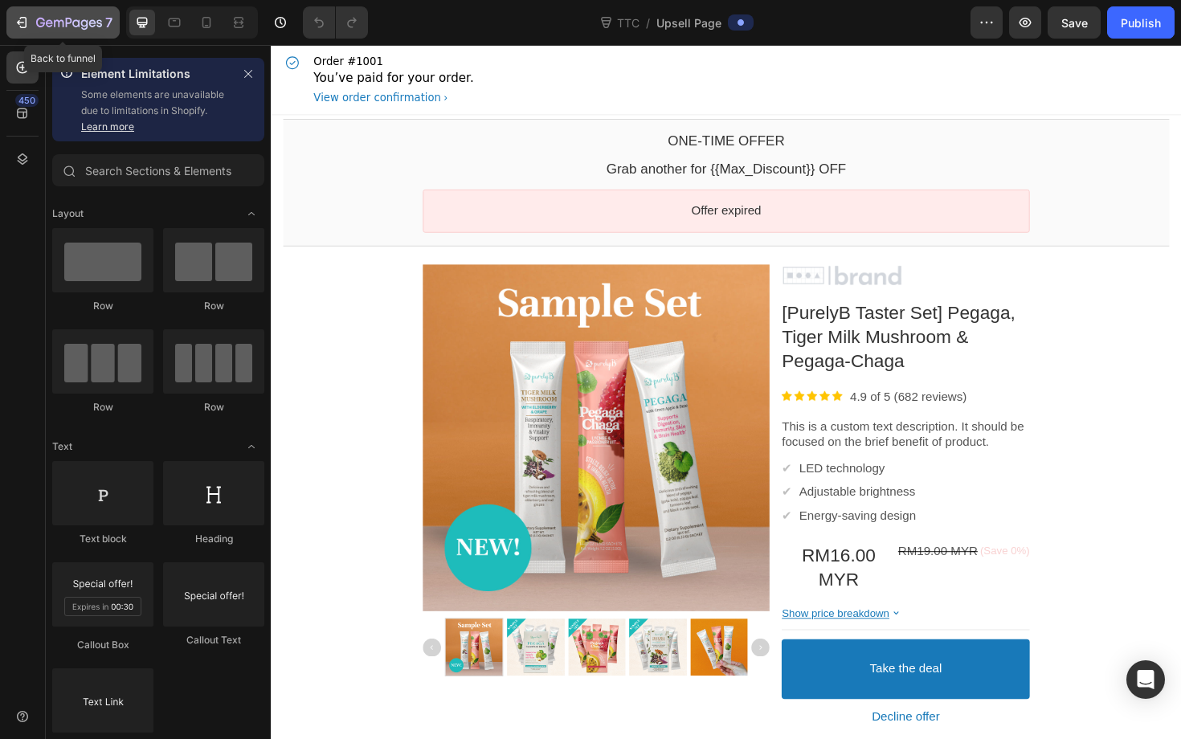
click at [17, 24] on icon "button" at bounding box center [22, 22] width 16 height 16
